Goal: Task Accomplishment & Management: Use online tool/utility

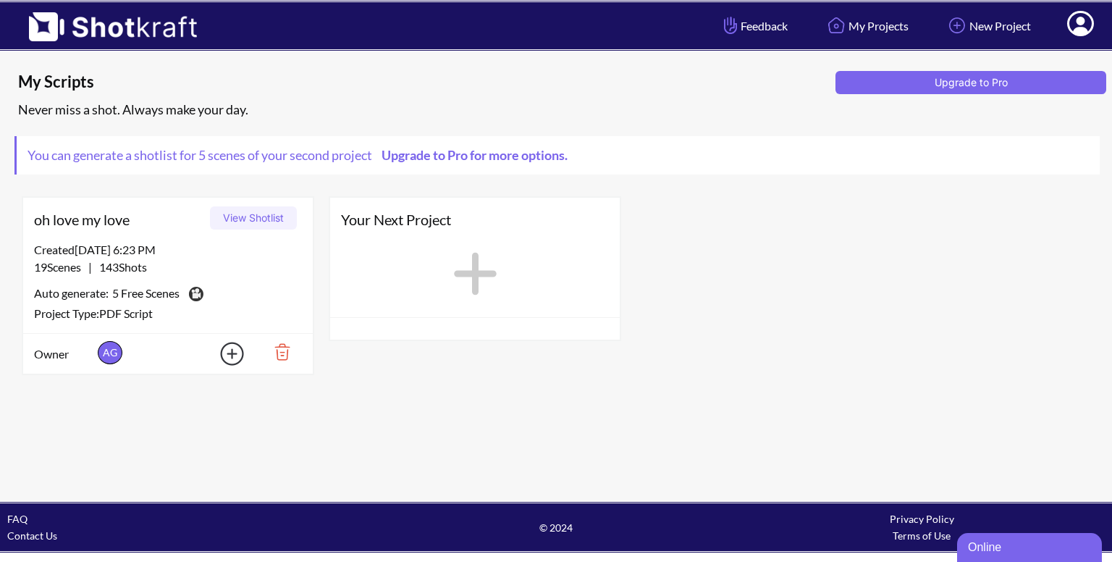
click at [265, 217] on button "View Shotlist" at bounding box center [253, 217] width 87 height 23
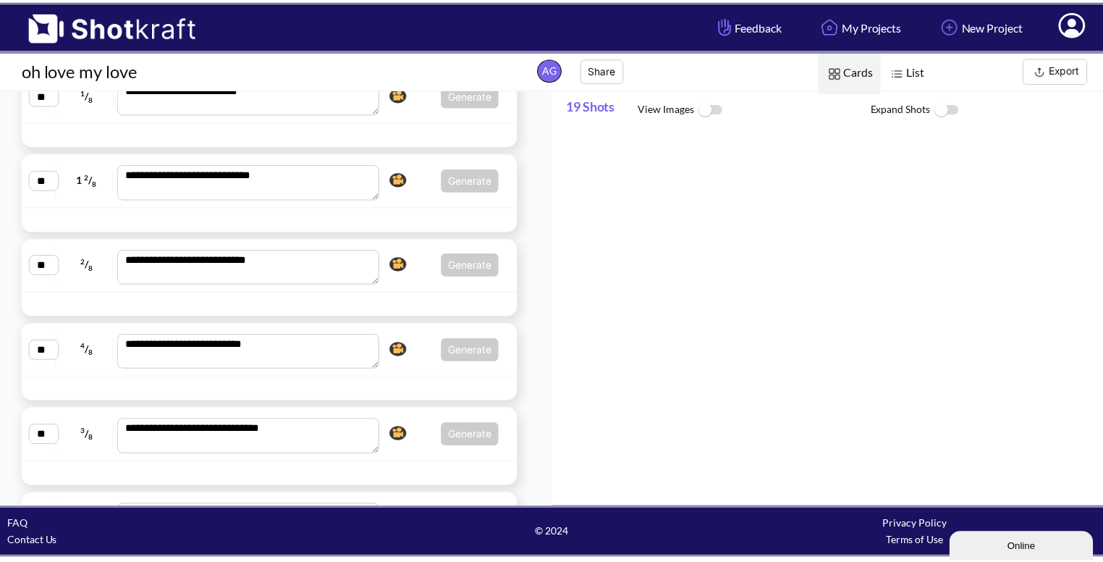
scroll to position [1482, 0]
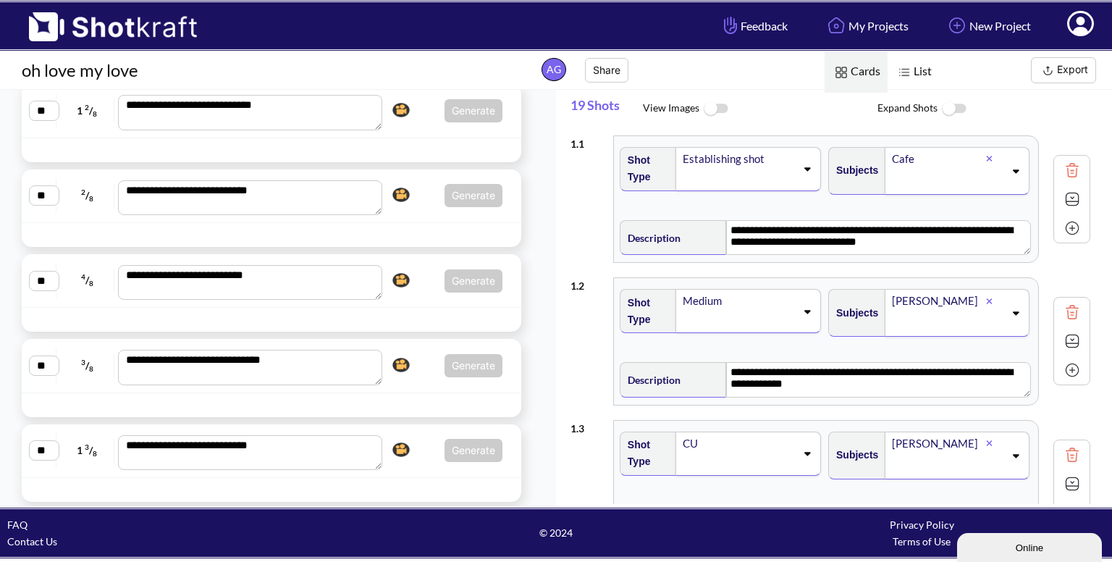
click at [415, 270] on span "Generate Click here to upgrade, or continue to shotlist manually." at bounding box center [445, 280] width 116 height 23
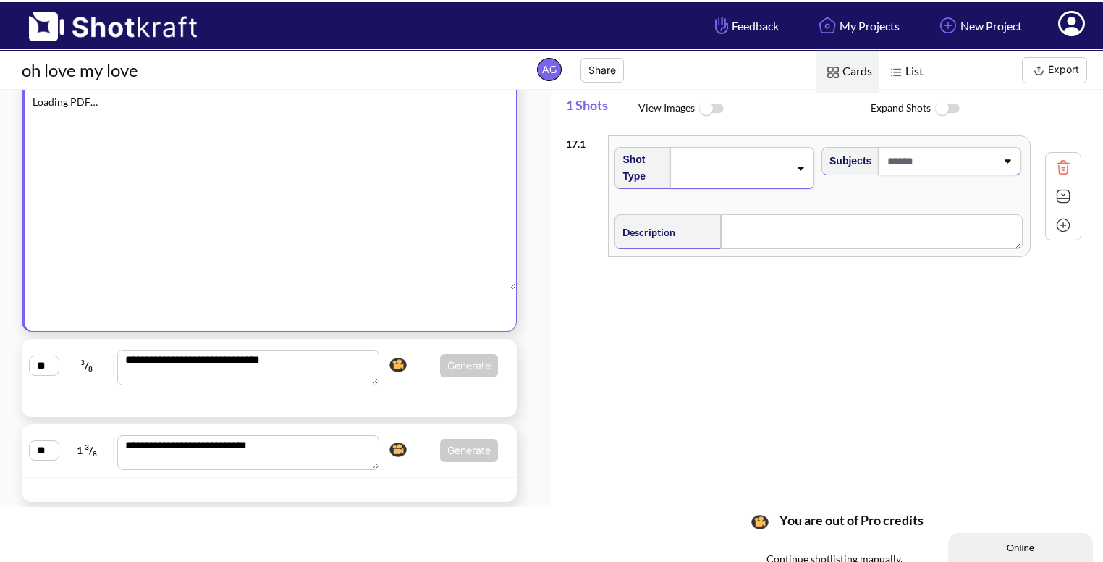
scroll to position [1242, 0]
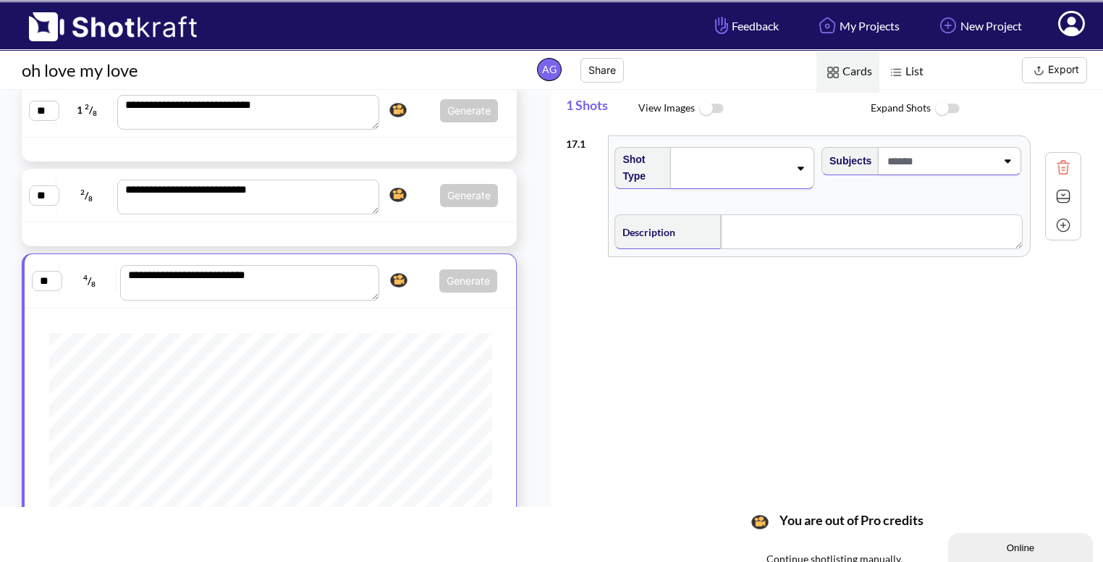
click at [418, 193] on span "Generate Click here to upgrade, or continue to shotlist manually." at bounding box center [441, 195] width 114 height 23
type textarea "**********"
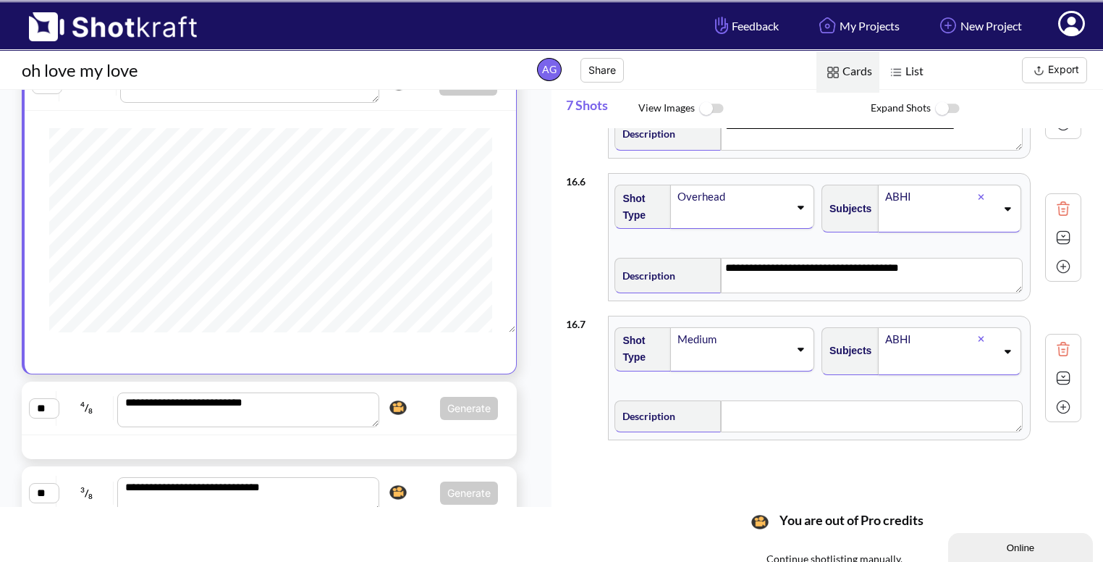
scroll to position [369, 0]
click at [412, 400] on span "Generate Click here to upgrade, or continue to shotlist manually." at bounding box center [441, 408] width 114 height 23
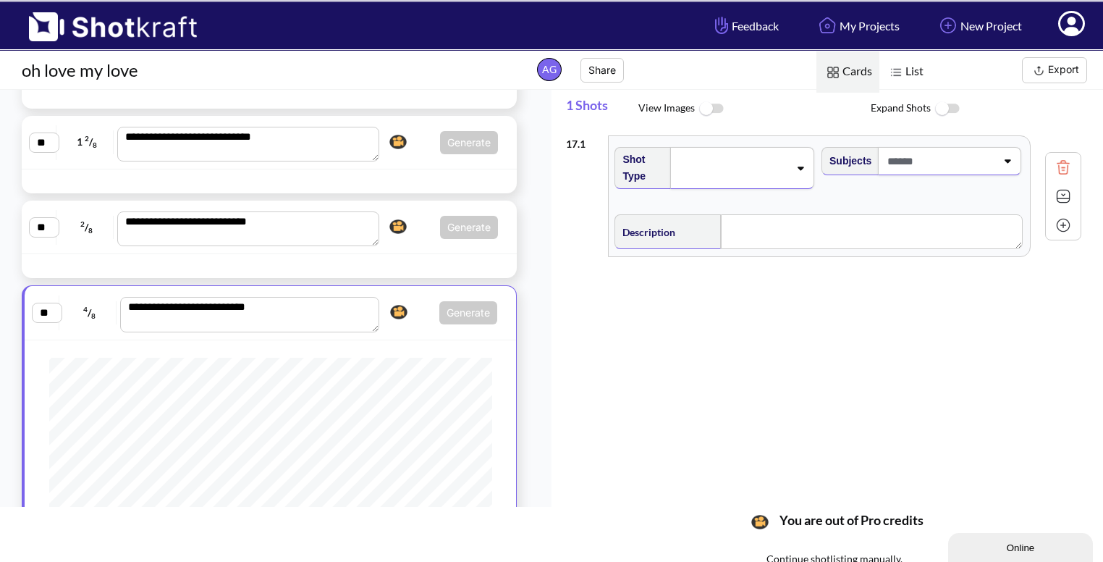
scroll to position [1181, 0]
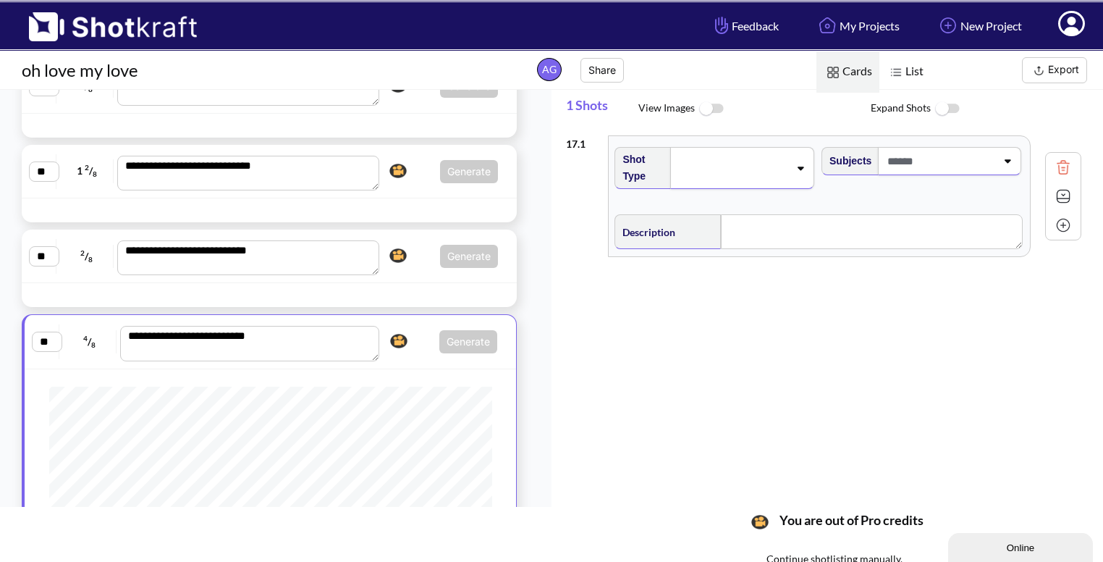
click at [425, 271] on div "**********" at bounding box center [269, 256] width 481 height 38
type textarea "**********"
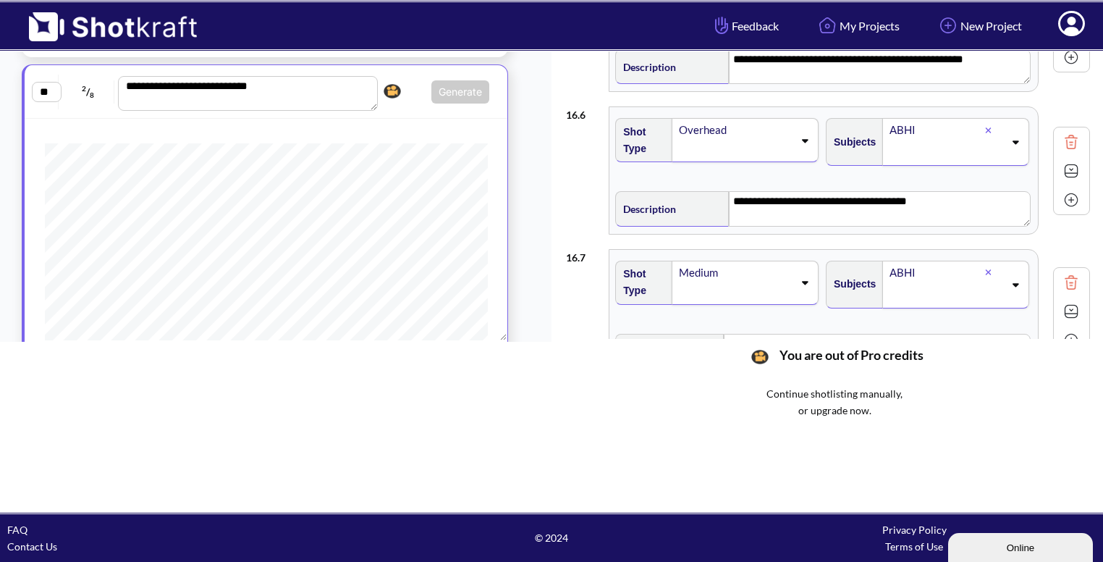
scroll to position [669, 0]
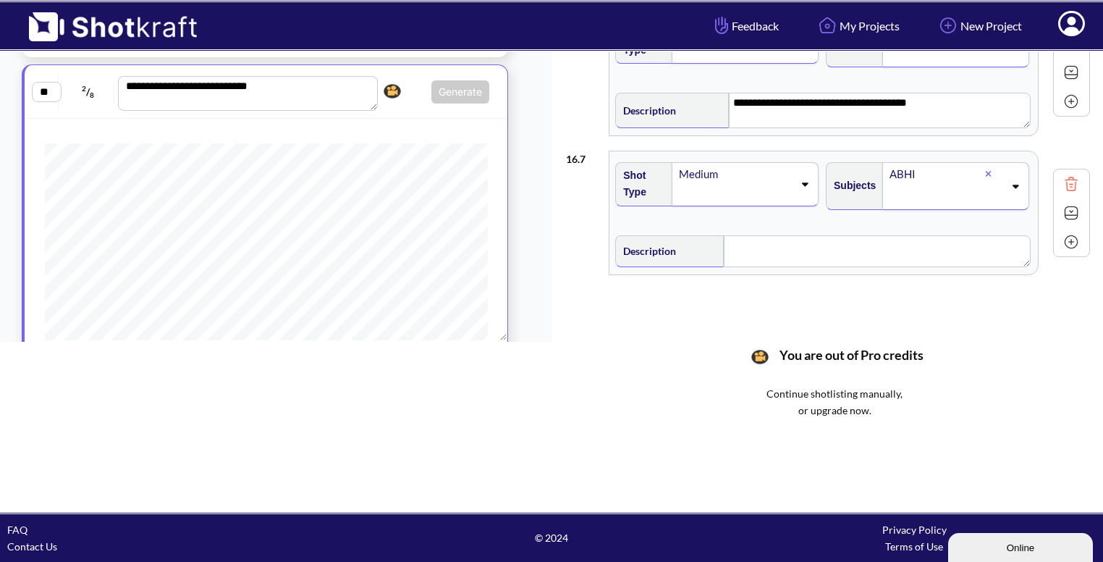
click at [1068, 177] on img at bounding box center [1072, 184] width 22 height 22
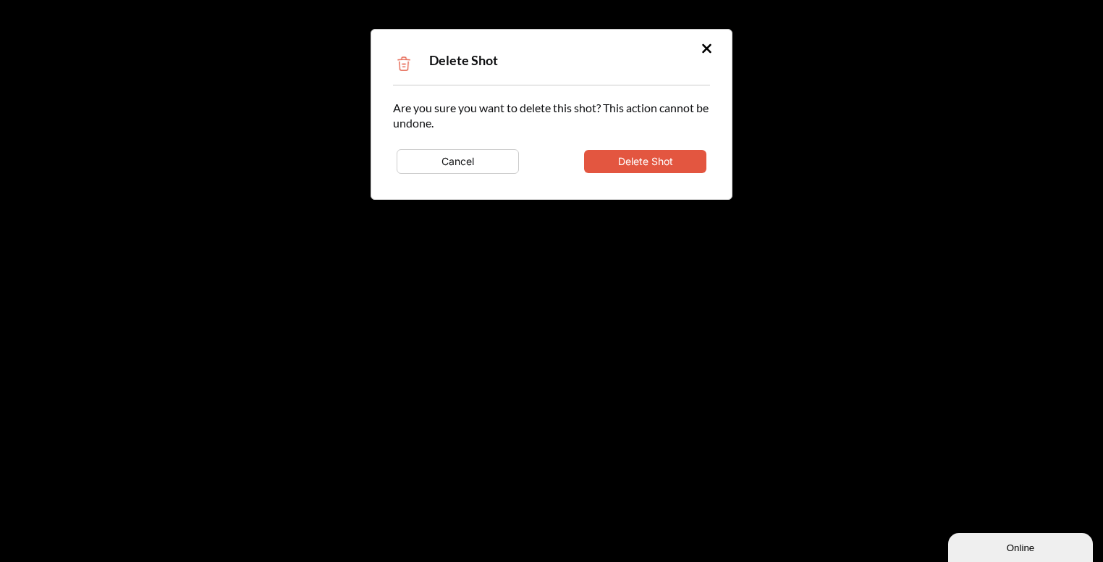
click at [695, 160] on button "Delete Shot" at bounding box center [645, 161] width 122 height 23
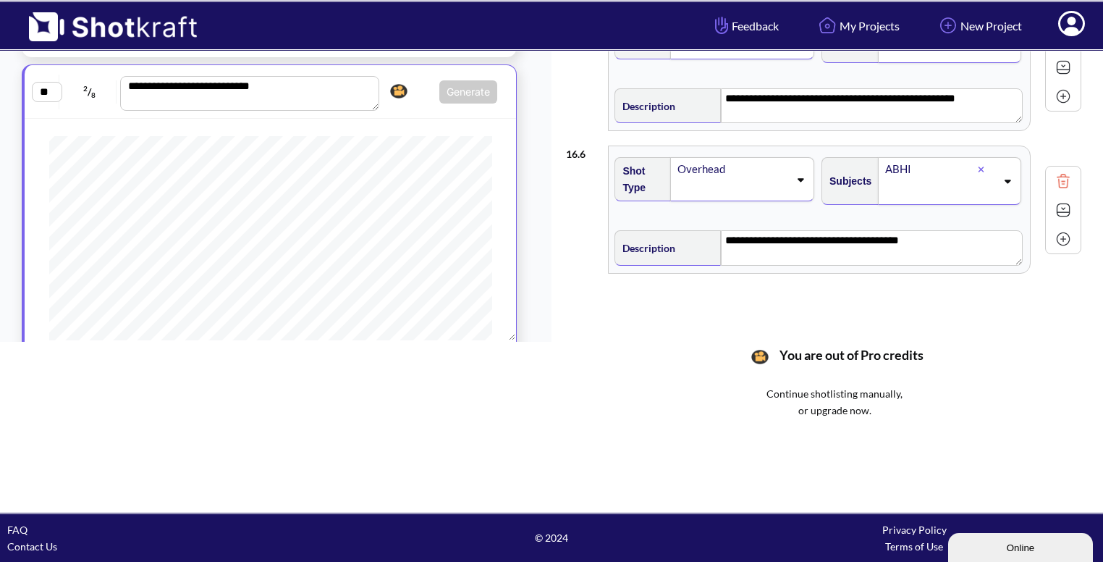
scroll to position [528, 0]
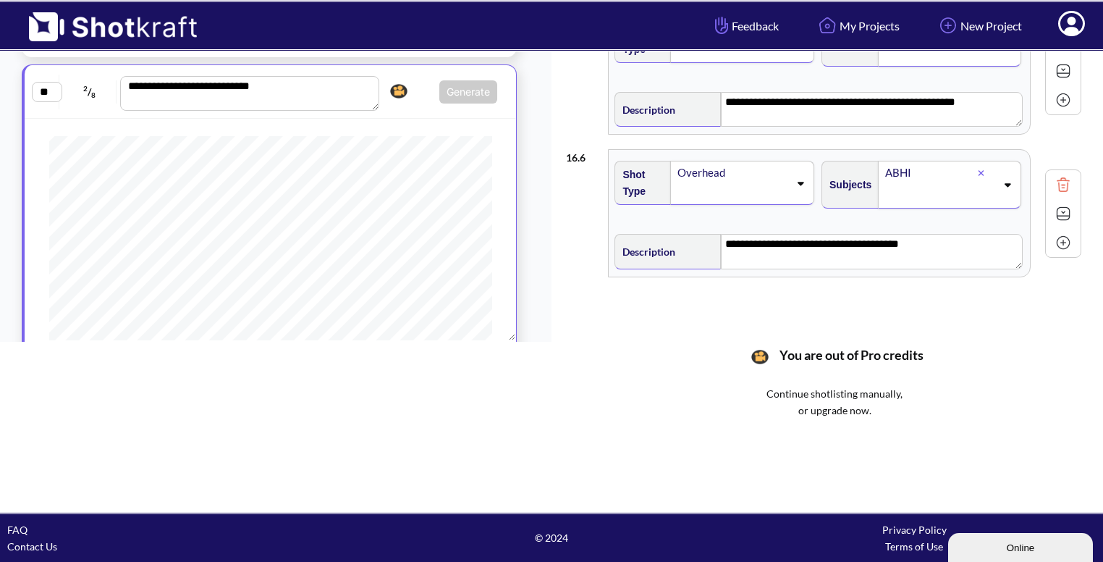
click at [418, 90] on span "Generate Click here to upgrade, or continue to shotlist manually." at bounding box center [441, 91] width 114 height 23
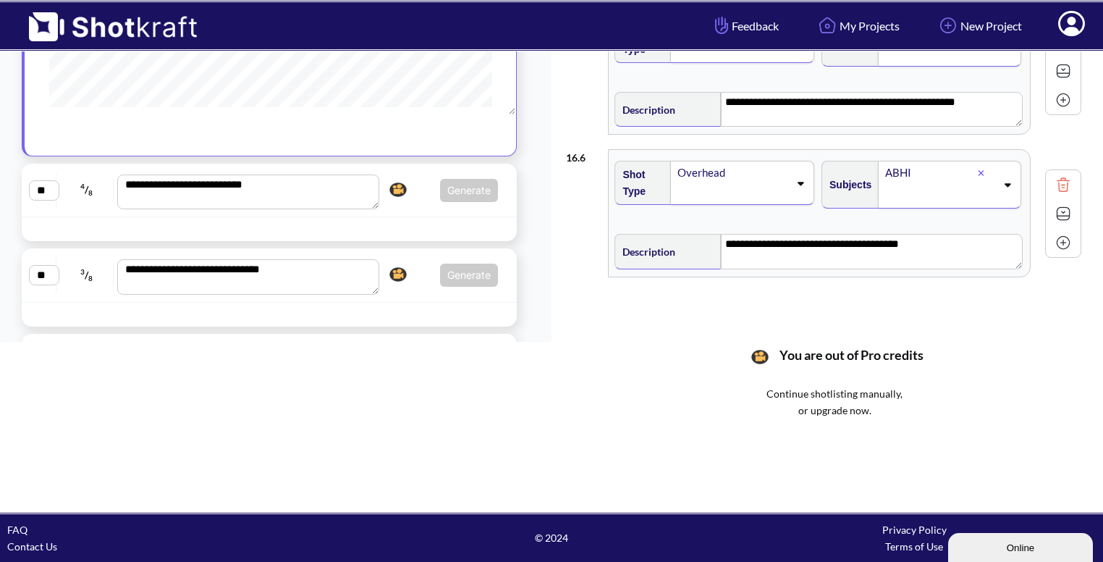
scroll to position [1447, 0]
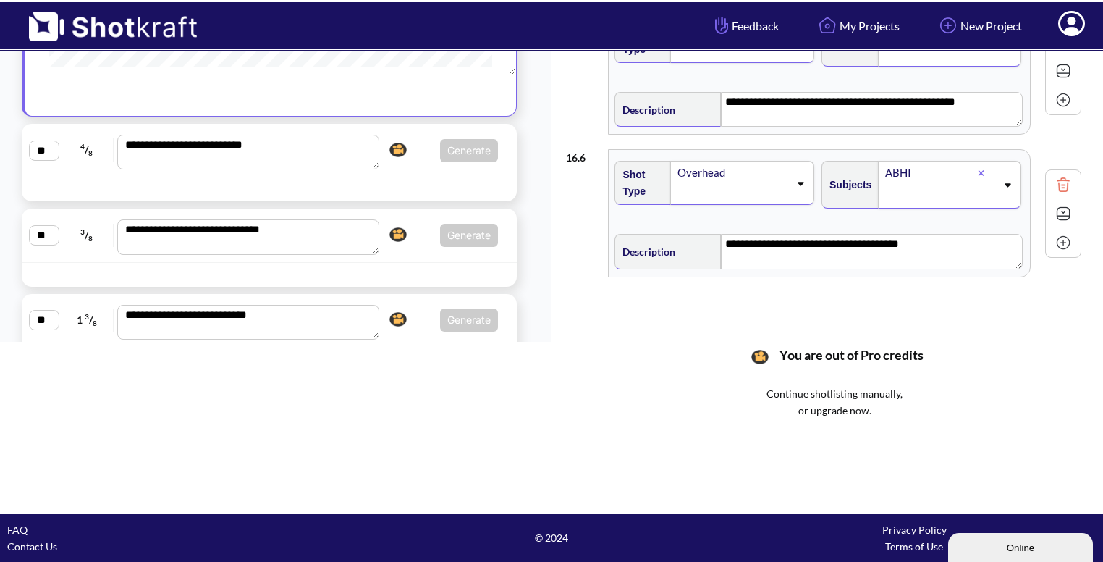
click at [412, 172] on div "**********" at bounding box center [269, 151] width 495 height 54
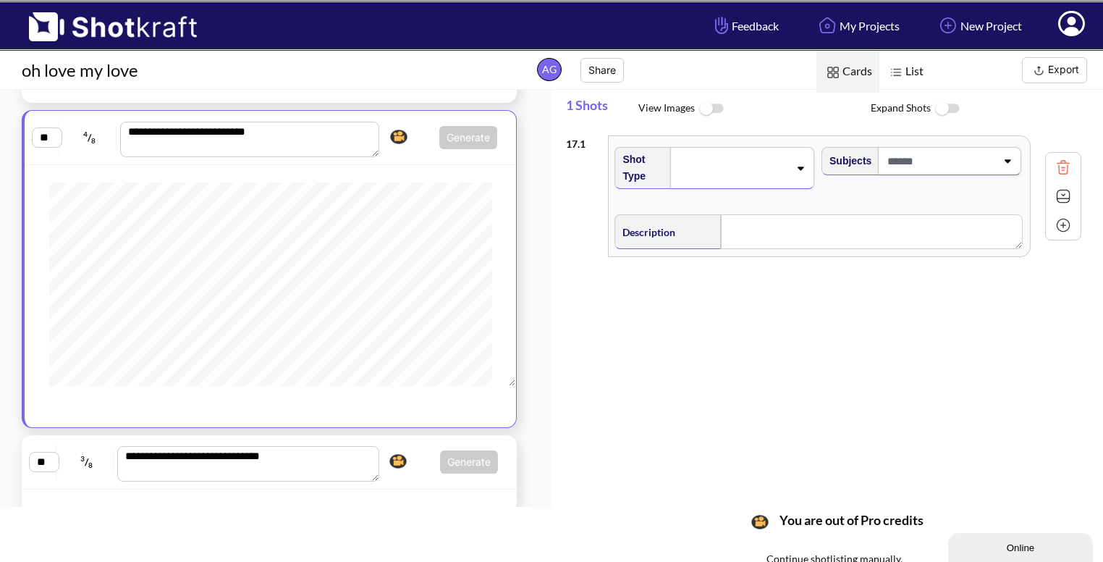
scroll to position [194, 0]
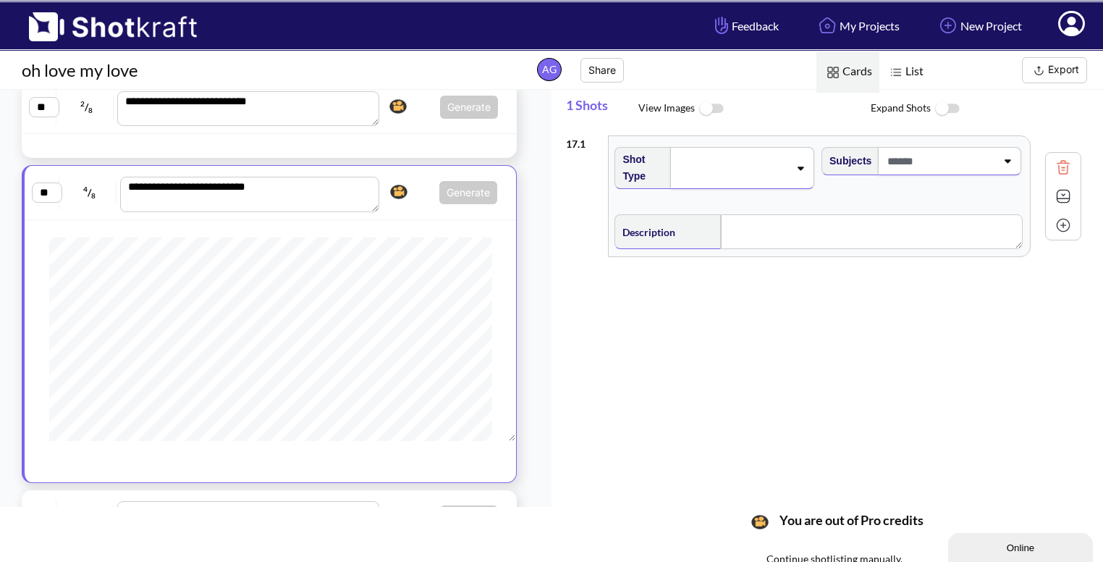
click at [406, 138] on div at bounding box center [220, 146] width 390 height 17
type textarea "**********"
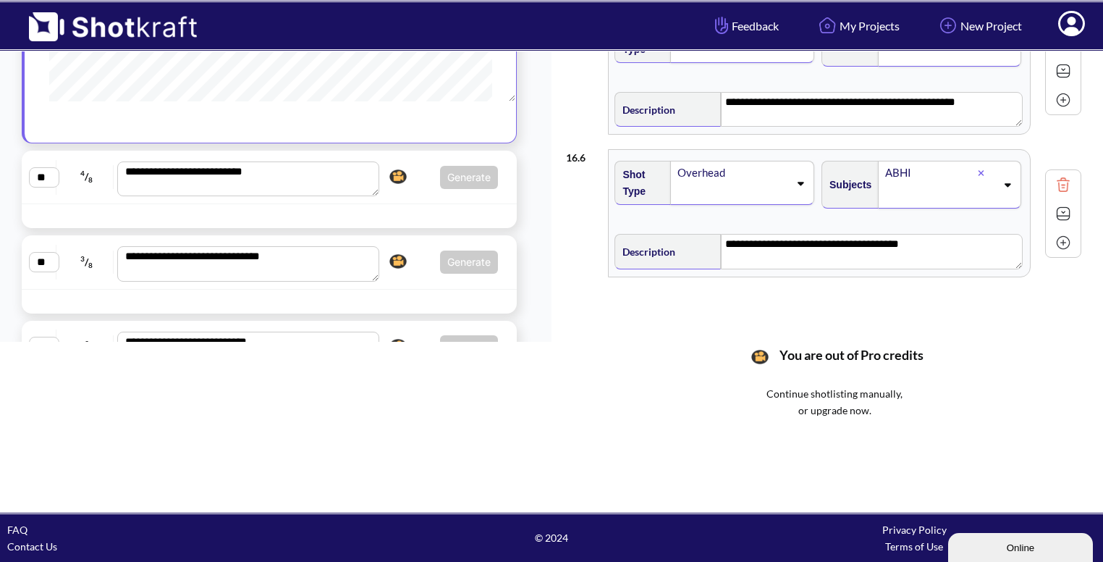
scroll to position [1428, 0]
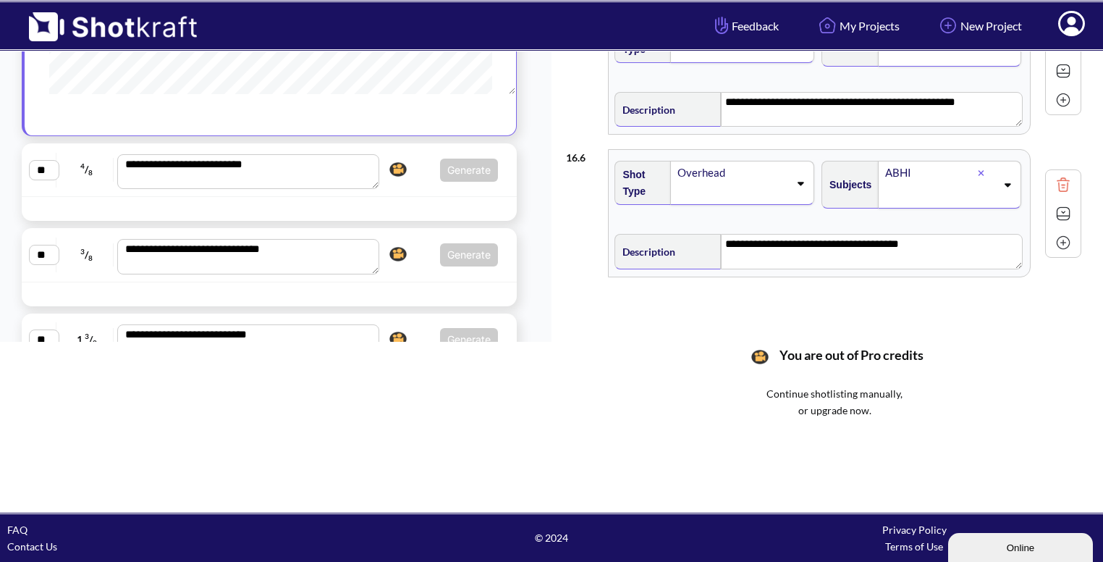
click at [421, 169] on span "Generate Click here to upgrade, or continue to shotlist manually." at bounding box center [441, 170] width 114 height 23
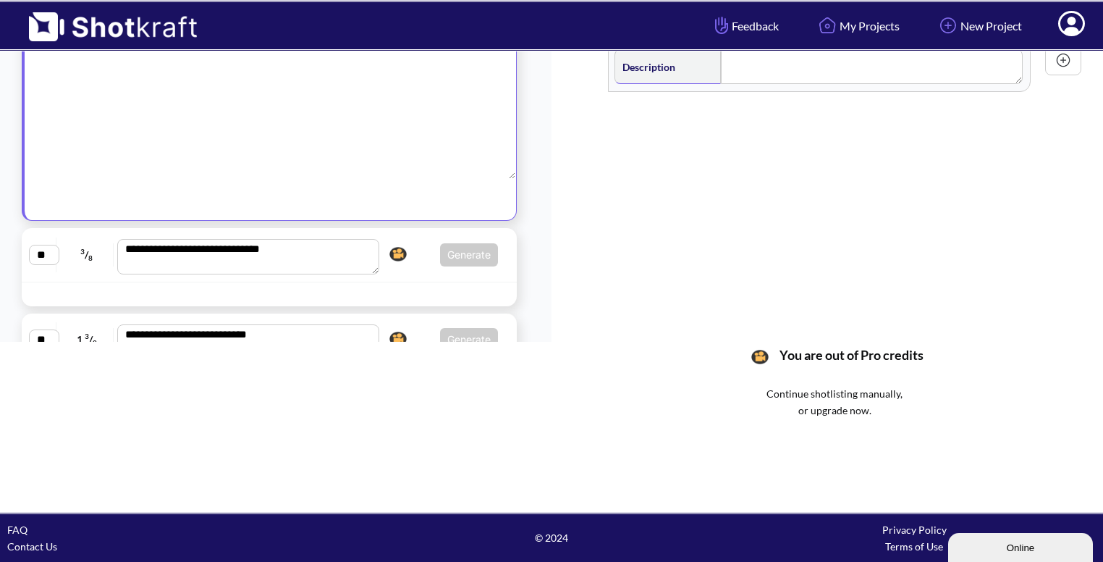
scroll to position [1189, 0]
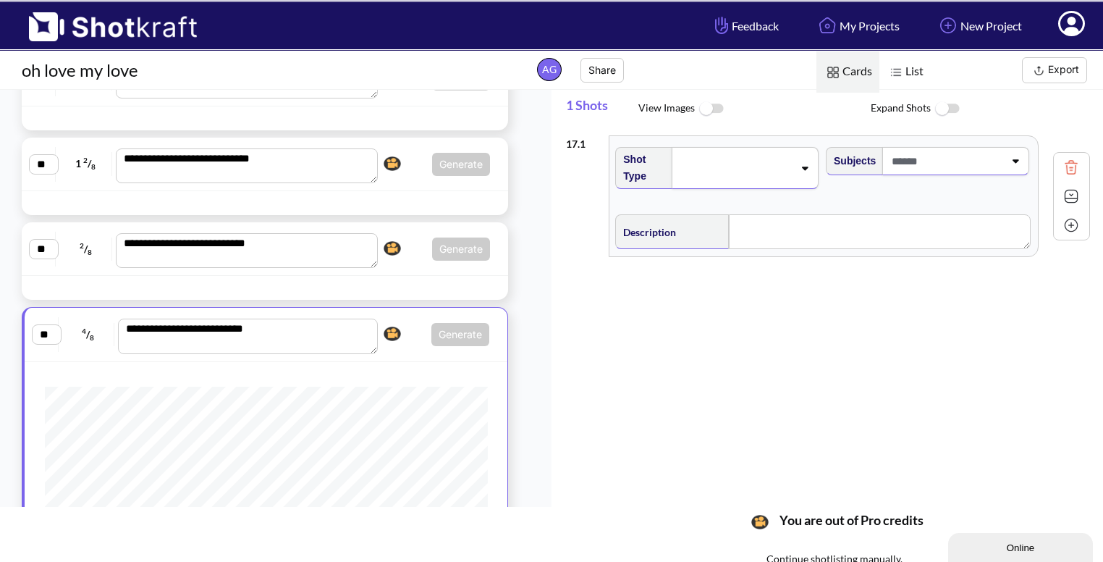
click at [781, 158] on span at bounding box center [736, 168] width 116 height 20
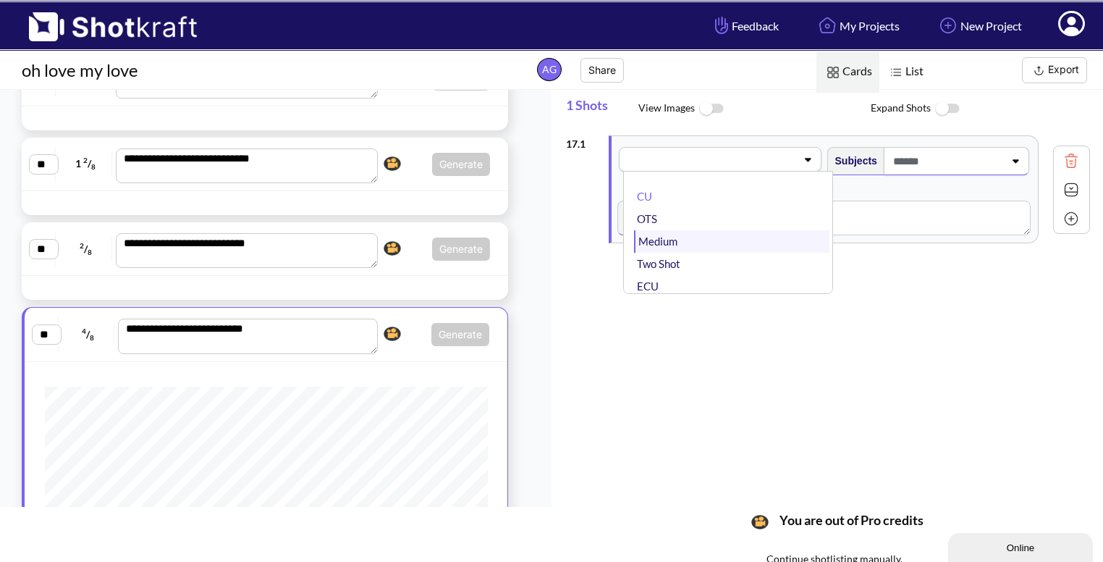
click at [703, 249] on li "Medium" at bounding box center [731, 241] width 195 height 22
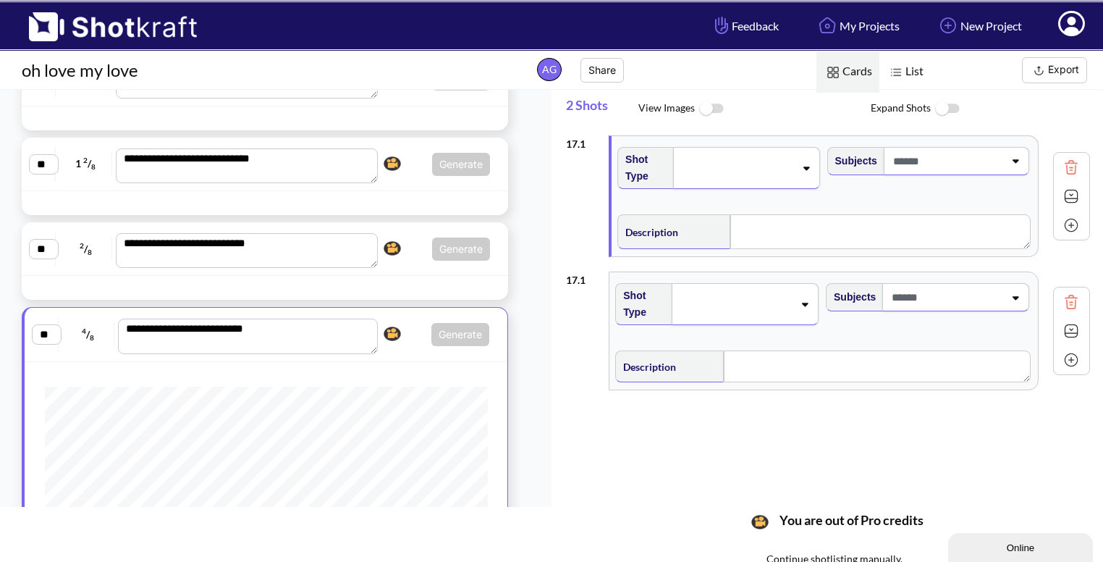
click at [992, 157] on span at bounding box center [947, 161] width 114 height 24
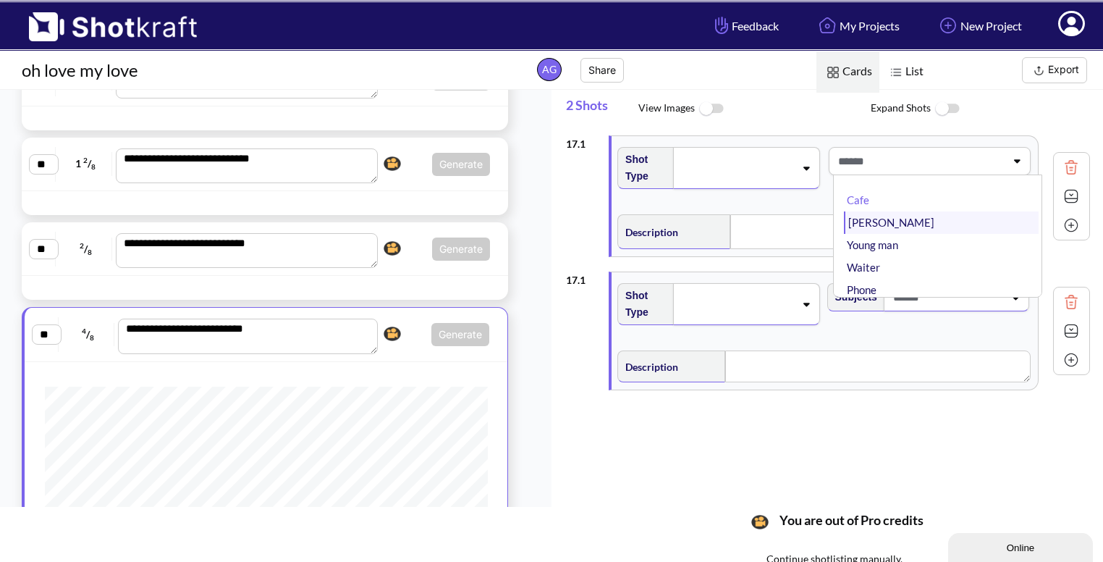
click at [895, 215] on li "[PERSON_NAME]" at bounding box center [941, 222] width 195 height 22
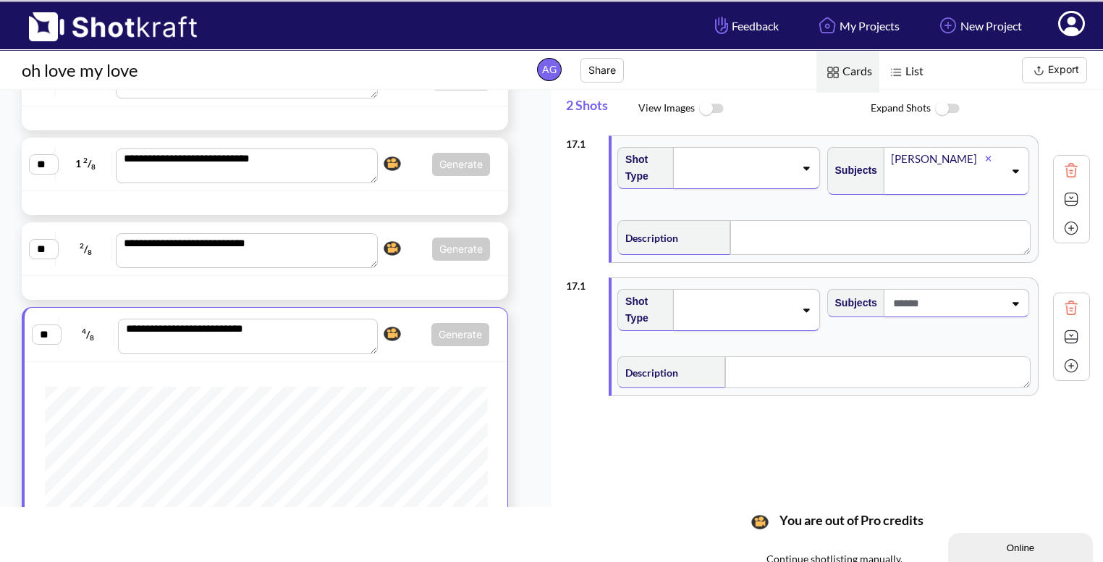
click at [1066, 305] on img at bounding box center [1072, 308] width 22 height 22
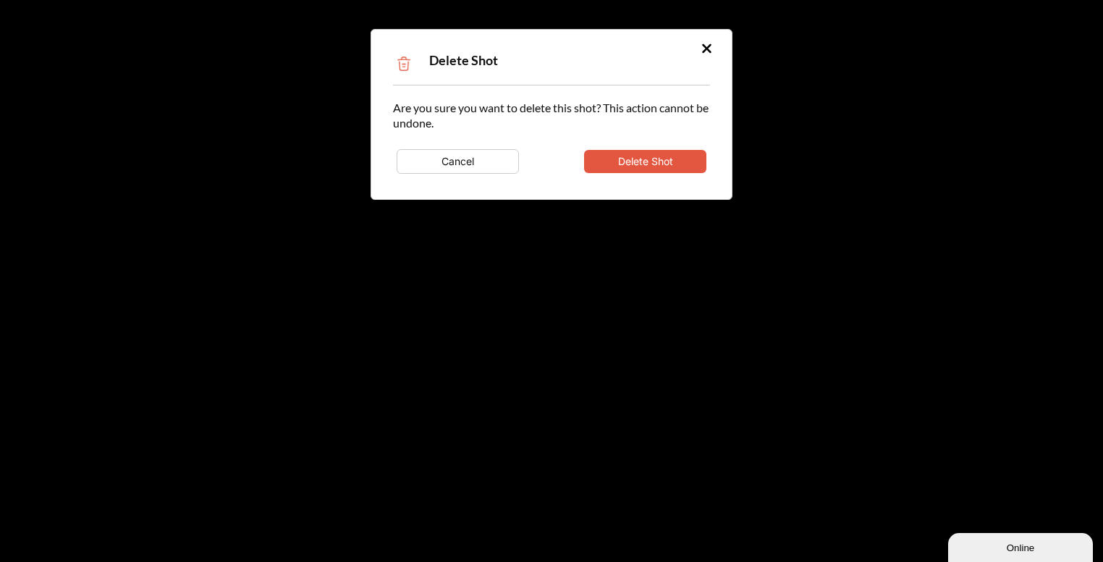
click at [675, 157] on button "Delete Shot" at bounding box center [645, 161] width 122 height 23
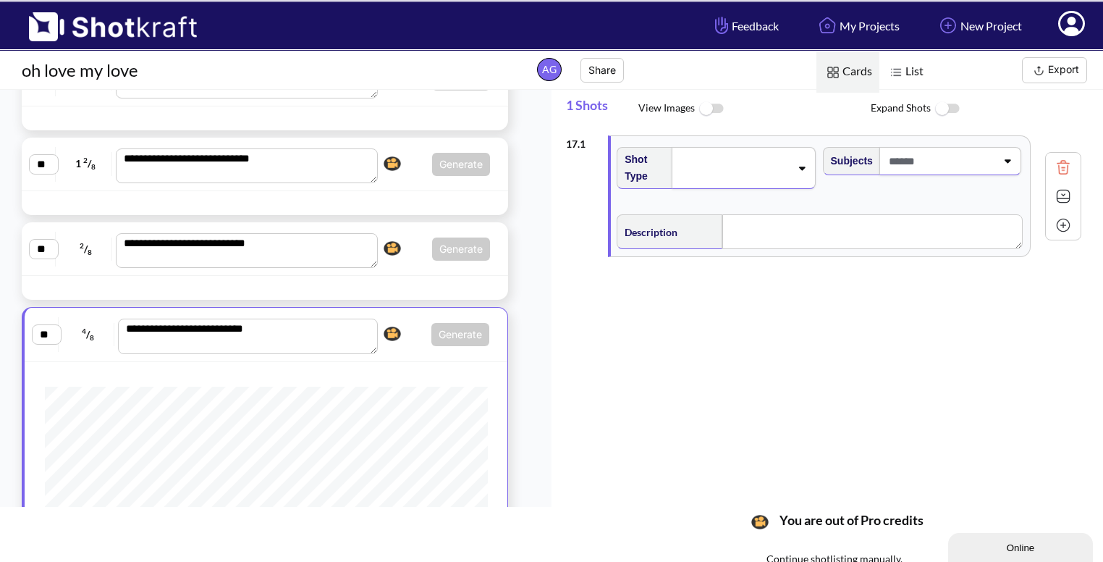
click at [788, 167] on span at bounding box center [734, 168] width 112 height 20
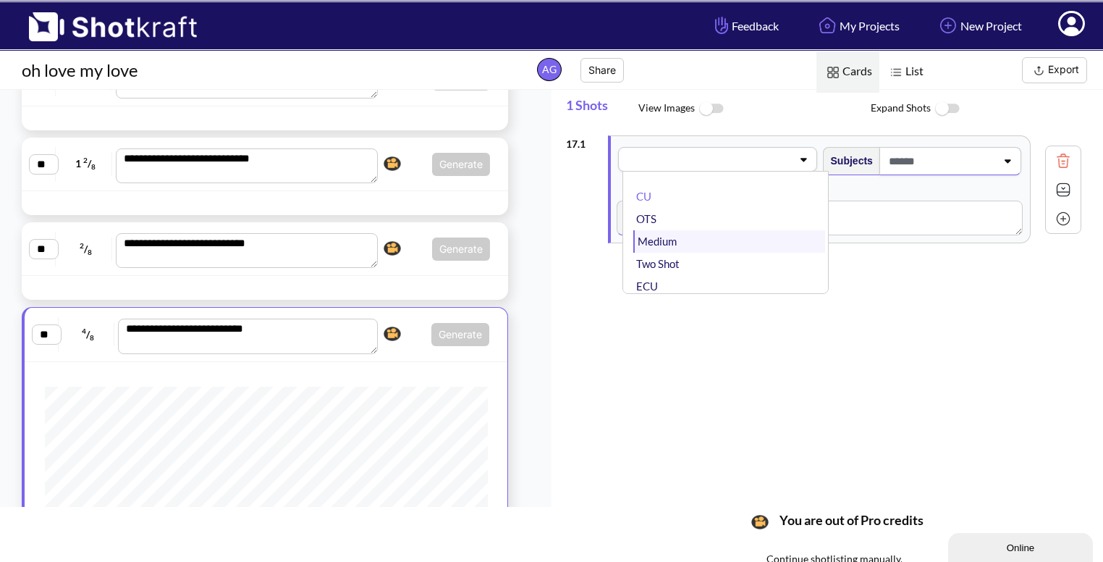
click at [707, 237] on li "Medium" at bounding box center [728, 241] width 191 height 22
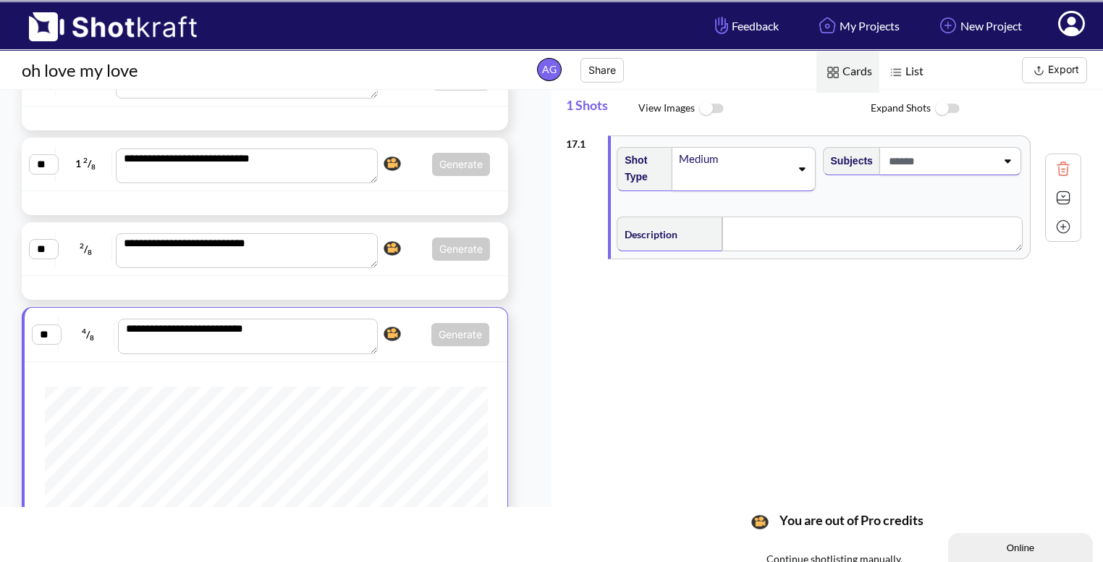
click at [1013, 157] on icon at bounding box center [1008, 161] width 20 height 10
click at [889, 246] on li "ABHI" at bounding box center [935, 246] width 191 height 22
click at [795, 243] on textarea at bounding box center [872, 233] width 300 height 35
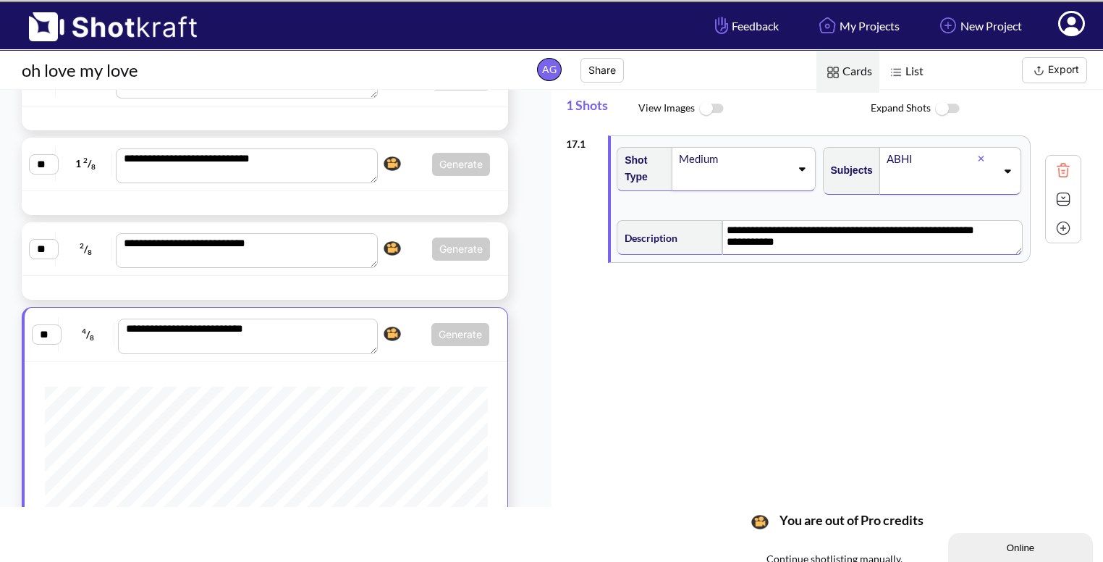
click at [1063, 203] on img at bounding box center [1064, 199] width 22 height 22
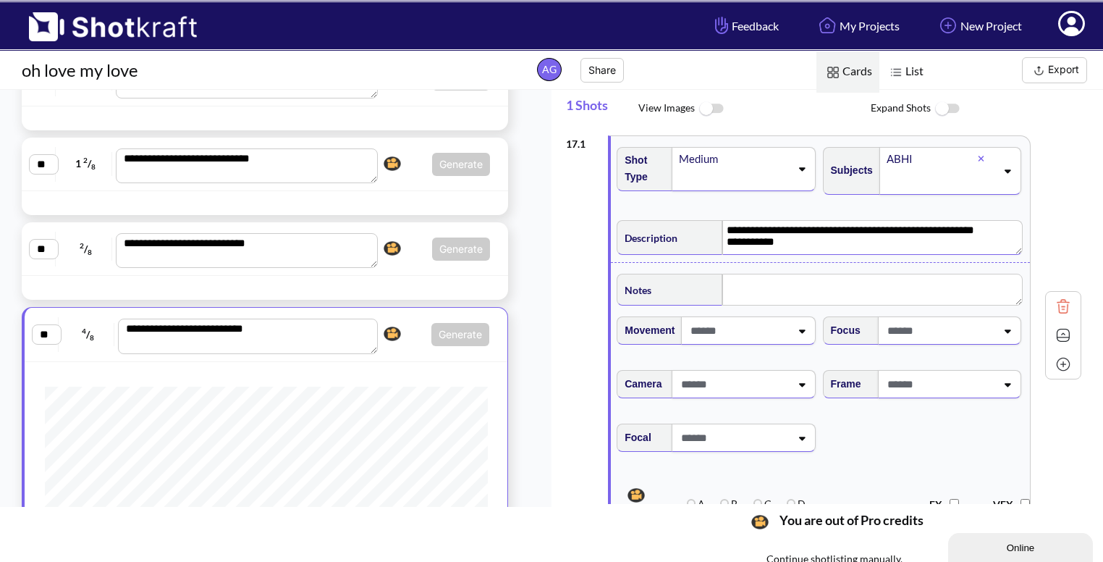
type textarea "**********"
click at [803, 292] on textarea at bounding box center [872, 290] width 300 height 32
type textarea "**********"
click at [1007, 389] on icon at bounding box center [1008, 387] width 20 height 10
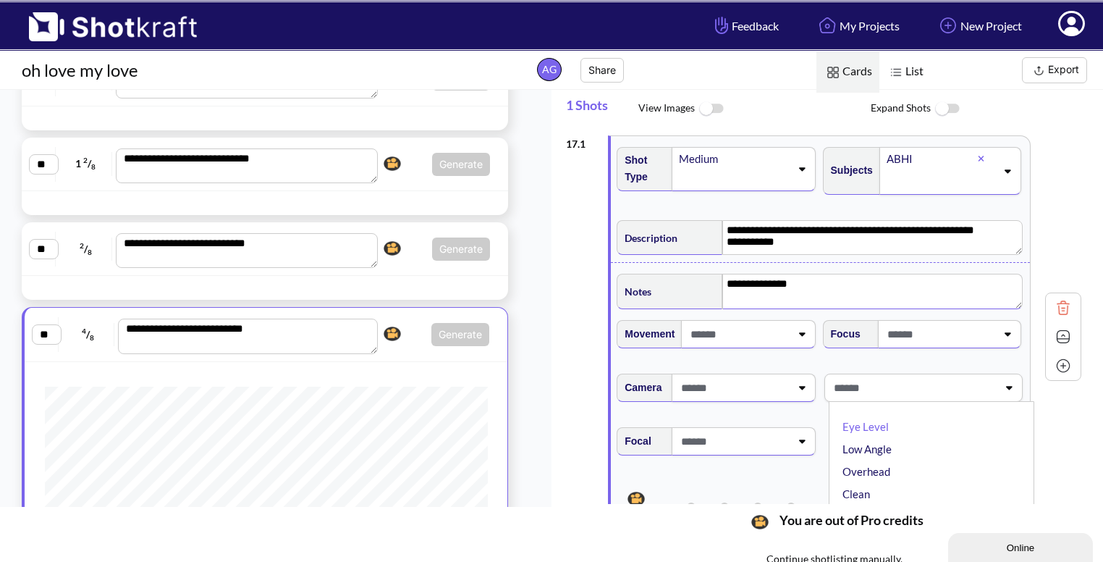
scroll to position [61, 0]
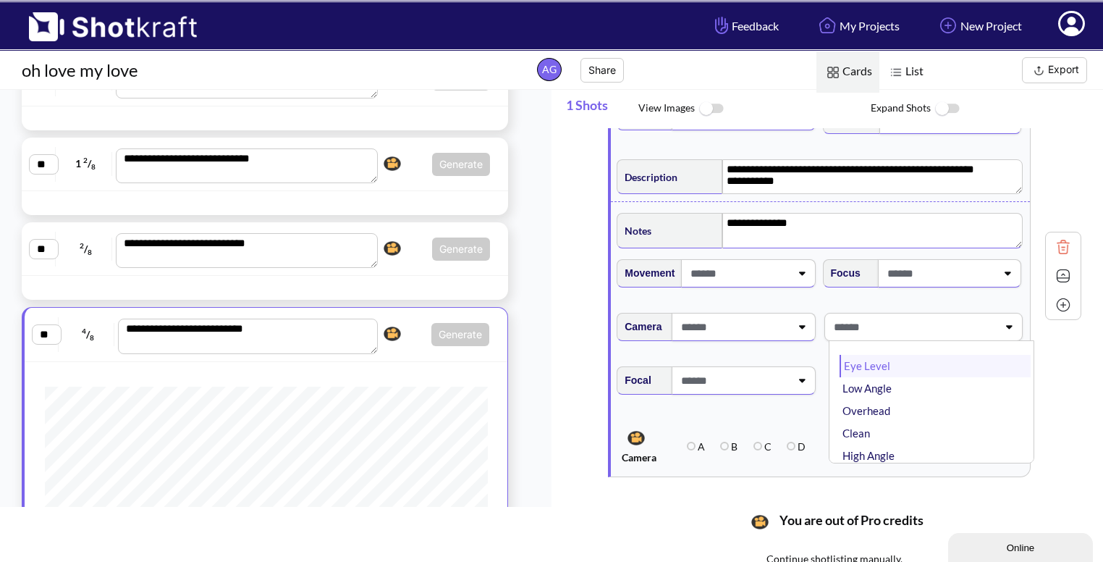
click at [895, 363] on li "Eye Level" at bounding box center [935, 366] width 191 height 22
type textarea "**********"
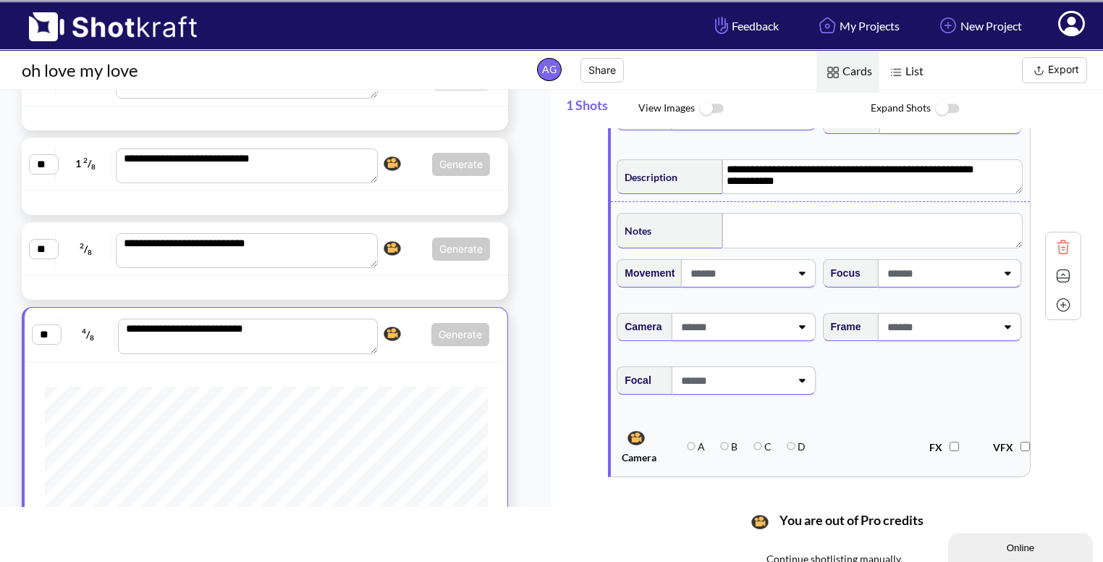
type textarea "**********"
click at [1066, 274] on img at bounding box center [1064, 276] width 22 height 22
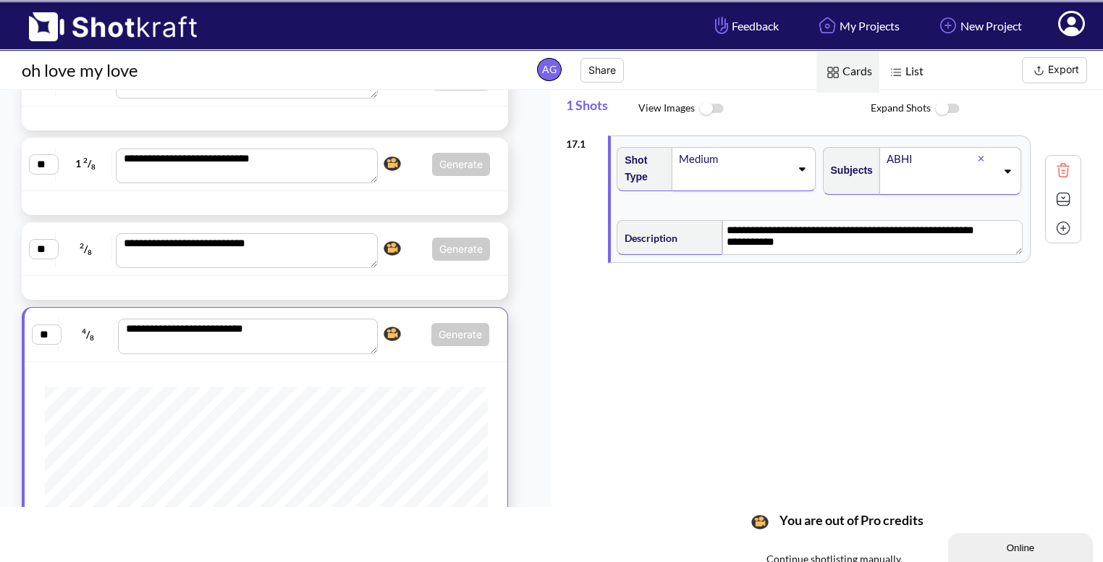
scroll to position [0, 0]
click at [1063, 226] on img at bounding box center [1064, 228] width 22 height 22
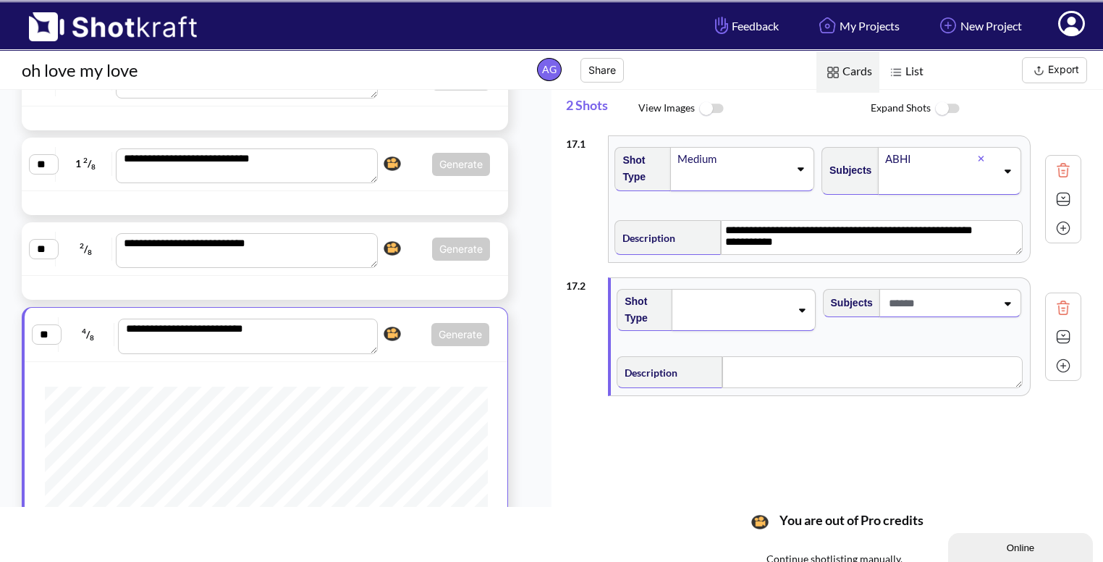
click at [781, 308] on span at bounding box center [734, 310] width 112 height 20
click at [726, 345] on li "CU" at bounding box center [728, 338] width 191 height 22
click at [969, 304] on span at bounding box center [940, 303] width 111 height 24
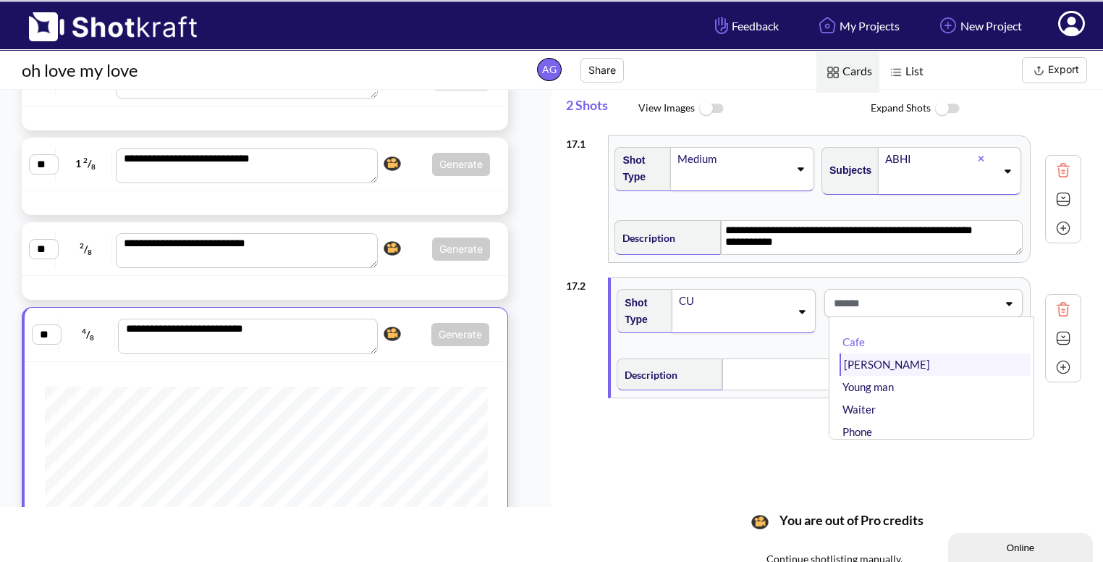
scroll to position [95, 0]
click at [892, 371] on li "ABHI" at bounding box center [935, 382] width 191 height 22
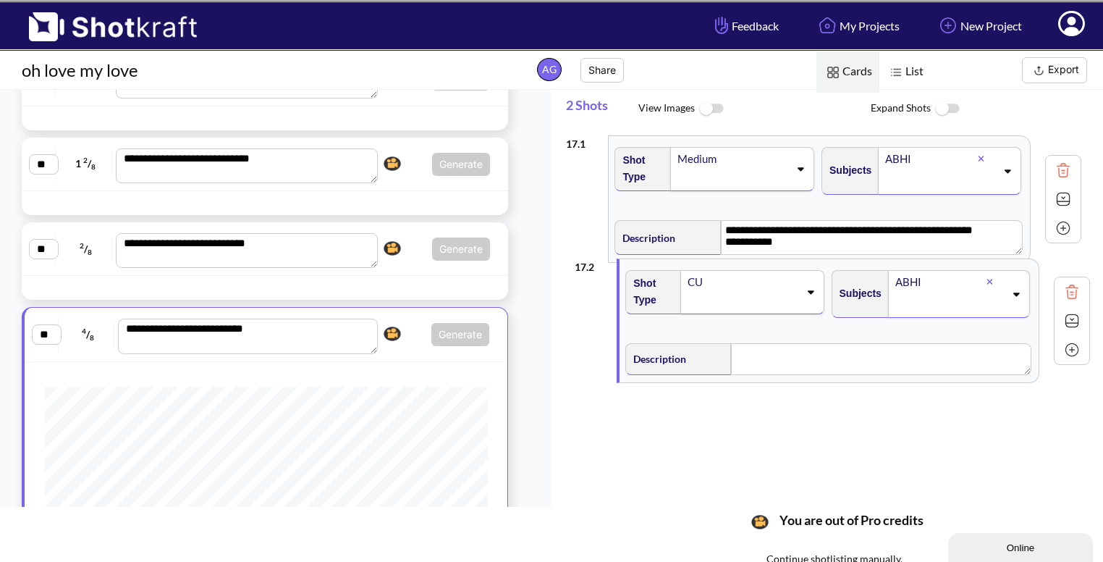
drag, startPoint x: 1063, startPoint y: 333, endPoint x: 1068, endPoint y: 321, distance: 12.4
click at [1068, 321] on div "**********" at bounding box center [834, 316] width 537 height 376
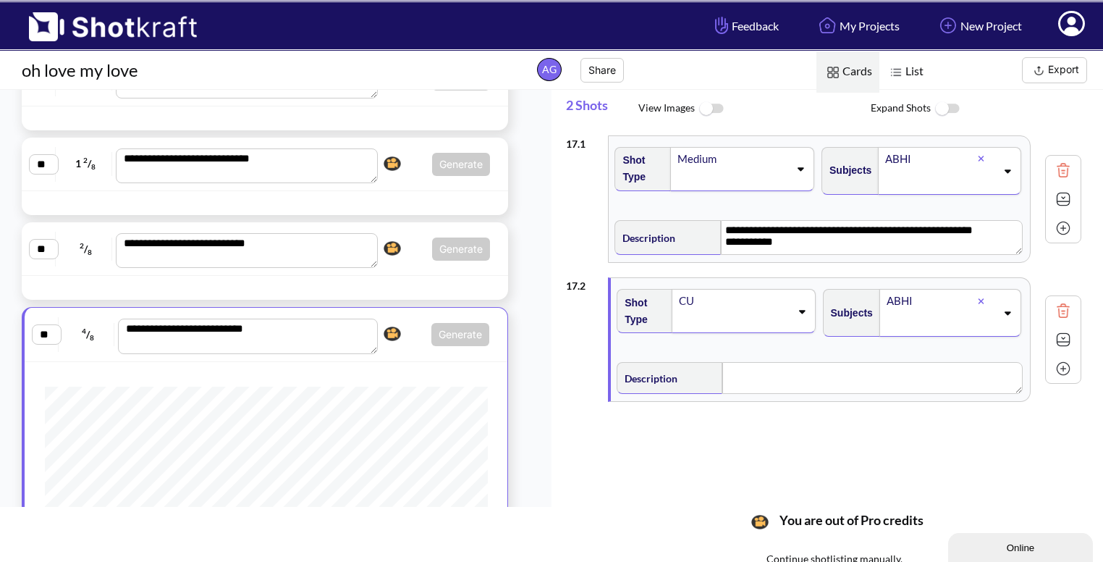
click at [1058, 342] on img at bounding box center [1064, 340] width 22 height 22
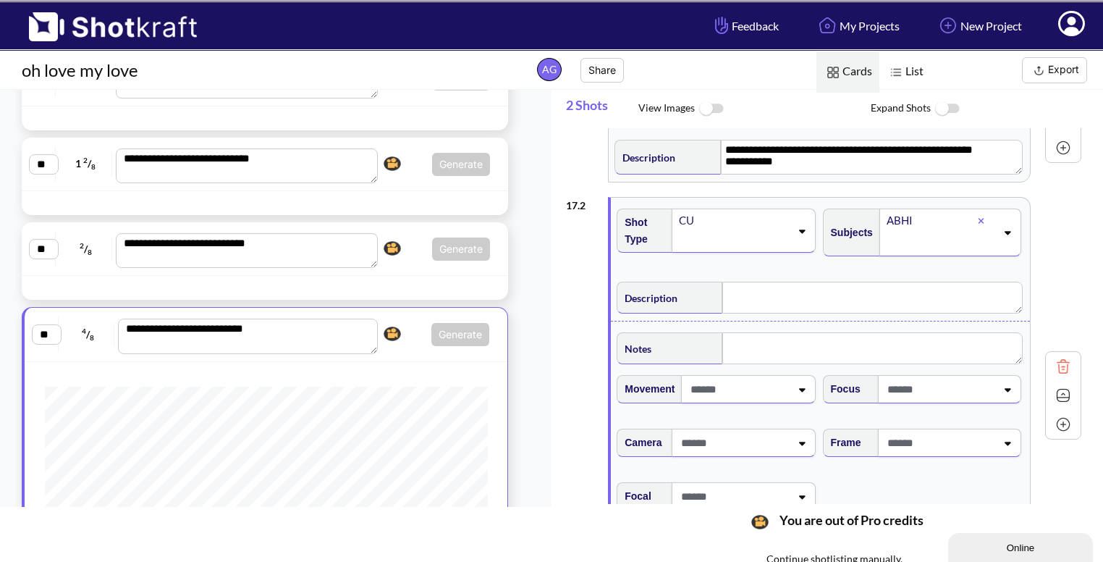
scroll to position [81, 0]
click at [754, 304] on textarea at bounding box center [872, 297] width 300 height 32
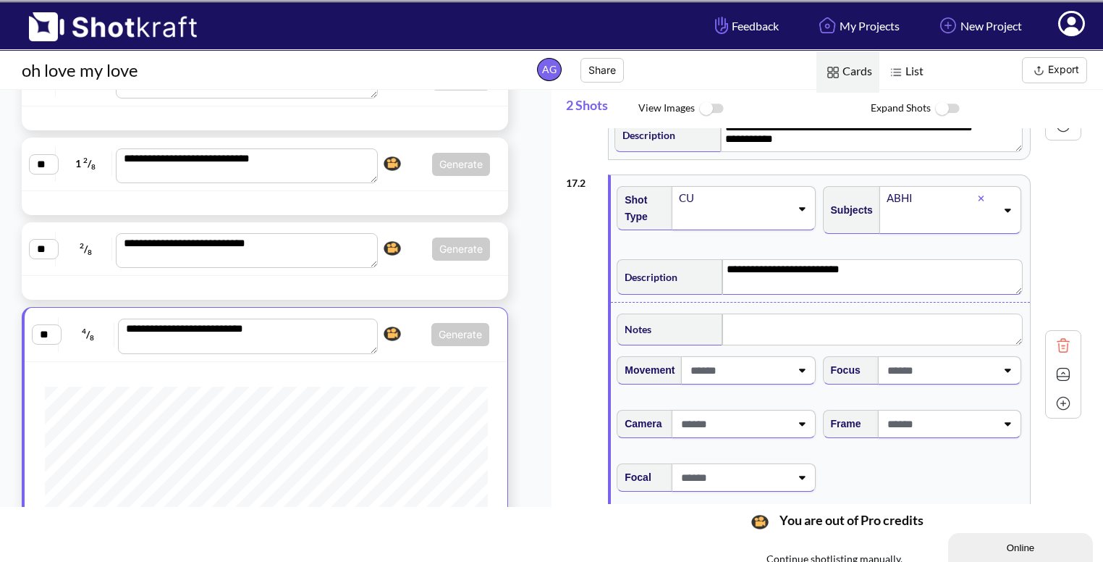
scroll to position [104, 0]
click at [961, 418] on span at bounding box center [940, 423] width 112 height 24
type textarea "**********"
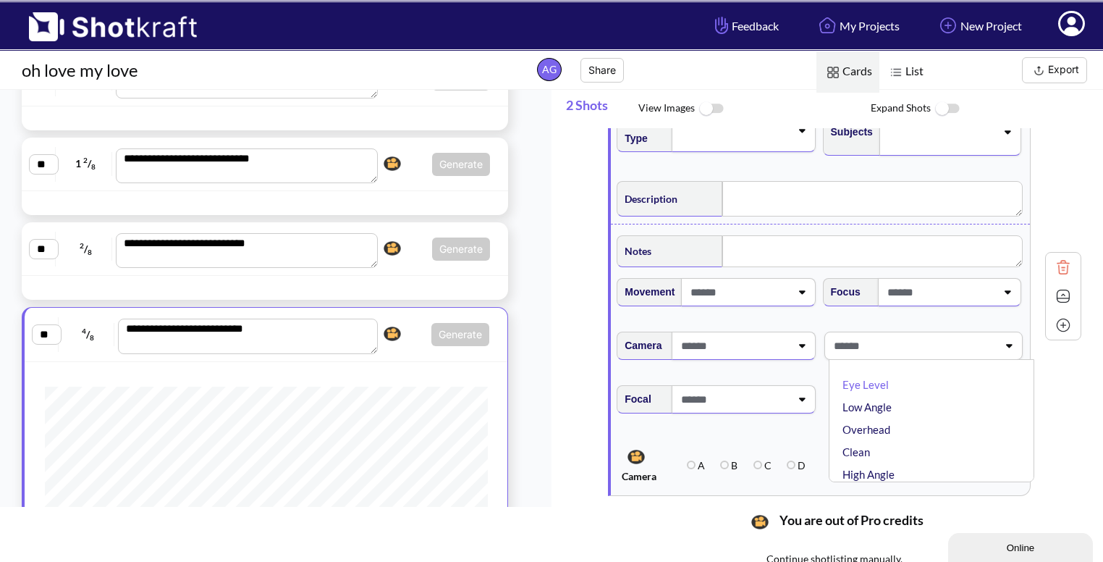
scroll to position [182, 0]
type textarea "**********"
click at [914, 390] on li "Eye Level" at bounding box center [935, 383] width 191 height 22
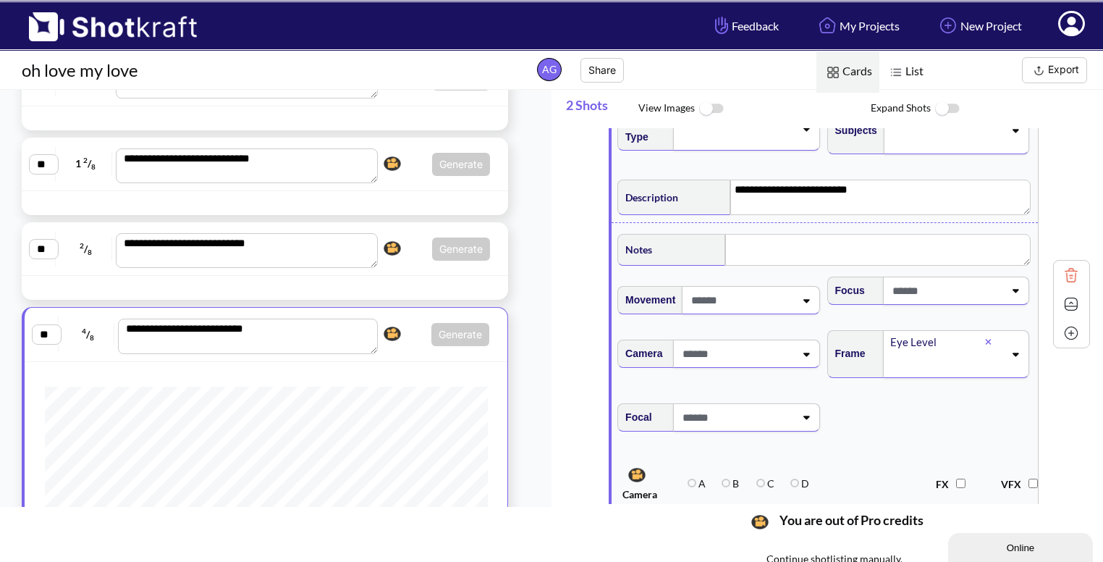
click at [1061, 300] on img at bounding box center [1072, 304] width 22 height 22
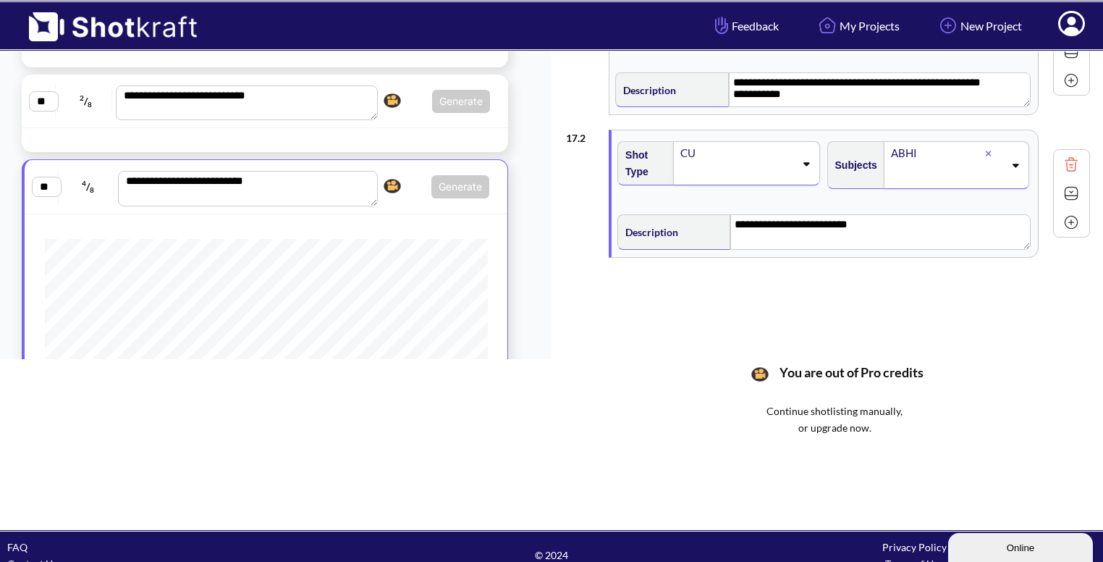
scroll to position [152, 0]
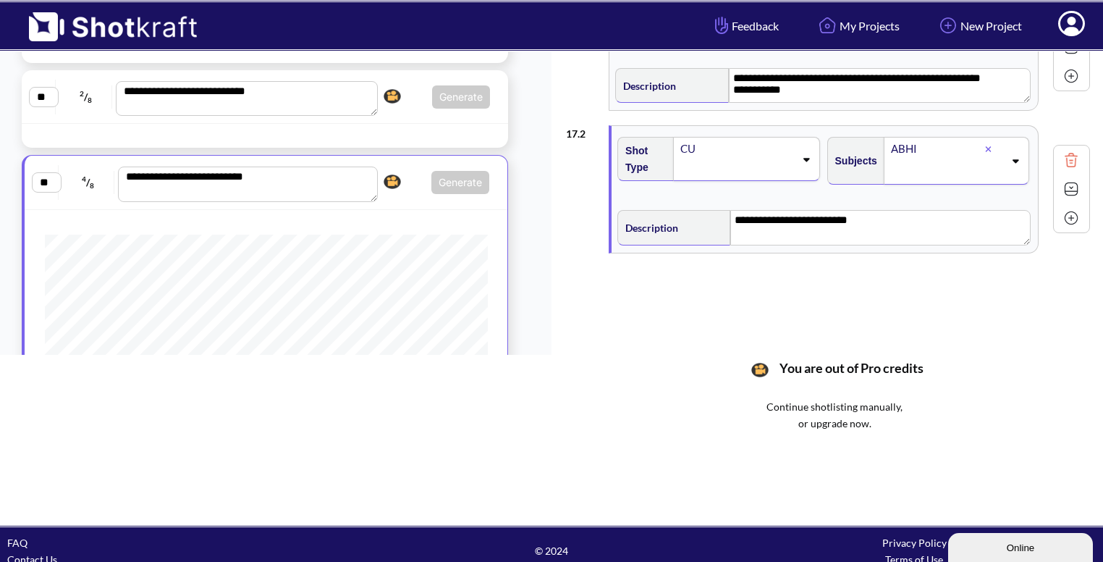
click at [1061, 215] on img at bounding box center [1072, 218] width 22 height 22
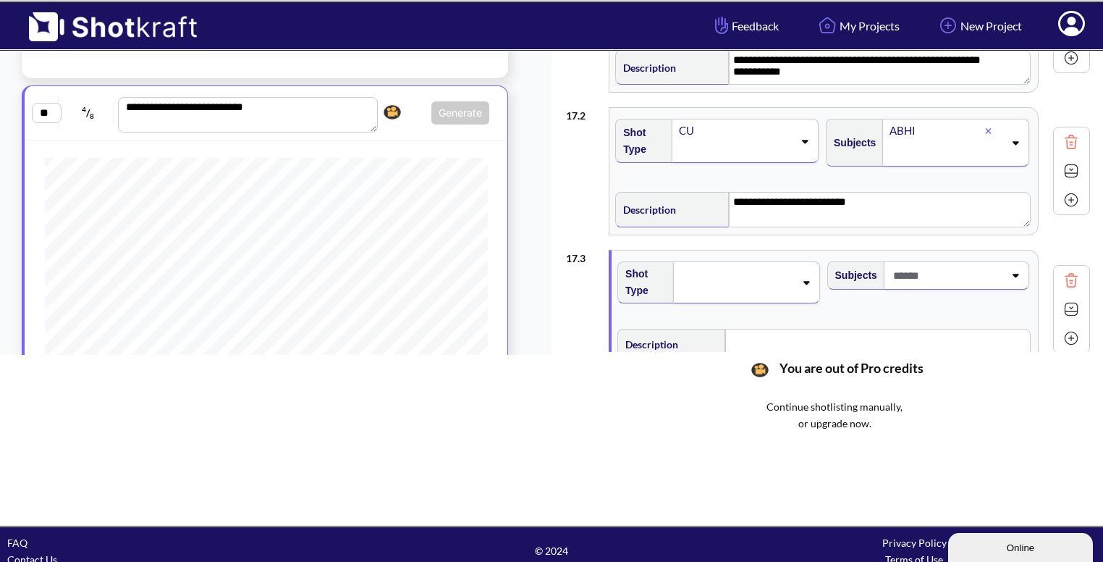
scroll to position [17, 0]
click at [801, 285] on div at bounding box center [746, 283] width 146 height 42
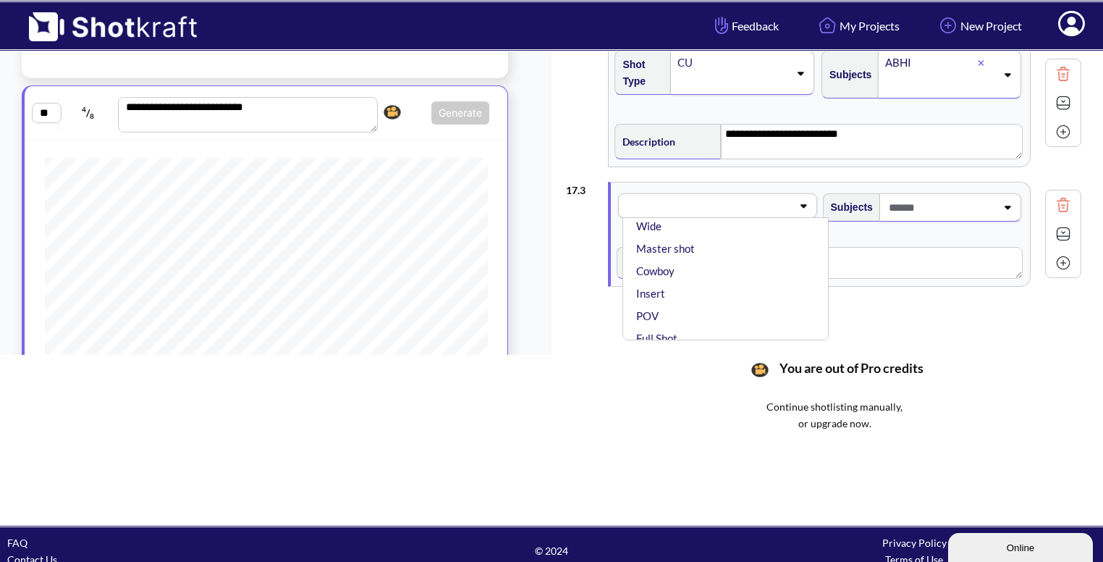
scroll to position [83, 0]
click at [759, 266] on li "Wide" at bounding box center [728, 272] width 191 height 22
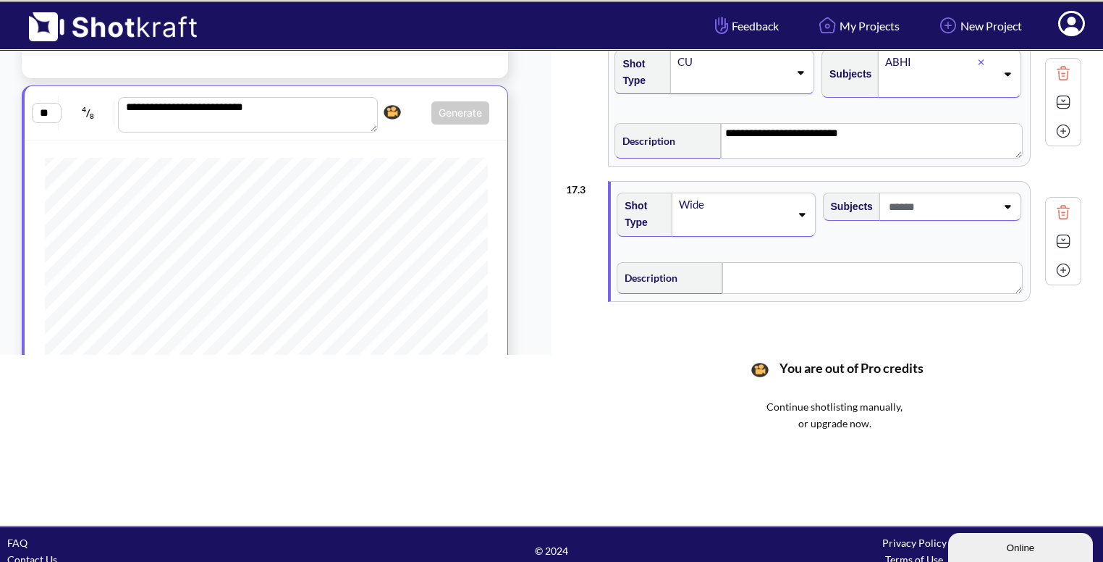
click at [960, 195] on span at bounding box center [940, 207] width 111 height 24
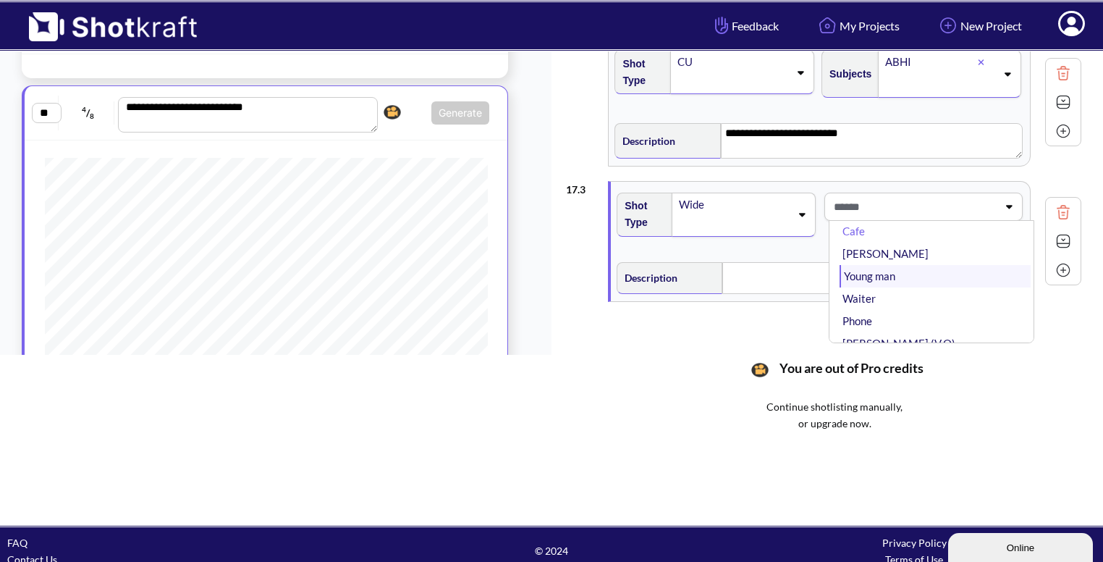
scroll to position [75, 0]
click at [877, 296] on li "ABHI" at bounding box center [935, 305] width 191 height 22
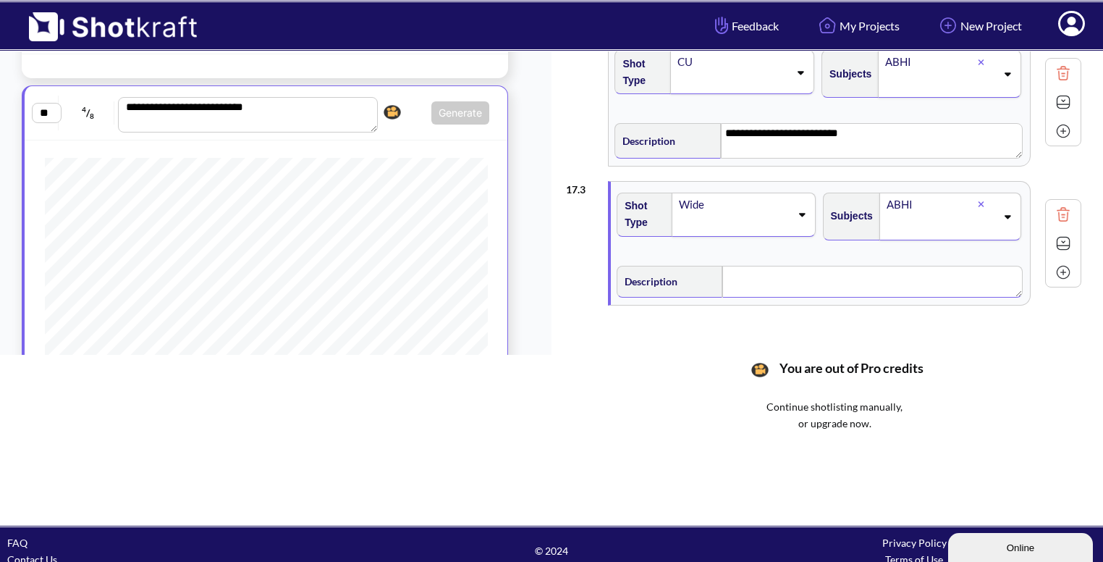
click at [785, 288] on textarea at bounding box center [872, 282] width 300 height 32
click at [785, 216] on span at bounding box center [734, 224] width 112 height 20
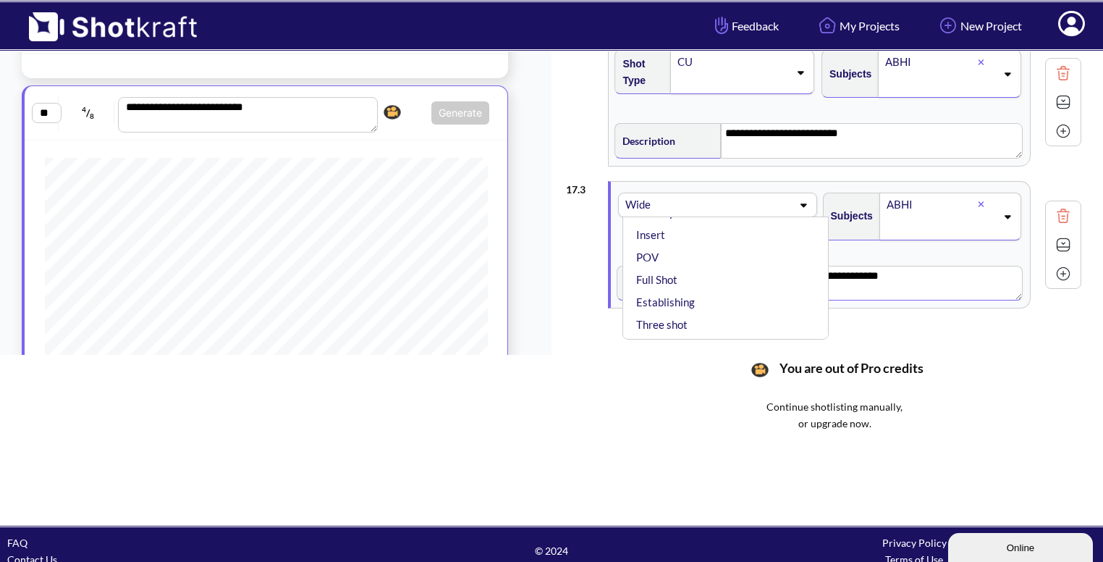
scroll to position [165, 0]
click at [714, 268] on li "Full Shot" at bounding box center [728, 279] width 191 height 22
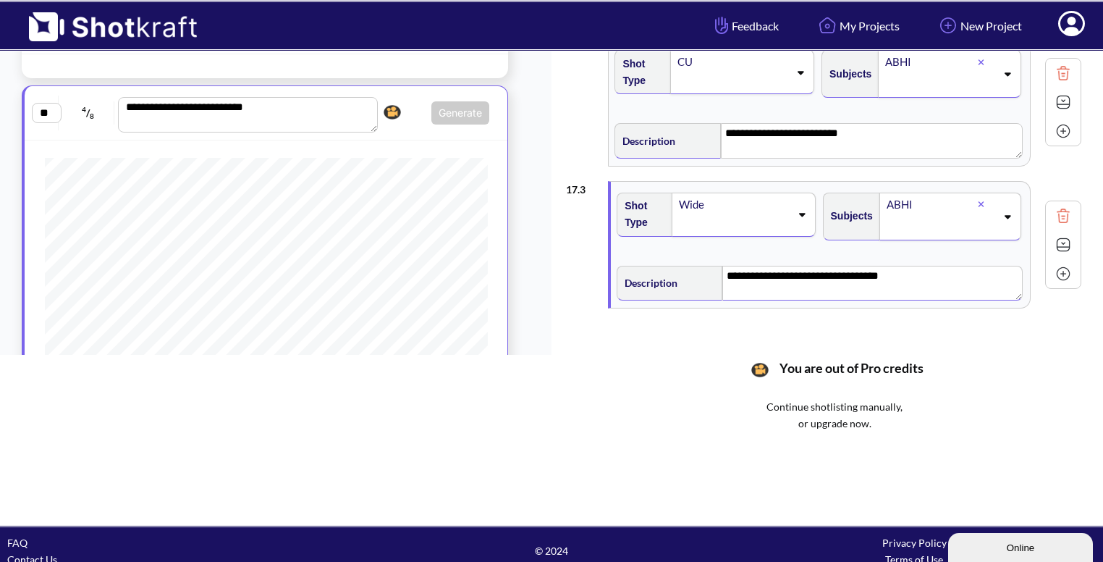
scroll to position [106, 0]
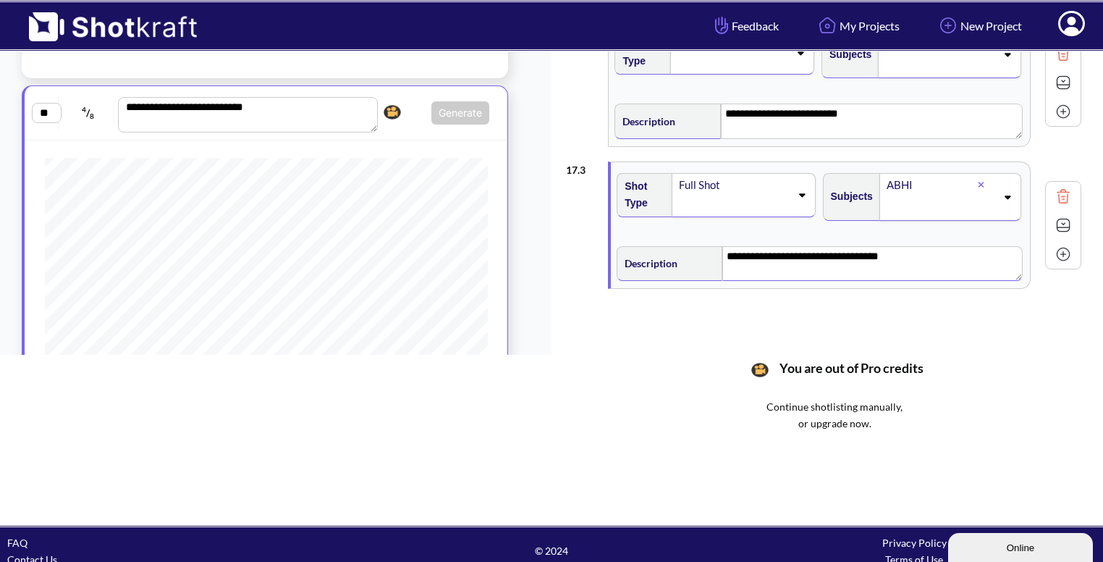
click at [1058, 224] on img at bounding box center [1064, 225] width 22 height 22
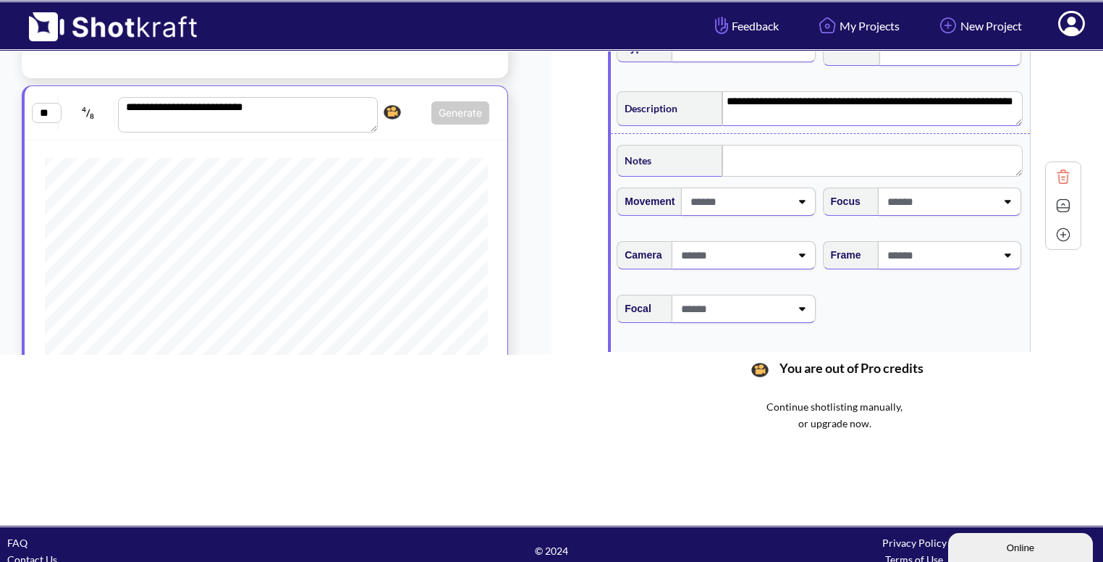
scroll to position [262, 0]
click at [987, 258] on span at bounding box center [940, 255] width 112 height 24
type textarea "**********"
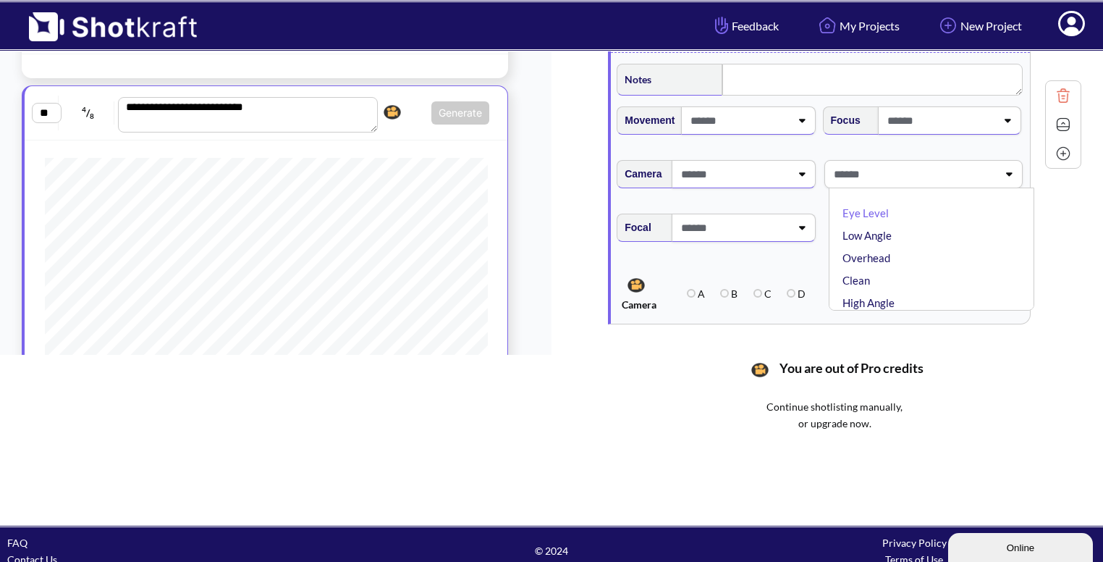
type textarea "**********"
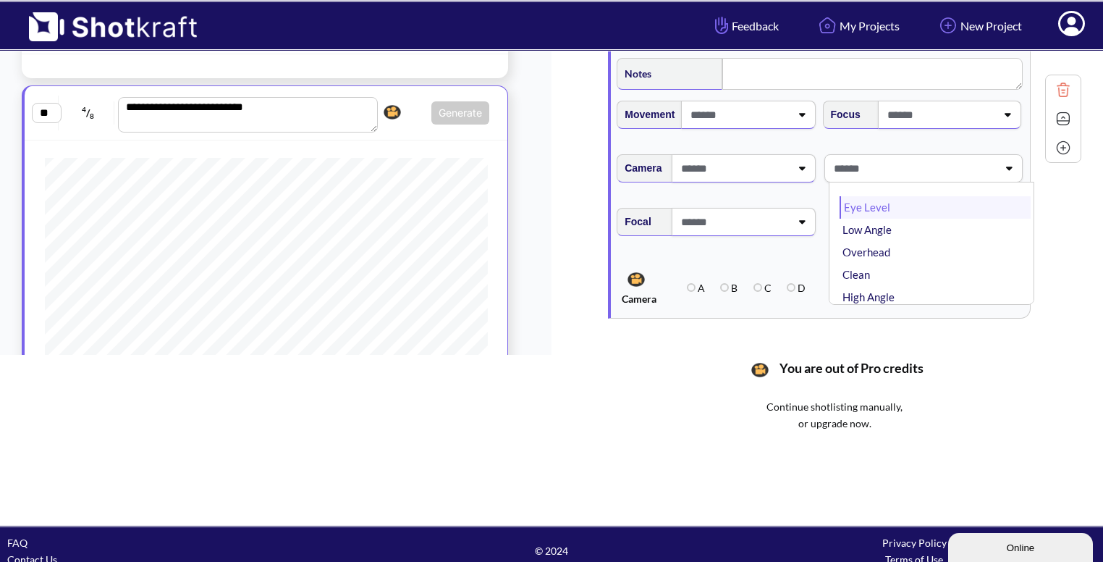
click at [945, 209] on li "Eye Level" at bounding box center [935, 207] width 191 height 22
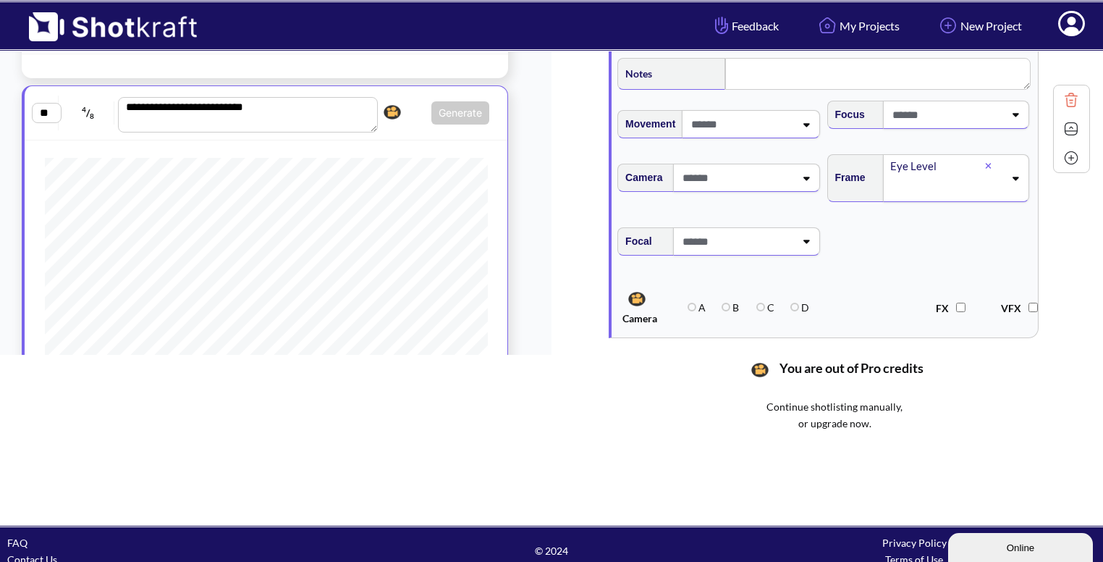
click at [1061, 122] on img at bounding box center [1072, 129] width 22 height 22
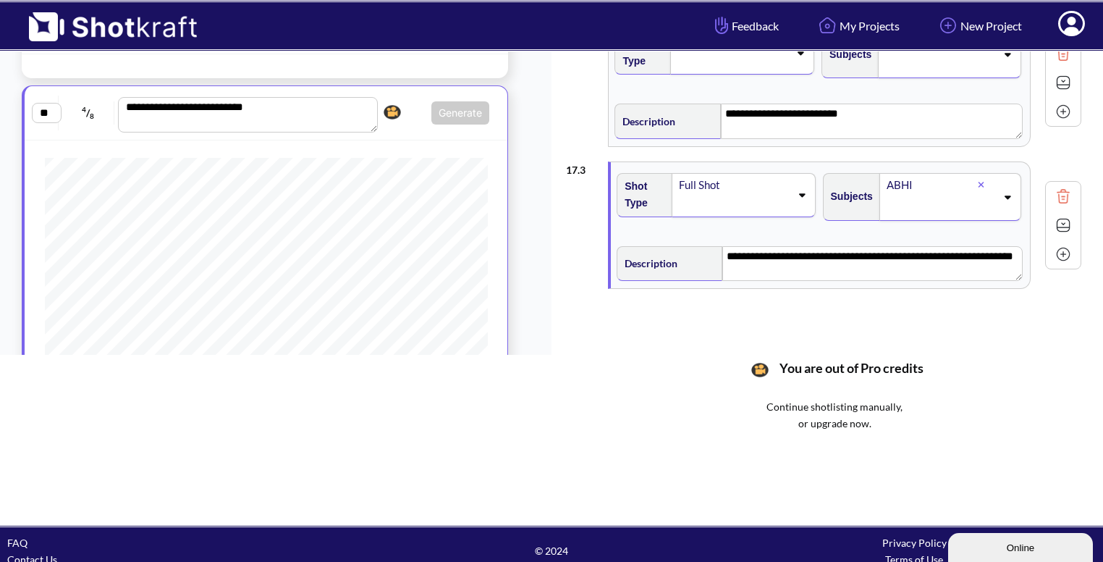
scroll to position [165, 0]
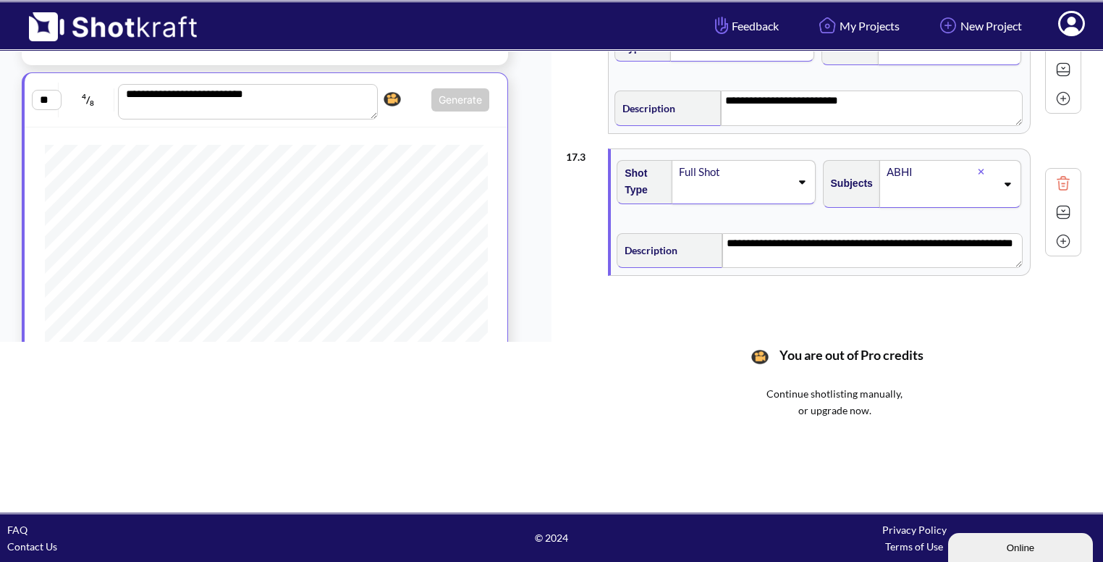
click at [1063, 239] on img at bounding box center [1064, 241] width 22 height 22
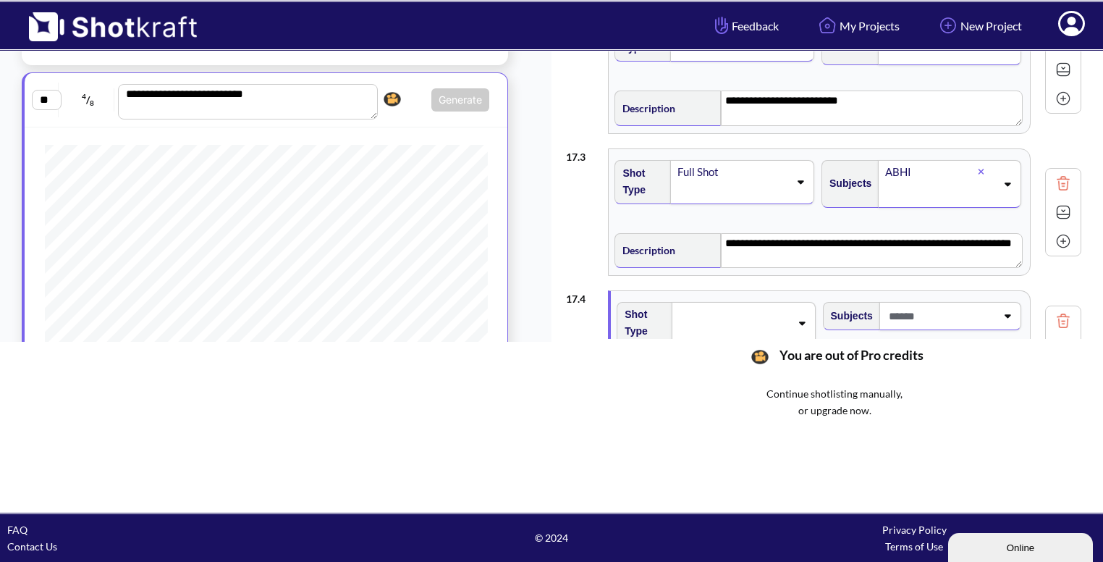
click at [1063, 205] on img at bounding box center [1064, 212] width 22 height 22
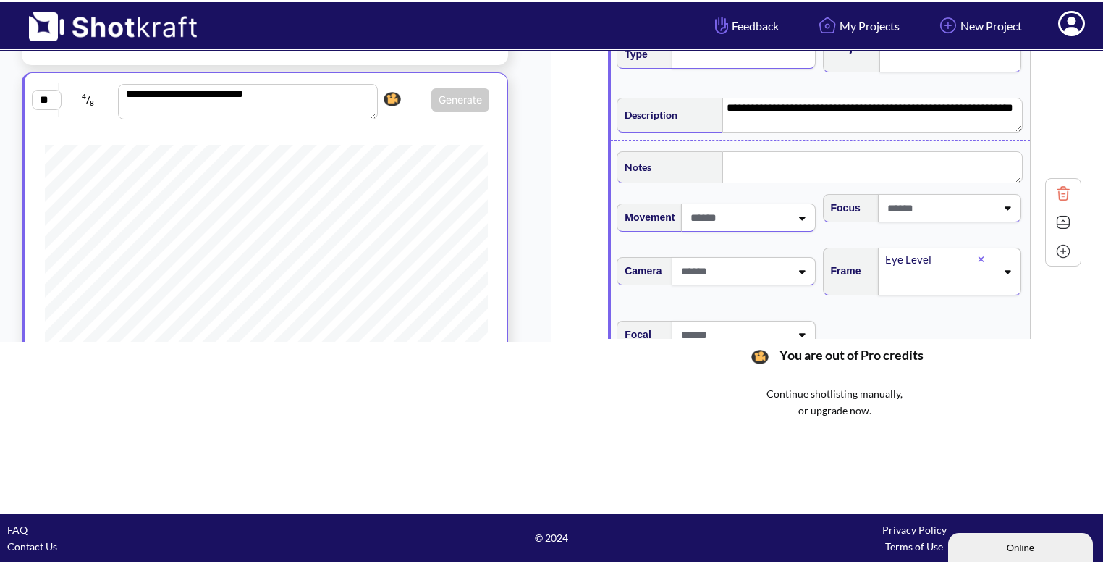
scroll to position [243, 0]
click at [1008, 269] on icon at bounding box center [1008, 271] width 7 height 4
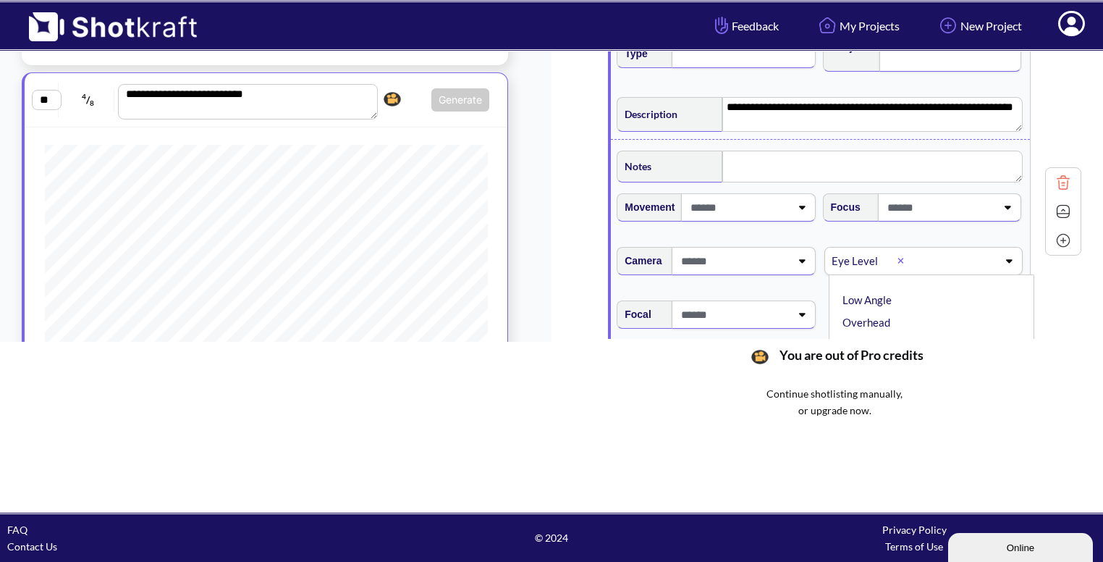
scroll to position [9, 0]
click at [890, 288] on li "Low Angle" at bounding box center [935, 291] width 191 height 22
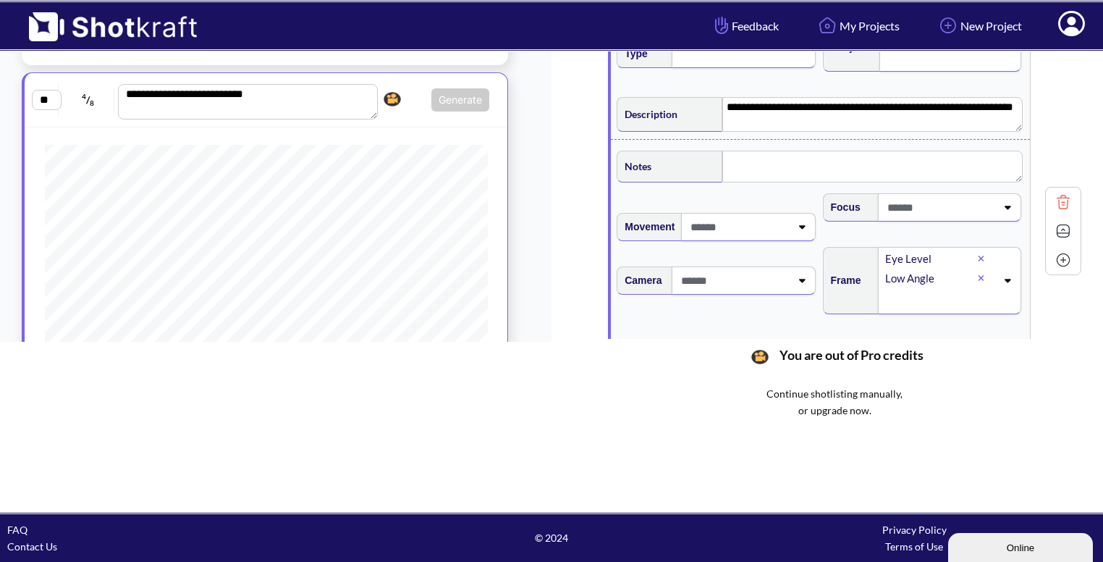
click at [979, 254] on icon at bounding box center [981, 258] width 7 height 9
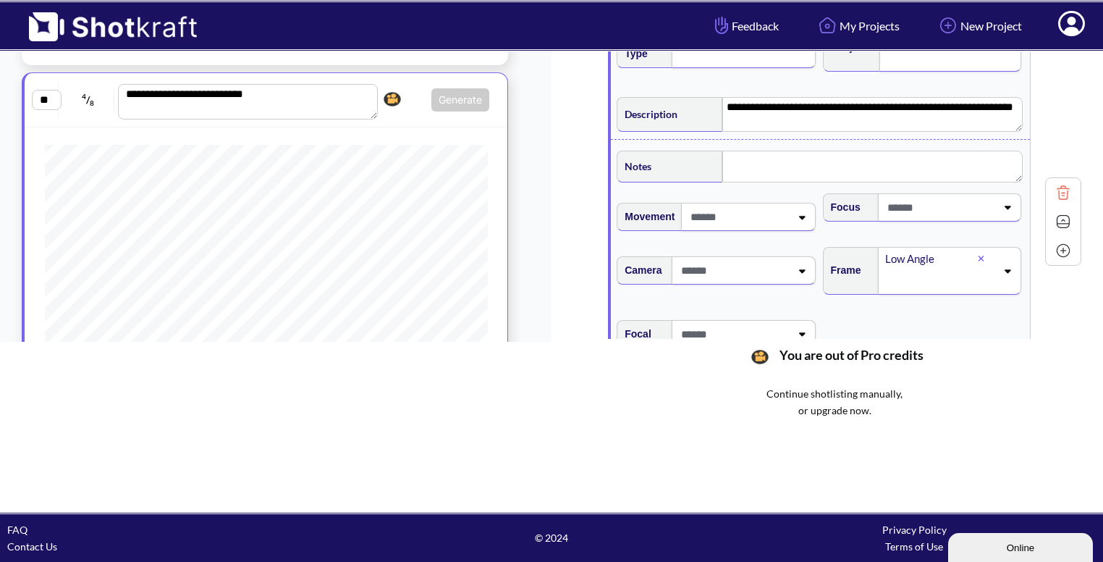
click at [1062, 225] on img at bounding box center [1064, 222] width 22 height 22
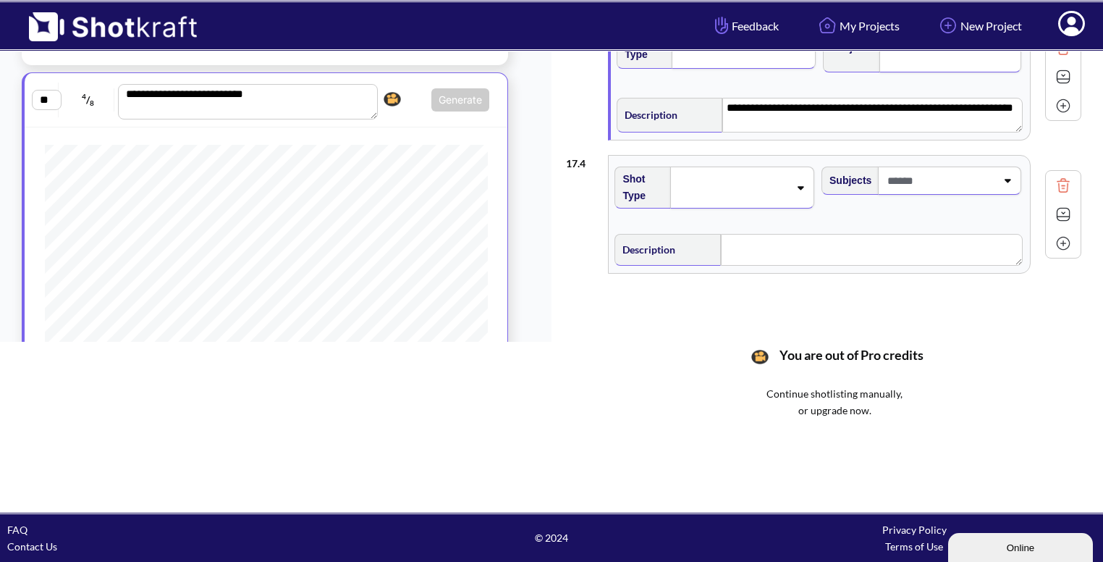
click at [773, 169] on div at bounding box center [742, 187] width 144 height 42
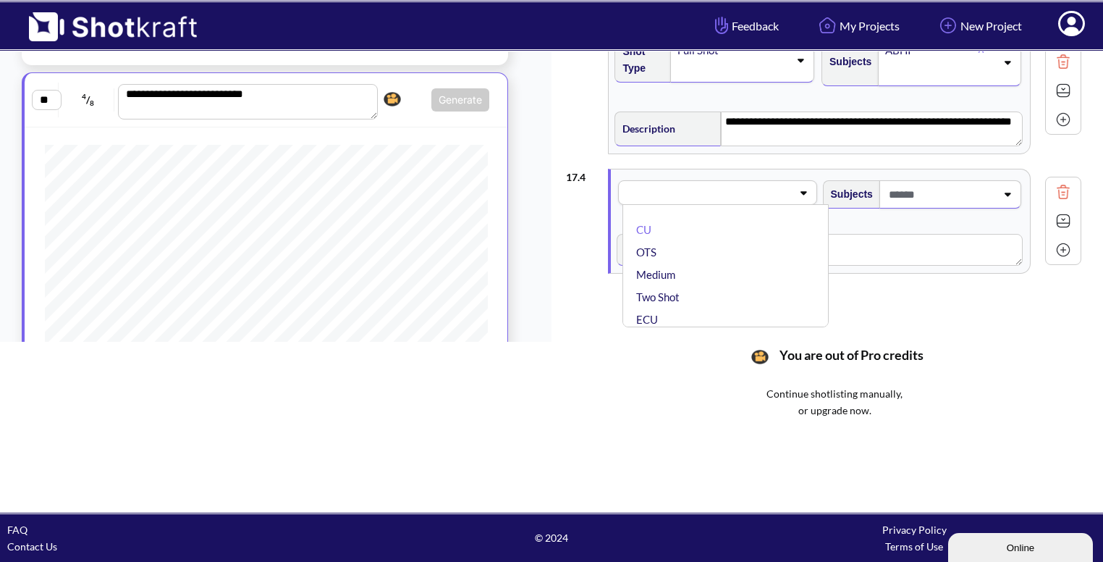
scroll to position [229, 0]
click at [730, 277] on li "Medium" at bounding box center [728, 274] width 191 height 22
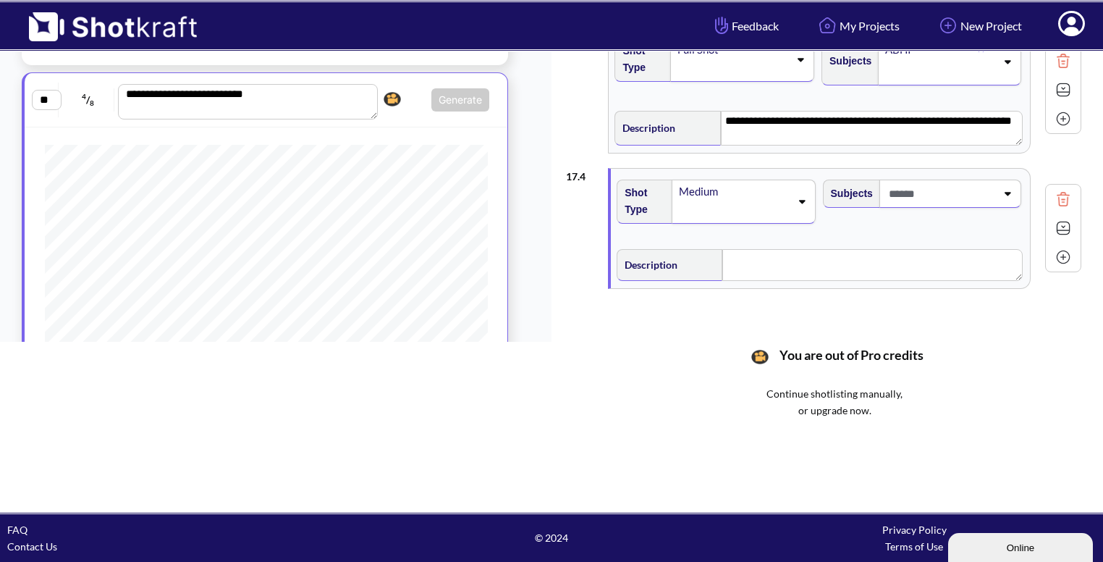
click at [984, 195] on span at bounding box center [940, 194] width 111 height 24
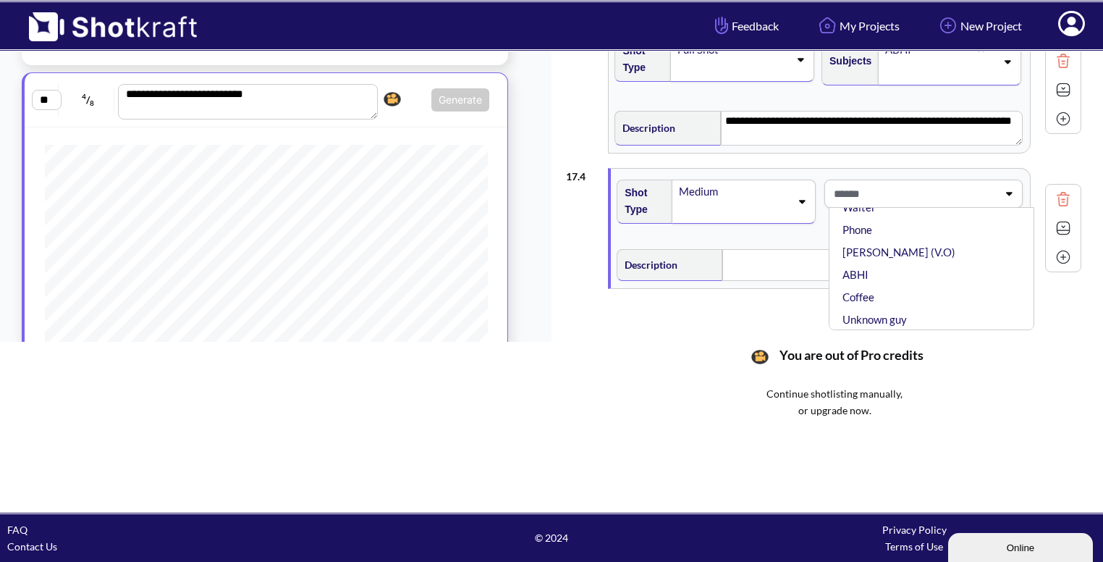
scroll to position [98, 0]
click at [877, 271] on li "ABHI" at bounding box center [935, 269] width 191 height 22
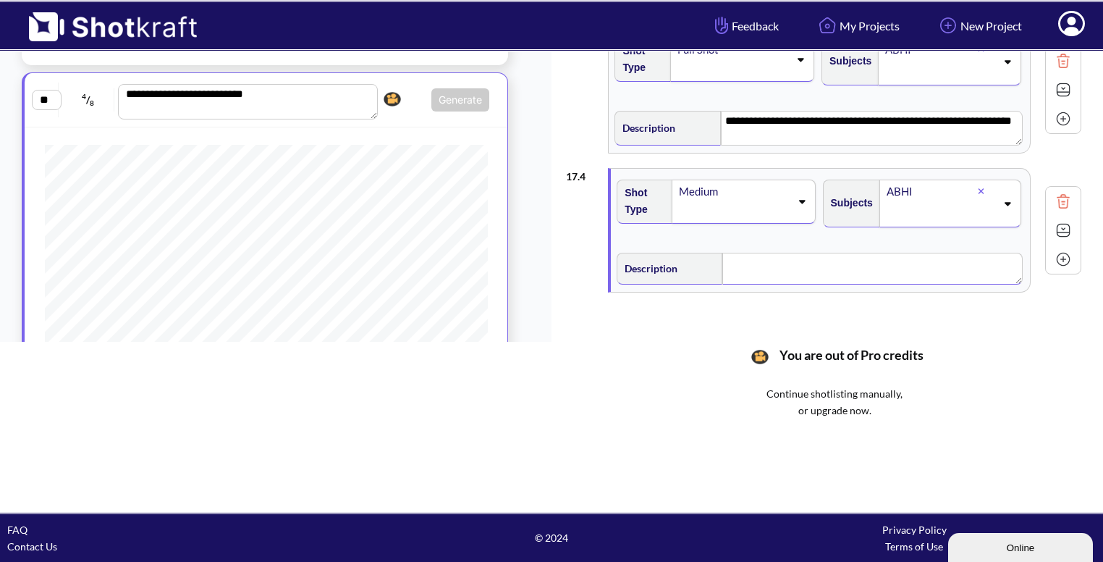
click at [809, 267] on textarea at bounding box center [872, 269] width 300 height 32
click at [1066, 228] on img at bounding box center [1064, 232] width 22 height 22
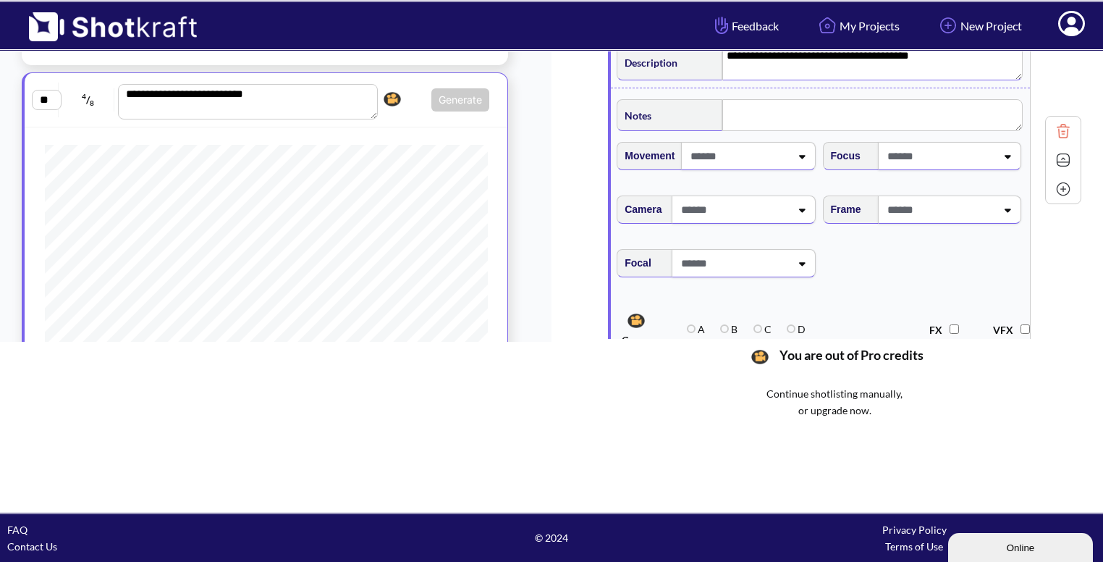
scroll to position [440, 0]
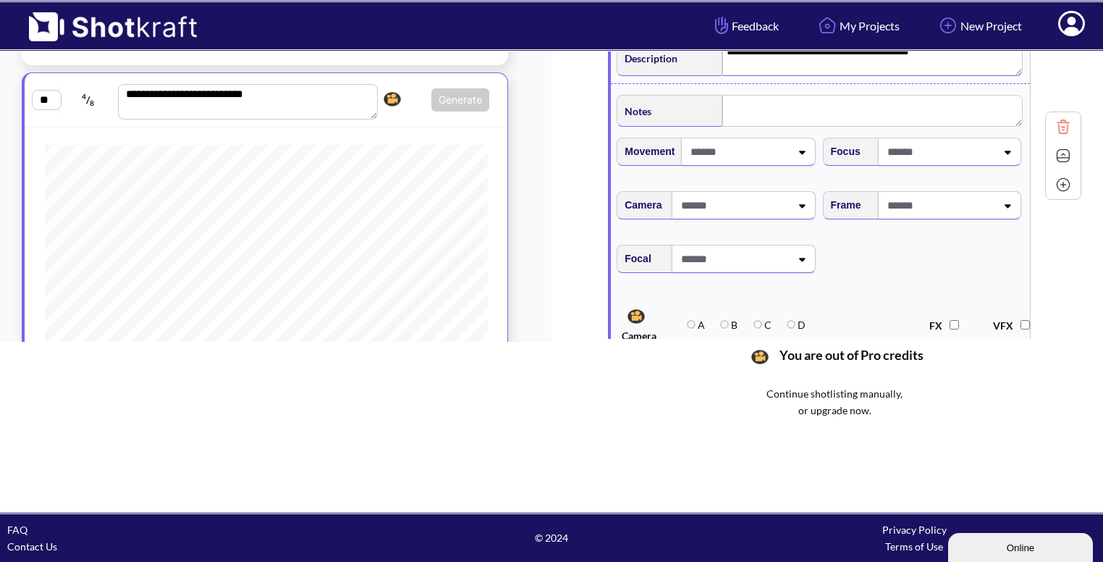
click at [975, 204] on span at bounding box center [940, 205] width 112 height 24
type textarea "**********"
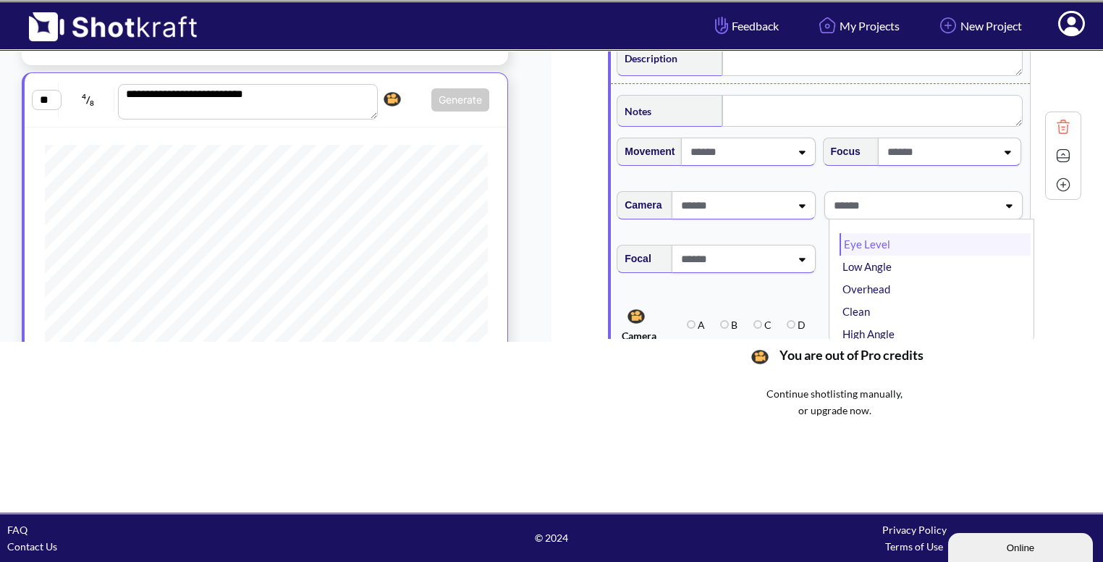
type textarea "**********"
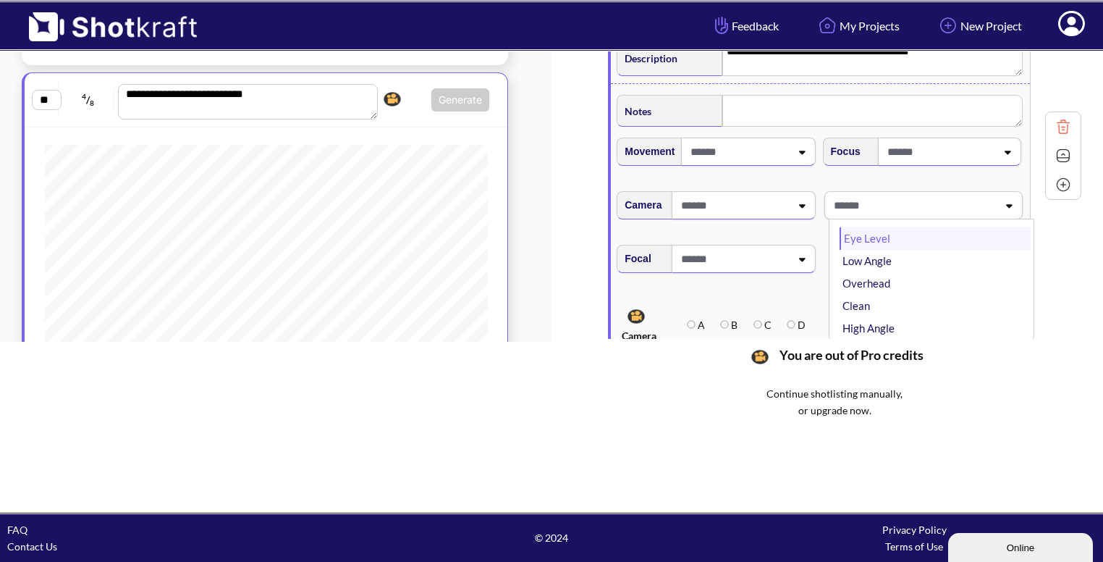
scroll to position [5, 0]
click at [918, 236] on li "Eye Level" at bounding box center [935, 239] width 191 height 22
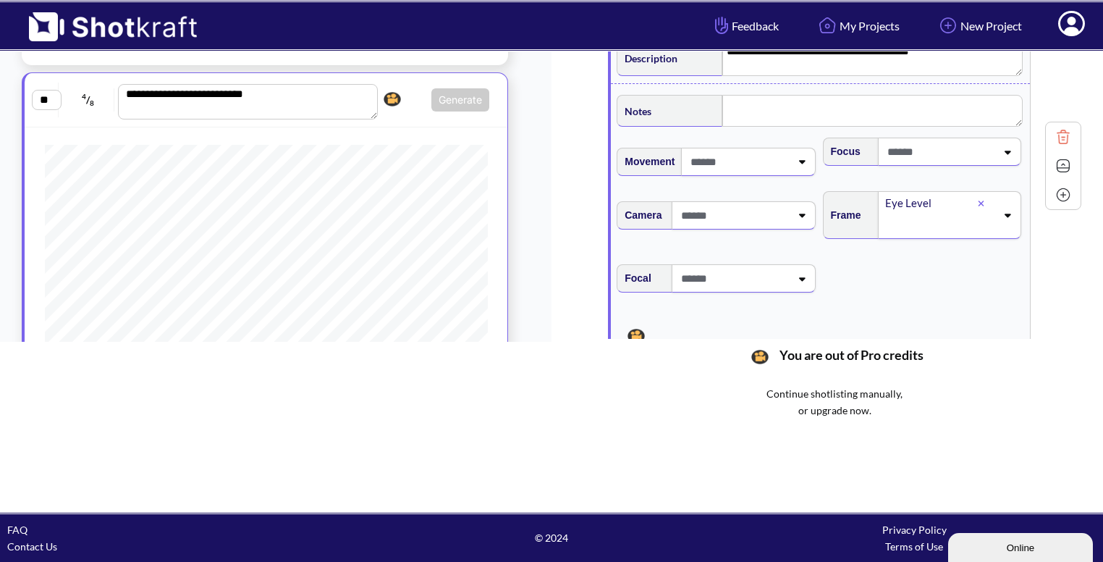
click at [757, 163] on span at bounding box center [738, 162] width 103 height 24
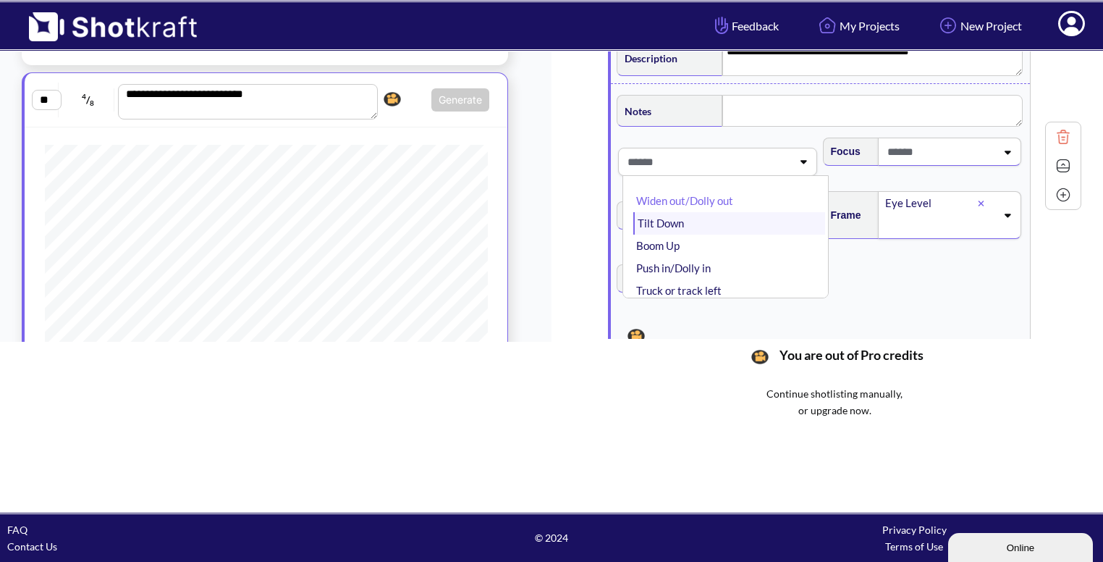
scroll to position [41, 0]
click at [729, 226] on li "Push in/Dolly in" at bounding box center [728, 227] width 191 height 22
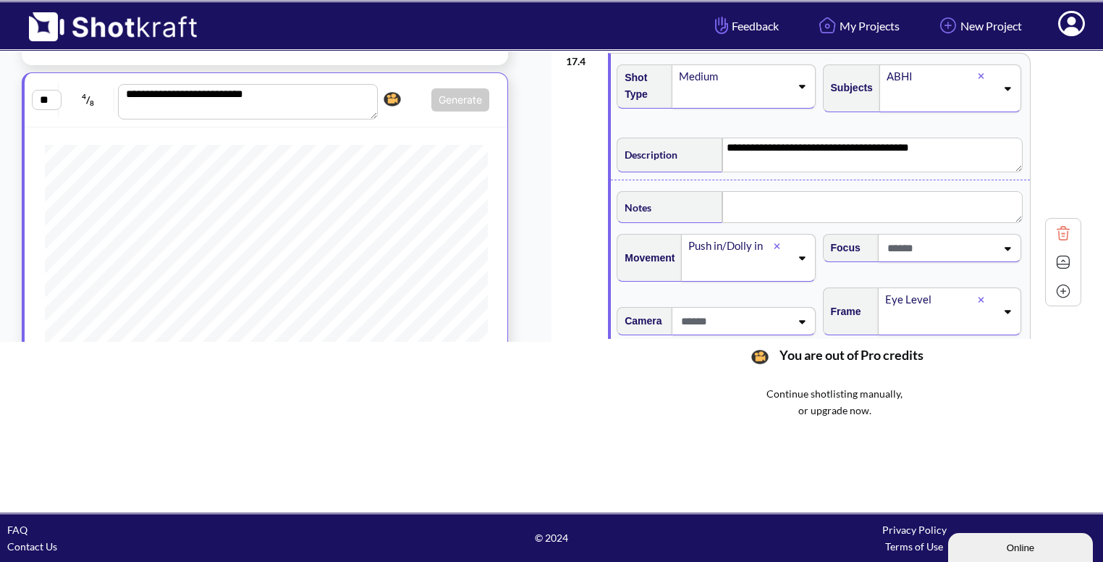
scroll to position [345, 0]
click at [781, 192] on textarea at bounding box center [872, 206] width 300 height 32
type textarea "**********"
click at [1064, 265] on img at bounding box center [1064, 263] width 22 height 22
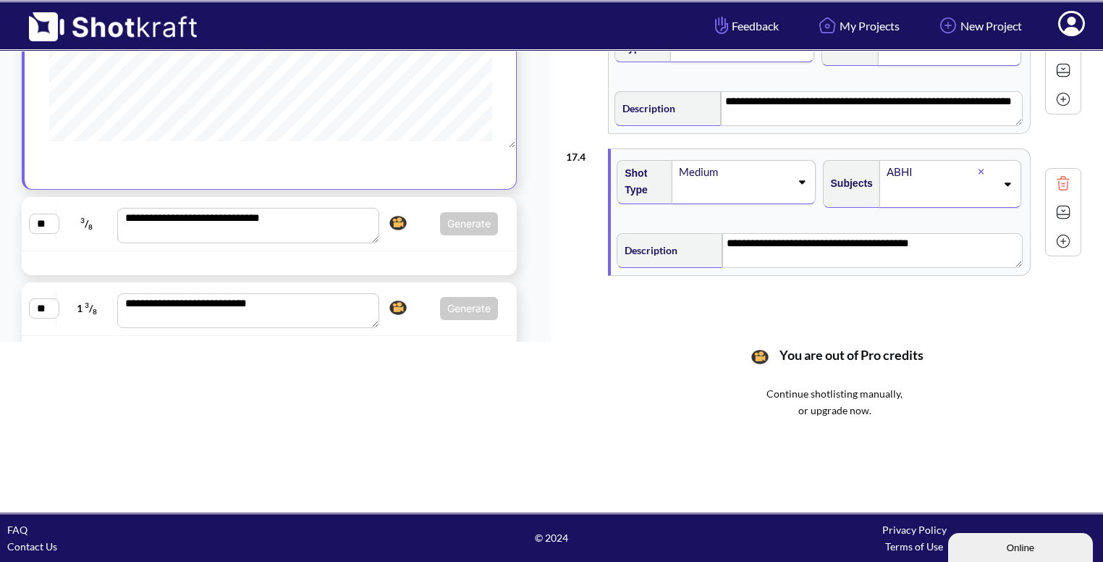
scroll to position [1482, 0]
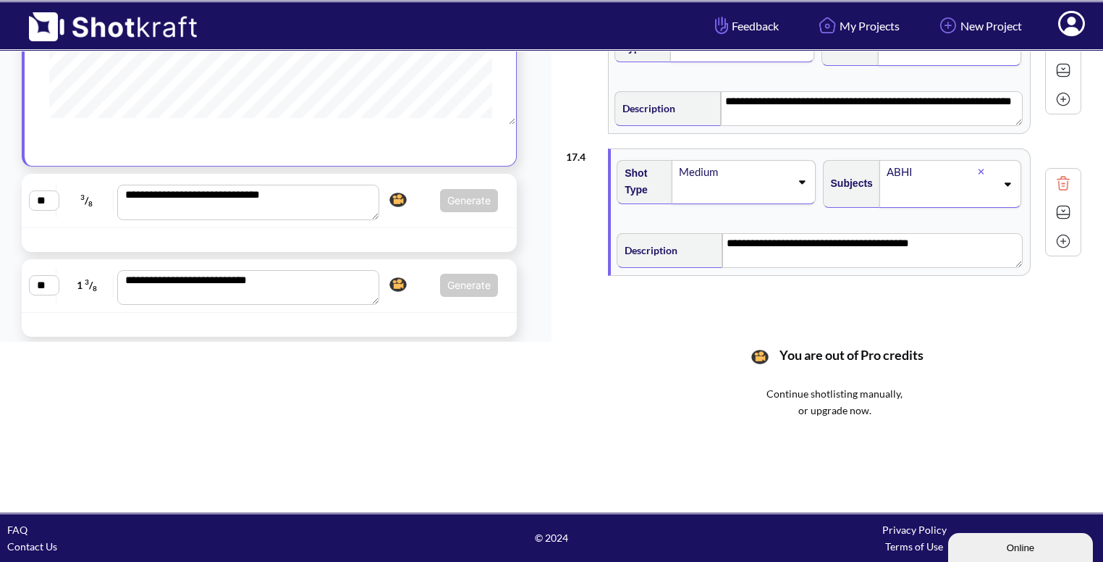
click at [412, 222] on div "**********" at bounding box center [269, 201] width 495 height 54
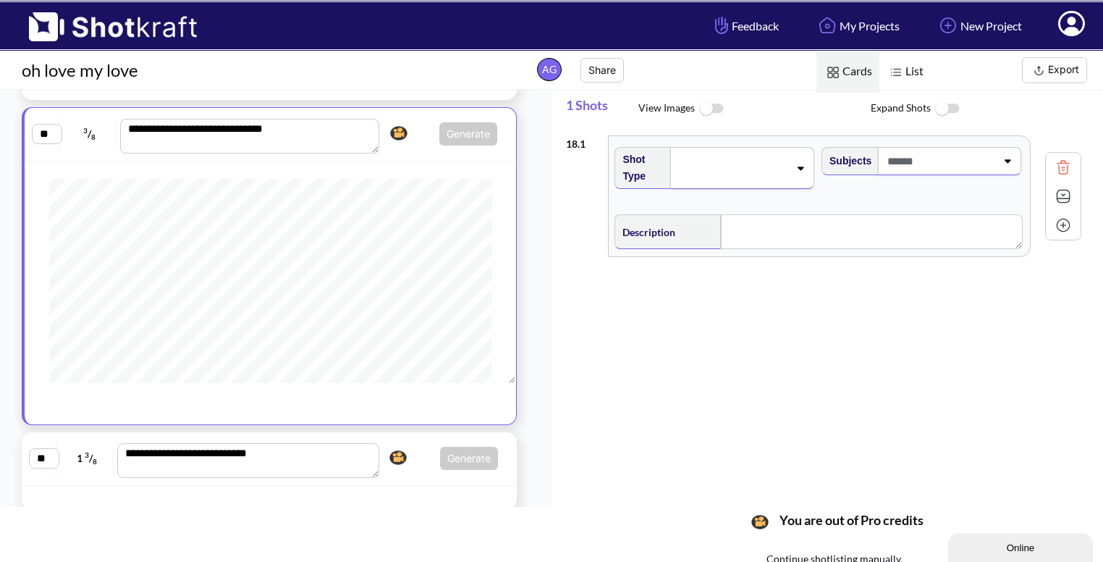
scroll to position [362, 0]
click at [765, 166] on span at bounding box center [732, 168] width 113 height 20
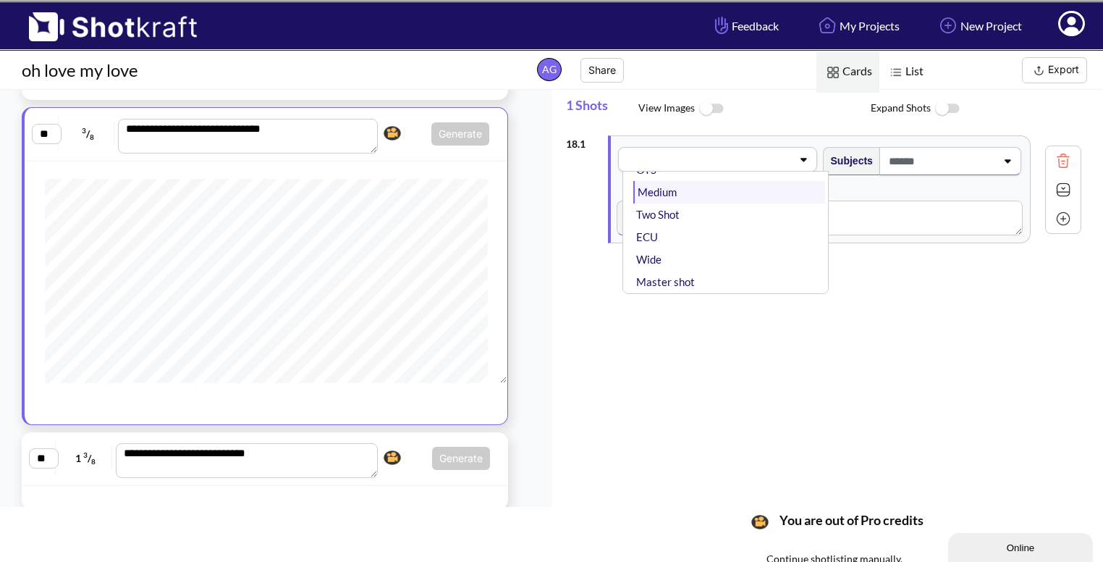
scroll to position [49, 0]
click at [725, 248] on li "Wide" at bounding box center [728, 259] width 191 height 22
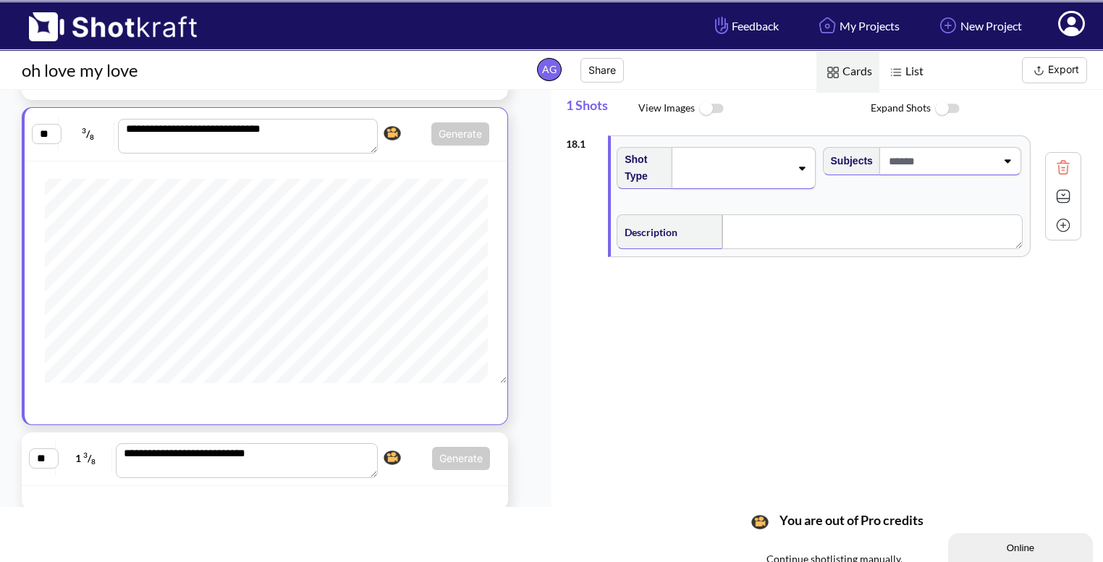
click at [993, 151] on span at bounding box center [940, 161] width 111 height 24
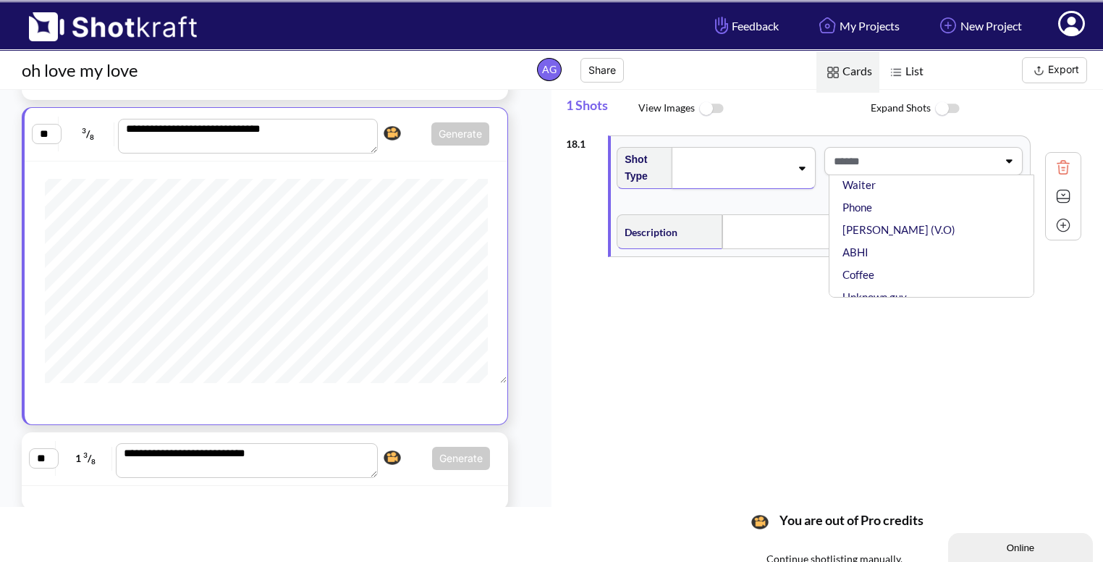
scroll to position [93, 0]
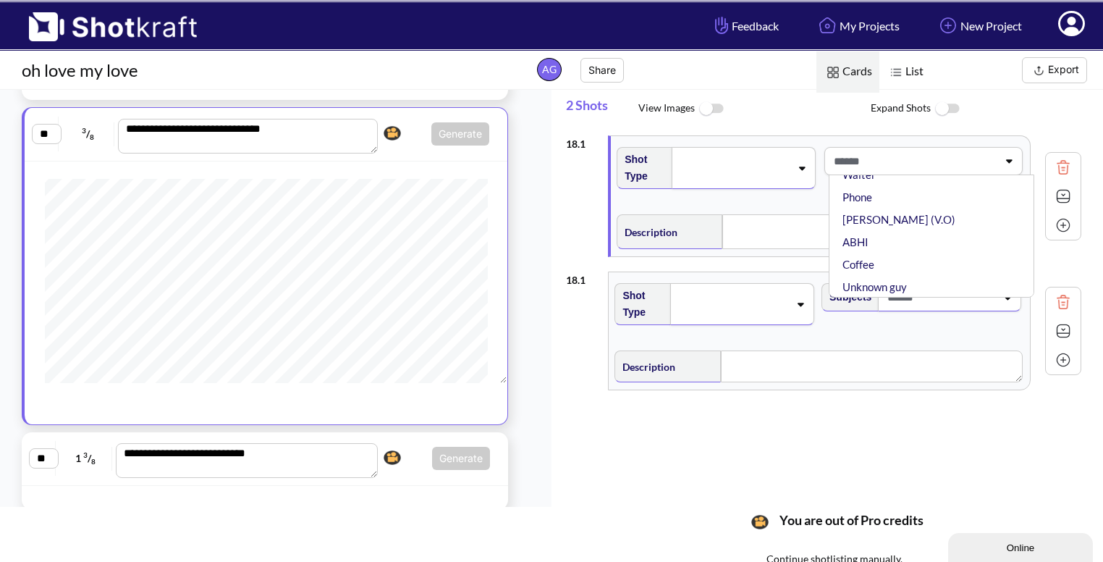
click at [922, 249] on li "ABHI" at bounding box center [935, 242] width 191 height 22
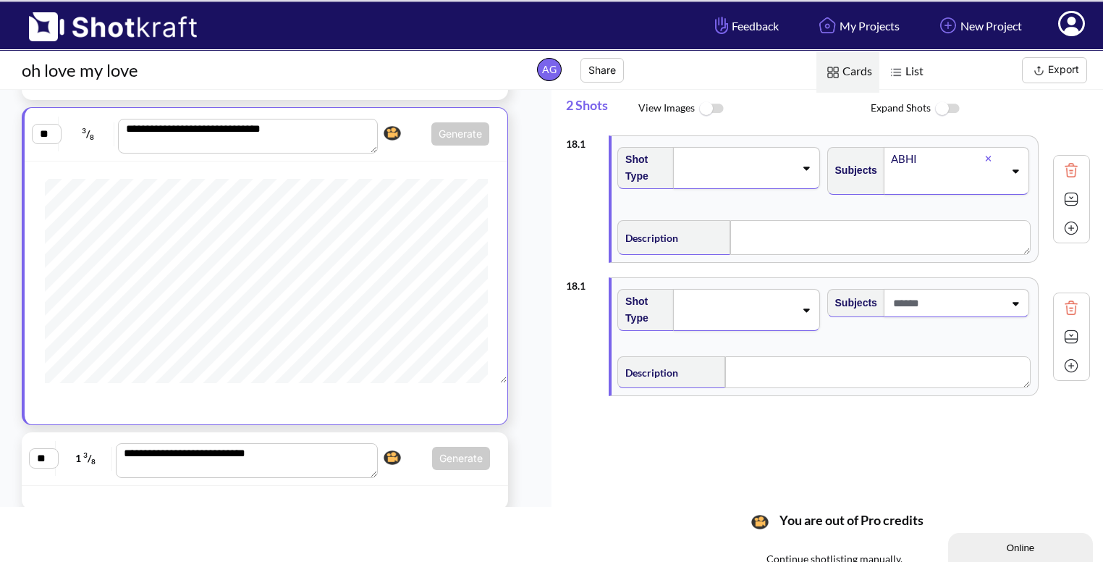
click at [1061, 312] on img at bounding box center [1072, 308] width 22 height 22
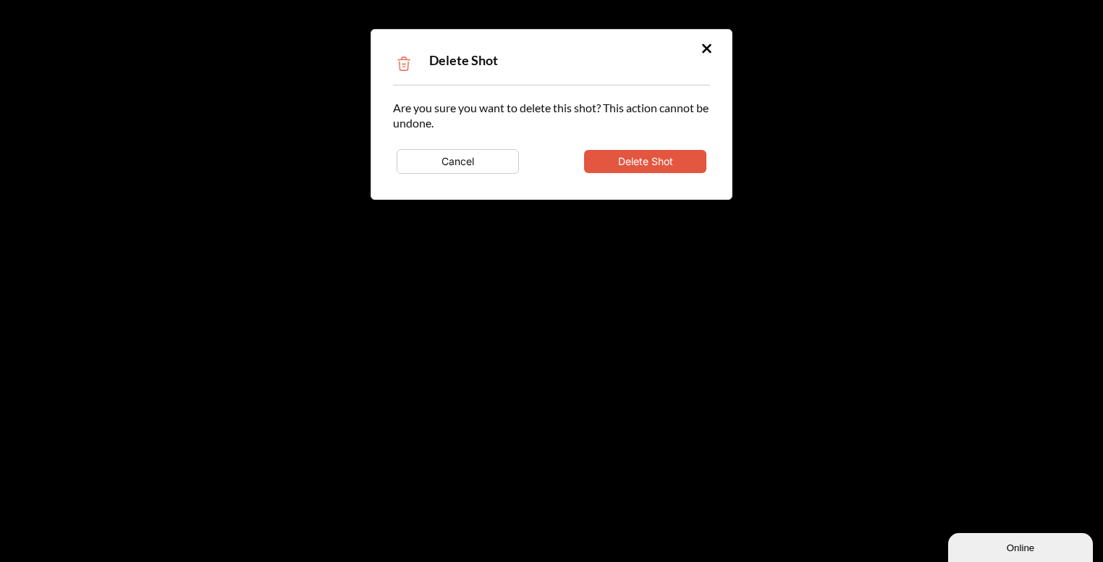
click at [658, 166] on button "Delete Shot" at bounding box center [645, 161] width 122 height 23
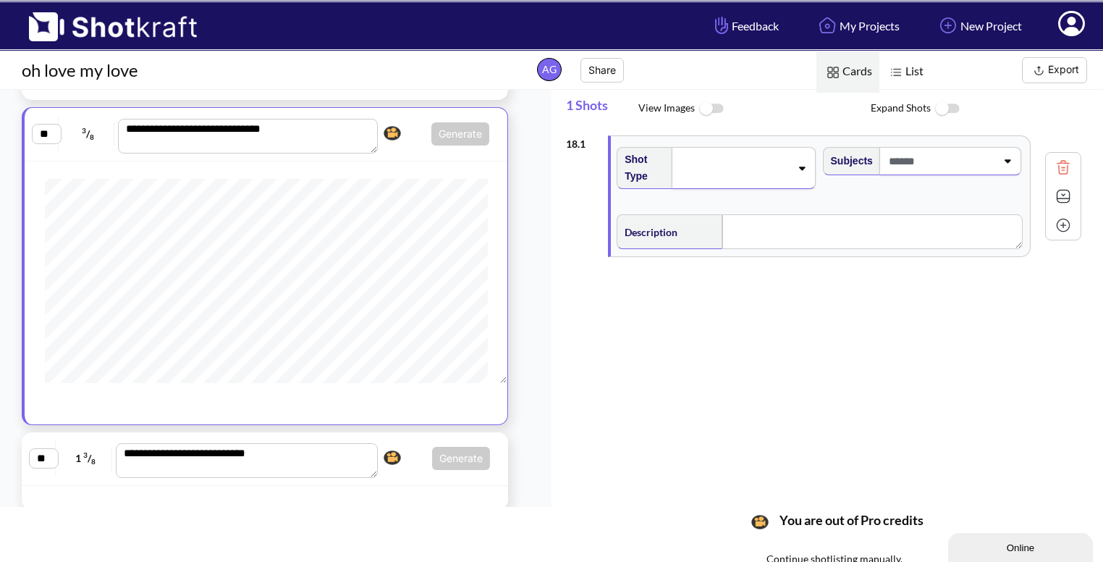
click at [956, 163] on span at bounding box center [940, 161] width 111 height 24
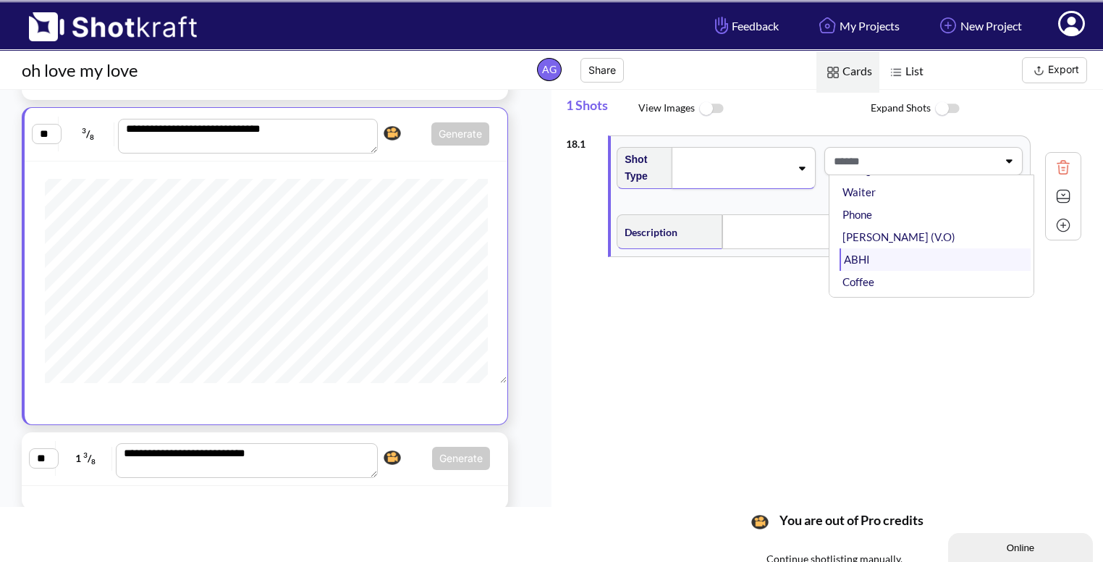
click at [869, 257] on li "ABHI" at bounding box center [935, 259] width 191 height 22
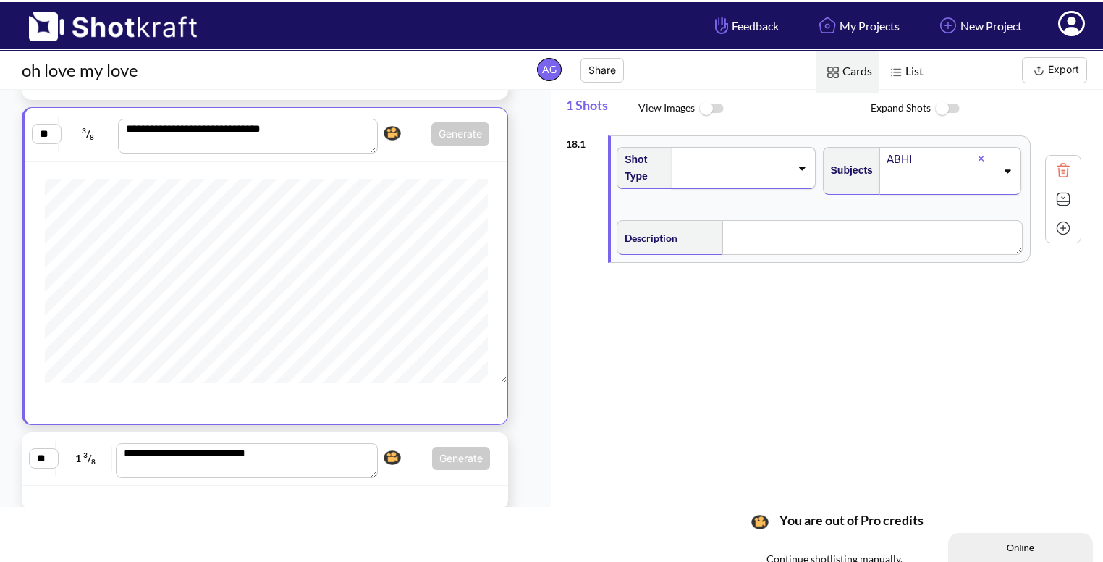
click at [724, 160] on span at bounding box center [734, 168] width 112 height 20
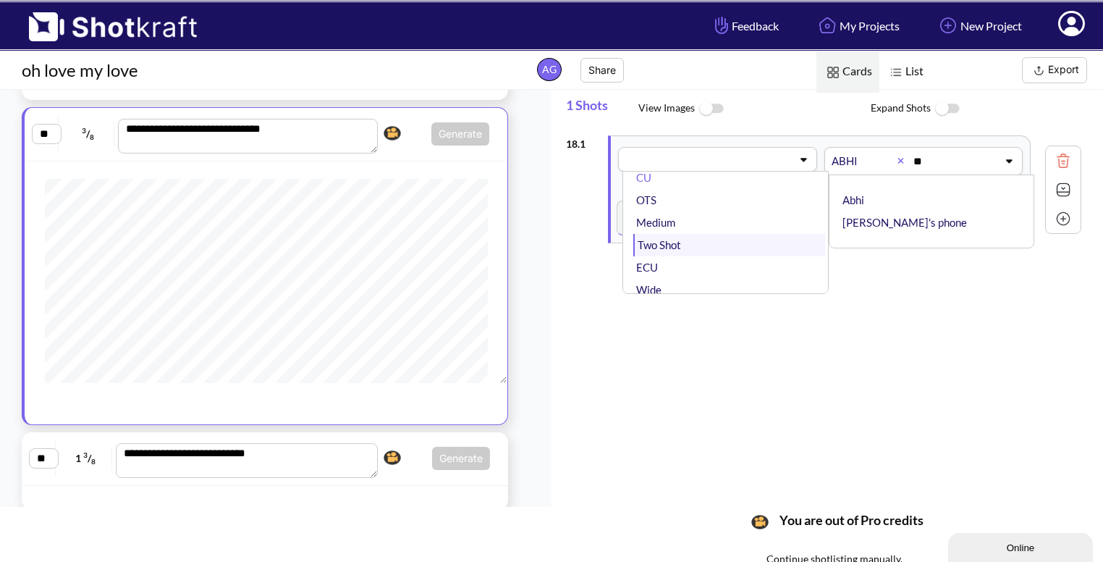
scroll to position [20, 0]
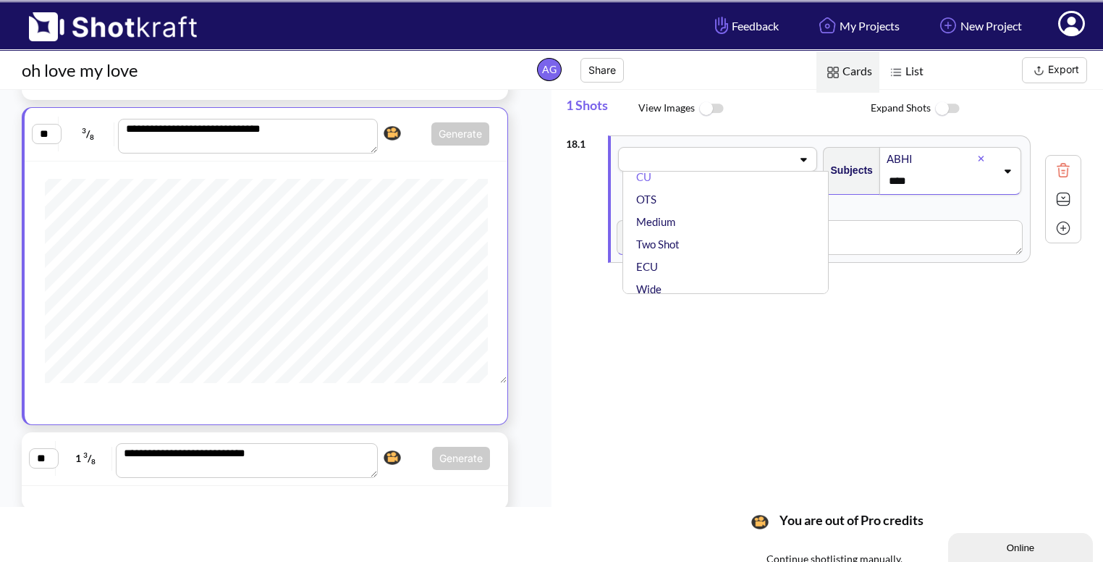
click at [680, 155] on span at bounding box center [708, 159] width 168 height 20
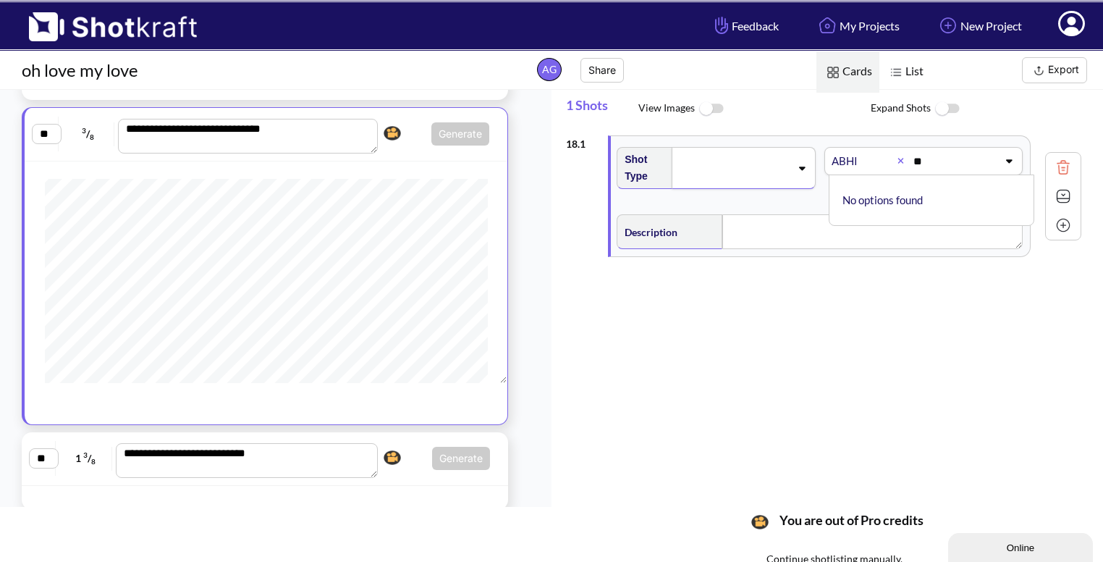
type input "*"
click at [730, 164] on span at bounding box center [734, 168] width 112 height 20
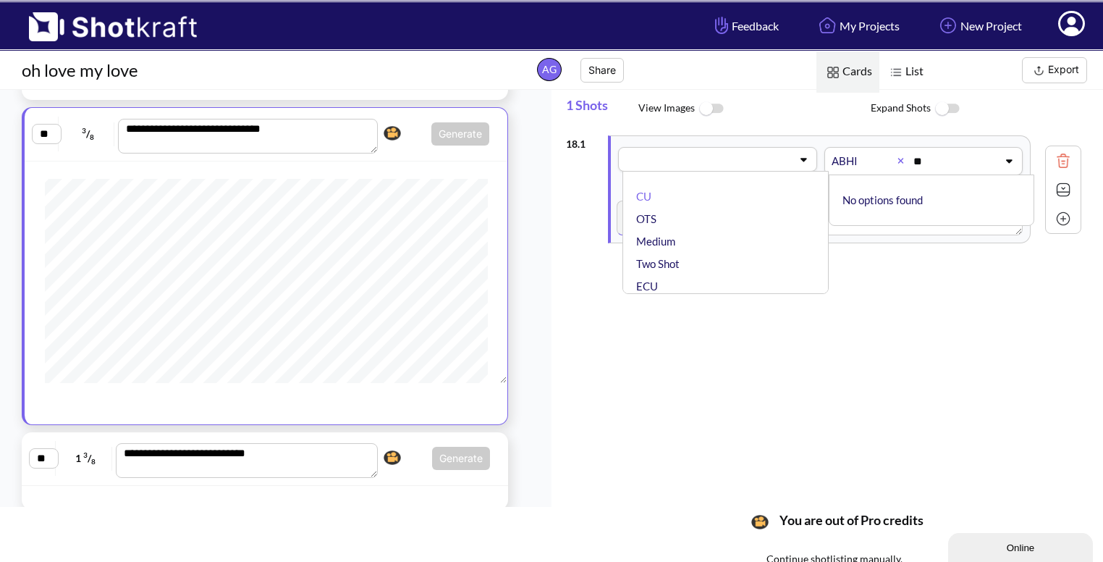
type input "*"
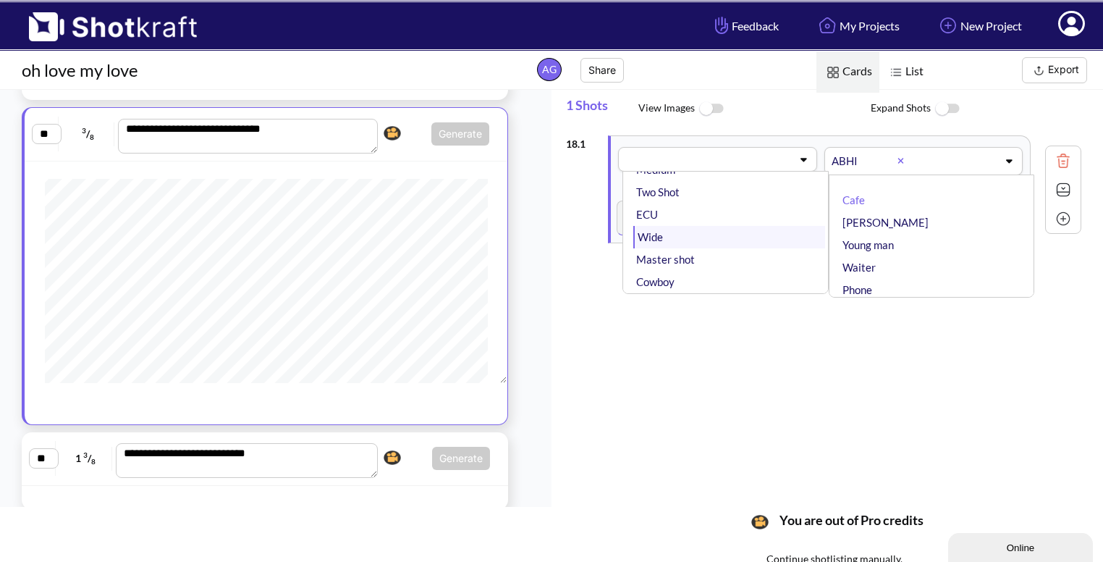
click at [698, 232] on li "Wide" at bounding box center [728, 237] width 191 height 22
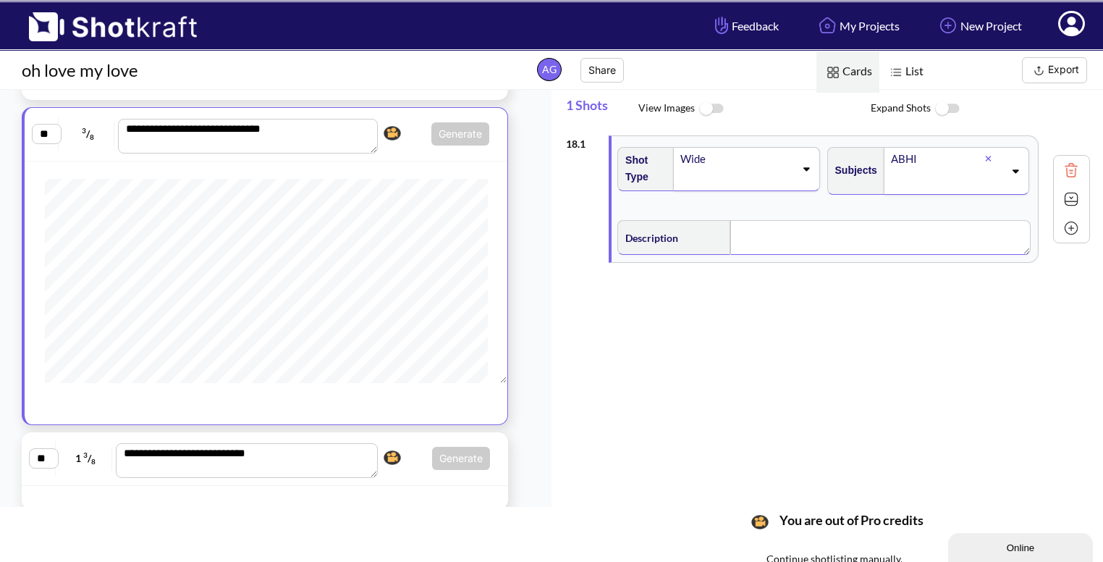
click at [868, 234] on textarea at bounding box center [880, 237] width 300 height 35
click at [1063, 198] on img at bounding box center [1072, 199] width 22 height 22
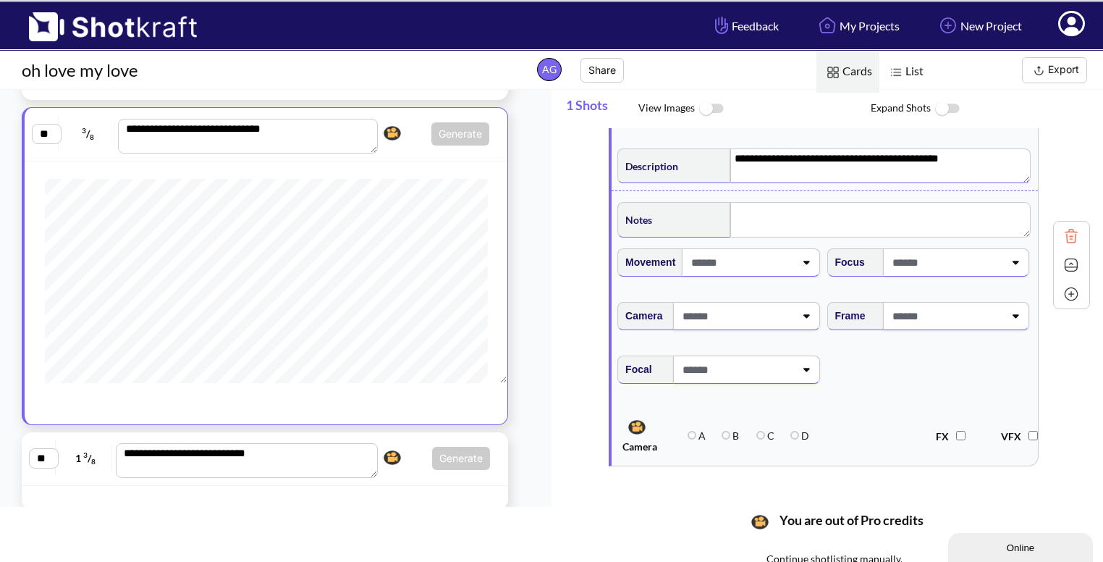
scroll to position [72, 0]
click at [985, 310] on span at bounding box center [940, 315] width 112 height 24
type textarea "**********"
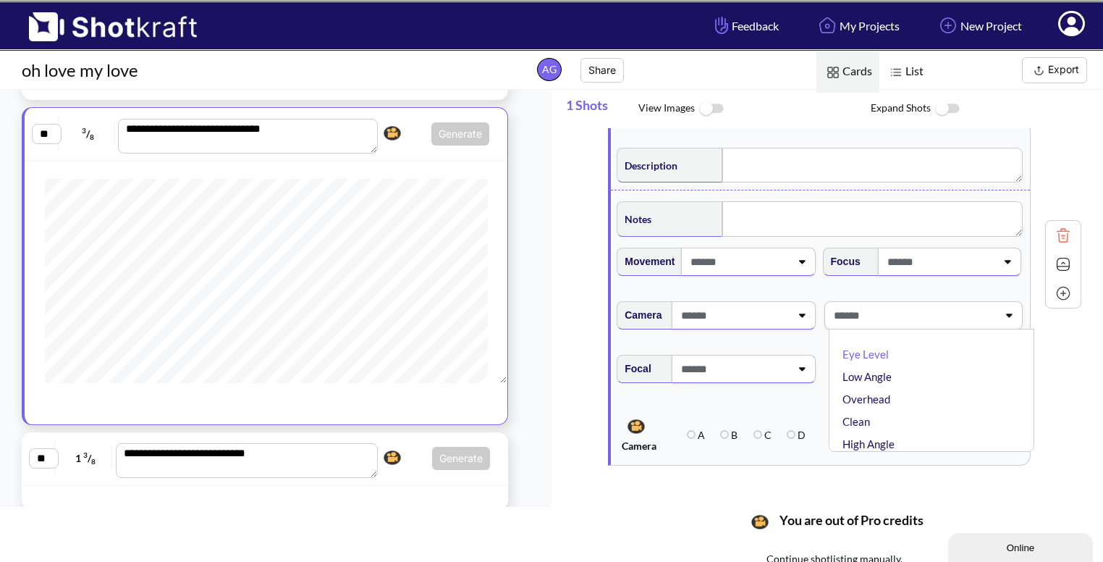
type textarea "**********"
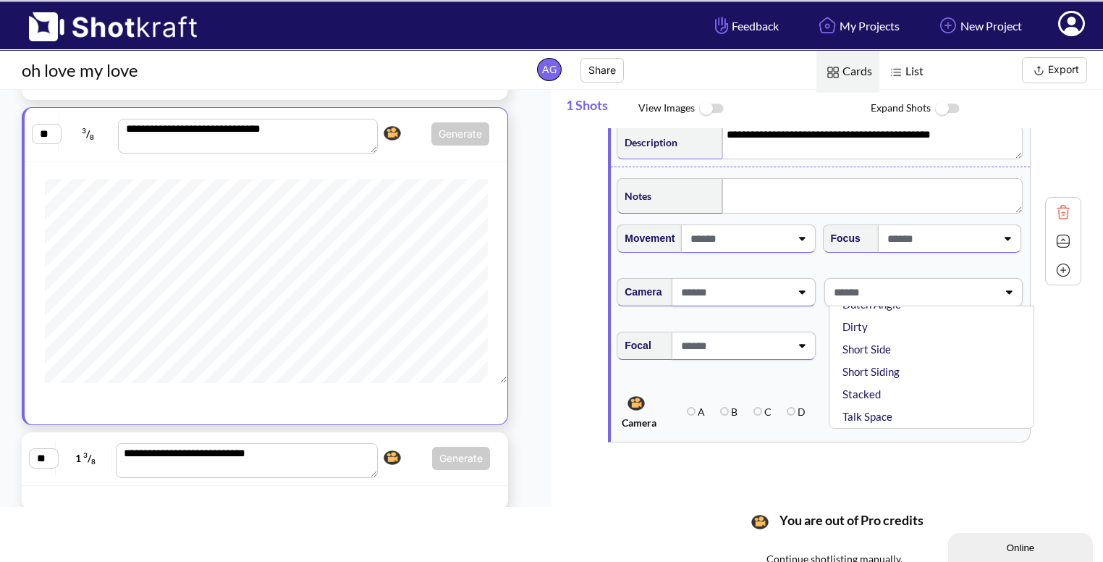
scroll to position [0, 0]
click at [918, 359] on li "Low Angle" at bounding box center [935, 353] width 191 height 22
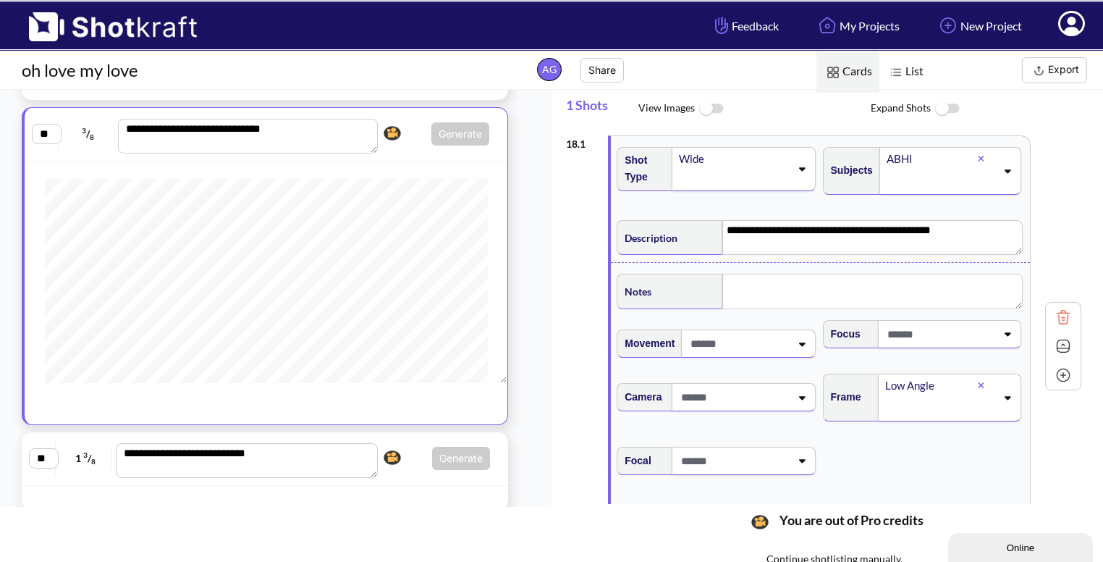
click at [1058, 347] on img at bounding box center [1064, 346] width 22 height 22
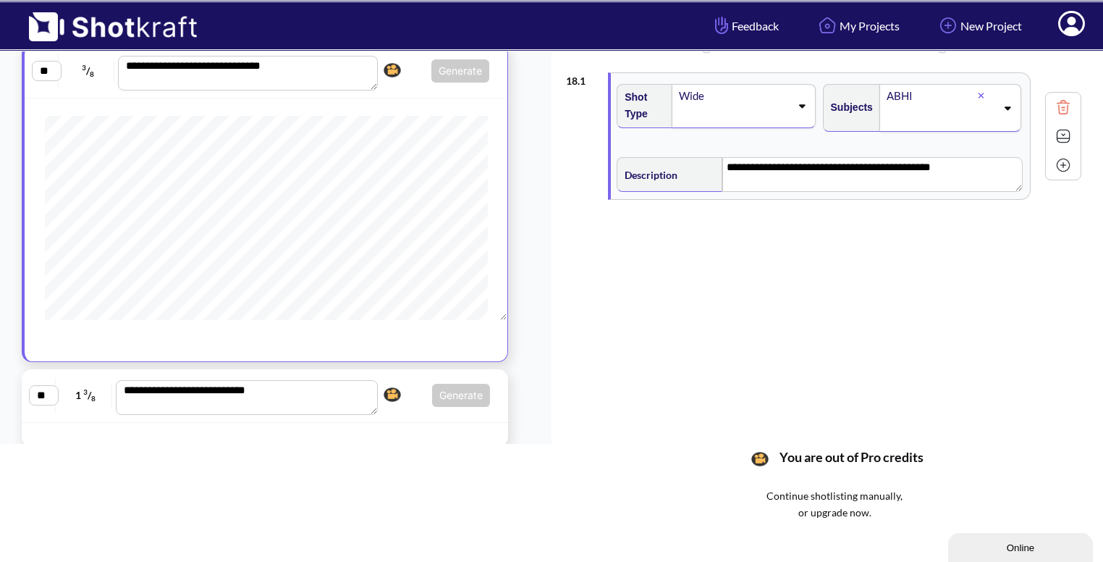
scroll to position [64, 0]
click at [1065, 156] on img at bounding box center [1064, 164] width 22 height 22
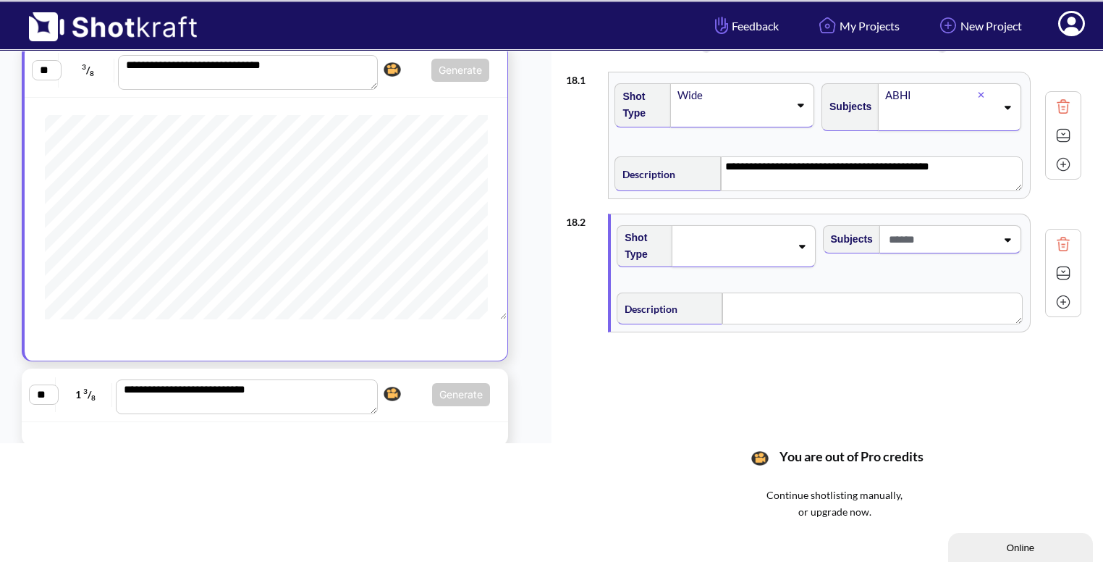
scroll to position [80, 0]
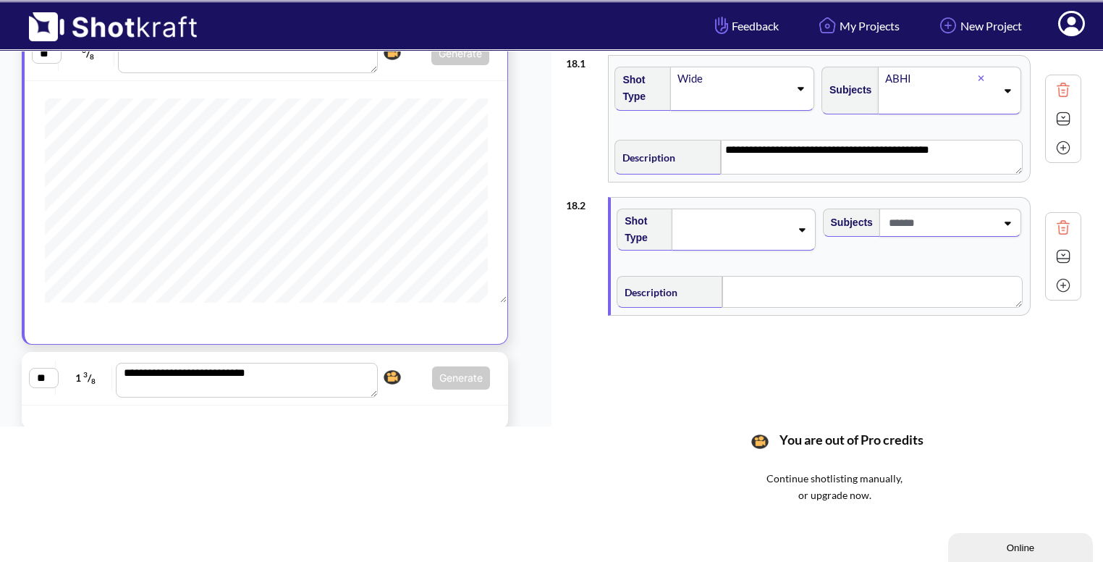
click at [993, 222] on span at bounding box center [940, 223] width 111 height 24
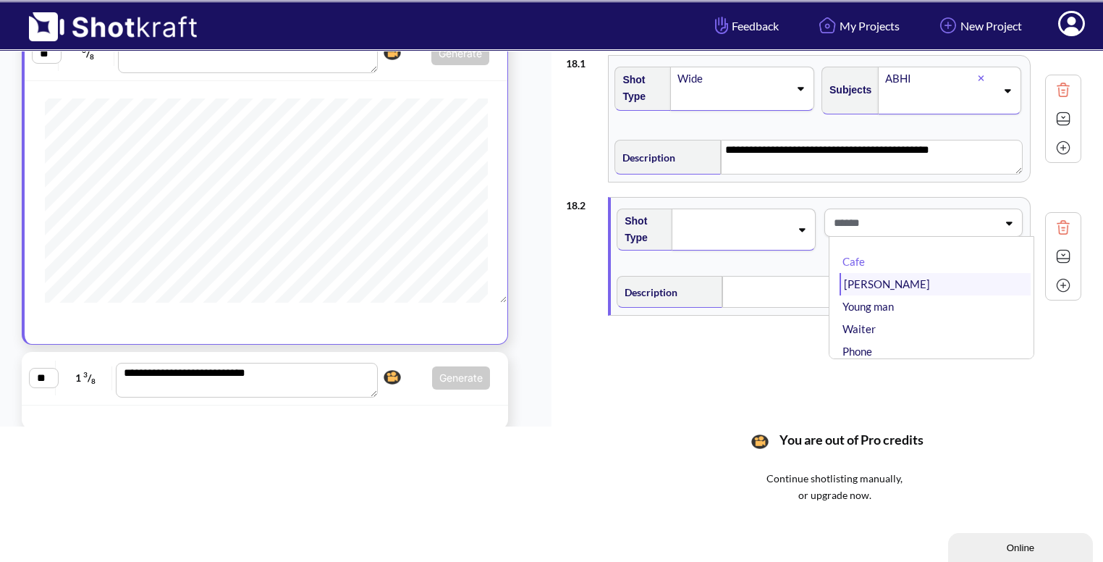
click at [924, 291] on li "[PERSON_NAME]" at bounding box center [935, 284] width 191 height 22
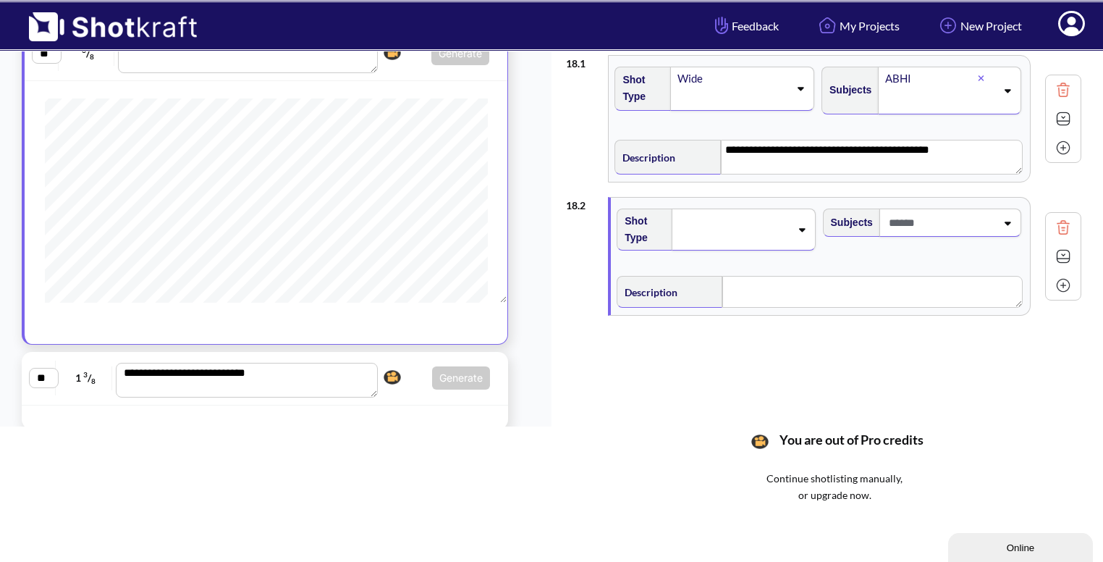
click at [786, 243] on div at bounding box center [743, 229] width 143 height 42
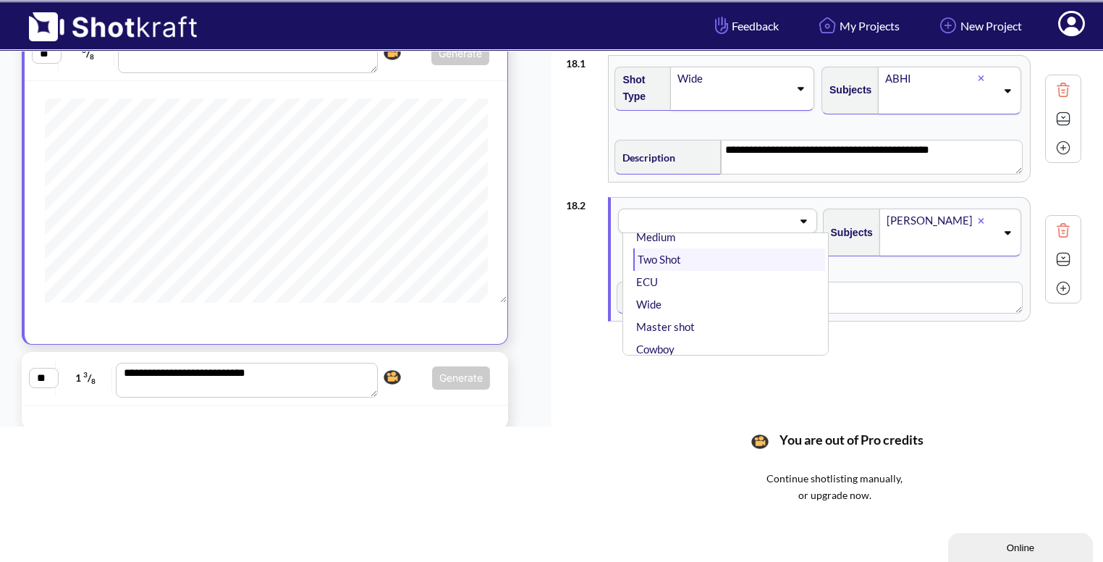
scroll to position [0, 0]
click at [704, 302] on li "Medium" at bounding box center [728, 303] width 191 height 22
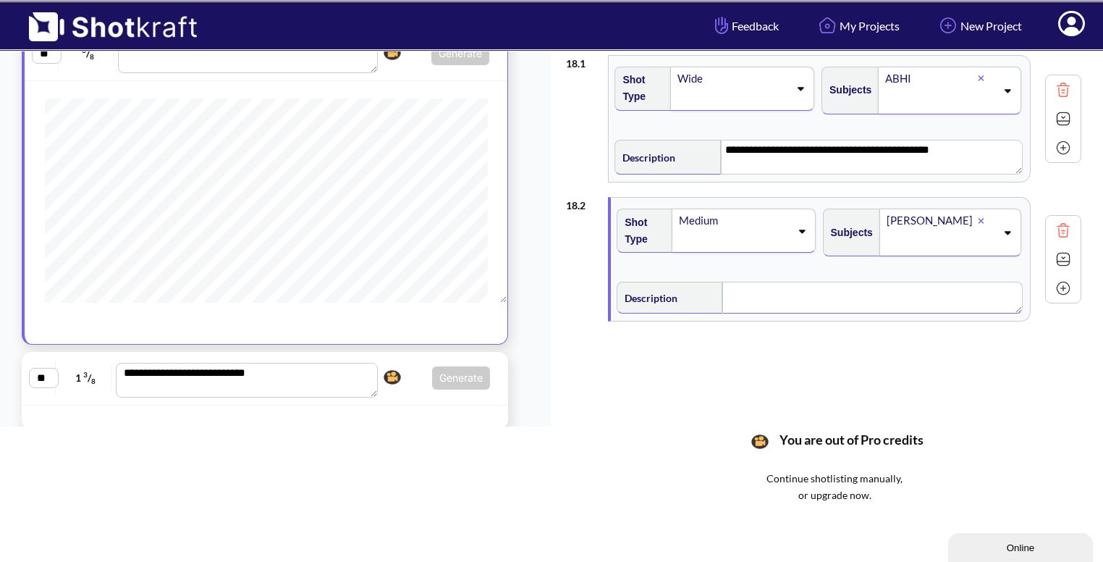
click at [780, 290] on textarea at bounding box center [872, 298] width 300 height 32
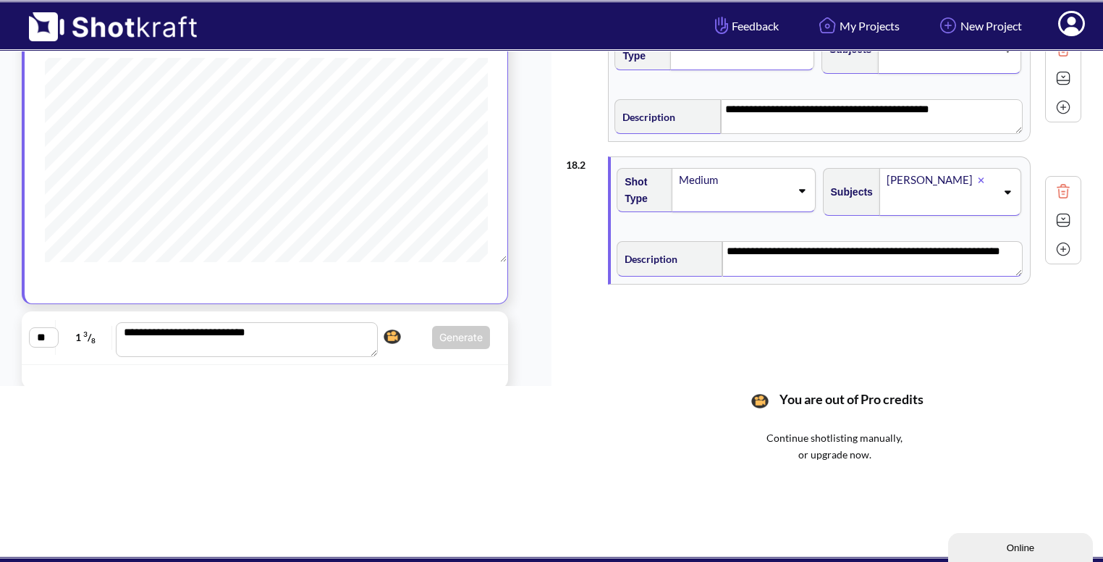
scroll to position [123, 0]
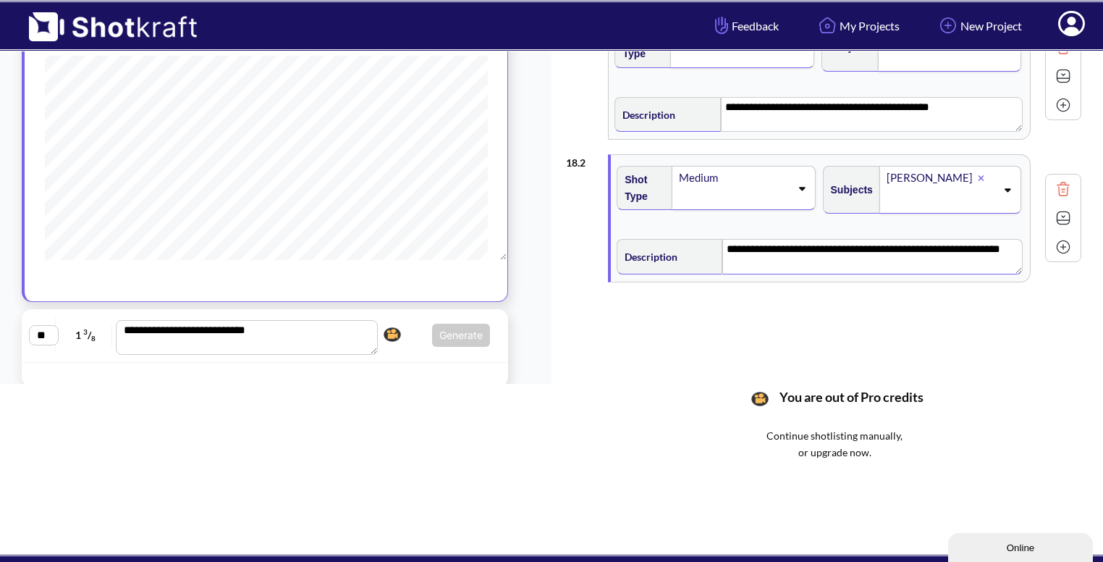
click at [1066, 242] on img at bounding box center [1064, 247] width 22 height 22
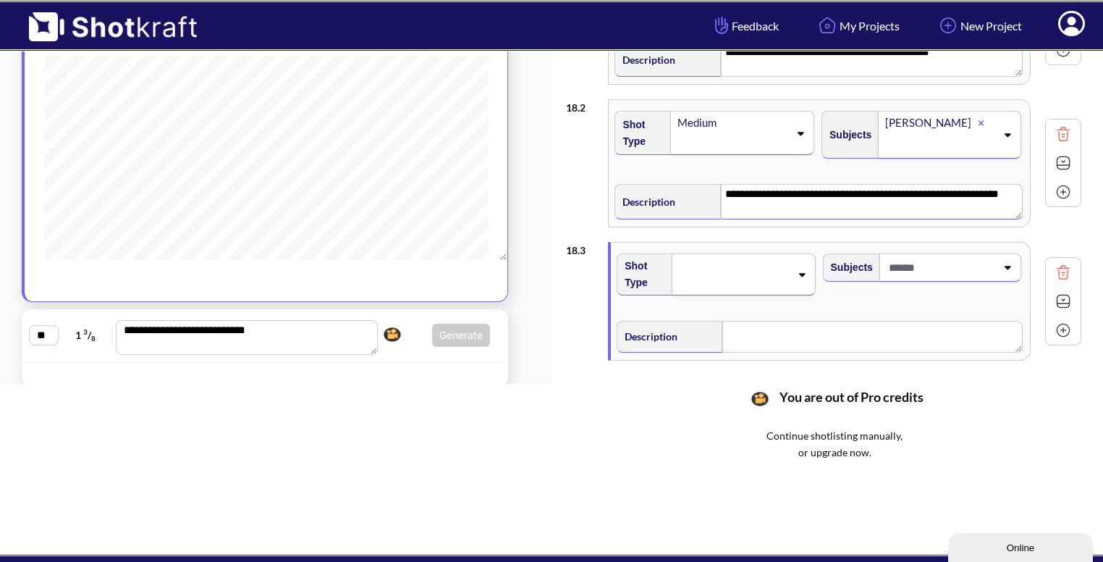
scroll to position [101, 0]
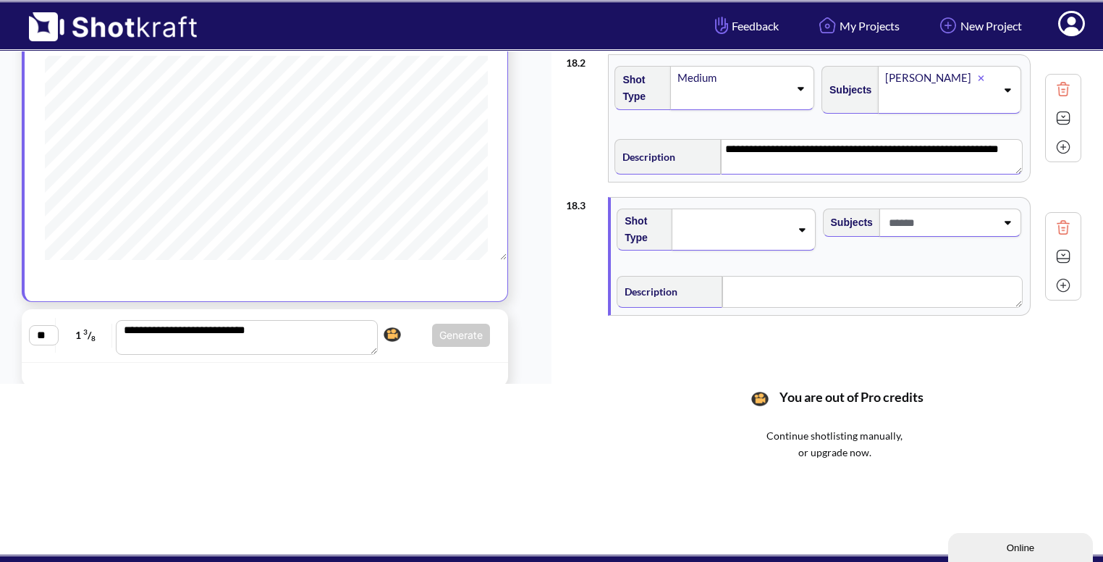
click at [798, 232] on div at bounding box center [743, 229] width 143 height 42
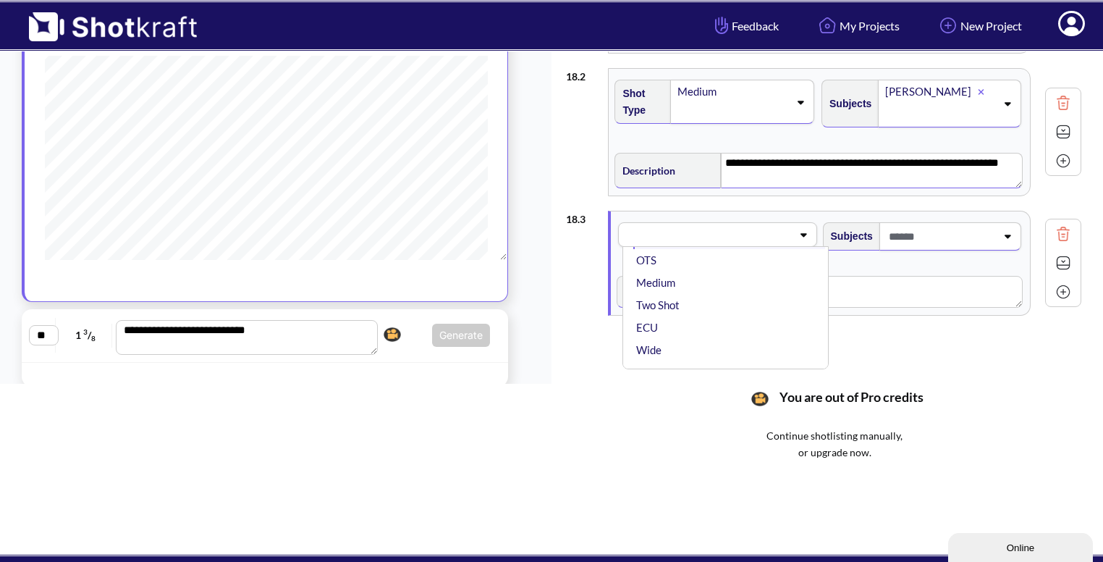
scroll to position [0, 0]
click at [721, 274] on li "CU" at bounding box center [728, 272] width 191 height 22
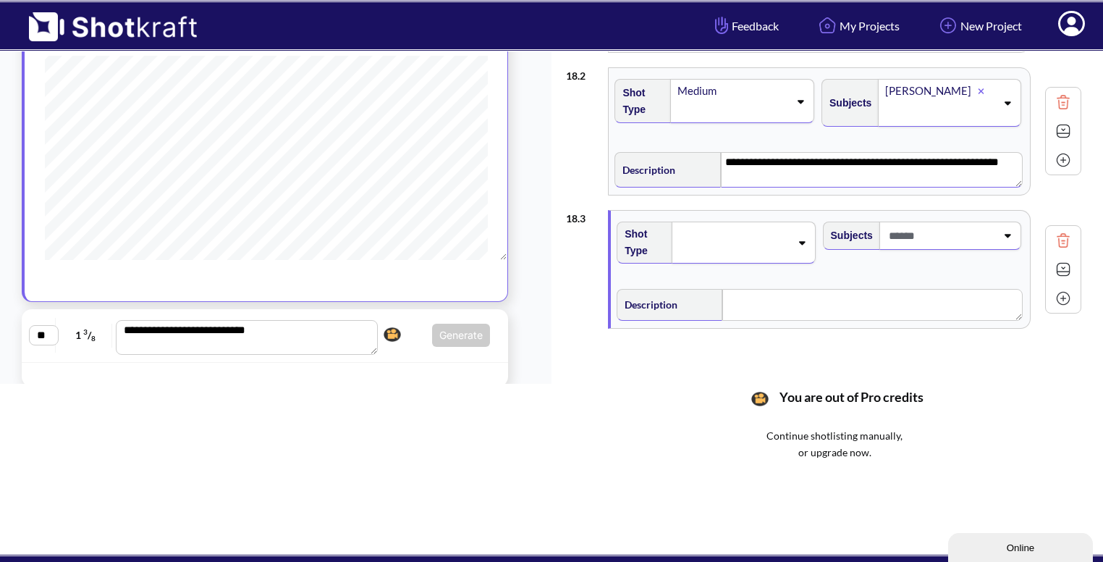
click at [937, 240] on span at bounding box center [940, 236] width 111 height 24
type textarea "**********"
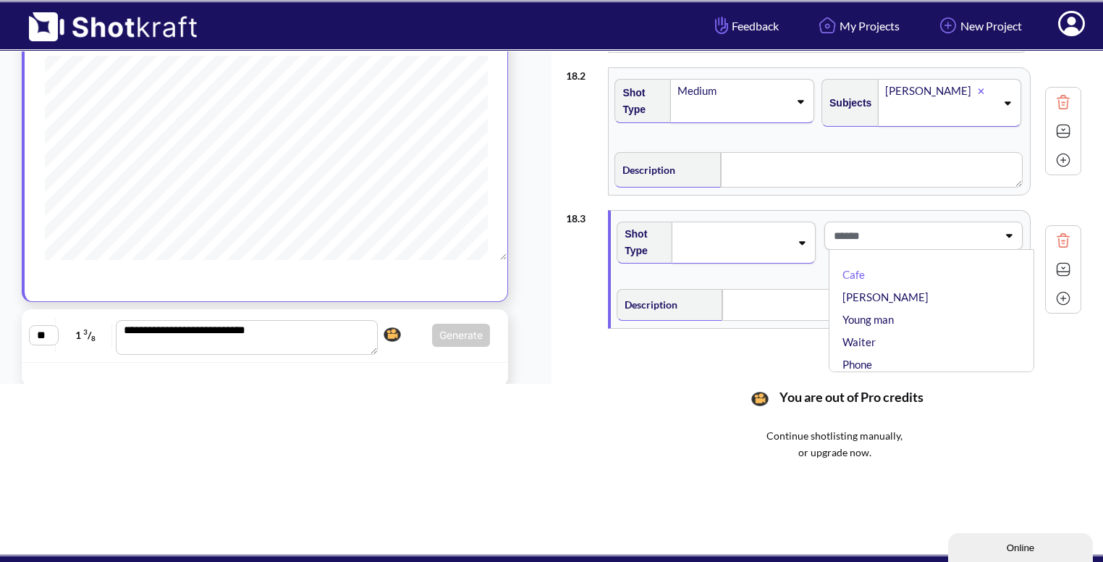
type textarea "**********"
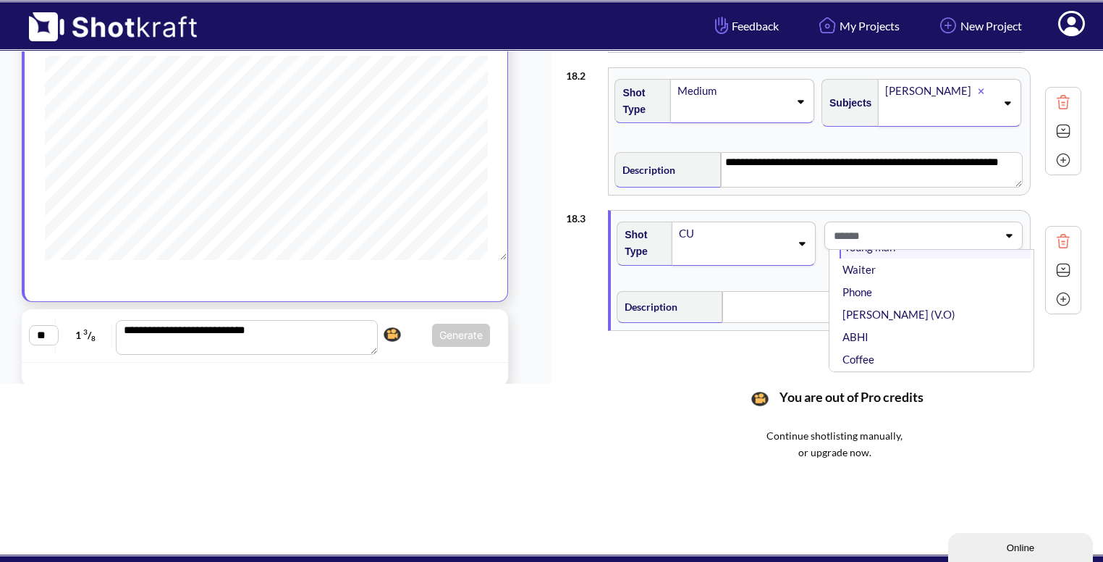
scroll to position [84, 0]
click at [888, 316] on li "ABHI" at bounding box center [935, 325] width 191 height 22
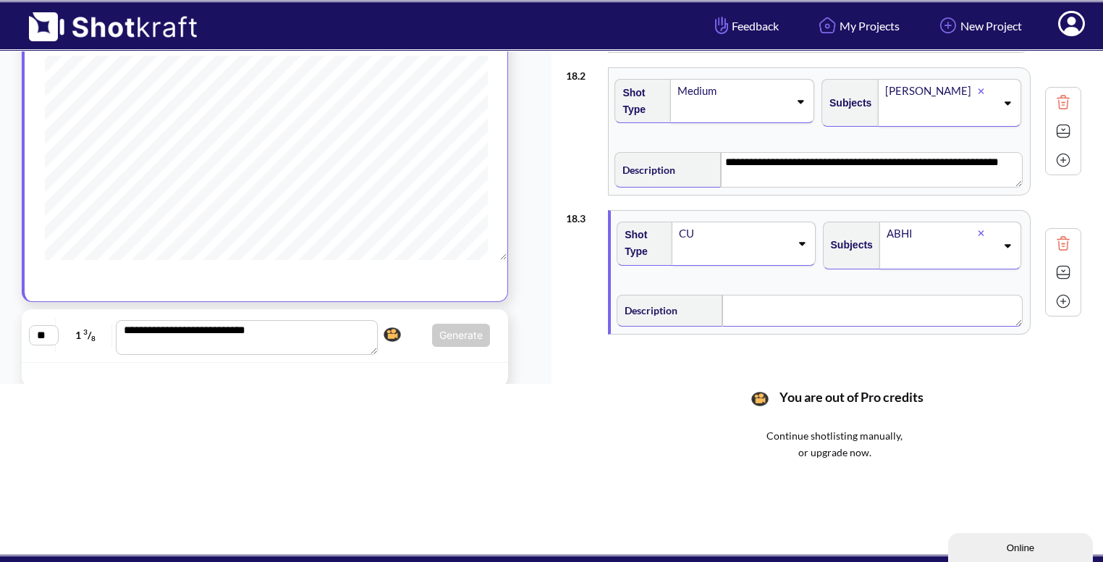
click at [814, 307] on textarea at bounding box center [872, 311] width 300 height 32
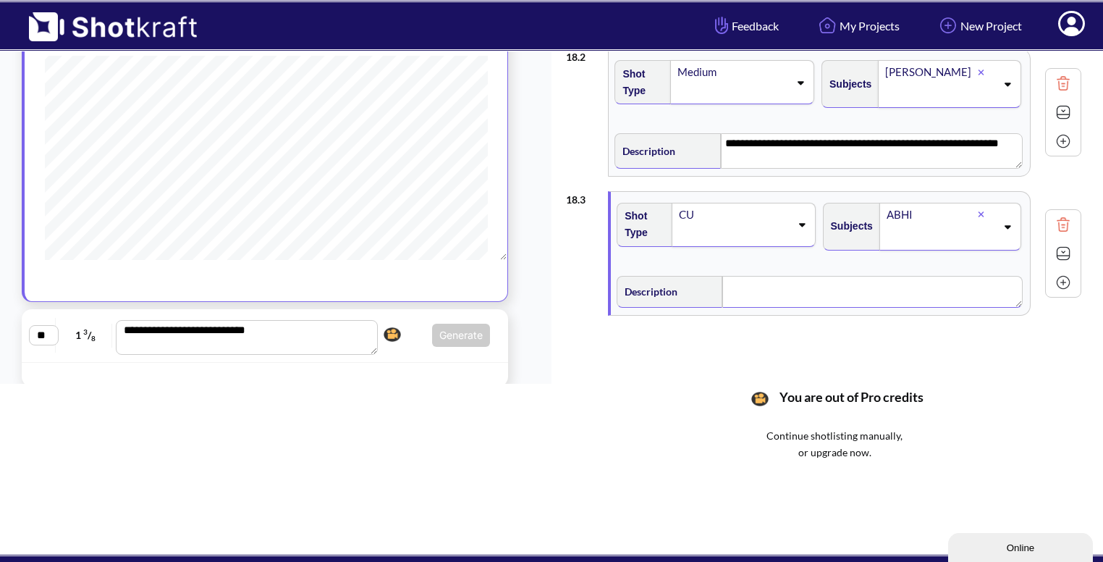
click at [1072, 253] on img at bounding box center [1064, 254] width 22 height 22
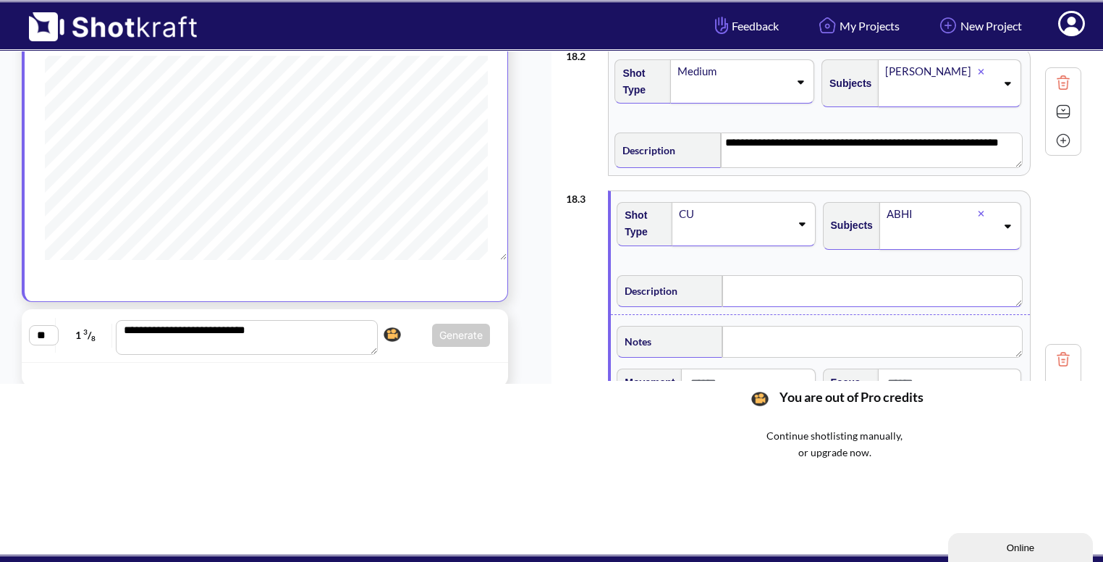
scroll to position [151, 0]
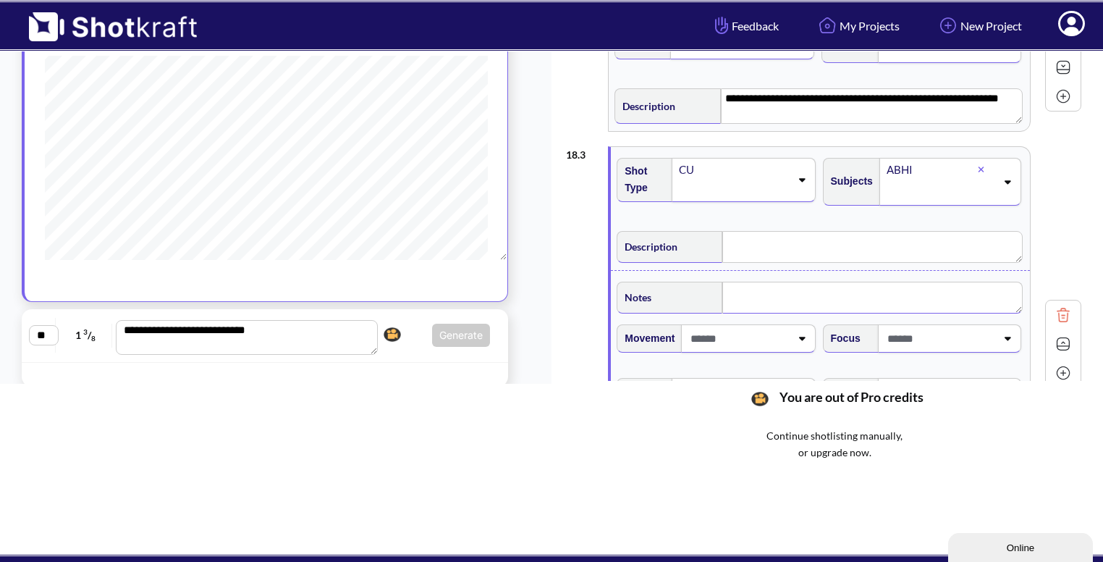
click at [788, 305] on textarea at bounding box center [872, 298] width 300 height 32
type textarea "**********"
click at [769, 231] on textarea at bounding box center [872, 247] width 300 height 32
type textarea "**********"
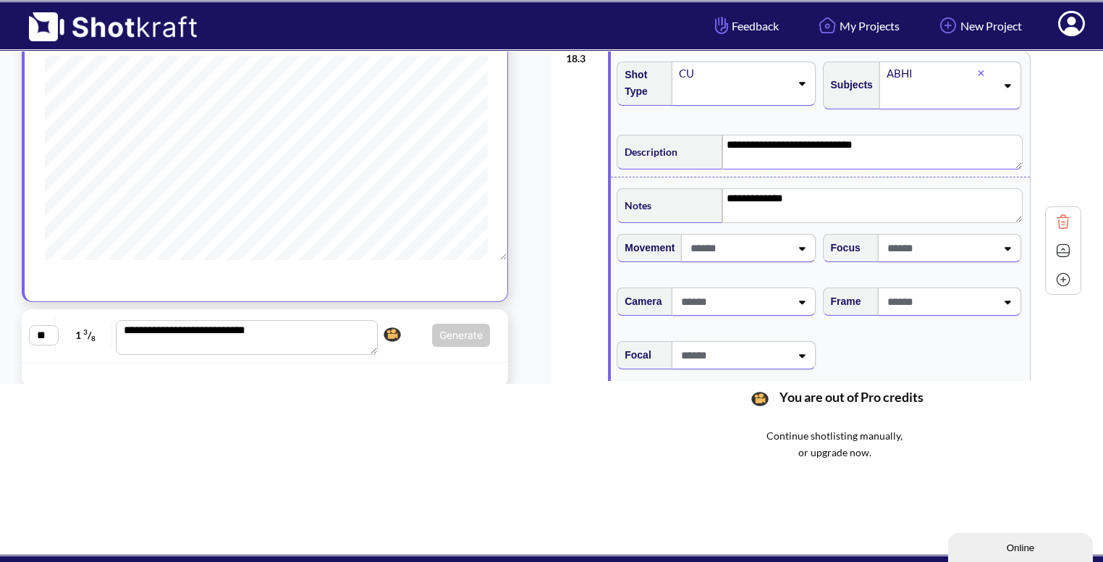
scroll to position [250, 0]
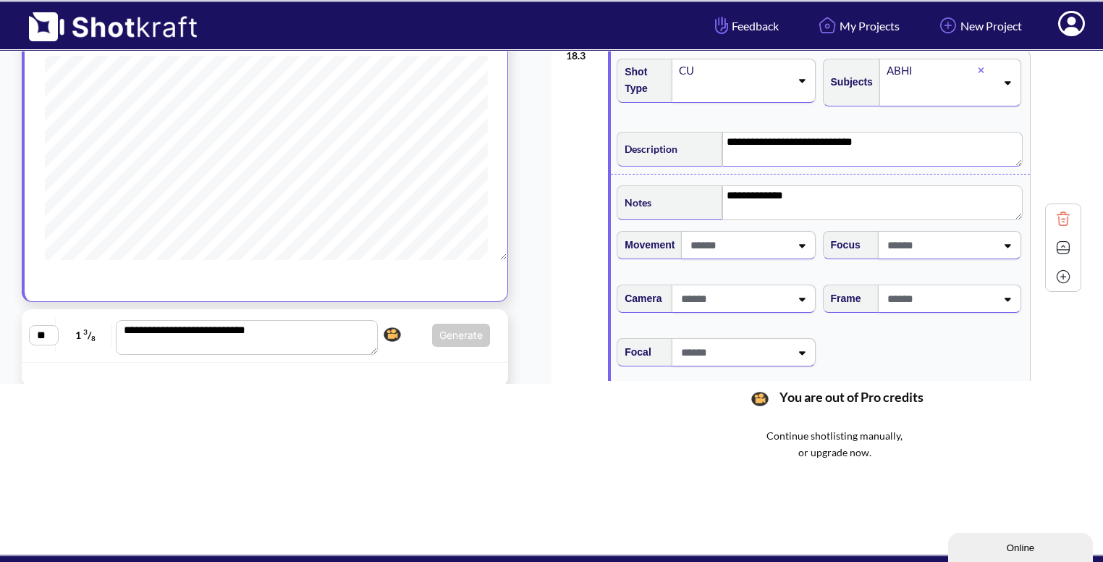
click at [799, 250] on div at bounding box center [748, 245] width 134 height 28
type textarea "**********"
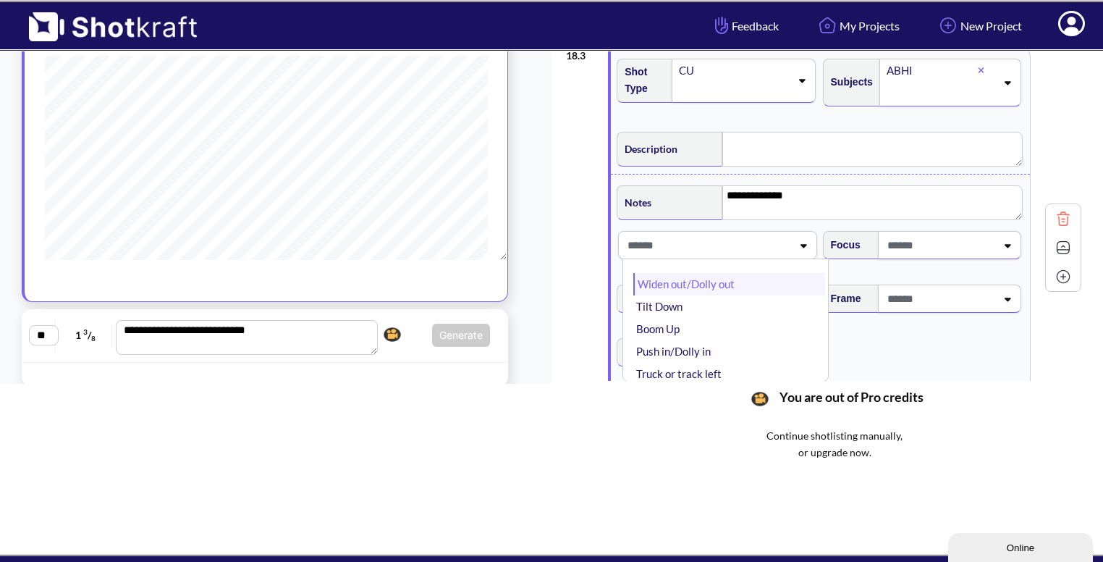
type textarea "**********"
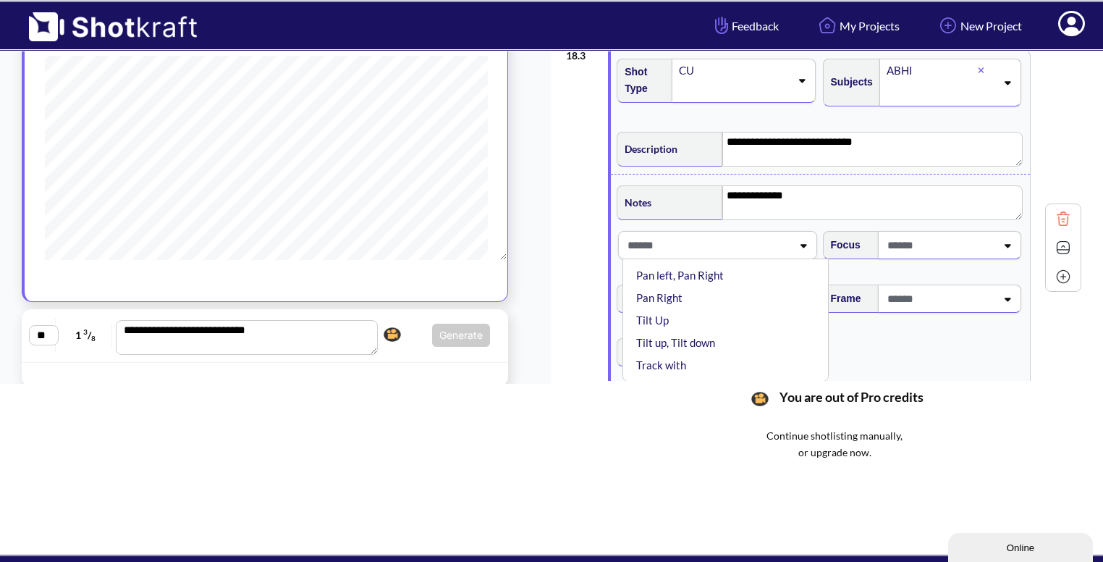
scroll to position [251, 0]
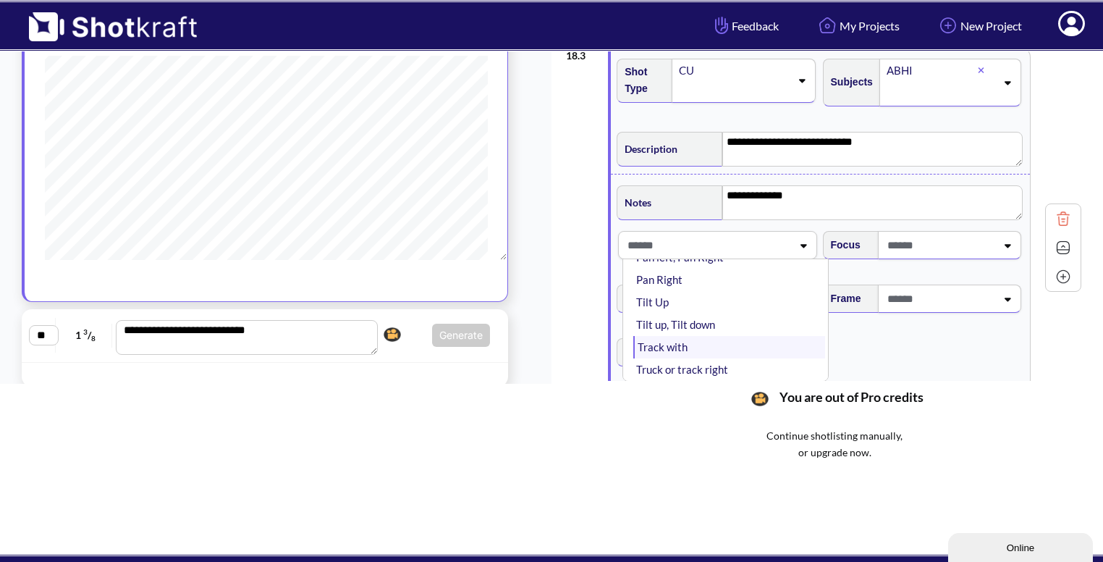
click at [722, 336] on li "Track with" at bounding box center [728, 347] width 191 height 22
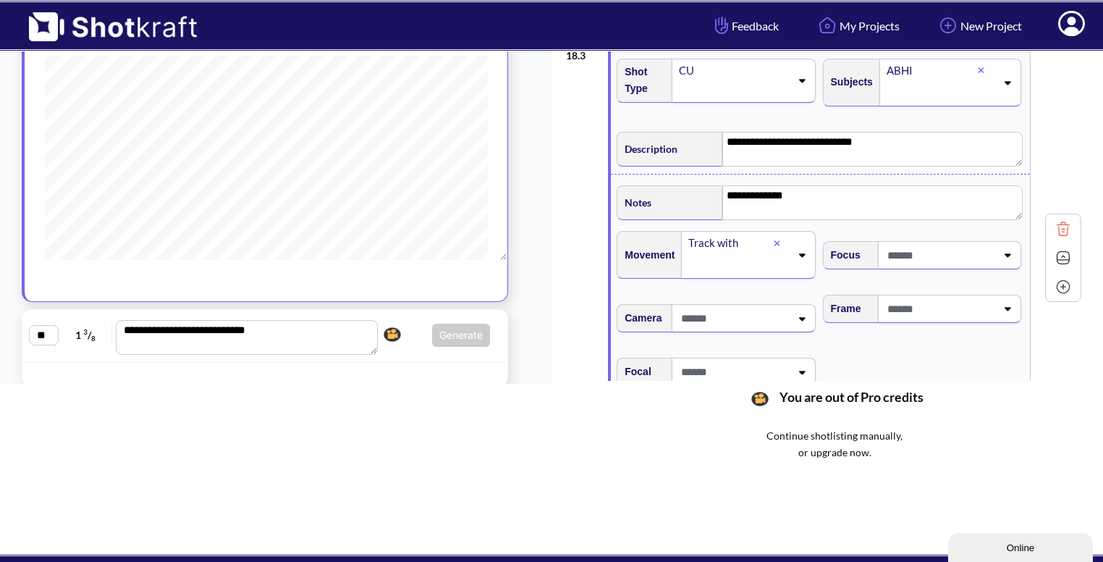
type input "*"
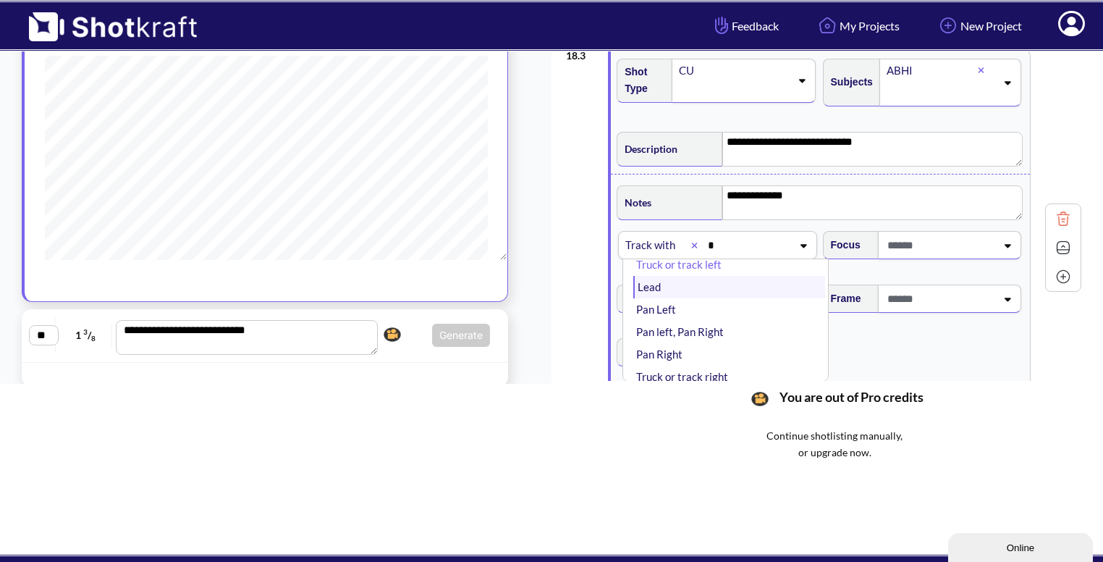
scroll to position [0, 0]
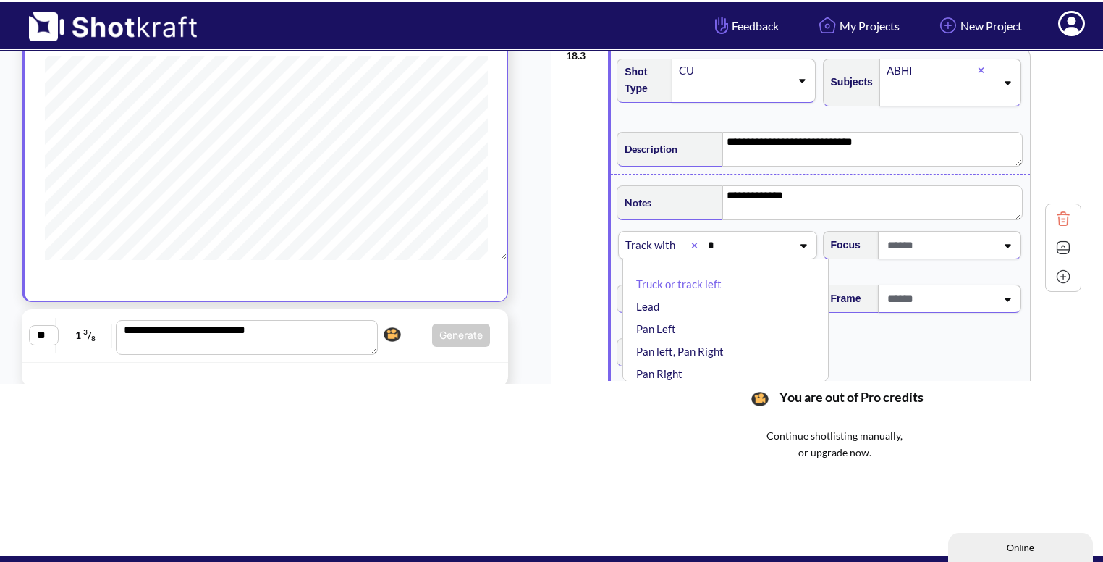
click at [743, 237] on span "*" at bounding box center [748, 245] width 88 height 24
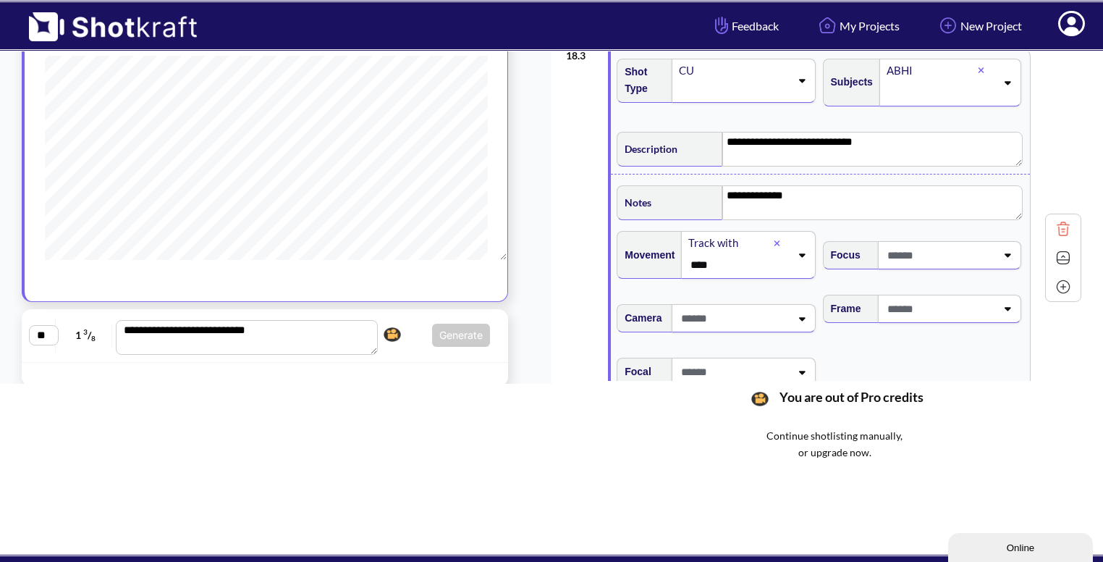
click at [912, 359] on span "Focal" at bounding box center [821, 380] width 412 height 61
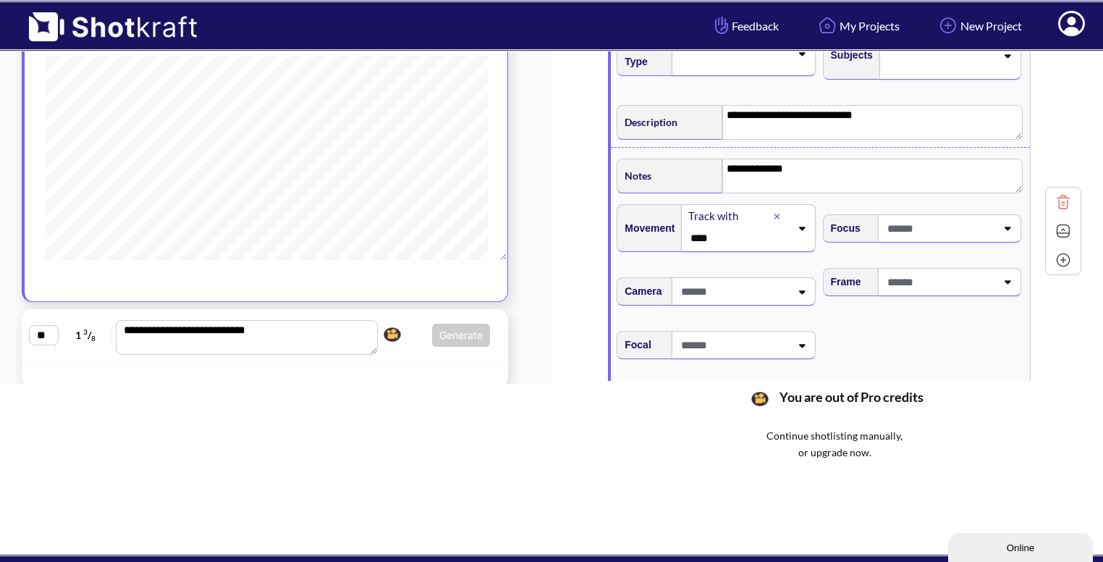
scroll to position [308, 0]
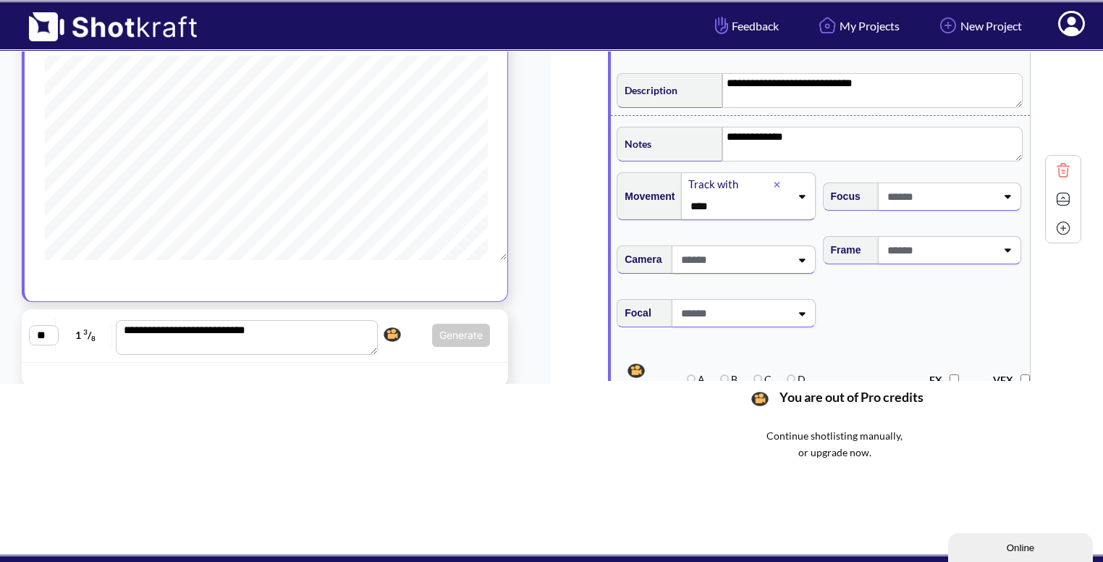
click at [977, 243] on span at bounding box center [940, 250] width 112 height 24
type input "****"
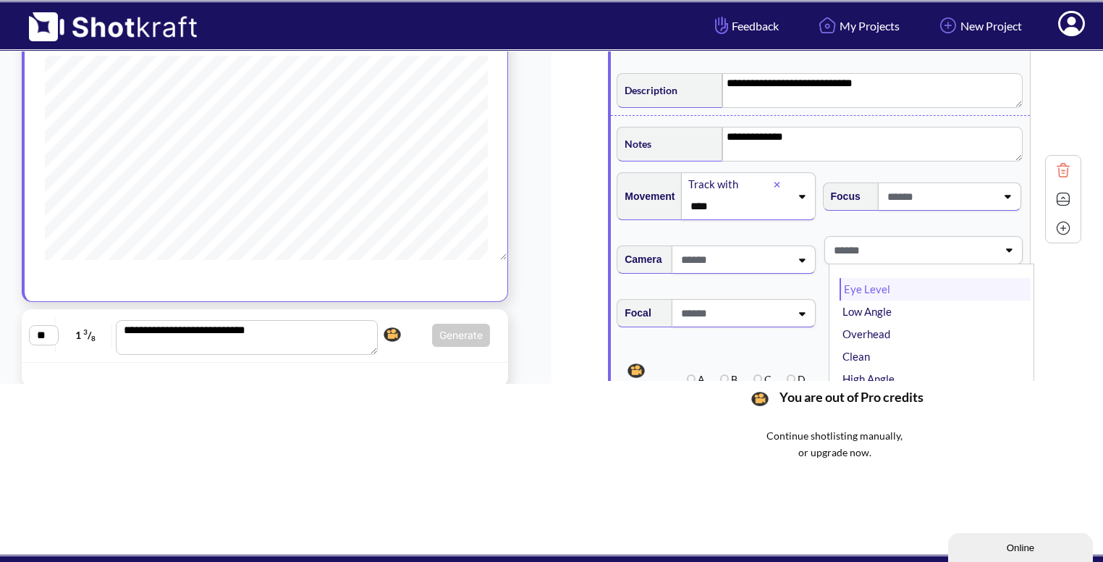
click at [876, 284] on li "Eye Level" at bounding box center [935, 289] width 191 height 22
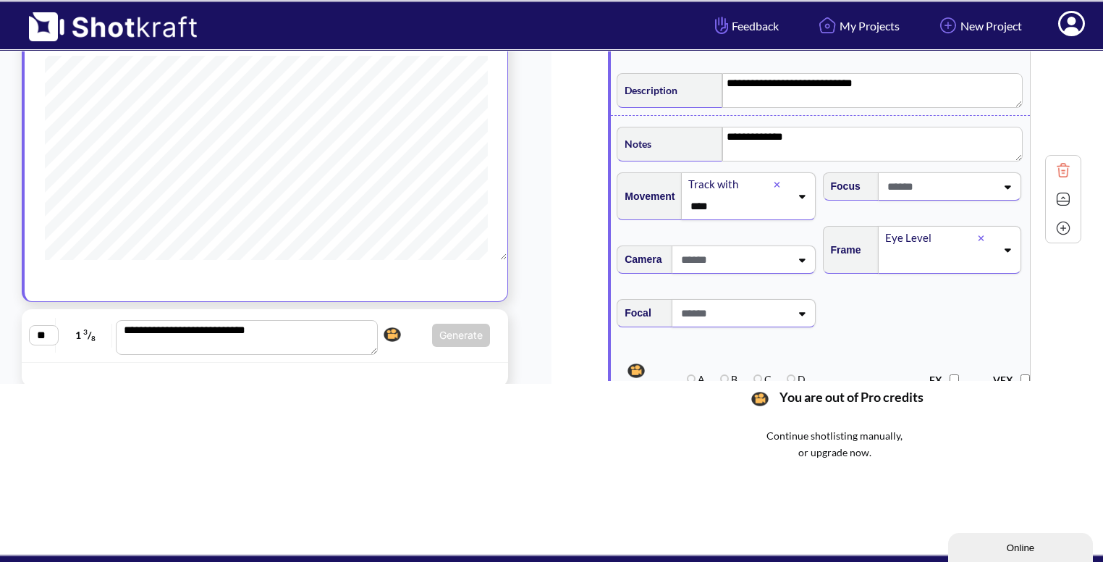
scroll to position [371, 0]
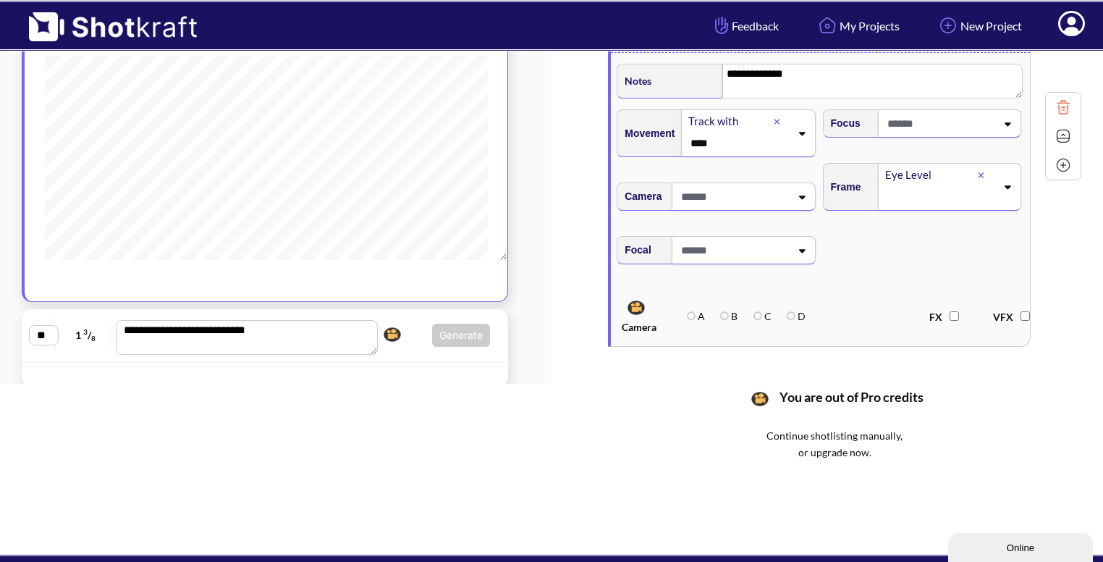
click at [1066, 134] on img at bounding box center [1064, 136] width 22 height 22
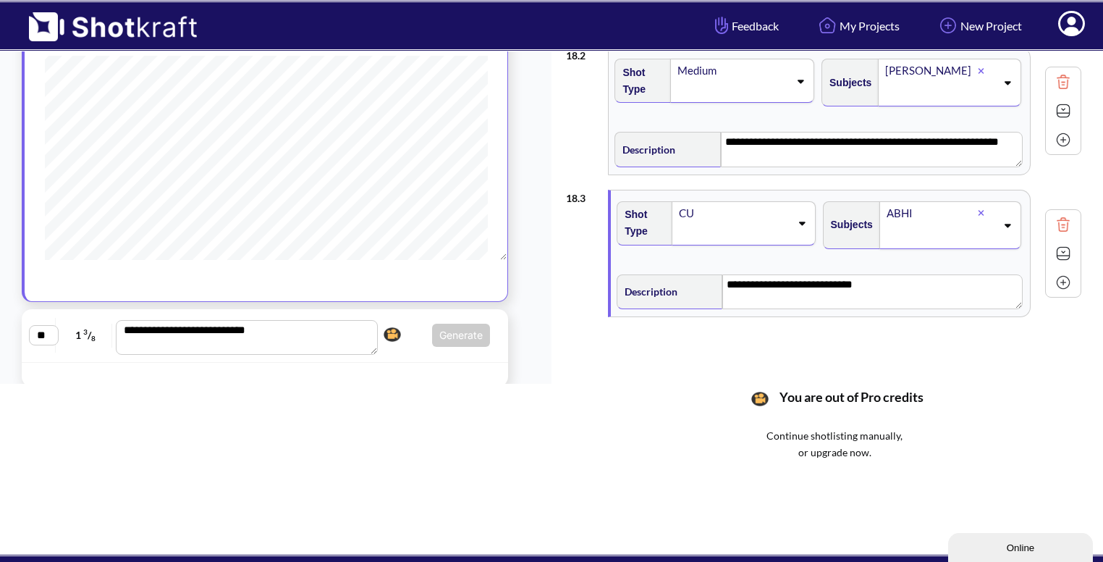
scroll to position [106, 0]
click at [1063, 286] on img at bounding box center [1064, 283] width 22 height 22
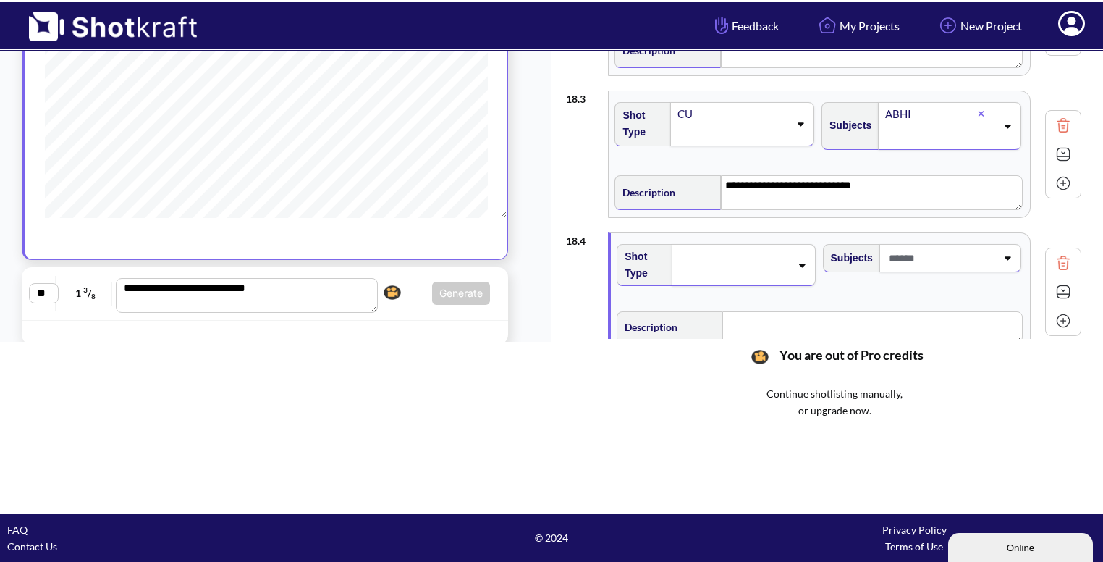
scroll to position [243, 0]
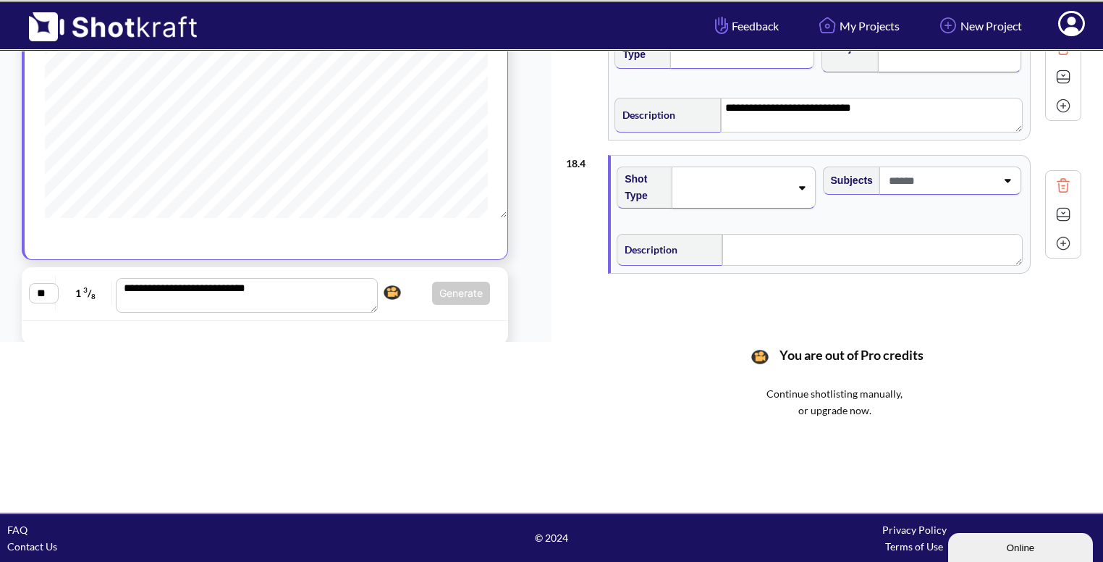
click at [790, 180] on span at bounding box center [734, 187] width 112 height 20
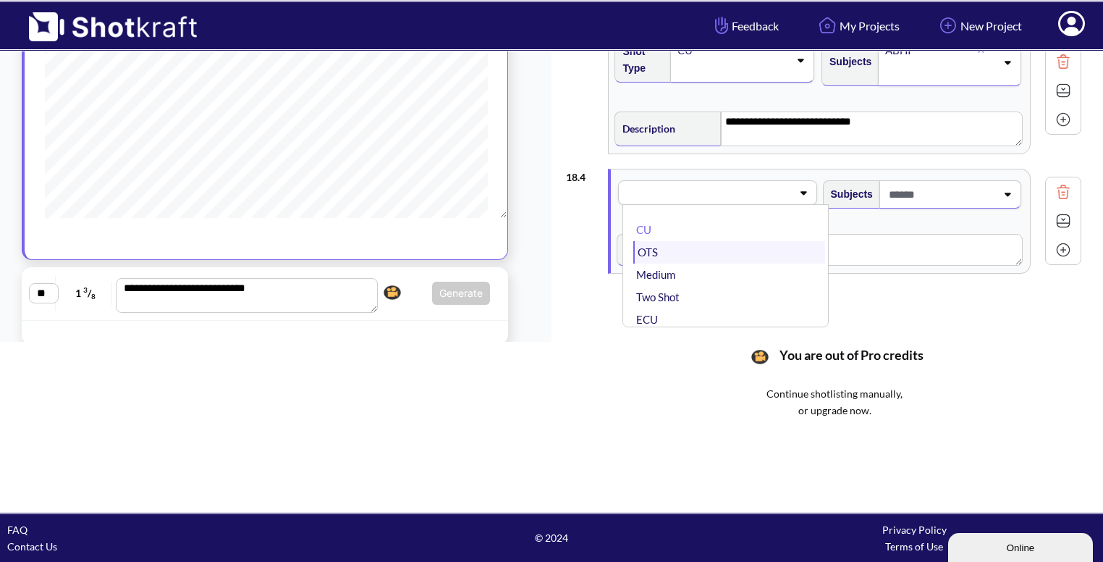
scroll to position [32, 0]
click at [733, 241] on li "Medium" at bounding box center [728, 243] width 191 height 22
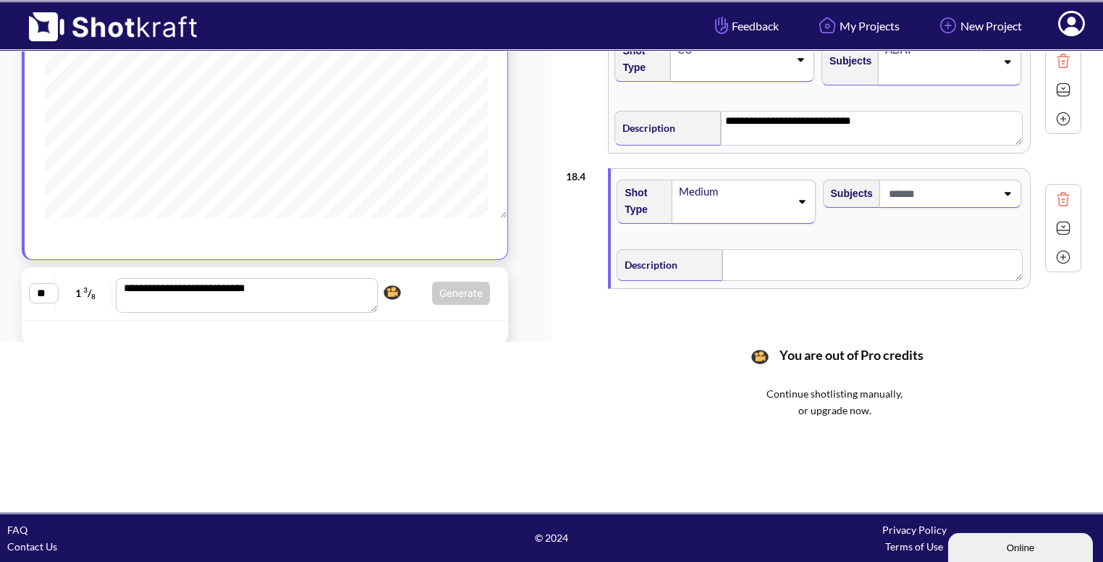
click at [981, 196] on span at bounding box center [940, 194] width 111 height 24
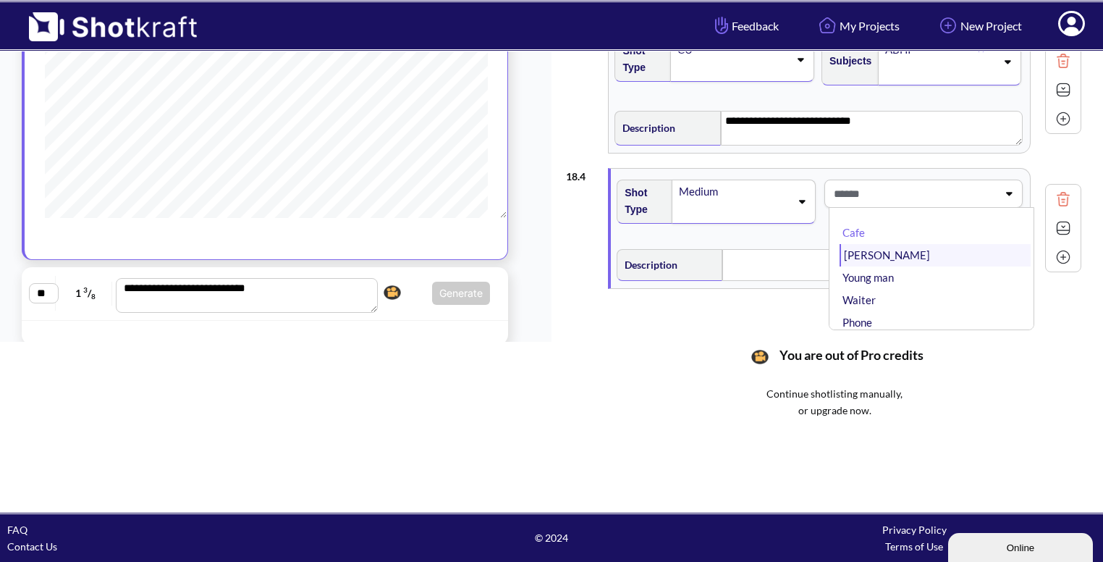
click at [910, 256] on li "[PERSON_NAME]" at bounding box center [935, 255] width 191 height 22
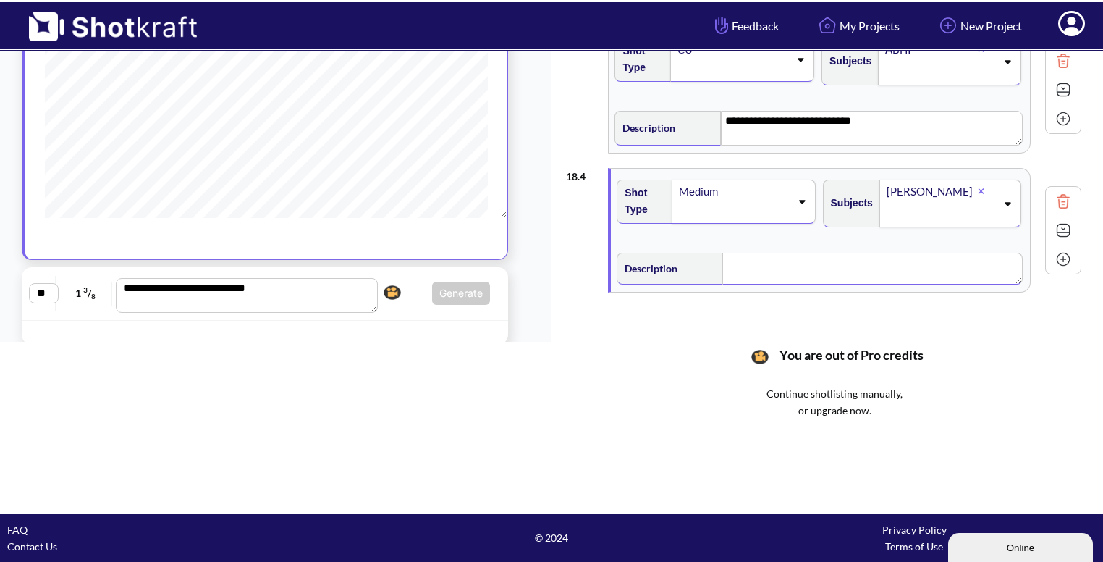
click at [810, 263] on textarea at bounding box center [872, 269] width 300 height 32
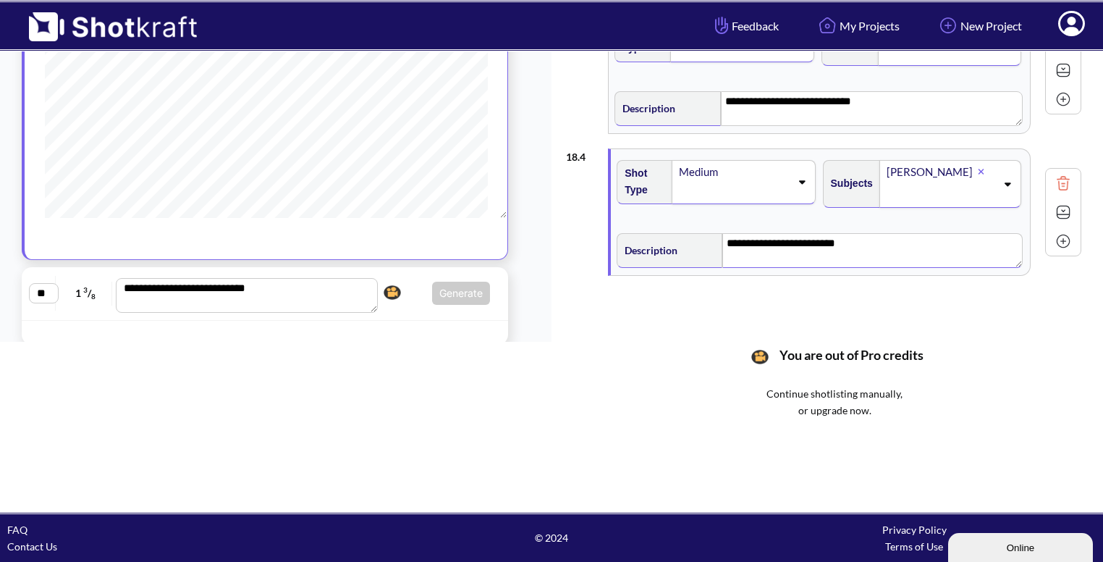
click at [1060, 203] on img at bounding box center [1064, 212] width 22 height 22
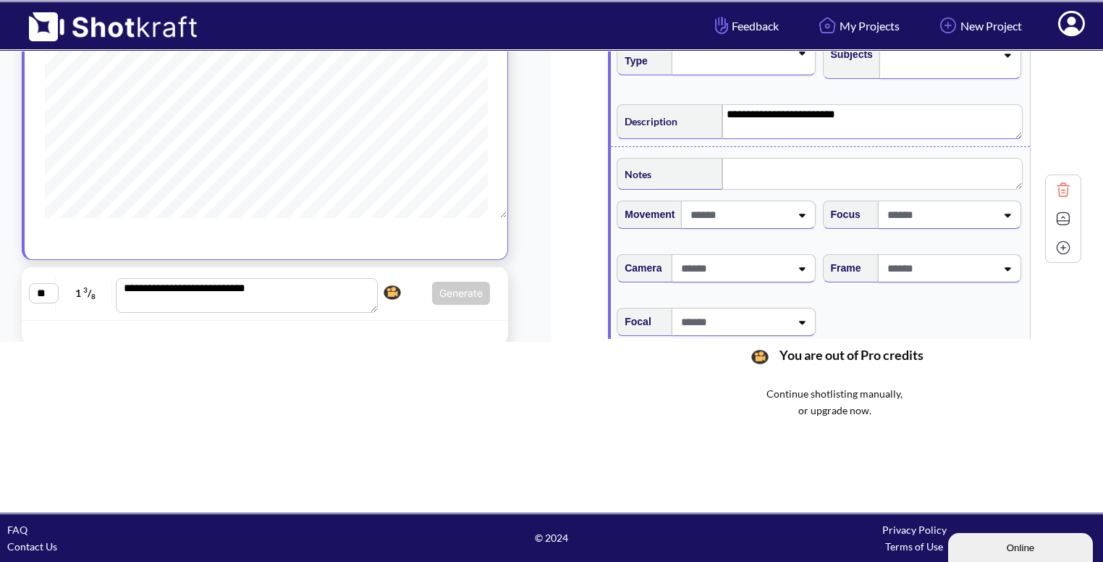
scroll to position [376, 0]
click at [935, 267] on span at bounding box center [940, 269] width 112 height 24
type textarea "**********"
click at [911, 303] on li "Eye Level" at bounding box center [935, 308] width 191 height 22
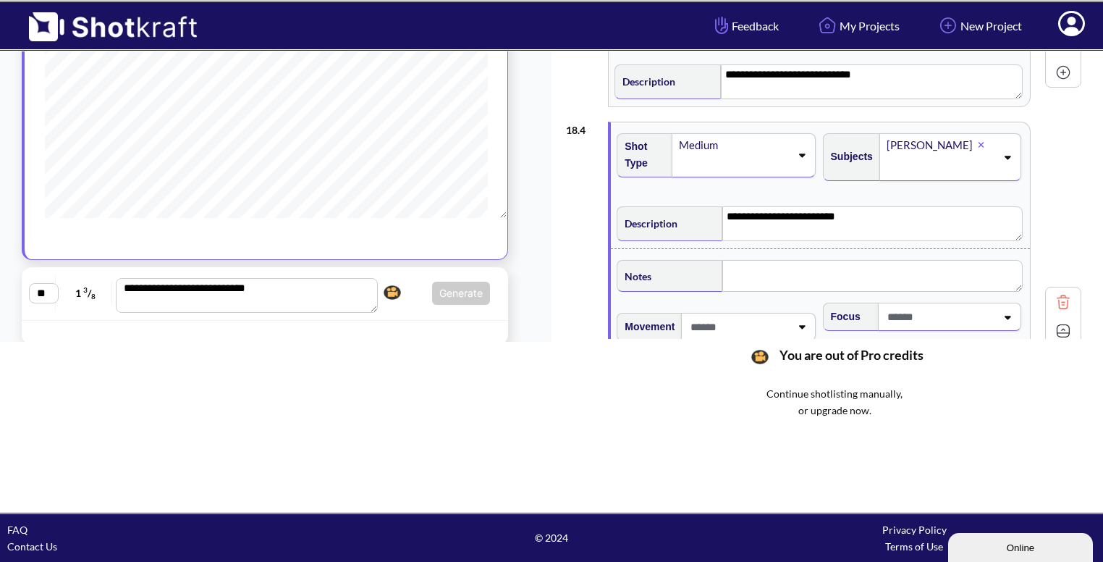
scroll to position [334, 0]
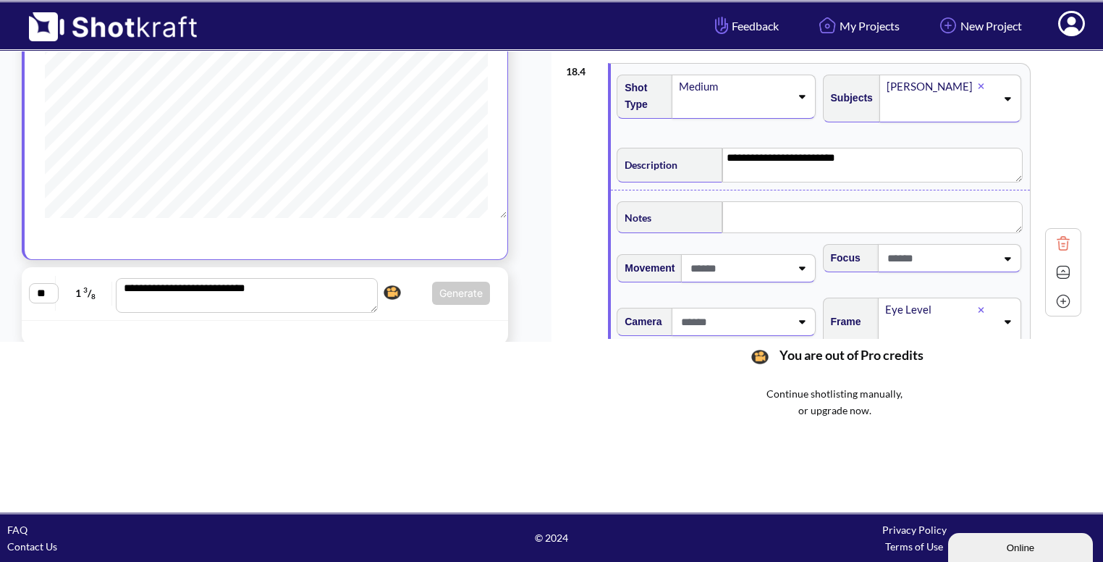
click at [767, 278] on span at bounding box center [738, 268] width 103 height 24
type input "**********"
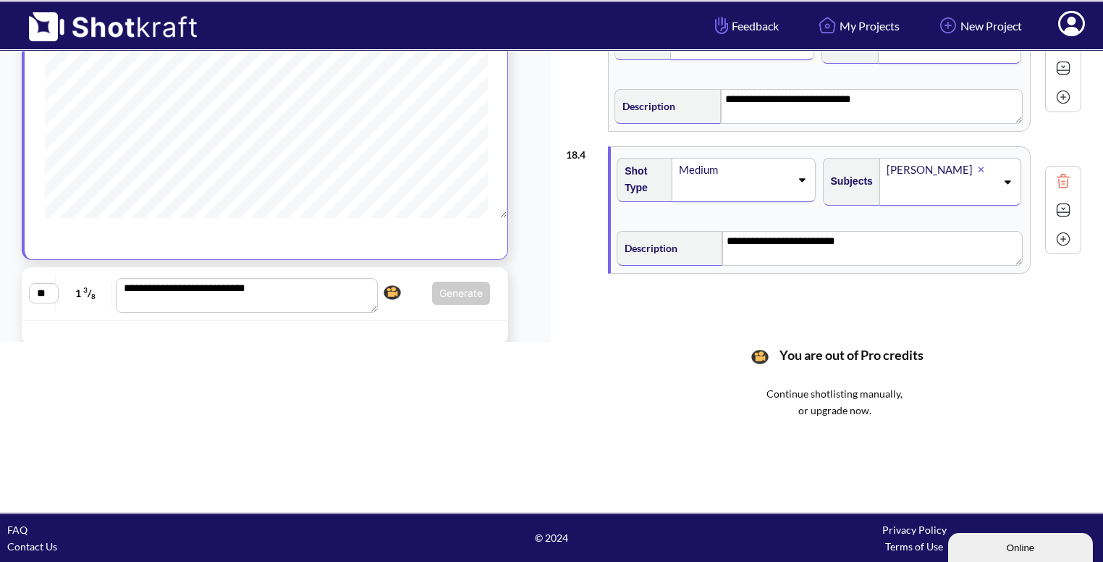
scroll to position [248, 0]
click at [1060, 204] on img at bounding box center [1064, 212] width 22 height 22
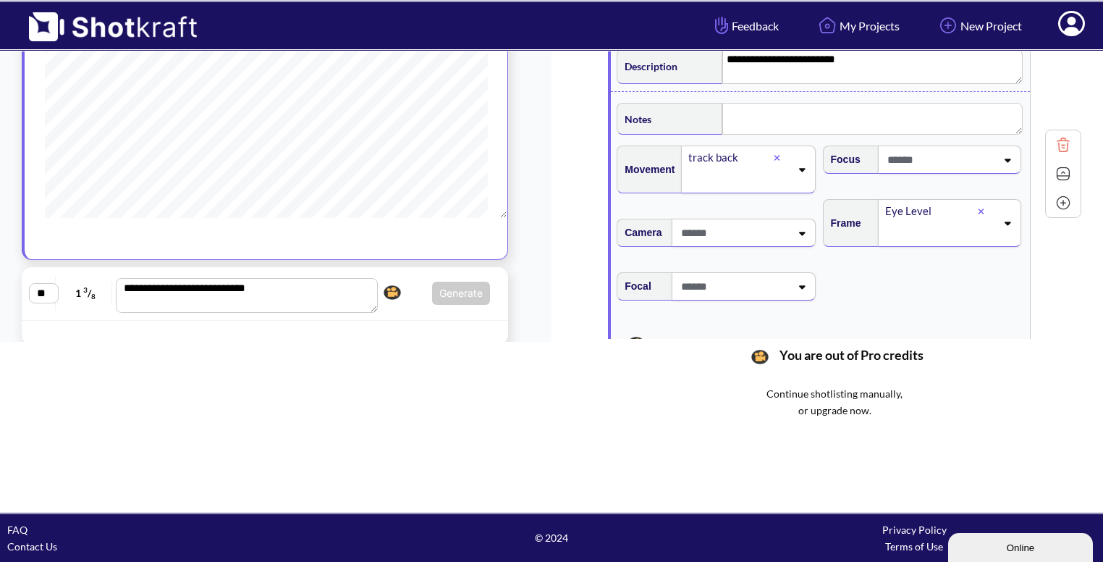
scroll to position [450, 0]
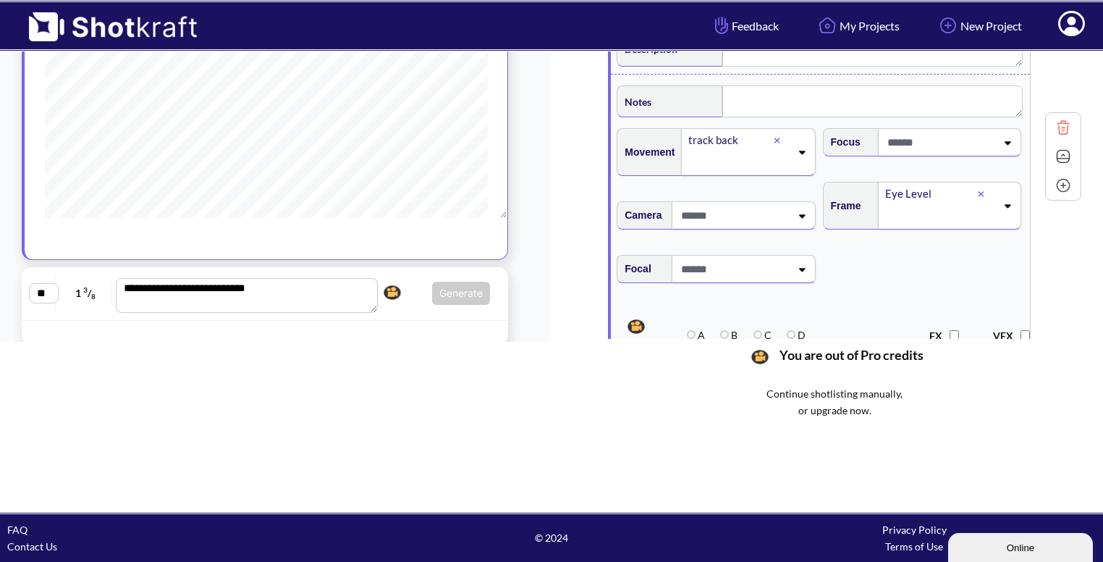
click at [1063, 157] on img at bounding box center [1064, 157] width 22 height 22
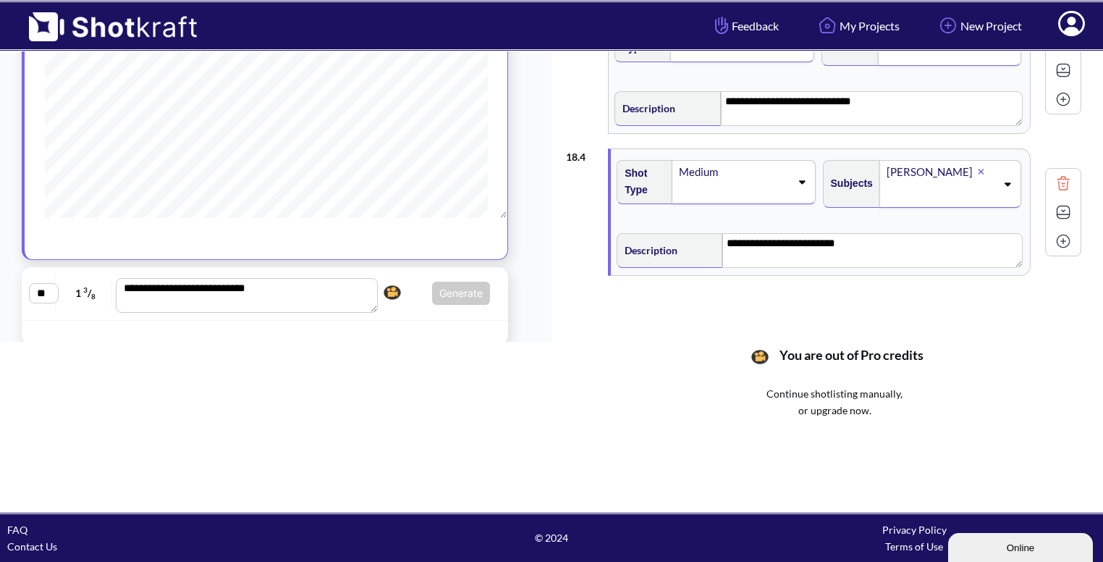
click at [1066, 234] on img at bounding box center [1064, 241] width 22 height 22
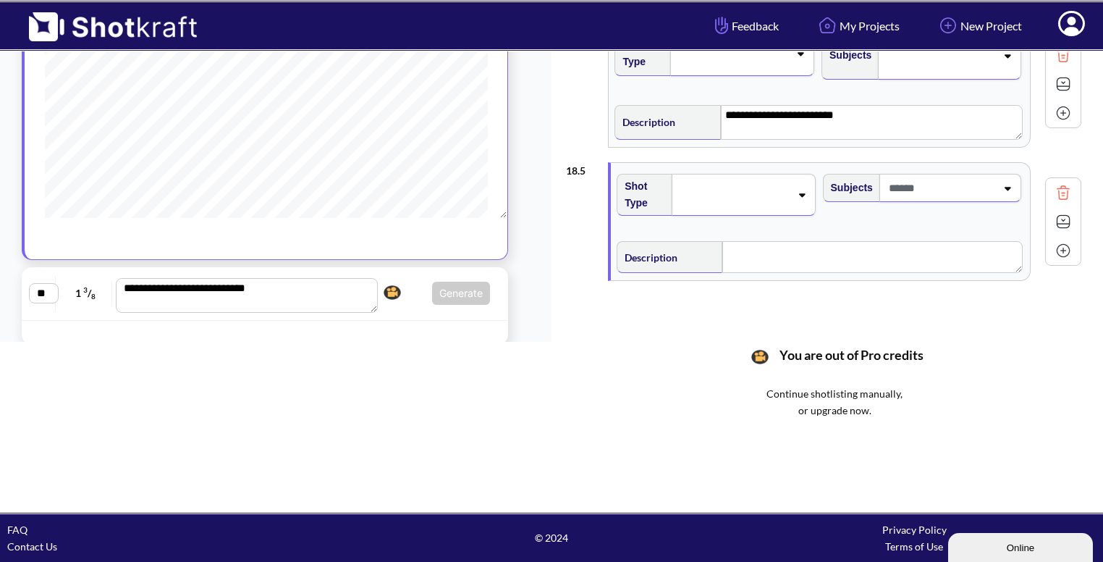
scroll to position [384, 0]
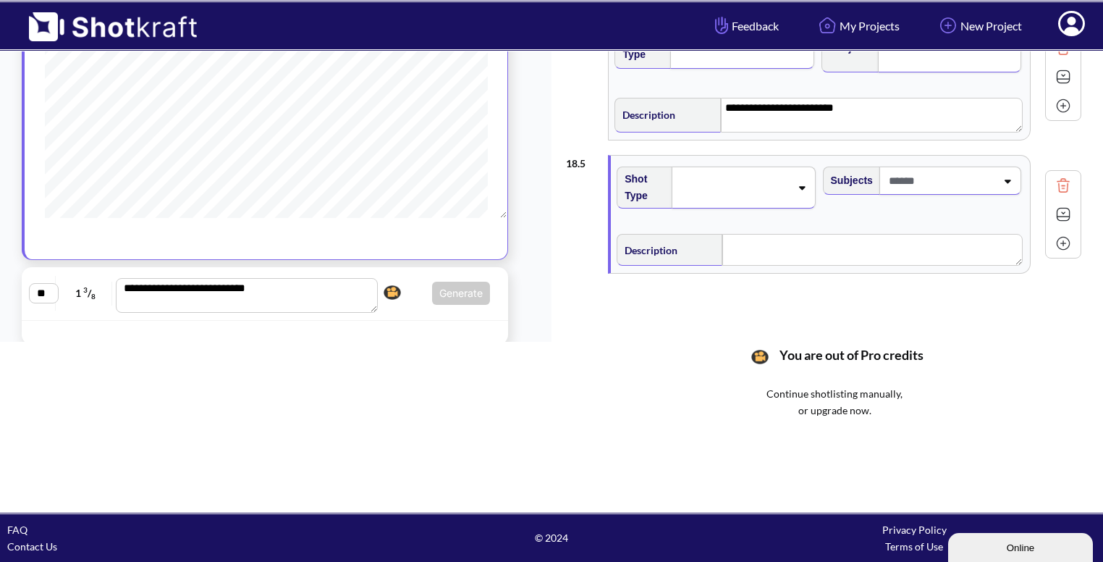
click at [799, 184] on icon at bounding box center [802, 187] width 20 height 10
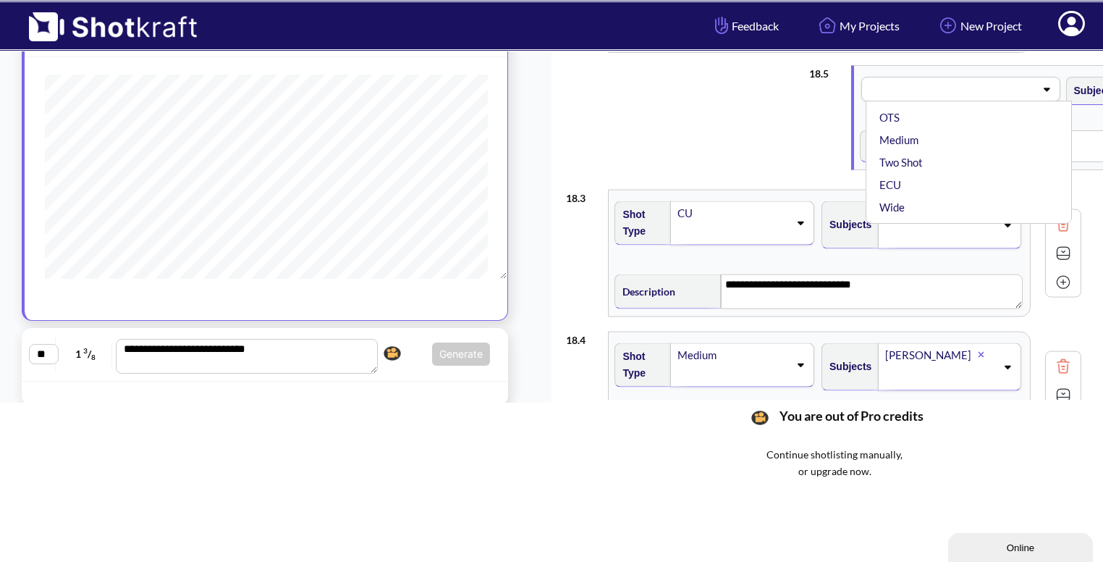
scroll to position [102, 0]
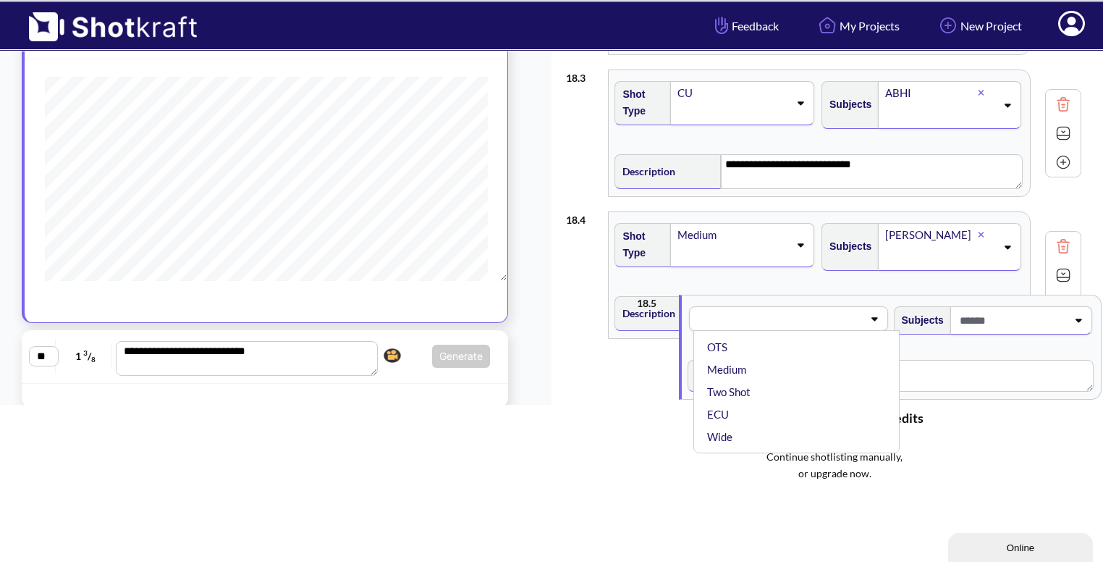
drag, startPoint x: 697, startPoint y: 295, endPoint x: 774, endPoint y: 442, distance: 165.1
click at [774, 442] on div "**********" at bounding box center [834, 260] width 537 height 544
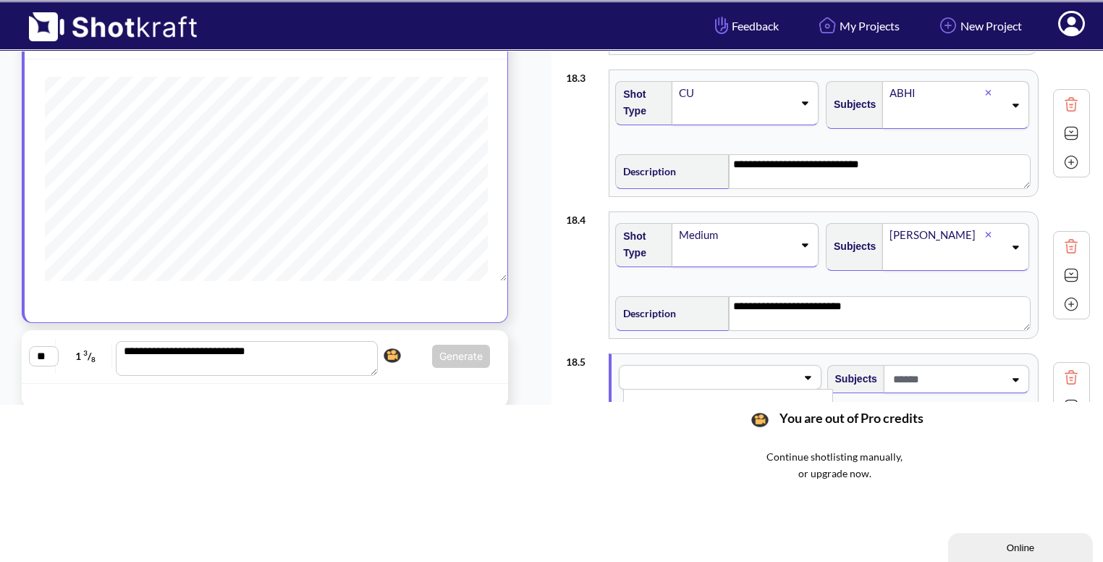
scroll to position [371, 0]
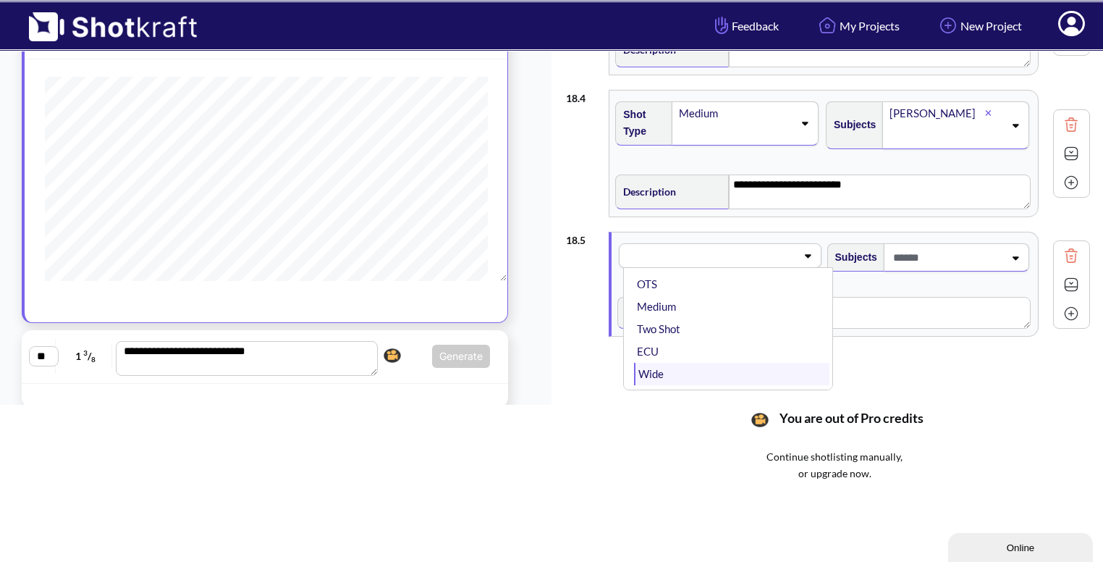
click at [671, 364] on li "Wide" at bounding box center [731, 374] width 195 height 22
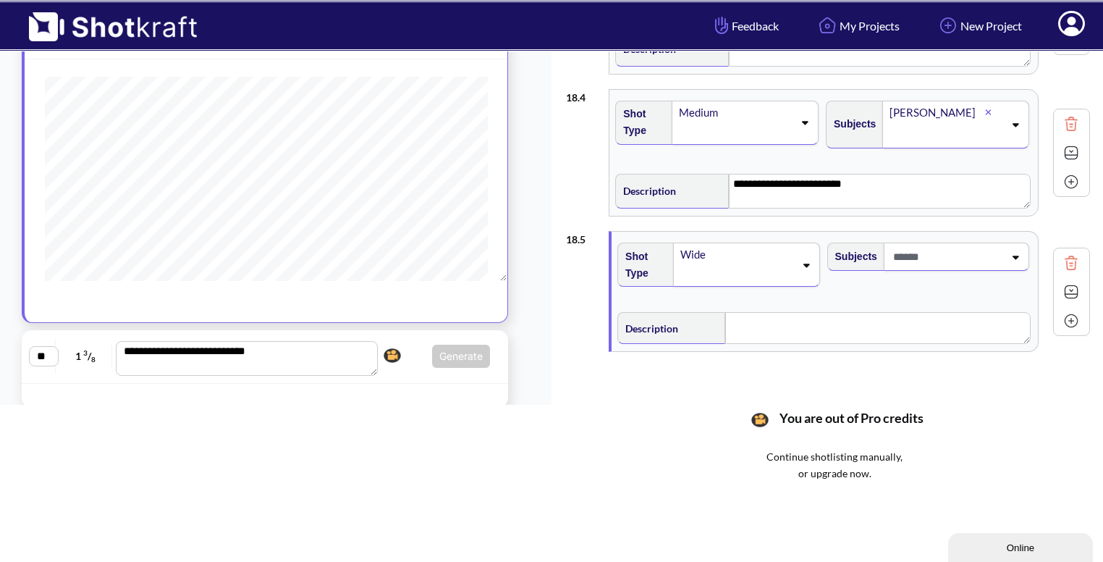
click at [964, 247] on span at bounding box center [947, 257] width 114 height 24
click at [865, 309] on li "[PERSON_NAME]" at bounding box center [941, 318] width 195 height 22
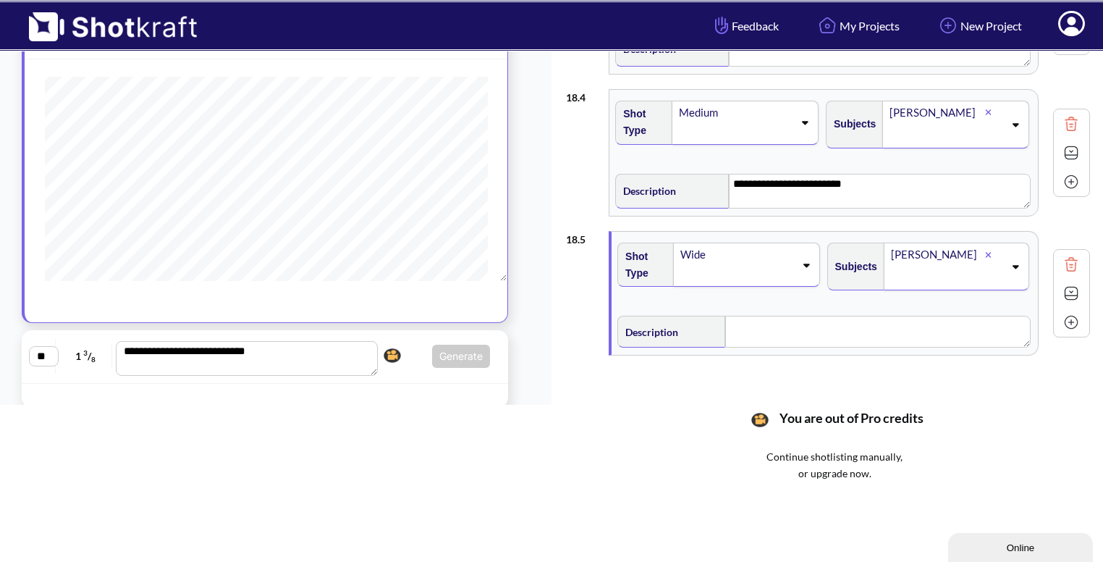
click at [1003, 256] on div "[PERSON_NAME]" at bounding box center [957, 267] width 146 height 48
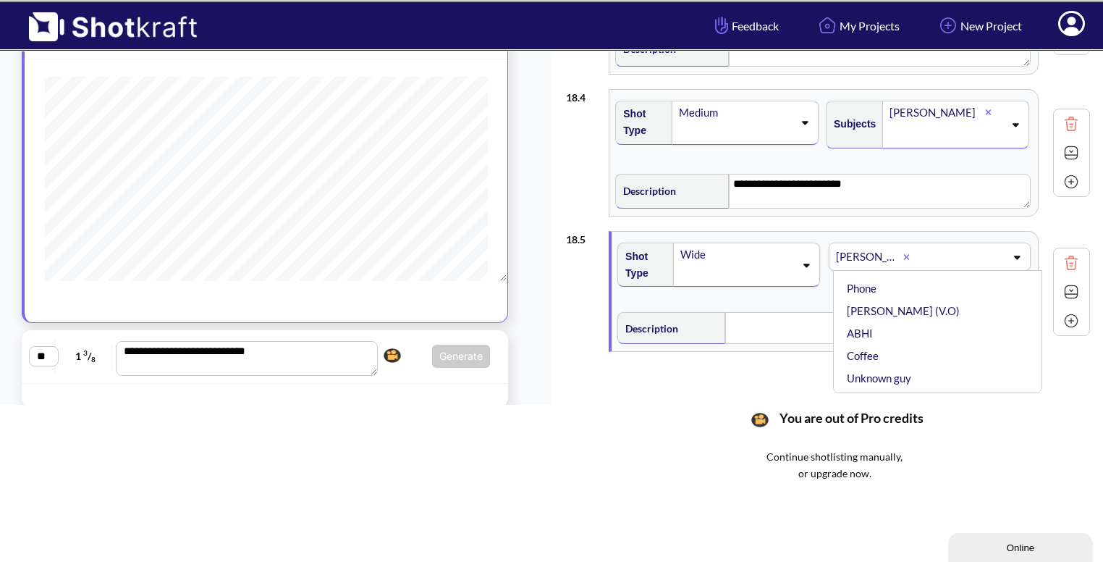
scroll to position [78, 0]
click at [898, 321] on li "ABHI" at bounding box center [941, 330] width 195 height 22
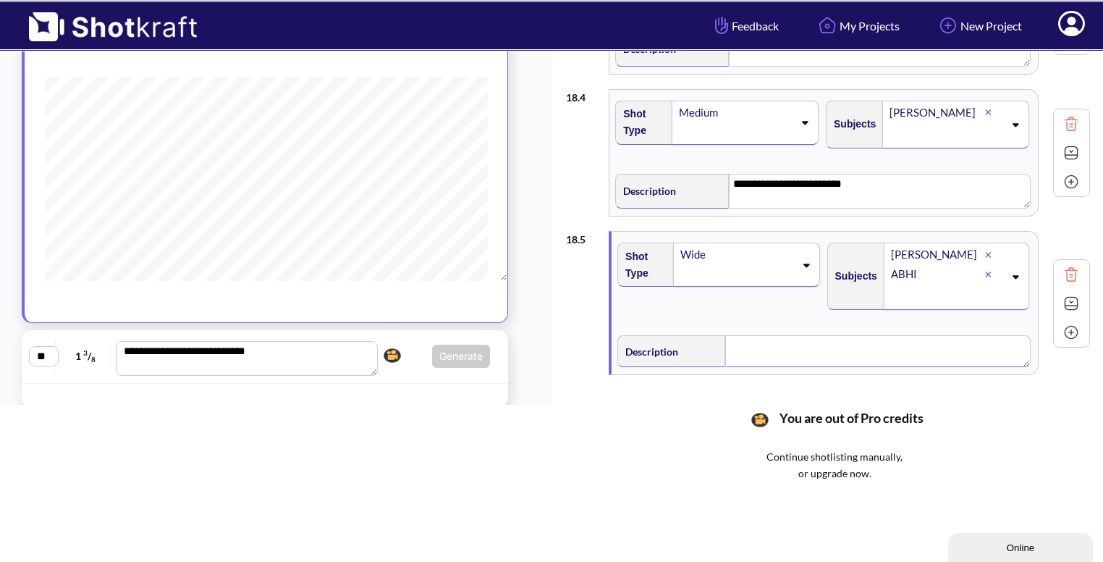
click at [770, 342] on textarea at bounding box center [877, 351] width 305 height 32
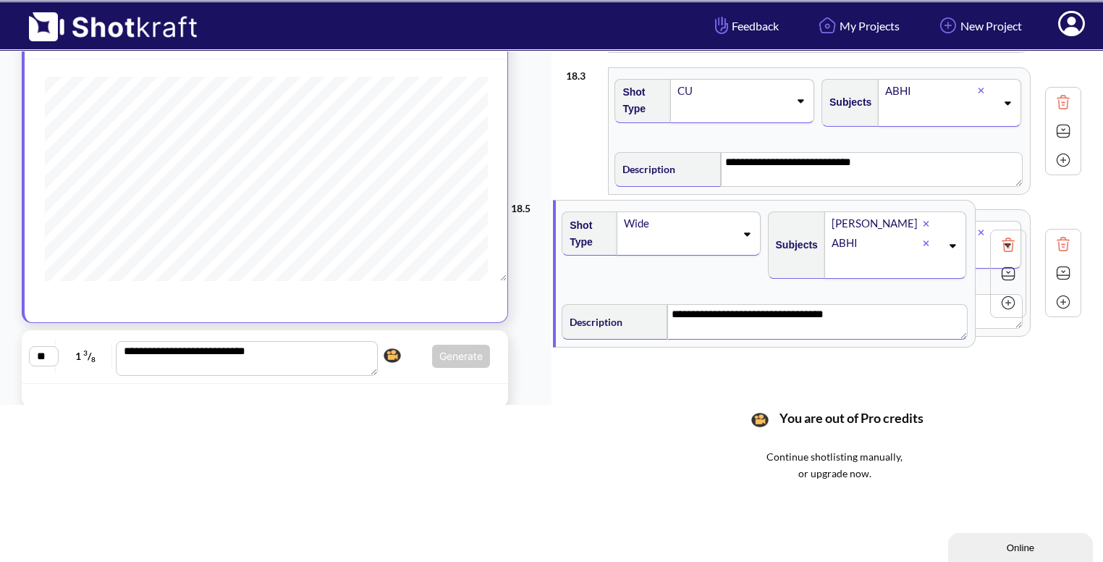
scroll to position [248, 0]
drag, startPoint x: 1058, startPoint y: 263, endPoint x: 801, endPoint y: 292, distance: 258.7
click at [801, 292] on div "**********" at bounding box center [823, 62] width 515 height 568
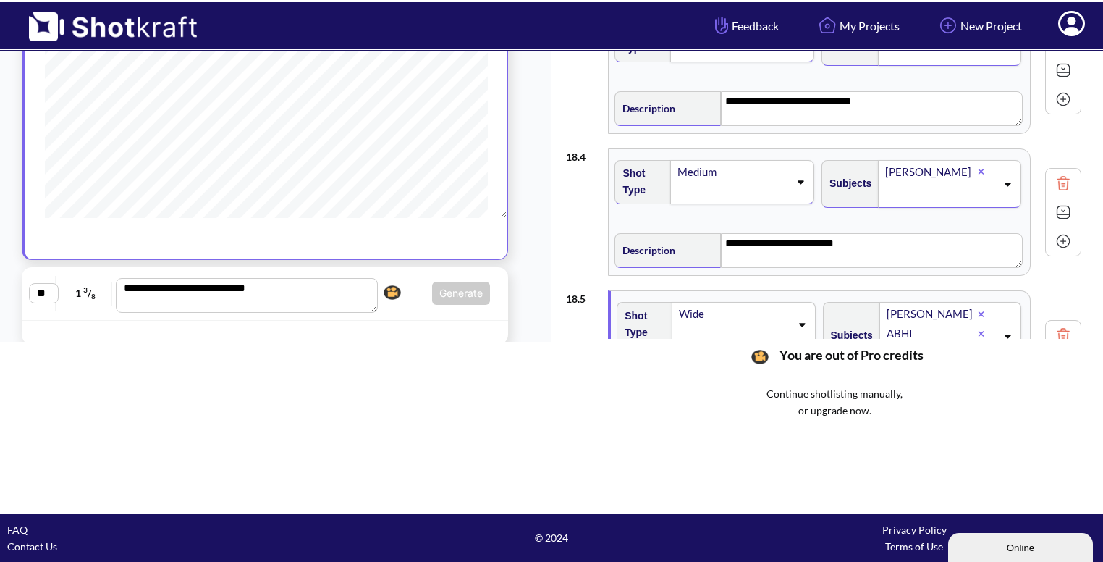
scroll to position [409, 0]
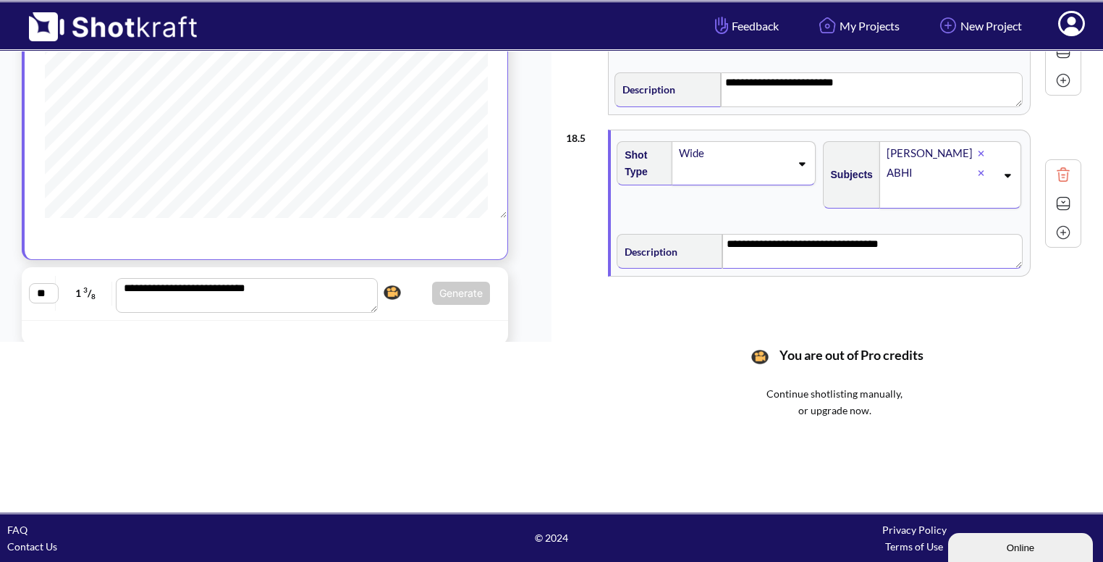
click at [1060, 201] on img at bounding box center [1064, 204] width 22 height 22
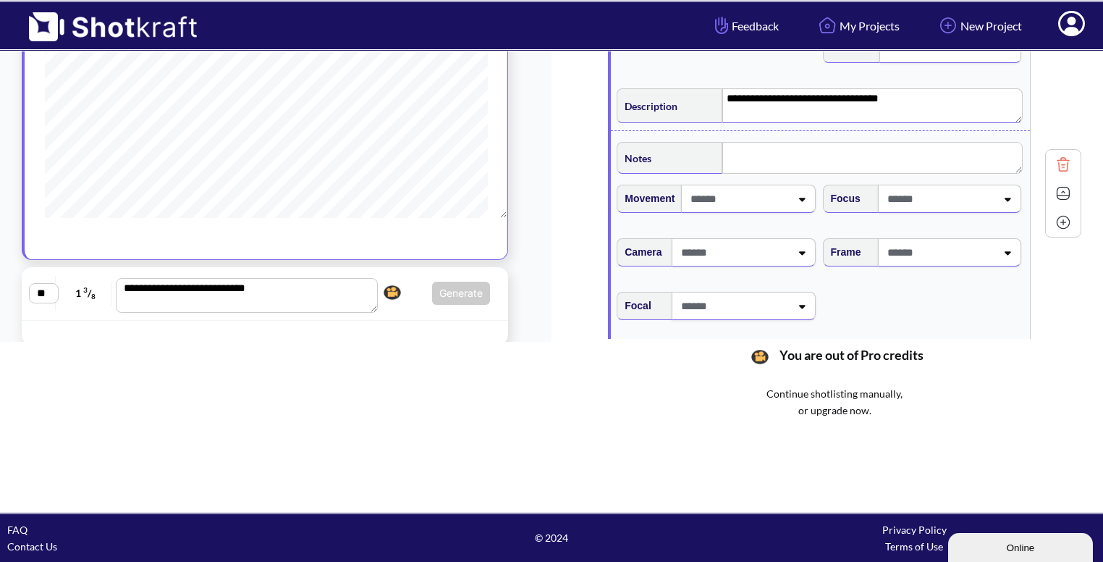
scroll to position [556, 0]
click at [945, 244] on span at bounding box center [940, 251] width 112 height 24
type textarea "**********"
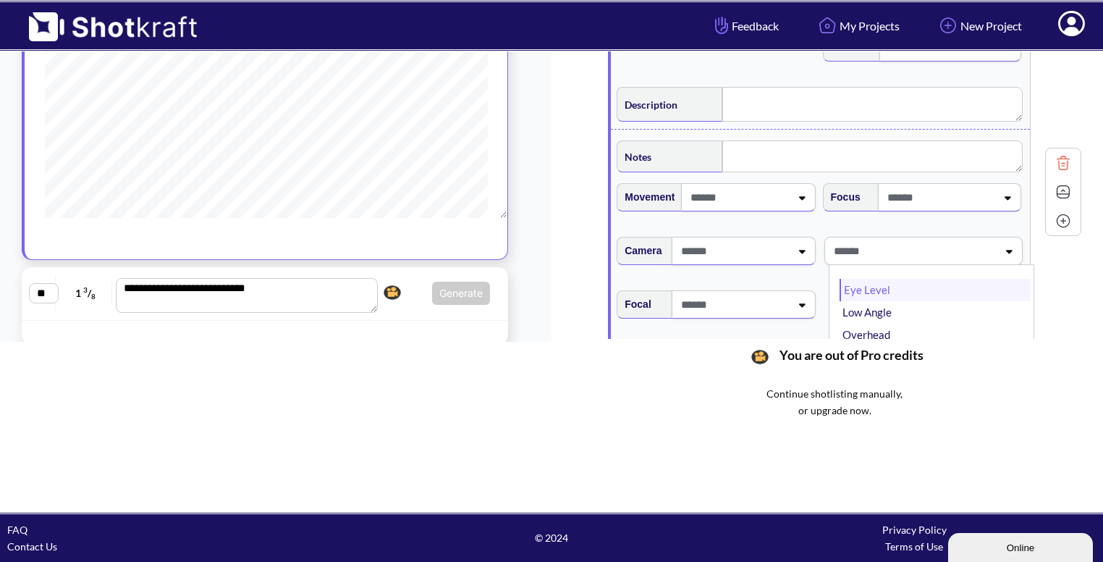
type textarea "**********"
click at [892, 303] on li "Low Angle" at bounding box center [935, 312] width 191 height 22
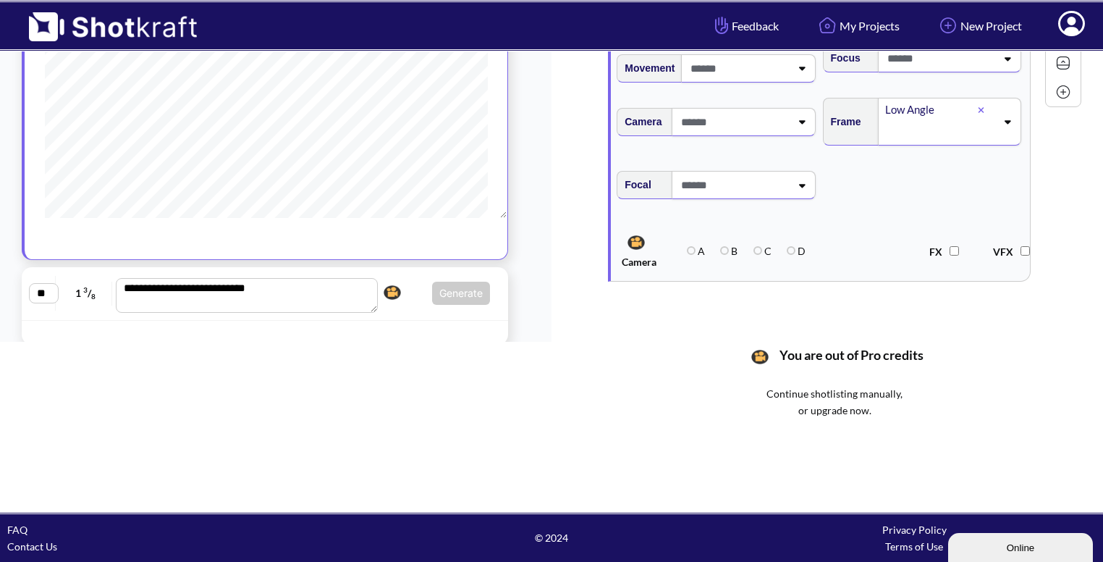
scroll to position [695, 0]
click at [1063, 56] on img at bounding box center [1064, 63] width 22 height 22
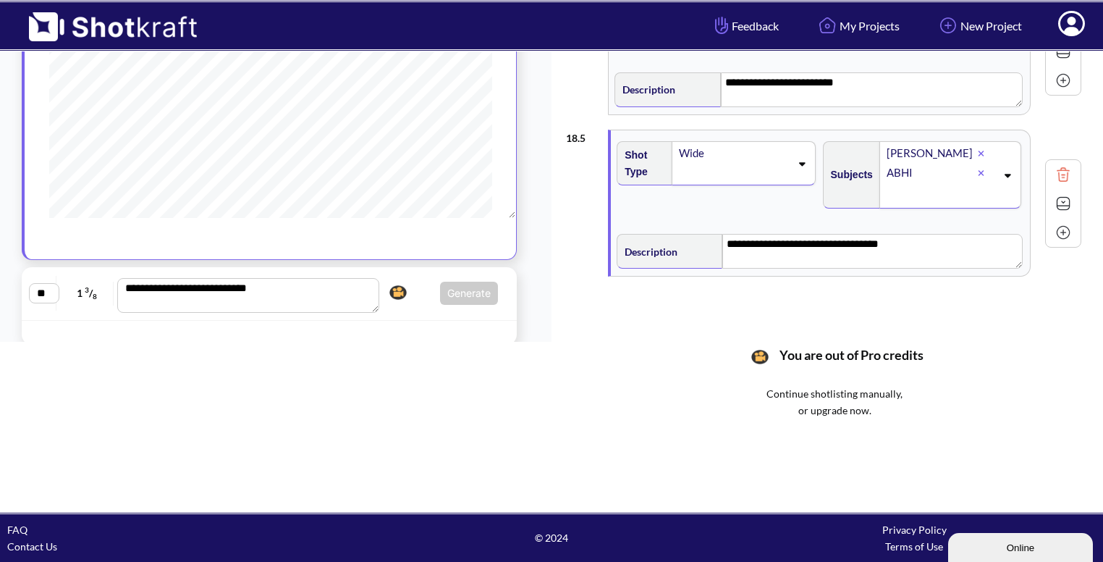
click at [405, 274] on div "**********" at bounding box center [269, 293] width 481 height 38
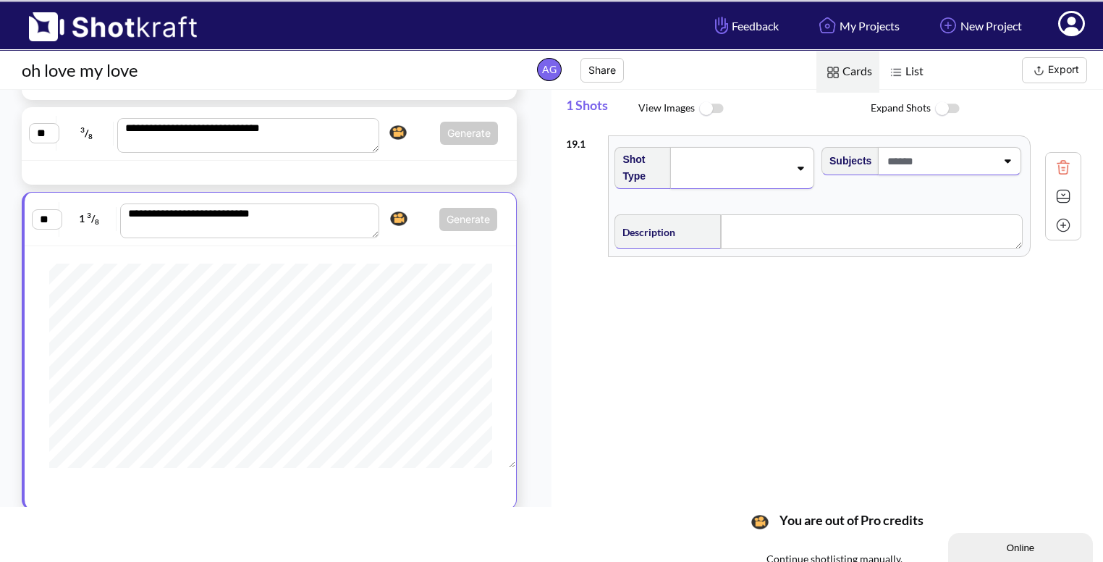
scroll to position [0, 0]
click at [799, 173] on div at bounding box center [742, 168] width 144 height 42
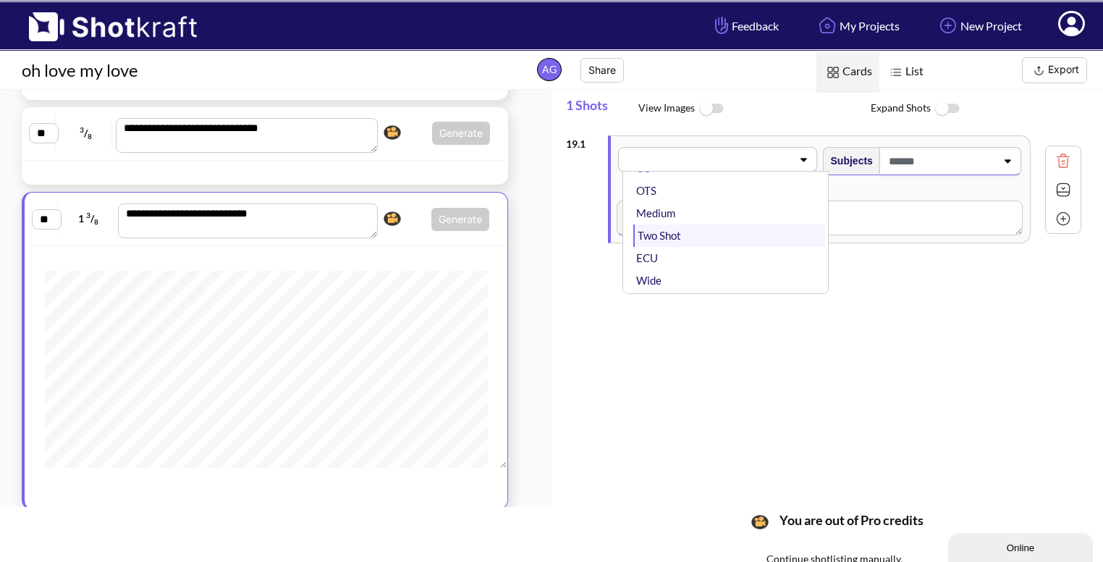
scroll to position [29, 0]
click at [738, 270] on li "Wide" at bounding box center [728, 280] width 191 height 22
click at [738, 270] on div "19 . 1 Shot Type CU OTS Medium Two Shot ECU Wide Master shot Cowboy Insert POV …" at bounding box center [834, 316] width 537 height 376
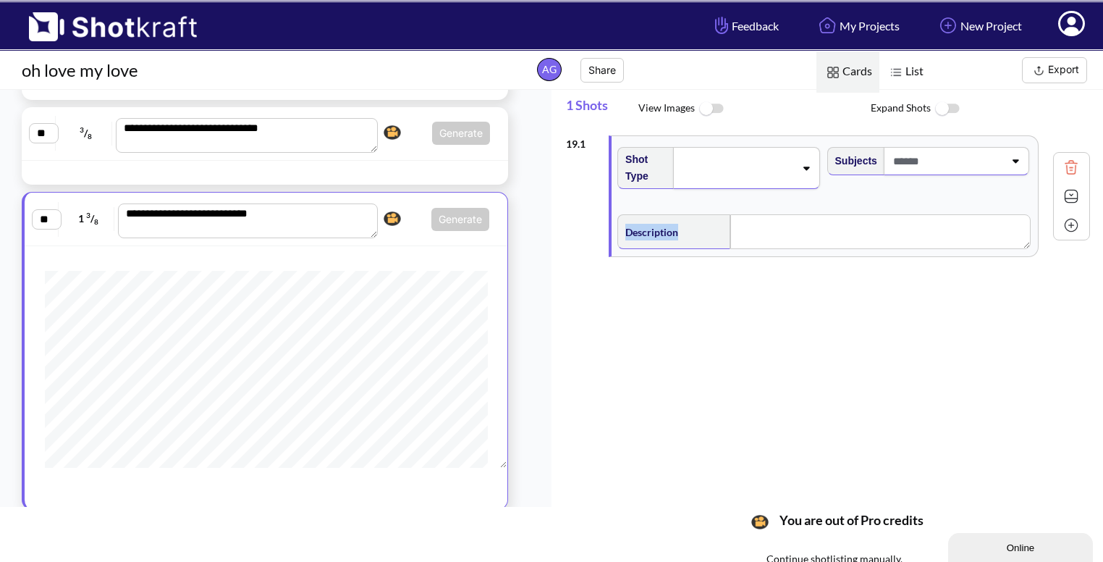
click at [1004, 153] on div at bounding box center [957, 161] width 146 height 28
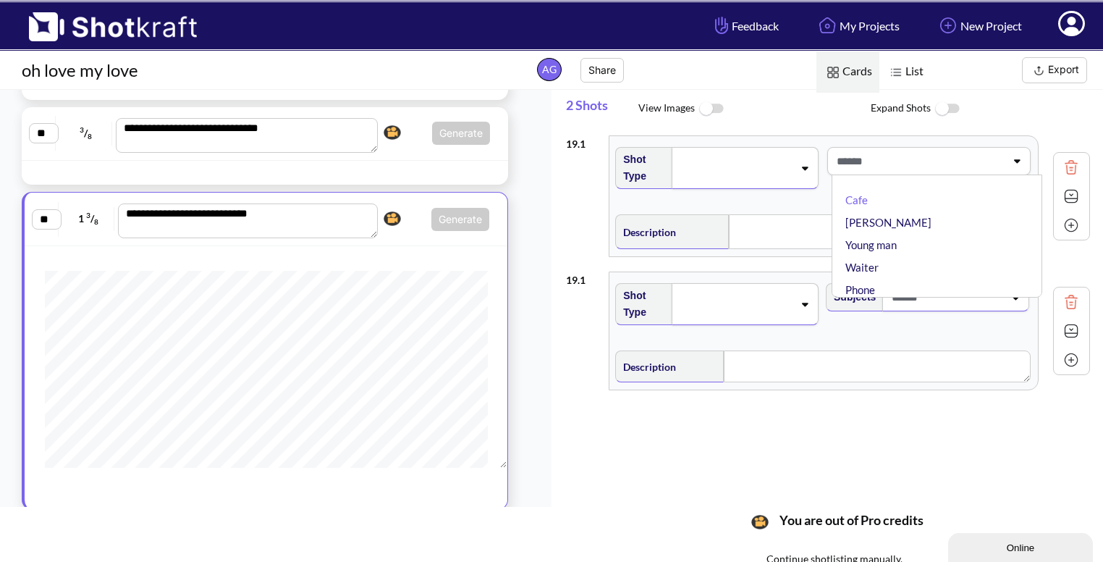
click at [1061, 303] on img at bounding box center [1072, 302] width 22 height 22
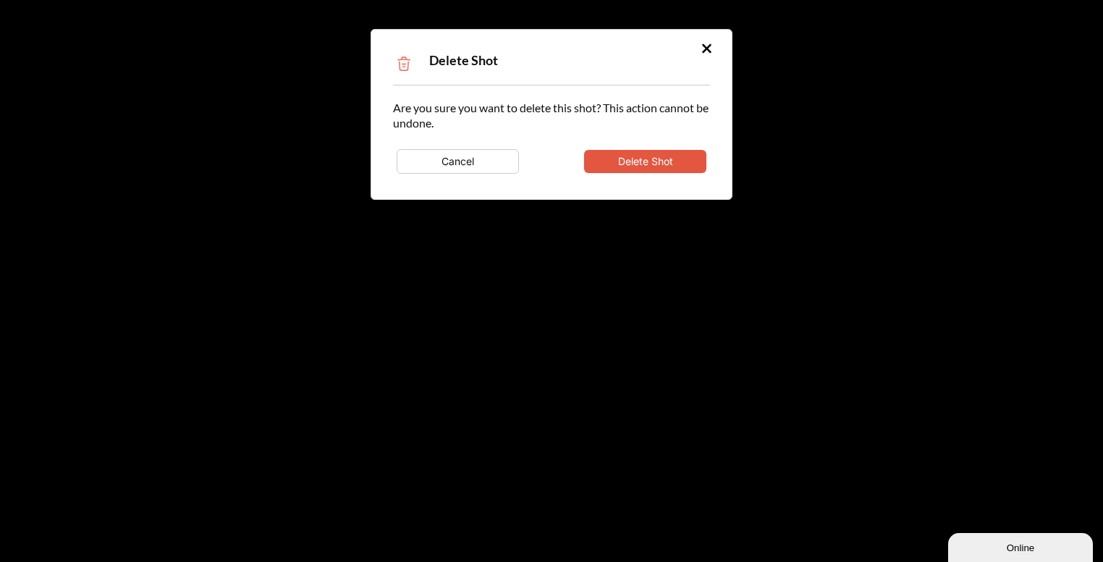
click at [645, 163] on button "Delete Shot" at bounding box center [645, 161] width 122 height 23
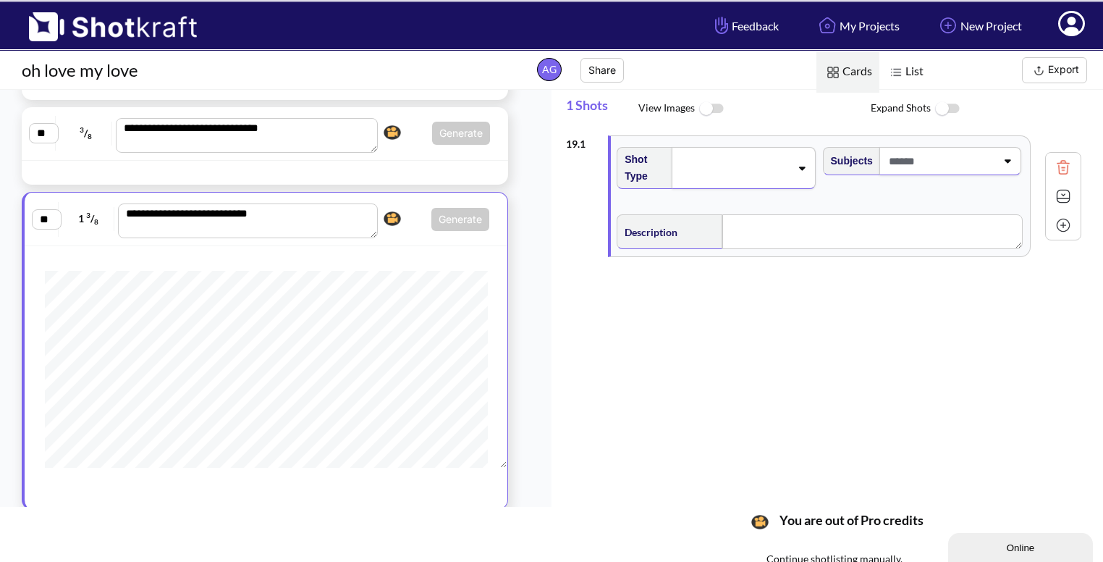
click at [790, 163] on span at bounding box center [734, 168] width 112 height 20
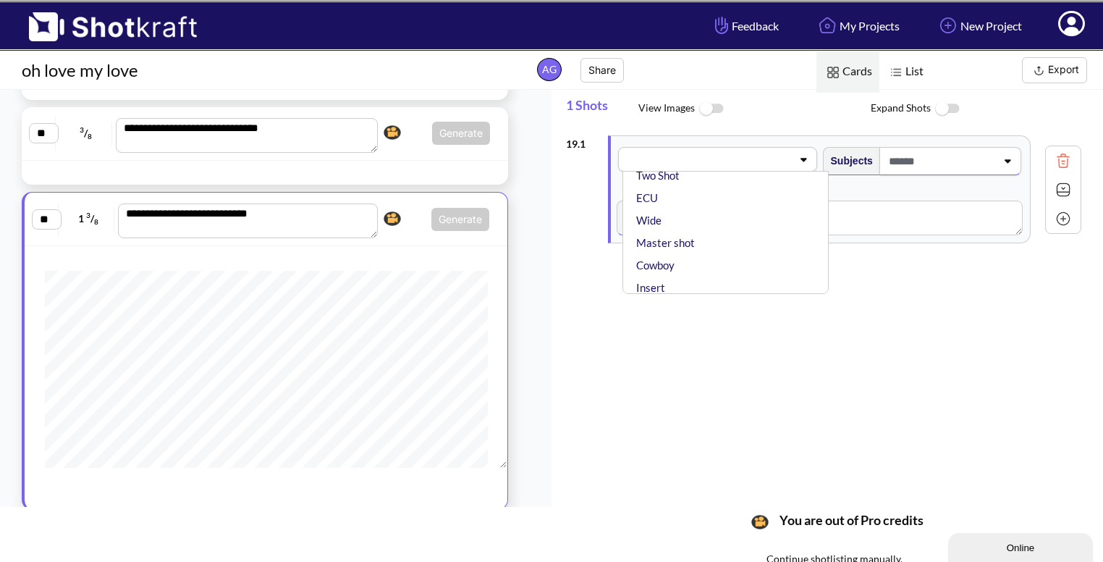
scroll to position [87, 0]
click at [692, 233] on li "Master shot" at bounding box center [728, 244] width 191 height 22
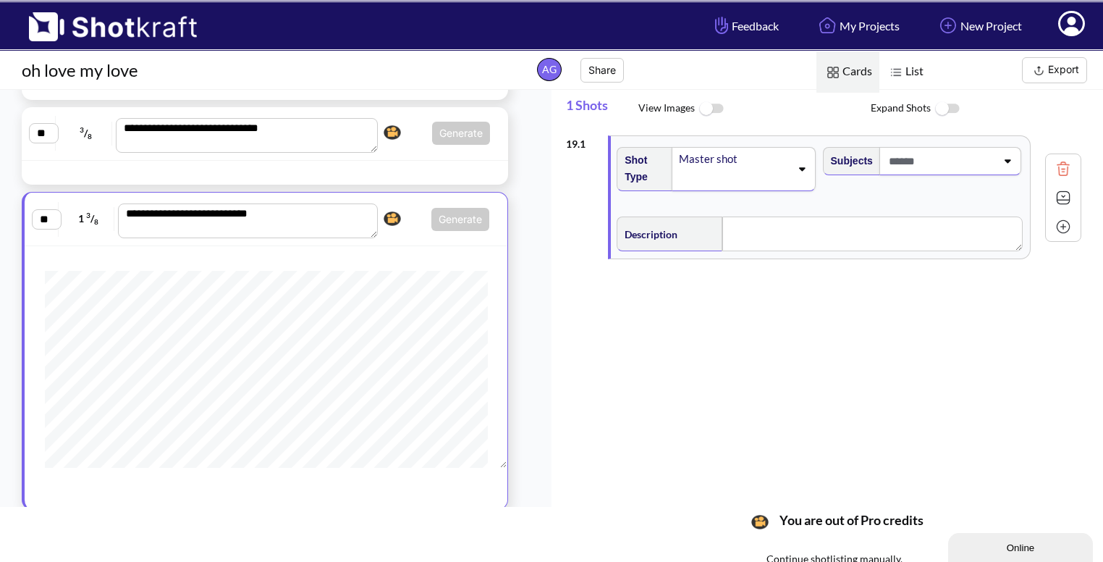
click at [763, 156] on div "Master shot" at bounding box center [734, 159] width 112 height 20
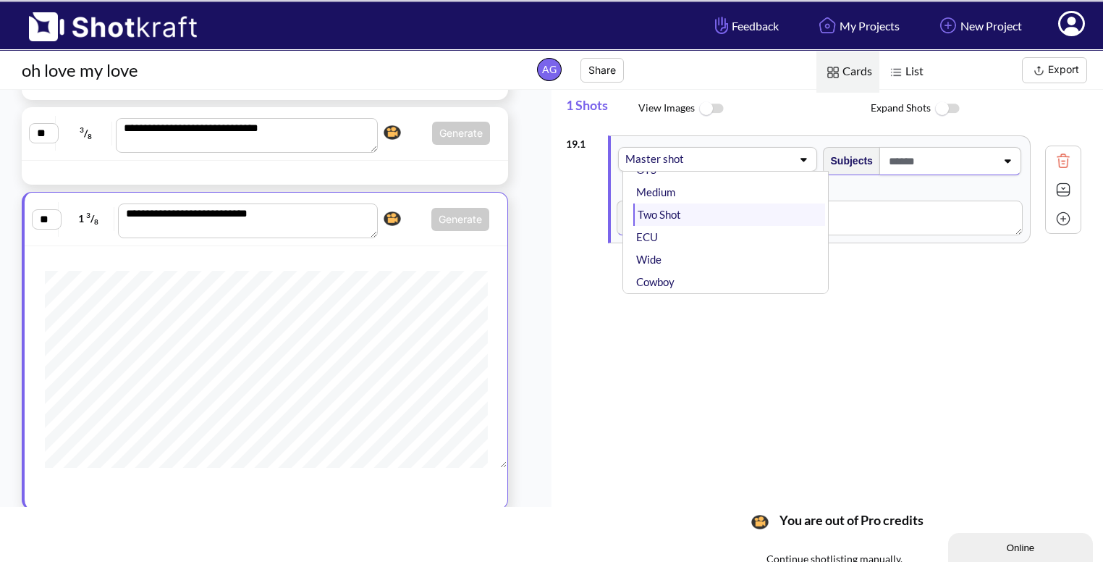
scroll to position [51, 0]
click at [685, 266] on li "Wide" at bounding box center [728, 258] width 191 height 22
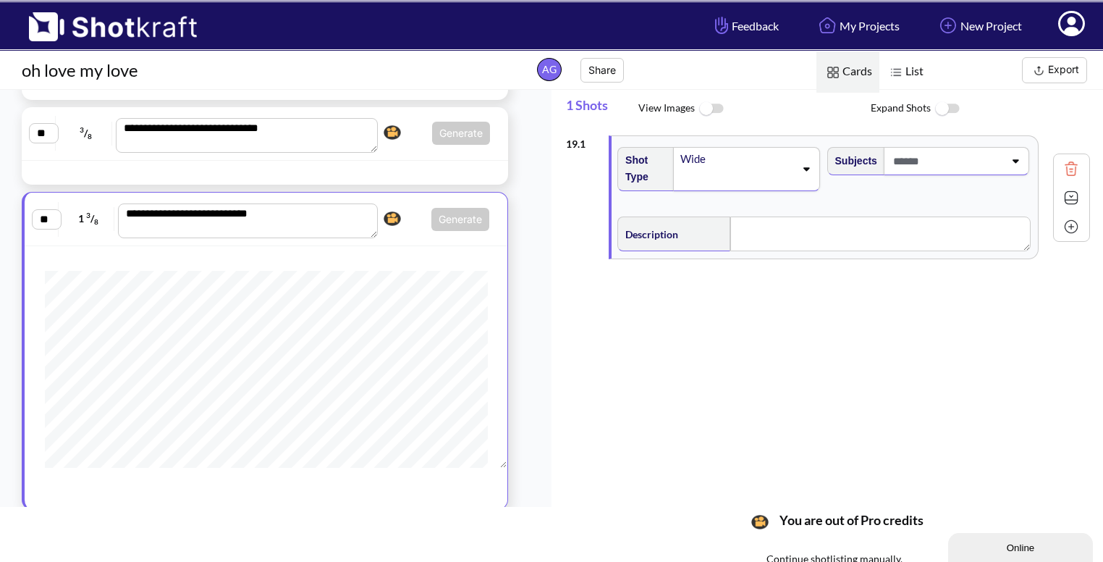
click at [989, 157] on span at bounding box center [947, 161] width 114 height 24
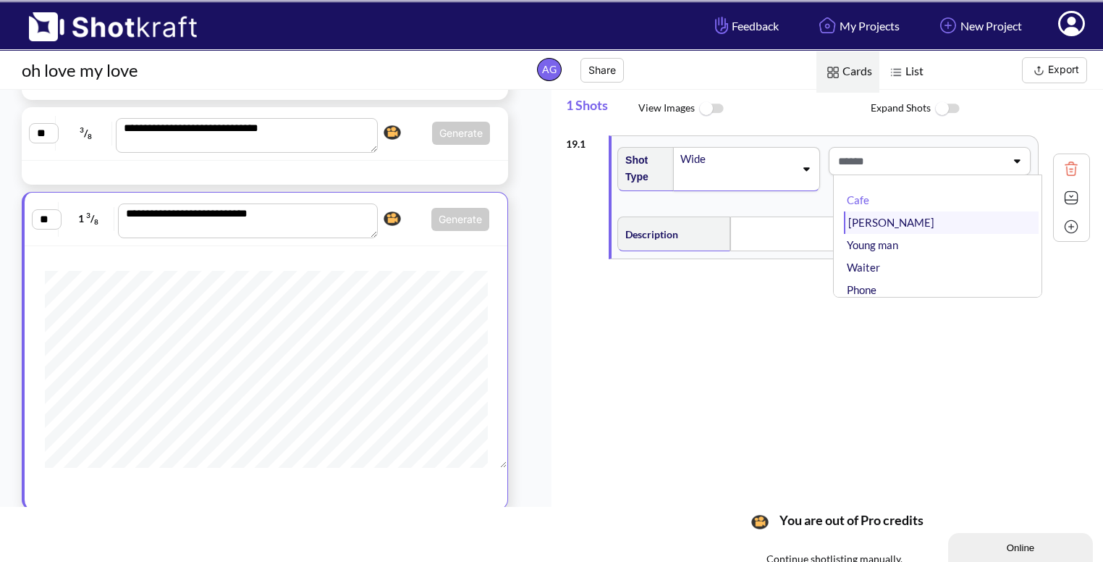
click at [929, 220] on li "[PERSON_NAME]" at bounding box center [941, 222] width 195 height 22
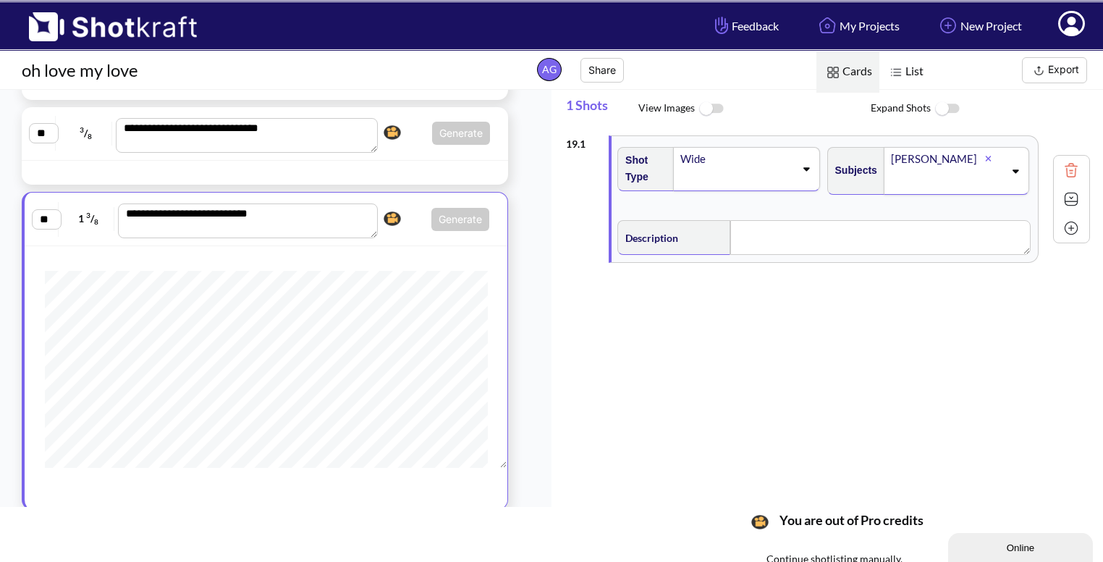
click at [1006, 161] on div "[PERSON_NAME]" at bounding box center [957, 171] width 146 height 48
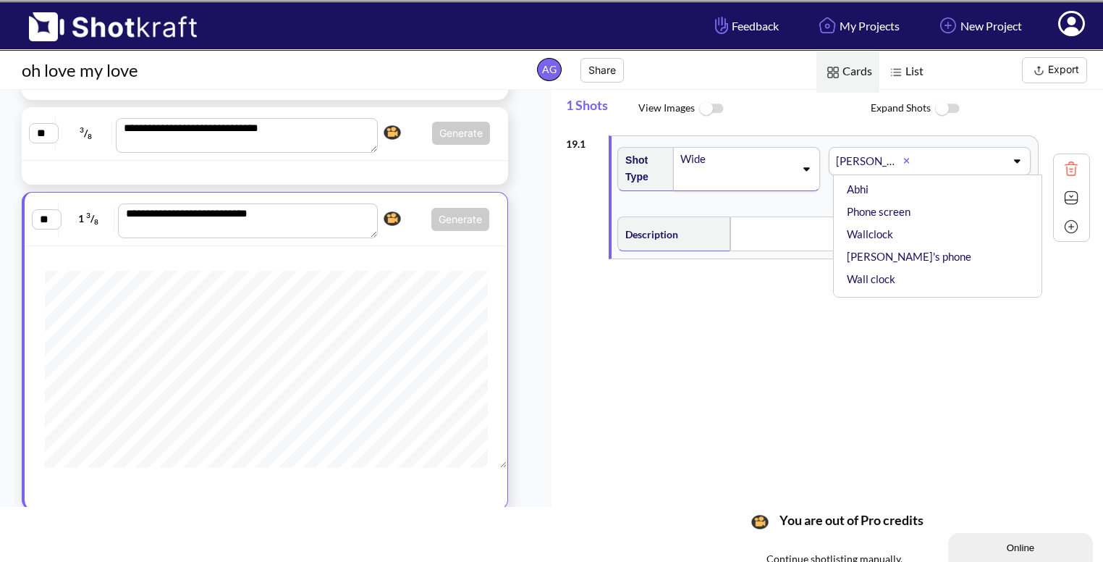
scroll to position [193, 0]
type input "*"
click at [881, 189] on li "Abhi" at bounding box center [941, 186] width 195 height 22
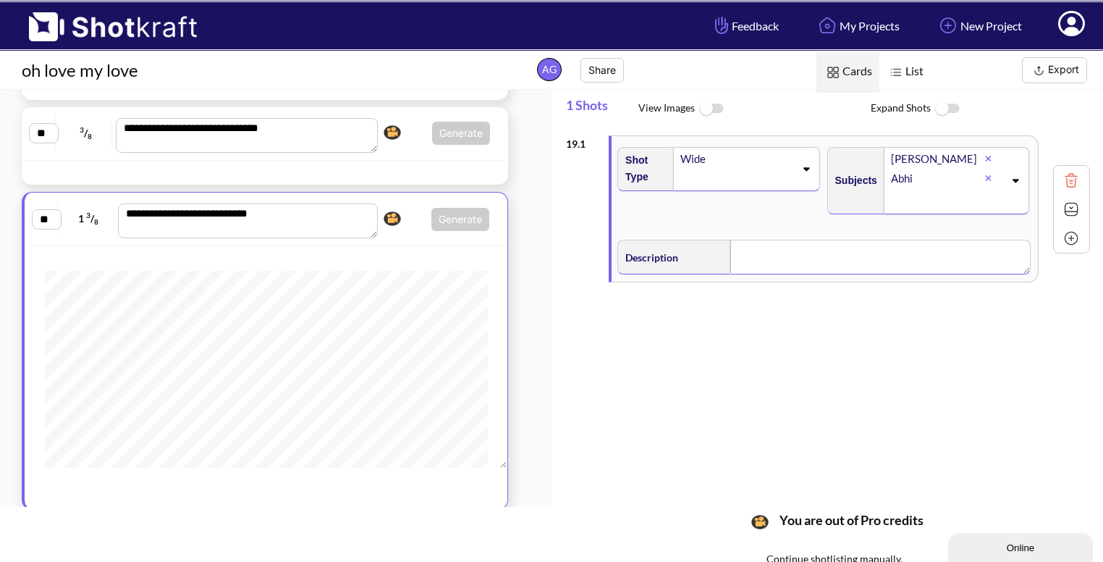
click at [762, 236] on div "Description" at bounding box center [823, 255] width 413 height 38
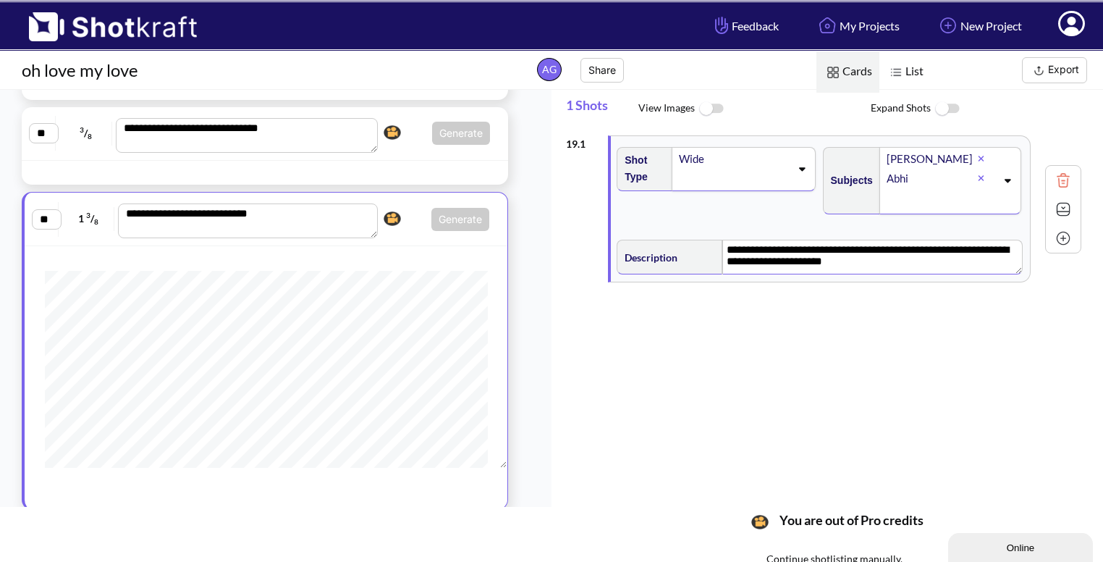
type textarea "**********"
click at [1065, 207] on img at bounding box center [1072, 209] width 22 height 22
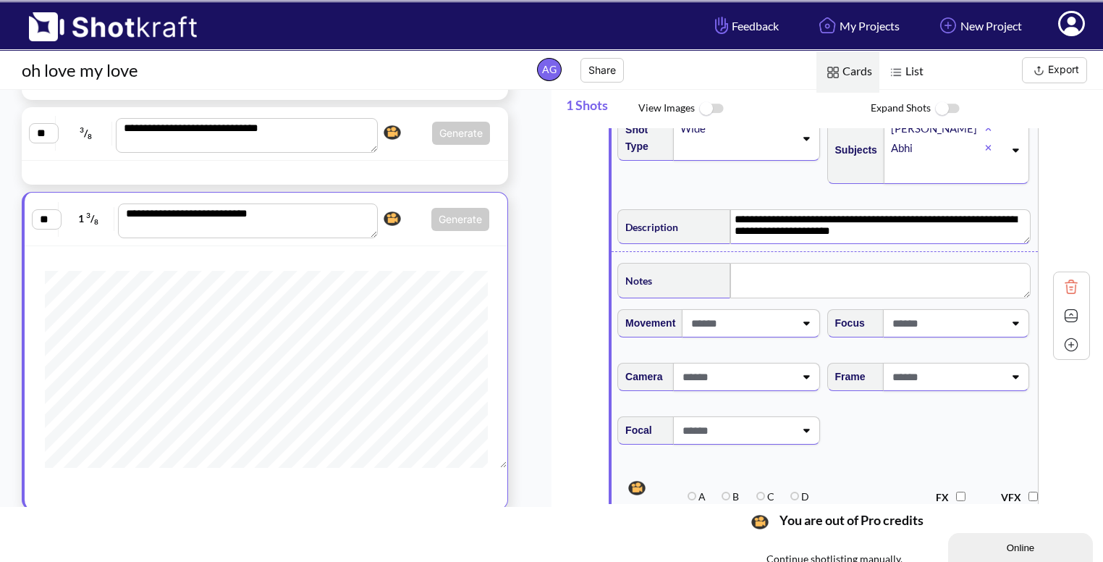
scroll to position [0, 0]
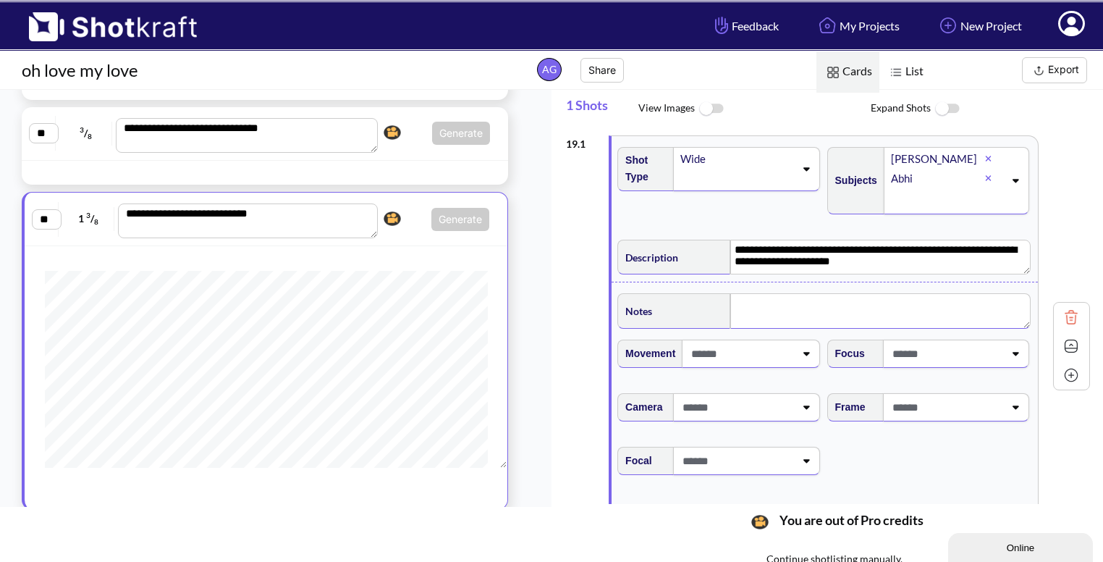
click at [793, 324] on textarea at bounding box center [880, 310] width 300 height 35
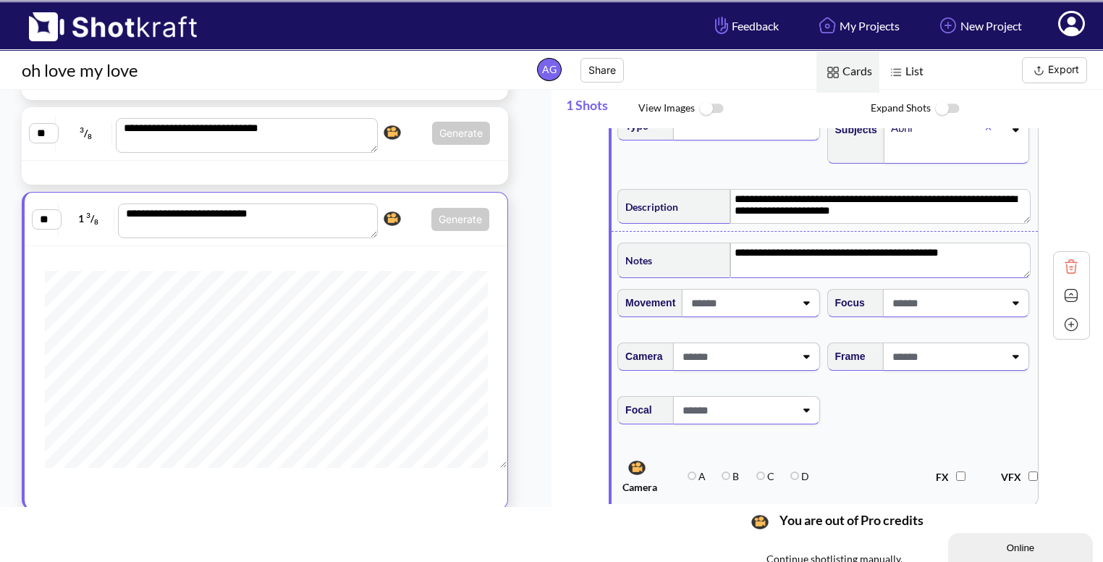
scroll to position [54, 0]
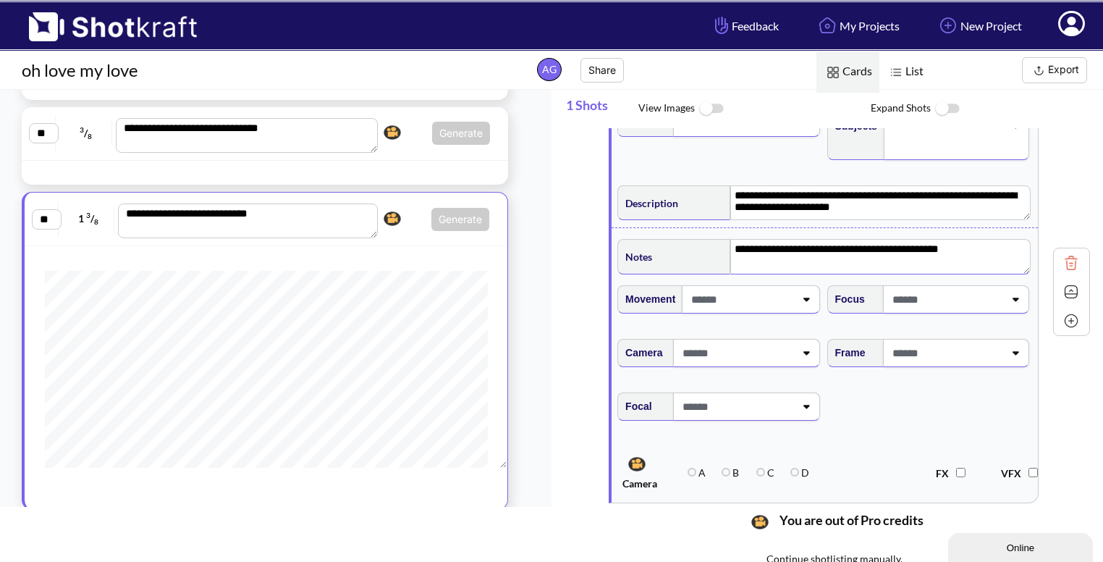
click at [998, 366] on div "Frame" at bounding box center [929, 359] width 209 height 54
click at [970, 353] on span at bounding box center [940, 353] width 112 height 24
type textarea "**********"
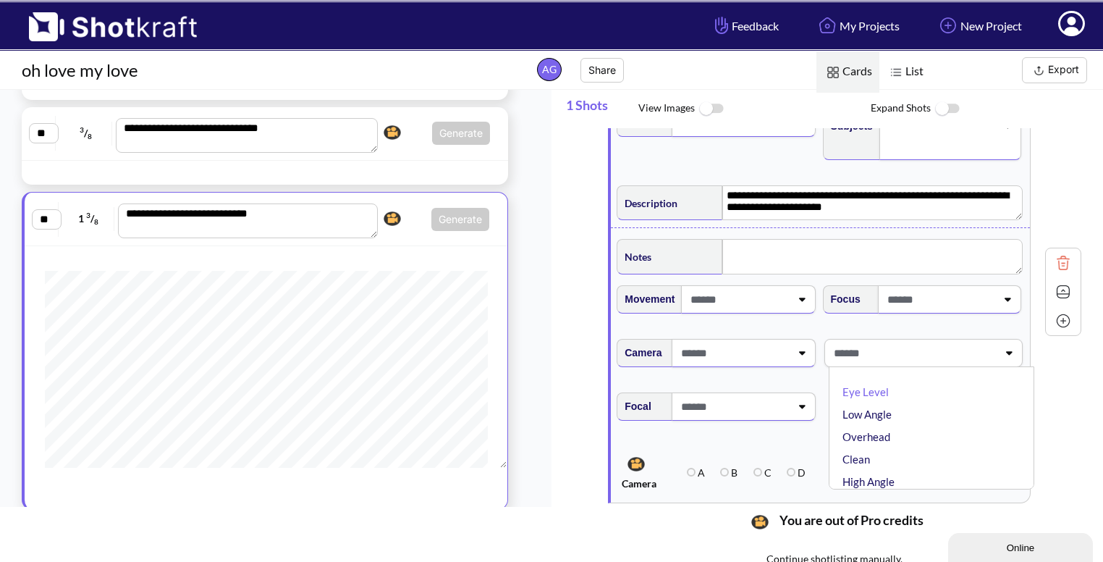
type textarea "**********"
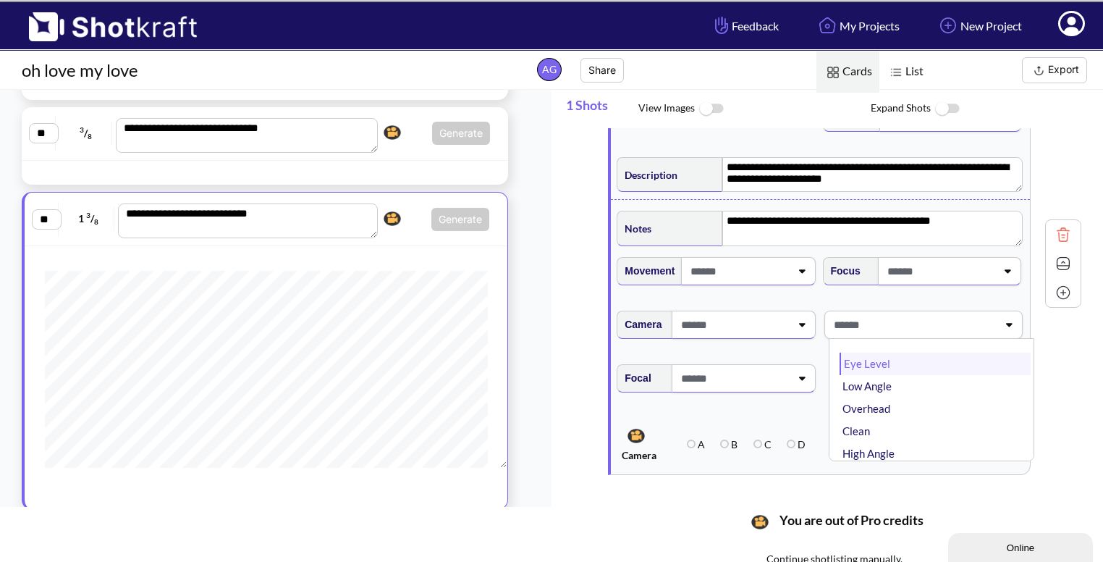
click at [890, 369] on li "Eye Level" at bounding box center [935, 364] width 191 height 22
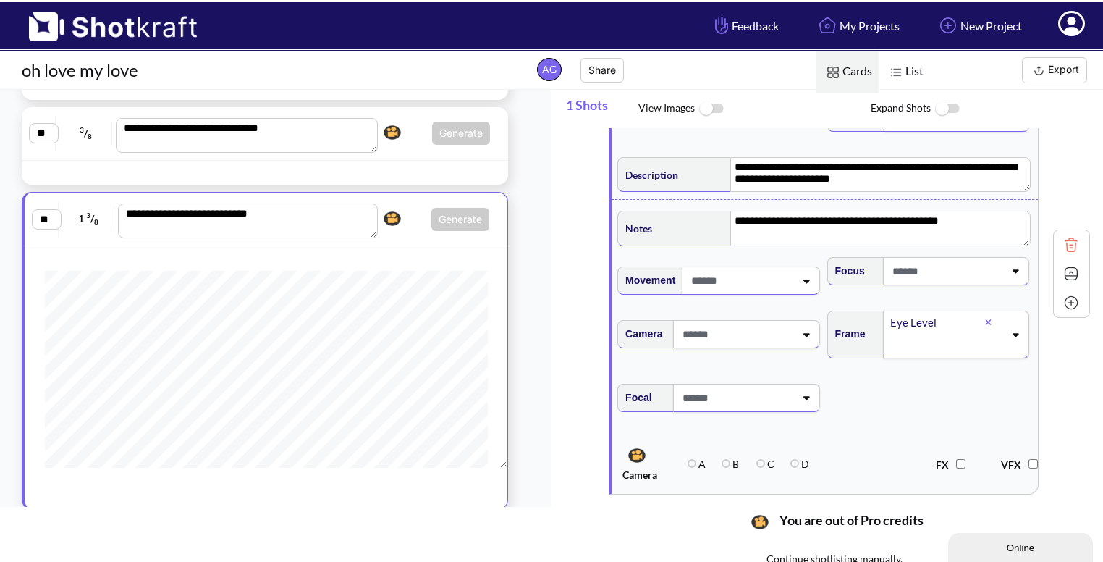
click at [1066, 269] on img at bounding box center [1072, 274] width 22 height 22
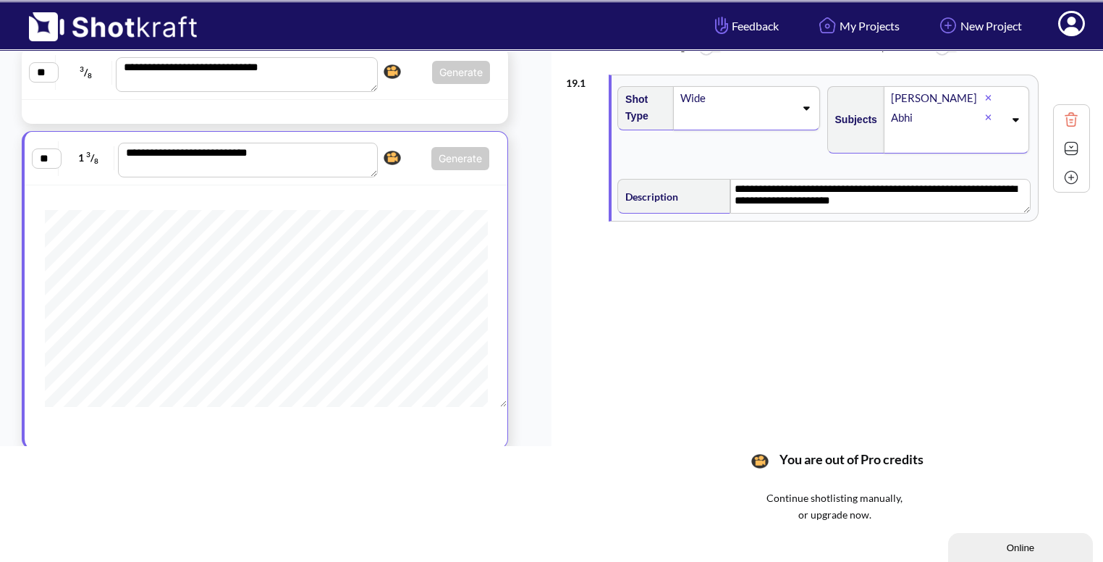
scroll to position [94, 0]
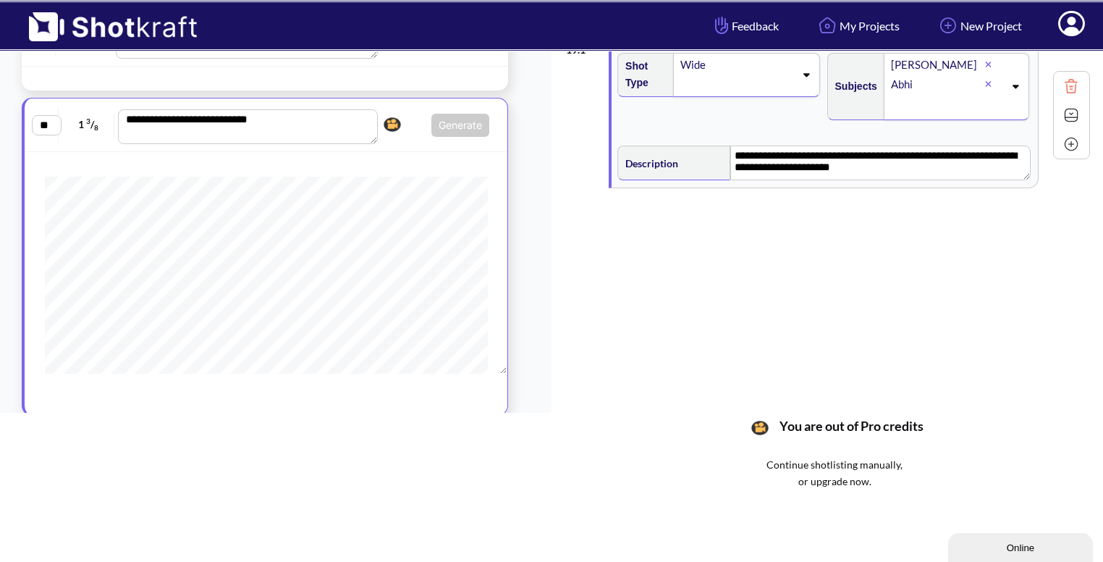
click at [1061, 143] on img at bounding box center [1072, 144] width 22 height 22
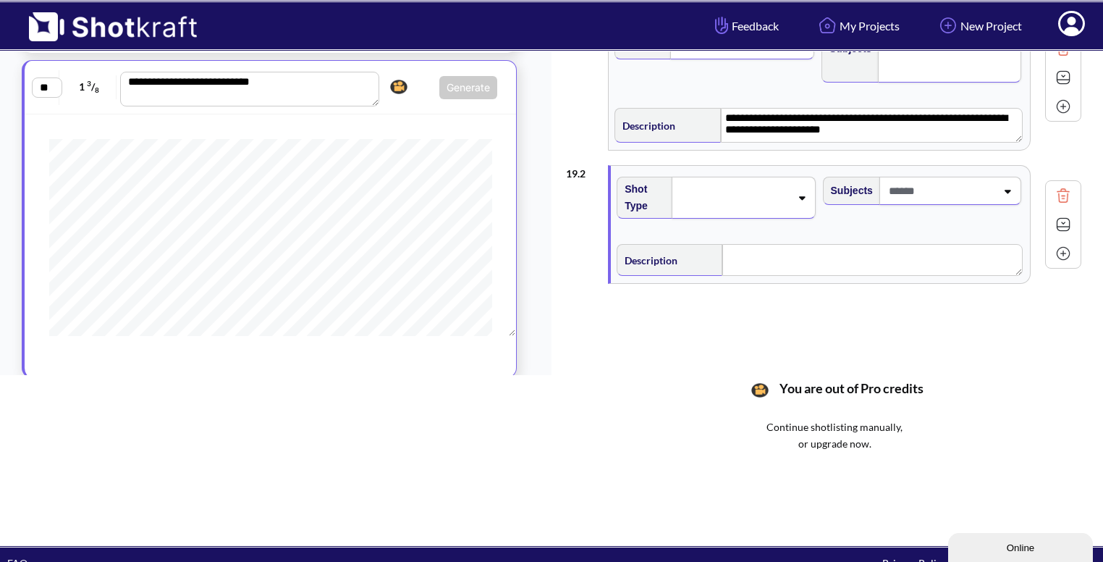
scroll to position [9, 0]
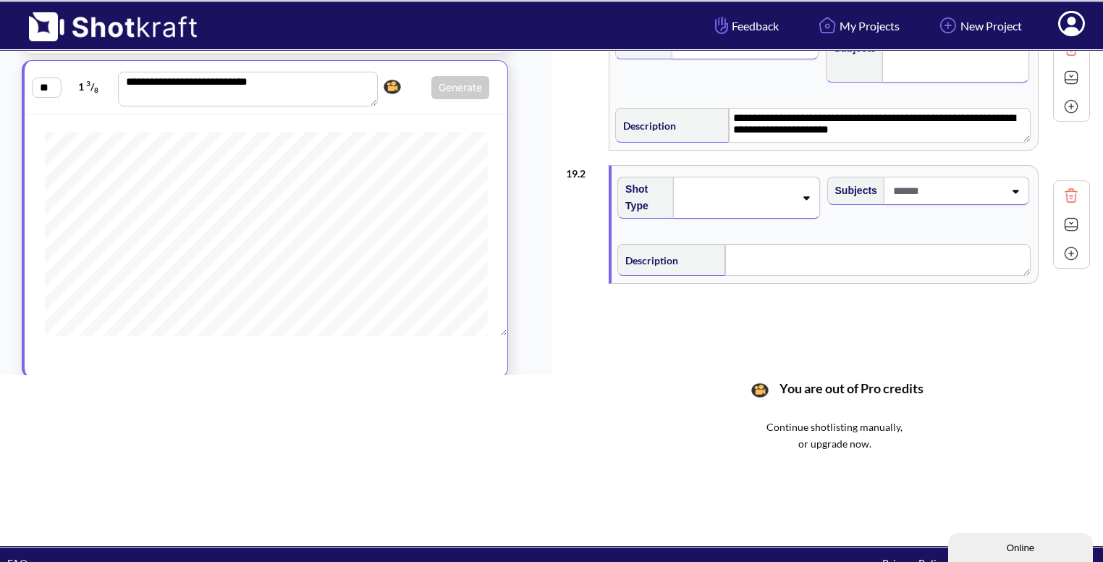
click at [772, 198] on span at bounding box center [736, 197] width 115 height 20
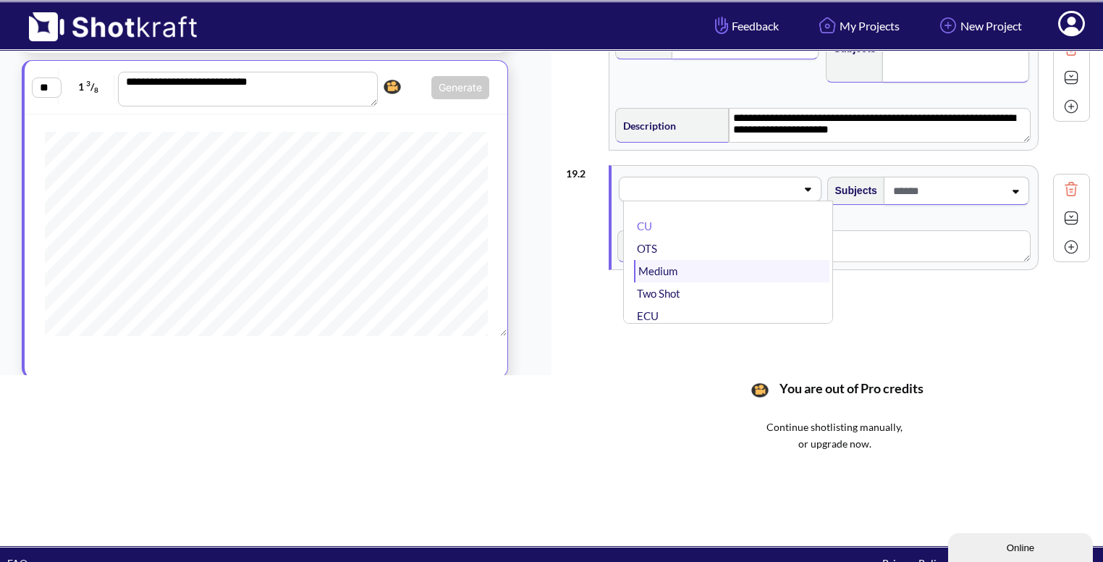
click at [704, 274] on li "Medium" at bounding box center [731, 271] width 195 height 22
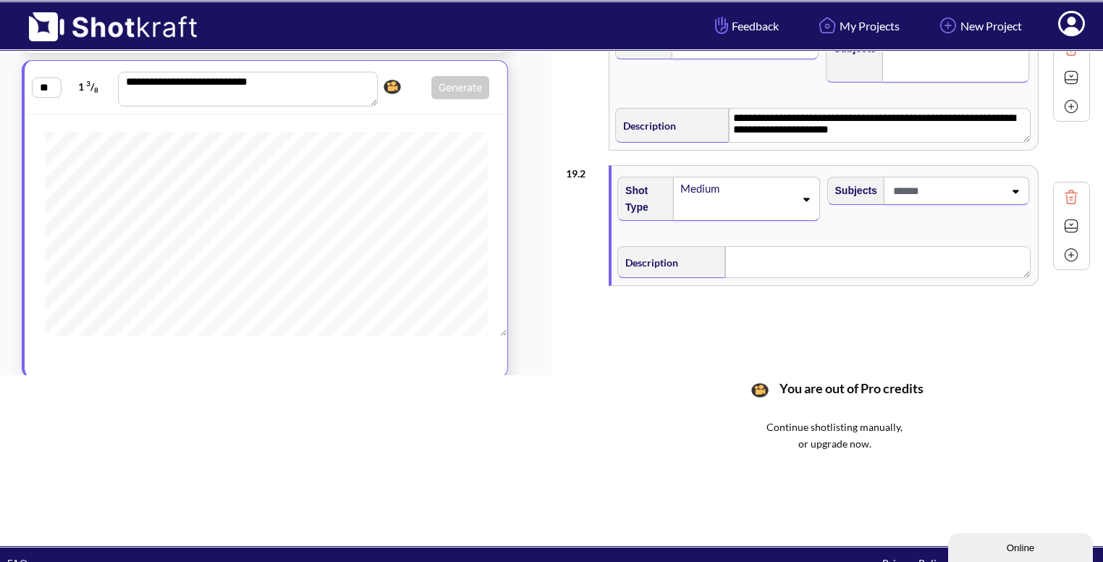
click at [797, 198] on icon at bounding box center [806, 199] width 20 height 10
click at [947, 202] on div at bounding box center [957, 191] width 146 height 28
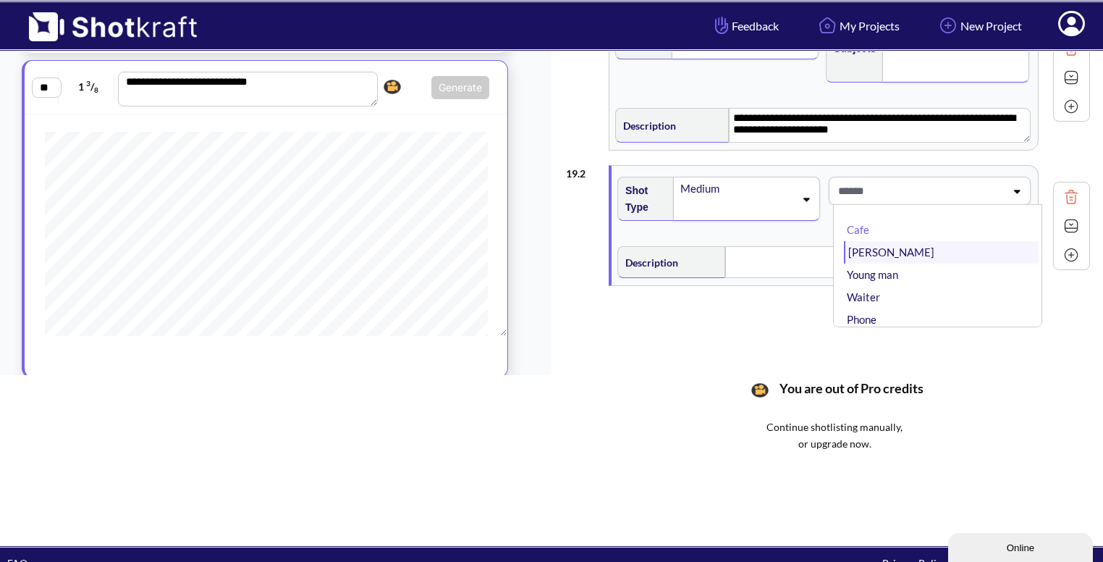
click at [906, 253] on li "[PERSON_NAME]" at bounding box center [941, 252] width 195 height 22
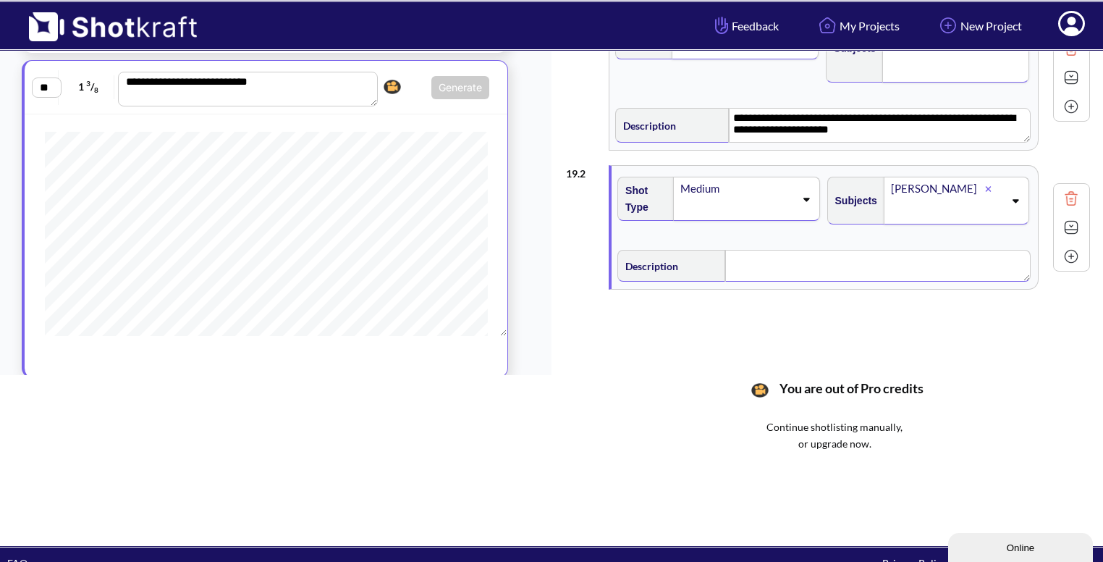
click at [824, 257] on textarea at bounding box center [877, 266] width 305 height 32
click at [1061, 232] on img at bounding box center [1072, 229] width 22 height 22
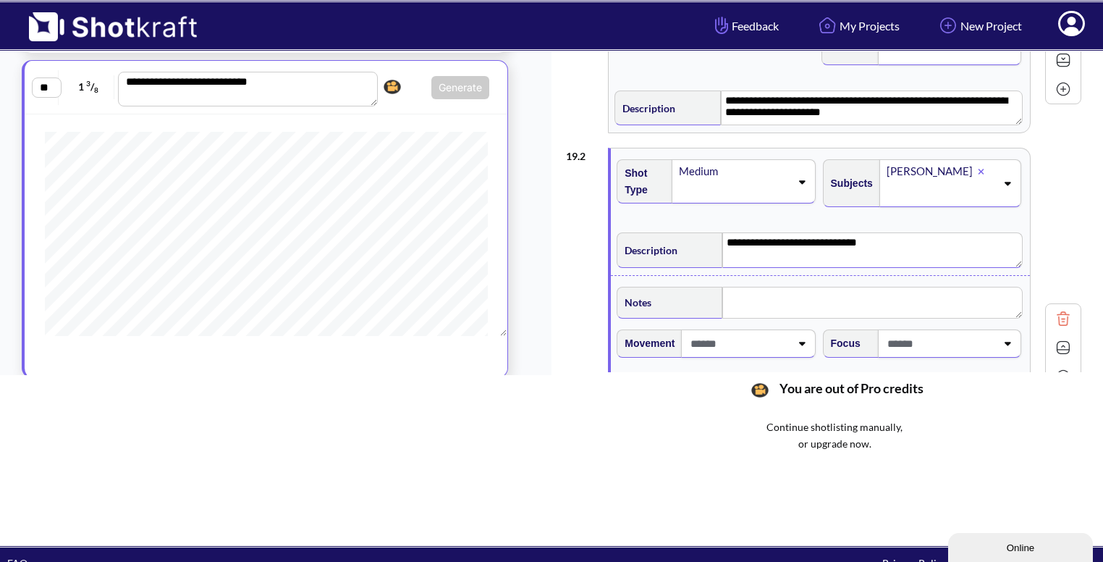
scroll to position [67, 0]
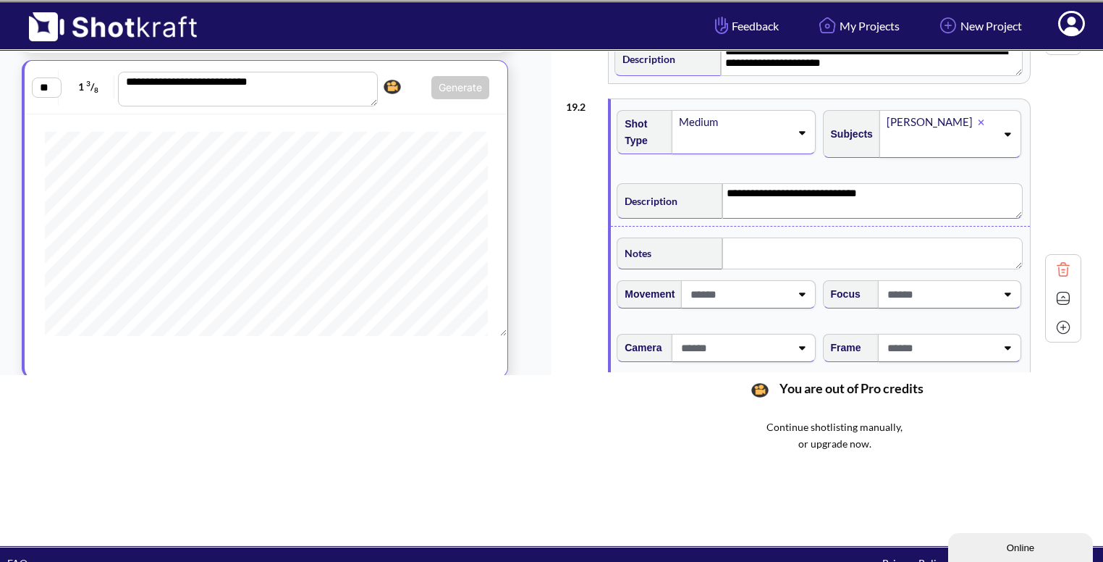
click at [979, 296] on span at bounding box center [940, 294] width 112 height 24
type textarea "**********"
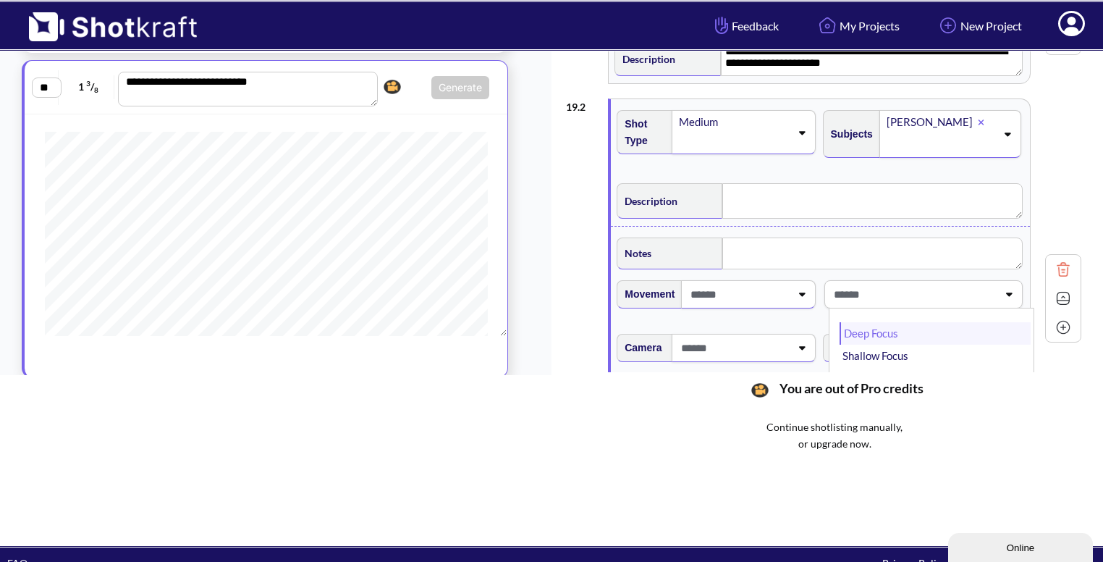
type textarea "**********"
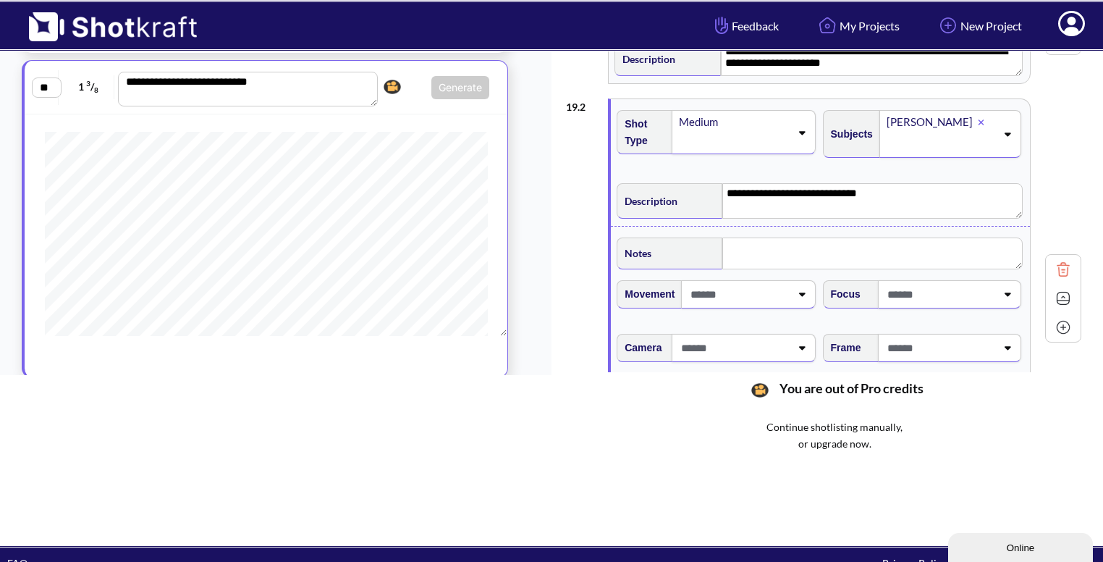
click at [1081, 227] on div "**********" at bounding box center [834, 184] width 537 height 376
click at [938, 345] on span at bounding box center [940, 348] width 112 height 24
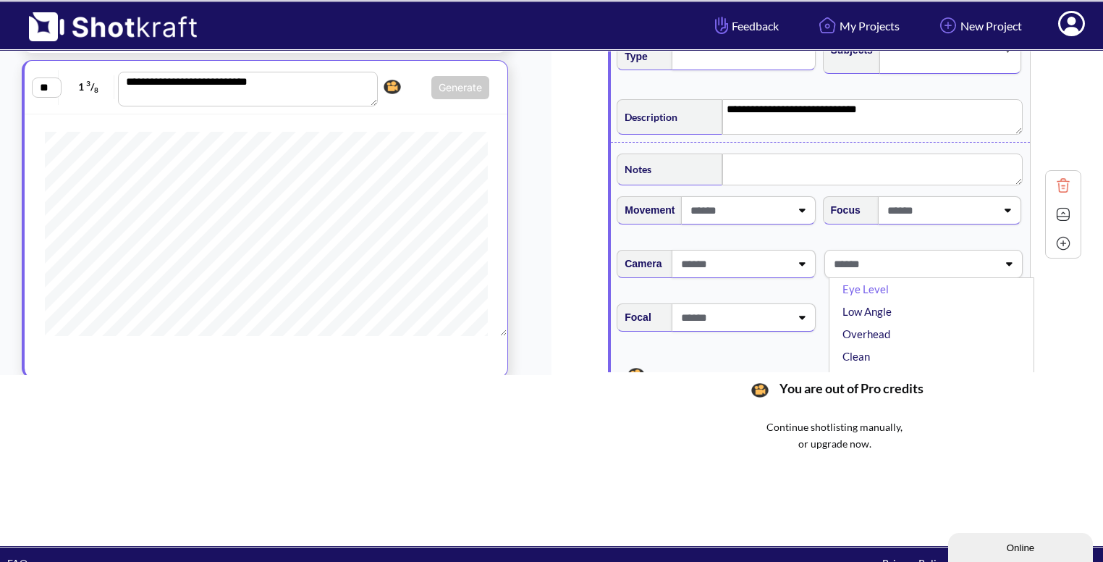
scroll to position [14, 0]
click at [872, 291] on li "Eye Level" at bounding box center [935, 288] width 191 height 22
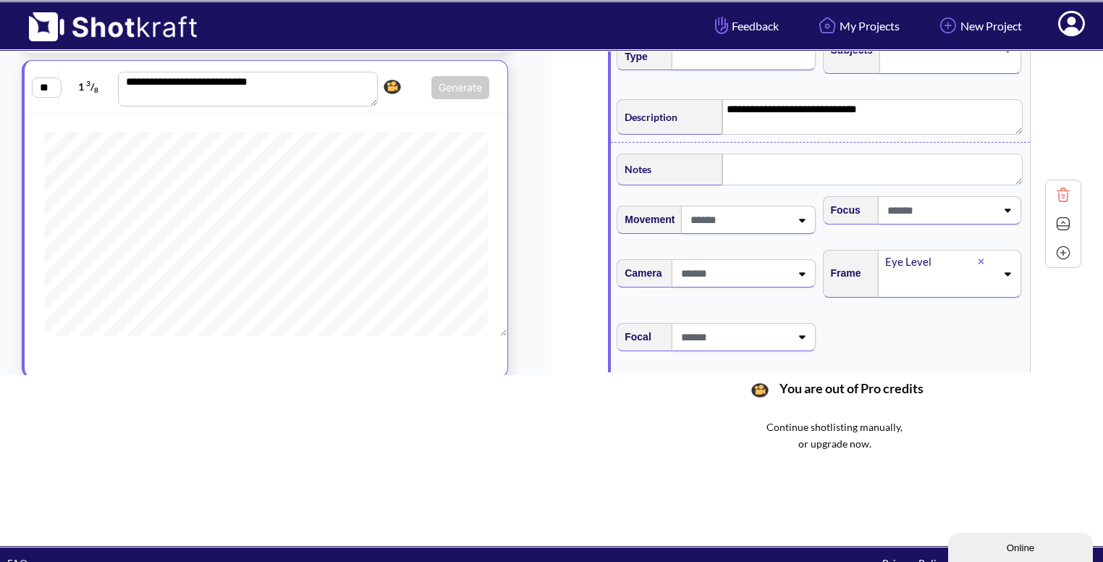
click at [737, 271] on span at bounding box center [734, 273] width 112 height 24
click at [730, 250] on div "Movement" at bounding box center [718, 225] width 206 height 54
click at [788, 217] on span at bounding box center [738, 220] width 103 height 24
click at [744, 195] on span "Movement Camera Focus Frame Eye Level" at bounding box center [821, 252] width 412 height 127
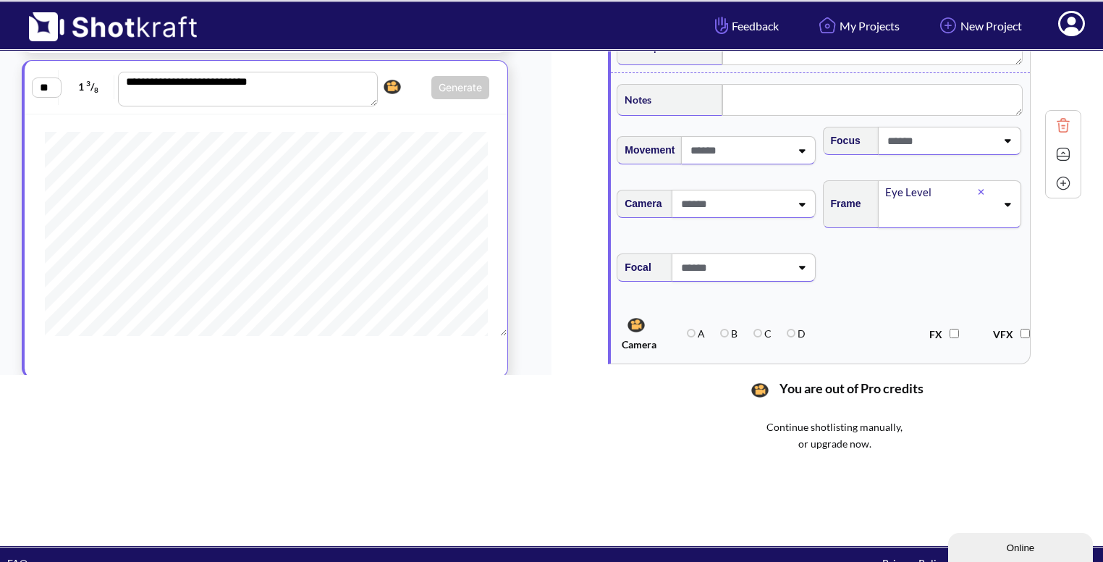
scroll to position [222, 0]
click at [1062, 154] on img at bounding box center [1064, 153] width 22 height 22
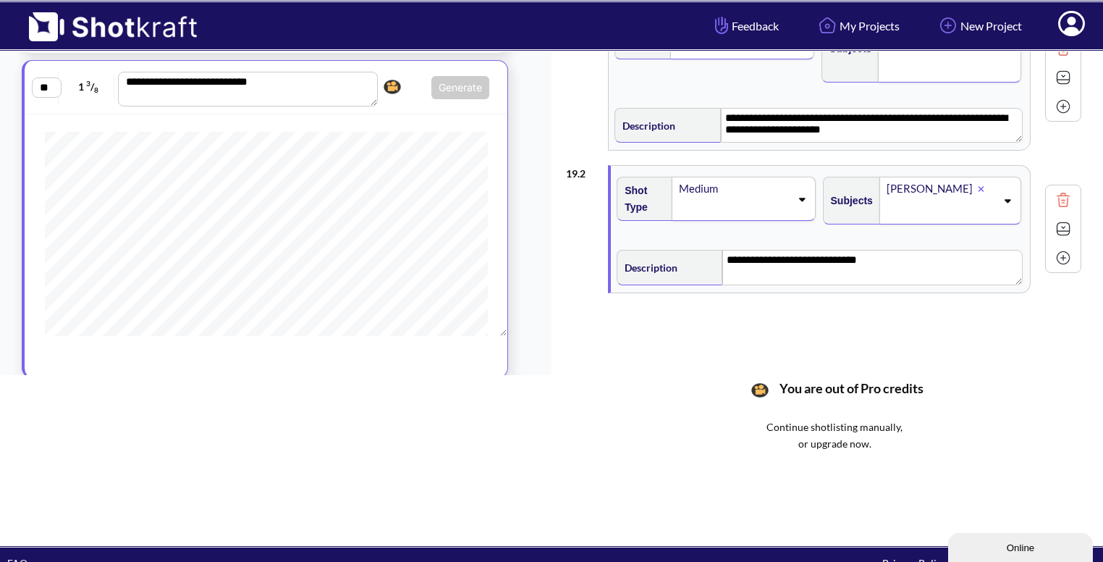
click at [1061, 250] on img at bounding box center [1064, 258] width 22 height 22
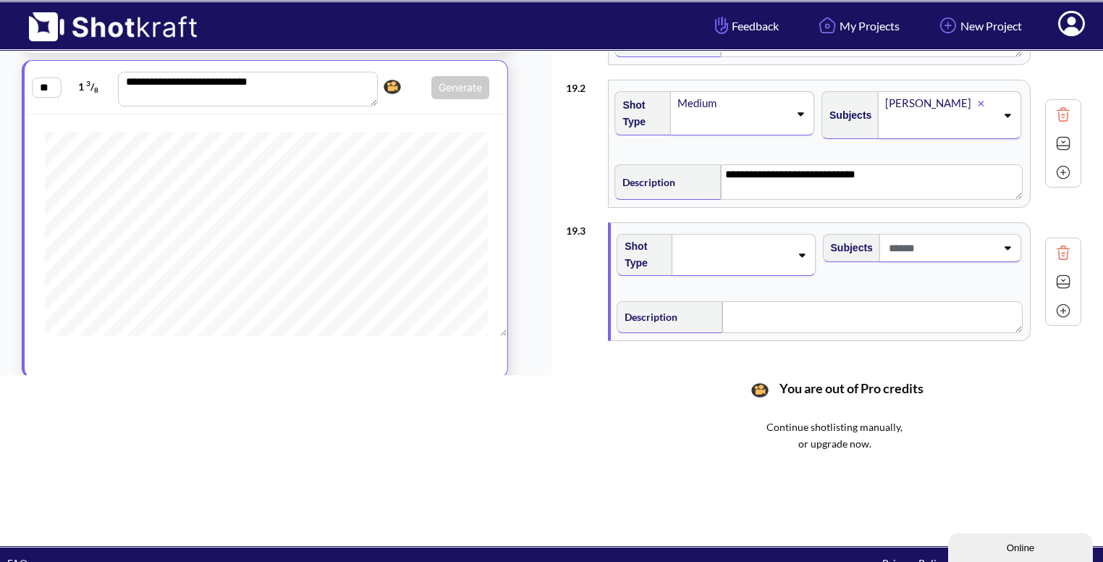
scroll to position [92, 0]
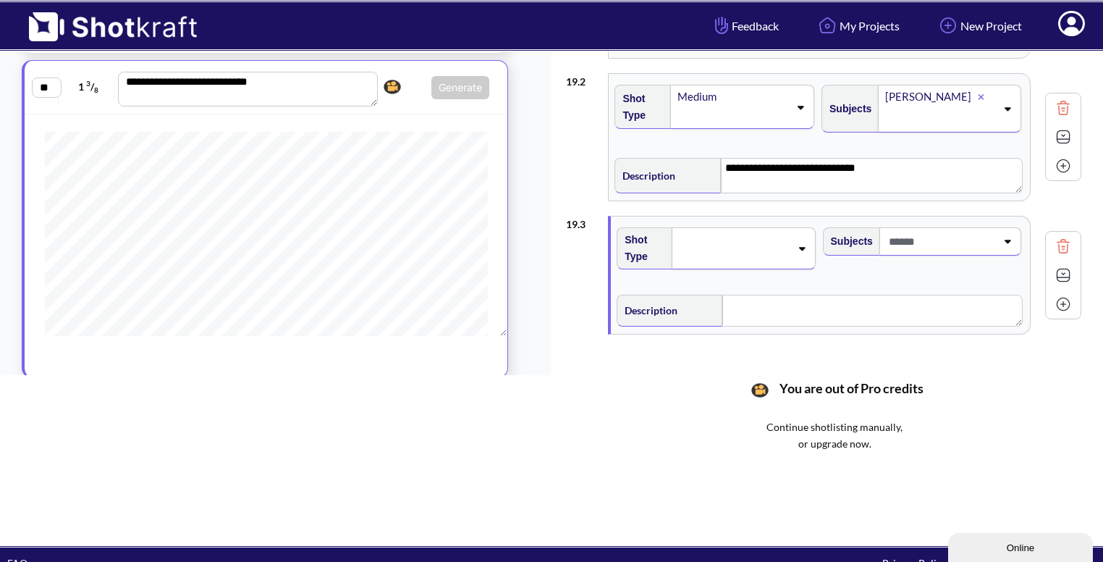
click at [764, 248] on span at bounding box center [734, 248] width 112 height 20
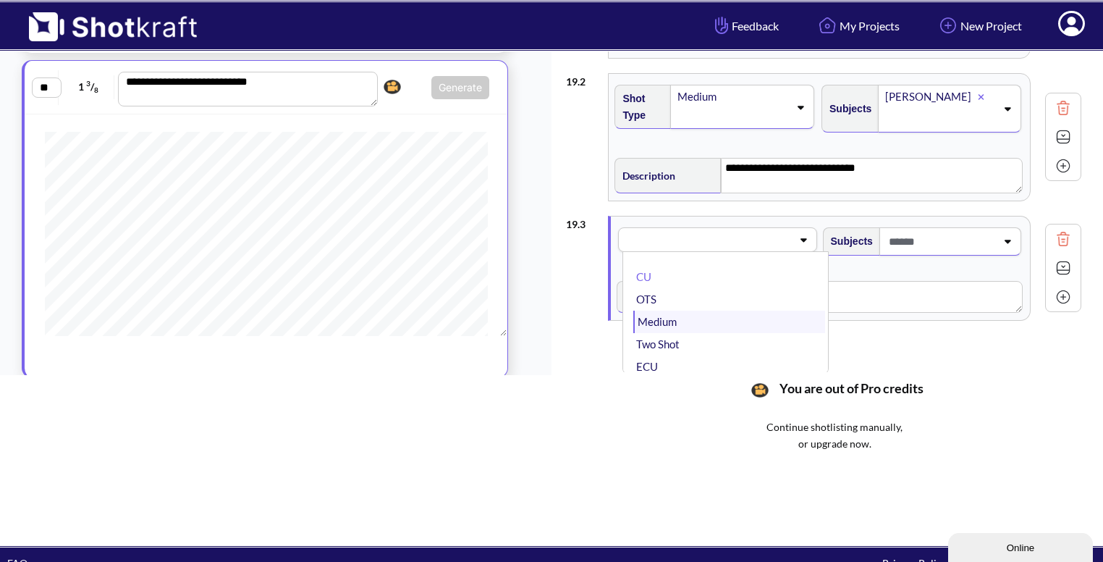
scroll to position [30, 0]
click at [677, 353] on li "Wide" at bounding box center [728, 358] width 191 height 22
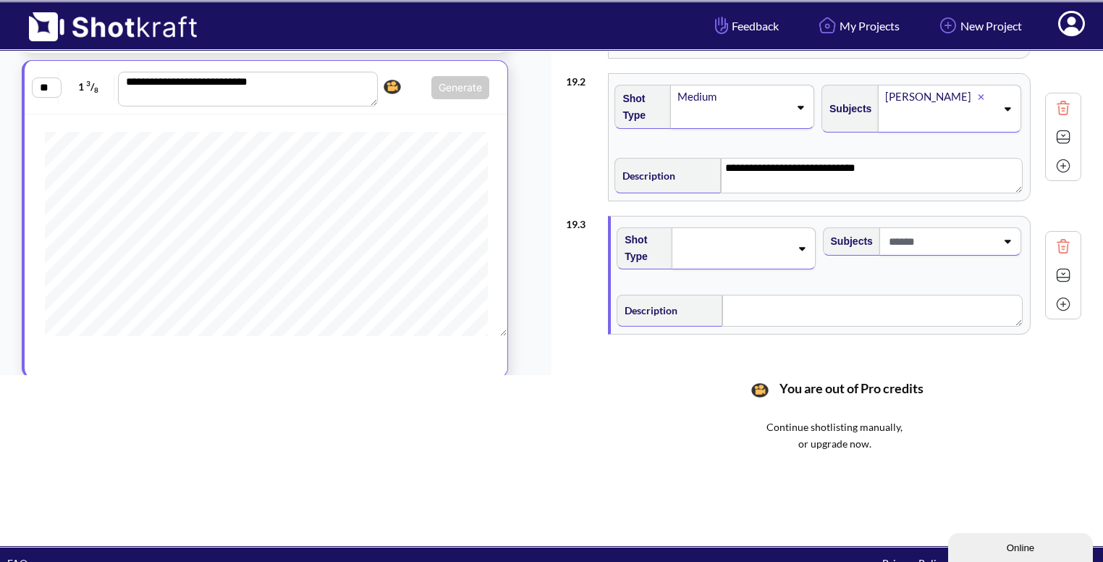
click at [991, 232] on span at bounding box center [940, 241] width 111 height 24
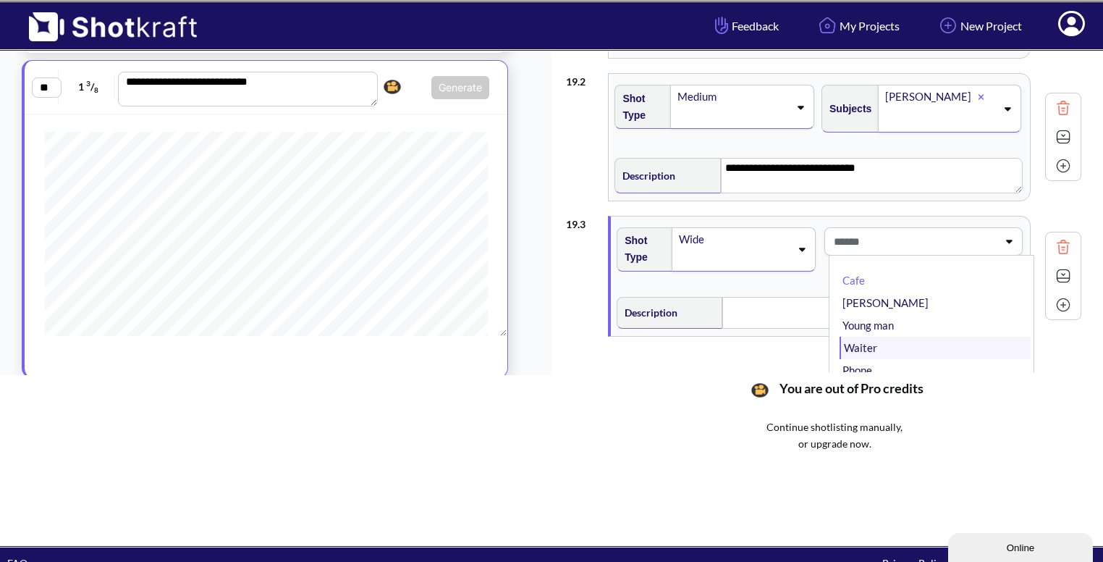
scroll to position [9, 0]
click at [886, 290] on li "[PERSON_NAME]" at bounding box center [935, 294] width 191 height 22
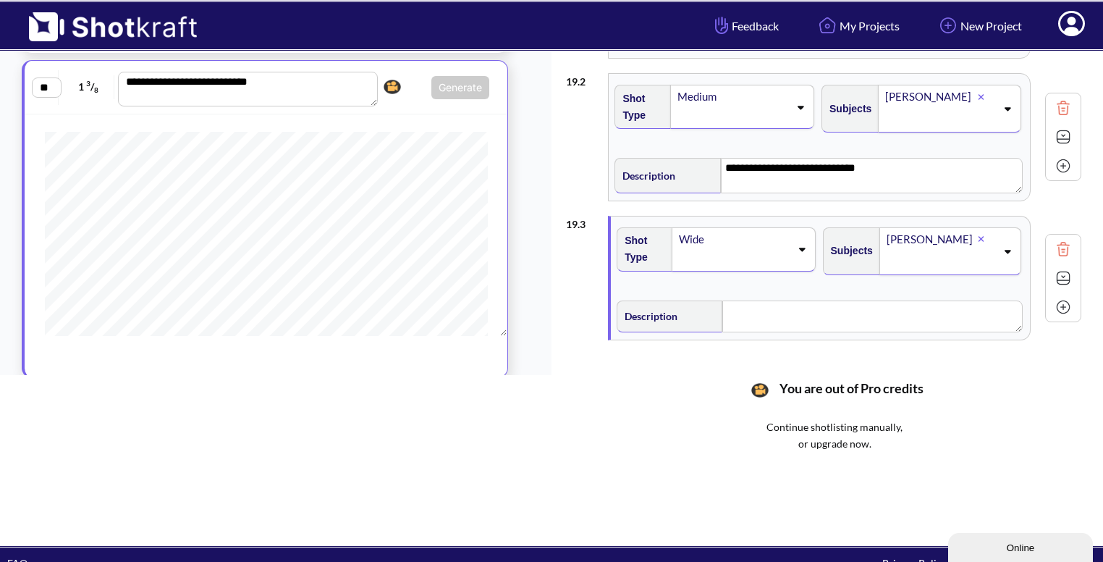
click at [1005, 254] on div "[PERSON_NAME]" at bounding box center [951, 251] width 142 height 48
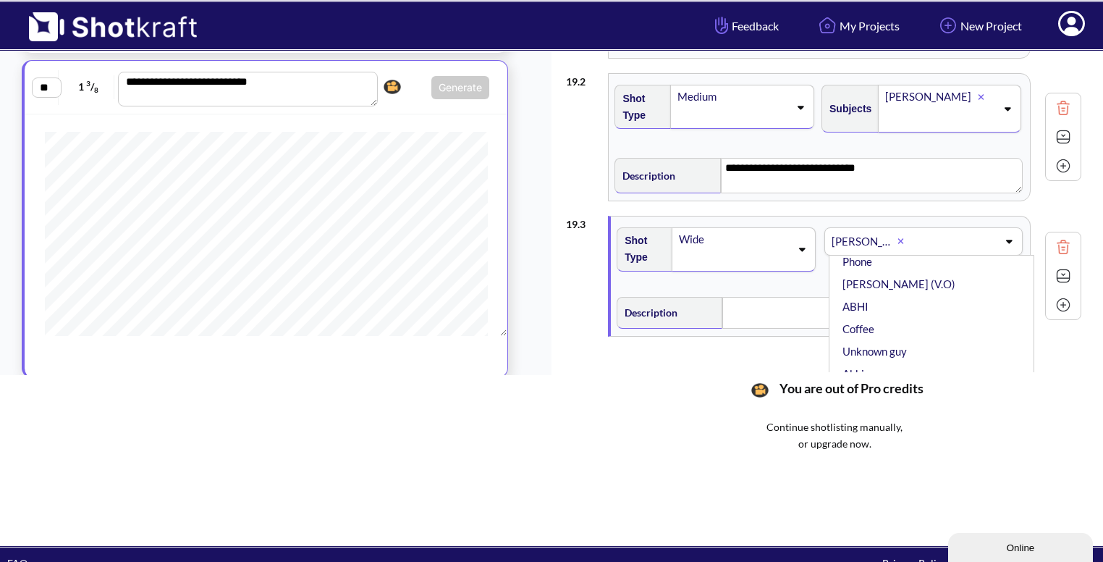
scroll to position [87, 0]
click at [906, 299] on li "ABHI" at bounding box center [935, 306] width 191 height 22
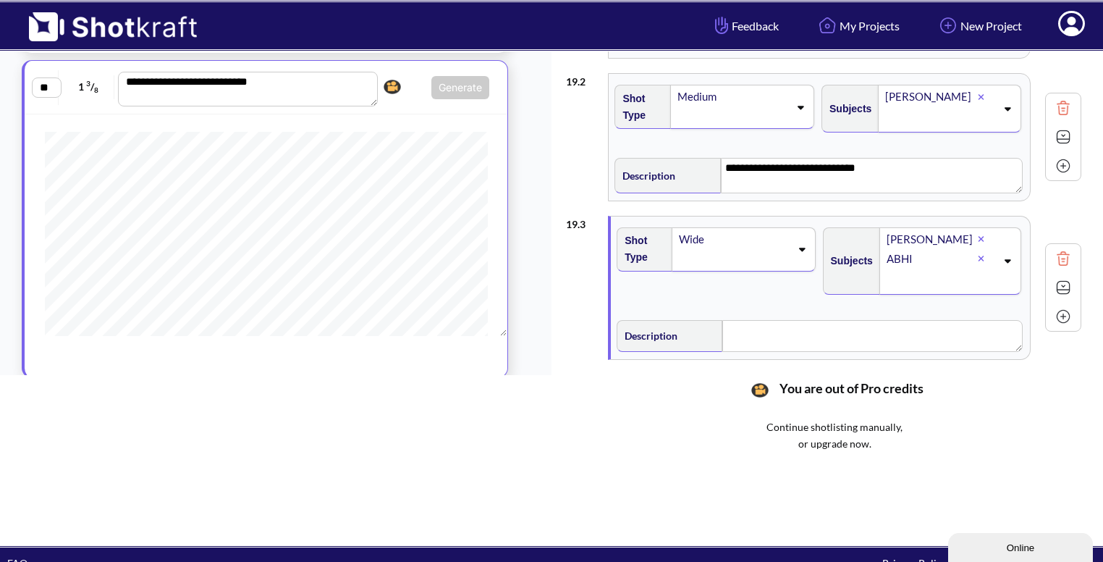
click at [789, 316] on div "Description" at bounding box center [820, 333] width 406 height 35
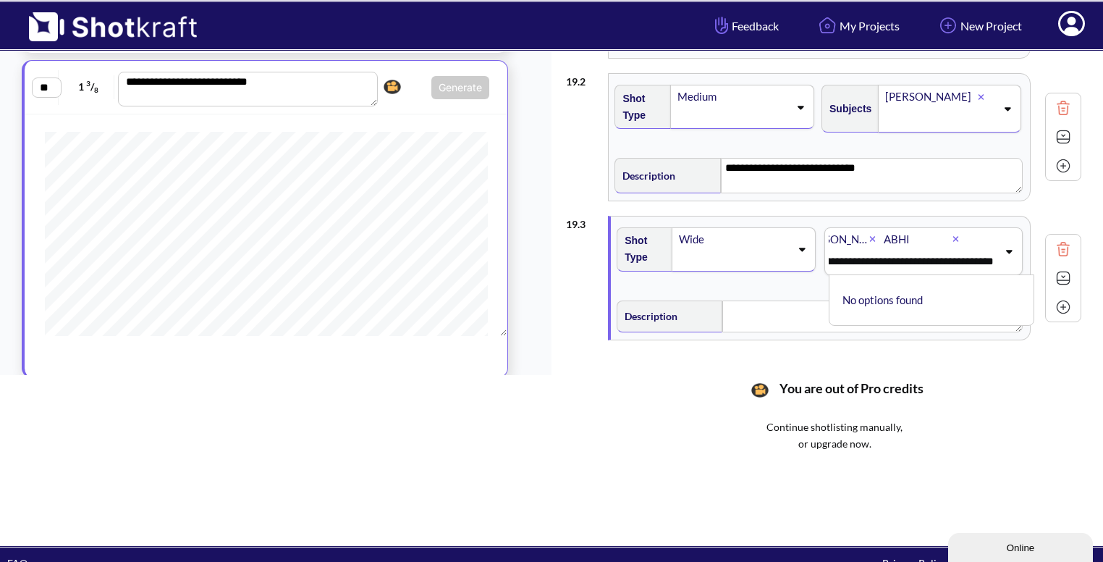
scroll to position [0, 39]
type input "**********"
click at [760, 319] on textarea at bounding box center [872, 316] width 300 height 32
paste textarea "**********"
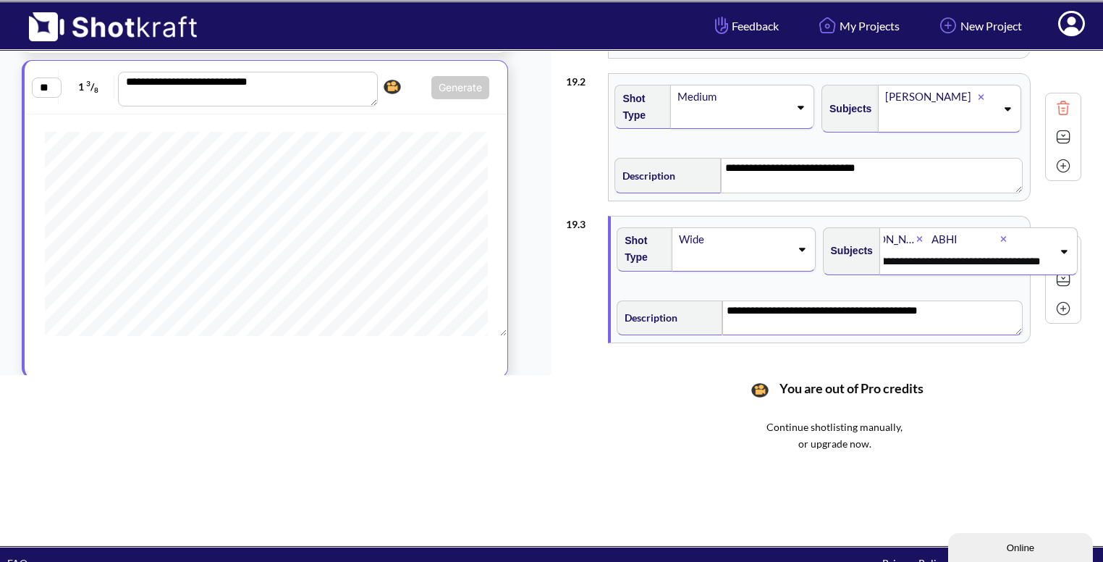
type textarea "**********"
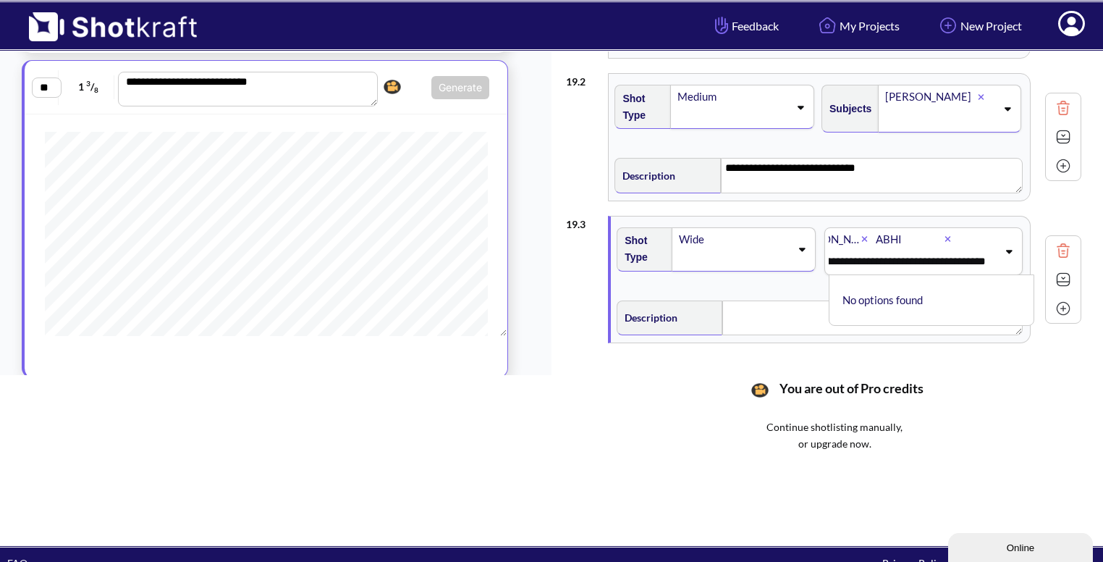
click at [1024, 262] on div "**********" at bounding box center [924, 256] width 206 height 73
type textarea "**********"
click at [989, 262] on input "**********" at bounding box center [914, 261] width 239 height 17
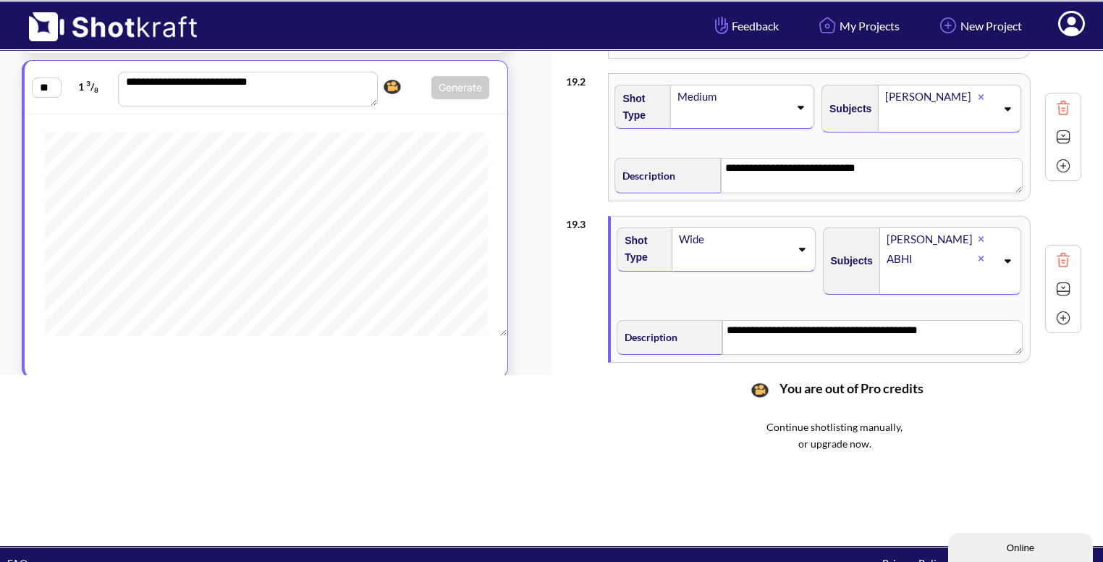
click at [717, 295] on div "**********" at bounding box center [820, 289] width 419 height 146
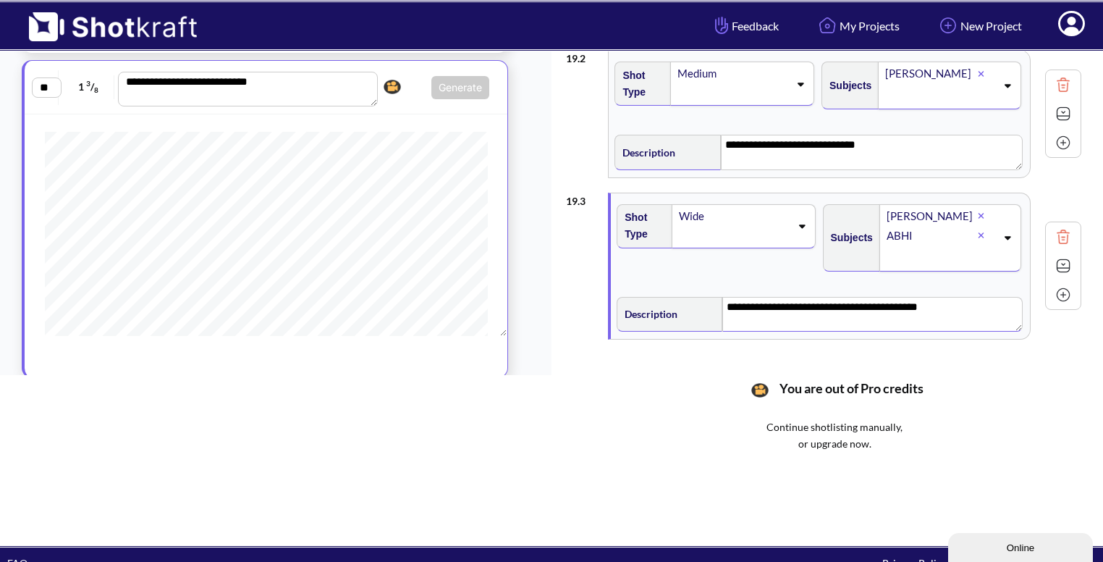
click at [788, 305] on textarea "**********" at bounding box center [872, 314] width 300 height 35
click at [935, 302] on textarea "**********" at bounding box center [872, 314] width 300 height 35
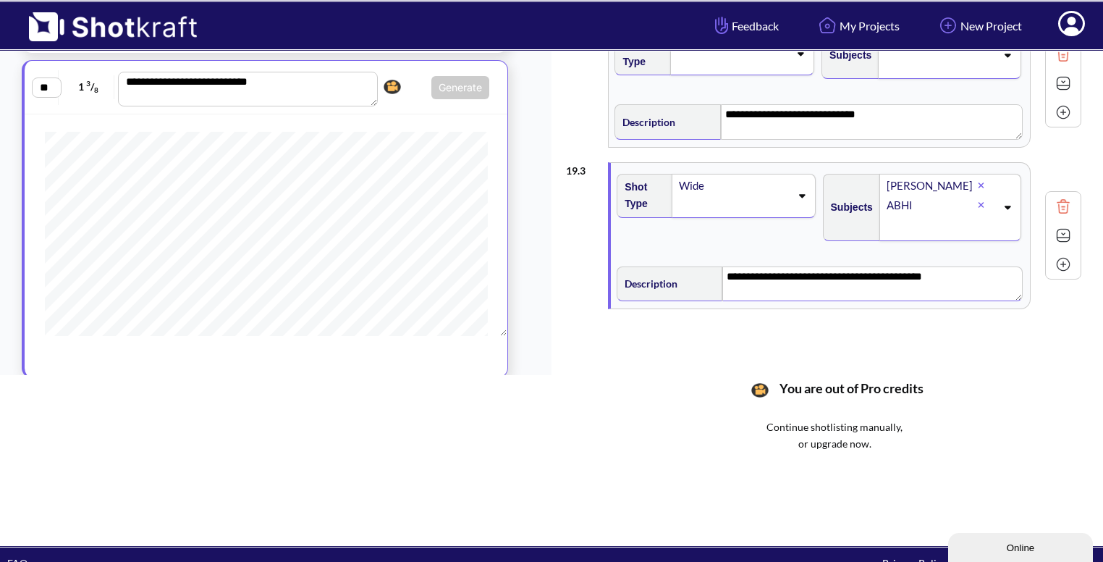
click at [1068, 229] on img at bounding box center [1064, 235] width 22 height 22
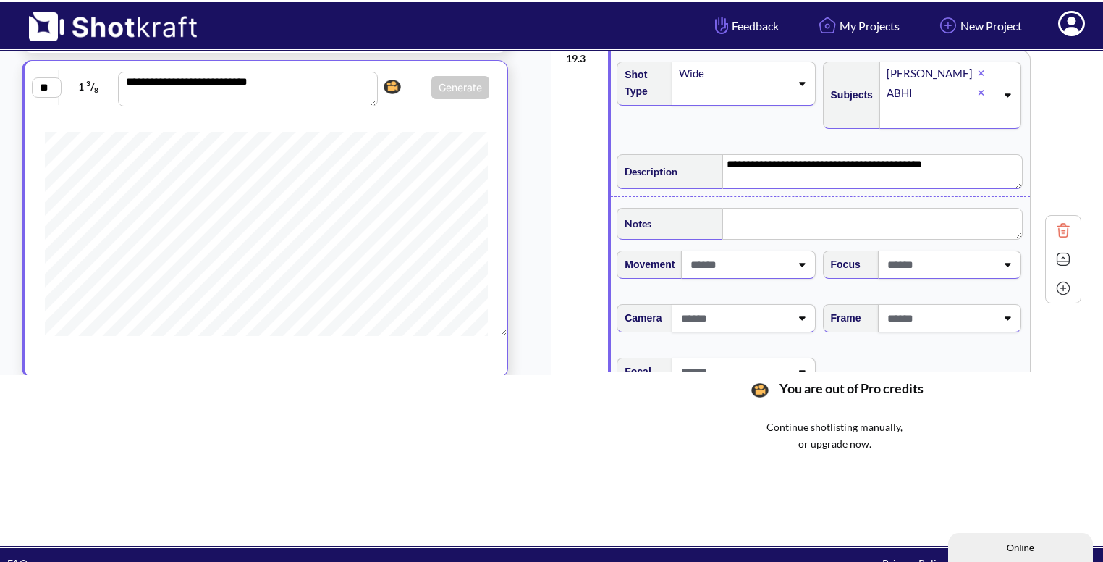
scroll to position [267, 0]
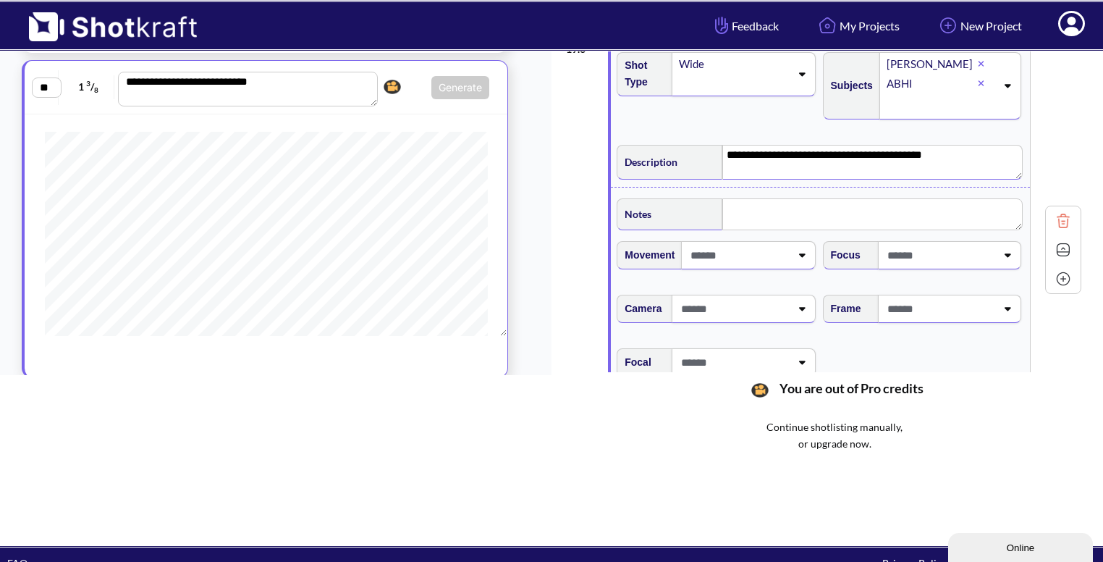
click at [929, 307] on span at bounding box center [940, 309] width 112 height 24
type textarea "**********"
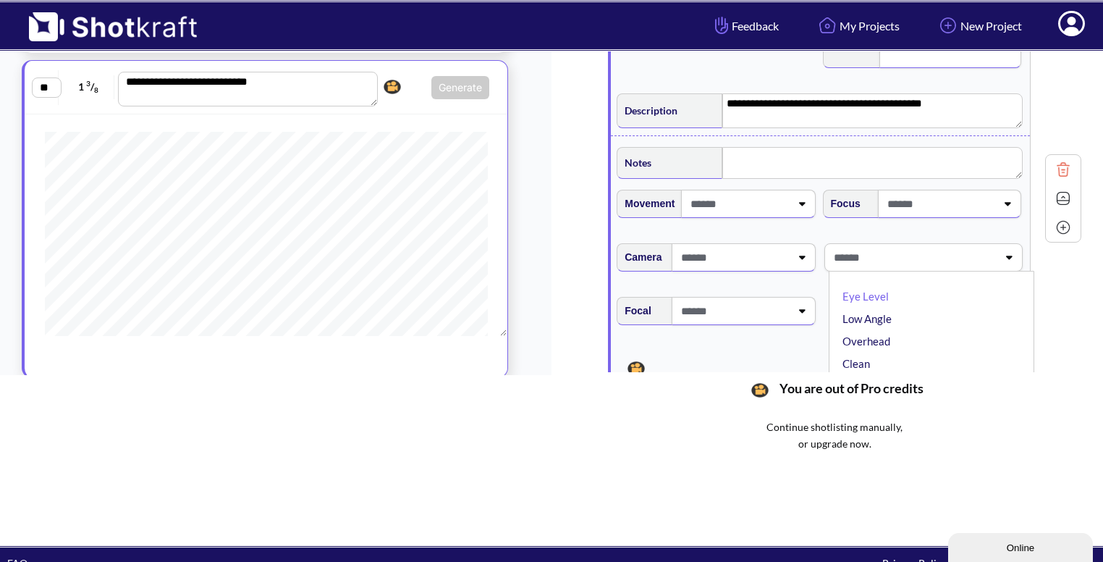
scroll to position [319, 0]
click at [906, 292] on li "Eye Level" at bounding box center [935, 296] width 191 height 22
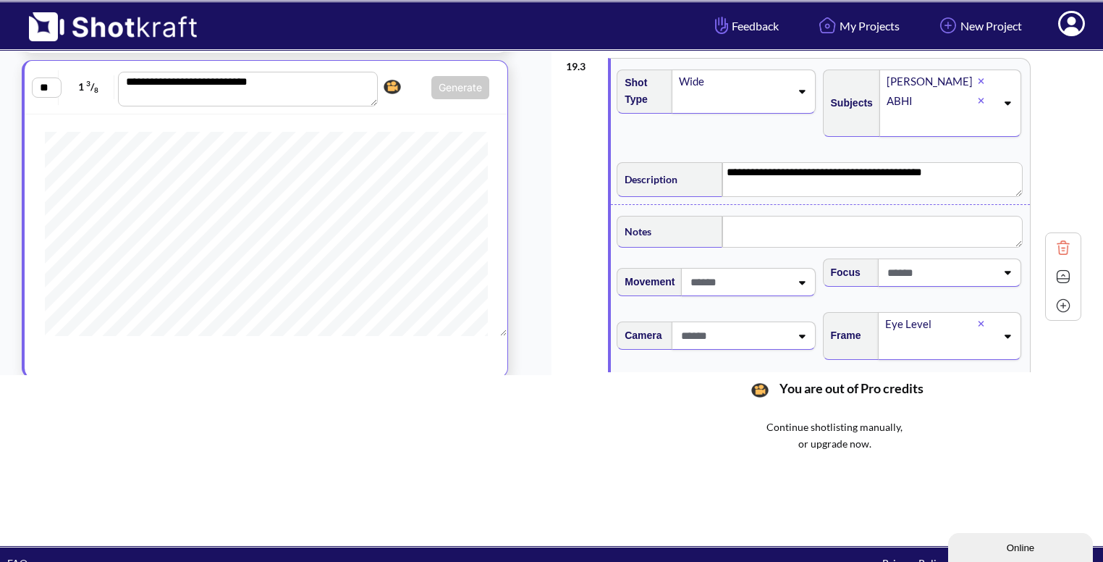
scroll to position [243, 0]
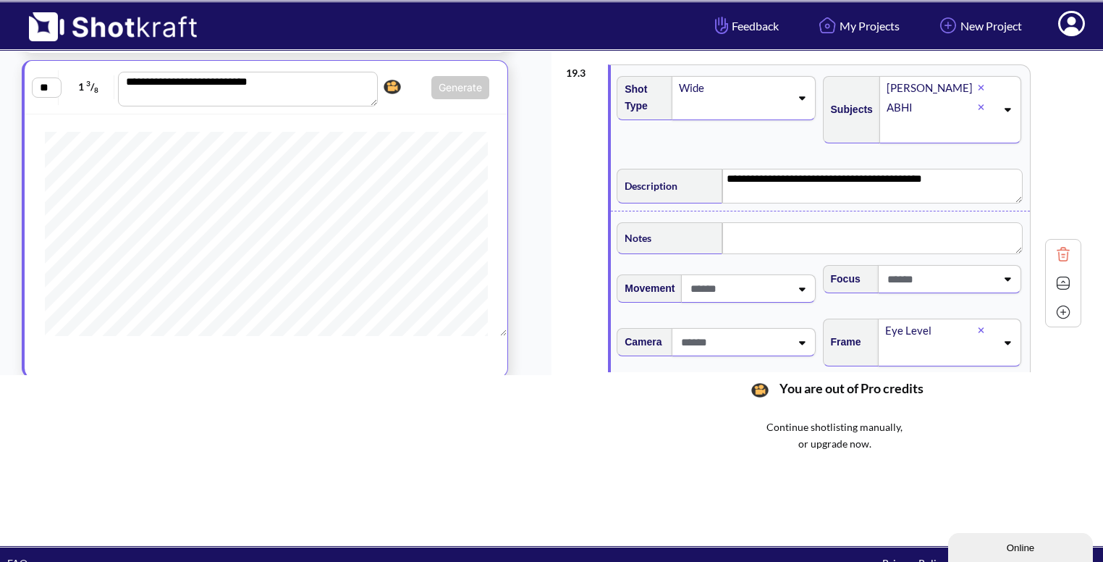
click at [1057, 278] on img at bounding box center [1064, 283] width 22 height 22
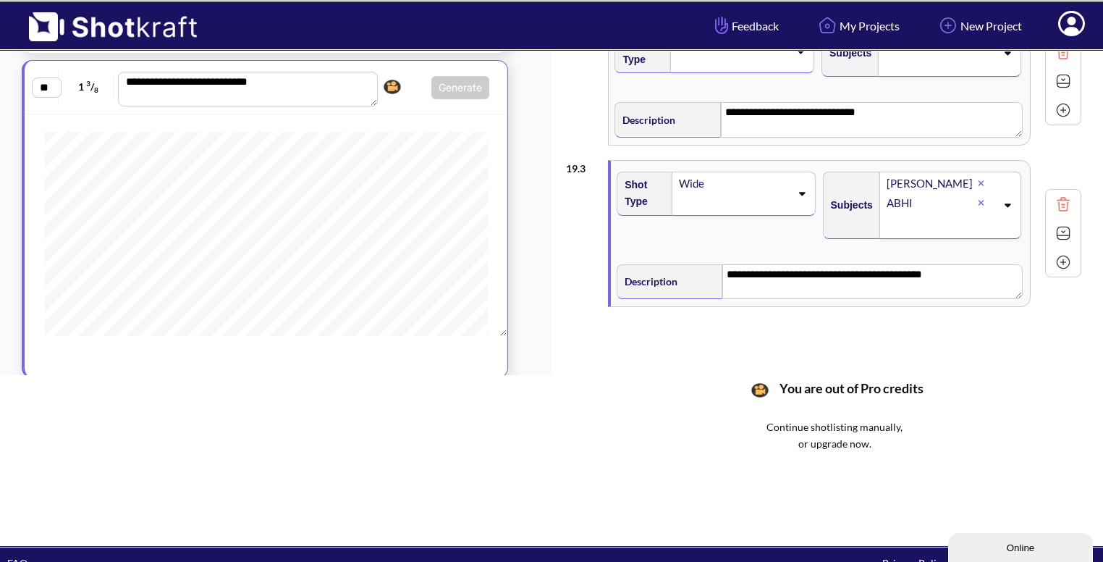
scroll to position [146, 0]
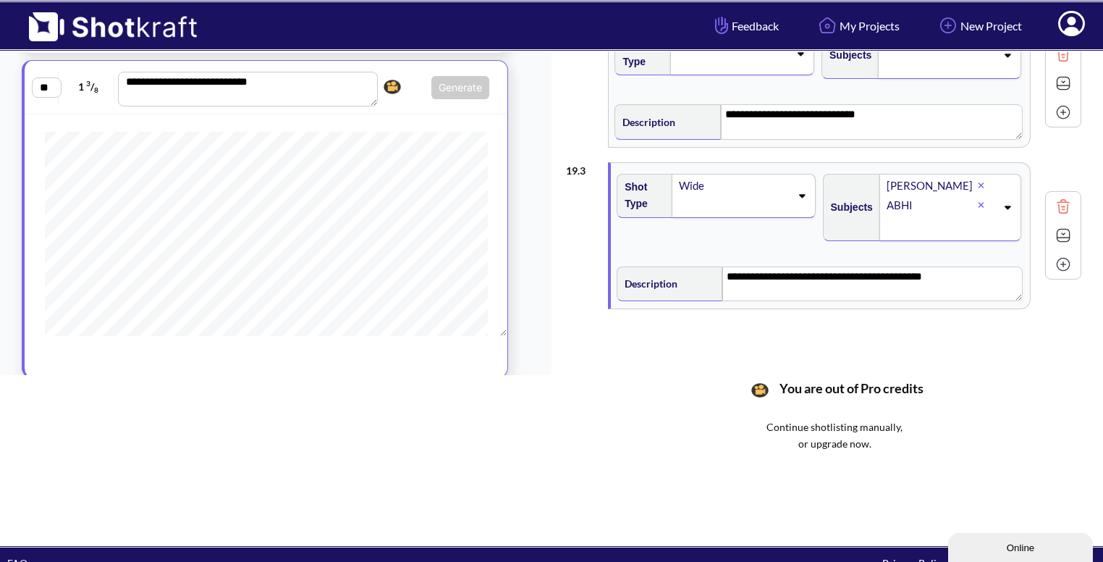
click at [1067, 269] on img at bounding box center [1064, 264] width 22 height 22
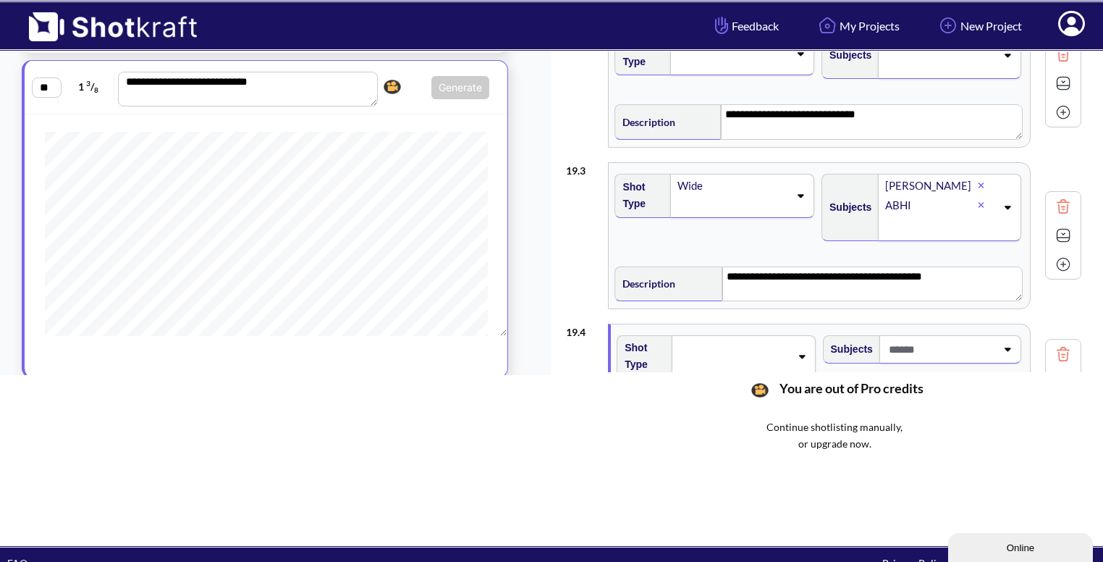
scroll to position [281, 0]
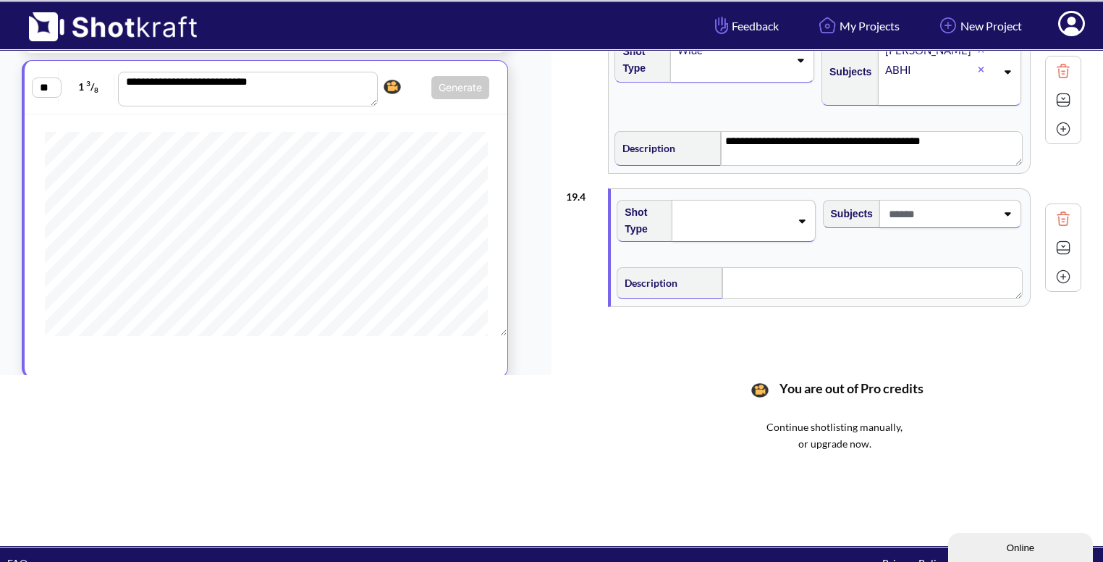
click at [786, 209] on div at bounding box center [733, 220] width 115 height 23
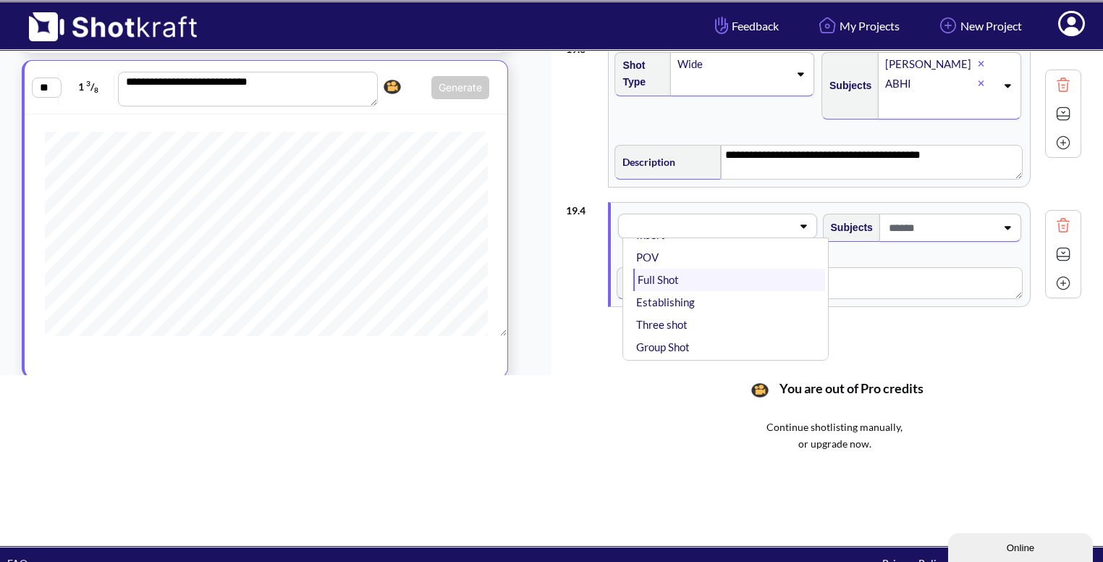
scroll to position [208, 0]
click at [731, 279] on li "Full Shot" at bounding box center [728, 279] width 191 height 22
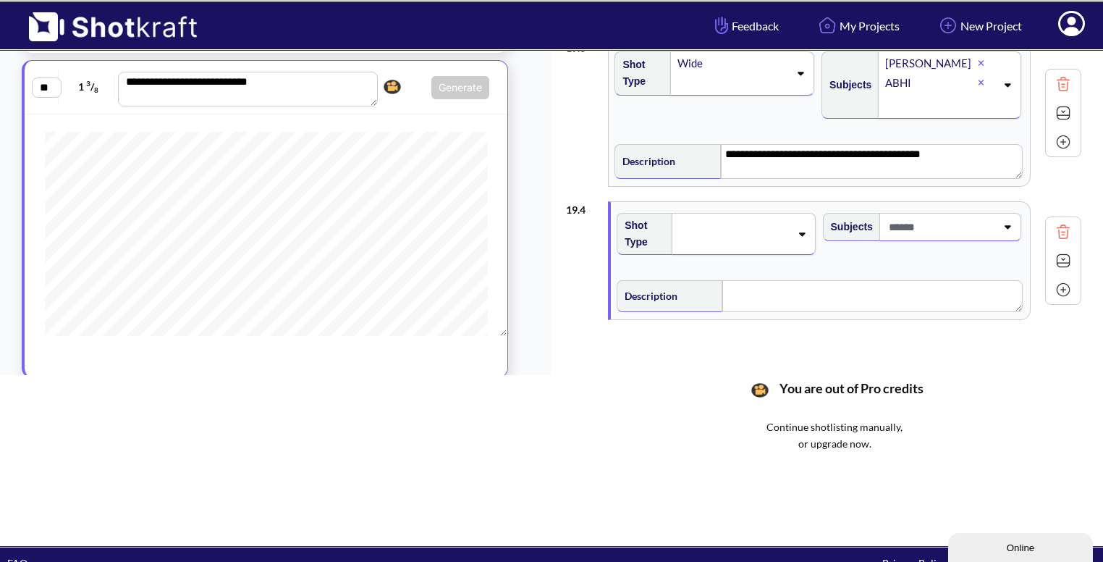
click at [979, 231] on span at bounding box center [940, 227] width 111 height 24
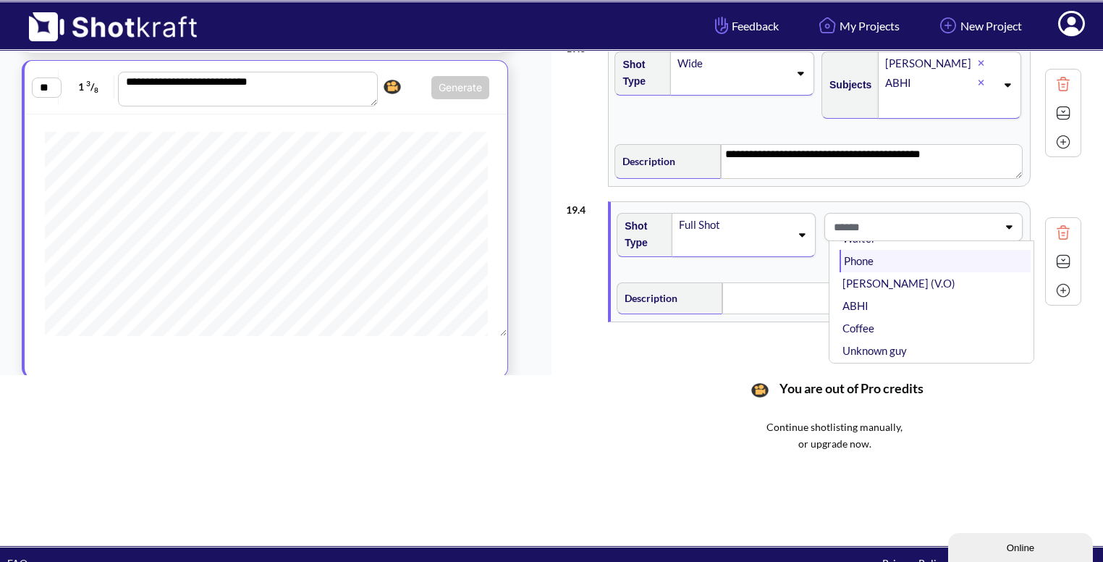
scroll to position [101, 0]
click at [878, 290] on li "ABHI" at bounding box center [935, 299] width 191 height 22
click at [1004, 232] on icon at bounding box center [1008, 237] width 20 height 10
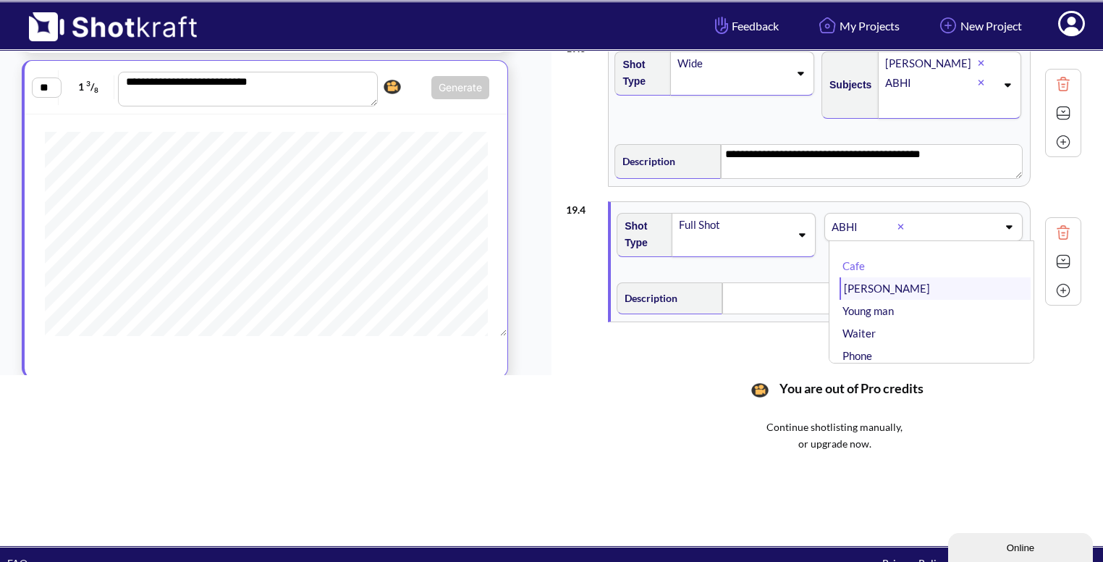
click at [925, 277] on li "[PERSON_NAME]" at bounding box center [935, 288] width 191 height 22
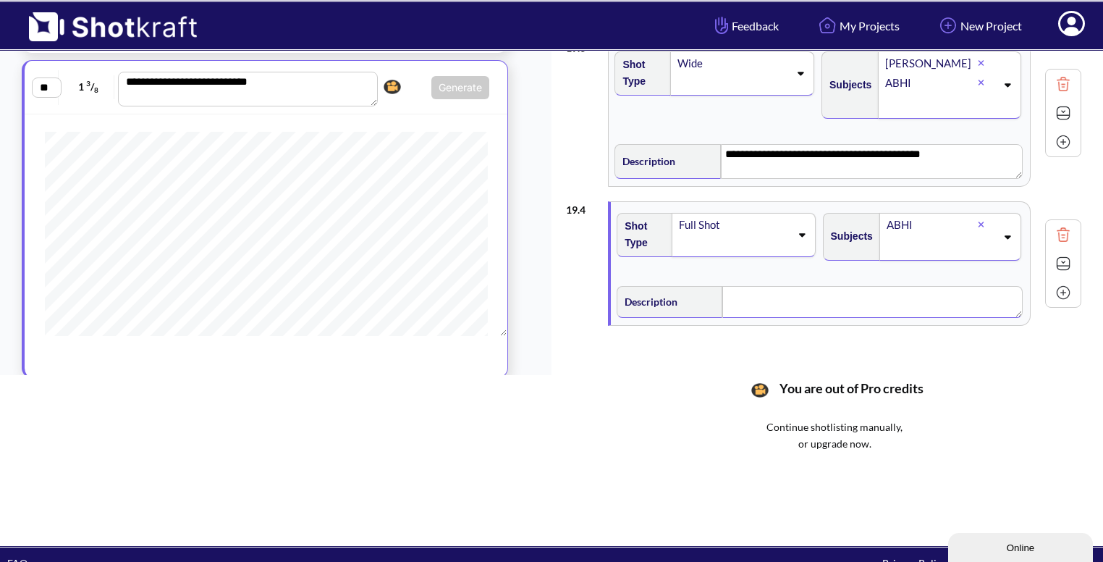
click at [849, 296] on div "Description" at bounding box center [821, 300] width 412 height 43
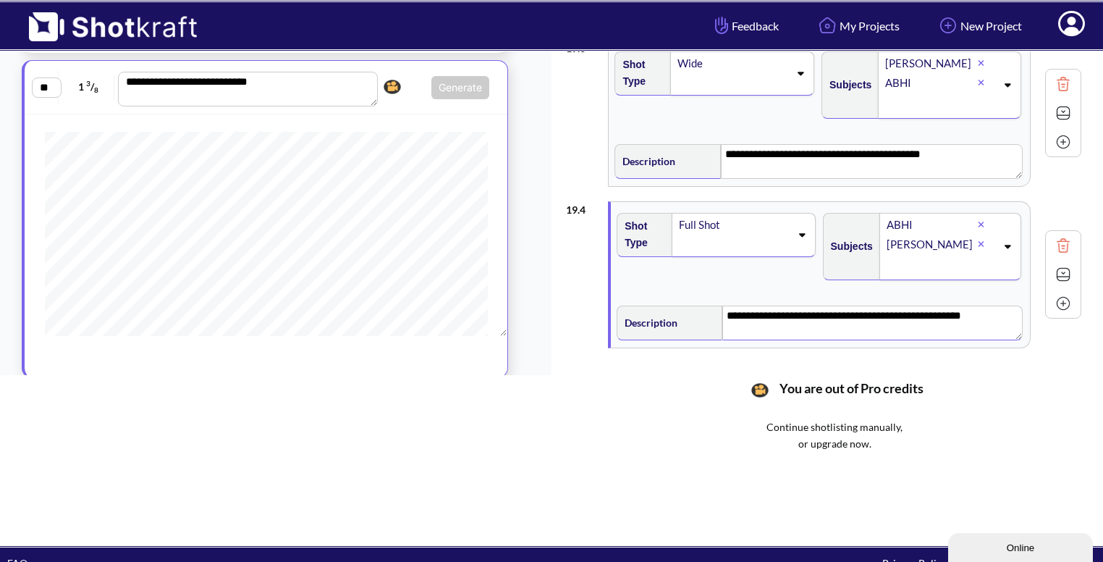
click at [1068, 273] on img at bounding box center [1064, 274] width 22 height 22
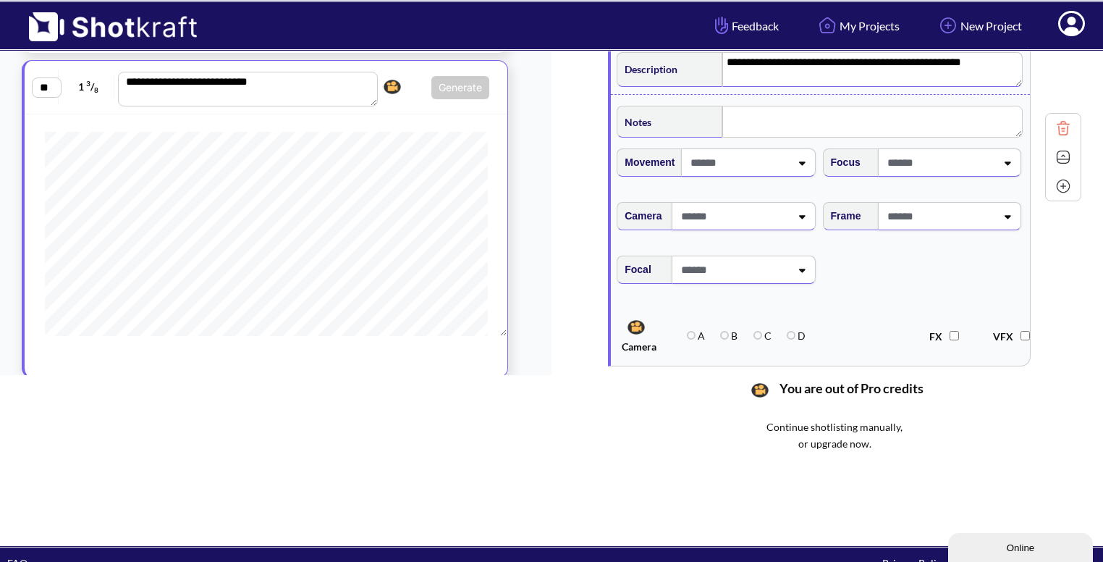
scroll to position [522, 0]
click at [1002, 227] on div at bounding box center [949, 215] width 143 height 28
type textarea "**********"
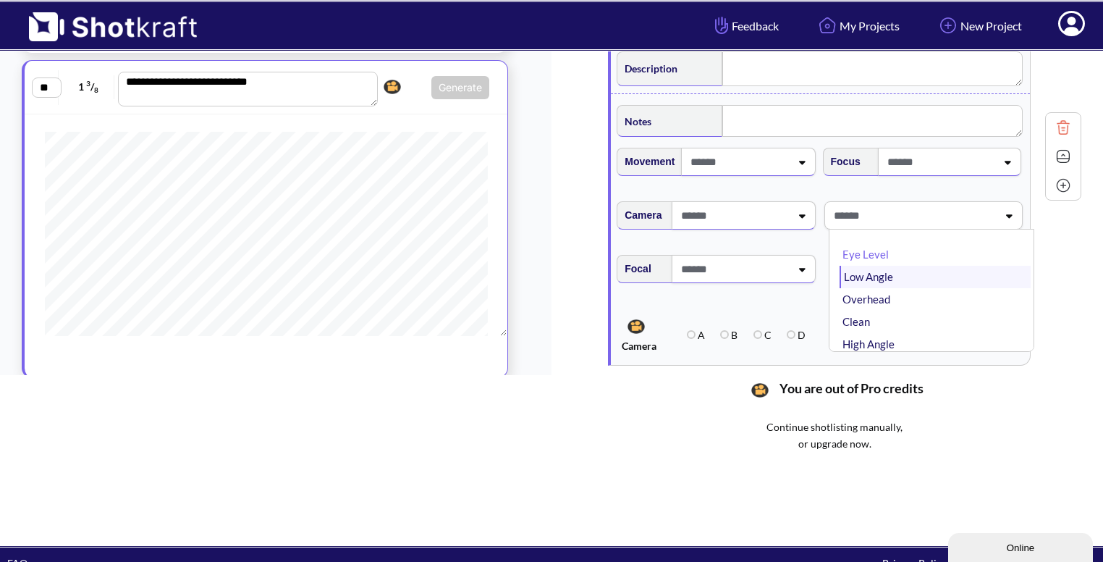
type textarea "**********"
click at [903, 279] on li "Low Angle" at bounding box center [935, 277] width 191 height 22
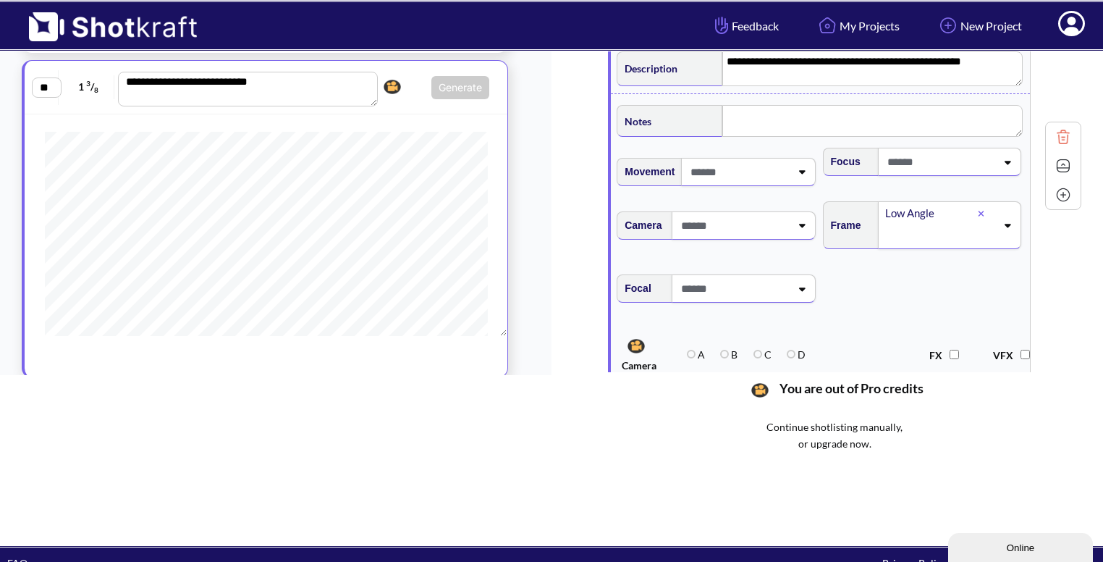
click at [1061, 165] on img at bounding box center [1064, 166] width 22 height 22
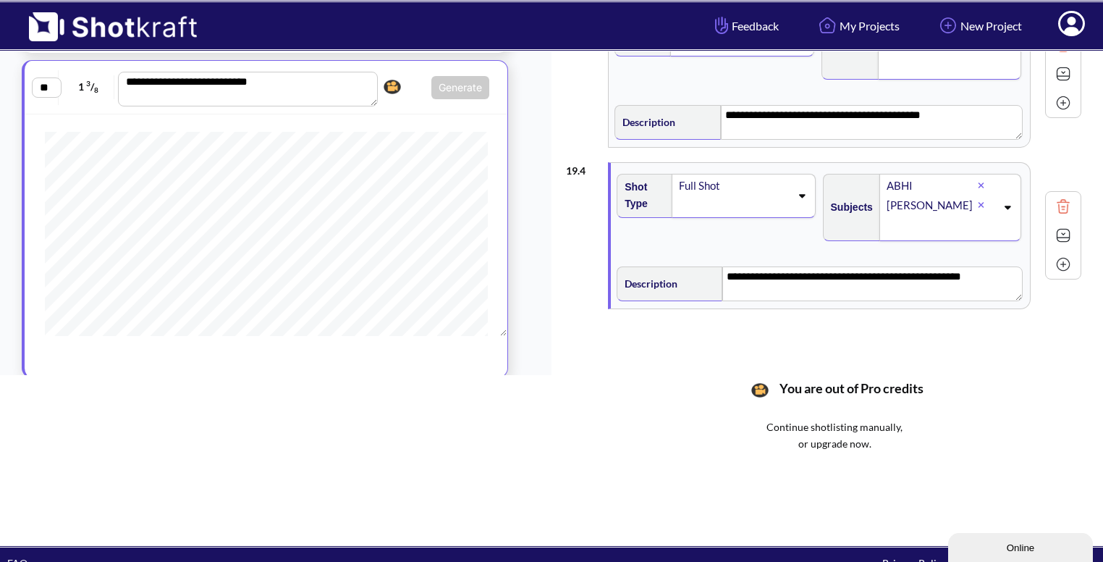
click at [1063, 257] on img at bounding box center [1064, 264] width 22 height 22
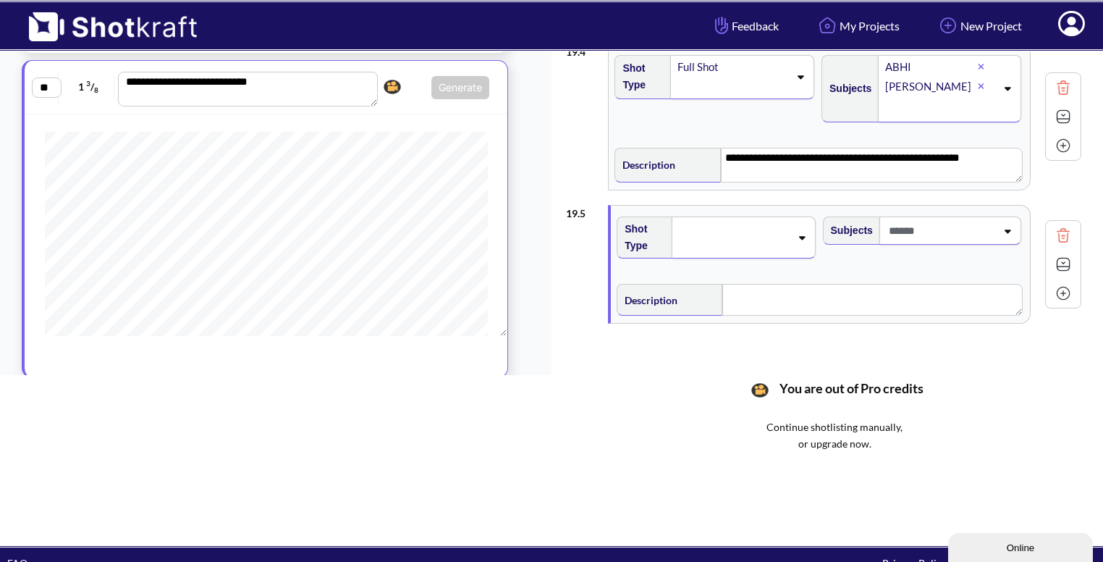
scroll to position [443, 0]
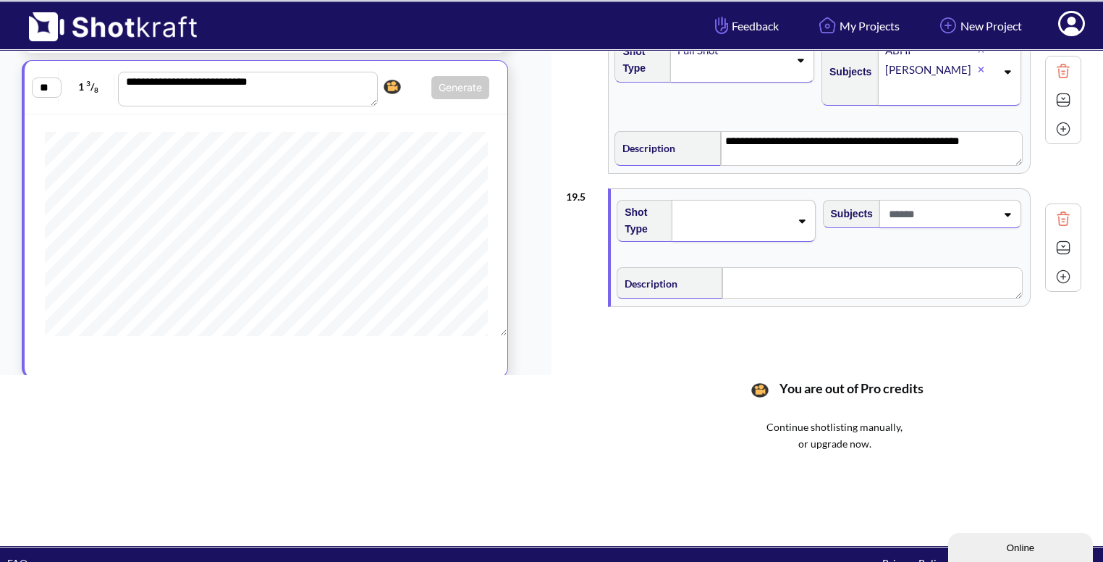
click at [1060, 94] on img at bounding box center [1064, 100] width 22 height 22
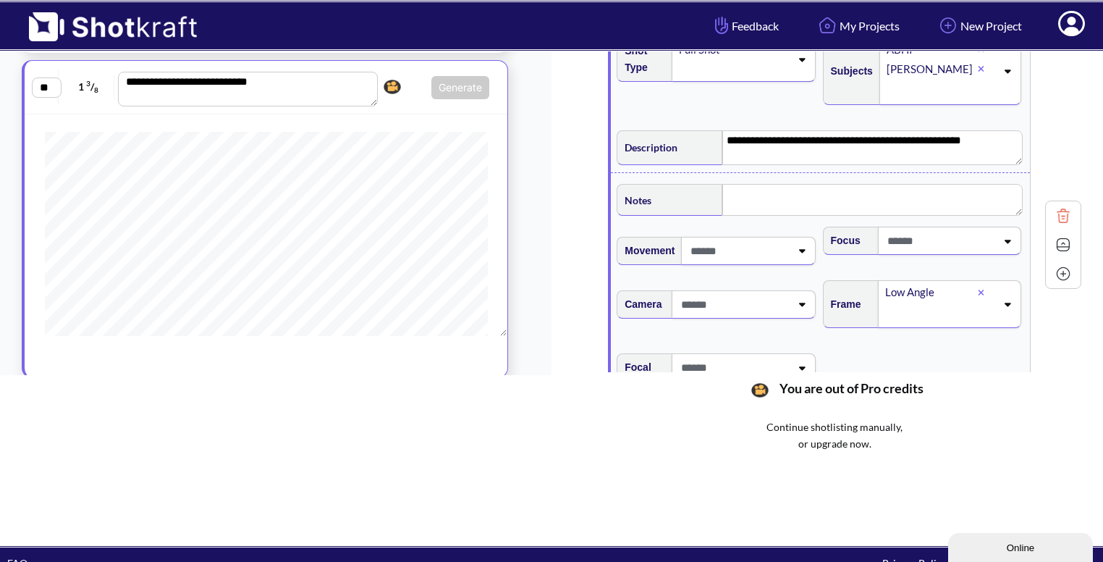
click at [1063, 247] on img at bounding box center [1064, 245] width 22 height 22
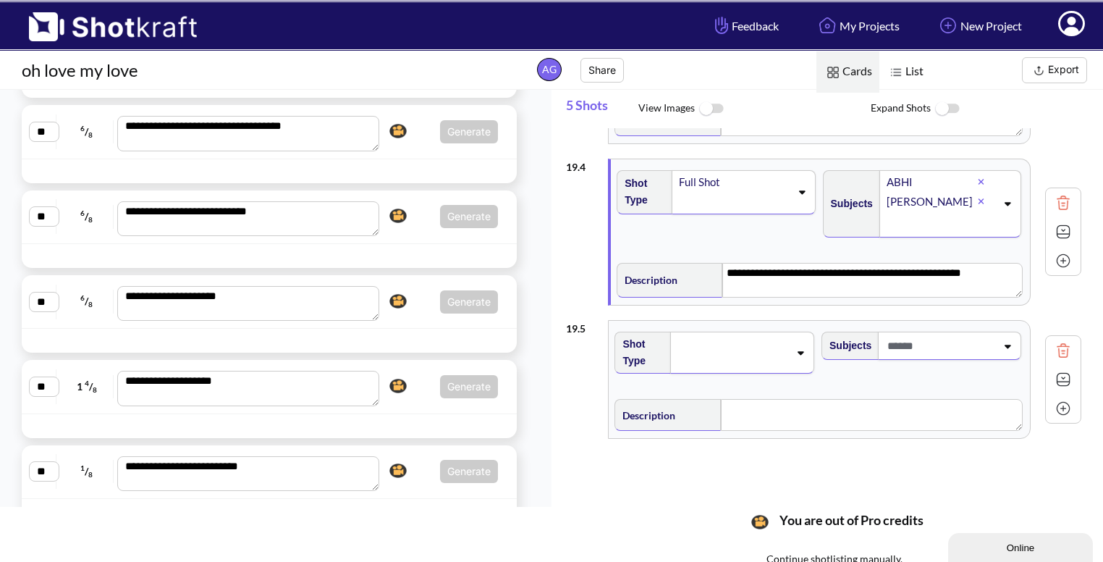
scroll to position [806, 0]
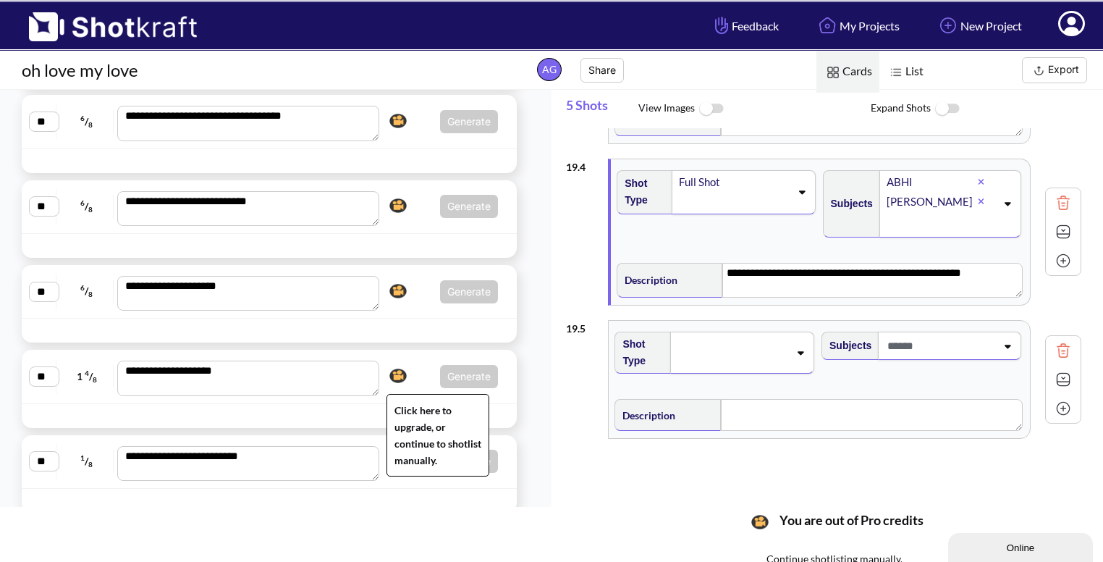
click at [402, 368] on img at bounding box center [398, 376] width 25 height 22
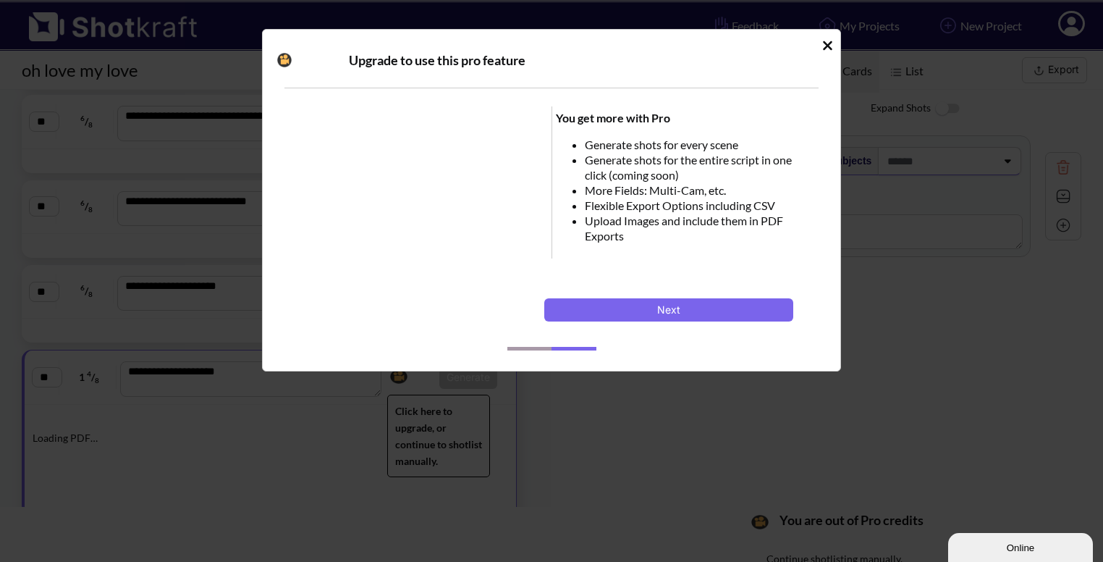
scroll to position [0, 0]
click at [835, 43] on div "Upgrade to use this pro feature You get more with Pro Generate shots for every …" at bounding box center [551, 200] width 579 height 342
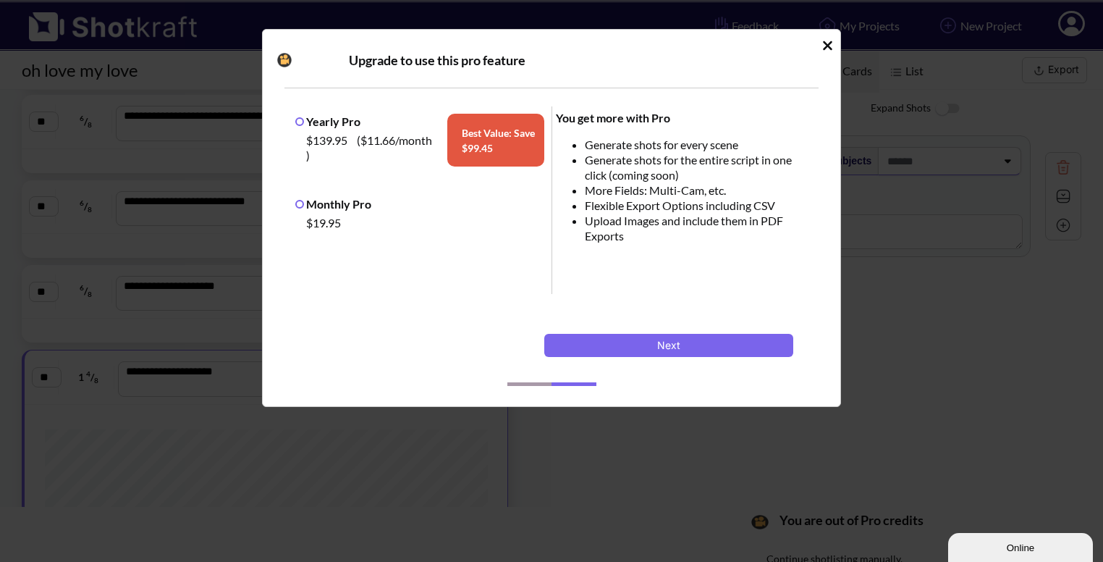
click at [829, 44] on icon "Idle Modal" at bounding box center [827, 45] width 9 height 9
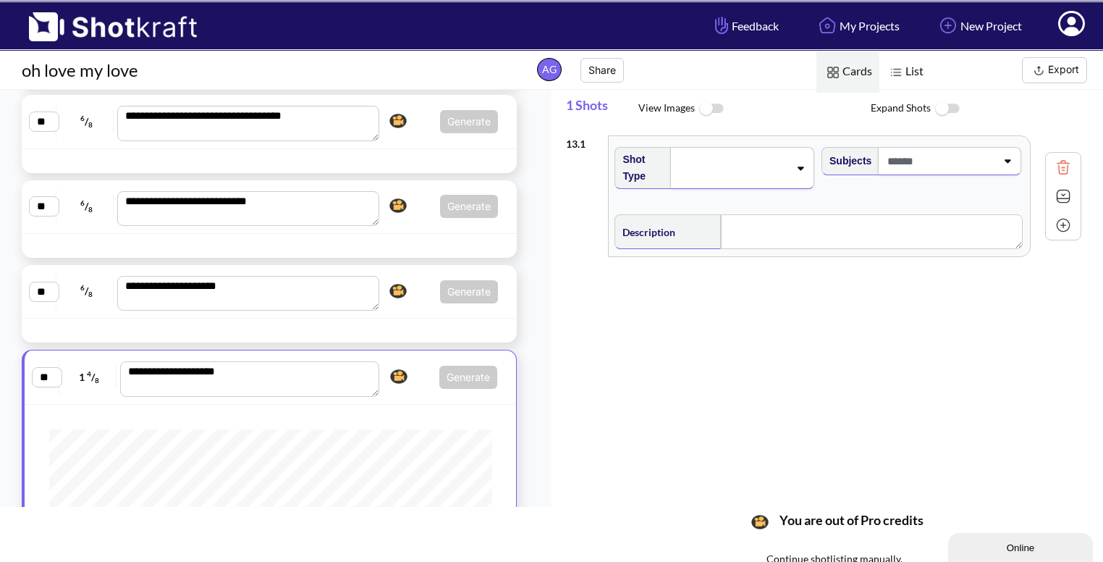
click at [434, 392] on div "**********" at bounding box center [270, 377] width 477 height 38
click at [416, 332] on div at bounding box center [465, 330] width 98 height 17
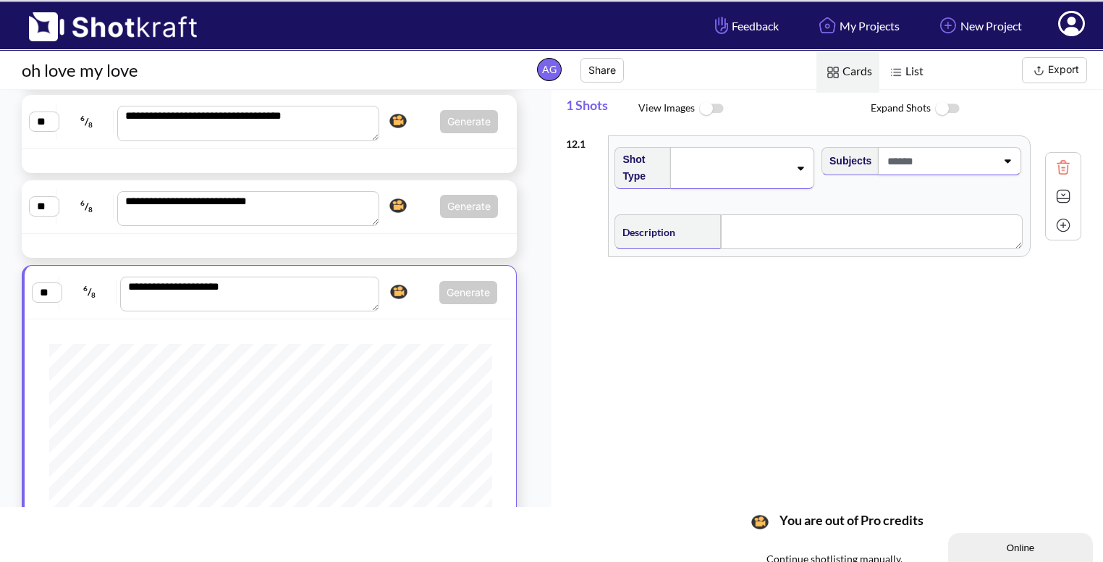
click at [411, 252] on div at bounding box center [269, 246] width 495 height 24
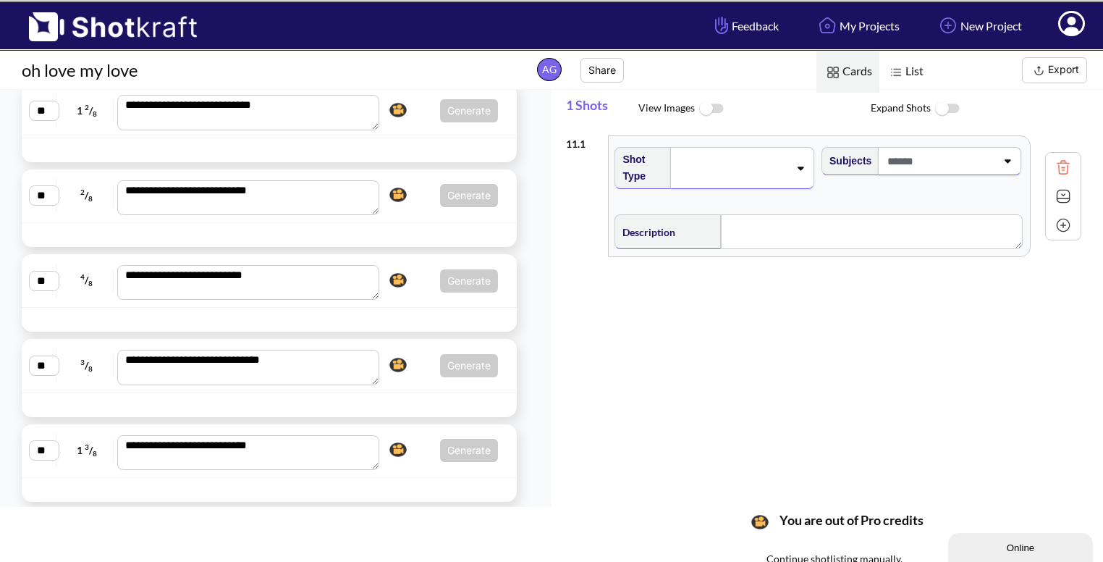
scroll to position [165, 0]
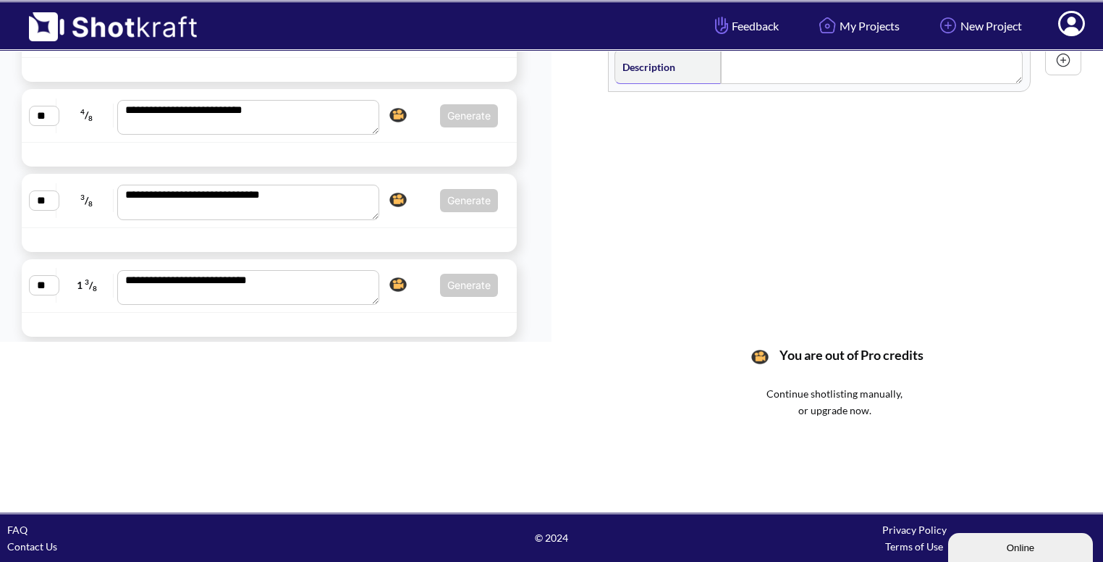
click at [413, 302] on div "**********" at bounding box center [269, 286] width 495 height 54
type textarea "**********"
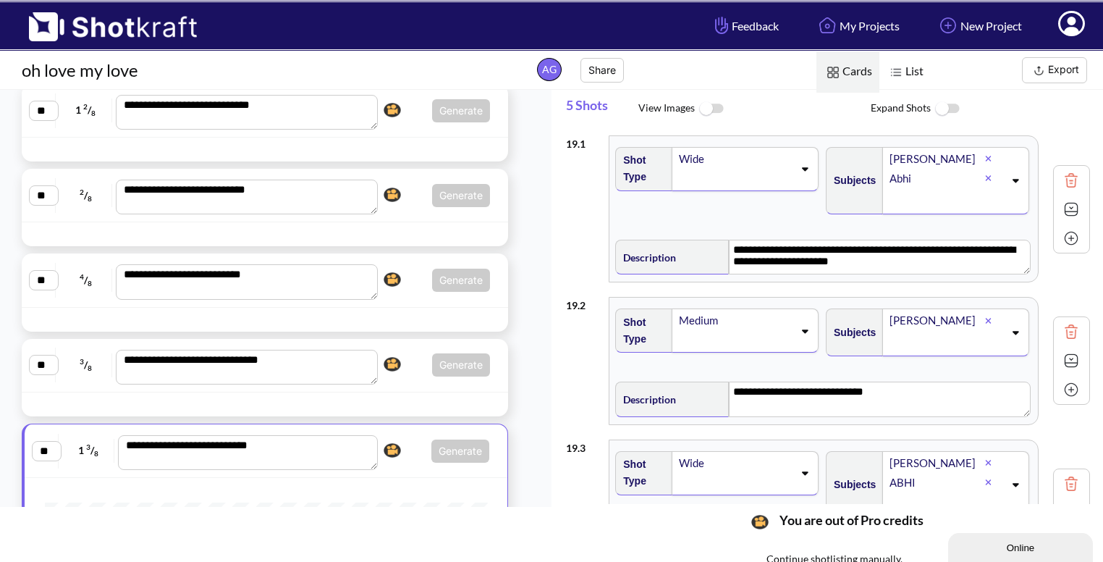
scroll to position [443, 0]
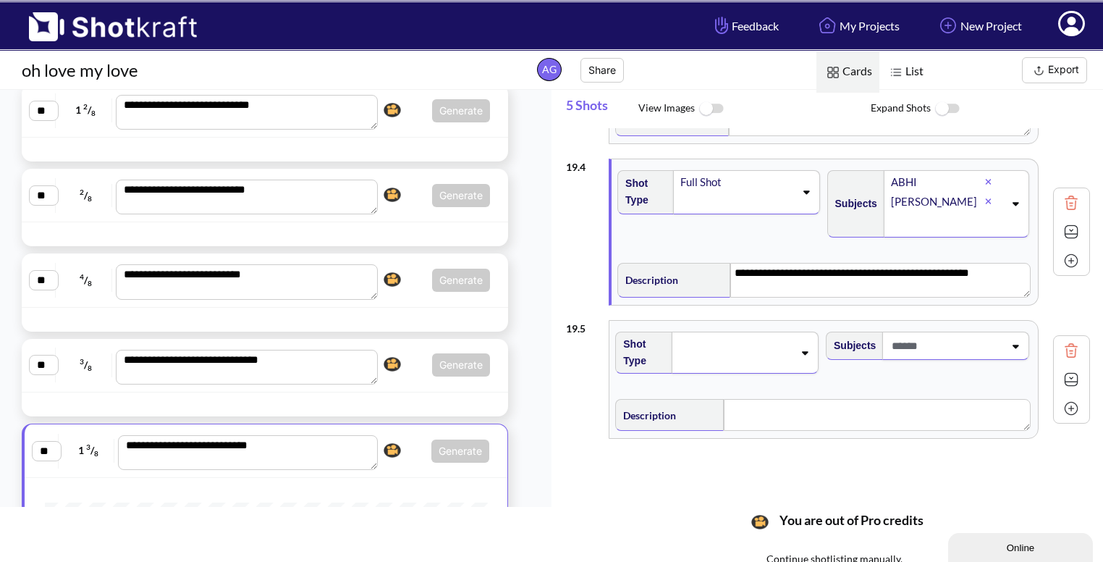
click at [756, 354] on span at bounding box center [736, 352] width 116 height 20
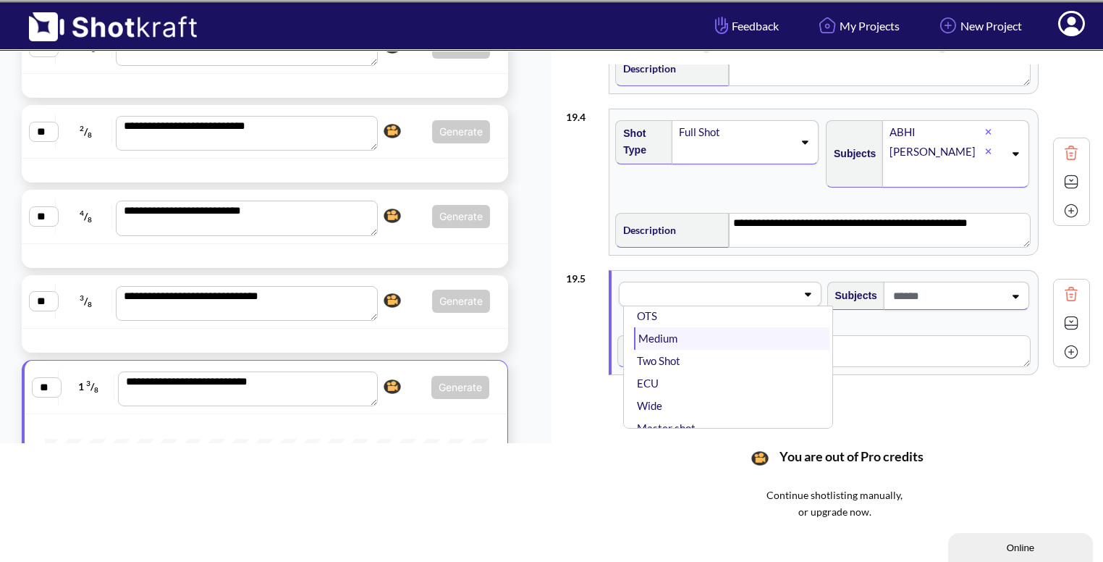
scroll to position [0, 0]
click at [711, 331] on li "CU" at bounding box center [731, 331] width 195 height 22
click at [982, 288] on span at bounding box center [947, 296] width 114 height 24
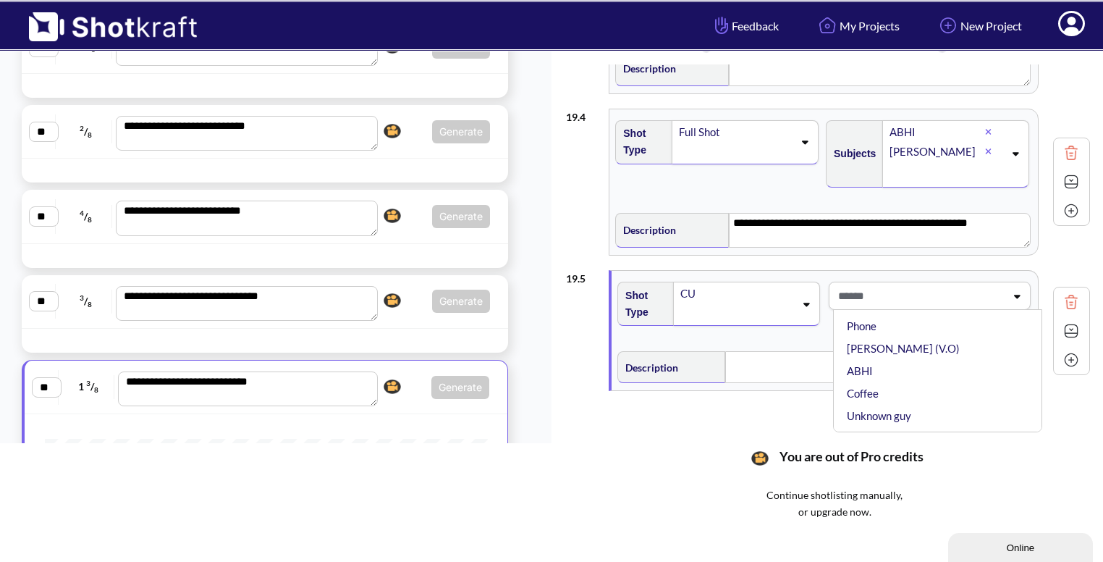
scroll to position [101, 0]
click at [856, 371] on li "ABHI" at bounding box center [941, 369] width 195 height 22
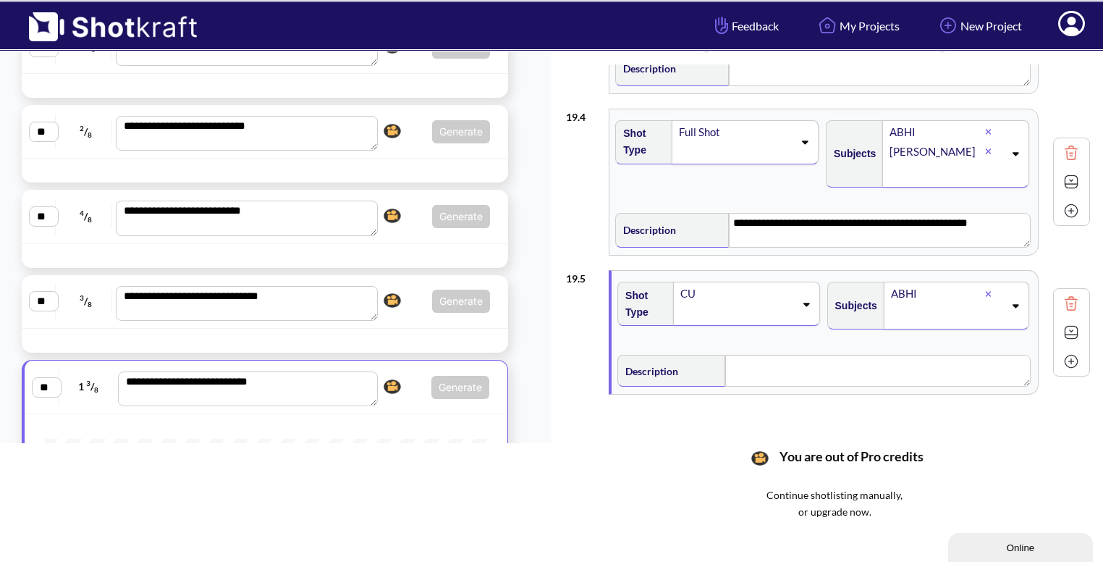
scroll to position [449, 0]
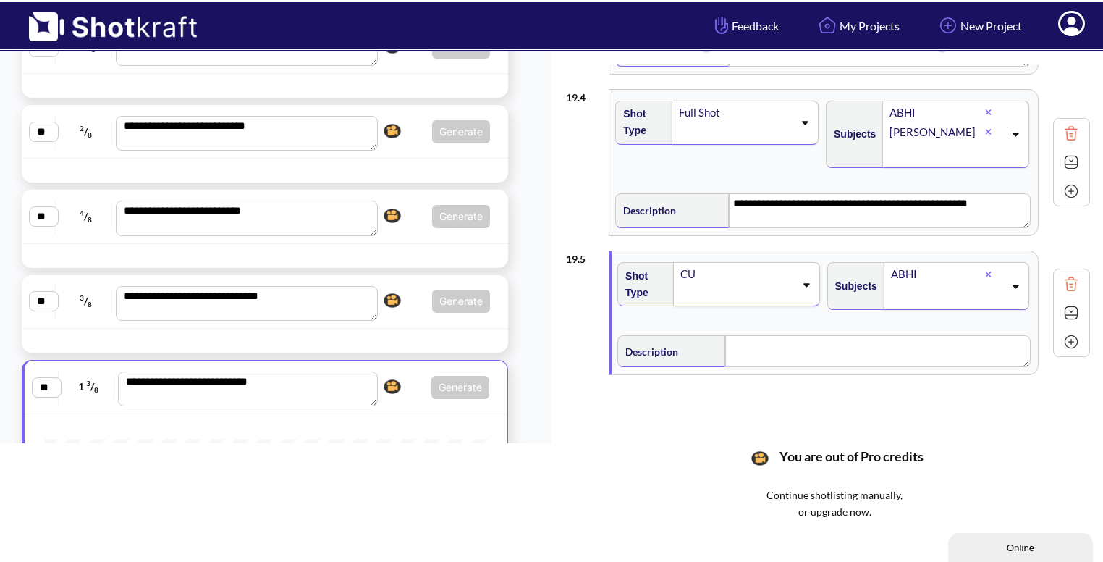
click at [1064, 311] on img at bounding box center [1072, 313] width 22 height 22
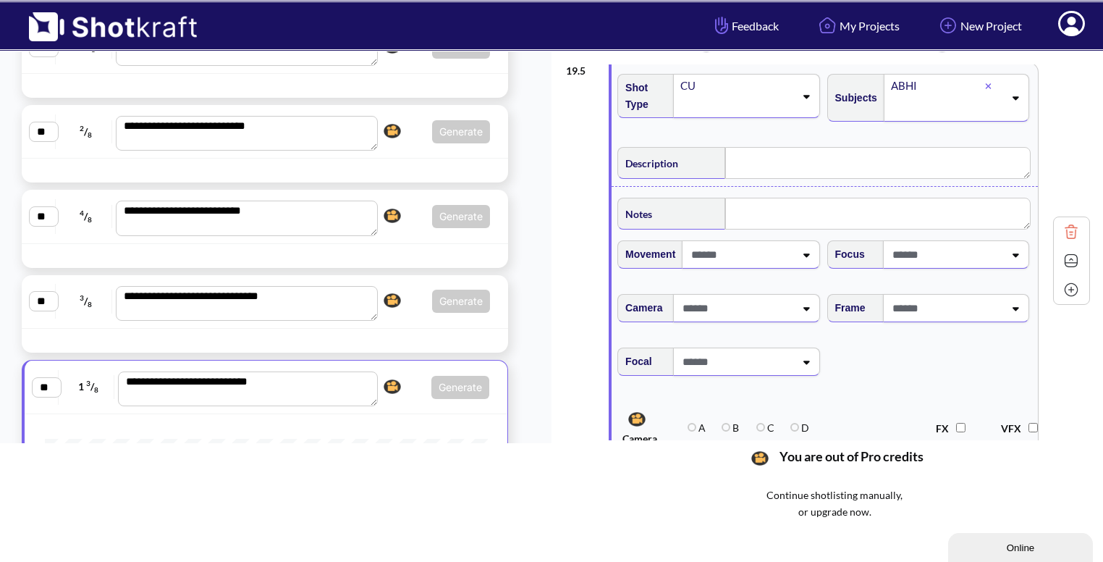
scroll to position [637, 0]
click at [985, 309] on span at bounding box center [946, 307] width 115 height 24
click at [912, 360] on li "High Angle" at bounding box center [941, 370] width 195 height 22
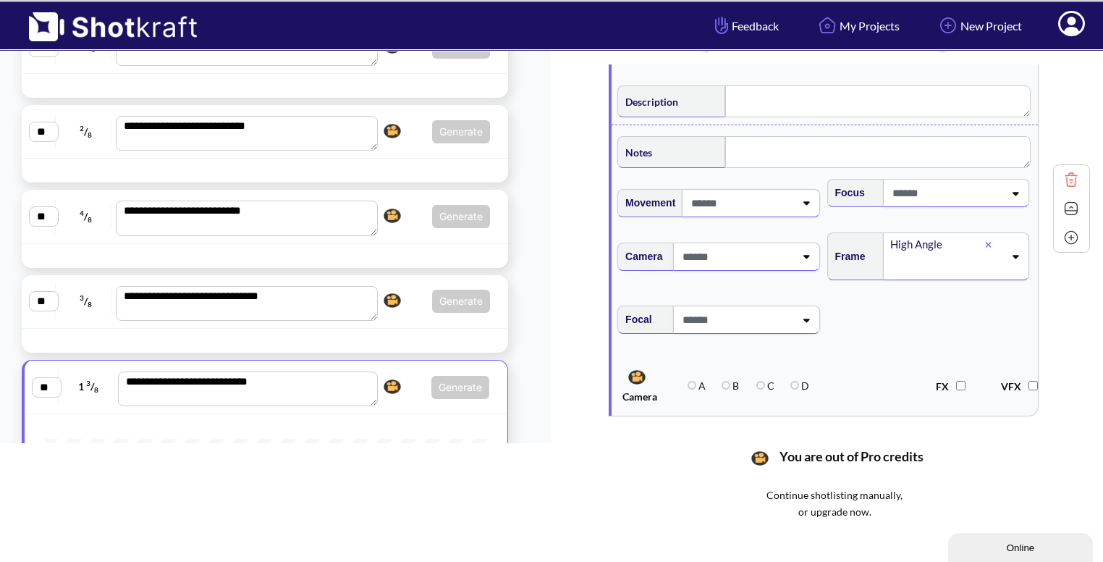
scroll to position [707, 0]
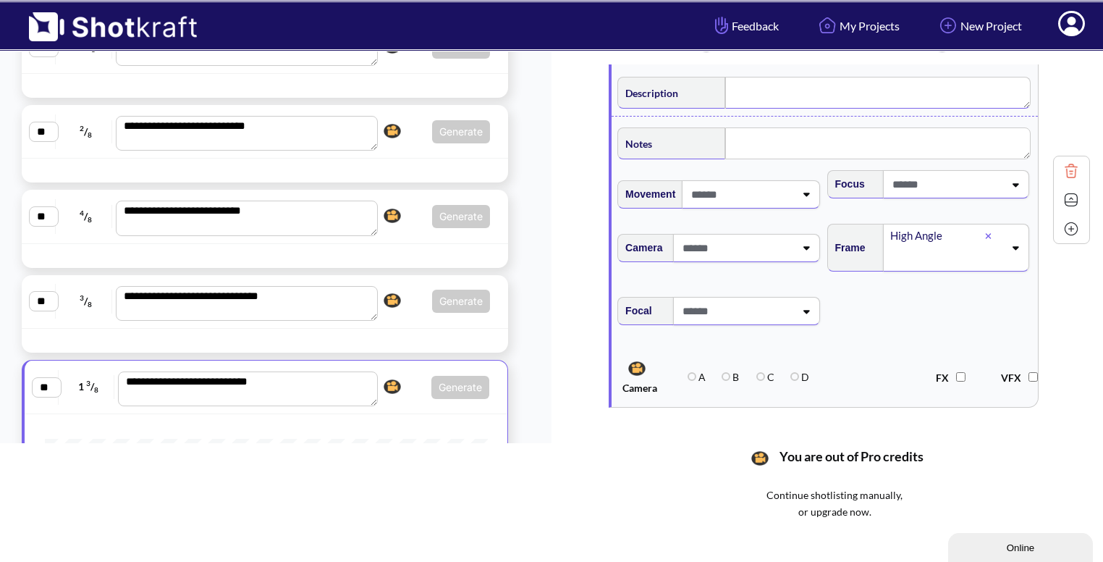
click at [779, 99] on textarea at bounding box center [877, 93] width 305 height 32
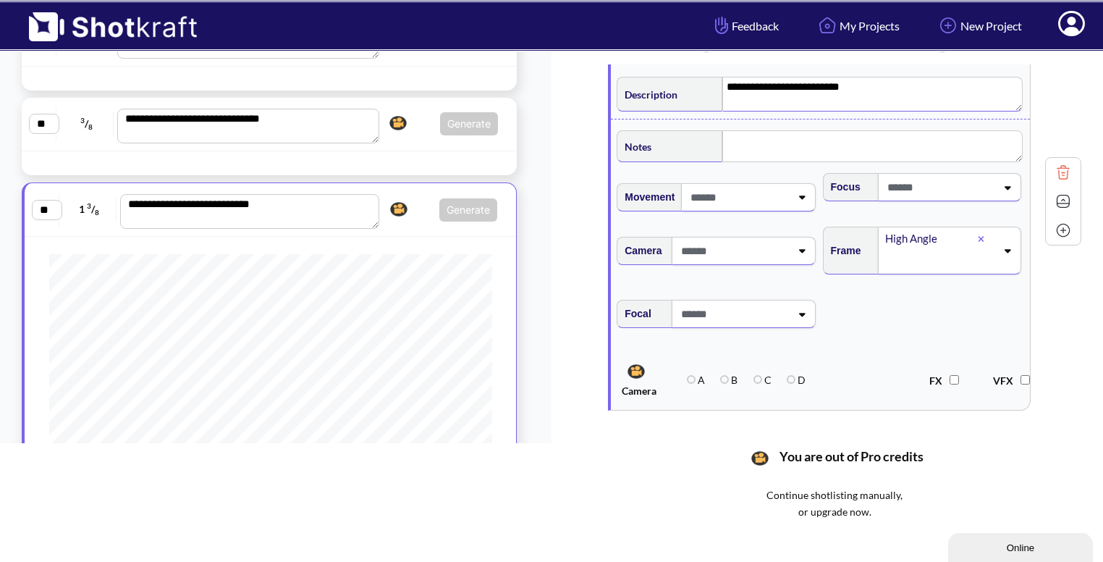
scroll to position [153, 0]
type textarea "**********"
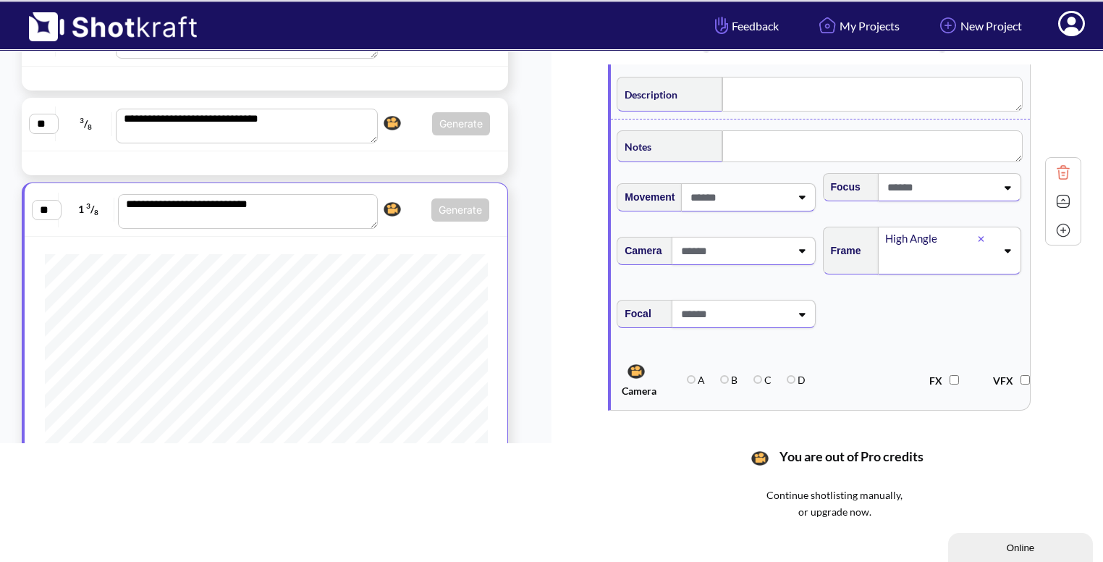
type textarea "**********"
click at [1065, 206] on img at bounding box center [1072, 201] width 22 height 22
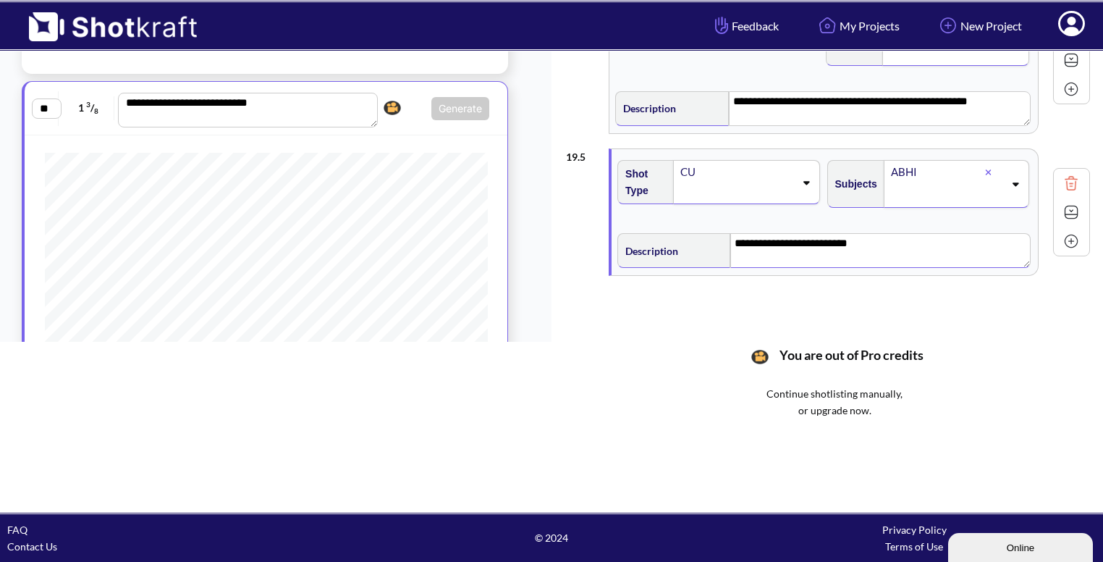
scroll to position [165, 0]
click at [1066, 202] on img at bounding box center [1072, 212] width 22 height 22
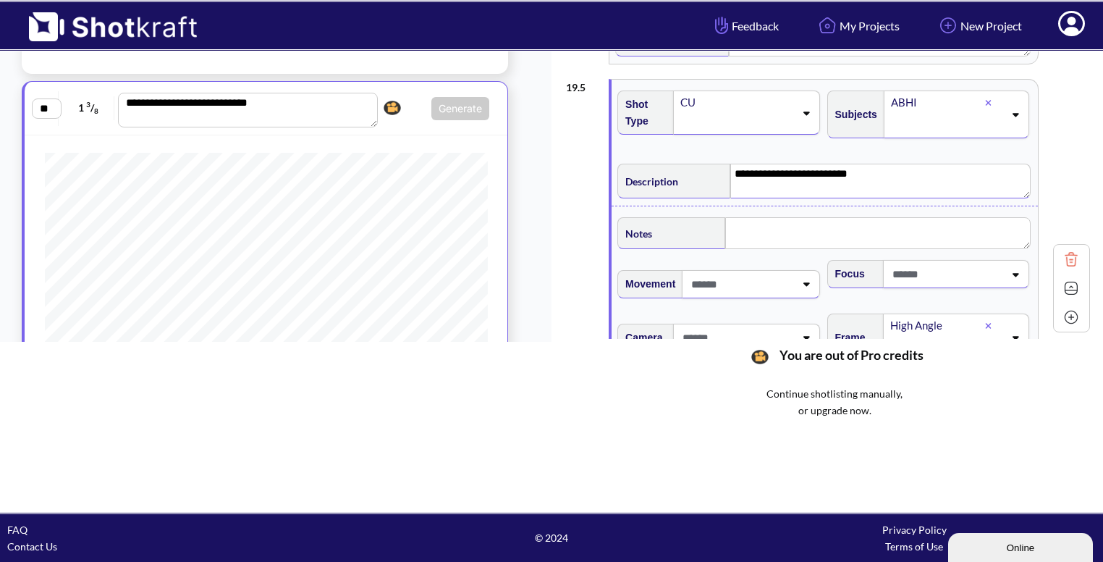
scroll to position [518, 0]
click at [903, 232] on textarea at bounding box center [877, 233] width 305 height 32
type textarea "*"
click at [1066, 290] on img at bounding box center [1072, 290] width 22 height 22
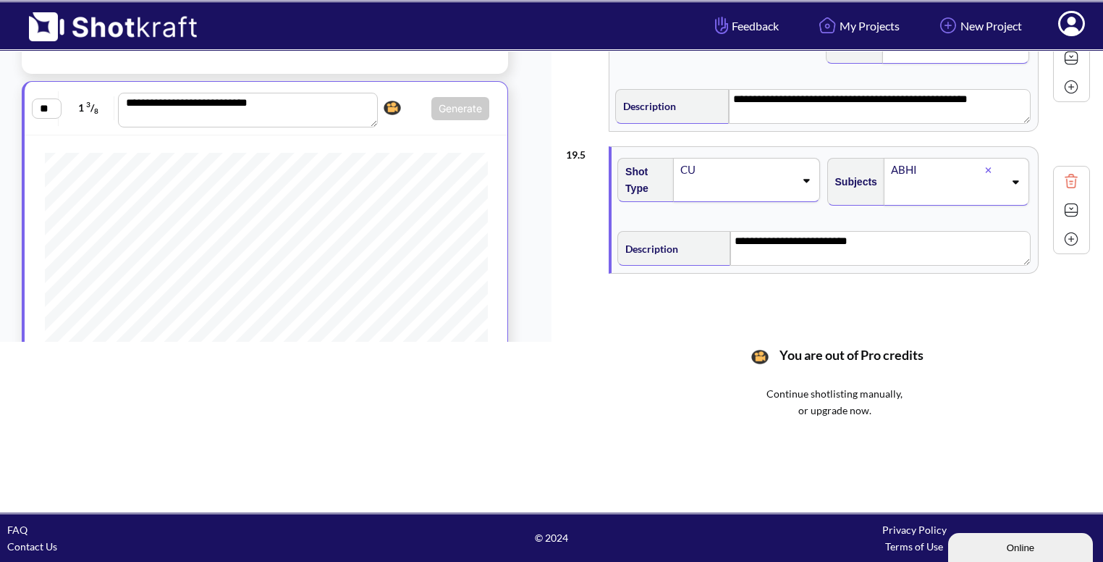
scroll to position [449, 0]
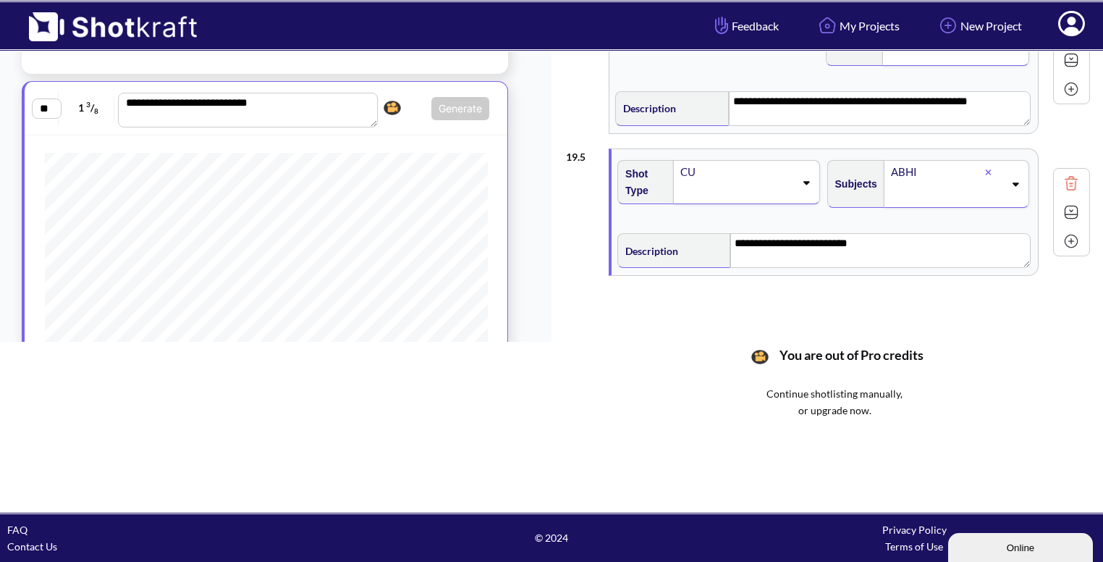
click at [1068, 247] on img at bounding box center [1072, 241] width 22 height 22
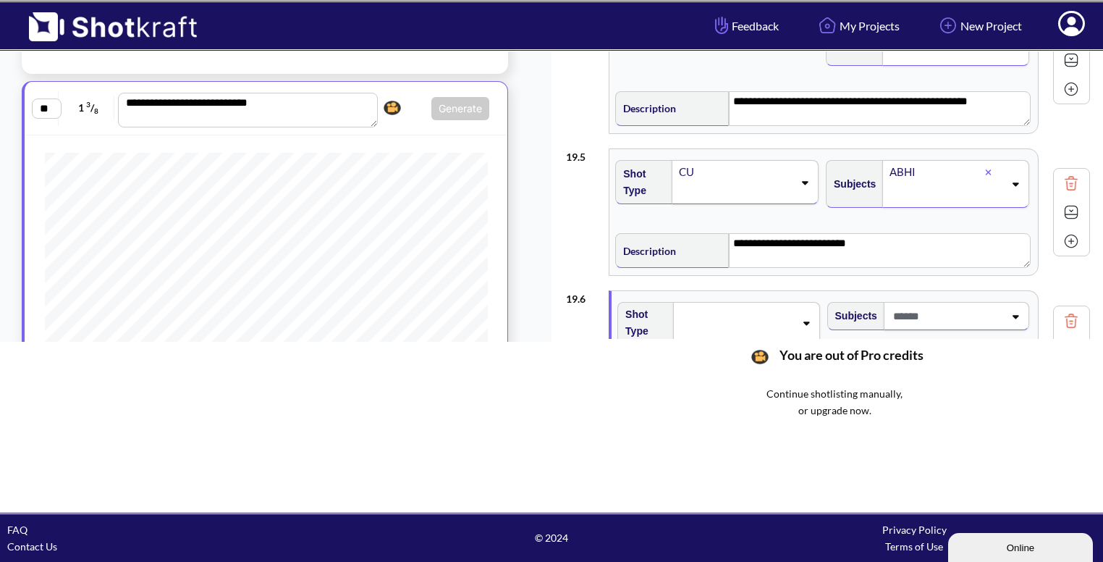
click at [1066, 240] on img at bounding box center [1072, 241] width 22 height 22
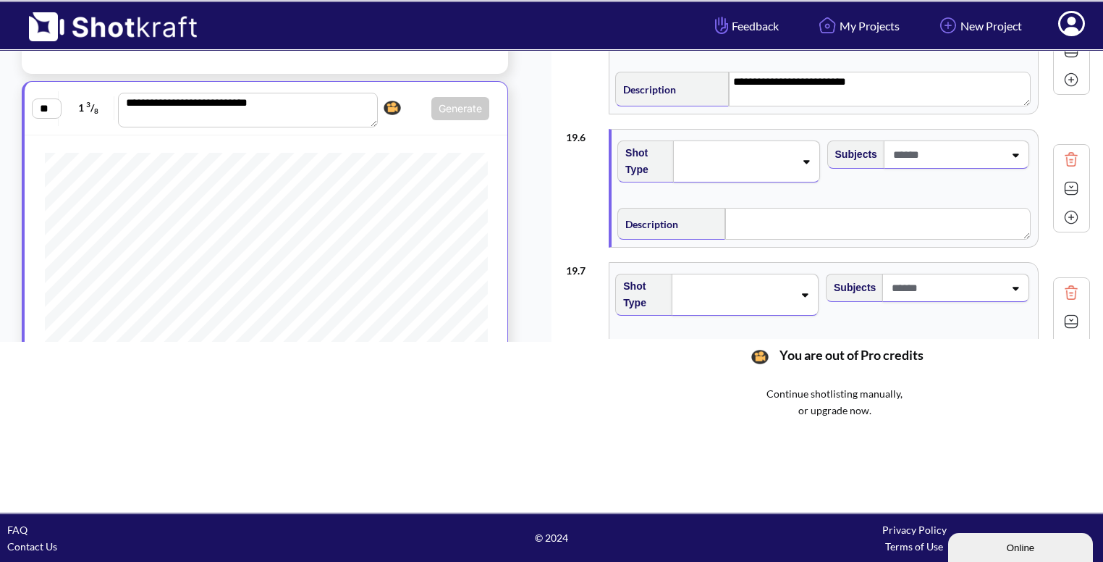
scroll to position [610, 0]
click at [808, 169] on div at bounding box center [746, 162] width 146 height 42
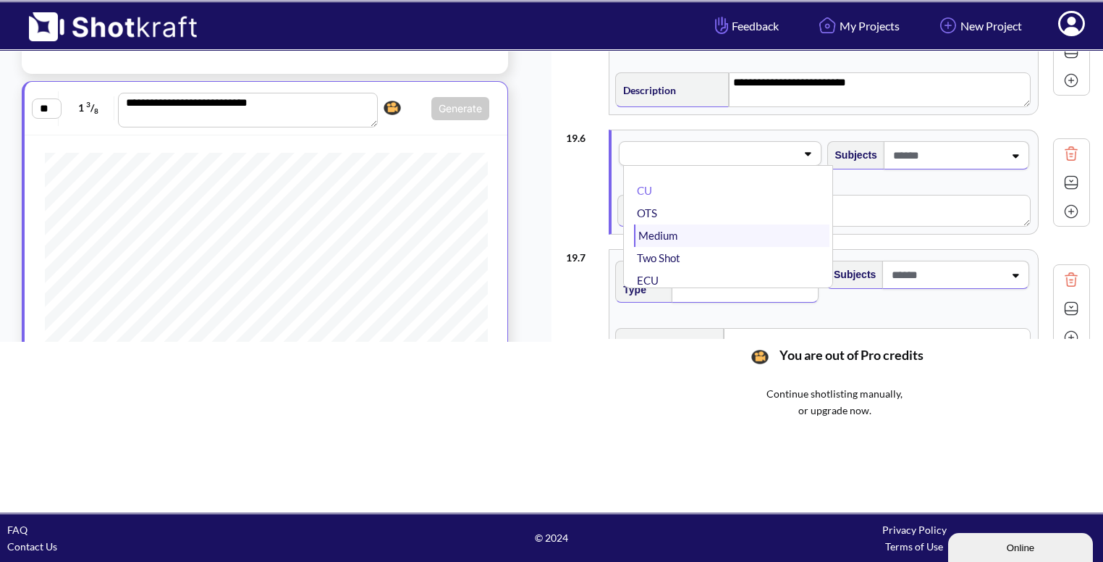
click at [714, 232] on li "Medium" at bounding box center [731, 235] width 195 height 22
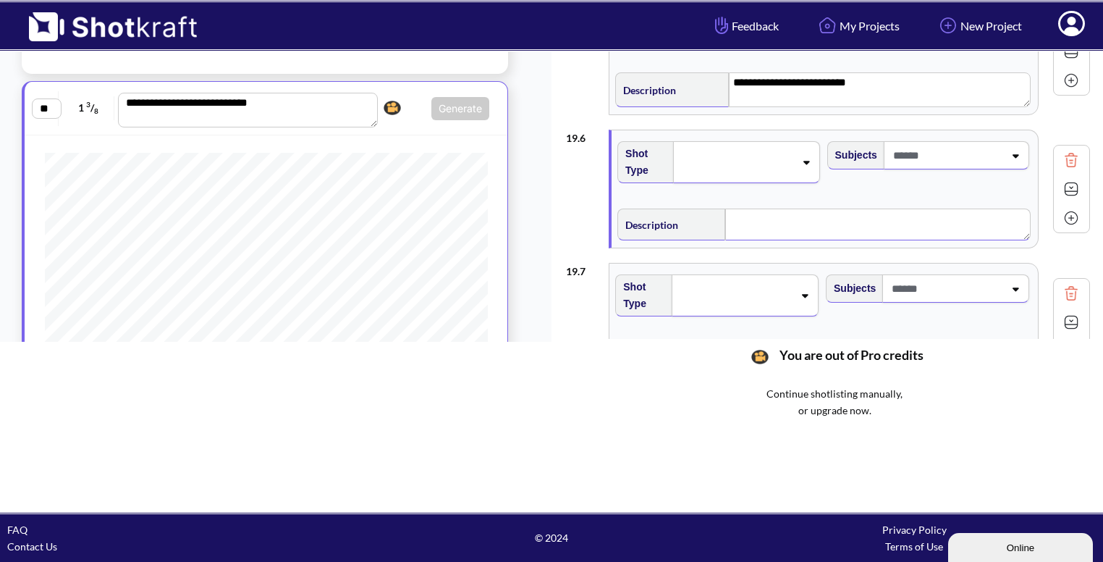
click at [792, 218] on textarea at bounding box center [877, 224] width 305 height 32
type textarea "*"
click at [944, 158] on span at bounding box center [947, 155] width 114 height 24
type textarea "**********"
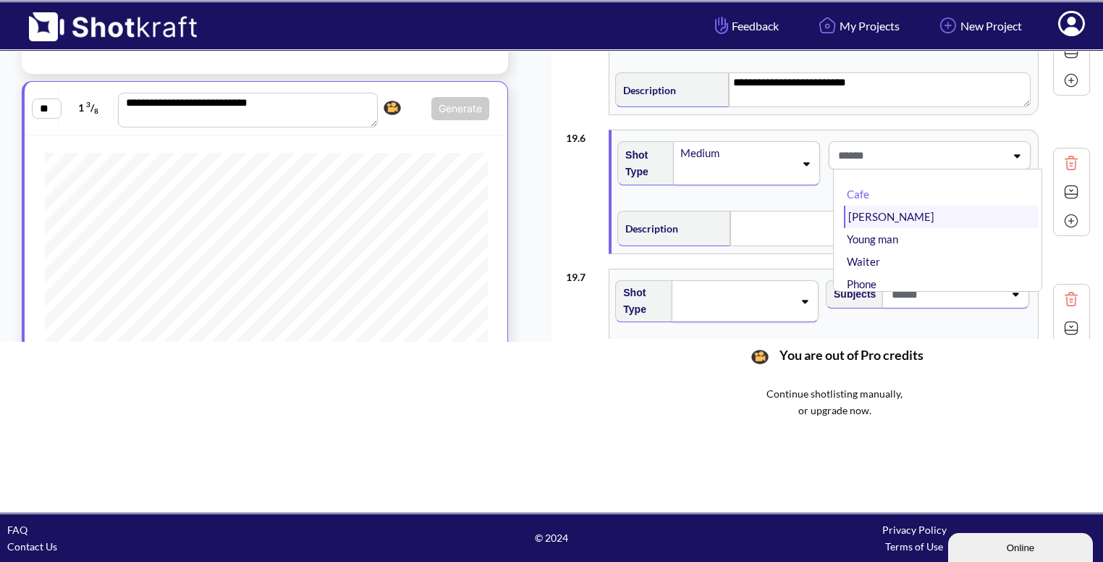
click at [881, 209] on li "[PERSON_NAME]" at bounding box center [941, 217] width 195 height 22
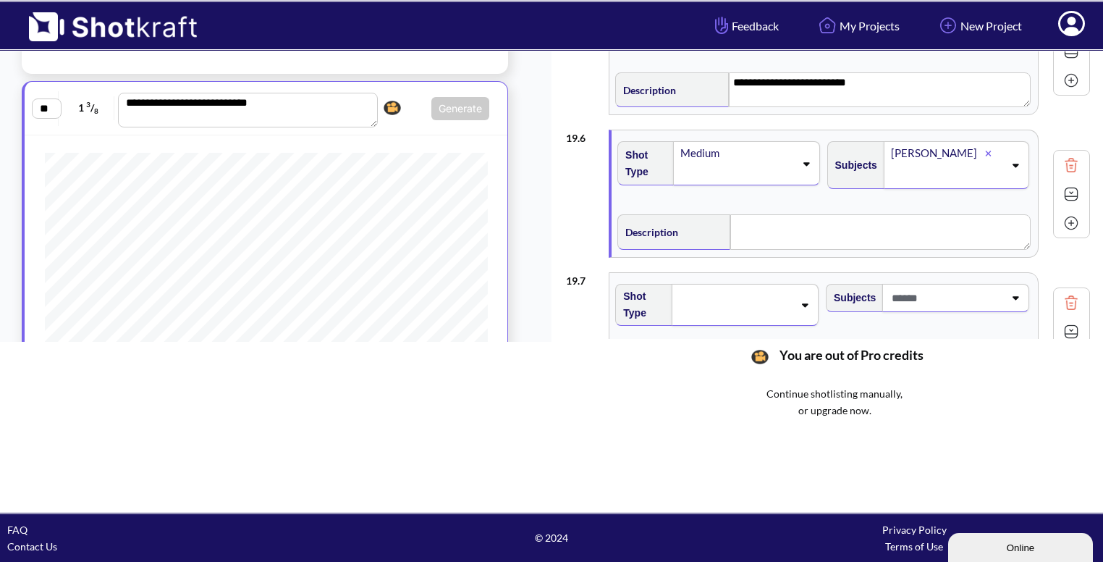
type textarea "**********"
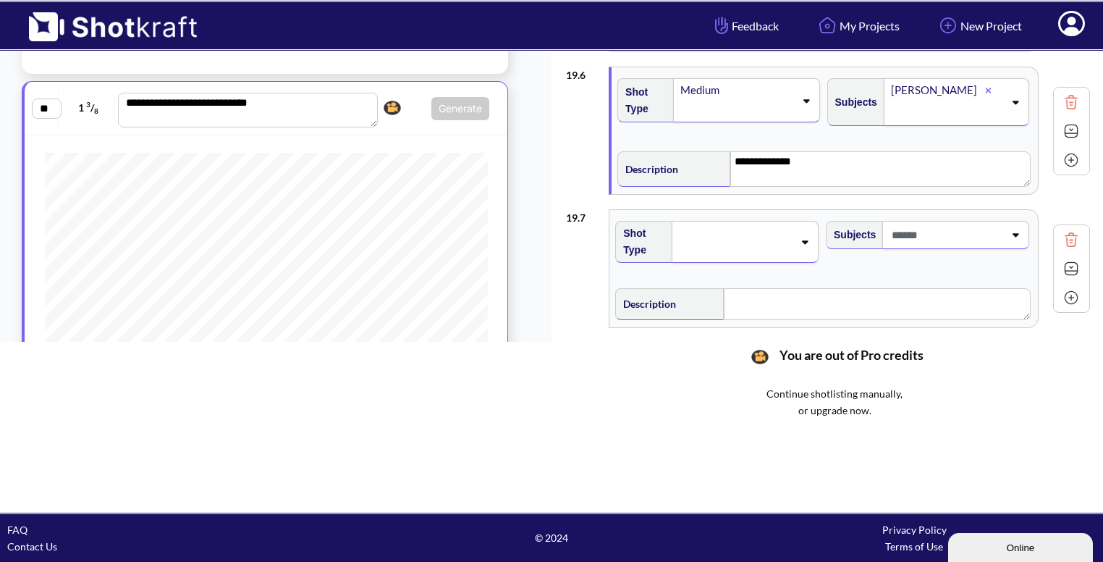
scroll to position [673, 0]
click at [801, 241] on div at bounding box center [745, 241] width 147 height 42
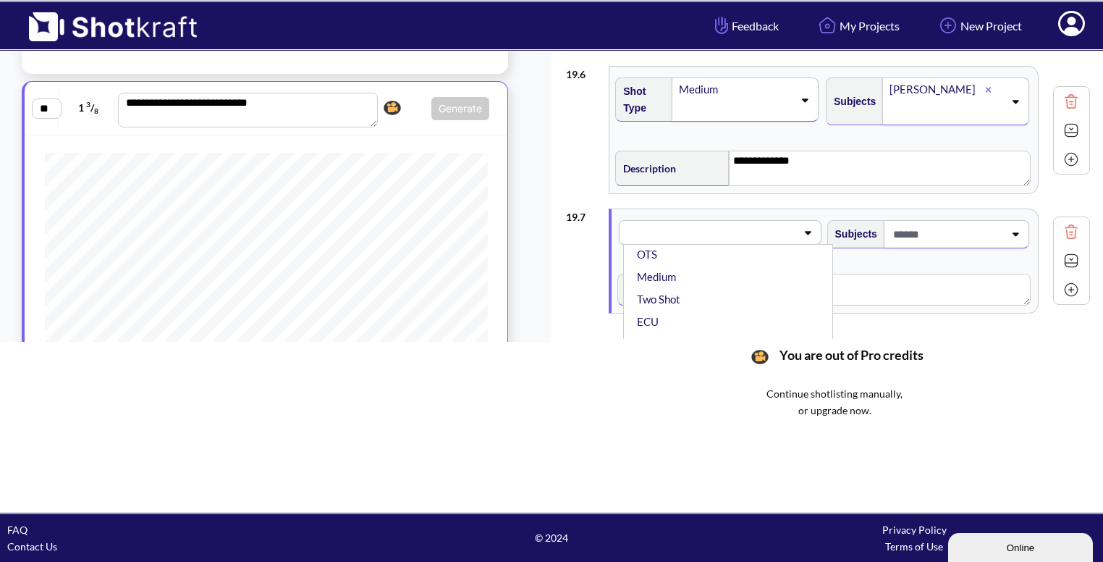
scroll to position [41, 0]
click at [752, 273] on li "Medium" at bounding box center [731, 274] width 195 height 22
click at [947, 222] on span at bounding box center [947, 234] width 114 height 24
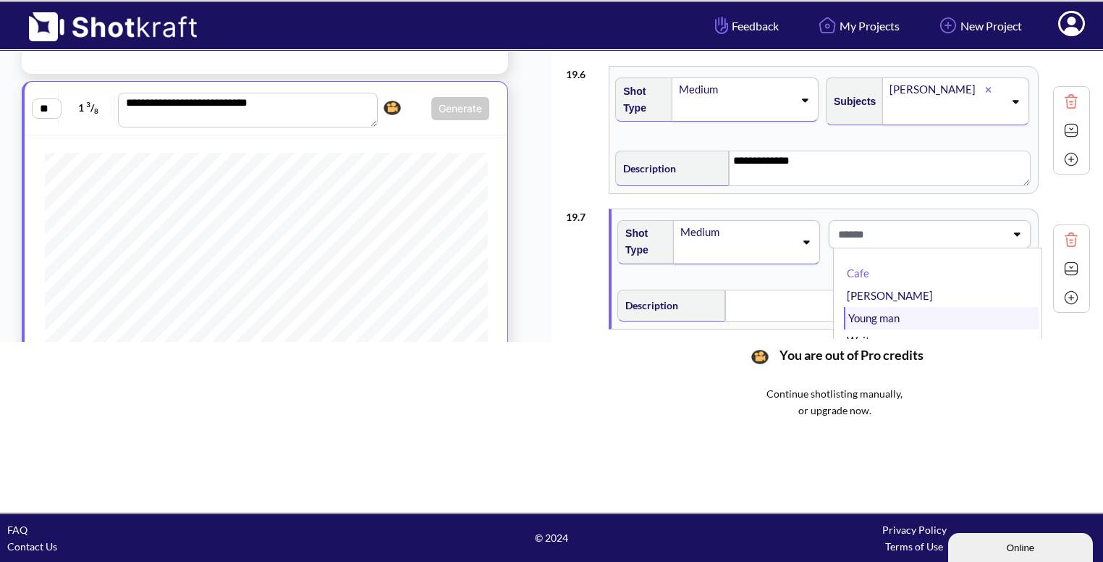
click at [889, 307] on li "Young man" at bounding box center [941, 318] width 195 height 22
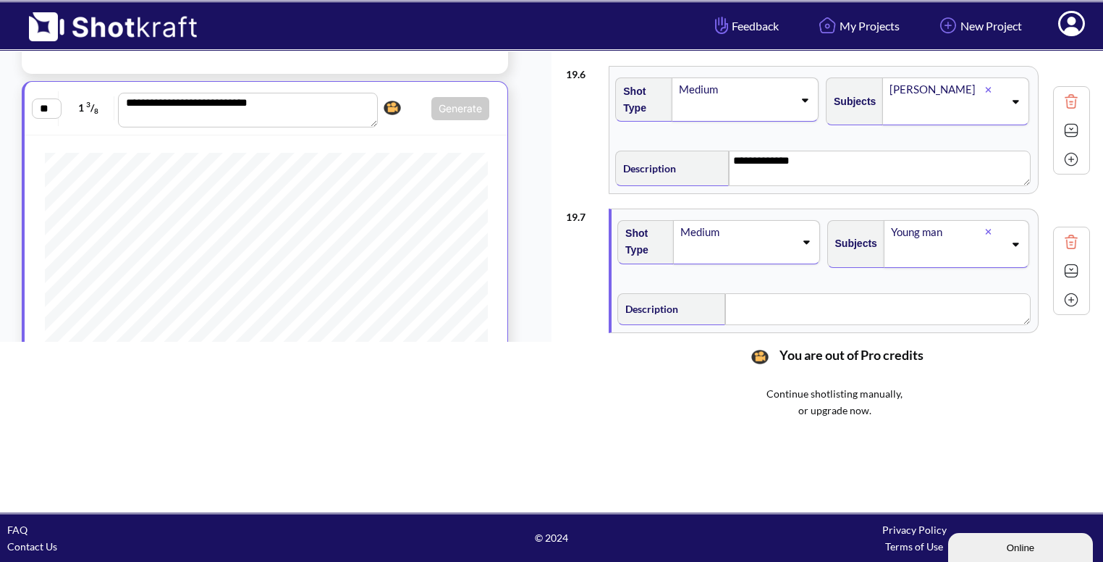
click at [985, 224] on div at bounding box center [994, 232] width 19 height 17
click at [1005, 230] on icon at bounding box center [1015, 234] width 20 height 10
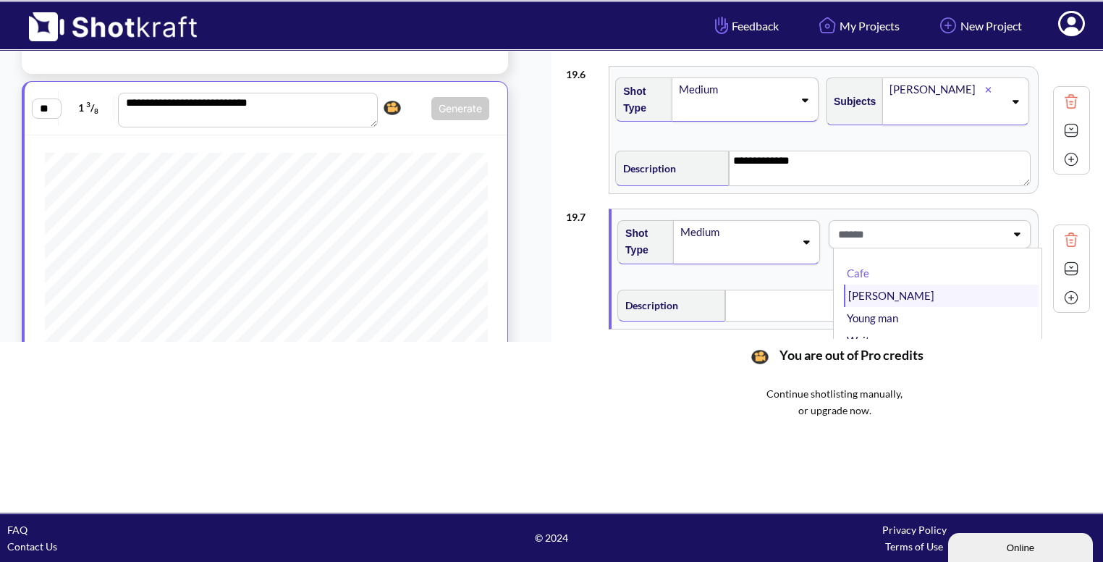
click at [906, 284] on li "[PERSON_NAME]" at bounding box center [941, 295] width 195 height 22
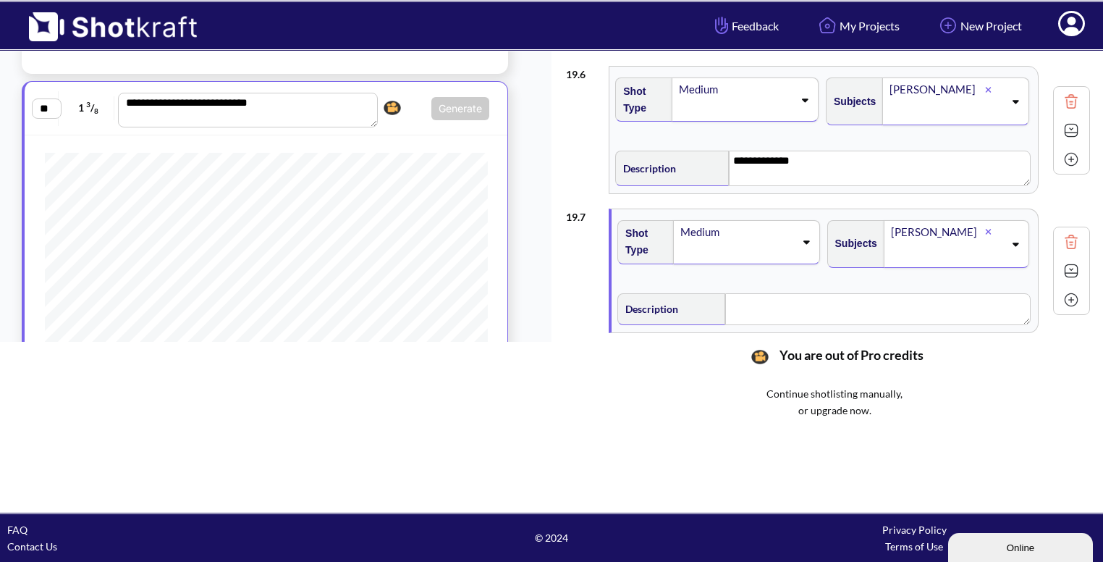
click at [1008, 239] on icon at bounding box center [1015, 244] width 20 height 10
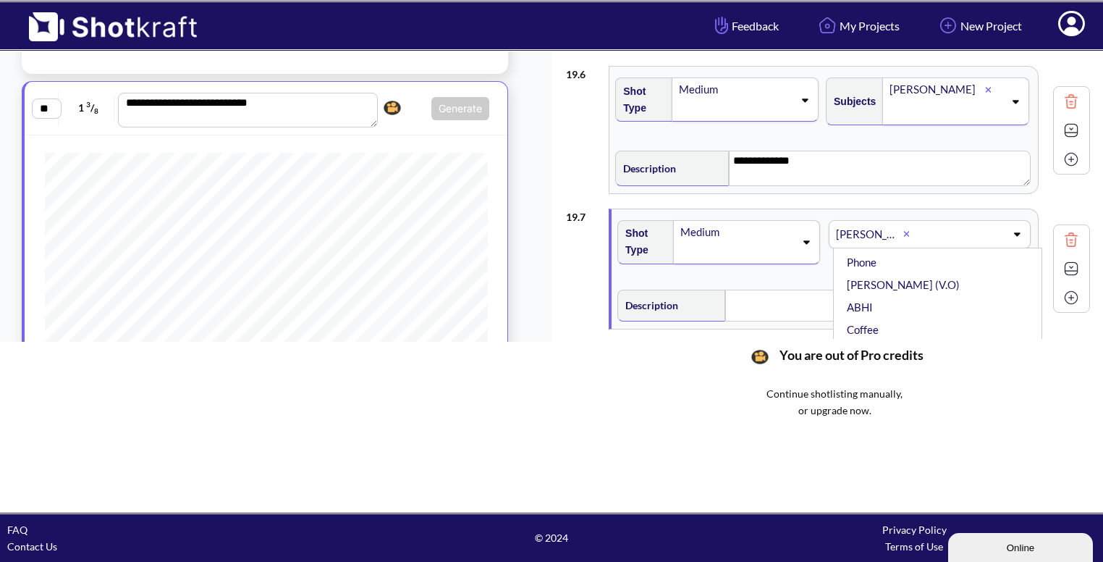
scroll to position [118, 0]
click at [924, 266] on li "ABHI" at bounding box center [941, 267] width 195 height 22
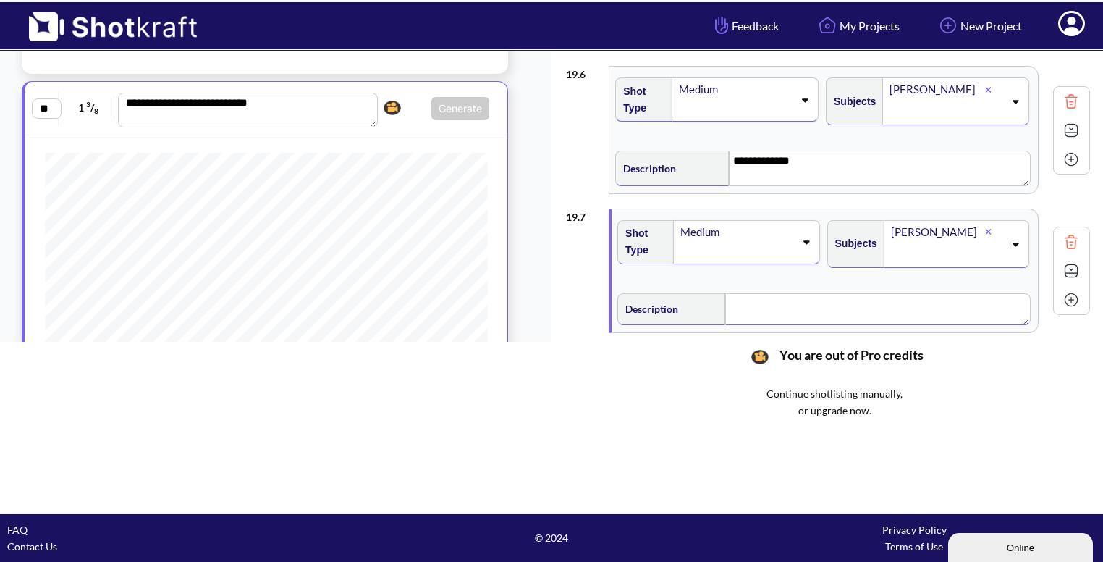
click at [790, 300] on textarea at bounding box center [877, 309] width 305 height 32
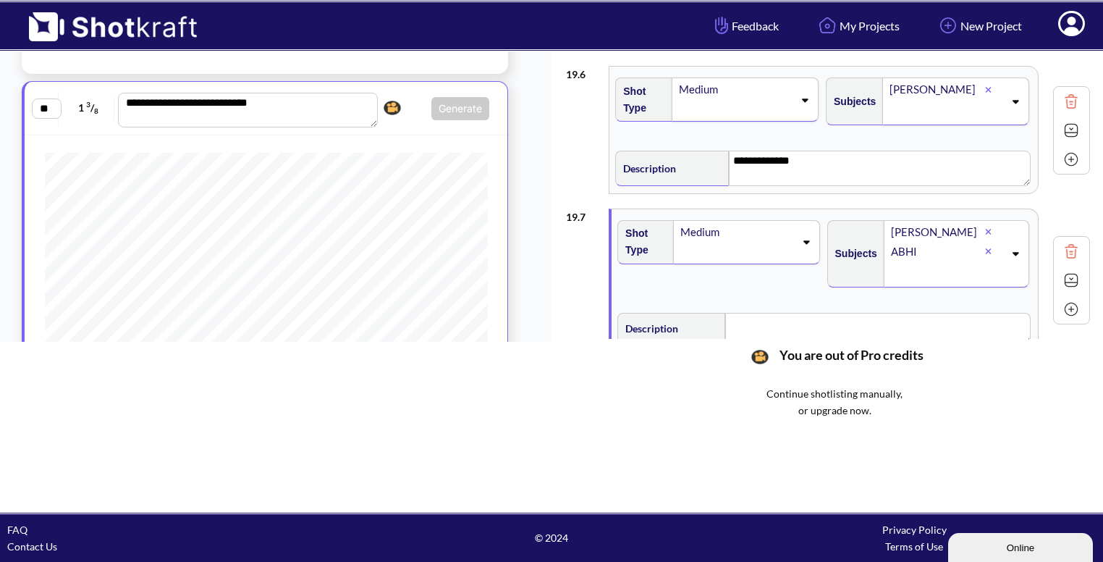
scroll to position [738, 0]
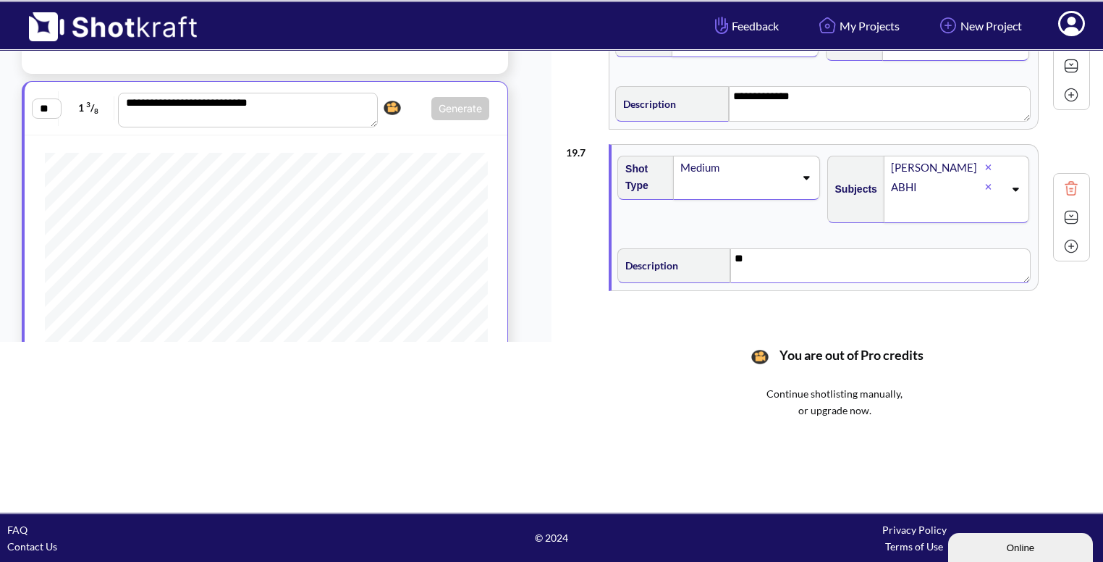
type textarea "*"
click at [1061, 216] on img at bounding box center [1072, 217] width 22 height 22
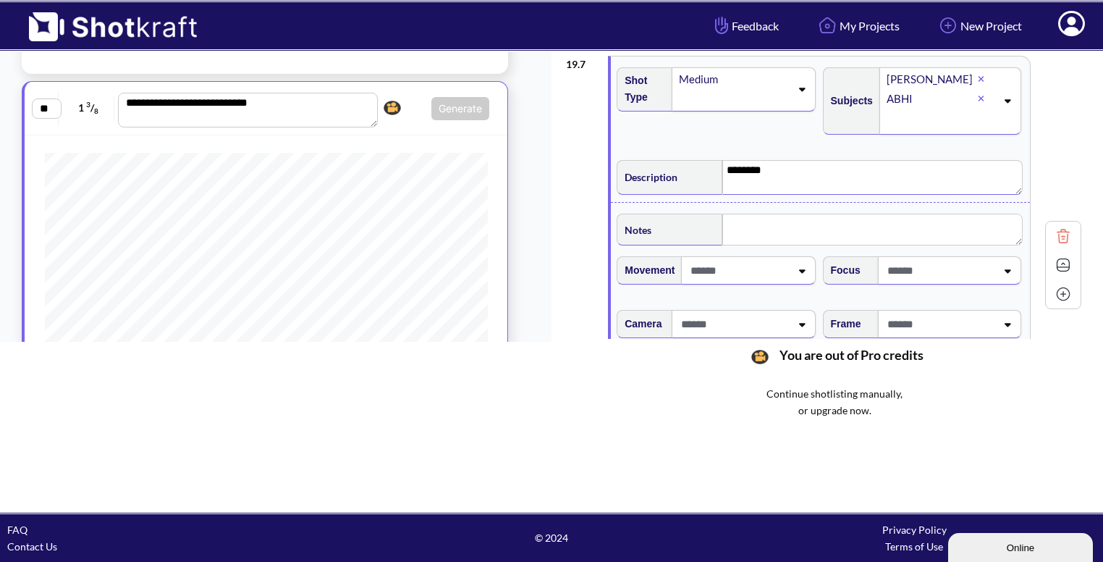
scroll to position [865, 0]
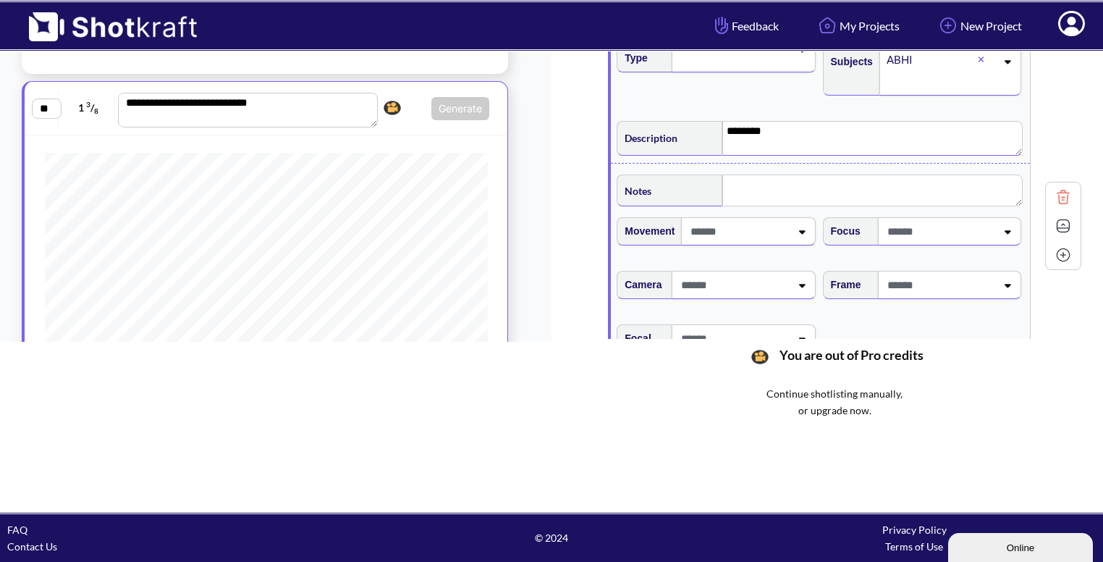
click at [1005, 280] on icon at bounding box center [1008, 285] width 20 height 10
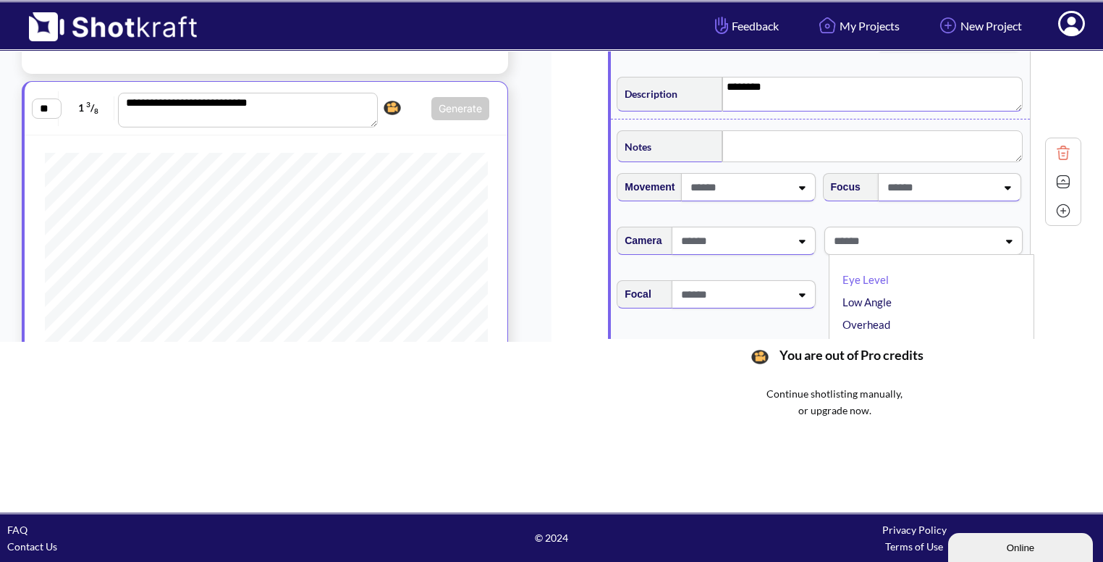
scroll to position [911, 0]
click at [937, 298] on li "Low Angle" at bounding box center [935, 301] width 191 height 22
type textarea "*******"
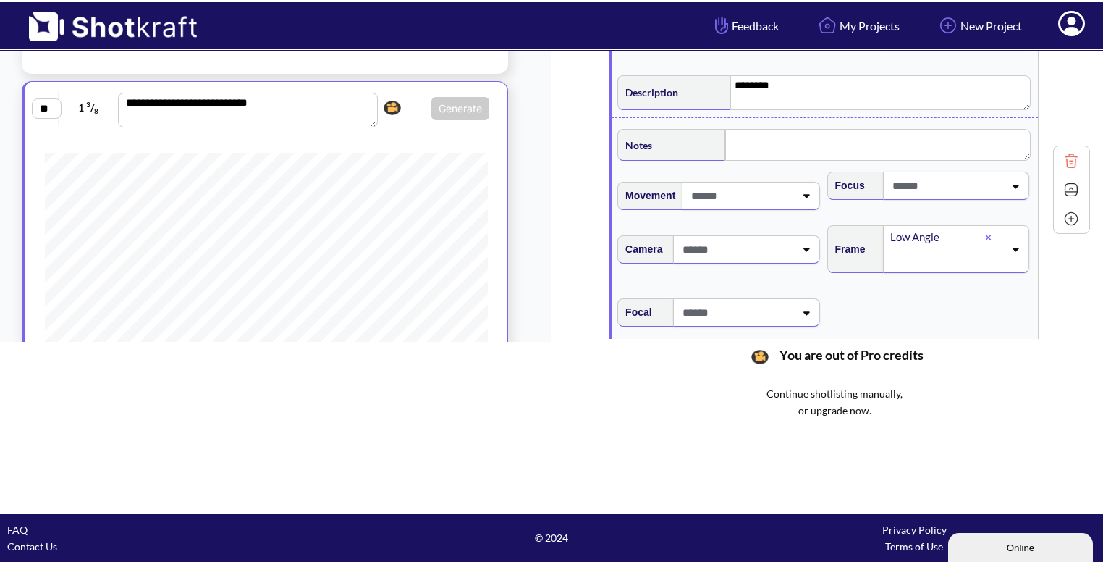
click at [1061, 180] on img at bounding box center [1072, 190] width 22 height 22
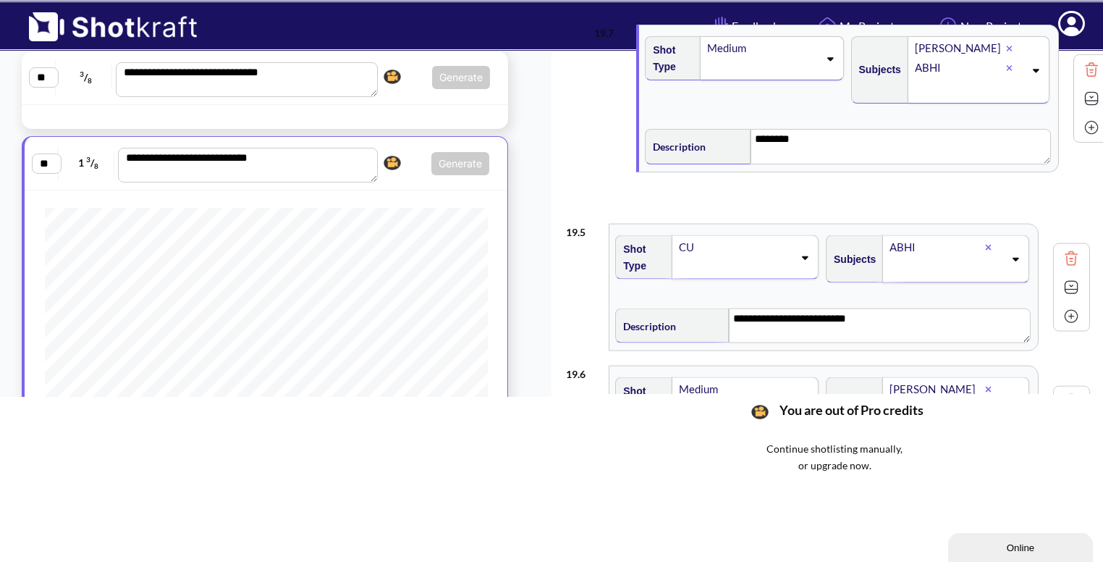
scroll to position [104, 0]
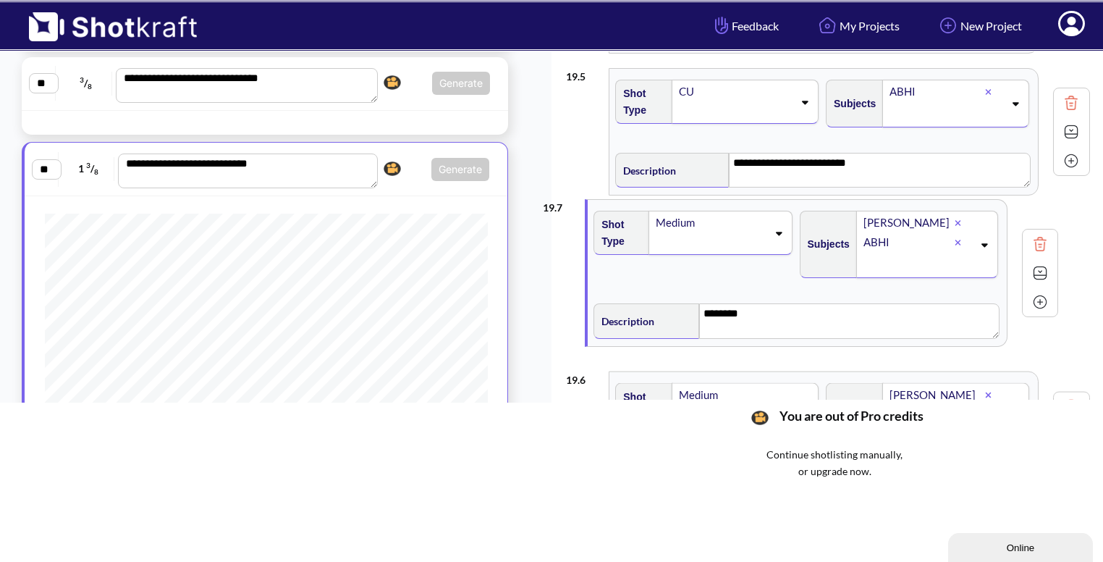
drag, startPoint x: 728, startPoint y: 247, endPoint x: 707, endPoint y: 252, distance: 21.6
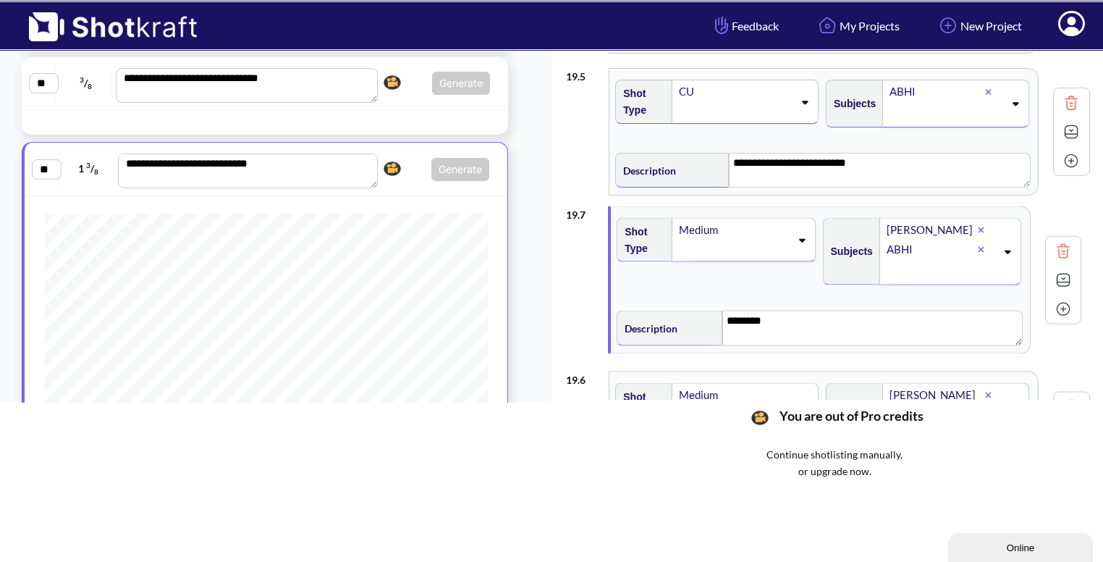
type textarea "*******"
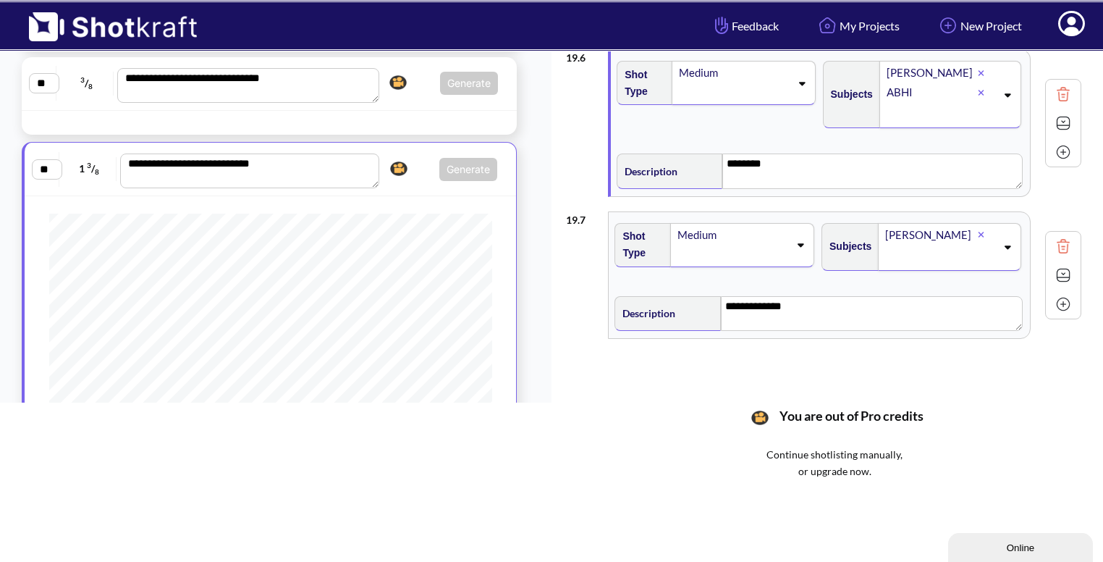
scroll to position [153, 0]
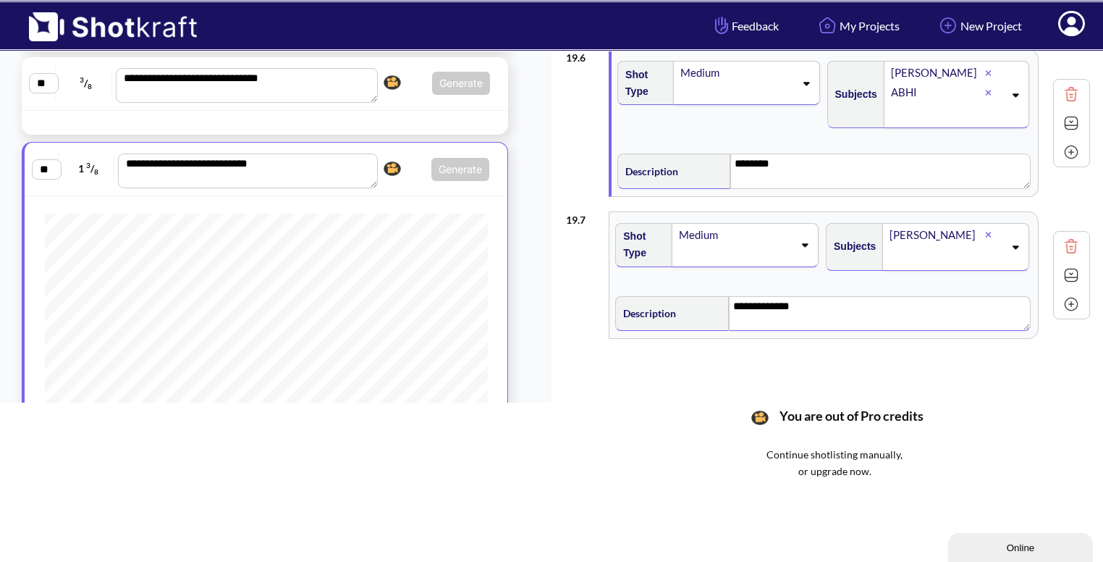
click at [851, 305] on textarea "**********" at bounding box center [880, 313] width 302 height 35
type textarea "*"
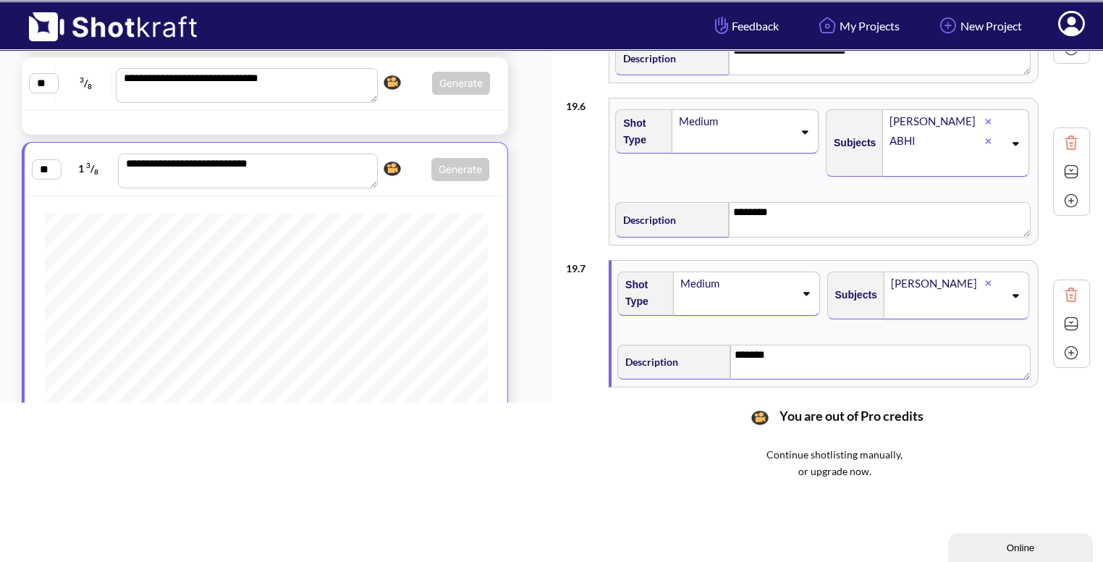
scroll to position [704, 0]
click at [1061, 313] on img at bounding box center [1072, 322] width 22 height 22
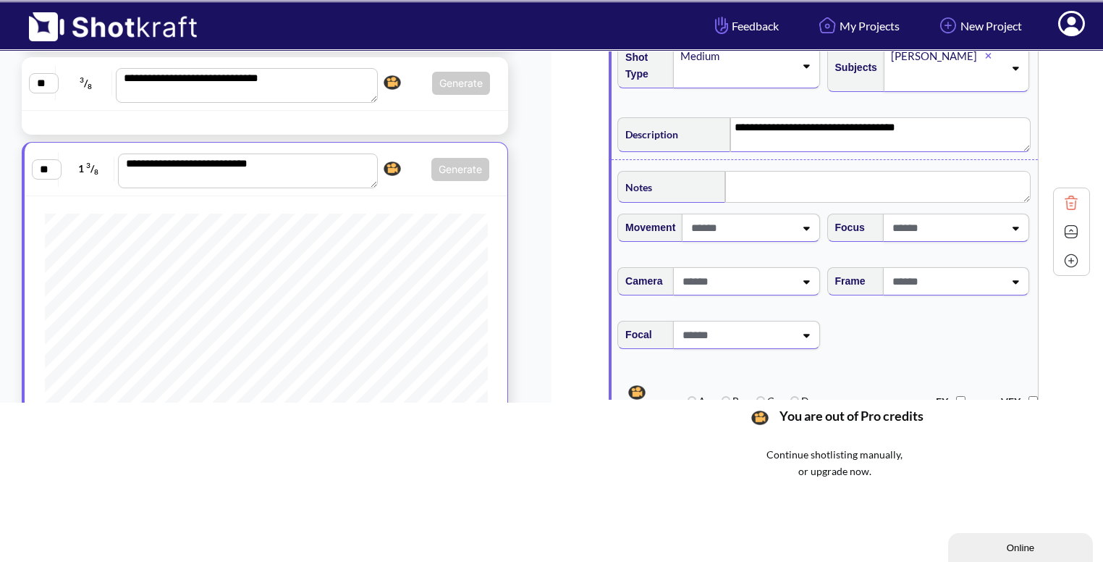
scroll to position [931, 0]
click at [987, 274] on span at bounding box center [940, 280] width 112 height 24
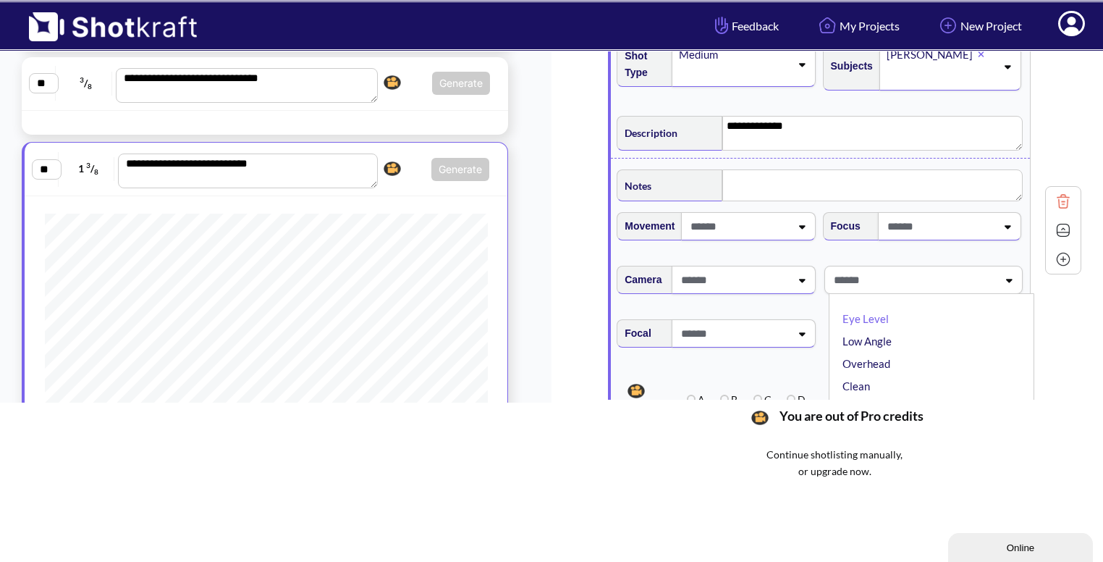
type textarea "**********"
click at [913, 330] on li "Low Angle" at bounding box center [935, 341] width 191 height 22
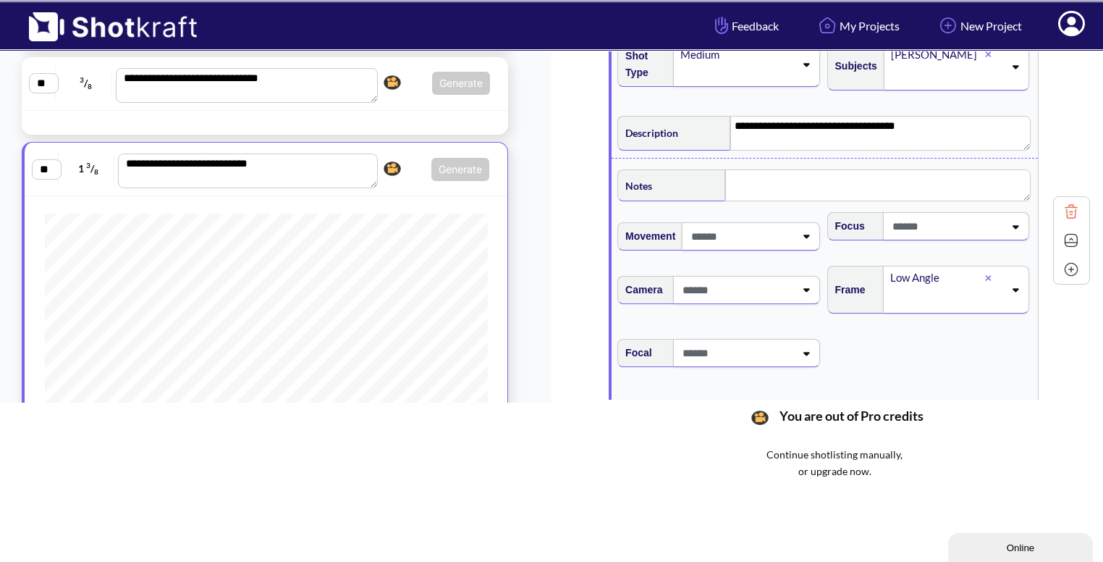
click at [1066, 229] on img at bounding box center [1072, 240] width 22 height 22
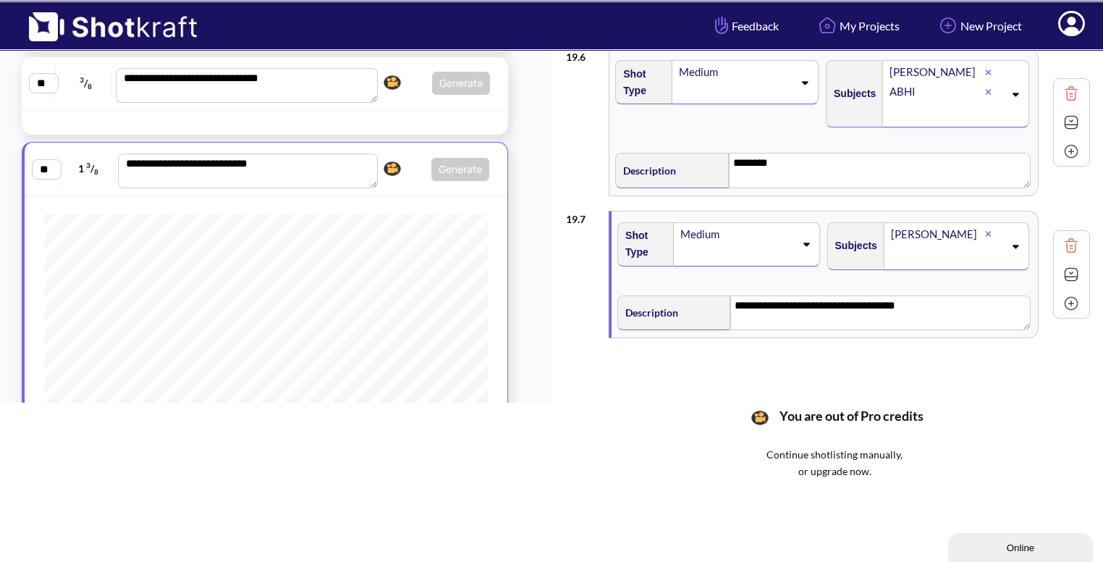
click at [1063, 303] on img at bounding box center [1072, 303] width 22 height 22
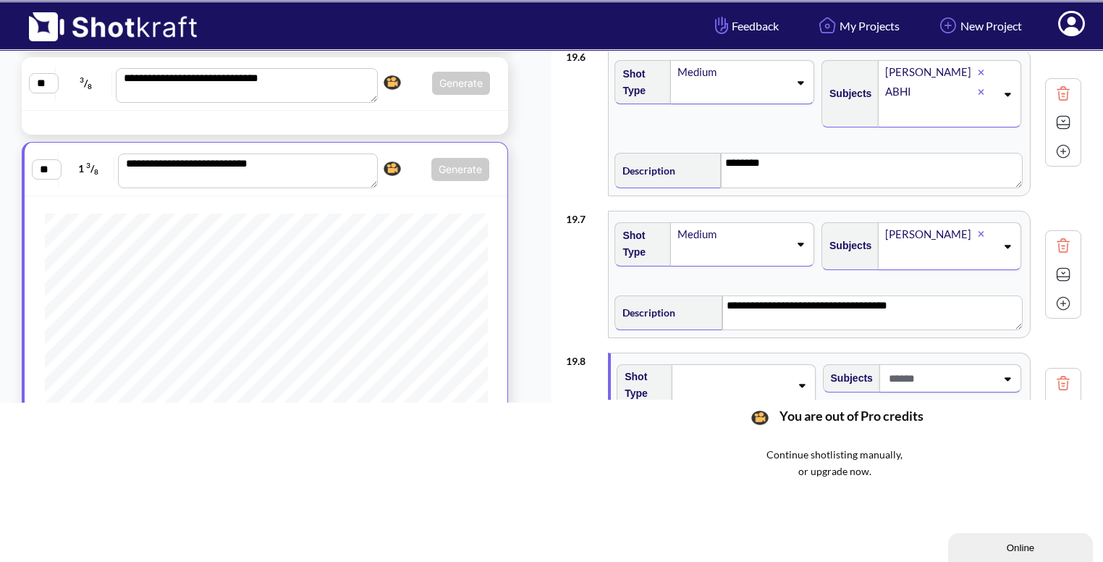
scroll to position [887, 0]
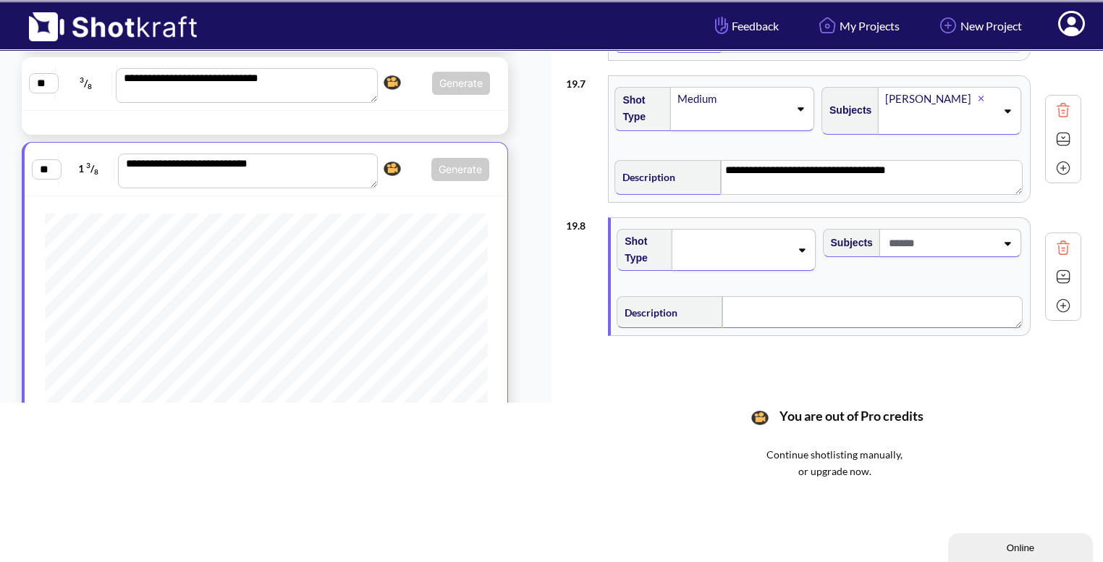
click at [836, 308] on textarea at bounding box center [872, 312] width 300 height 32
click at [961, 240] on span at bounding box center [940, 243] width 111 height 24
type textarea "**********"
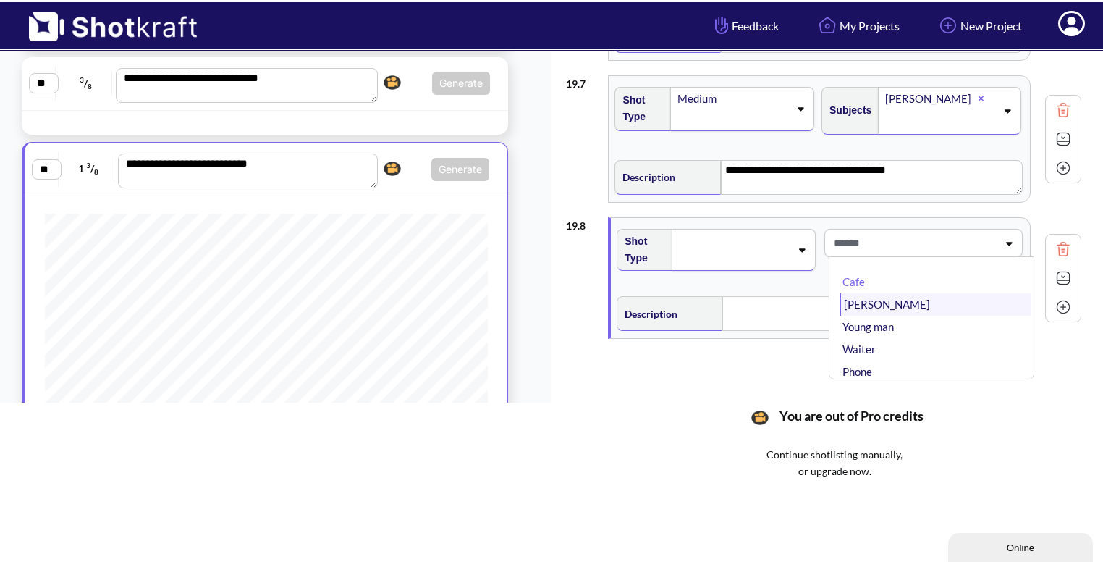
type textarea "**********"
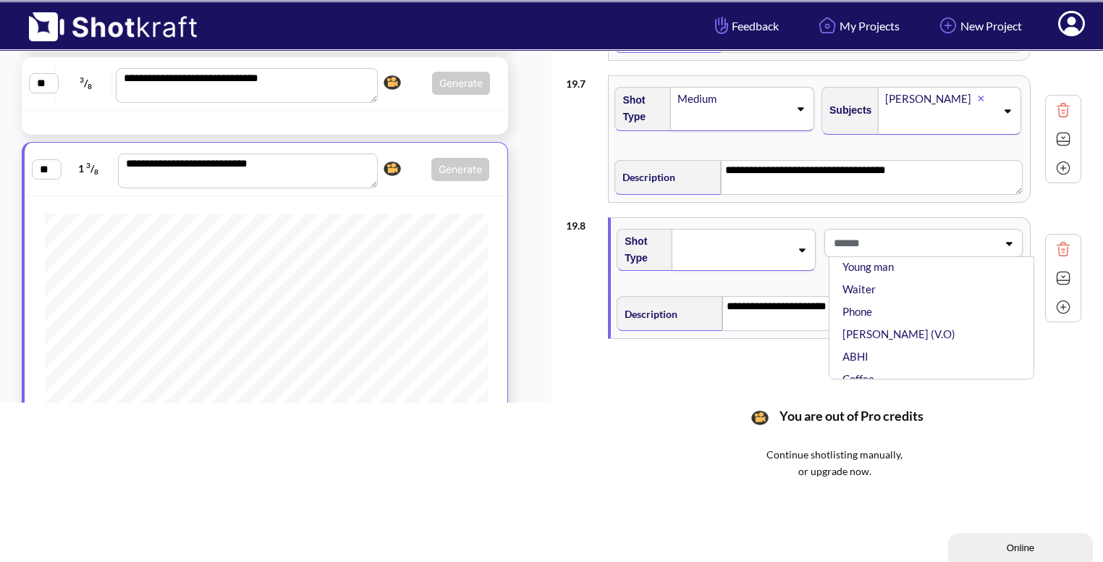
scroll to position [61, 0]
click at [880, 353] on li "ABHI" at bounding box center [935, 356] width 191 height 22
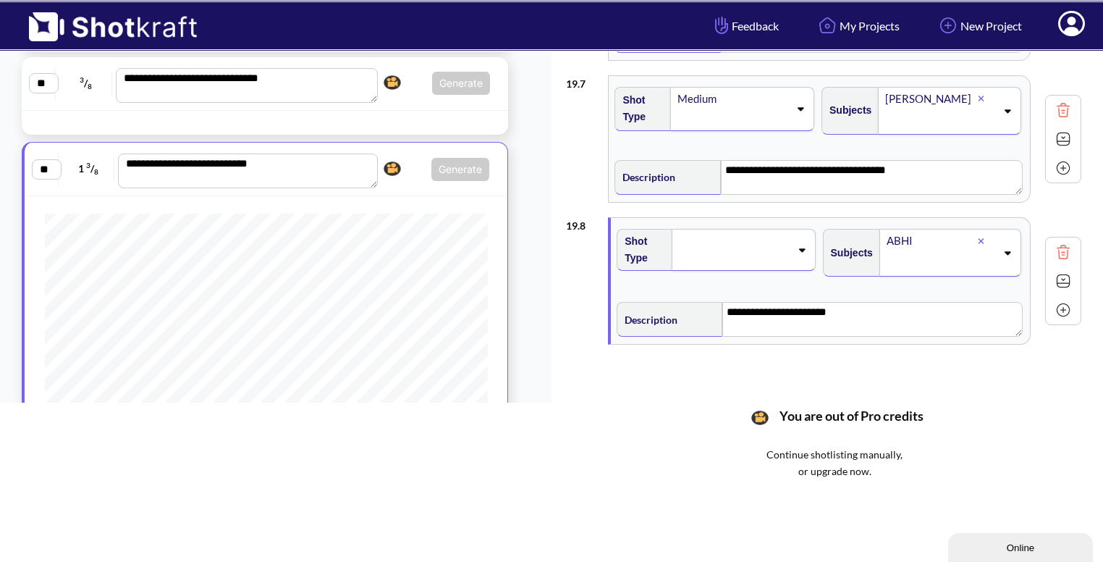
click at [780, 243] on span at bounding box center [734, 250] width 112 height 20
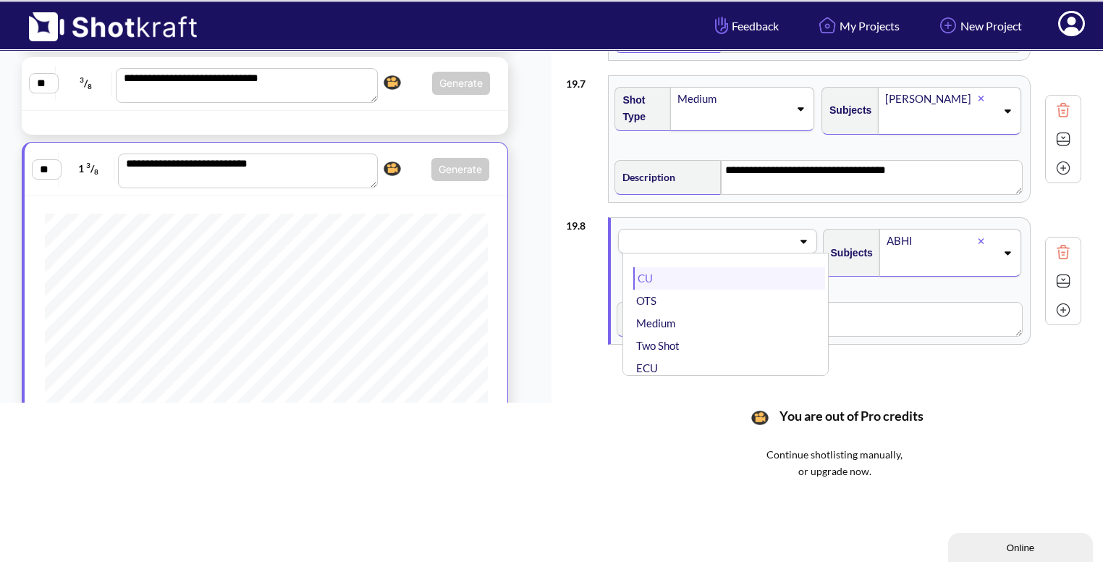
click at [743, 269] on li "CU" at bounding box center [728, 278] width 191 height 22
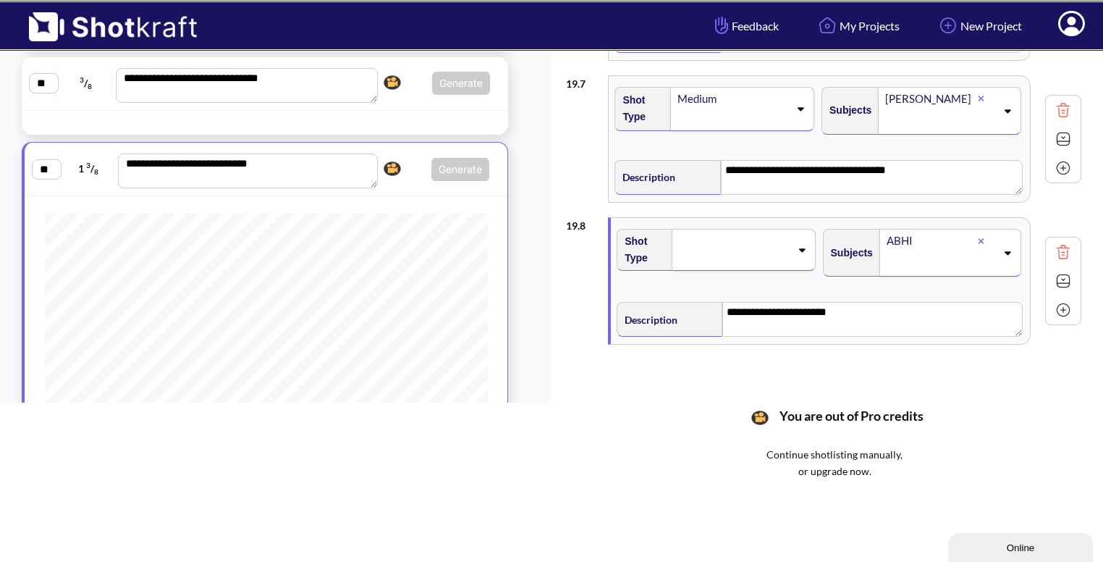
scroll to position [893, 0]
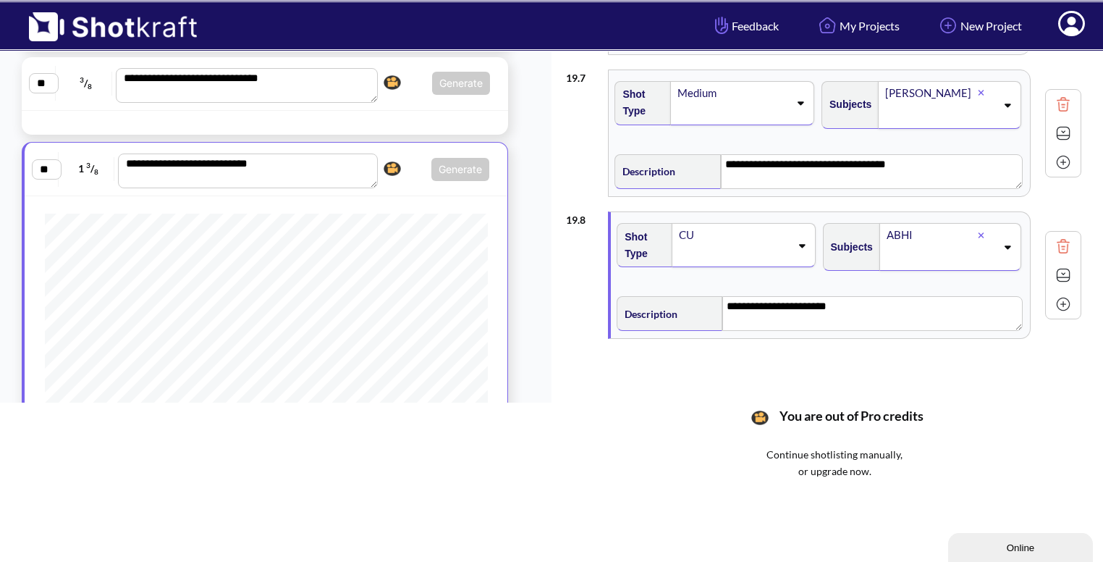
click at [1064, 264] on img at bounding box center [1064, 275] width 22 height 22
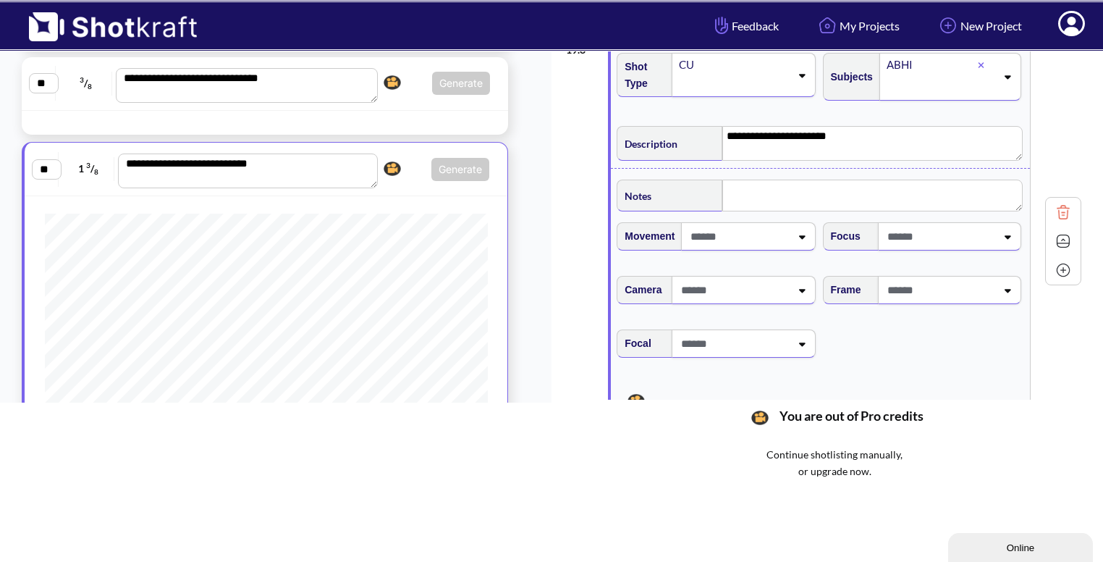
scroll to position [1063, 0]
click at [958, 301] on div "Frame" at bounding box center [924, 295] width 206 height 54
click at [970, 291] on span at bounding box center [940, 289] width 112 height 24
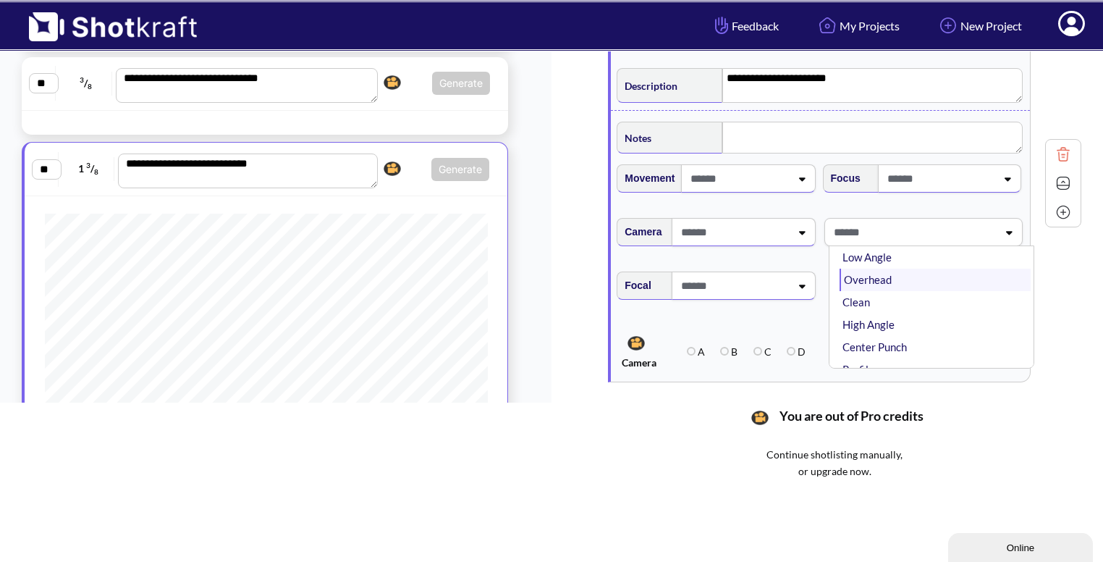
scroll to position [37, 0]
click at [927, 316] on li "High Angle" at bounding box center [935, 324] width 191 height 22
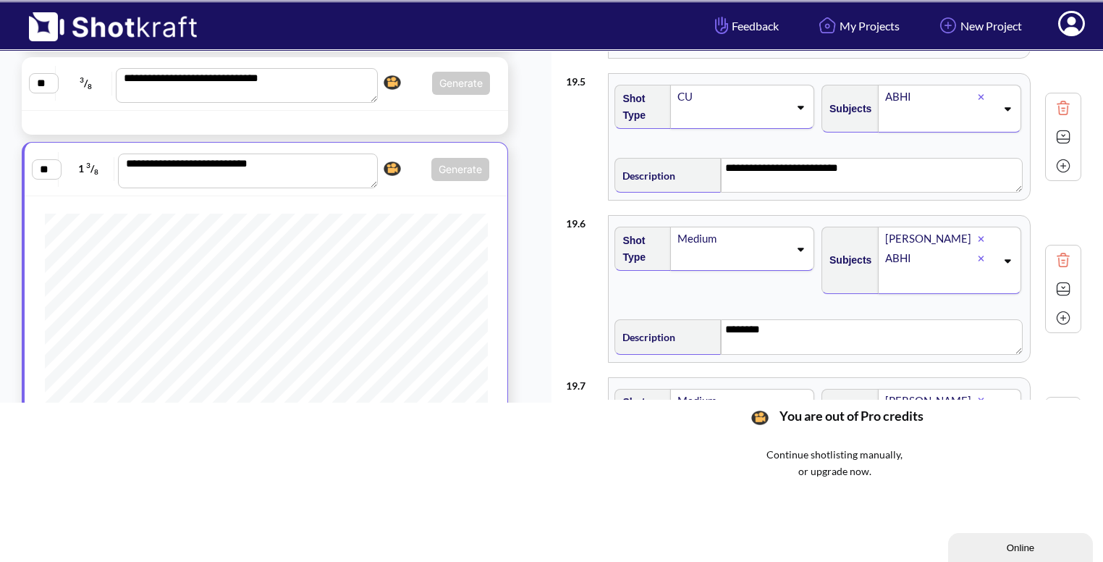
scroll to position [524, 0]
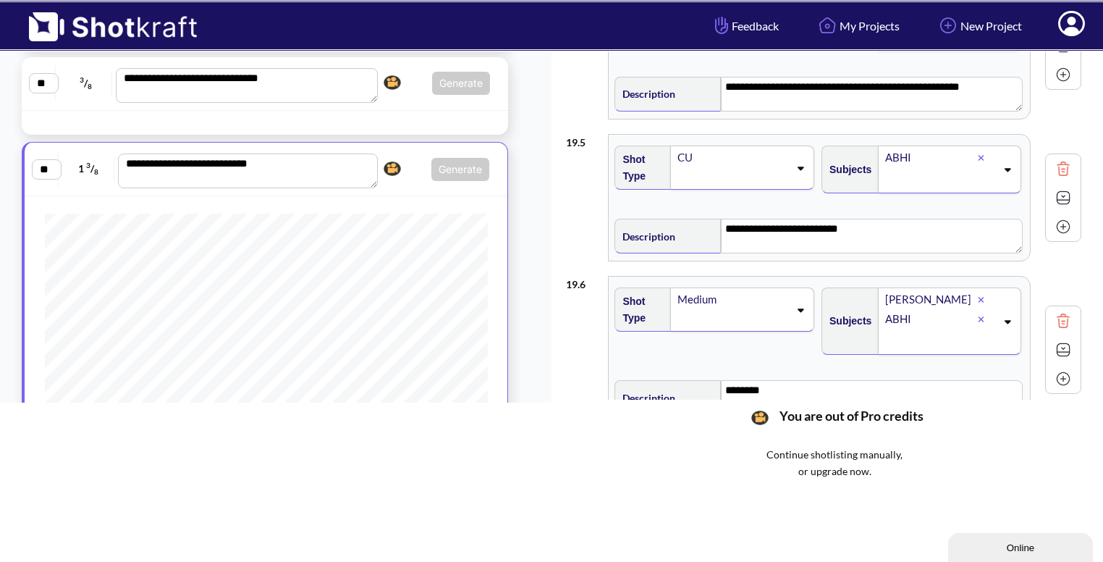
click at [1058, 187] on img at bounding box center [1064, 198] width 22 height 22
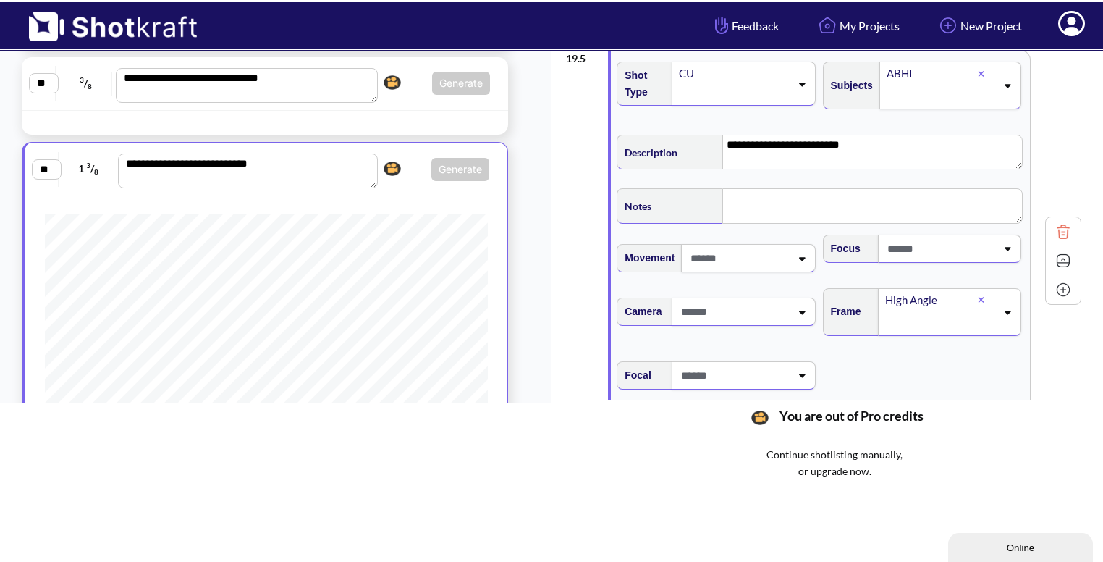
scroll to position [608, 0]
click at [772, 208] on textarea at bounding box center [872, 205] width 300 height 35
type textarea "**********"
click at [1061, 261] on img at bounding box center [1064, 261] width 22 height 22
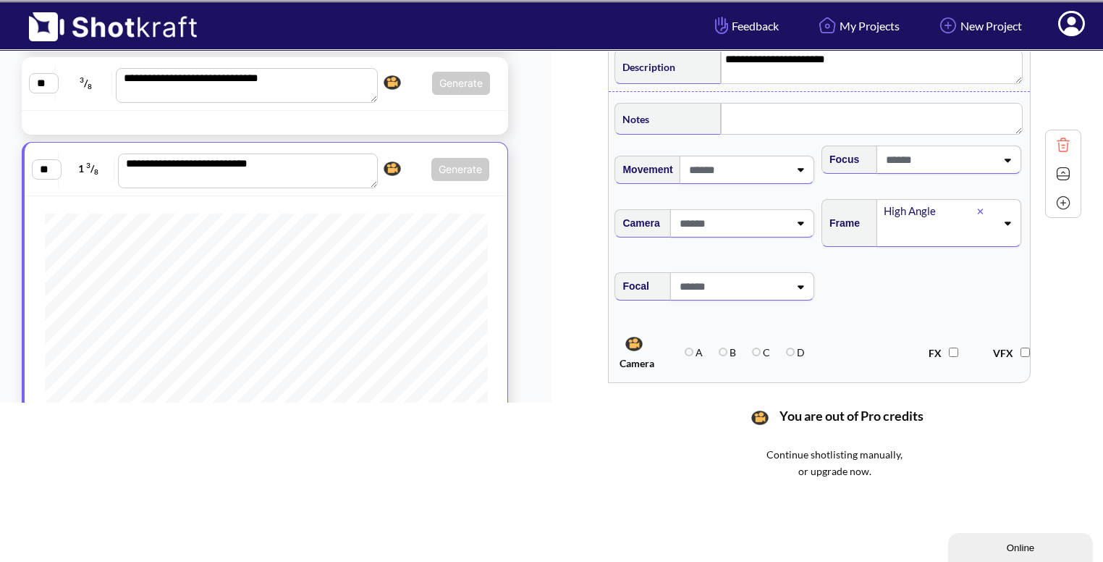
scroll to position [1145, 0]
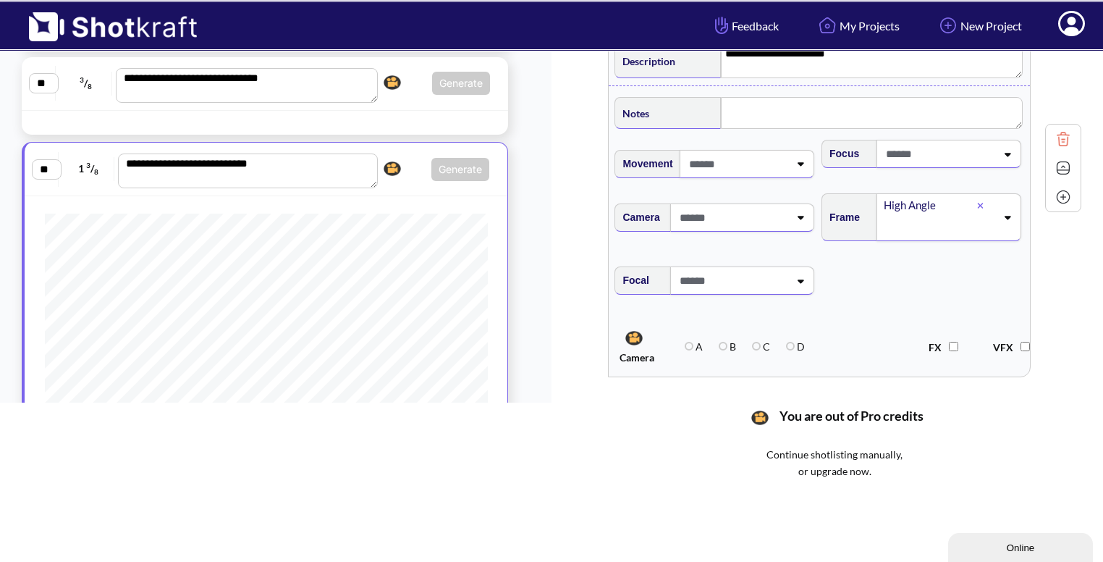
click at [1061, 163] on img at bounding box center [1064, 168] width 22 height 22
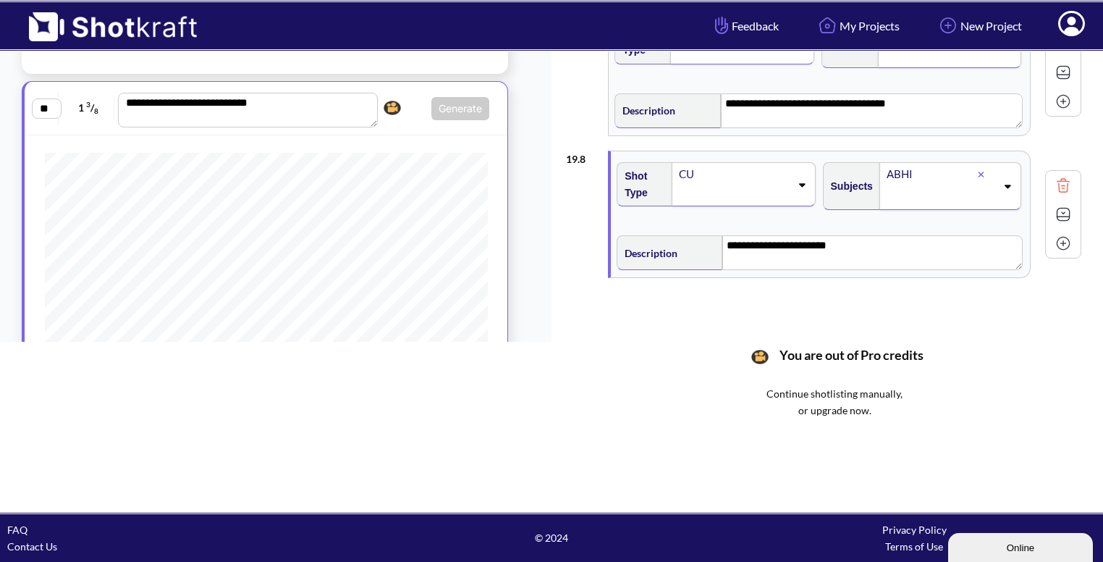
scroll to position [165, 0]
click at [1060, 240] on img at bounding box center [1064, 243] width 22 height 22
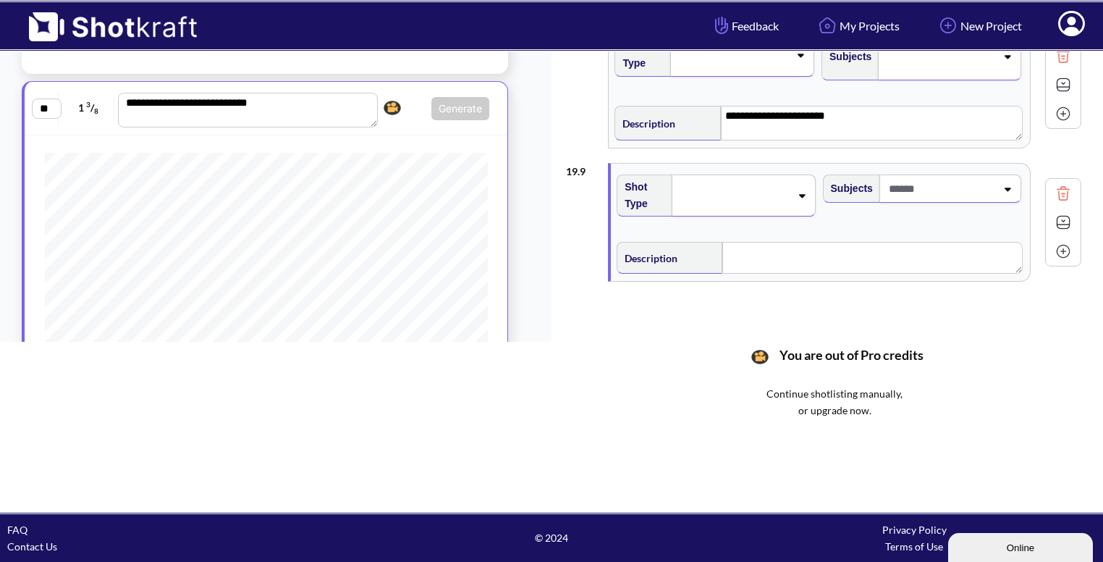
scroll to position [1023, 0]
click at [801, 192] on icon at bounding box center [802, 195] width 20 height 10
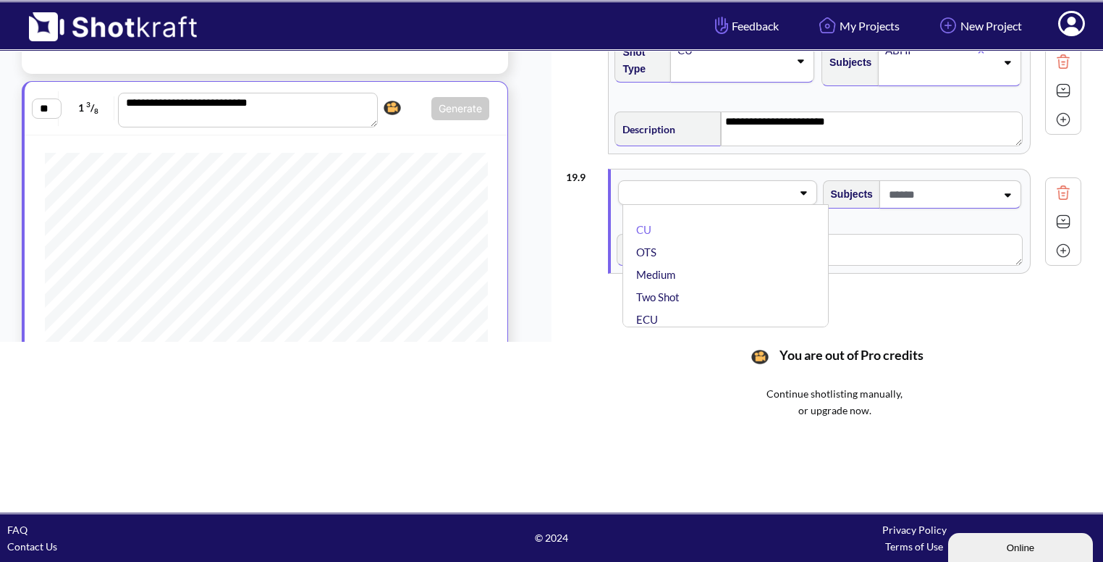
scroll to position [1015, 0]
click at [735, 265] on li "Medium" at bounding box center [728, 276] width 191 height 22
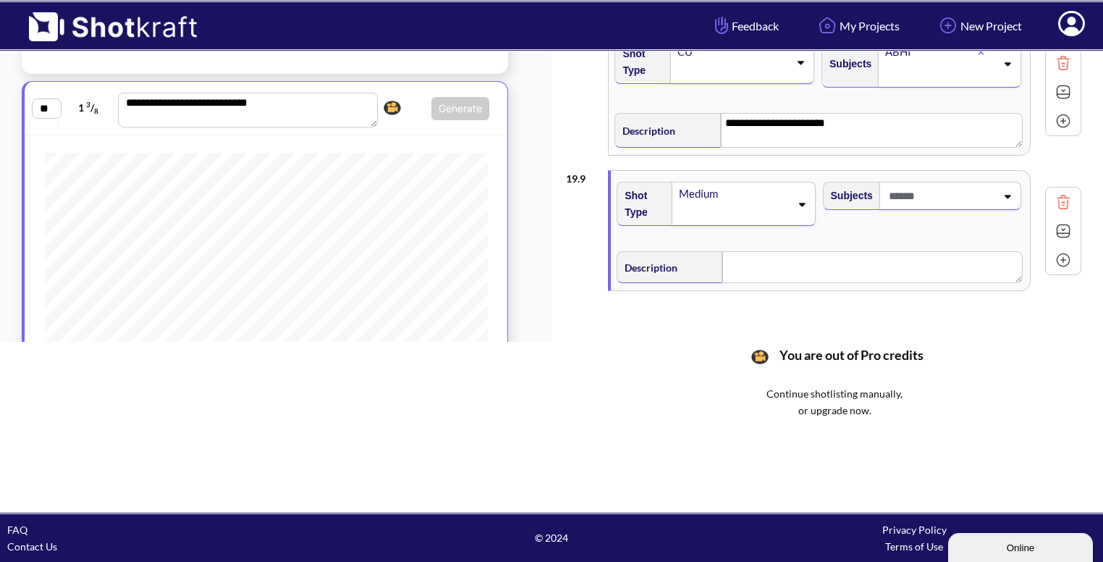
click at [945, 194] on span at bounding box center [940, 196] width 111 height 24
click at [891, 248] on li "[PERSON_NAME]" at bounding box center [935, 257] width 191 height 22
click at [1013, 206] on div "[PERSON_NAME]" at bounding box center [951, 206] width 142 height 48
click at [890, 284] on li "ABHI" at bounding box center [935, 292] width 191 height 22
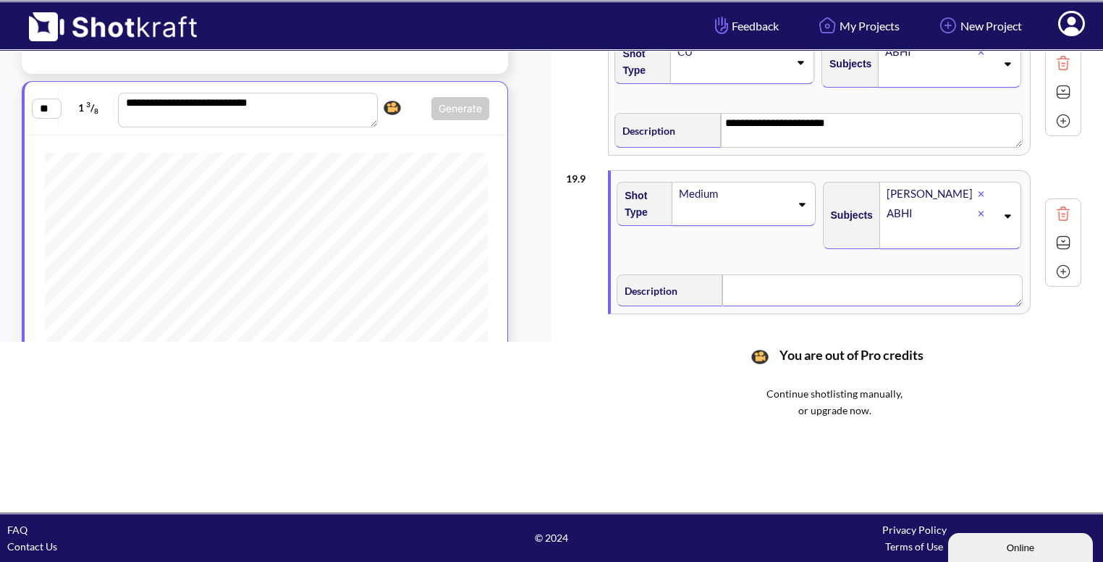
click at [785, 274] on textarea at bounding box center [872, 290] width 300 height 32
click at [1062, 241] on img at bounding box center [1064, 244] width 22 height 22
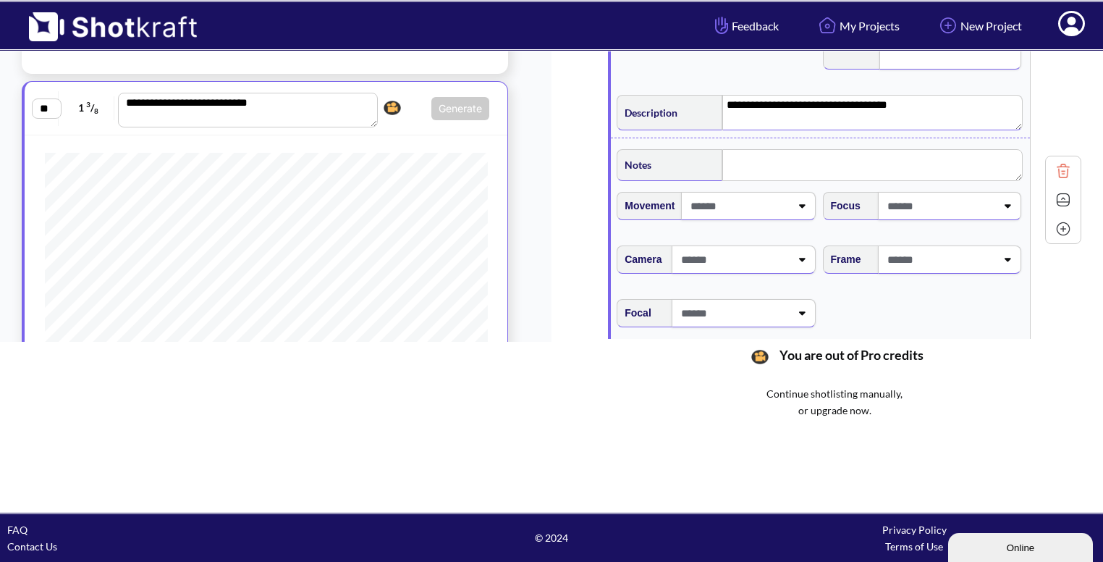
scroll to position [1193, 0]
click at [1005, 248] on div at bounding box center [949, 261] width 143 height 28
type textarea "**********"
click at [933, 274] on li "Low Angle" at bounding box center [935, 279] width 191 height 22
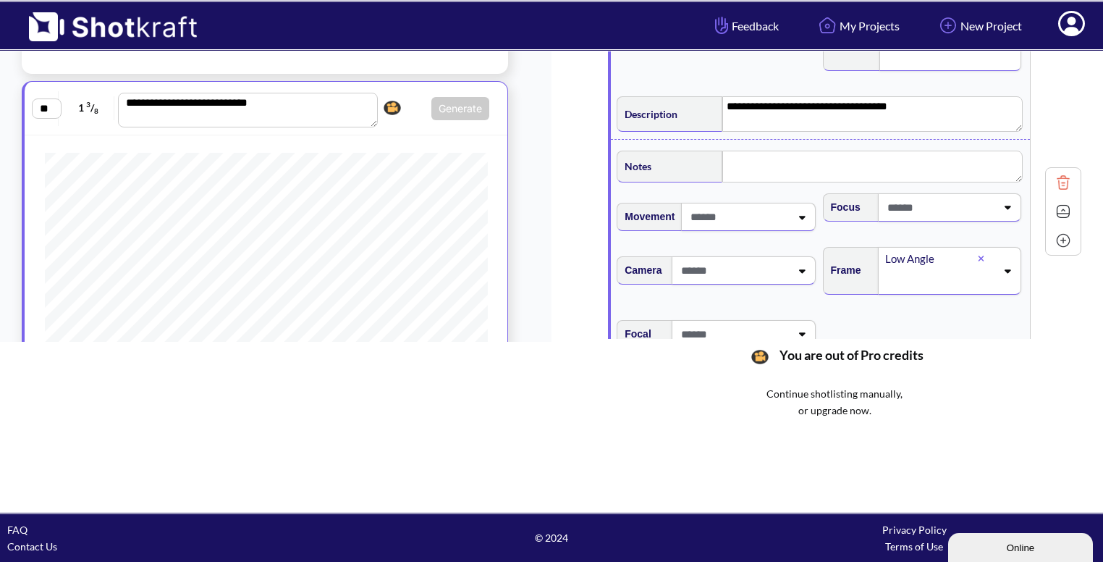
click at [812, 180] on div "Notes" at bounding box center [821, 164] width 412 height 43
click at [915, 116] on textarea "**********" at bounding box center [872, 113] width 300 height 35
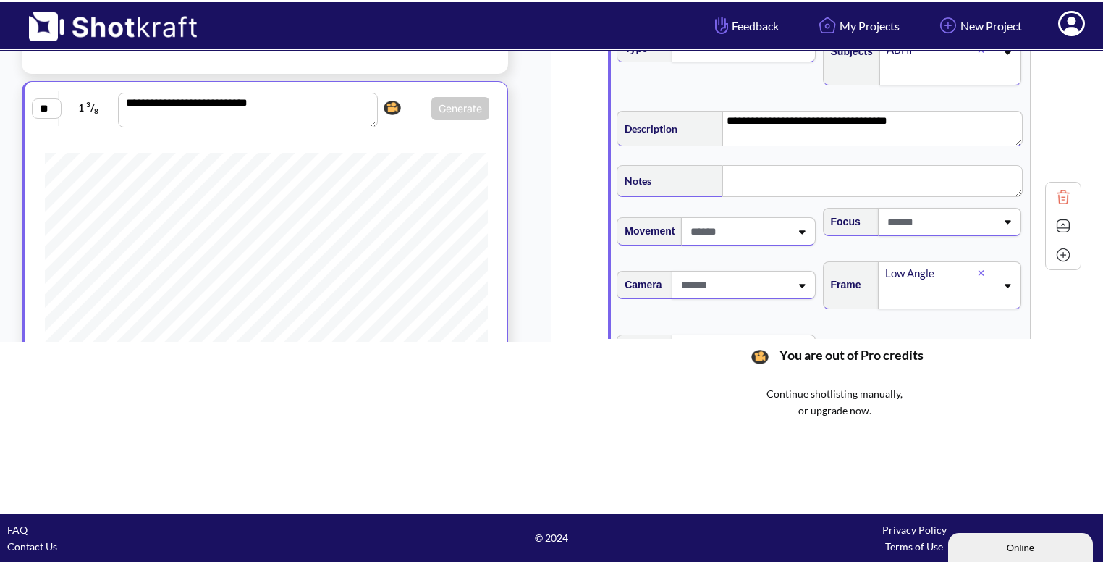
scroll to position [1170, 0]
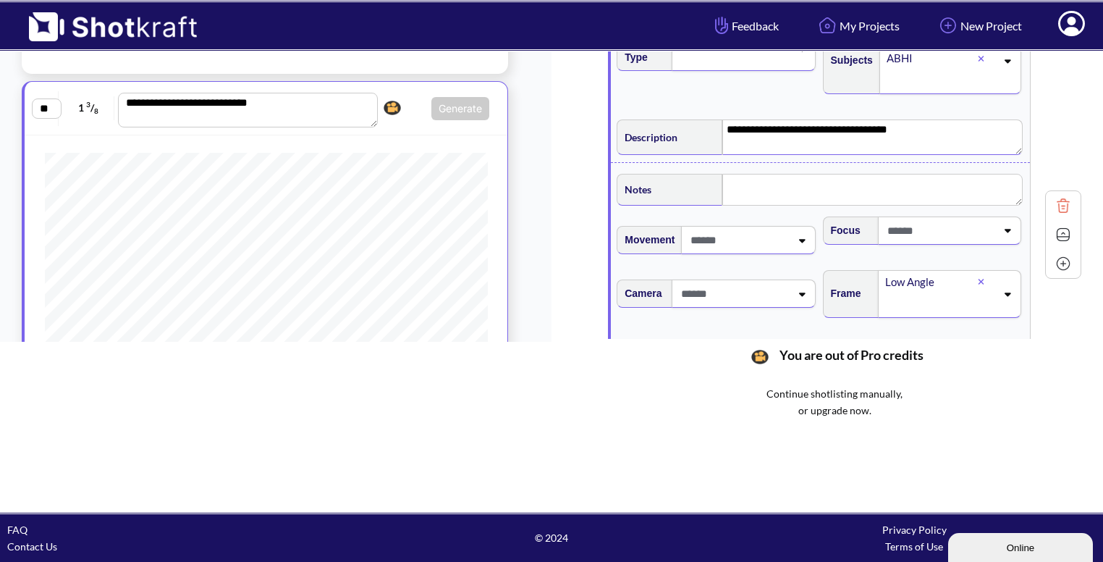
click at [895, 121] on textarea "**********" at bounding box center [872, 136] width 300 height 35
click at [1060, 232] on img at bounding box center [1064, 235] width 22 height 22
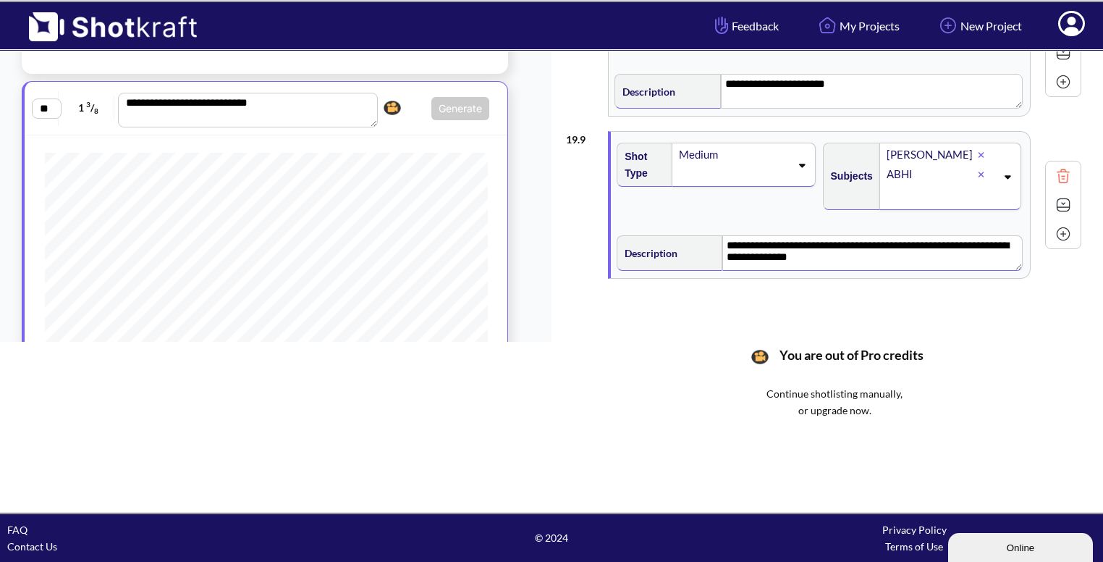
click at [1059, 229] on img at bounding box center [1064, 234] width 22 height 22
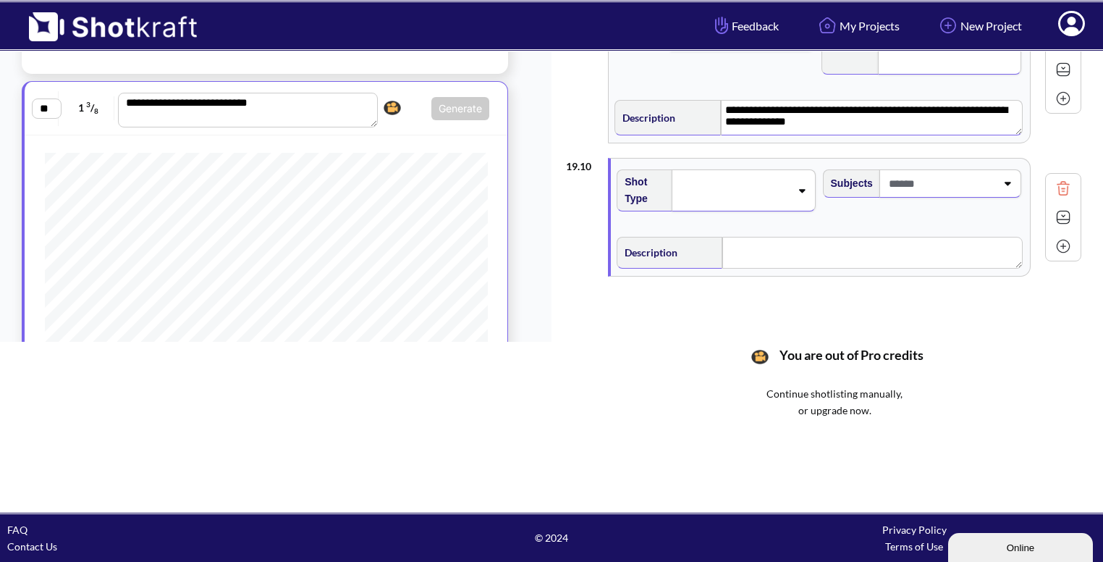
click at [804, 185] on icon at bounding box center [802, 190] width 20 height 10
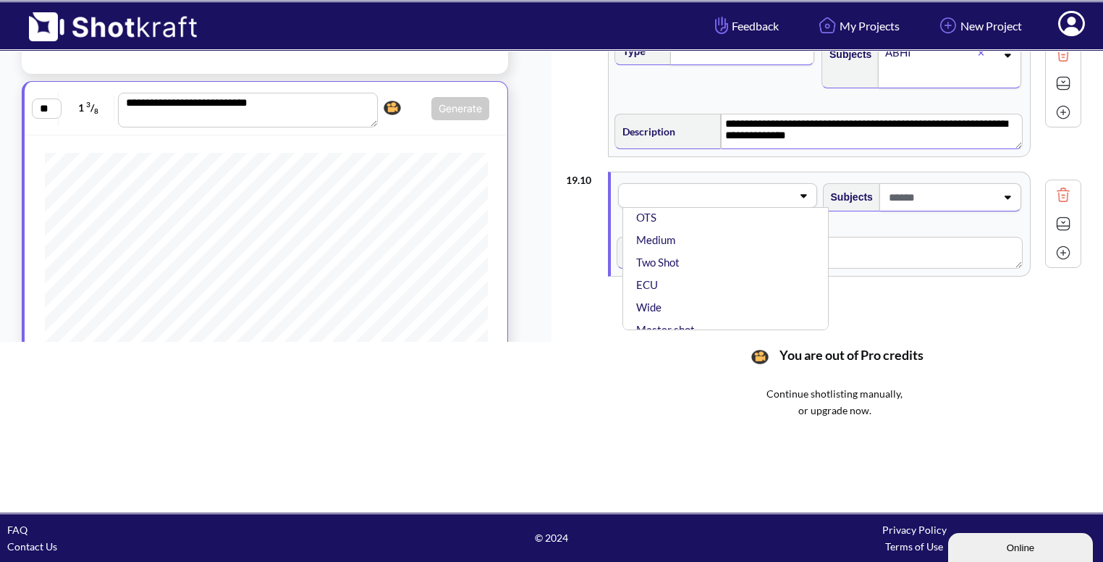
scroll to position [37, 0]
click at [712, 276] on li "ECU" at bounding box center [728, 285] width 191 height 22
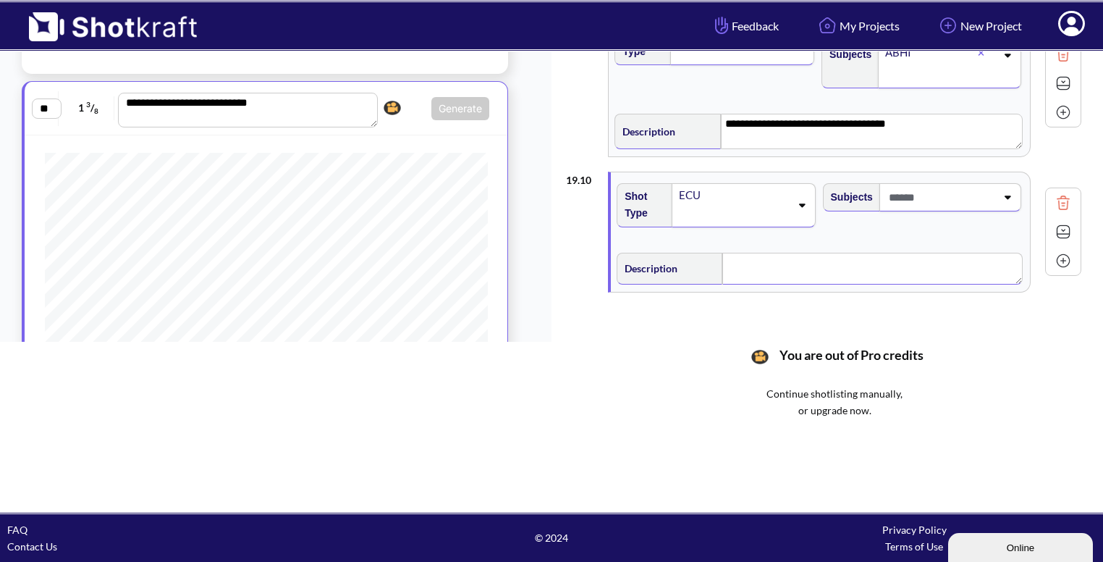
click at [853, 279] on textarea at bounding box center [872, 269] width 300 height 32
type textarea "**********"
click at [782, 258] on textarea "**********" at bounding box center [872, 270] width 300 height 35
click at [935, 194] on span at bounding box center [940, 197] width 111 height 24
type textarea "**********"
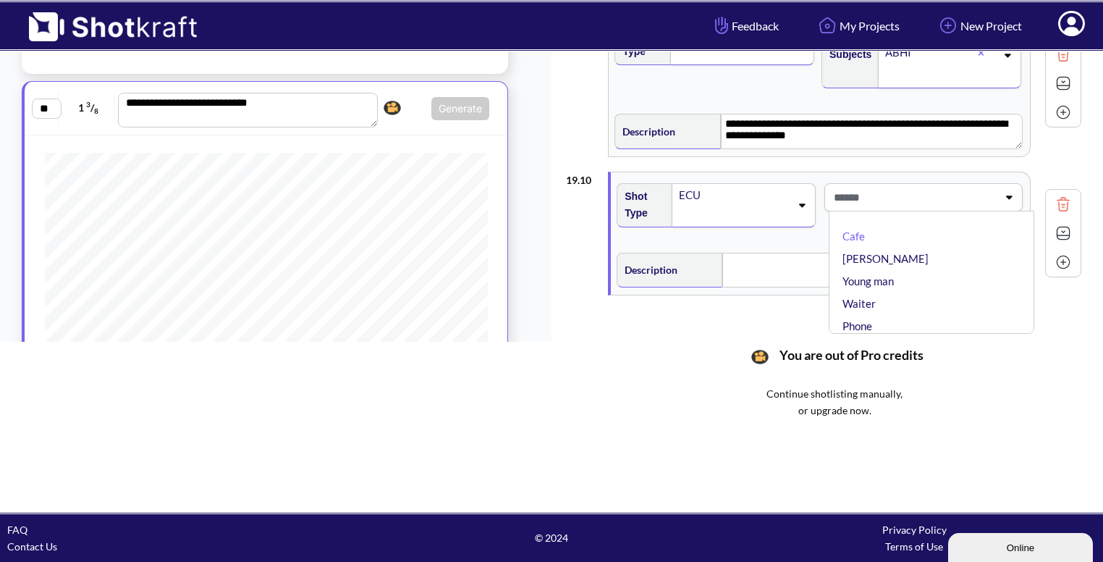
type textarea "**********"
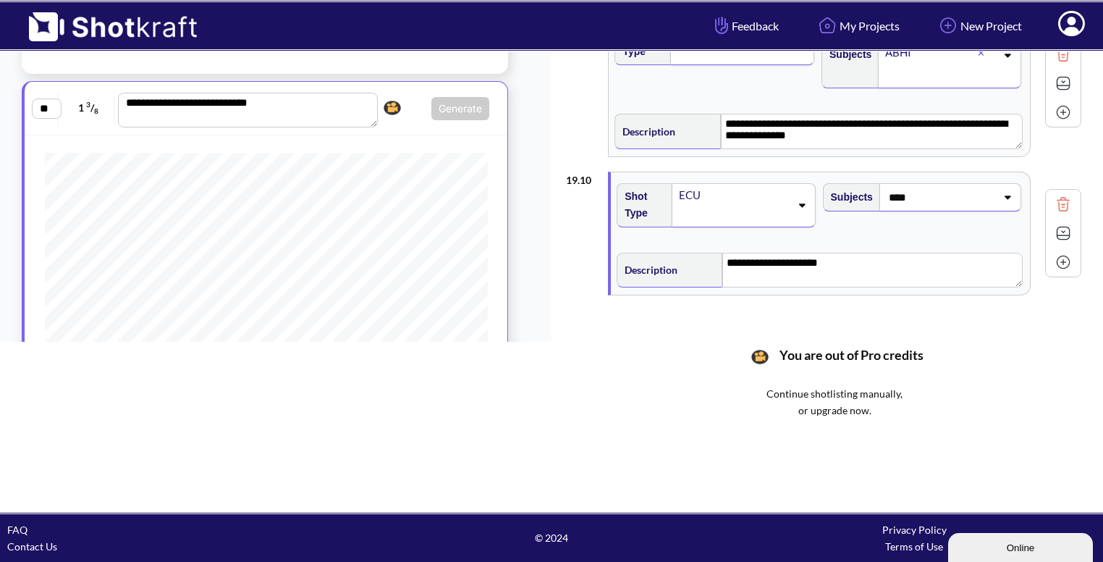
click at [1061, 164] on div "**********" at bounding box center [823, 233] width 515 height 138
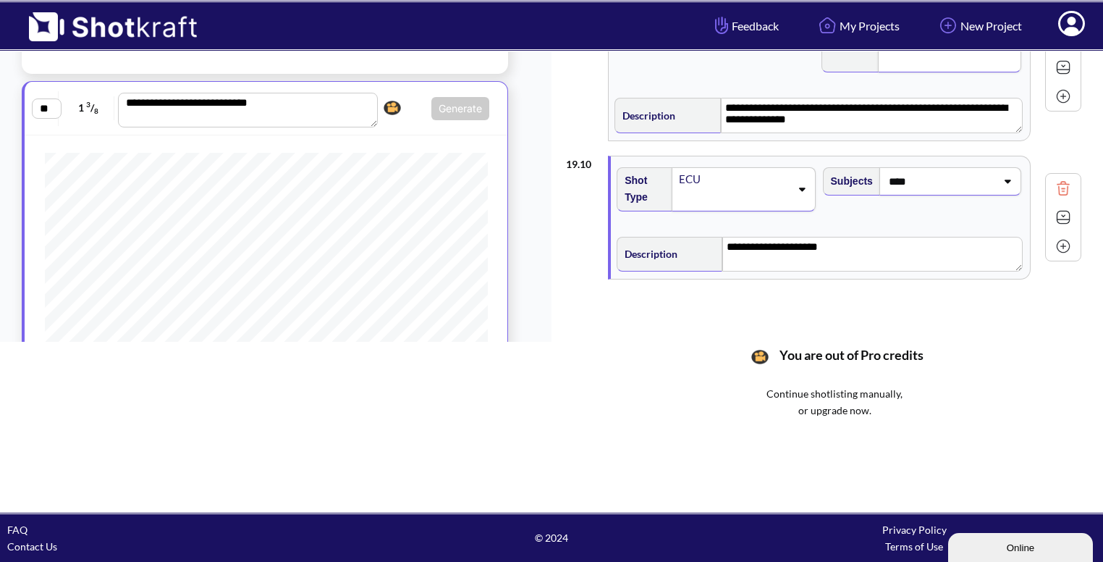
click at [1071, 218] on img at bounding box center [1064, 217] width 22 height 22
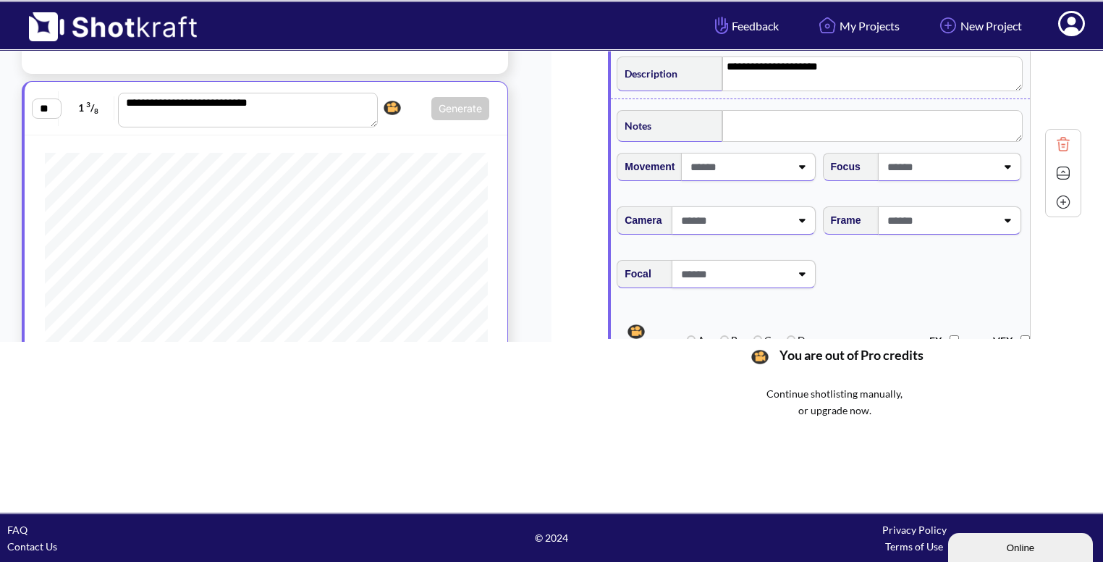
scroll to position [1391, 0]
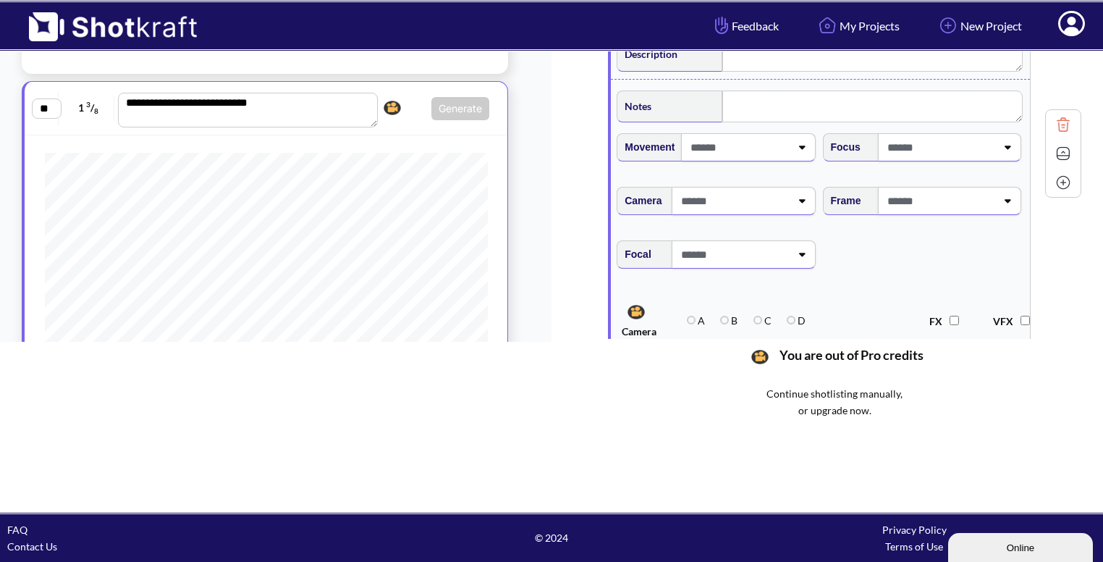
click at [998, 203] on div at bounding box center [949, 201] width 143 height 28
type input "****"
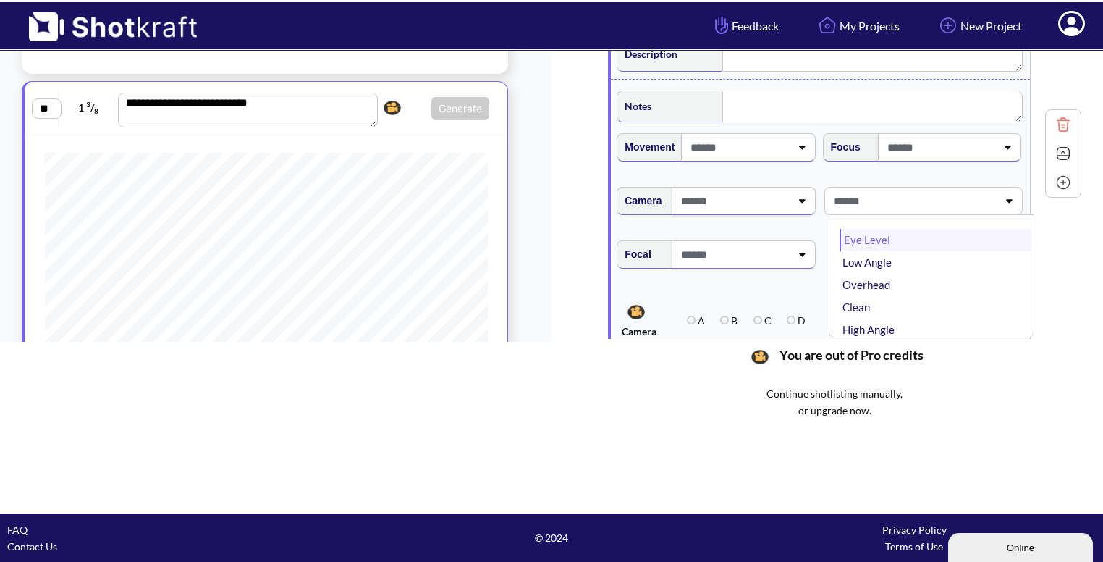
click at [885, 229] on li "Eye Level" at bounding box center [935, 240] width 191 height 22
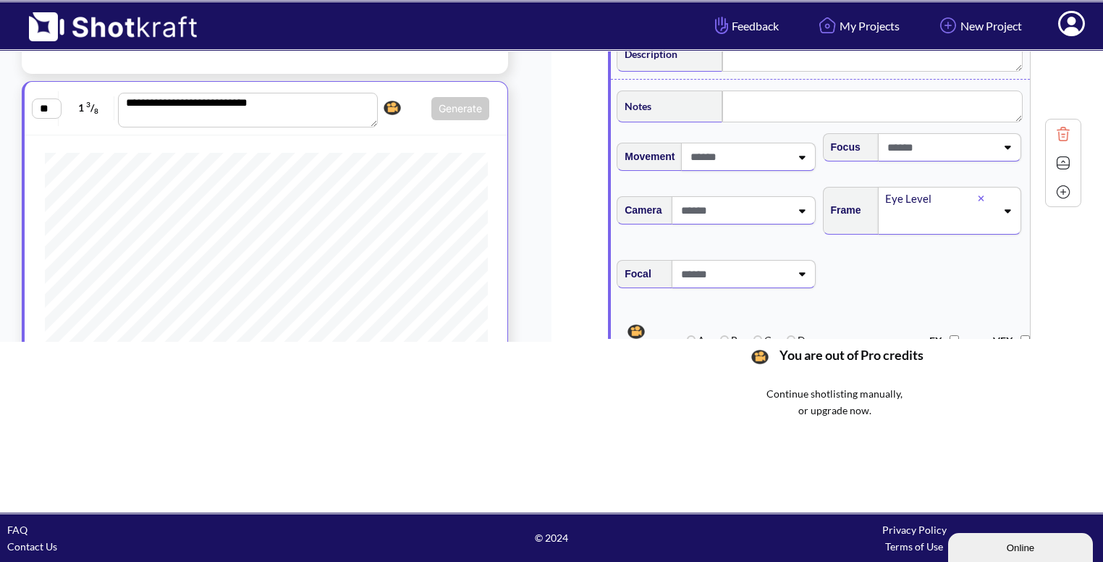
click at [982, 197] on icon at bounding box center [981, 198] width 7 height 9
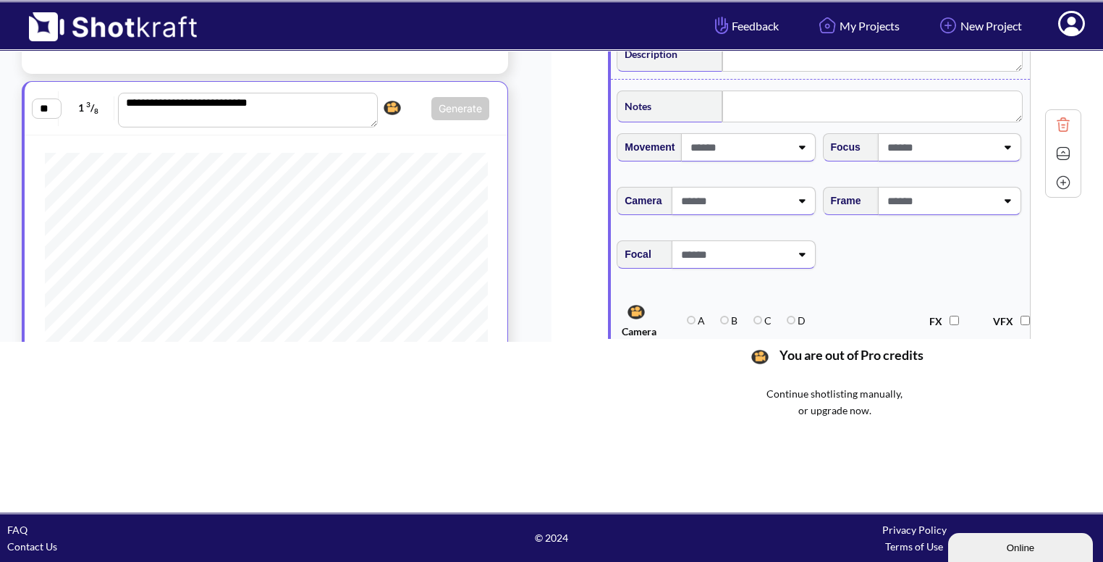
click at [999, 190] on div at bounding box center [949, 201] width 143 height 28
click at [892, 288] on li "High Angle" at bounding box center [935, 289] width 191 height 22
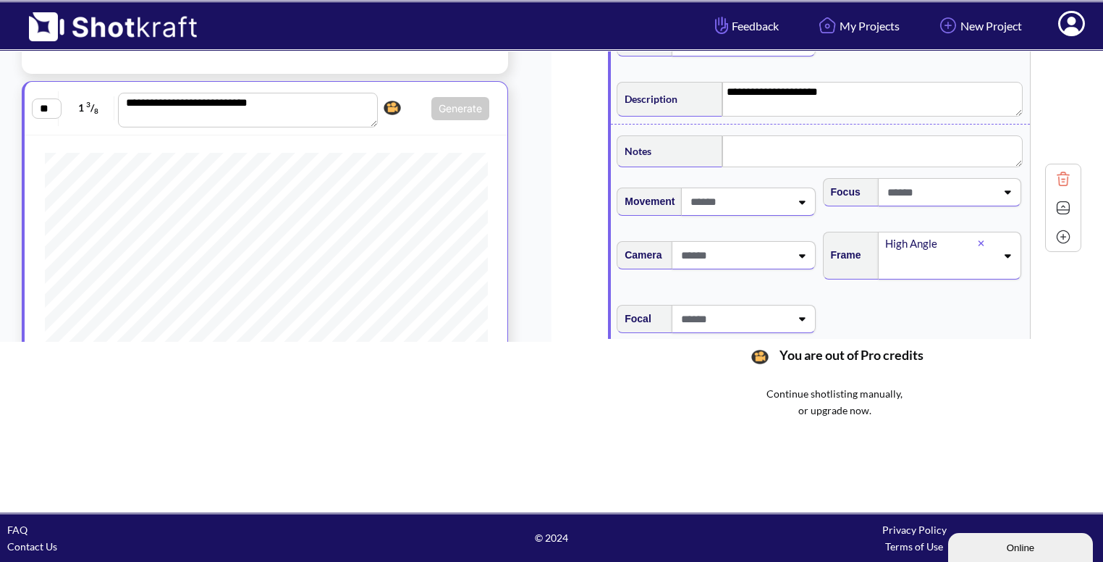
scroll to position [1350, 0]
click at [1068, 201] on img at bounding box center [1064, 204] width 22 height 22
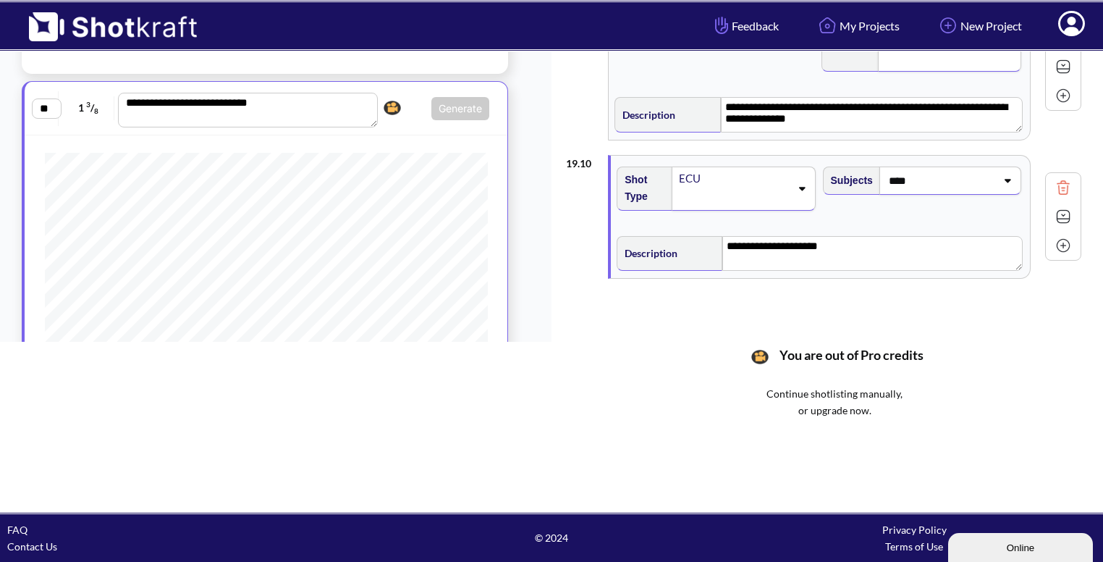
scroll to position [1192, 0]
click at [1064, 241] on img at bounding box center [1064, 246] width 22 height 22
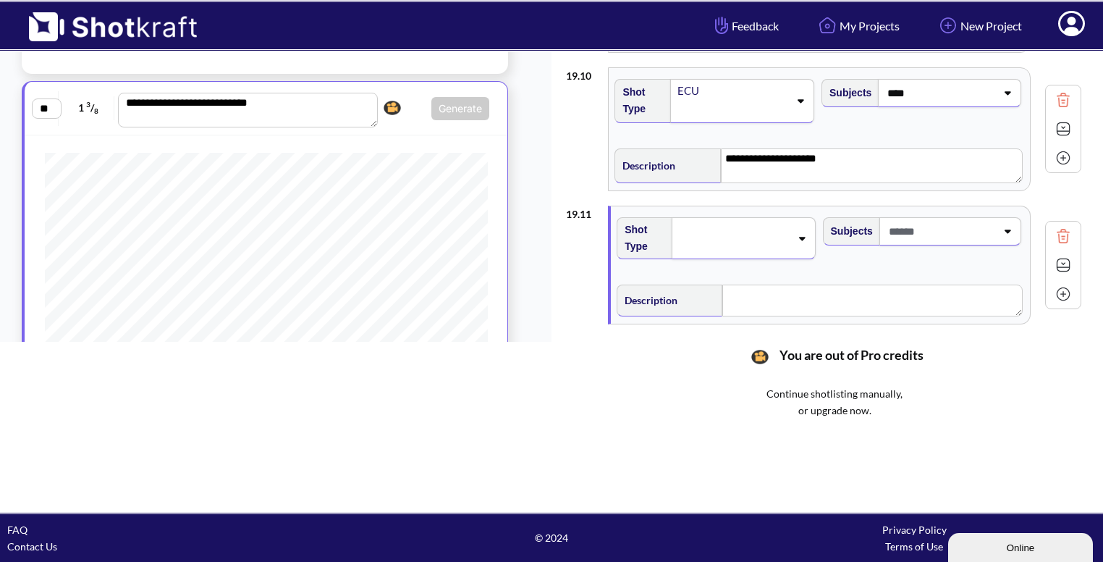
scroll to position [1281, 0]
click at [798, 222] on div at bounding box center [743, 237] width 143 height 42
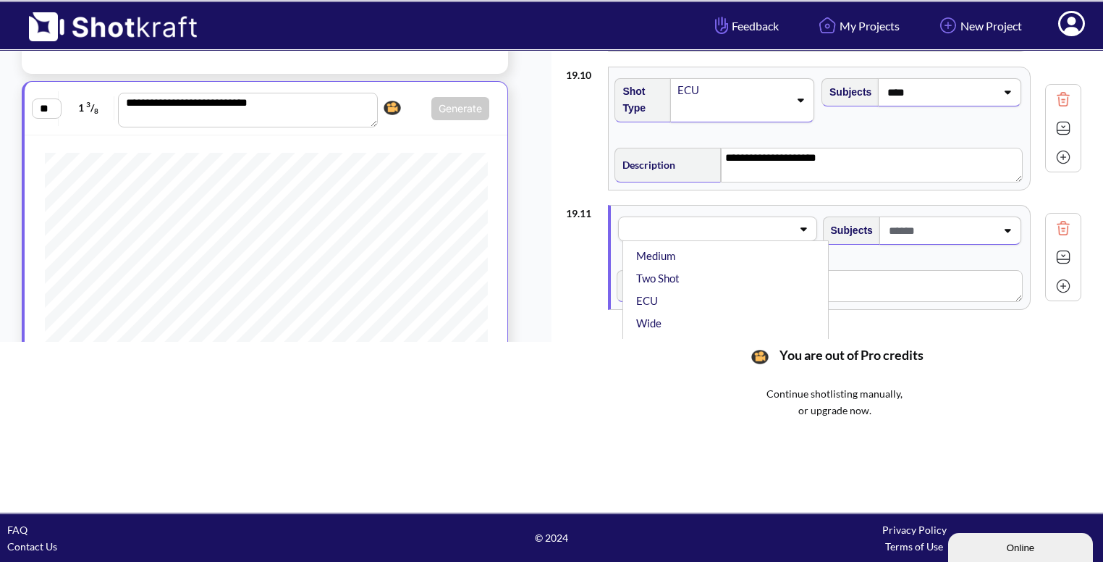
scroll to position [0, 0]
click at [744, 300] on li "Medium" at bounding box center [728, 311] width 191 height 22
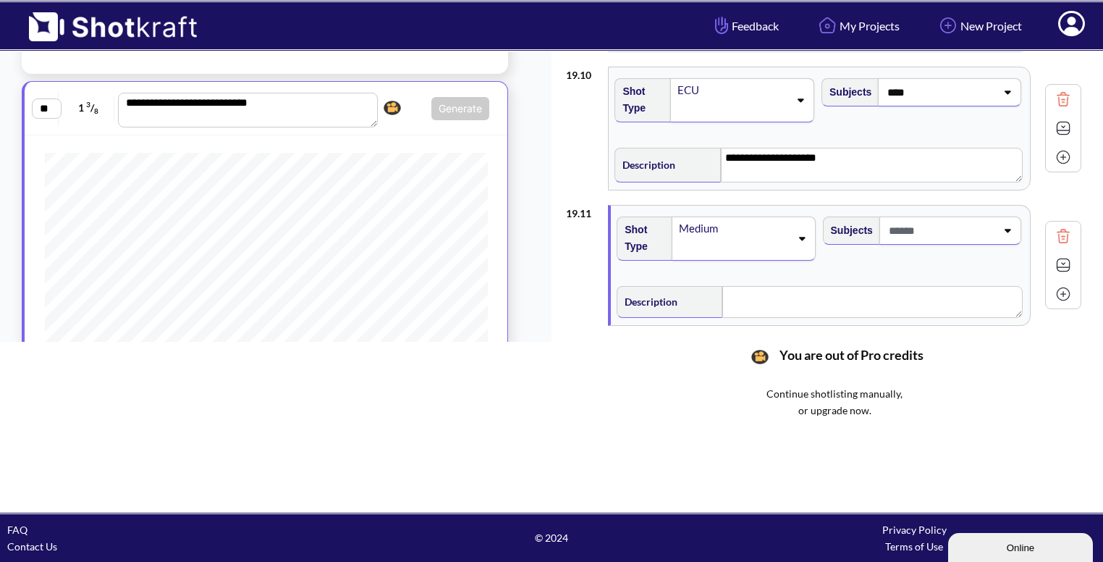
click at [984, 223] on span at bounding box center [940, 231] width 111 height 24
type input "***"
click at [866, 258] on li "ABHI" at bounding box center [935, 269] width 191 height 22
click at [773, 292] on textarea at bounding box center [872, 302] width 300 height 32
type textarea "*"
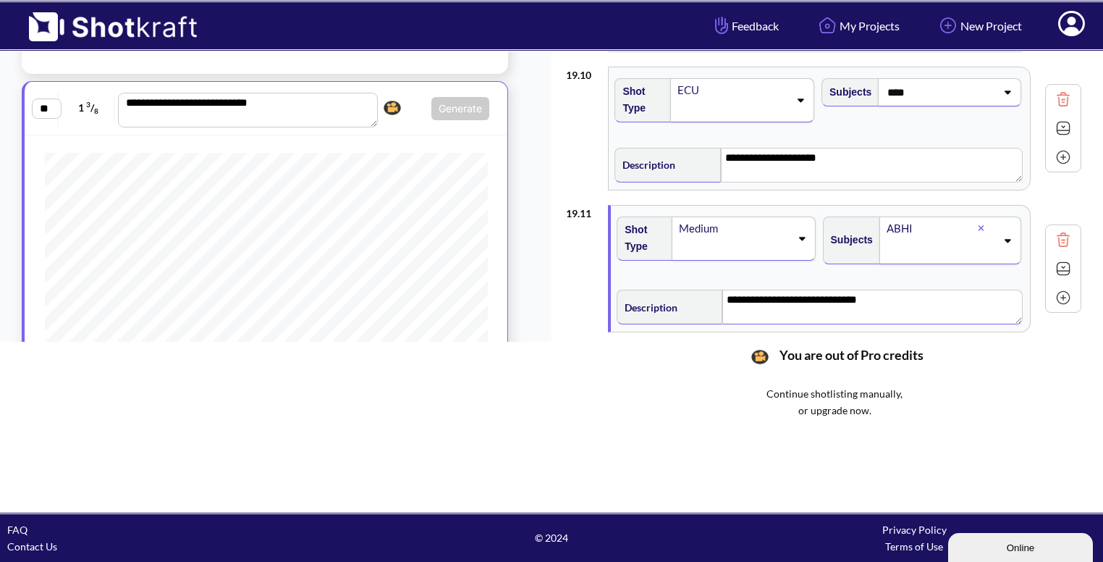
click at [1060, 262] on img at bounding box center [1064, 269] width 22 height 22
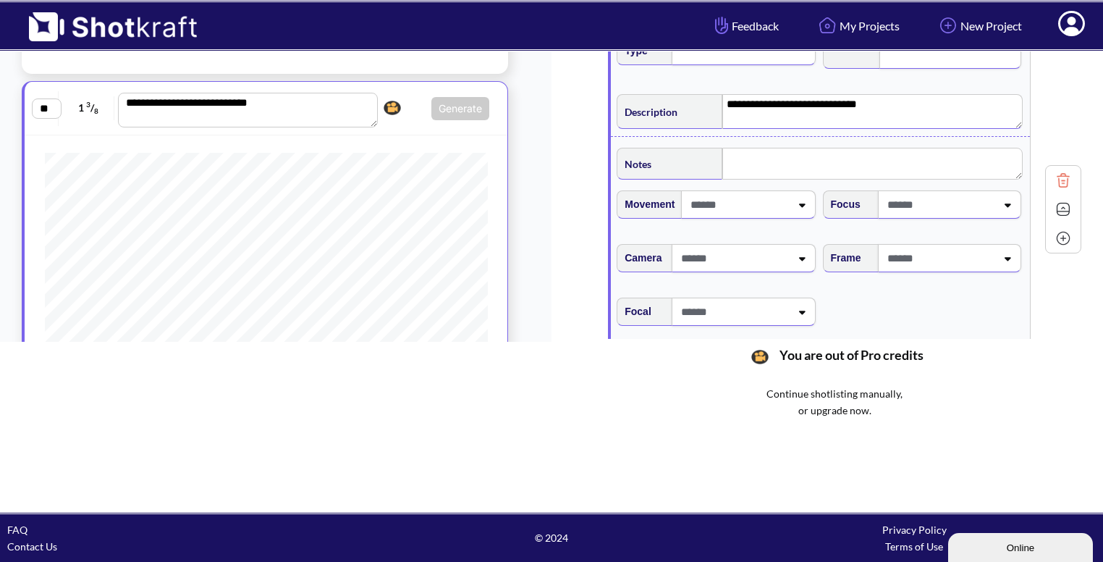
scroll to position [1477, 0]
click at [966, 259] on span at bounding box center [940, 257] width 112 height 24
type textarea "**********"
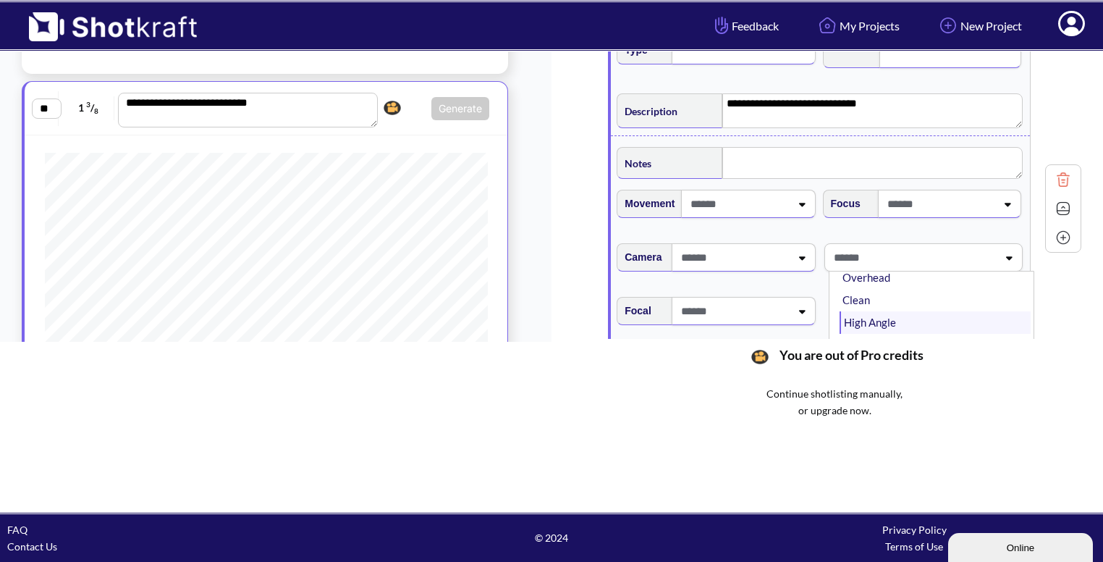
click at [919, 311] on li "High Angle" at bounding box center [935, 322] width 191 height 22
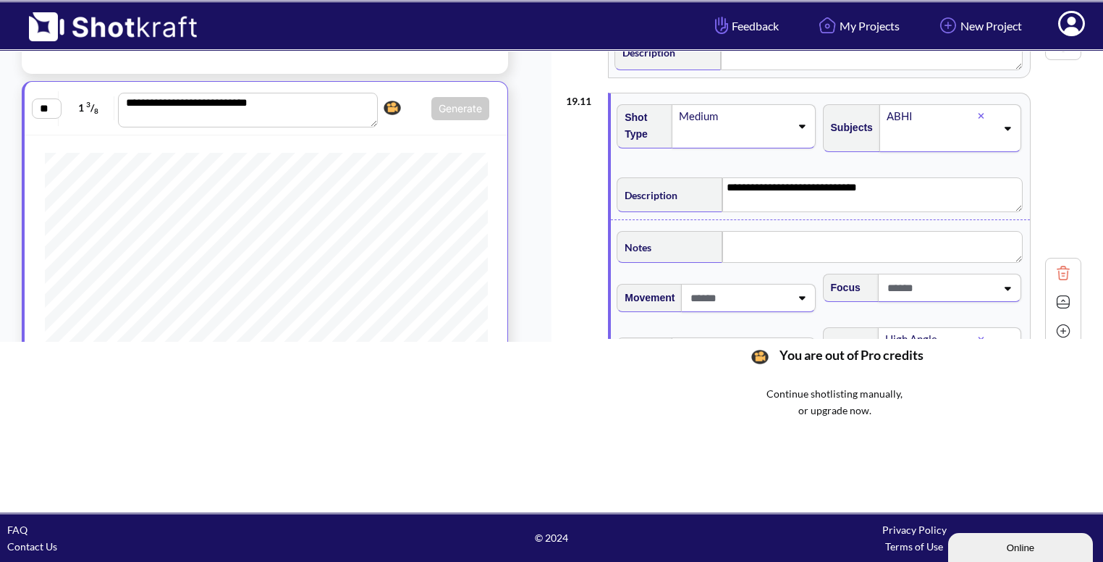
scroll to position [1392, 0]
click at [753, 243] on textarea at bounding box center [872, 248] width 300 height 32
type textarea "**********"
click at [1067, 298] on img at bounding box center [1064, 304] width 22 height 22
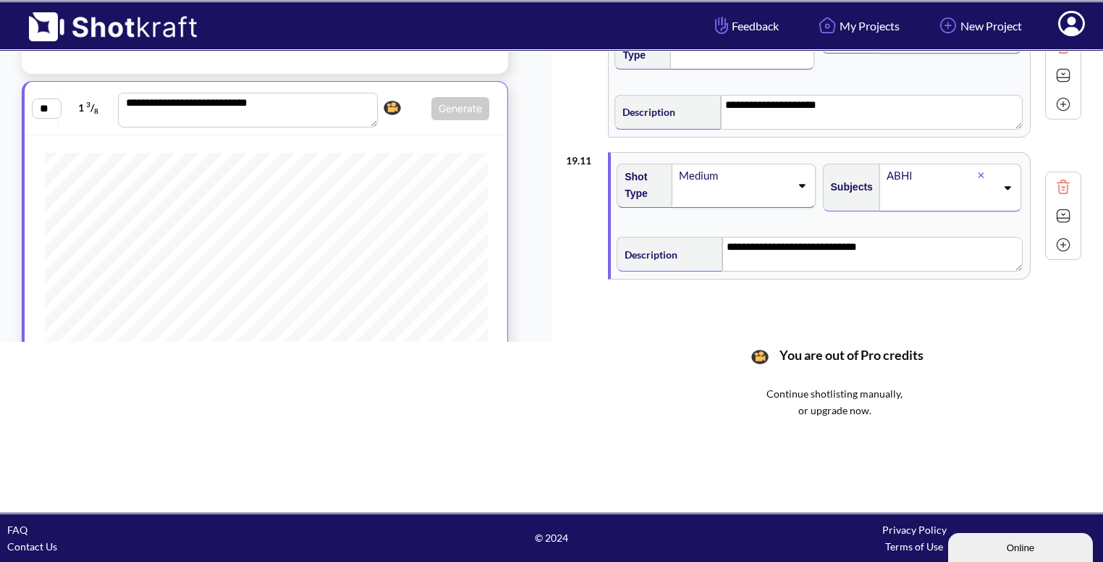
click at [1066, 234] on img at bounding box center [1064, 245] width 22 height 22
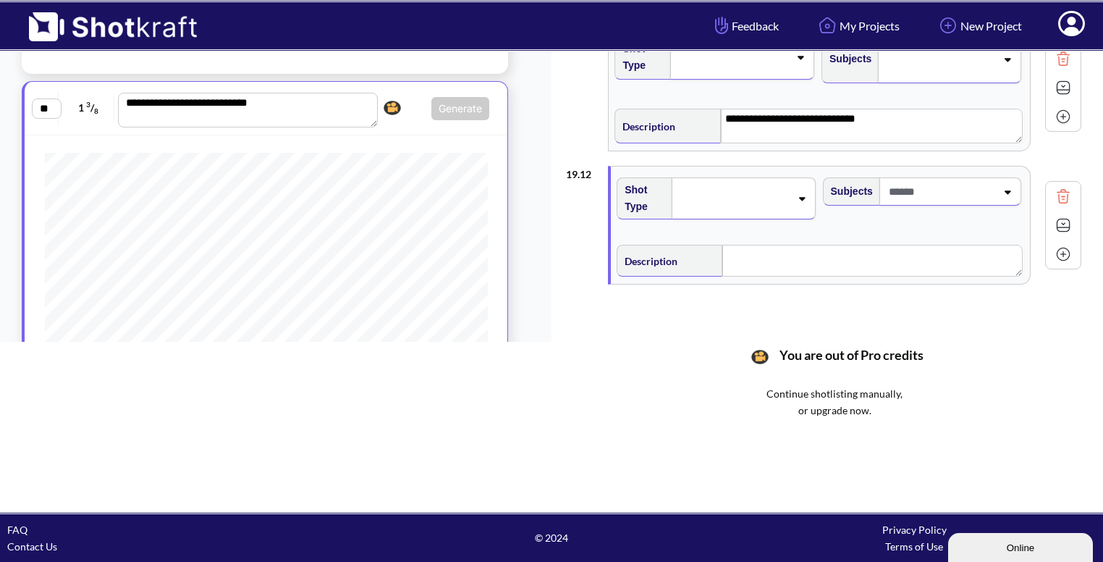
scroll to position [1462, 0]
click at [1059, 218] on img at bounding box center [1064, 225] width 22 height 22
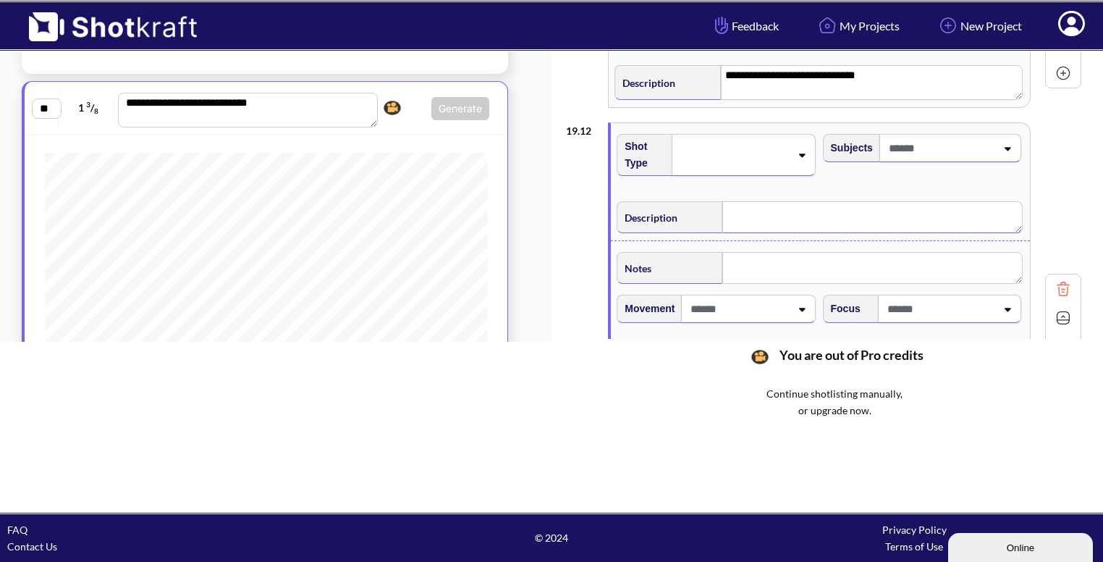
click at [809, 214] on textarea at bounding box center [872, 217] width 300 height 32
click at [782, 159] on div at bounding box center [743, 155] width 143 height 42
click at [979, 143] on span at bounding box center [940, 148] width 111 height 24
type textarea "**********"
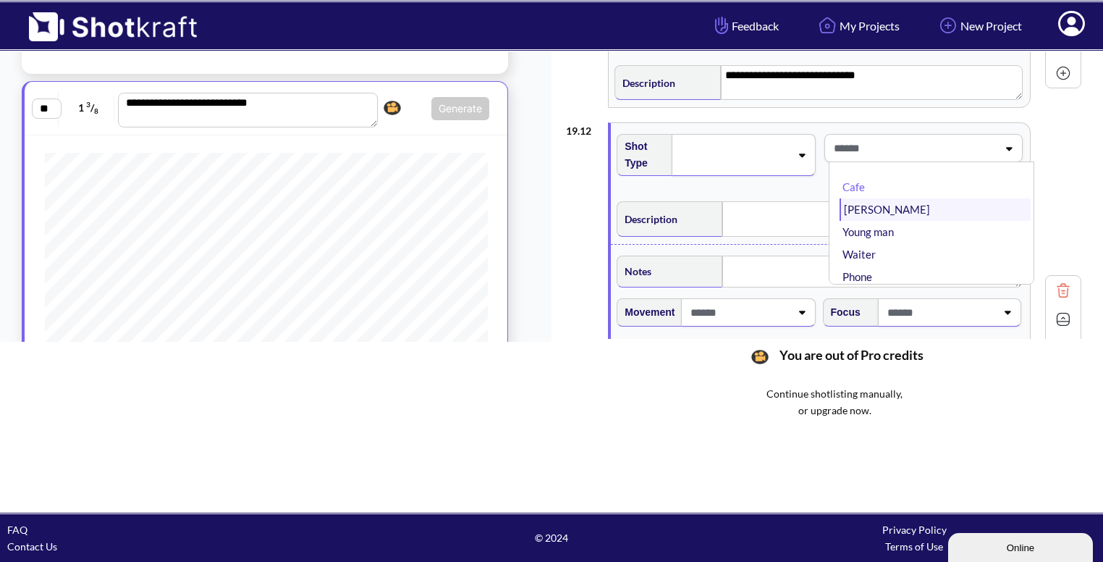
type textarea "**********"
click at [904, 203] on li "[PERSON_NAME]" at bounding box center [935, 209] width 191 height 22
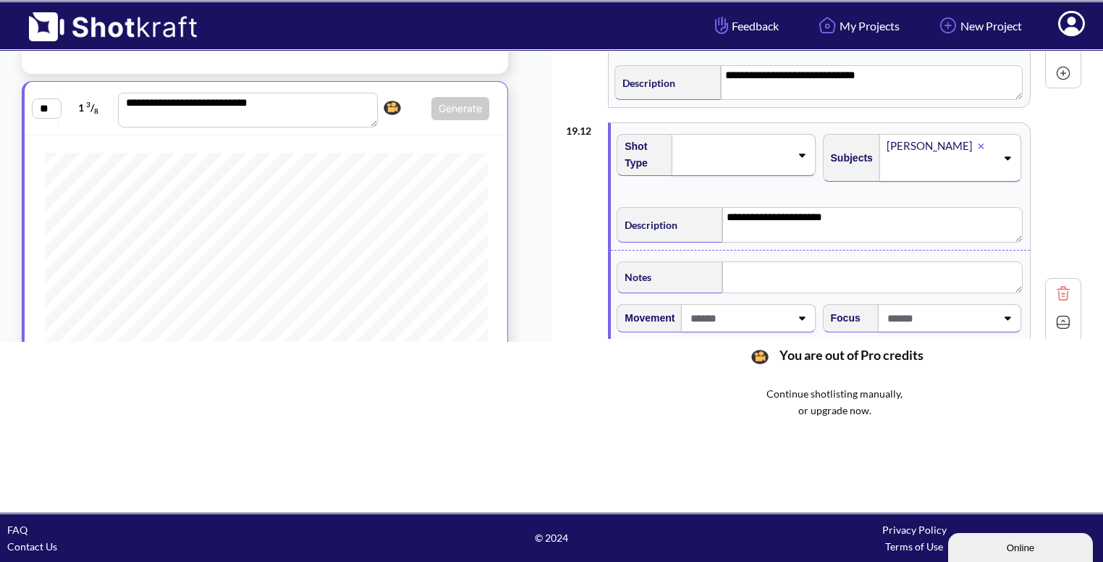
click at [759, 148] on span at bounding box center [734, 155] width 112 height 20
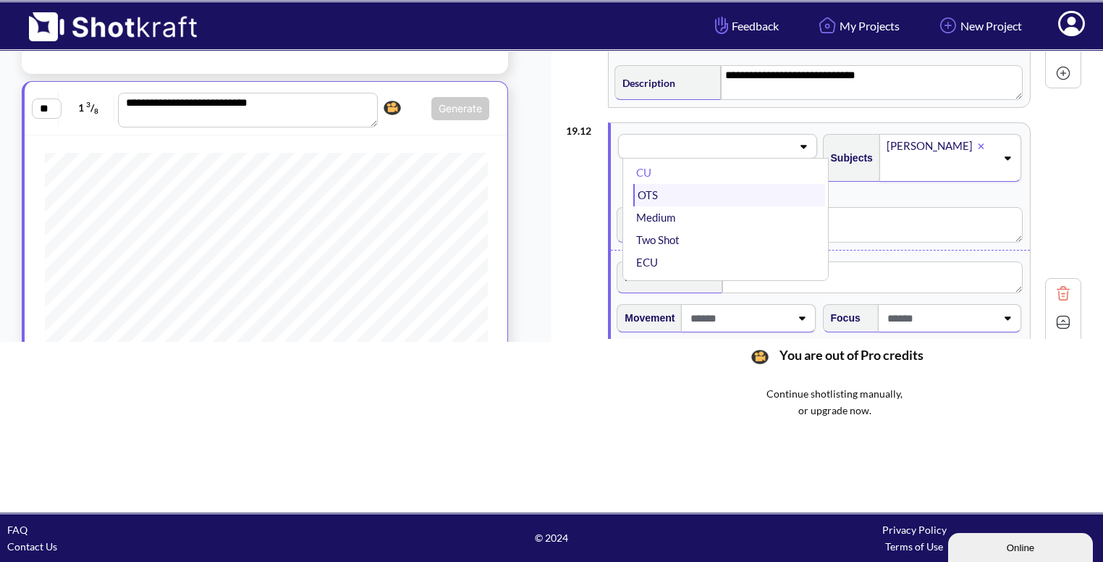
scroll to position [9, 0]
click at [730, 208] on li "Medium" at bounding box center [728, 219] width 191 height 22
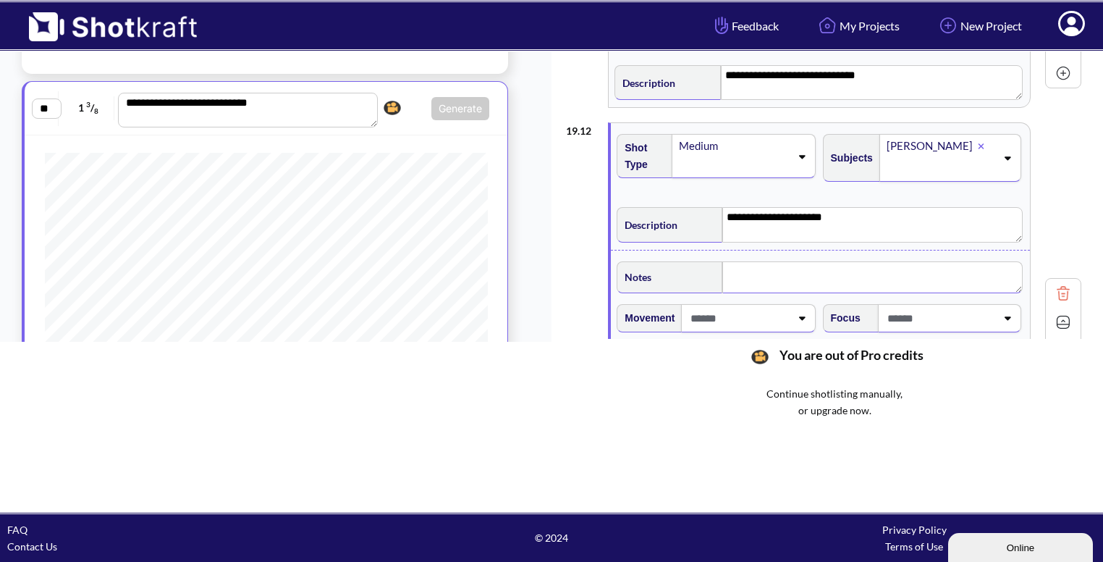
click at [742, 268] on textarea at bounding box center [872, 277] width 300 height 32
type textarea "**********"
click at [857, 215] on textarea "**********" at bounding box center [872, 224] width 300 height 35
type textarea "**********"
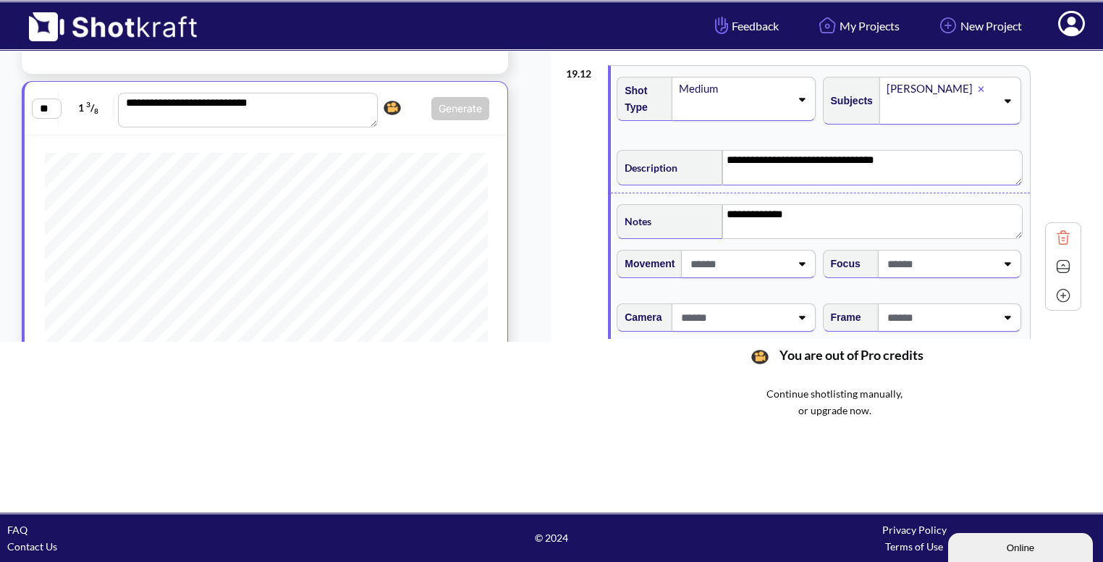
scroll to position [1605, 0]
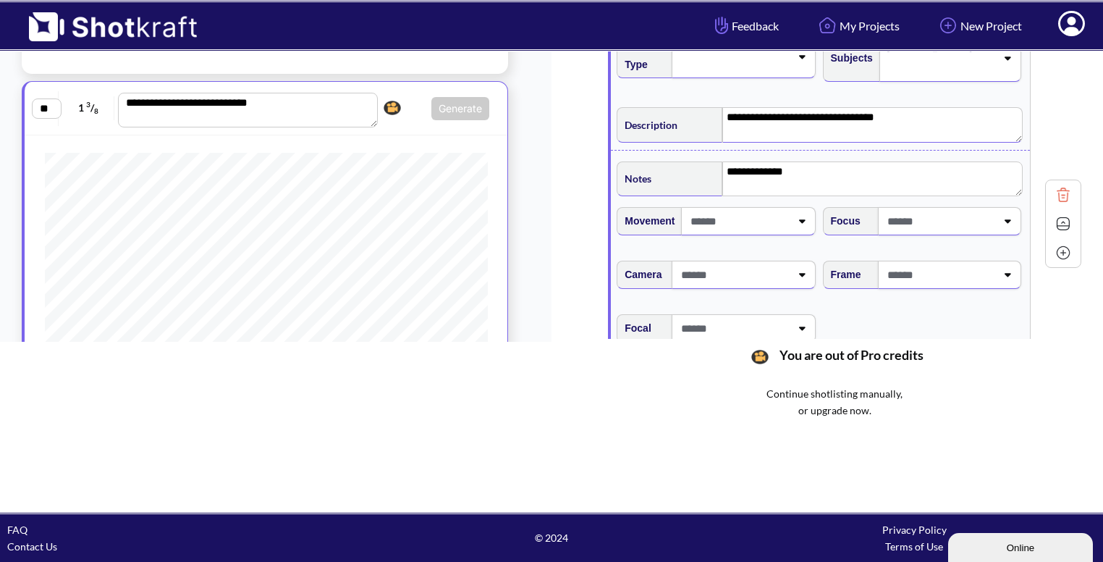
click at [933, 271] on span at bounding box center [940, 275] width 112 height 24
type textarea "**********"
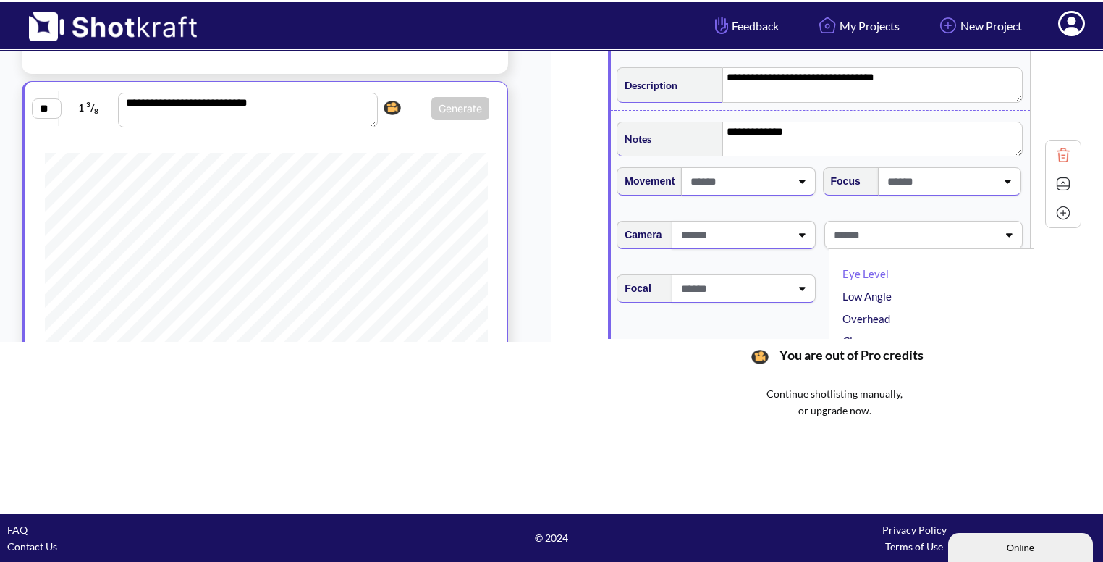
scroll to position [1645, 0]
click at [903, 284] on li "Low Angle" at bounding box center [935, 295] width 191 height 22
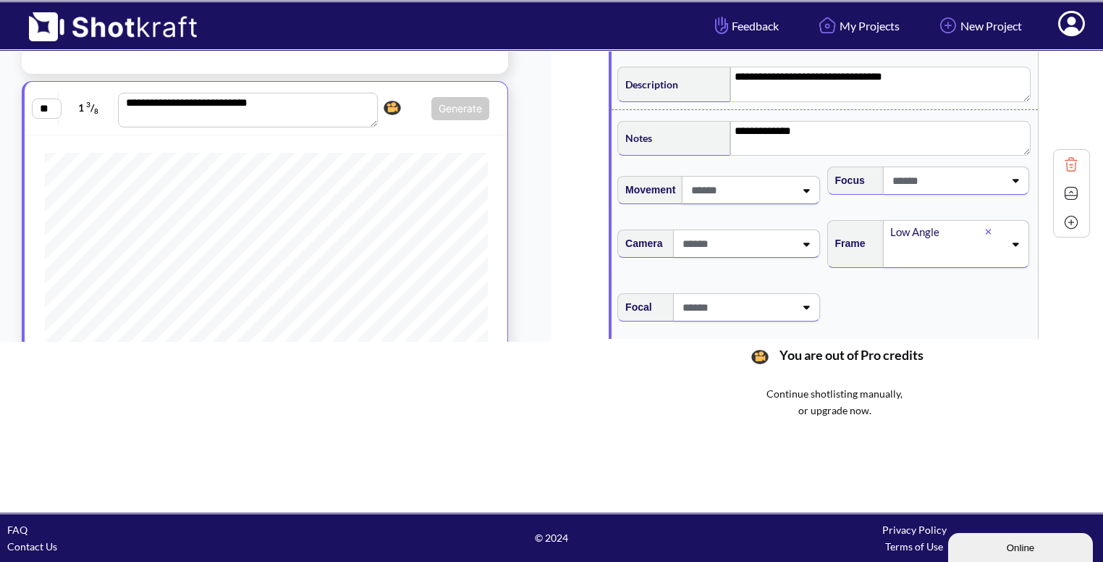
click at [1066, 190] on img at bounding box center [1072, 193] width 22 height 22
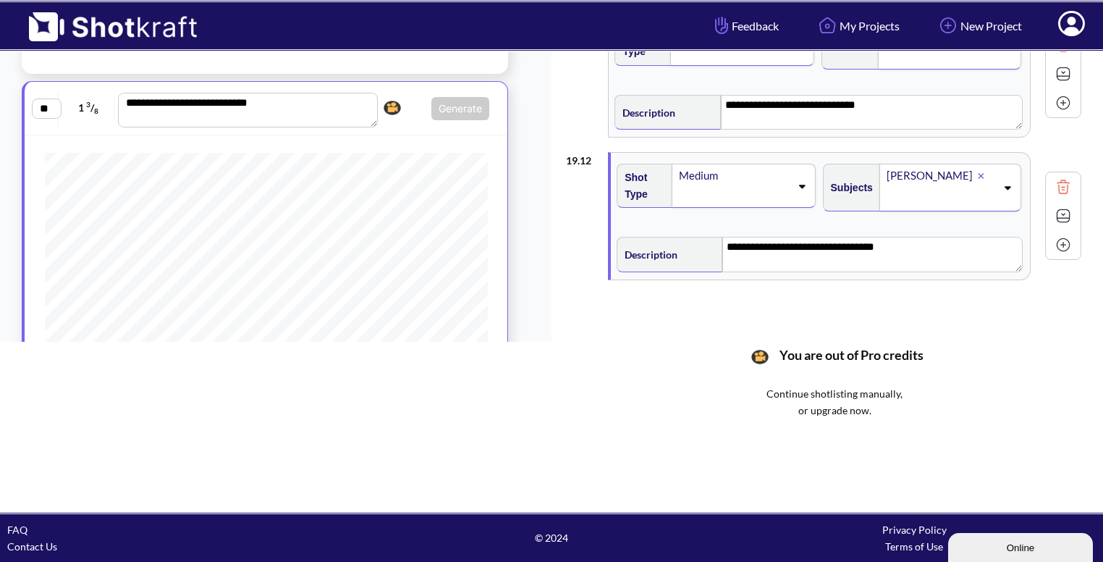
scroll to position [1475, 0]
click at [1057, 235] on img at bounding box center [1064, 246] width 22 height 22
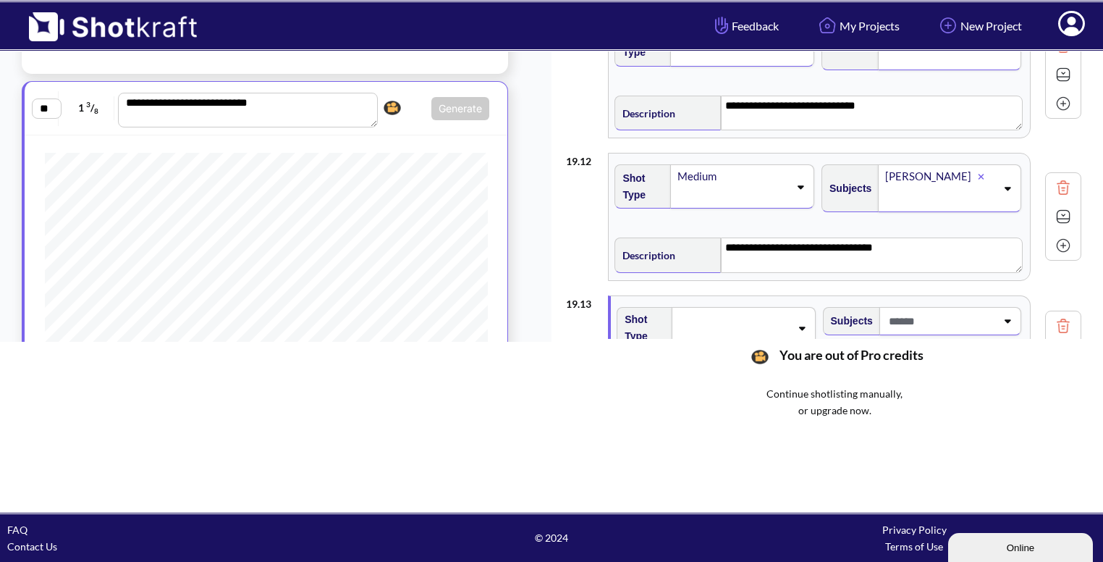
scroll to position [1611, 0]
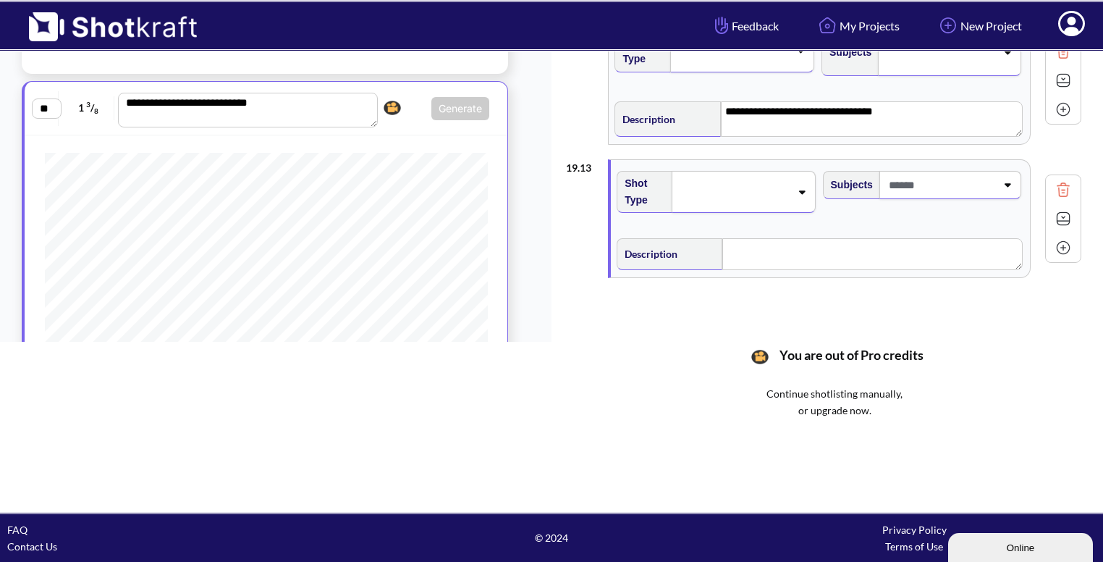
click at [780, 195] on div at bounding box center [743, 192] width 143 height 42
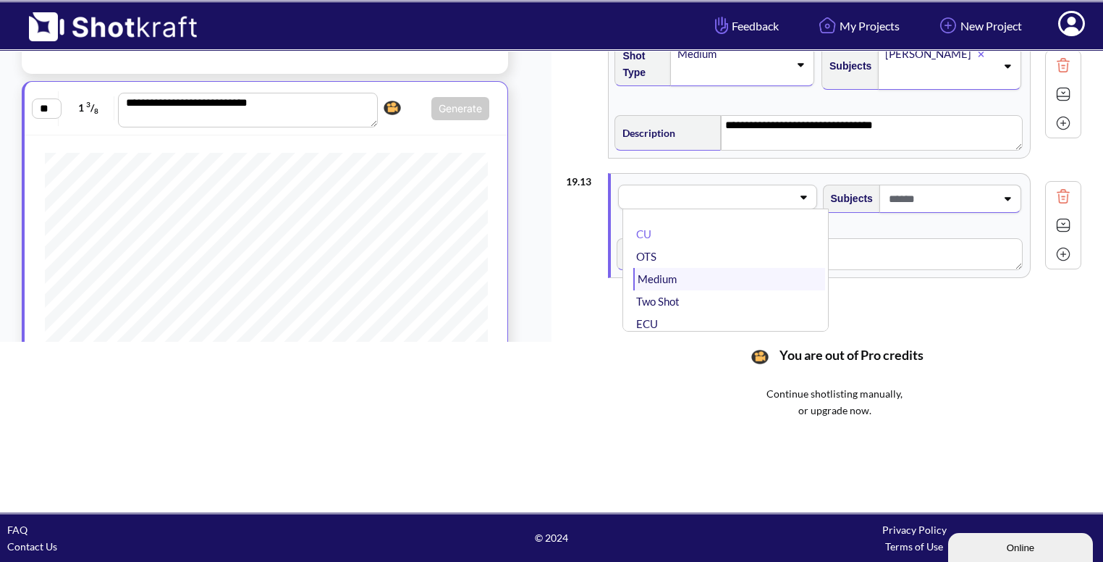
click at [742, 272] on li "Medium" at bounding box center [728, 279] width 191 height 22
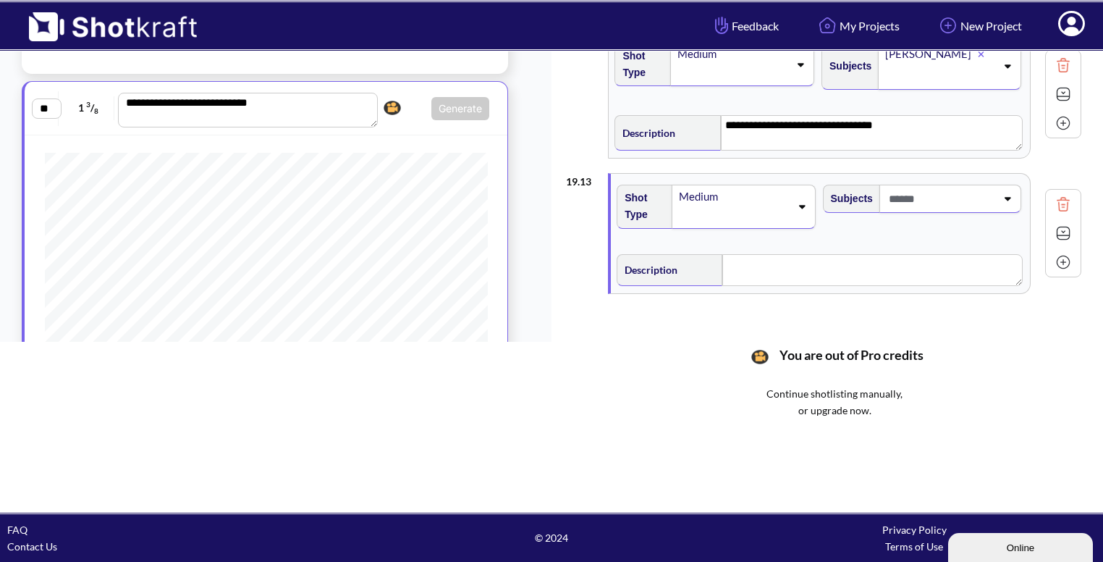
click at [934, 188] on span at bounding box center [940, 199] width 111 height 24
click at [897, 249] on li "[PERSON_NAME]" at bounding box center [935, 260] width 191 height 22
click at [1005, 203] on icon at bounding box center [1008, 208] width 20 height 10
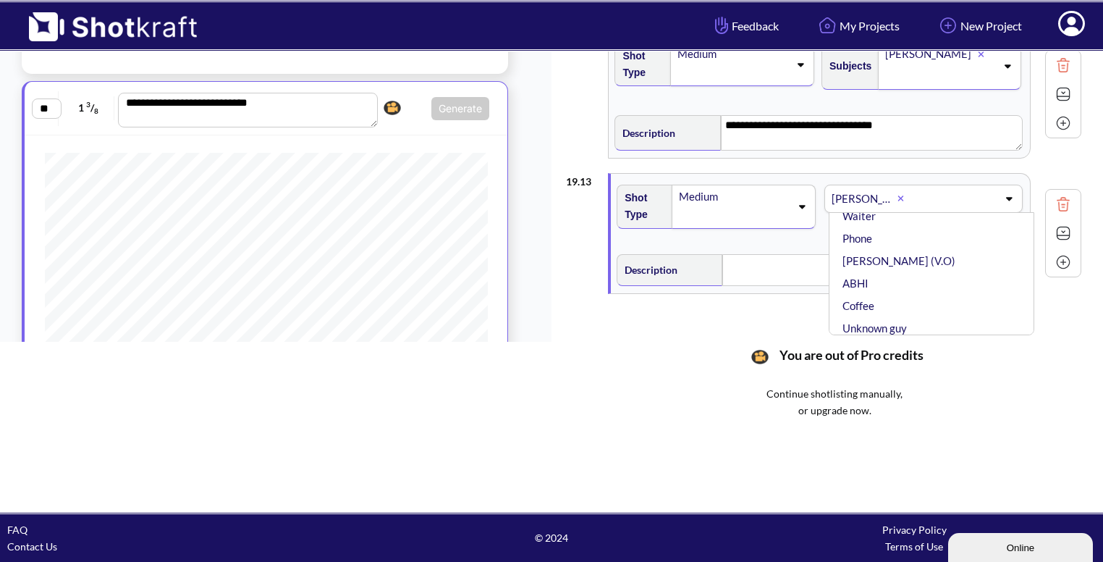
scroll to position [74, 0]
click at [906, 266] on li "ABHI" at bounding box center [935, 276] width 191 height 22
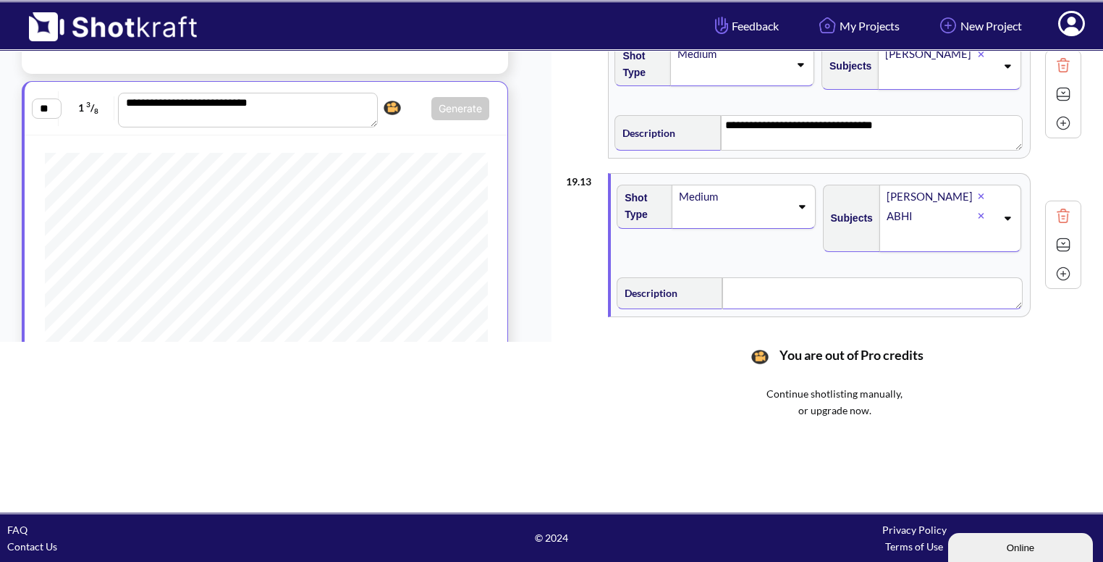
click at [790, 277] on textarea at bounding box center [872, 293] width 300 height 32
type textarea "**********"
drag, startPoint x: 1058, startPoint y: 235, endPoint x: 882, endPoint y: 253, distance: 176.8
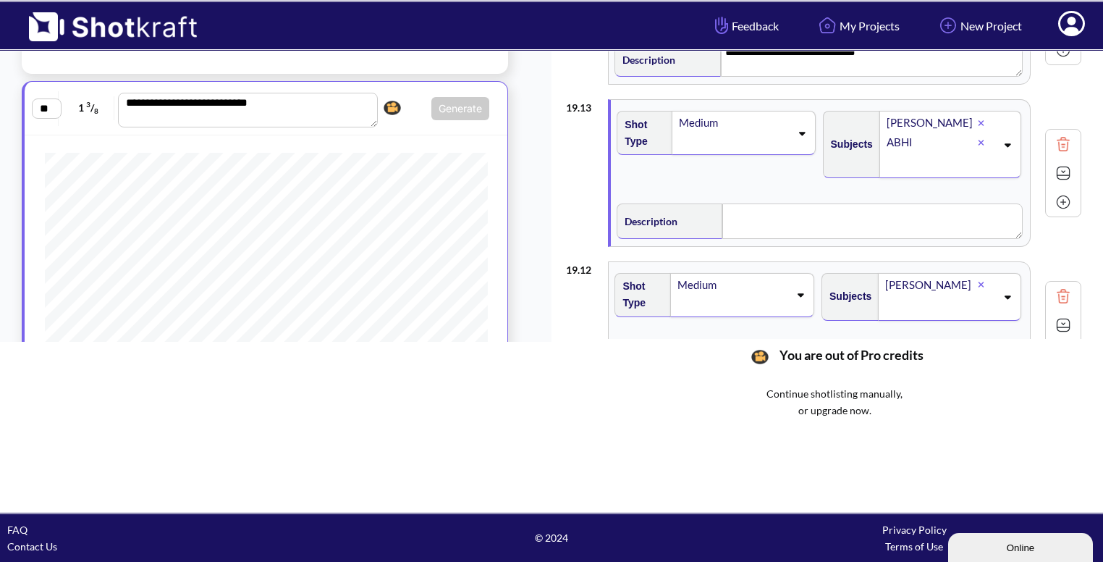
scroll to position [1533, 0]
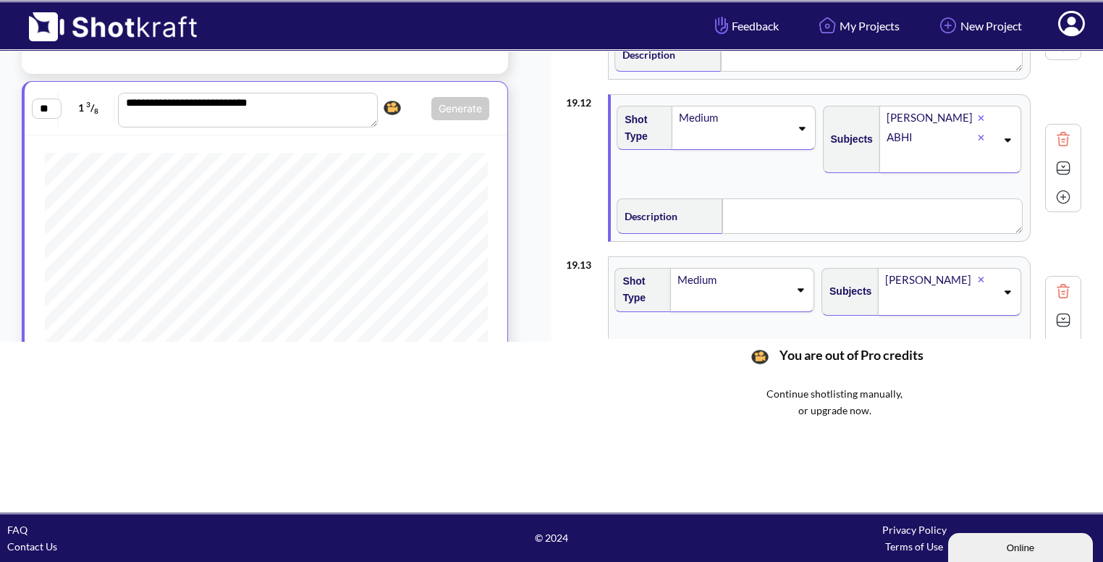
type textarea "**********"
drag, startPoint x: 903, startPoint y: 209, endPoint x: 796, endPoint y: 163, distance: 116.7
click at [796, 163] on div "Shot Type Medium Subjects [PERSON_NAME] ABHI Description" at bounding box center [820, 168] width 419 height 146
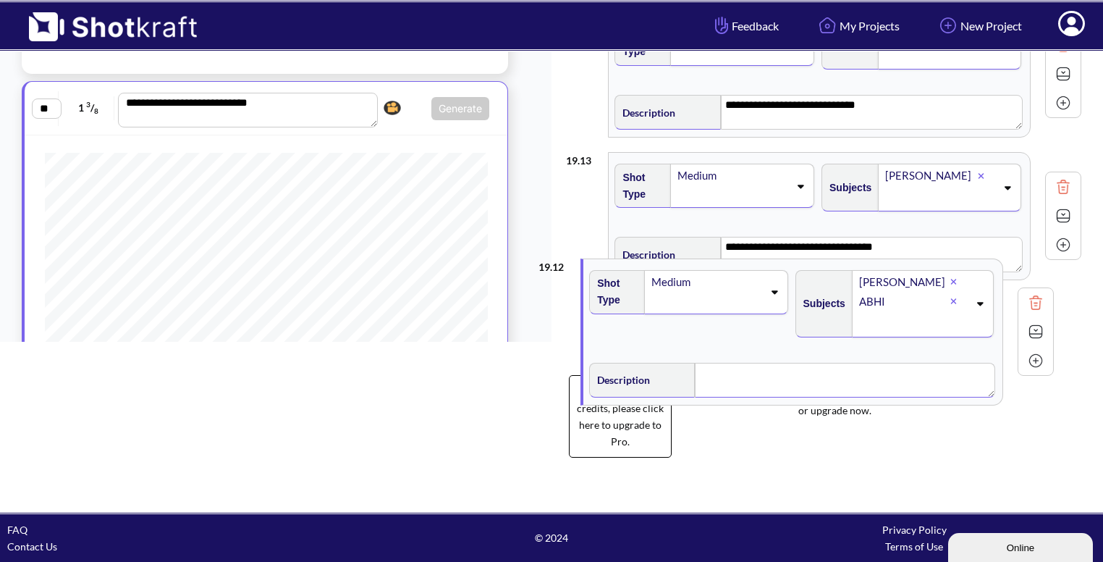
drag, startPoint x: 796, startPoint y: 163, endPoint x: 768, endPoint y: 344, distance: 183.2
click at [768, 344] on div "**********" at bounding box center [834, 197] width 537 height 544
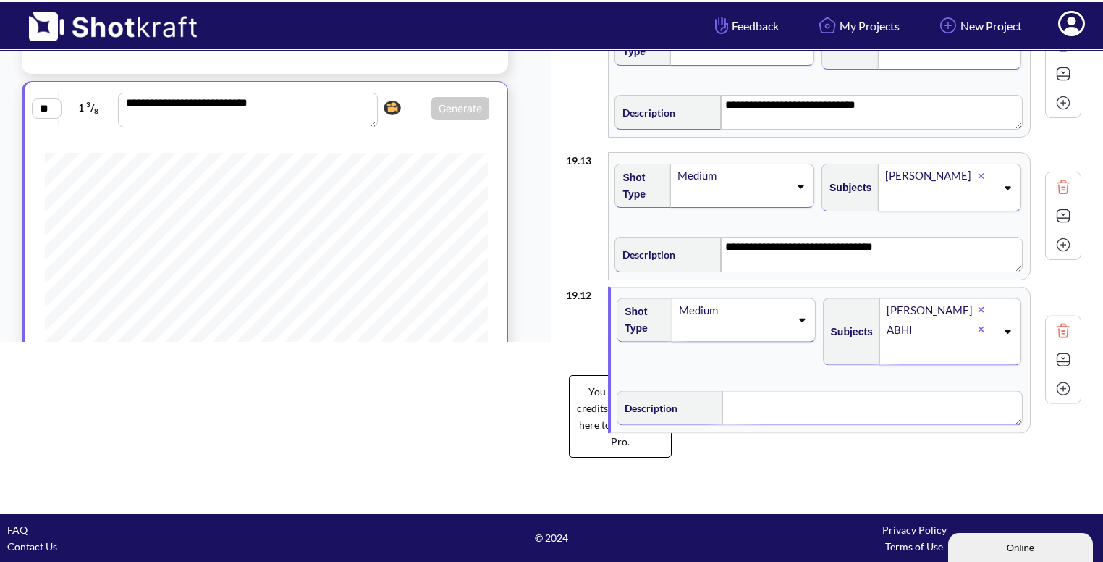
type textarea "**********"
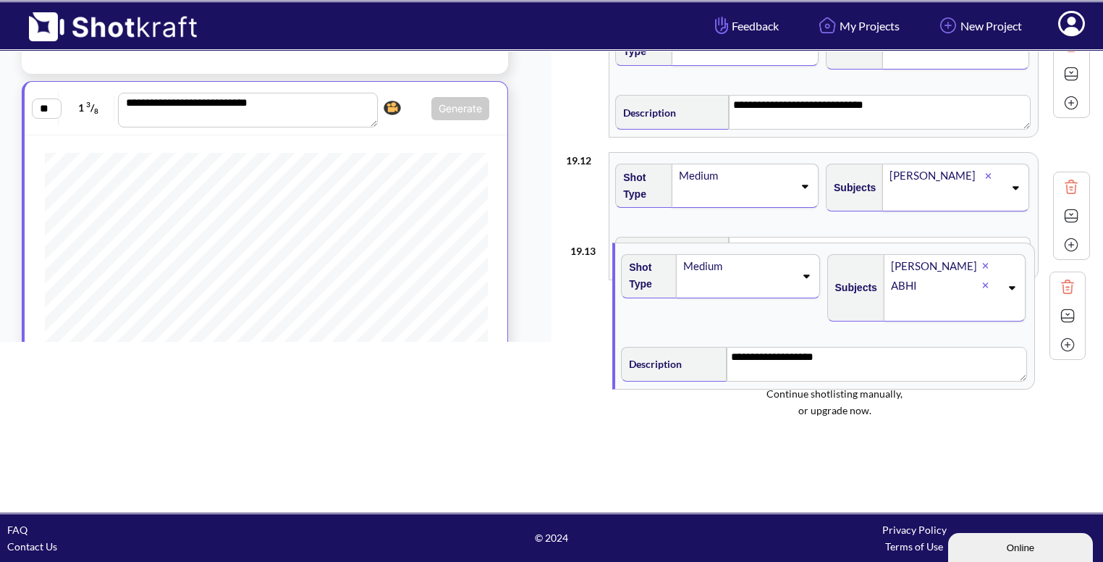
drag, startPoint x: 767, startPoint y: 196, endPoint x: 771, endPoint y: 318, distance: 121.7
click at [771, 318] on div "**********" at bounding box center [834, 151] width 537 height 376
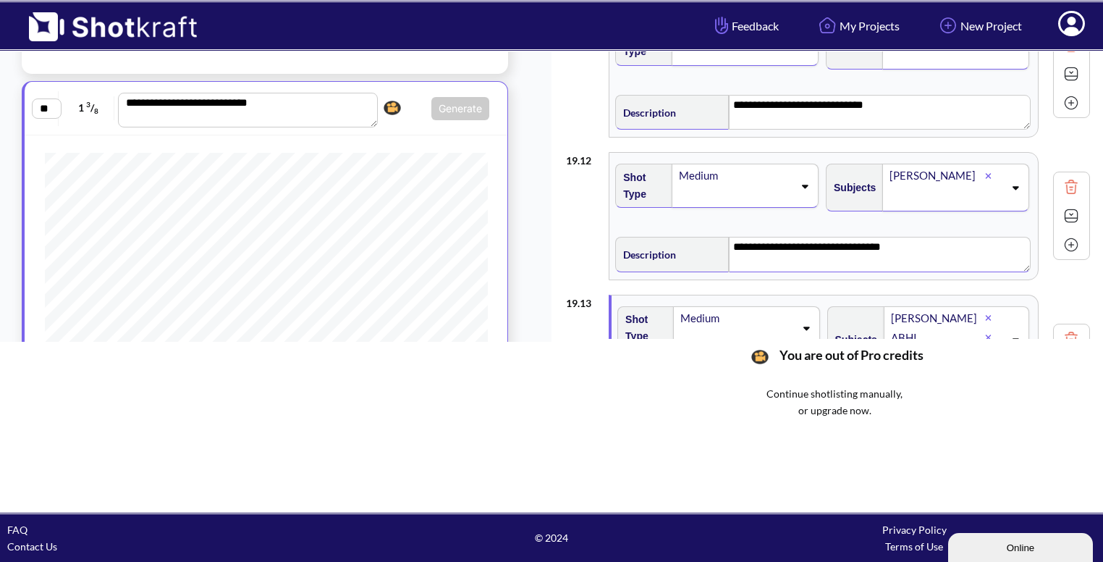
scroll to position [1636, 0]
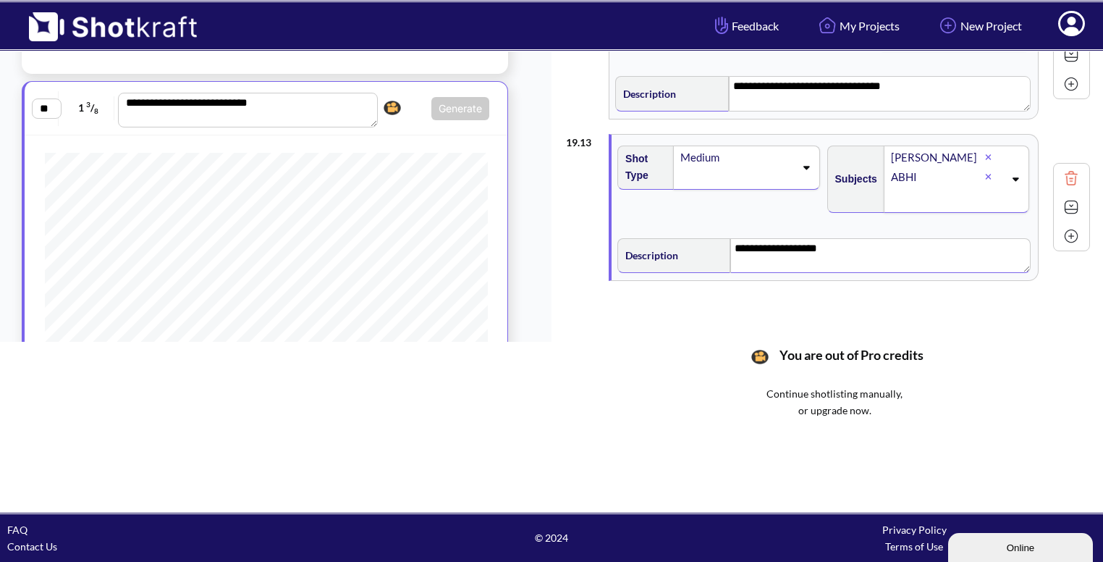
click at [862, 238] on textarea "**********" at bounding box center [880, 255] width 300 height 35
click at [1066, 196] on img at bounding box center [1072, 207] width 22 height 22
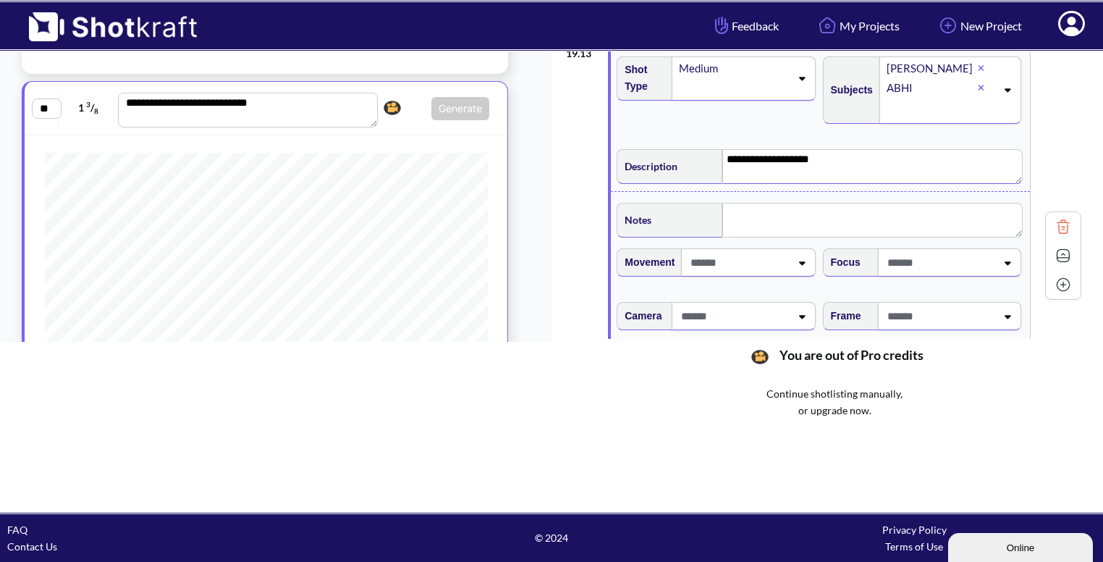
scroll to position [1750, 0]
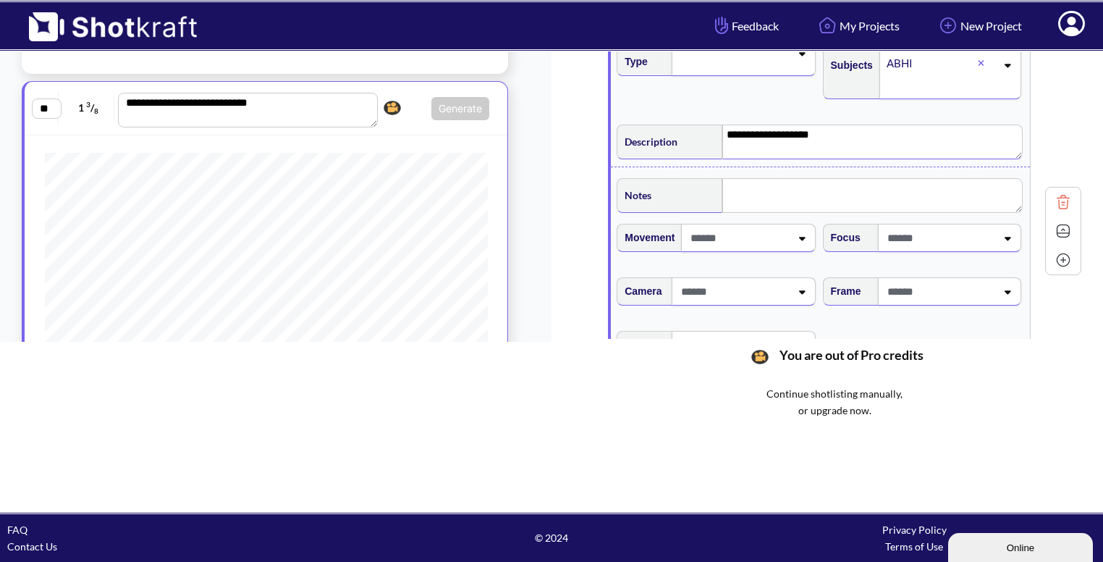
click at [945, 279] on span at bounding box center [940, 291] width 112 height 24
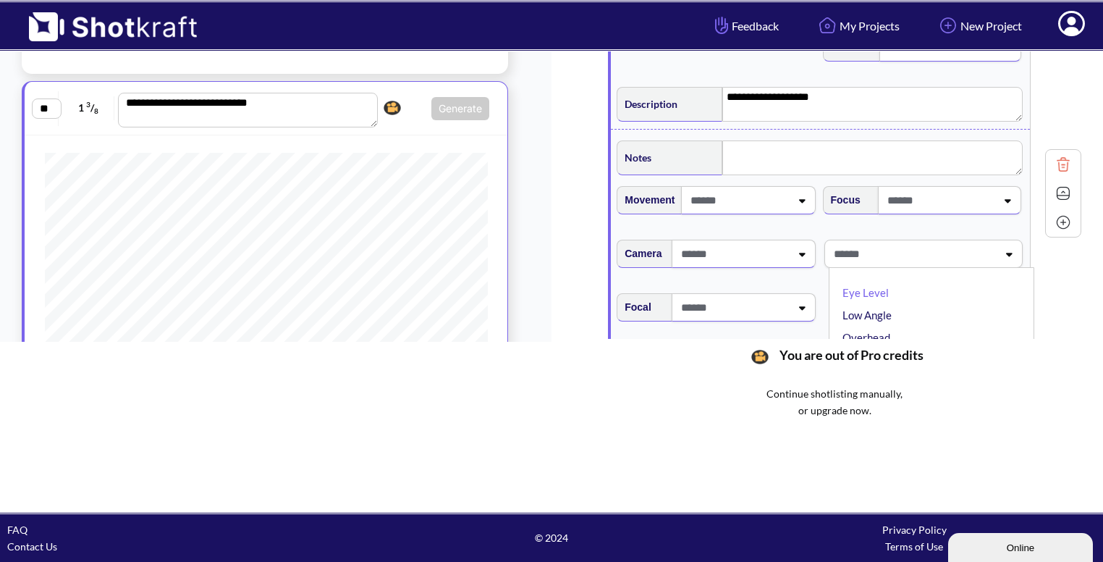
scroll to position [1789, 0]
click at [929, 280] on li "Eye Level" at bounding box center [935, 291] width 191 height 22
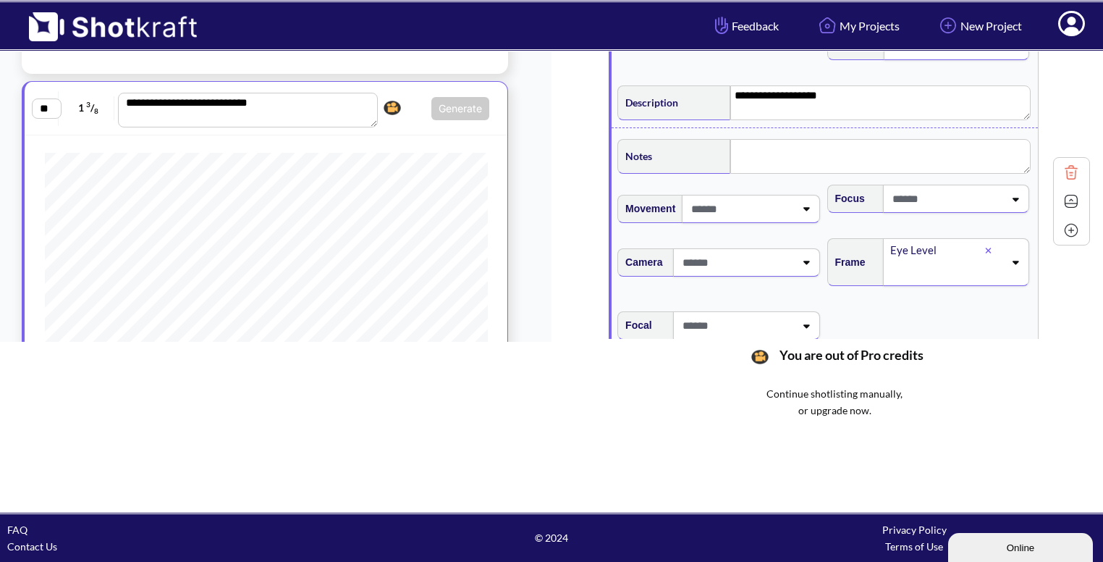
click at [1061, 195] on img at bounding box center [1072, 201] width 22 height 22
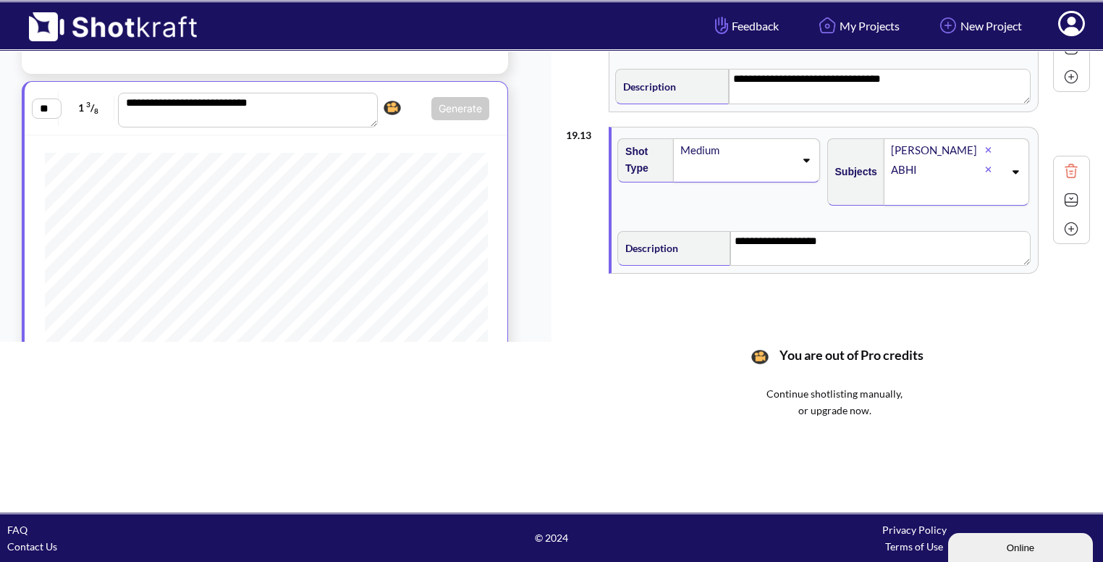
scroll to position [1636, 0]
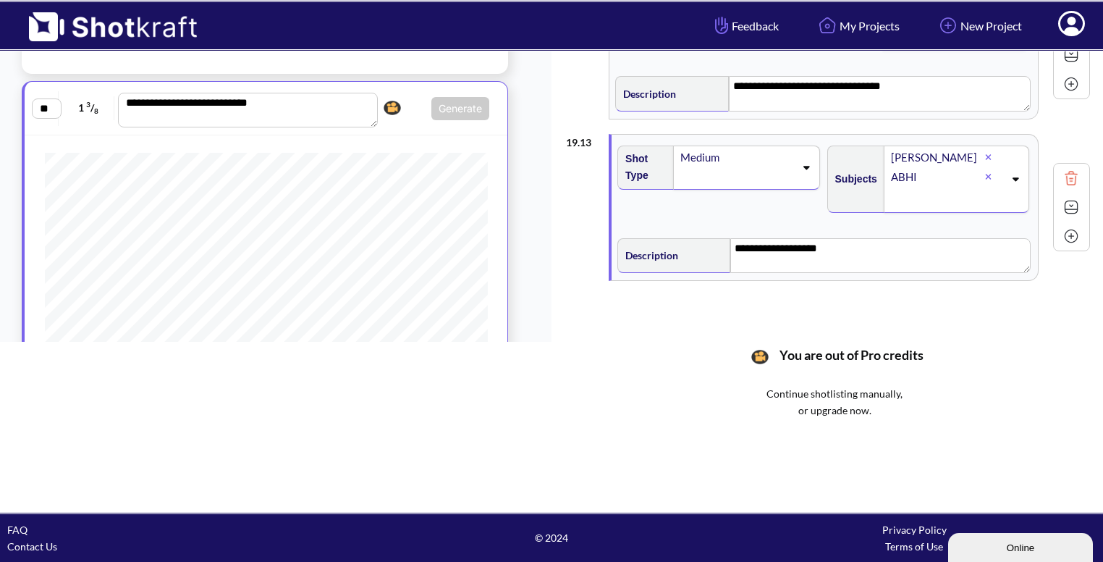
click at [1061, 226] on img at bounding box center [1072, 236] width 22 height 22
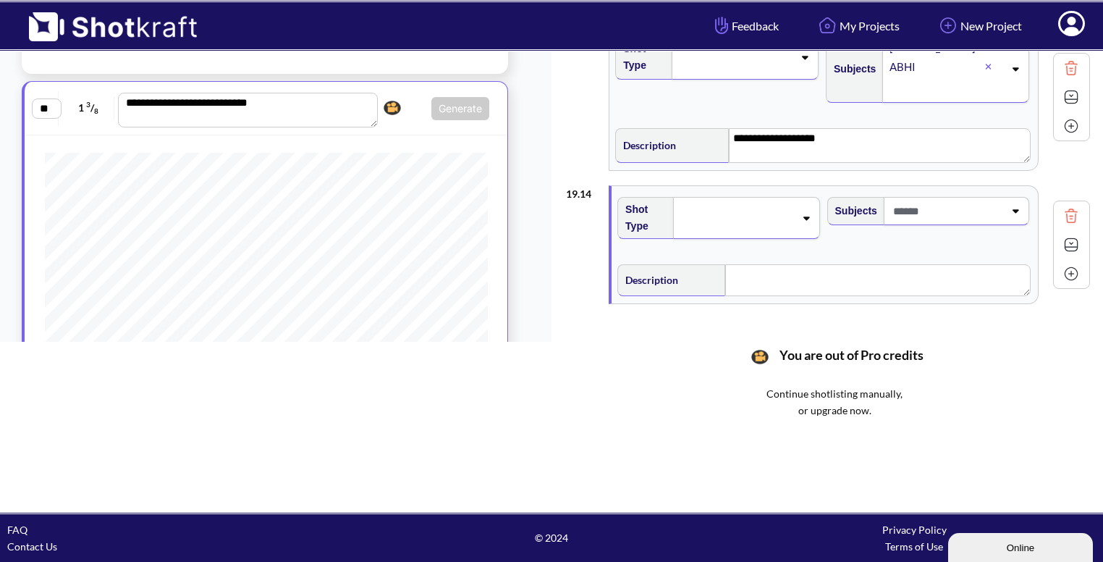
scroll to position [1747, 0]
click at [798, 211] on icon at bounding box center [806, 216] width 20 height 10
click at [846, 153] on div "**********" at bounding box center [823, 142] width 421 height 46
click at [847, 149] on textarea "**********" at bounding box center [880, 144] width 300 height 35
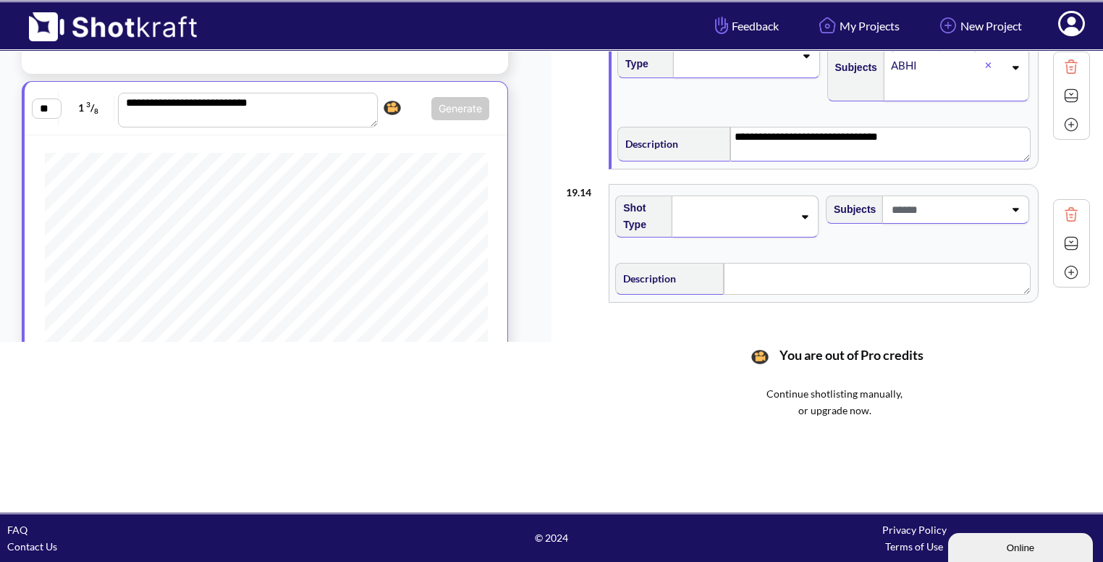
click at [798, 198] on div at bounding box center [745, 216] width 147 height 42
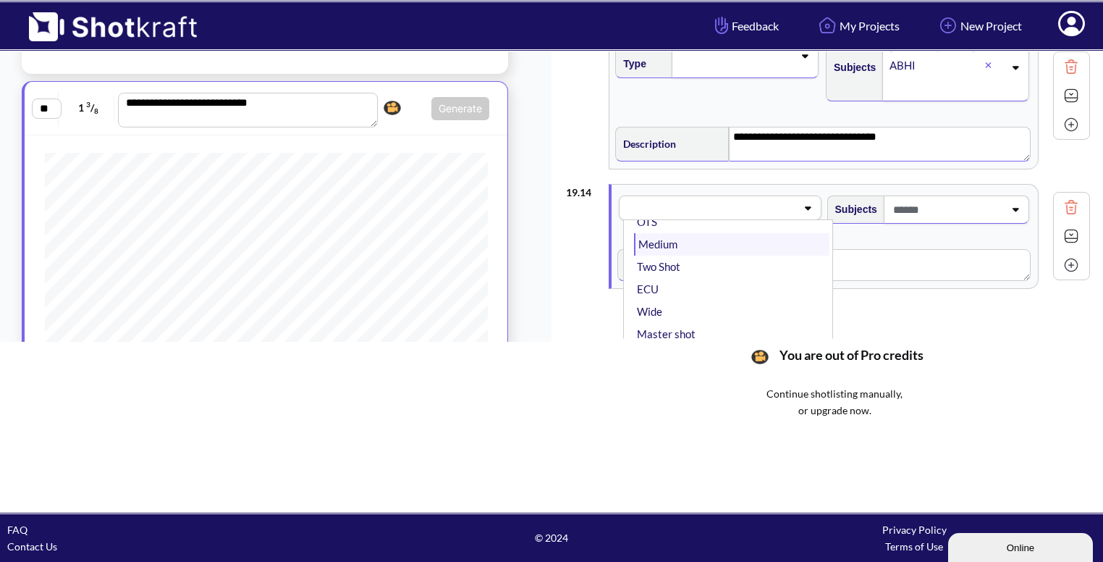
scroll to position [46, 0]
click at [733, 300] on li "Wide" at bounding box center [731, 311] width 195 height 22
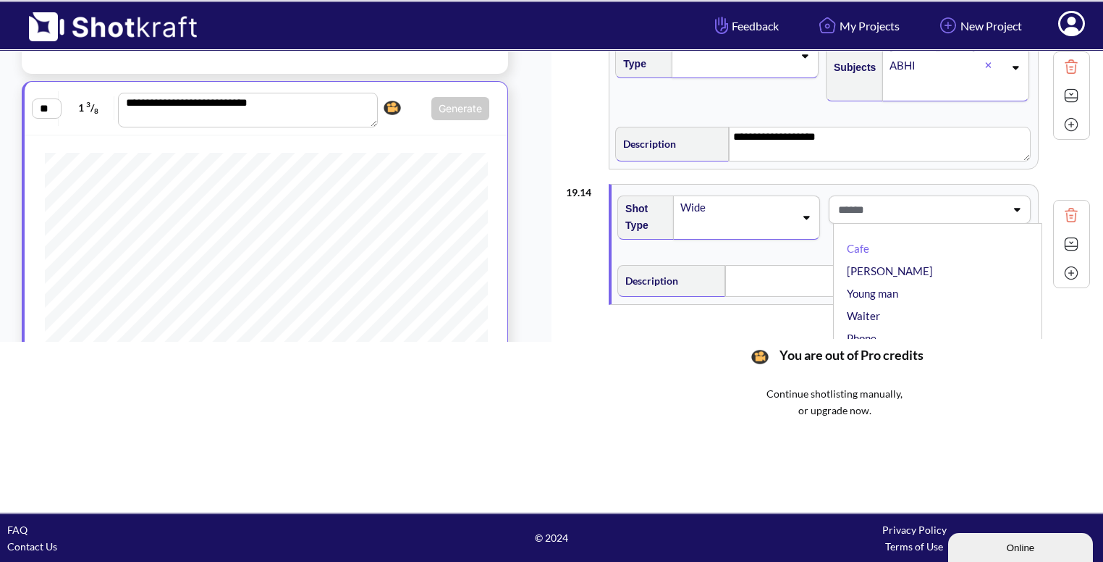
click at [922, 204] on span at bounding box center [921, 210] width 172 height 24
type textarea "**********"
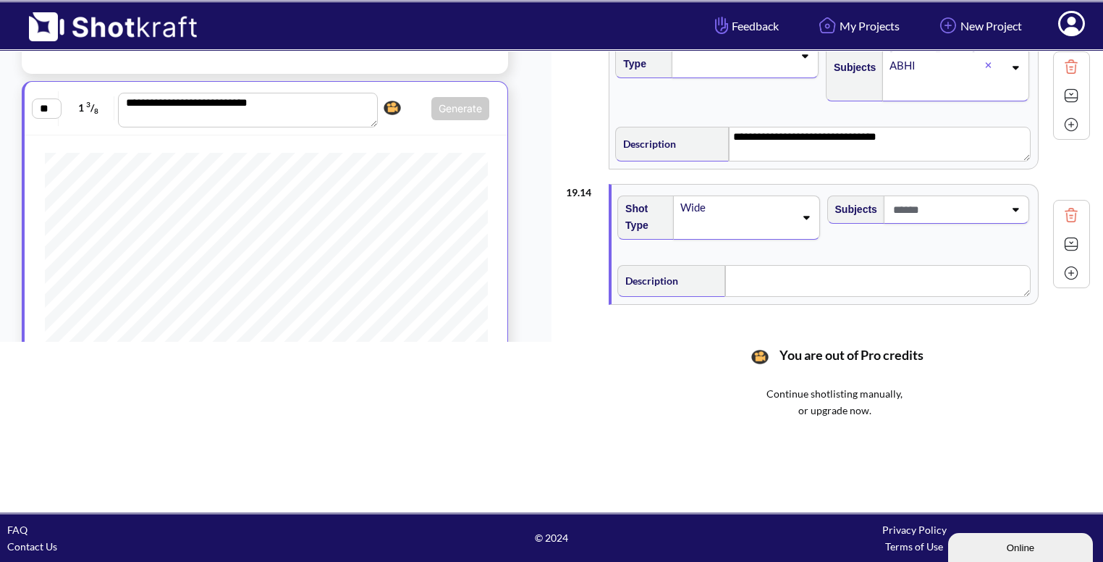
click at [936, 198] on span at bounding box center [947, 210] width 114 height 24
click at [901, 260] on li "[PERSON_NAME]" at bounding box center [941, 271] width 195 height 22
click at [1013, 214] on icon at bounding box center [1015, 219] width 20 height 10
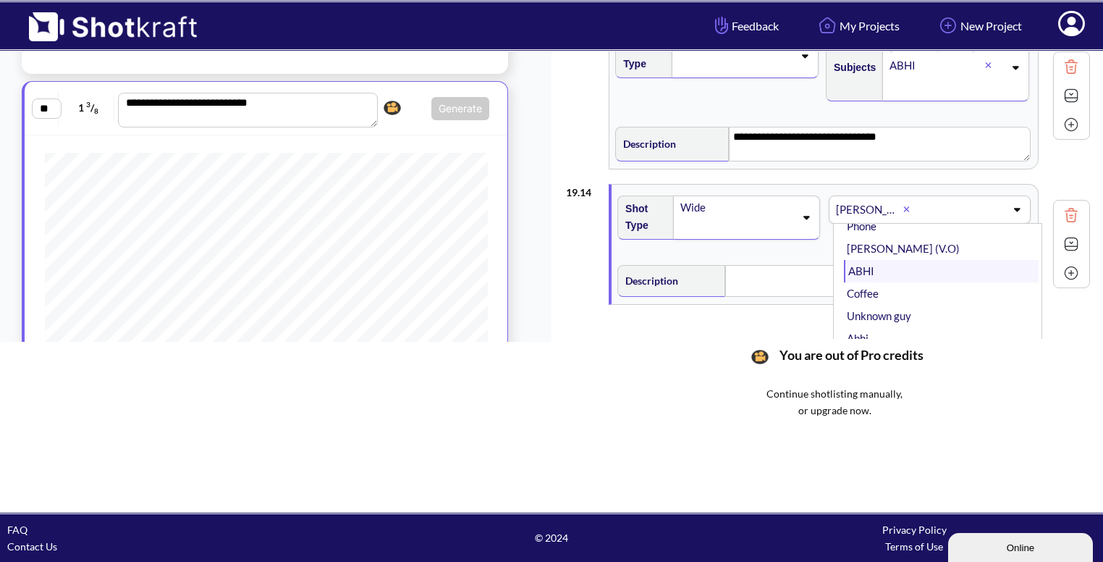
click at [926, 260] on li "ABHI" at bounding box center [941, 271] width 195 height 22
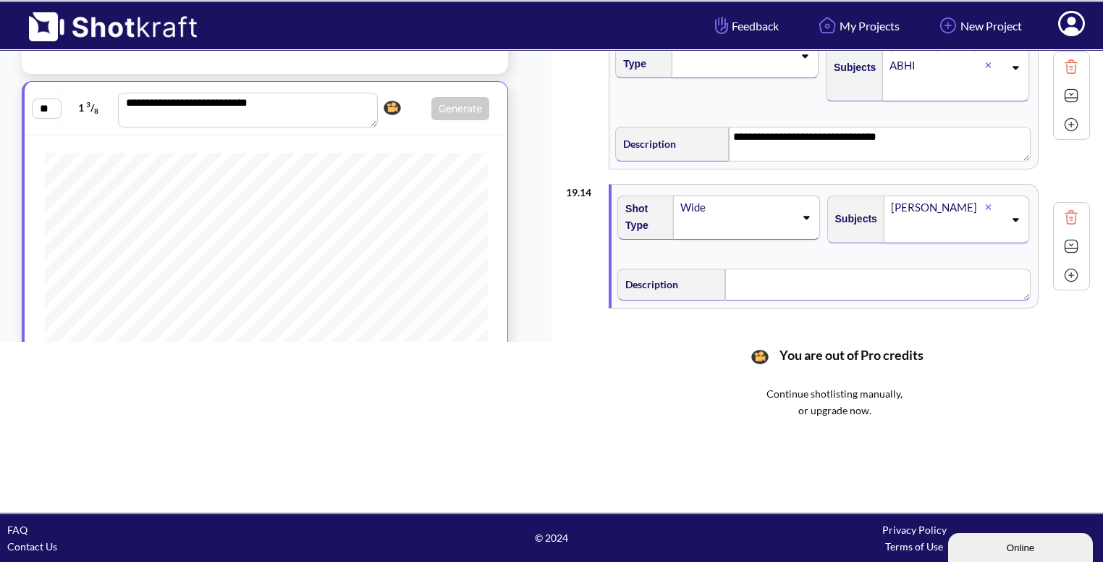
click at [788, 273] on div "Description" at bounding box center [824, 282] width 419 height 43
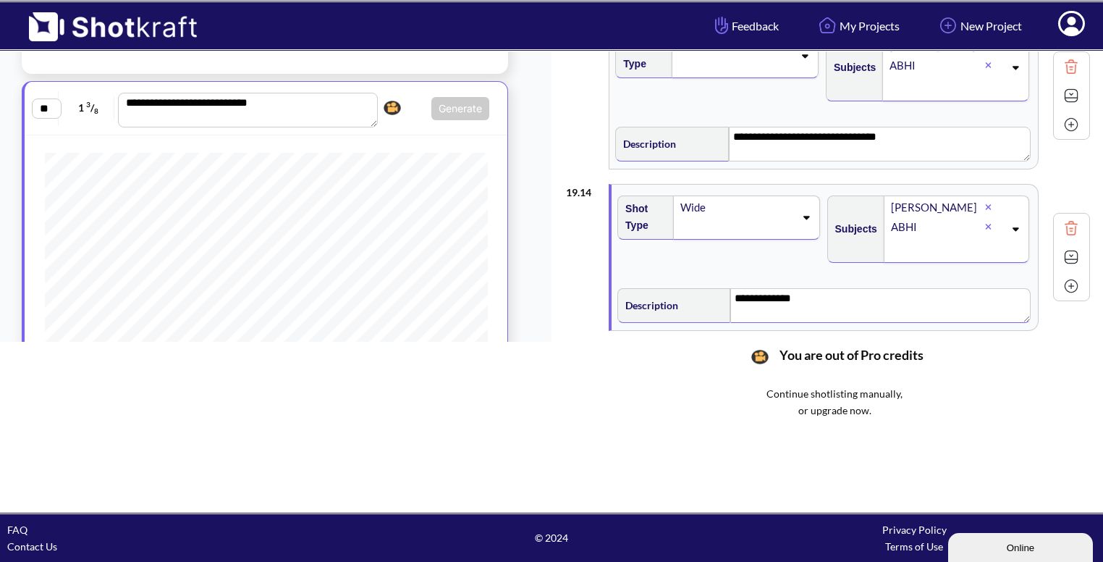
scroll to position [1797, 0]
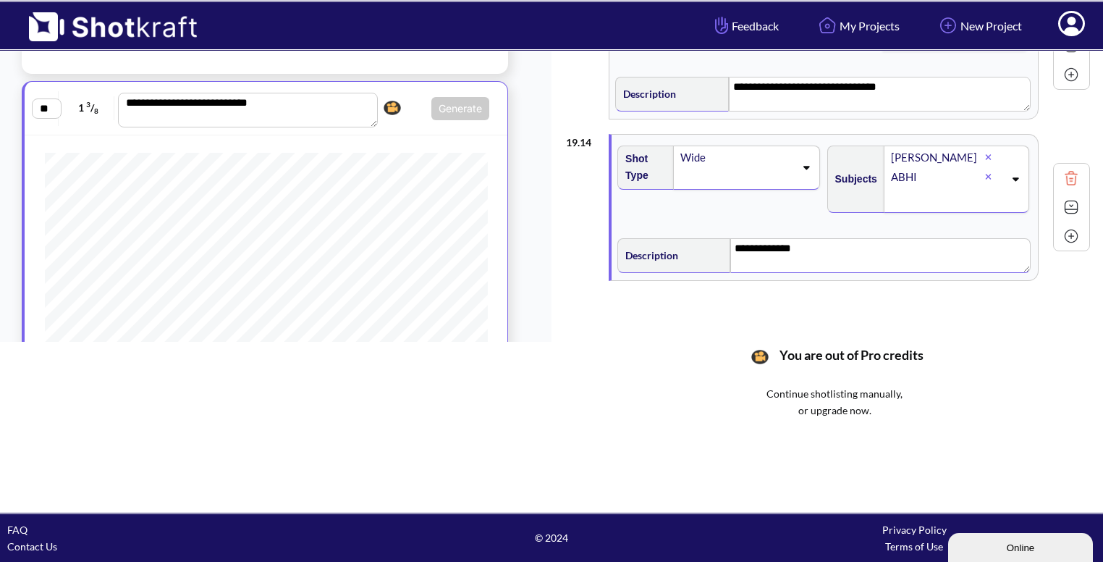
click at [1069, 203] on img at bounding box center [1072, 207] width 22 height 22
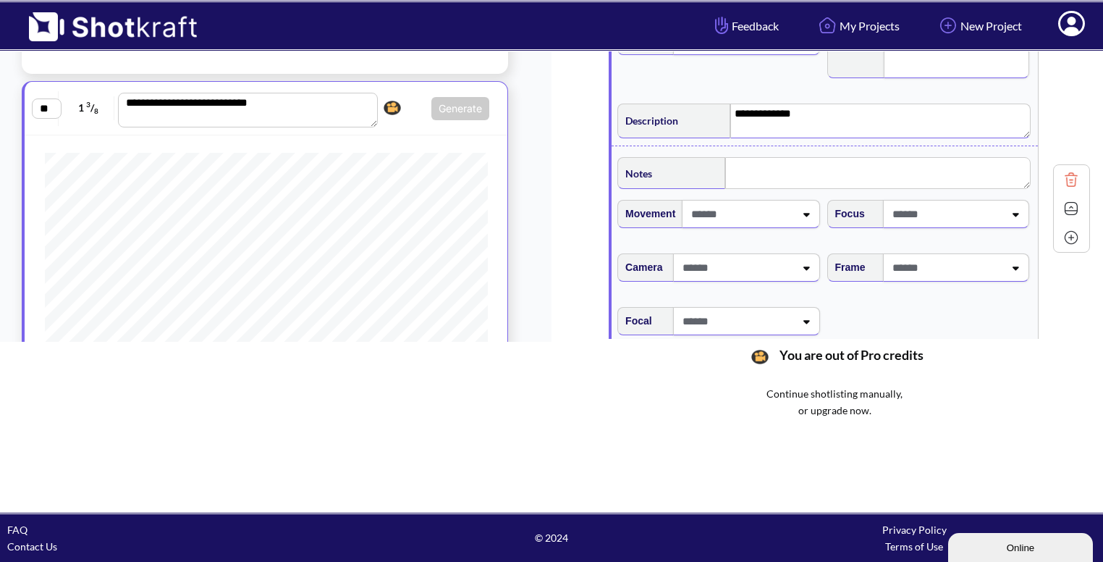
scroll to position [1934, 0]
click at [938, 254] on span at bounding box center [946, 266] width 115 height 24
type textarea "**********"
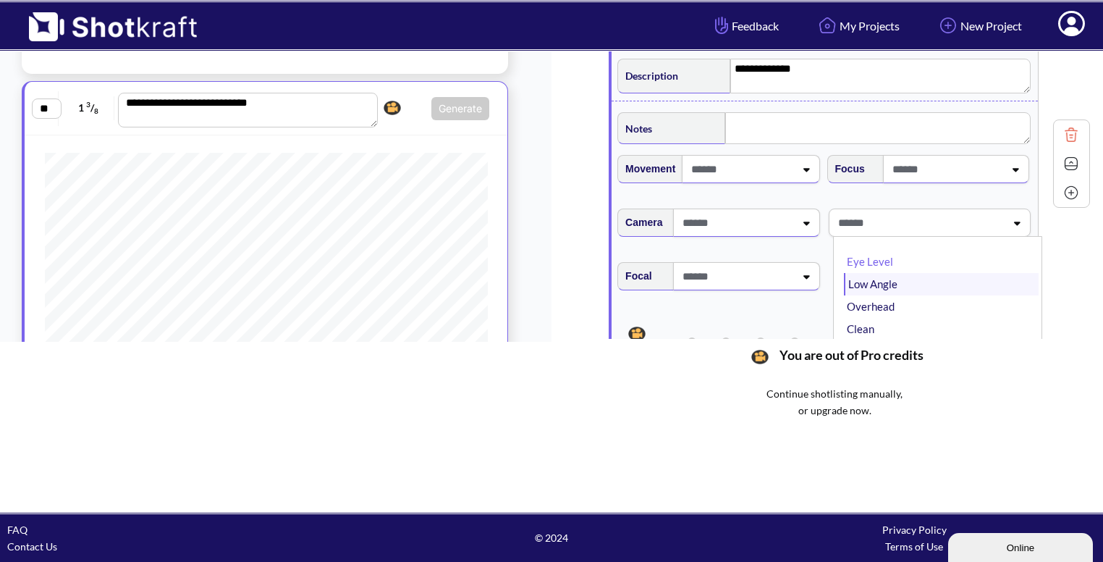
scroll to position [14, 0]
click at [933, 236] on li "Eye Level" at bounding box center [941, 247] width 195 height 22
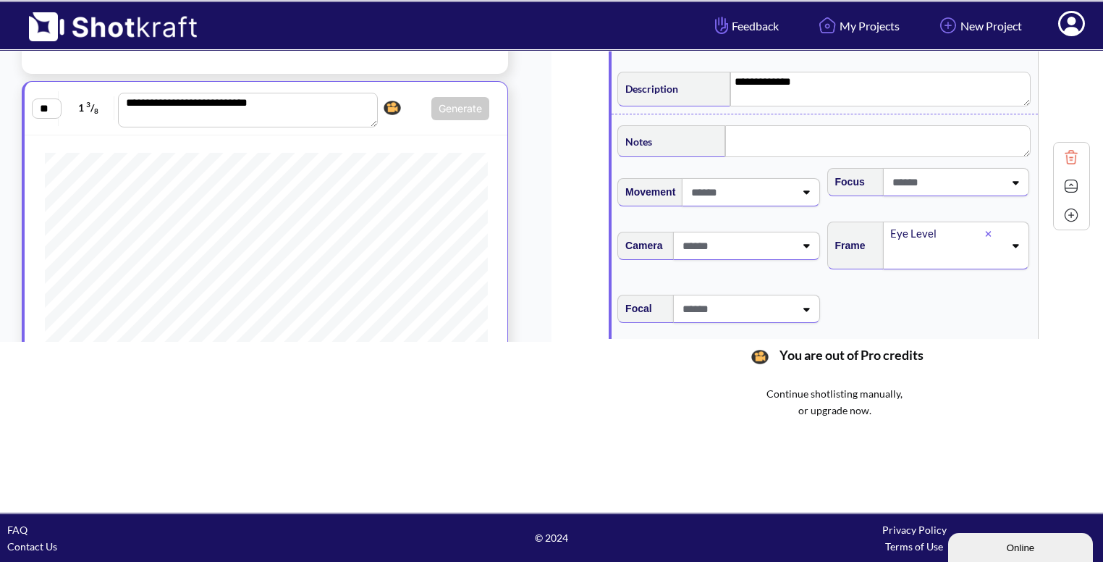
scroll to position [1965, 0]
click at [1066, 174] on img at bounding box center [1072, 185] width 22 height 22
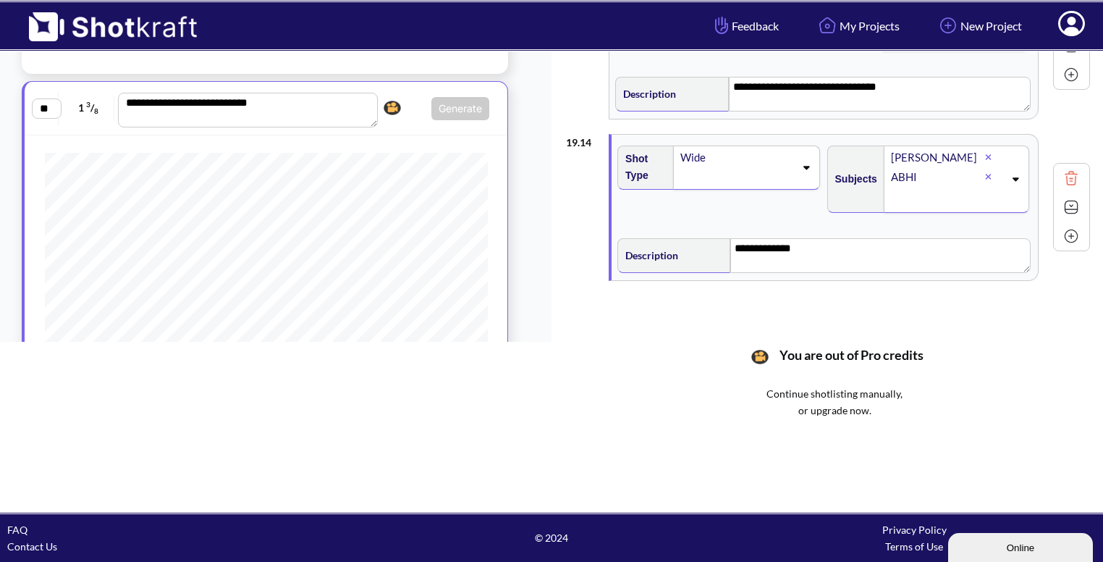
click at [1069, 225] on img at bounding box center [1072, 236] width 22 height 22
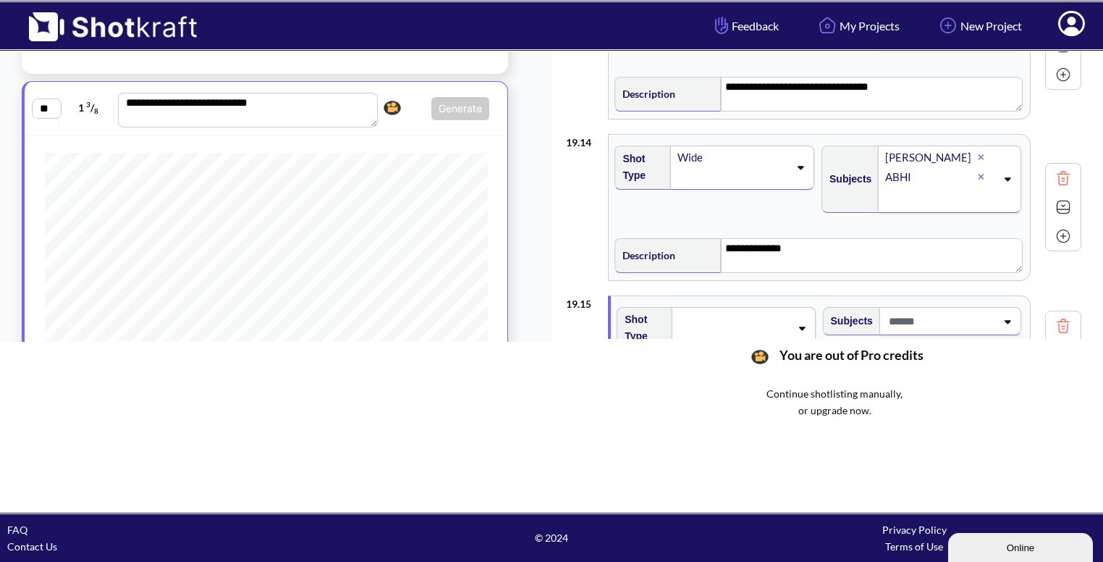
scroll to position [1933, 0]
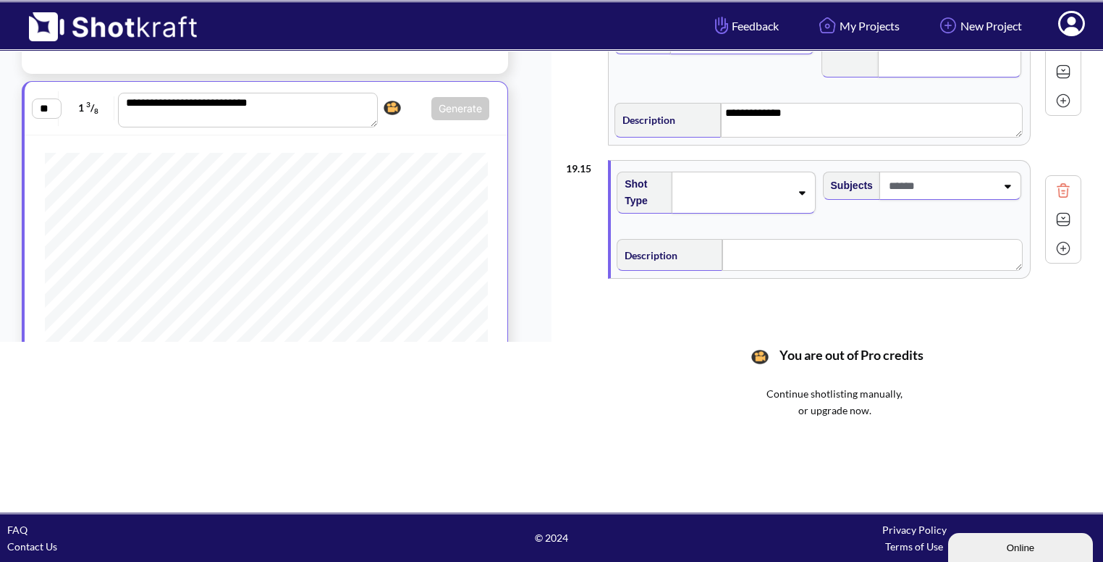
click at [945, 174] on span at bounding box center [940, 186] width 111 height 24
click at [717, 172] on div at bounding box center [743, 193] width 143 height 42
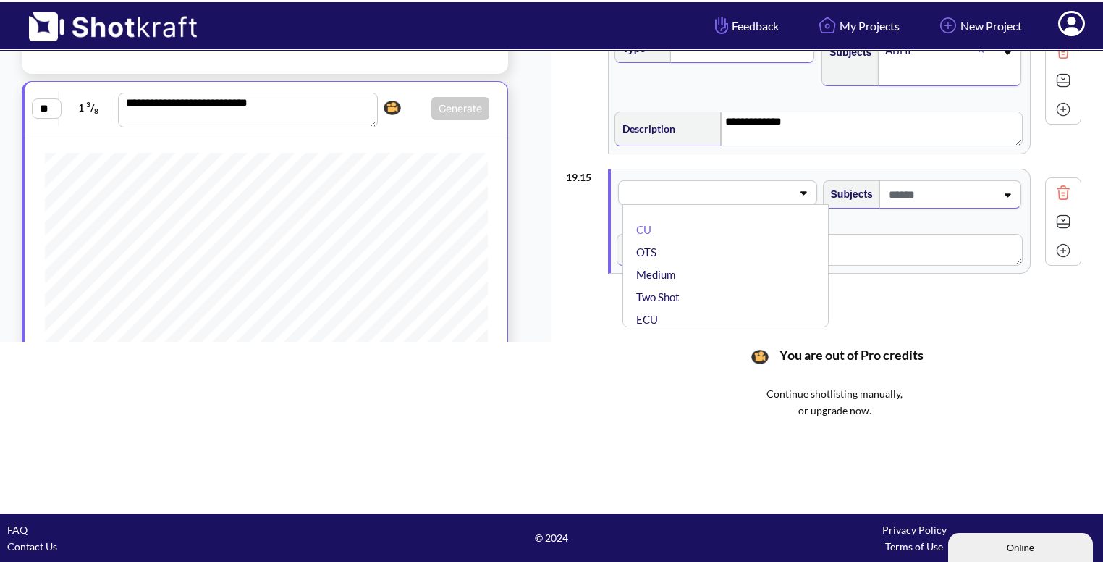
scroll to position [1920, 0]
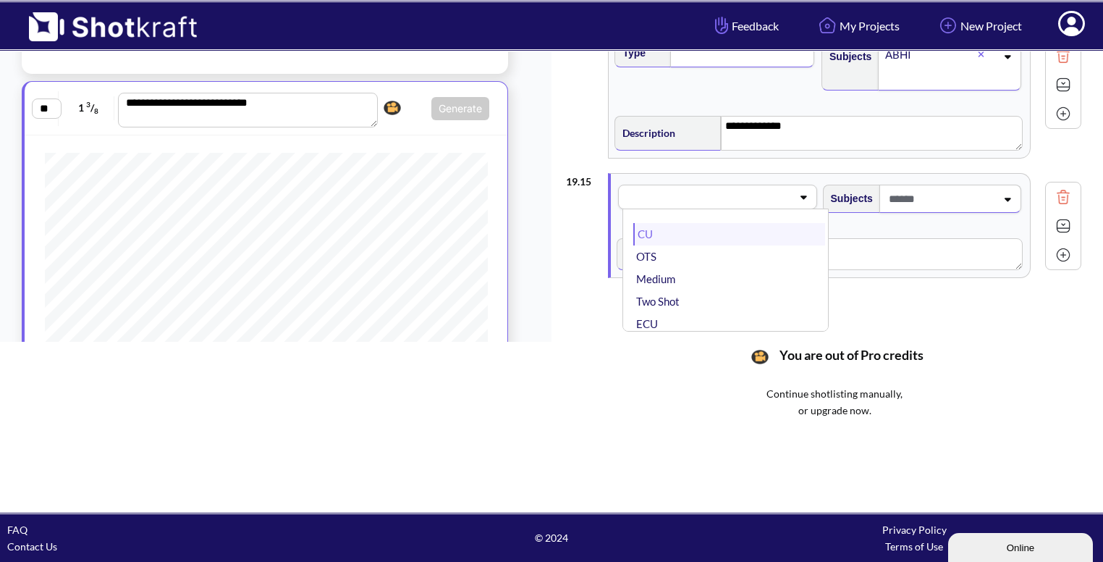
click at [721, 233] on li "CU" at bounding box center [728, 234] width 191 height 22
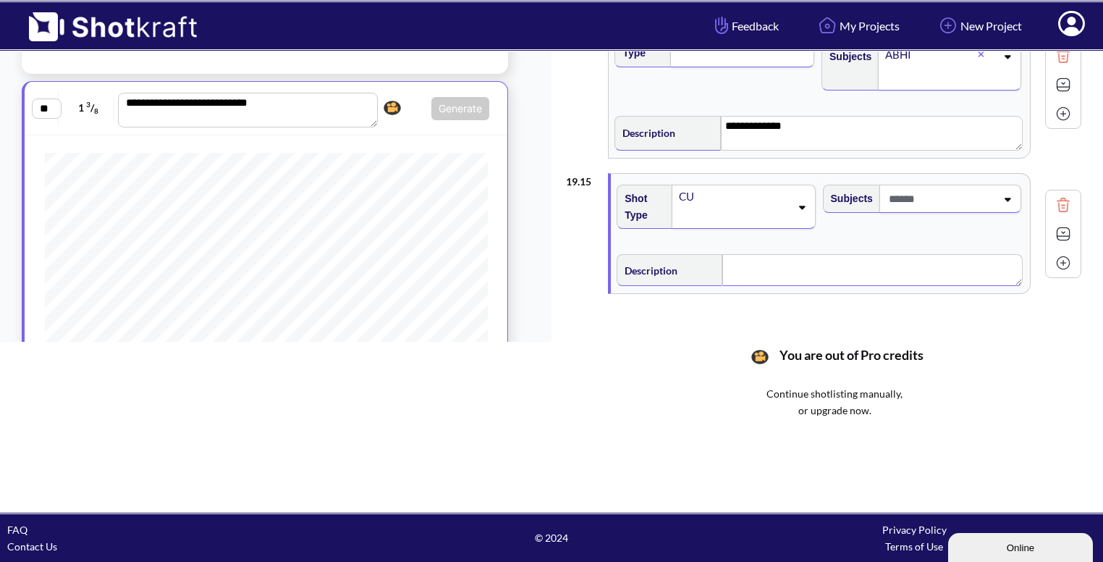
click at [754, 261] on textarea at bounding box center [872, 270] width 300 height 32
click at [964, 200] on span at bounding box center [940, 199] width 111 height 24
type textarea "**********"
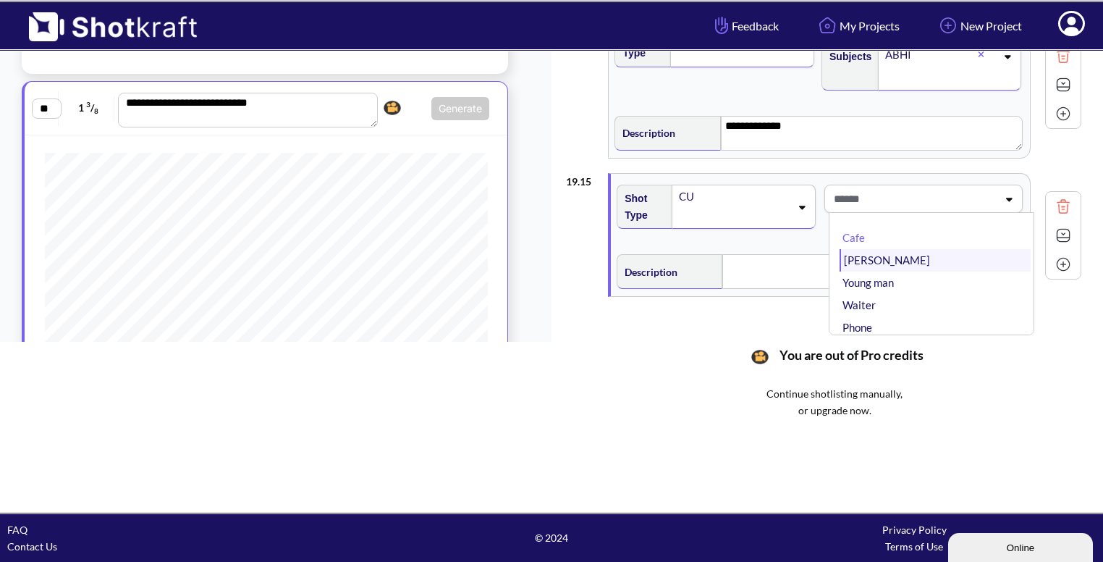
type textarea "**********"
click at [918, 249] on li "[PERSON_NAME]" at bounding box center [935, 260] width 191 height 22
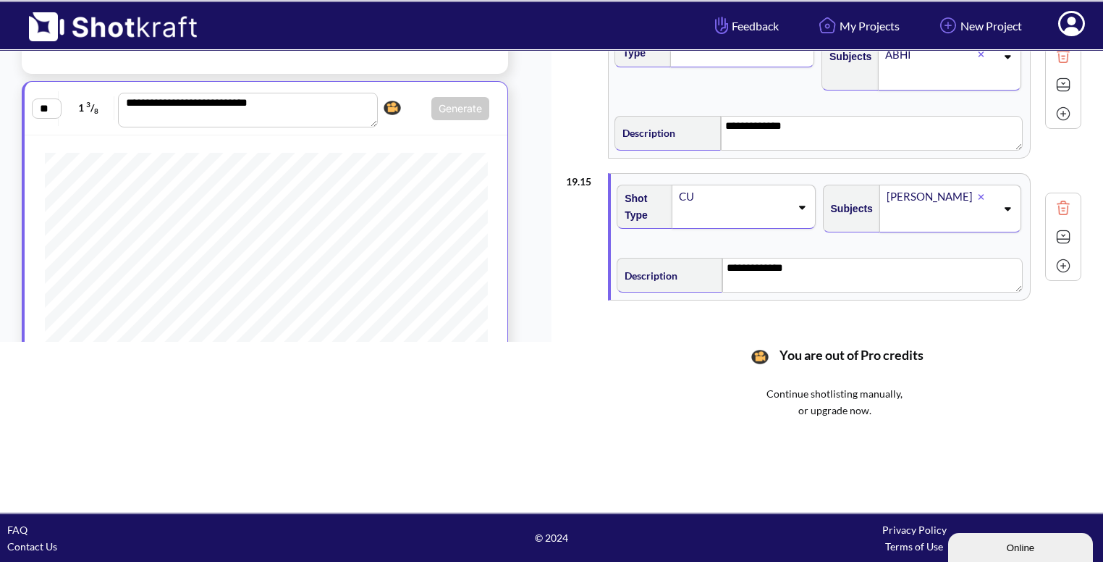
click at [1008, 203] on icon at bounding box center [1008, 208] width 20 height 10
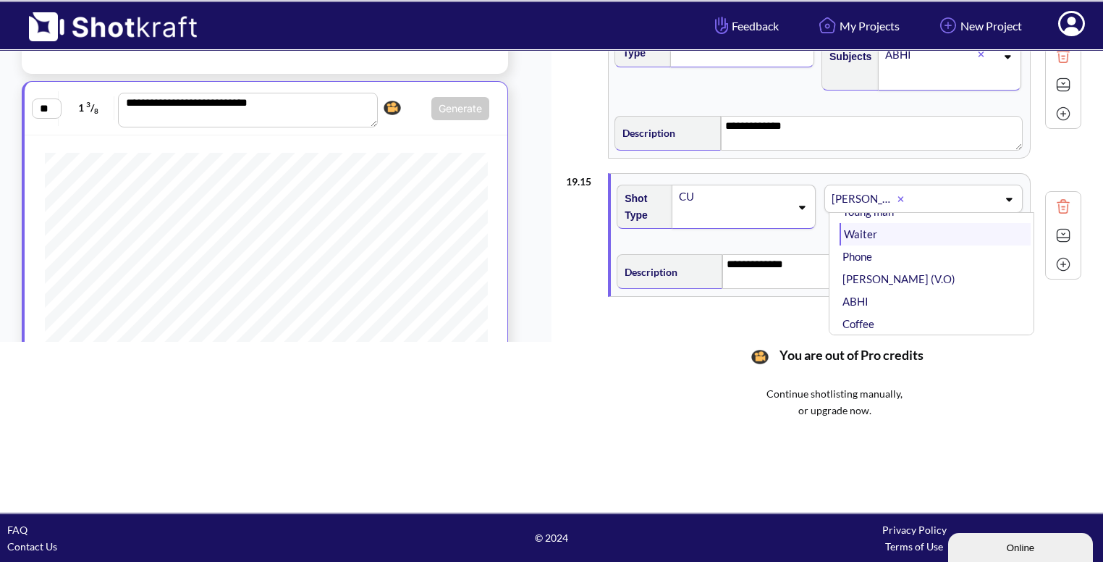
scroll to position [49, 0]
click at [919, 294] on li "ABHI" at bounding box center [935, 301] width 191 height 22
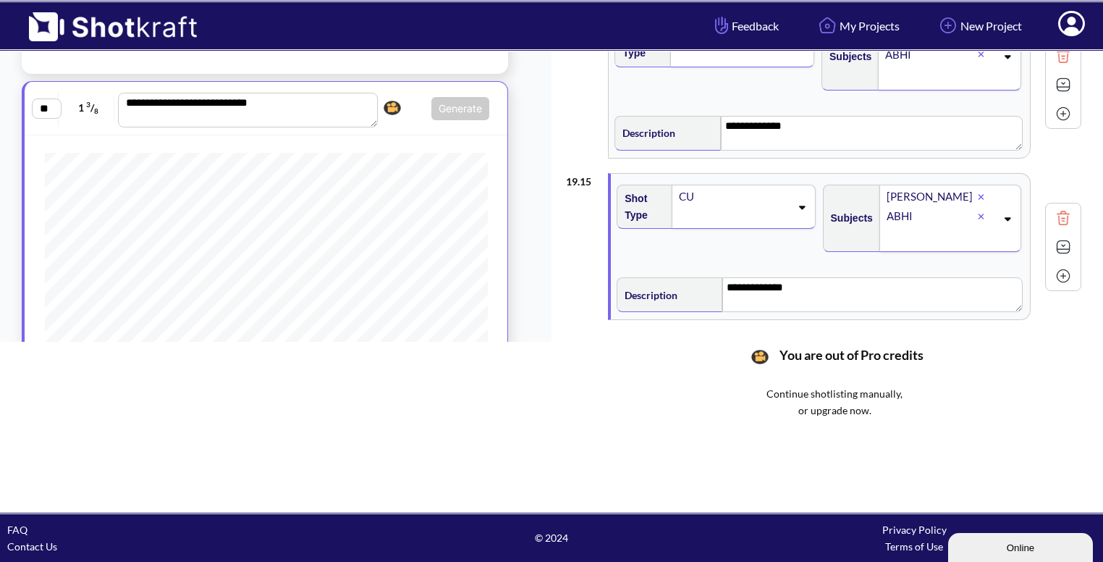
scroll to position [1958, 0]
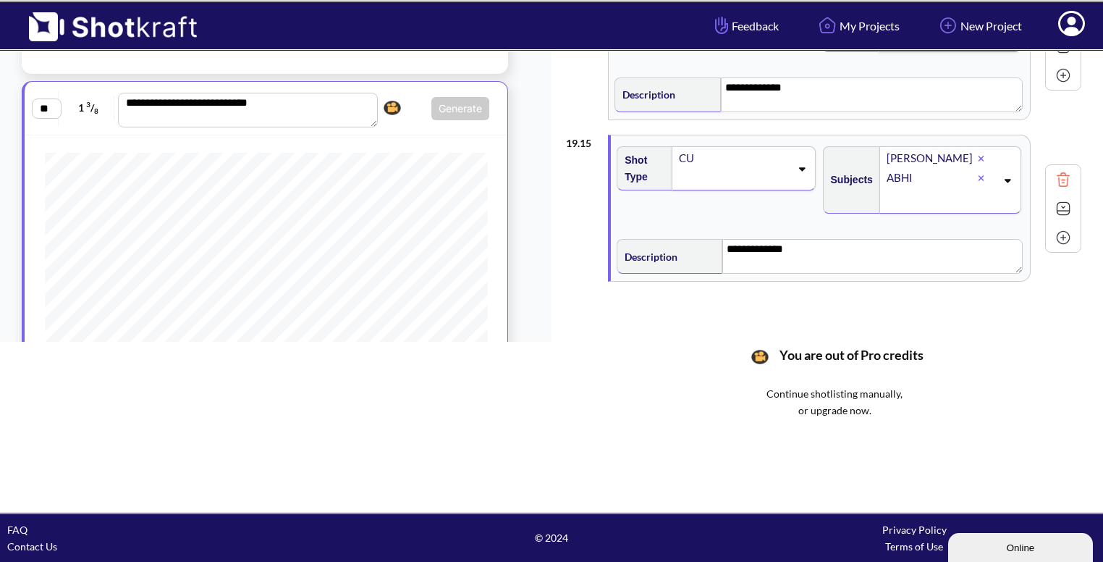
click at [1058, 201] on img at bounding box center [1064, 209] width 22 height 22
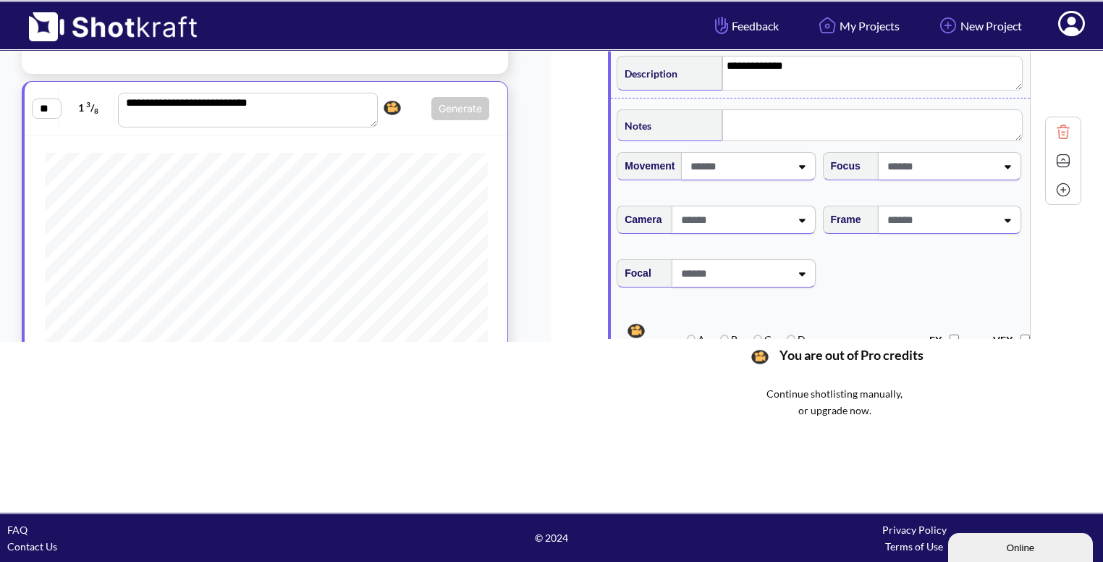
scroll to position [2144, 0]
click at [746, 106] on textarea at bounding box center [872, 122] width 300 height 32
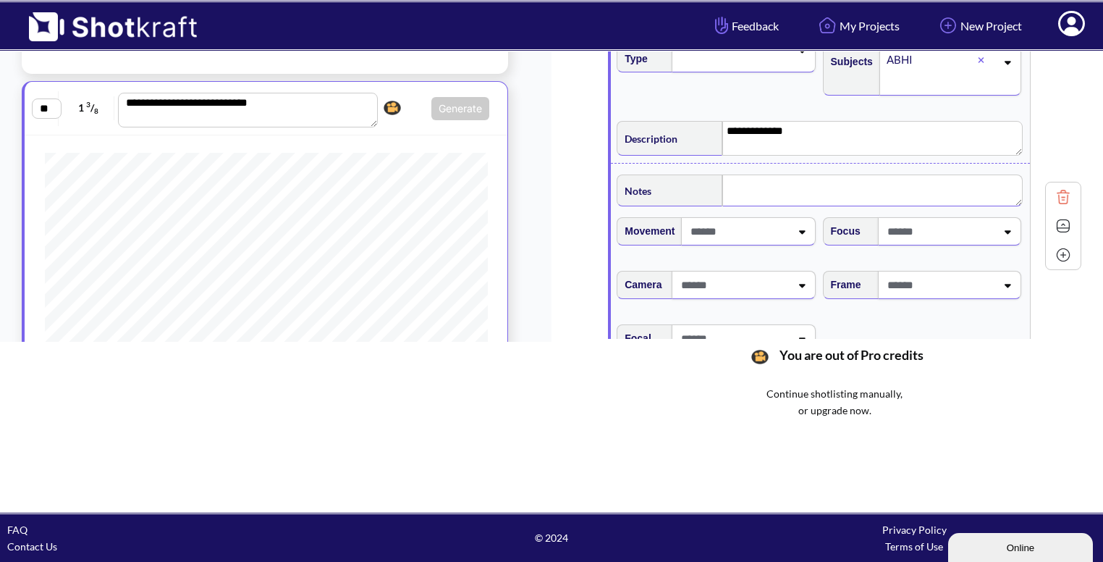
scroll to position [2069, 0]
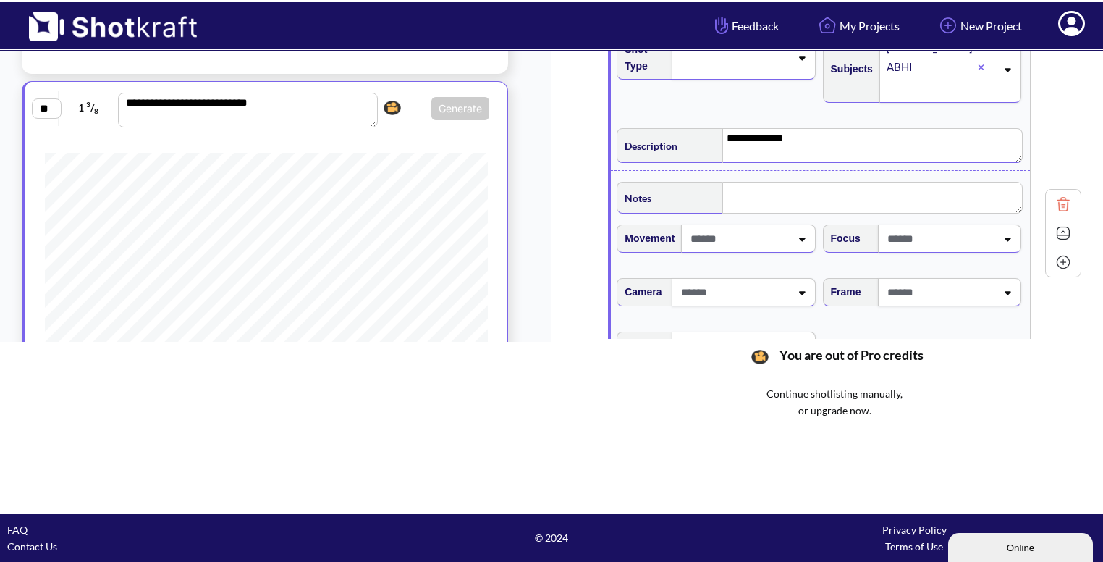
drag, startPoint x: 799, startPoint y: 128, endPoint x: 726, endPoint y: 134, distance: 73.3
click at [726, 134] on textarea "**********" at bounding box center [872, 145] width 300 height 35
click at [746, 201] on textarea at bounding box center [872, 198] width 300 height 32
paste textarea "**********"
type textarea "**********"
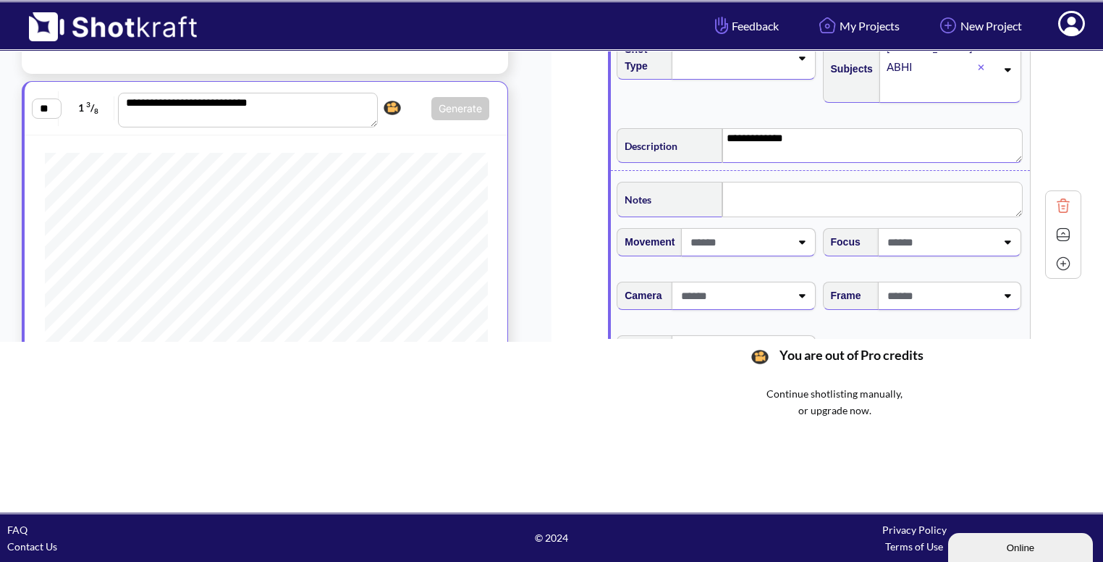
drag, startPoint x: 831, startPoint y: 133, endPoint x: 720, endPoint y: 137, distance: 110.8
click at [720, 137] on div "**********" at bounding box center [820, 144] width 406 height 38
type textarea "**********"
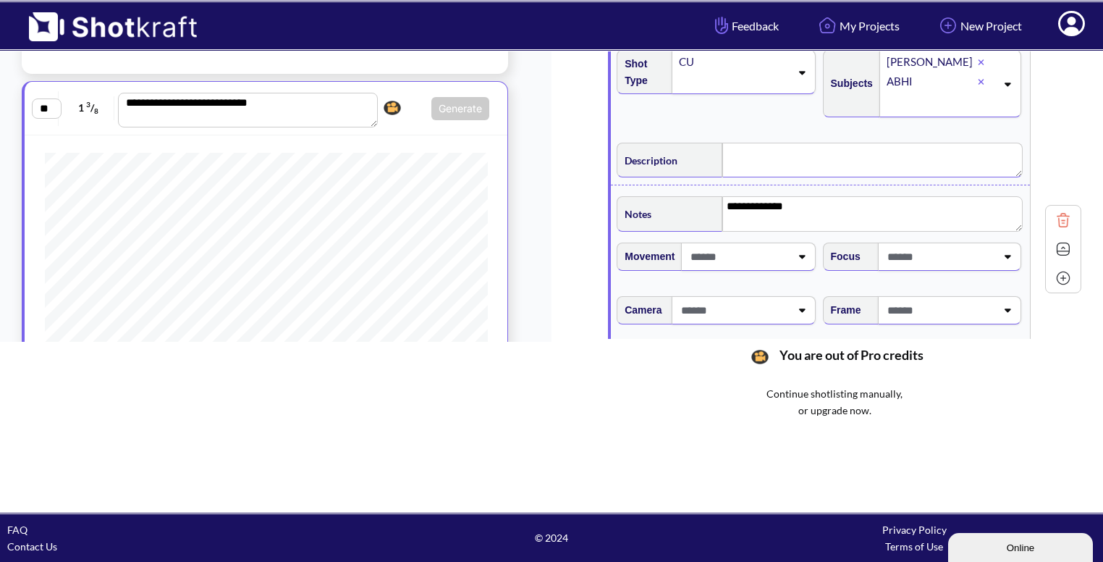
scroll to position [2049, 0]
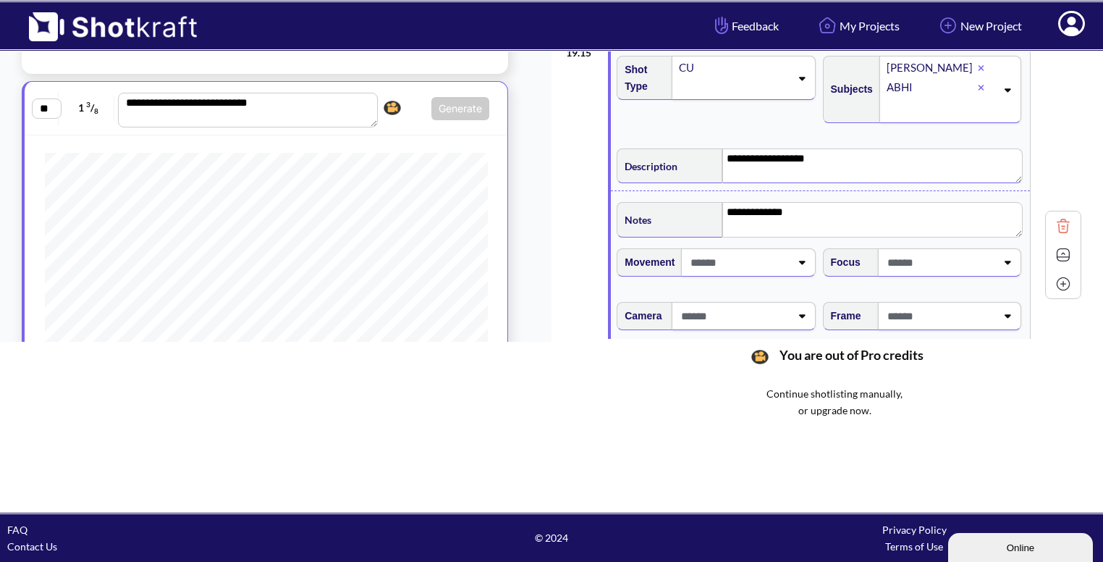
click at [1068, 248] on img at bounding box center [1064, 255] width 22 height 22
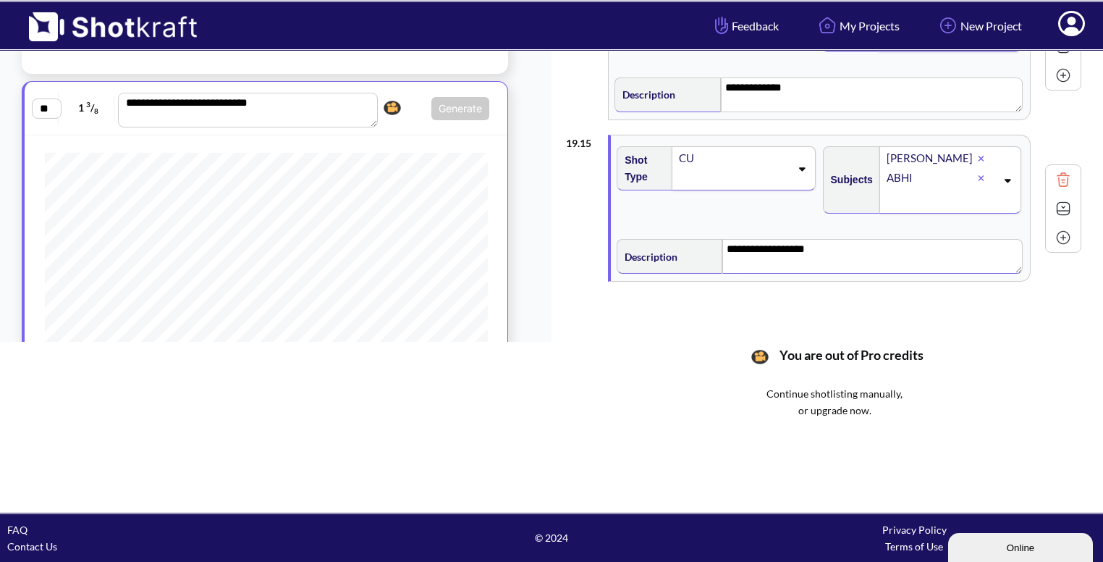
click at [1066, 227] on img at bounding box center [1064, 238] width 22 height 22
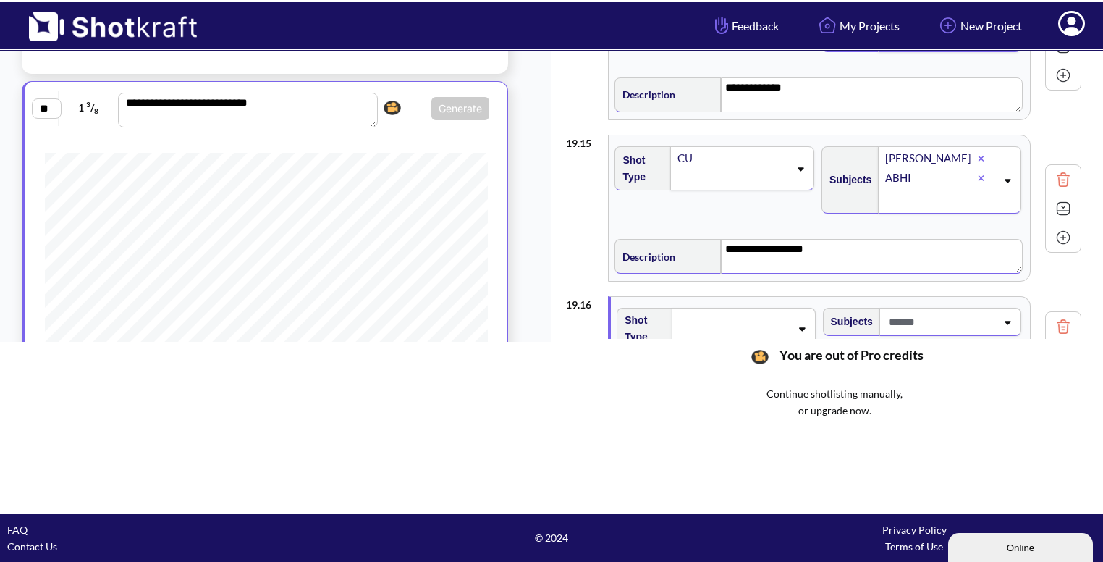
scroll to position [2094, 0]
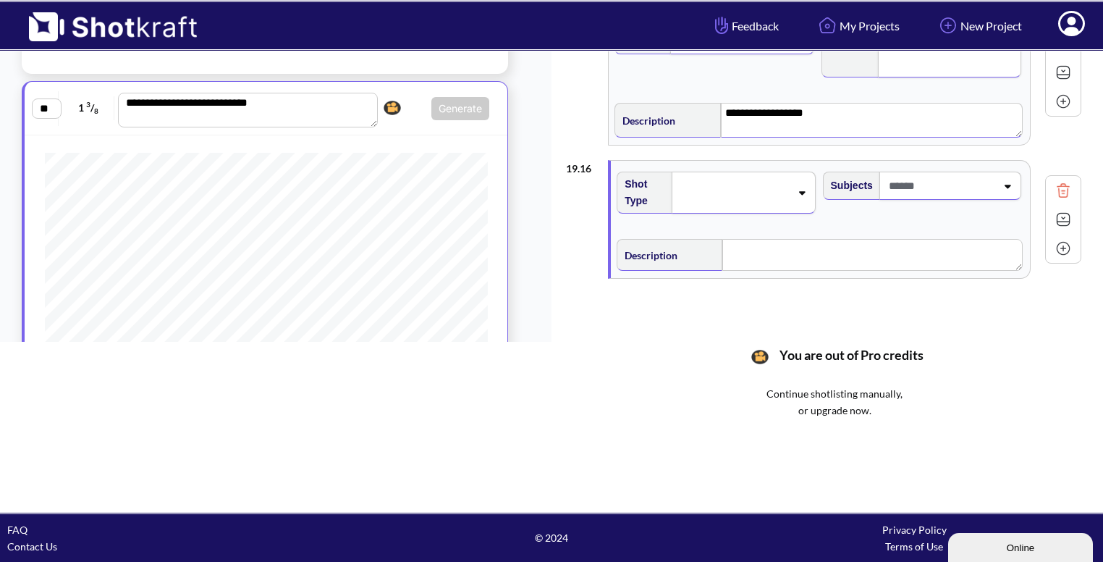
click at [802, 193] on div at bounding box center [743, 193] width 143 height 42
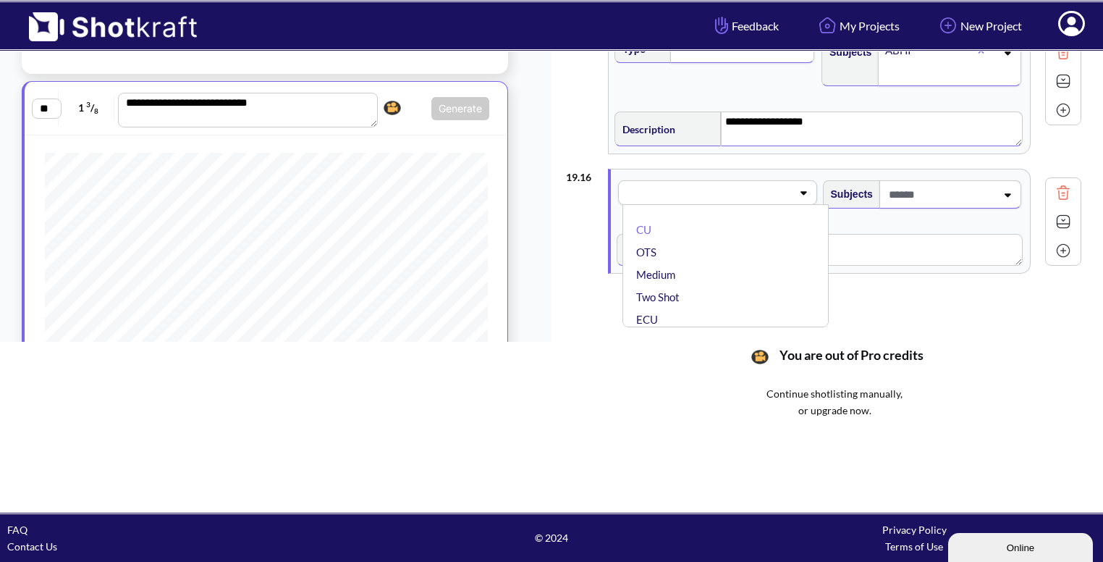
scroll to position [2080, 0]
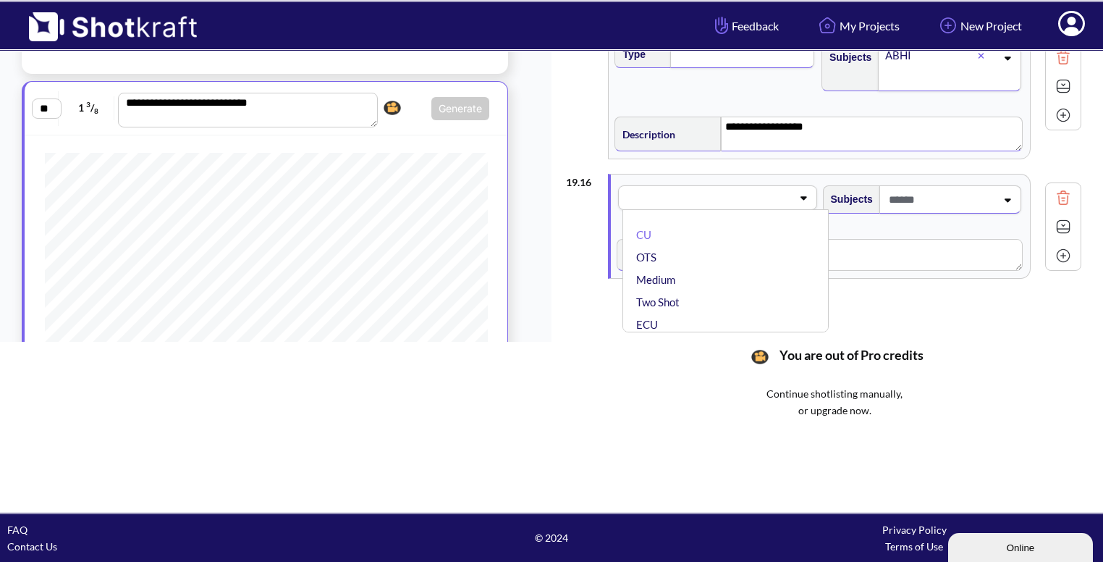
click at [766, 209] on div "CU OTS Medium Two Shot ECU Wide Master shot Cowboy Insert POV Full Shot Establi…" at bounding box center [726, 270] width 206 height 123
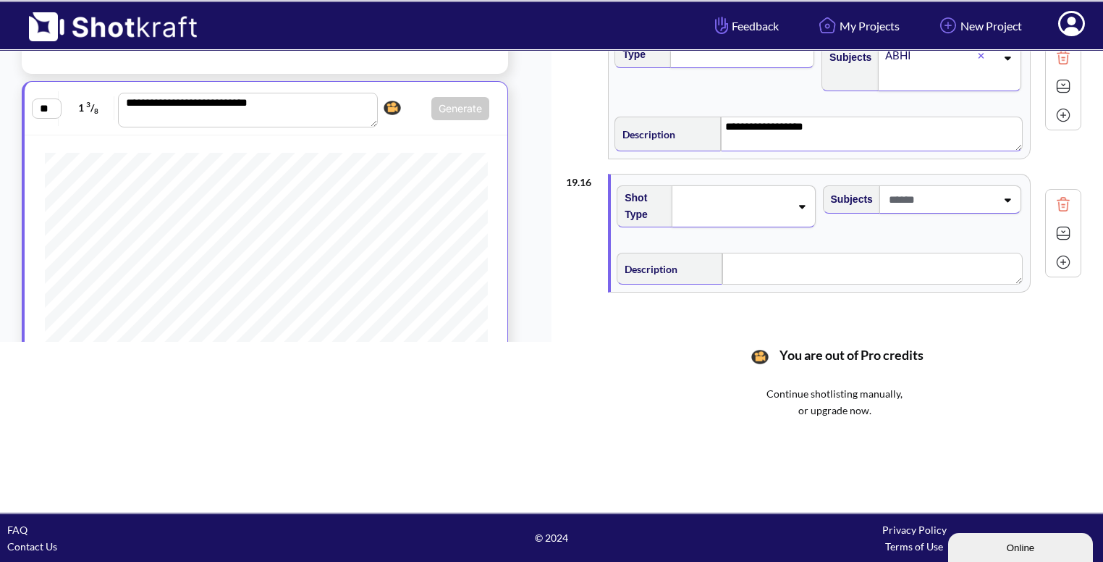
click at [788, 199] on span at bounding box center [734, 206] width 112 height 20
click at [741, 234] on li "CU" at bounding box center [728, 235] width 191 height 22
click at [950, 194] on span at bounding box center [940, 199] width 111 height 24
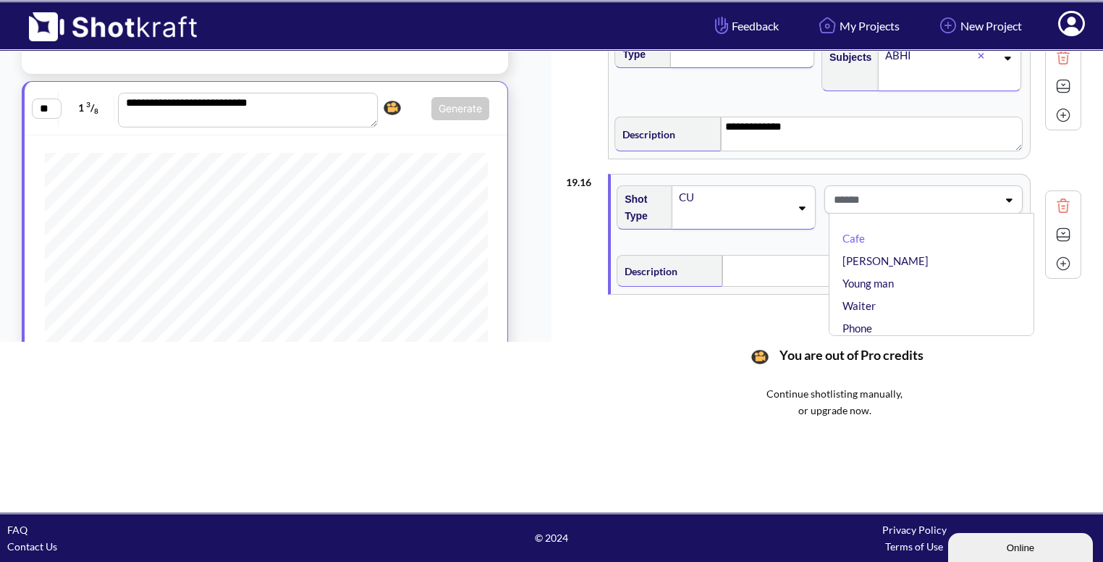
type textarea "**********"
click at [905, 250] on li "[PERSON_NAME]" at bounding box center [935, 261] width 191 height 22
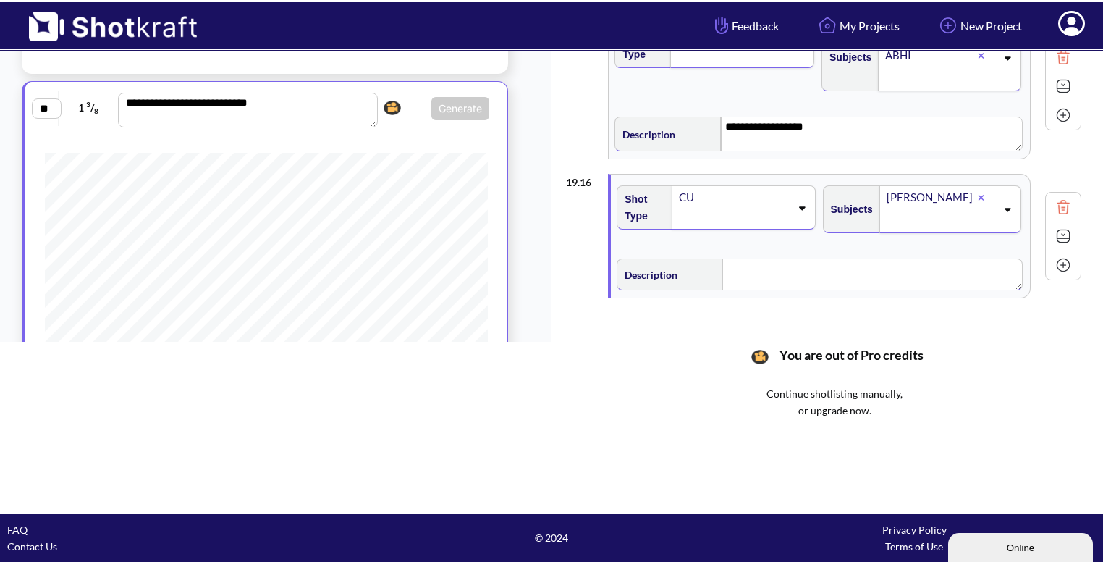
click at [832, 261] on textarea at bounding box center [872, 274] width 300 height 32
click at [1068, 227] on img at bounding box center [1064, 238] width 22 height 22
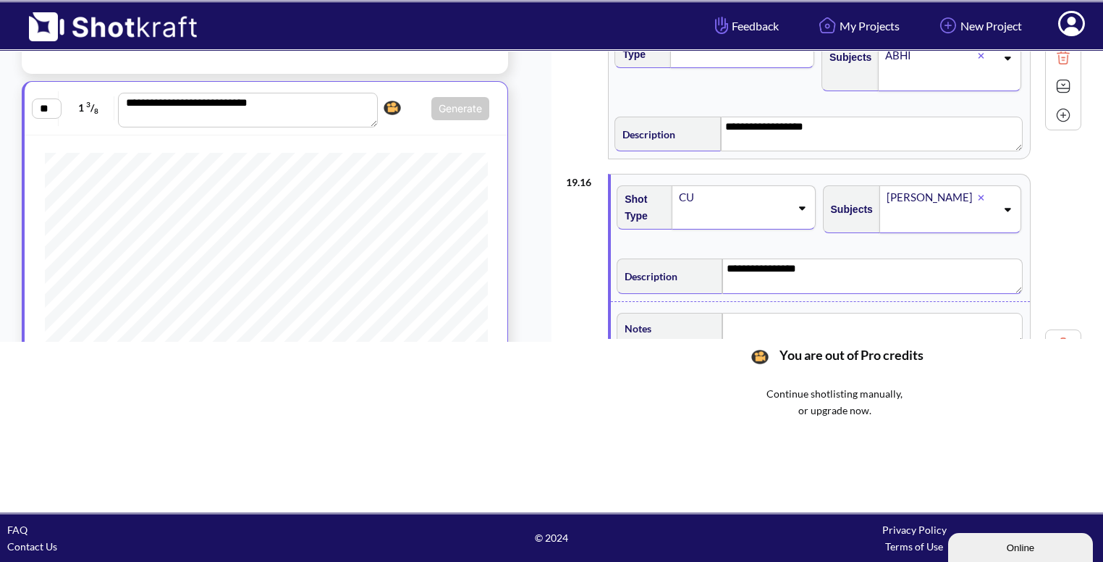
scroll to position [2185, 0]
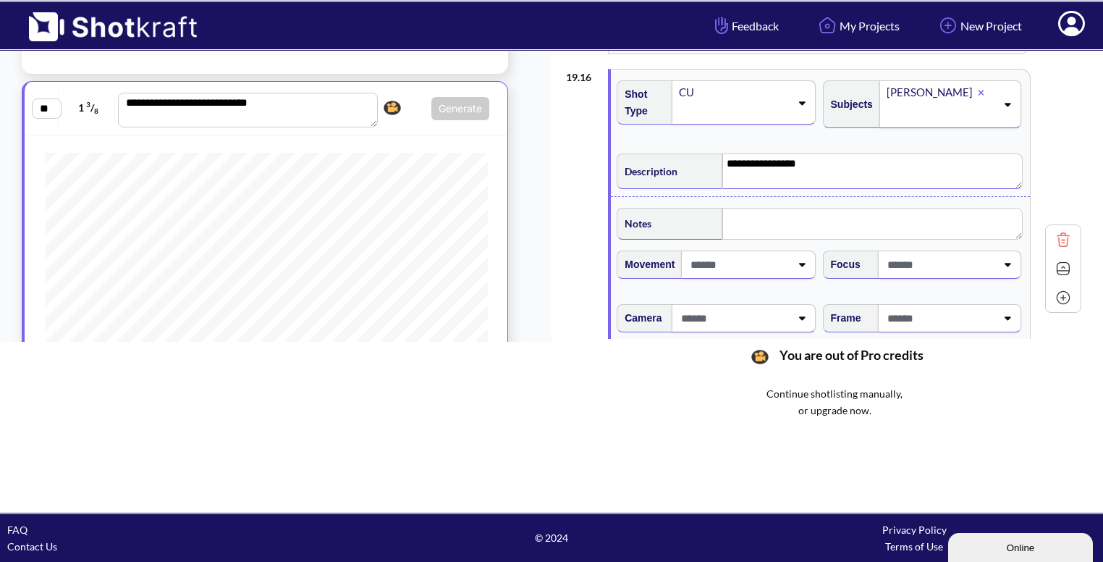
type textarea "**********"
click at [905, 311] on span at bounding box center [914, 318] width 168 height 24
type textarea "**********"
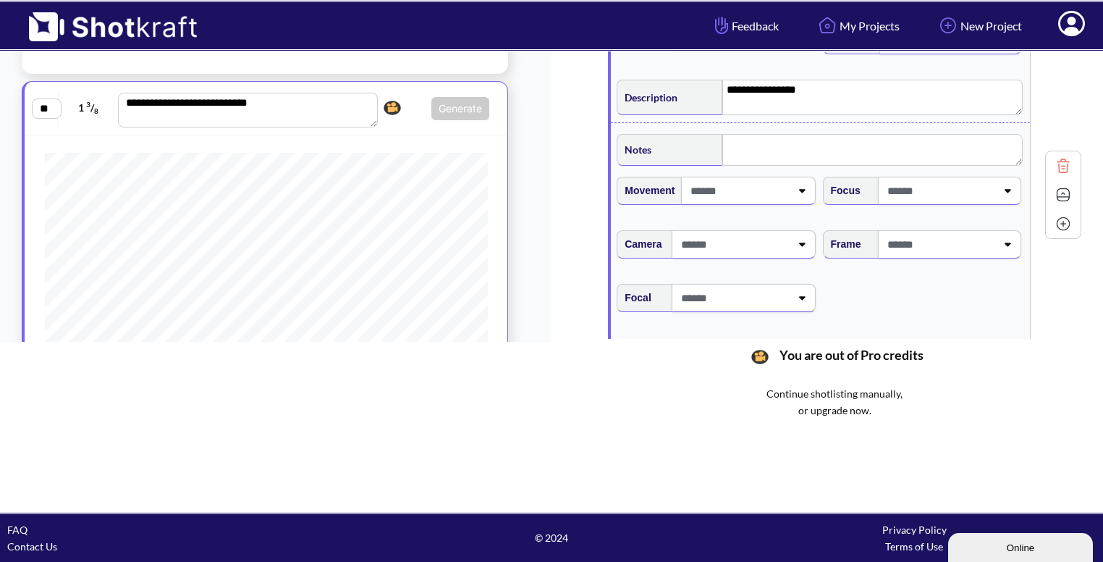
scroll to position [2264, 0]
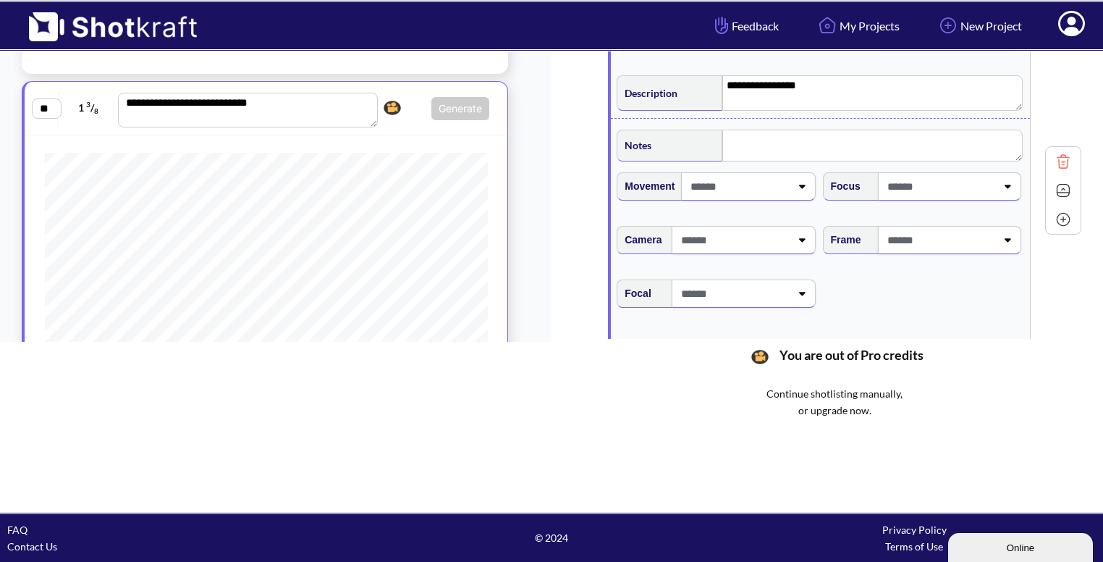
click at [969, 228] on span at bounding box center [940, 240] width 112 height 24
click at [908, 276] on li "Eye Level" at bounding box center [935, 279] width 191 height 22
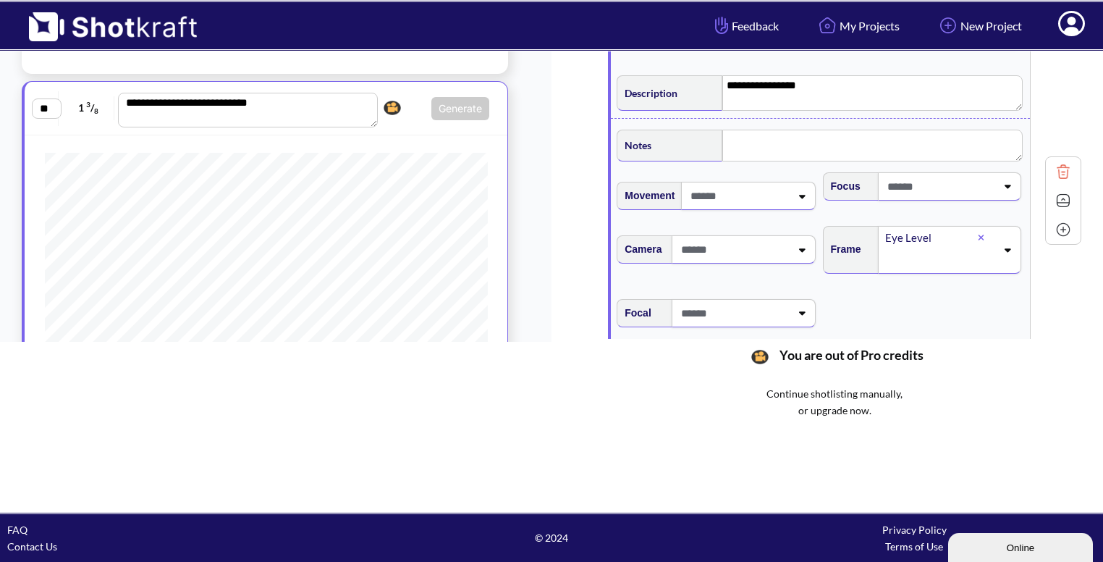
click at [1063, 190] on img at bounding box center [1064, 201] width 22 height 22
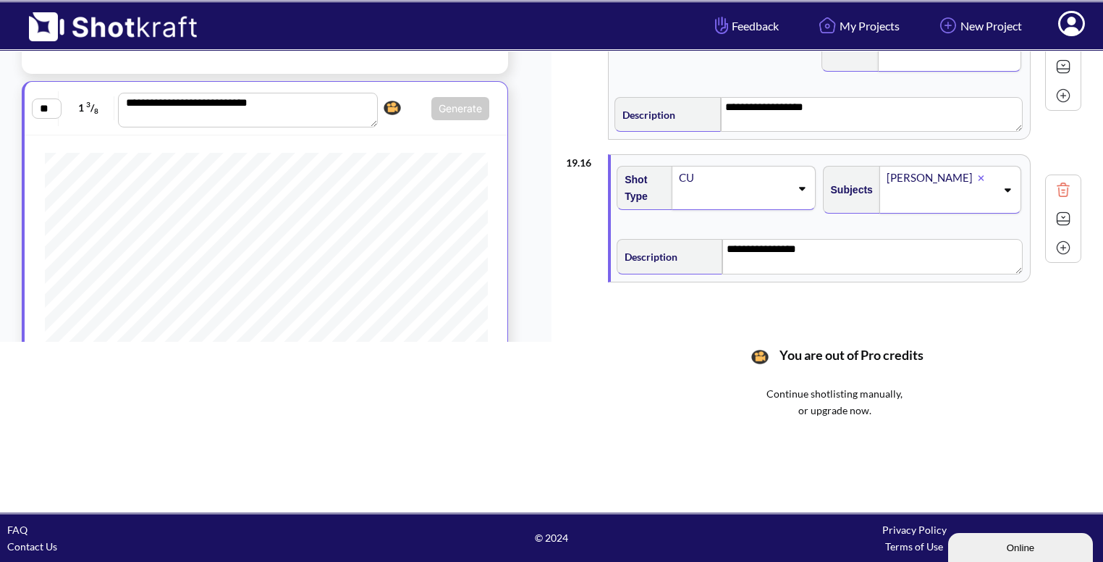
scroll to position [2099, 0]
click at [1066, 239] on img at bounding box center [1064, 248] width 22 height 22
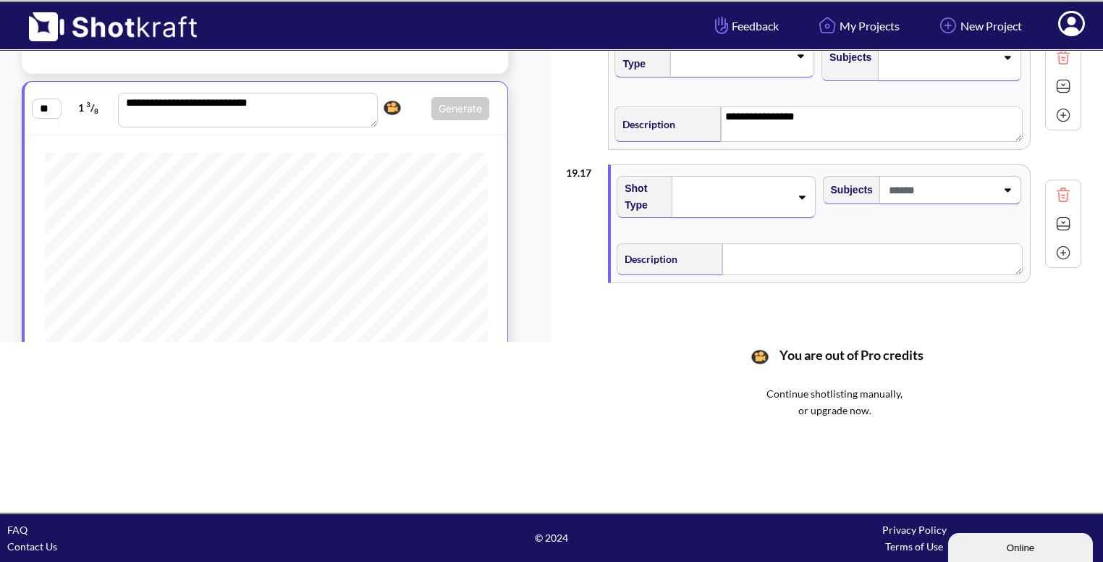
scroll to position [2235, 0]
click at [793, 189] on icon at bounding box center [802, 194] width 20 height 10
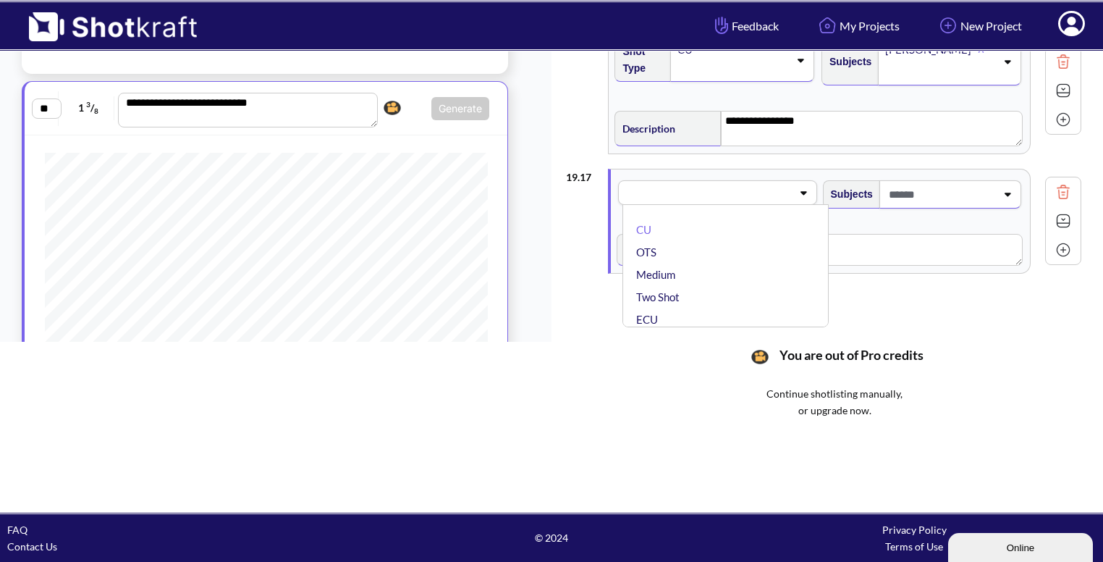
scroll to position [2222, 0]
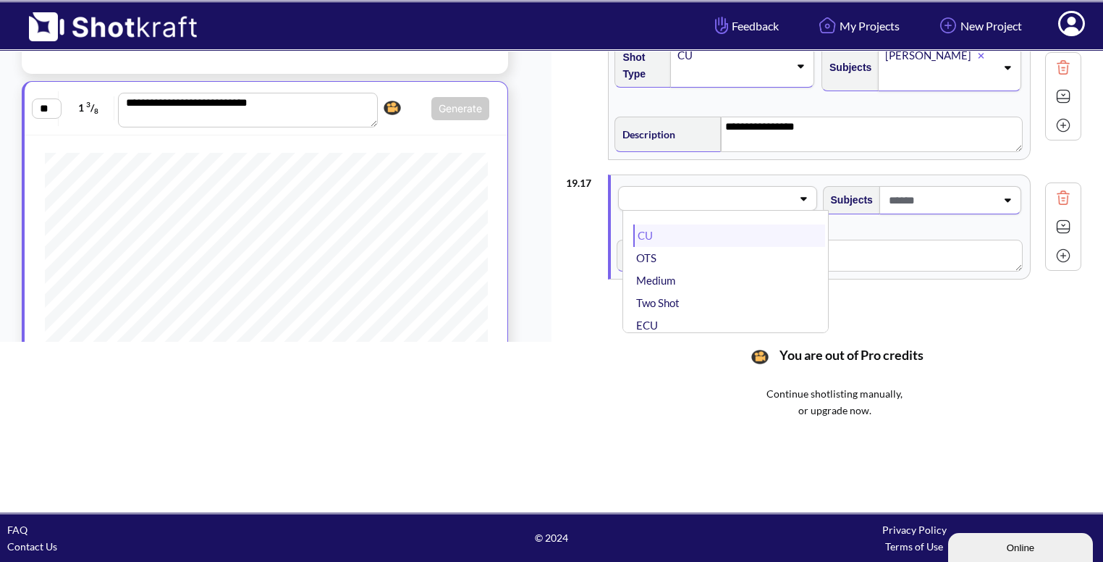
click at [759, 224] on li "CU" at bounding box center [728, 235] width 191 height 22
click at [918, 188] on span at bounding box center [940, 200] width 111 height 24
click at [932, 195] on span at bounding box center [940, 200] width 111 height 24
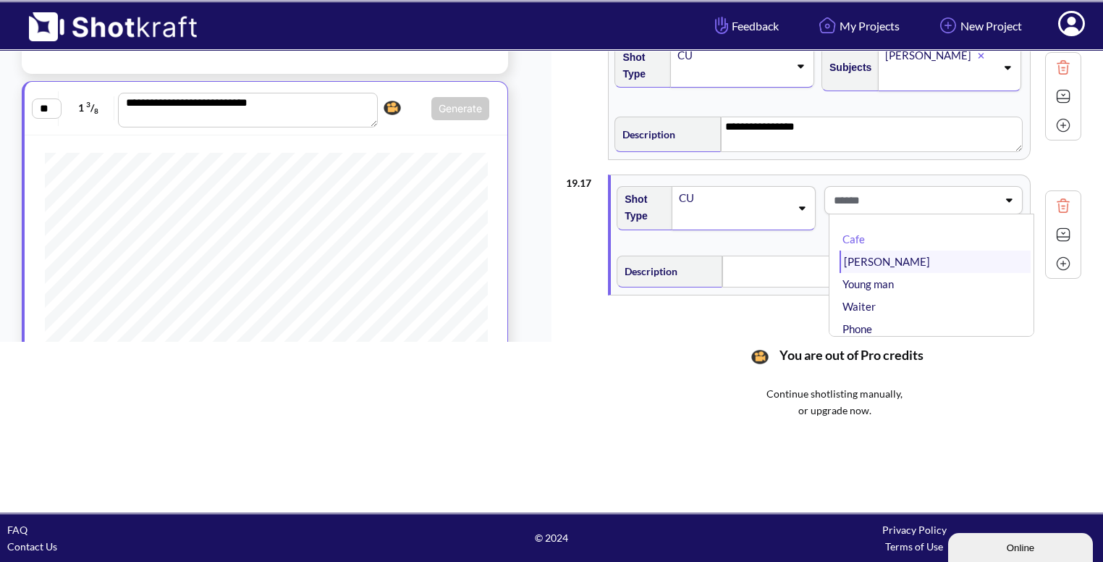
click at [906, 250] on li "[PERSON_NAME]" at bounding box center [935, 261] width 191 height 22
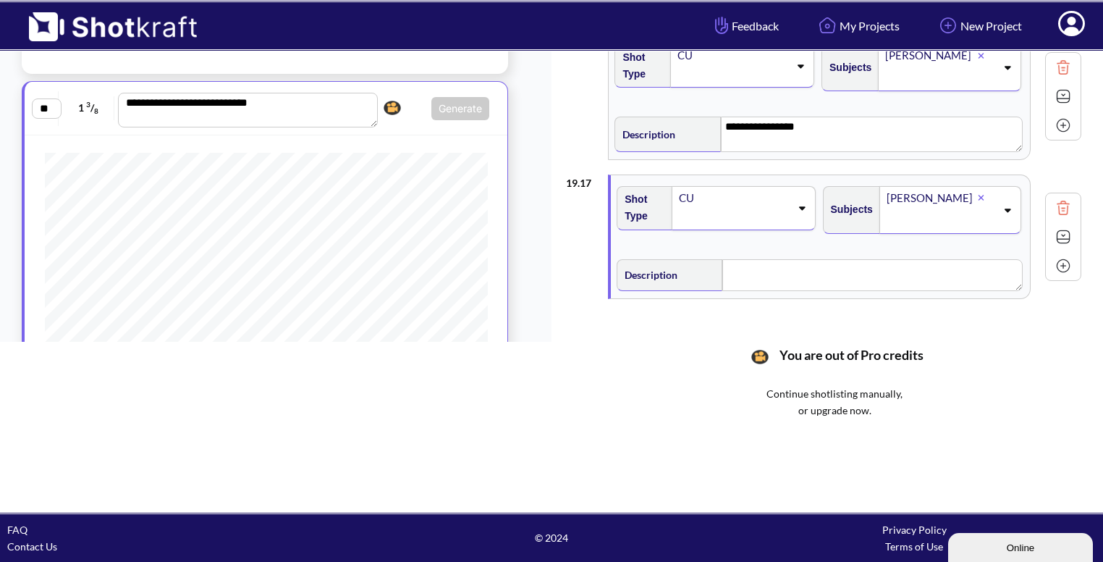
click at [998, 205] on icon at bounding box center [1008, 210] width 20 height 10
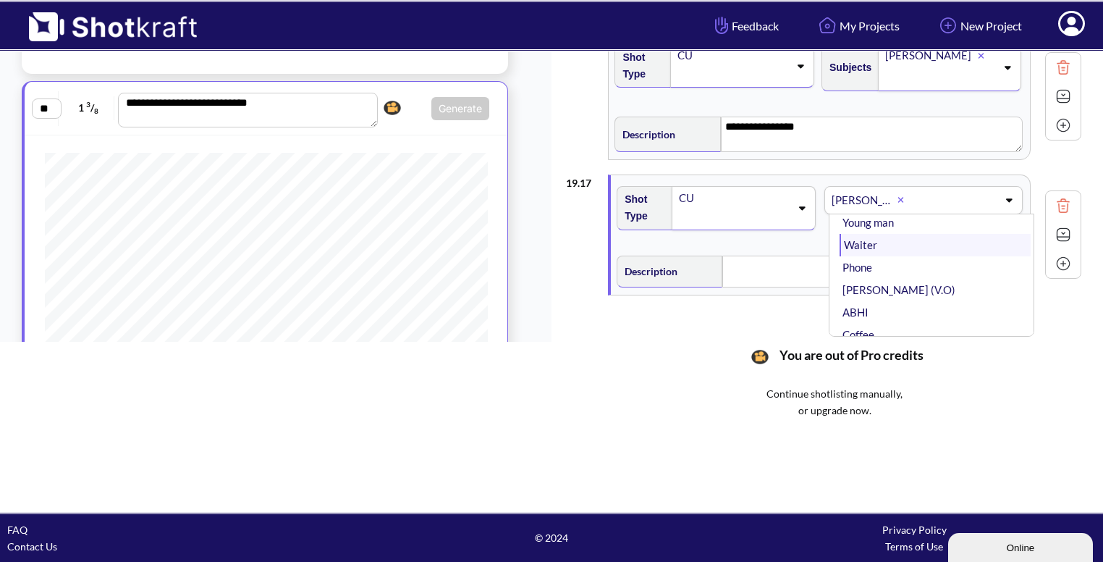
scroll to position [43, 0]
click at [915, 297] on li "ABHI" at bounding box center [935, 308] width 191 height 22
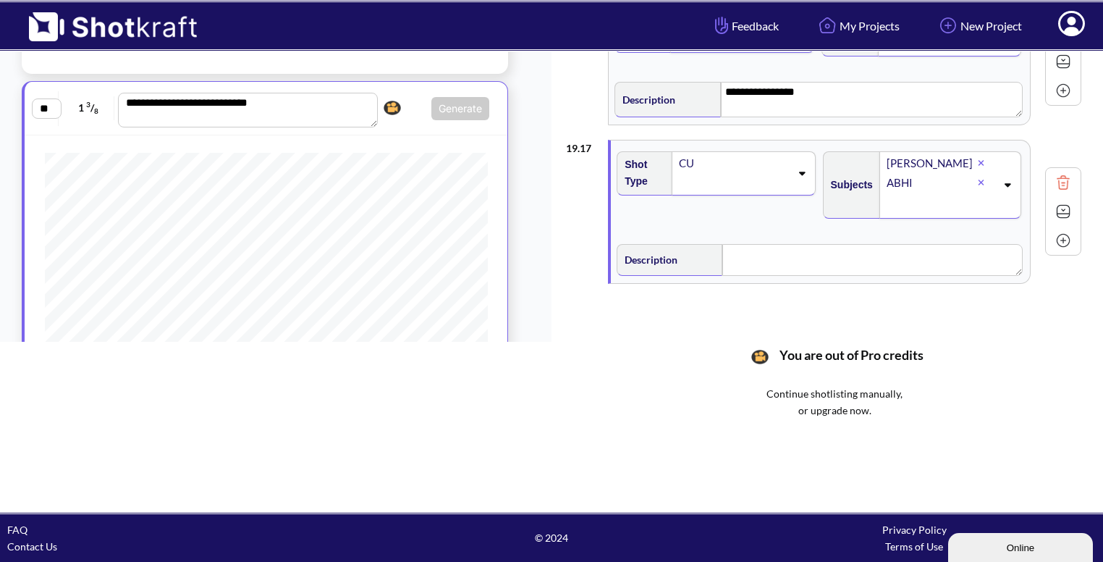
scroll to position [2261, 0]
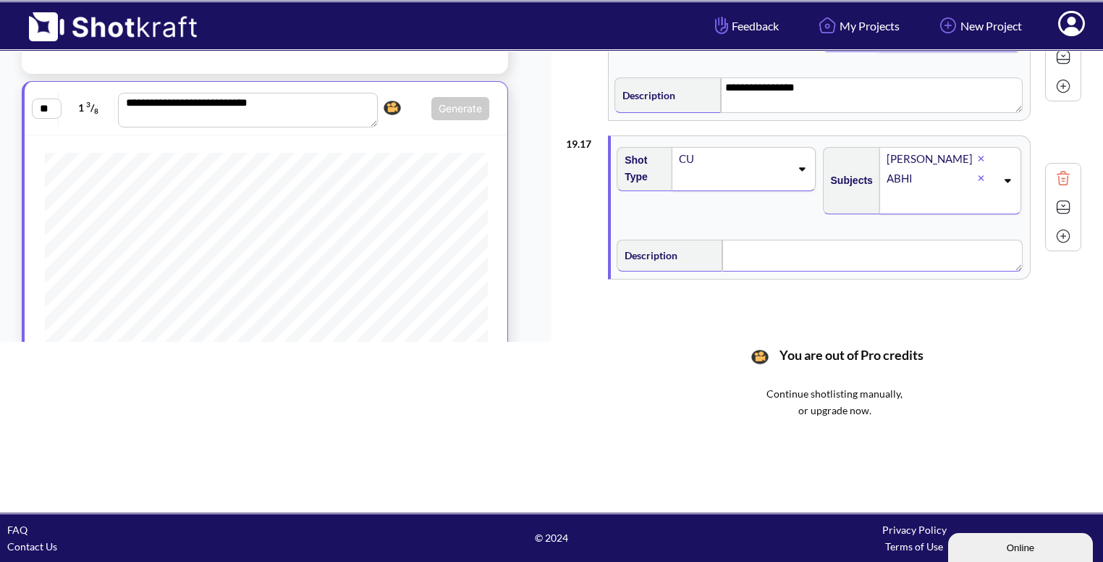
click at [806, 240] on textarea at bounding box center [872, 256] width 300 height 32
type textarea "**********"
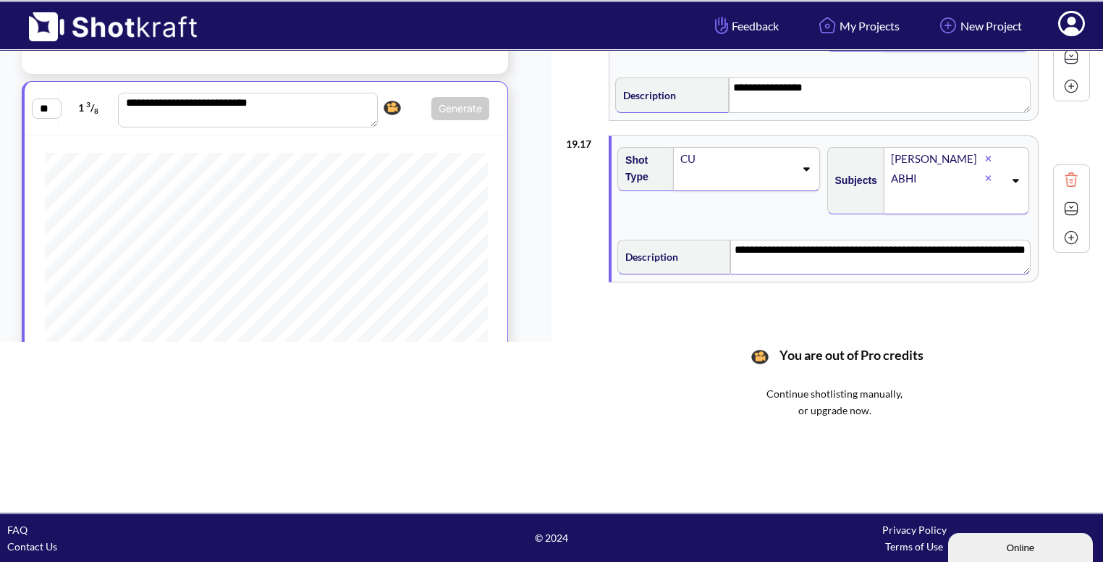
click at [1066, 203] on img at bounding box center [1072, 209] width 22 height 22
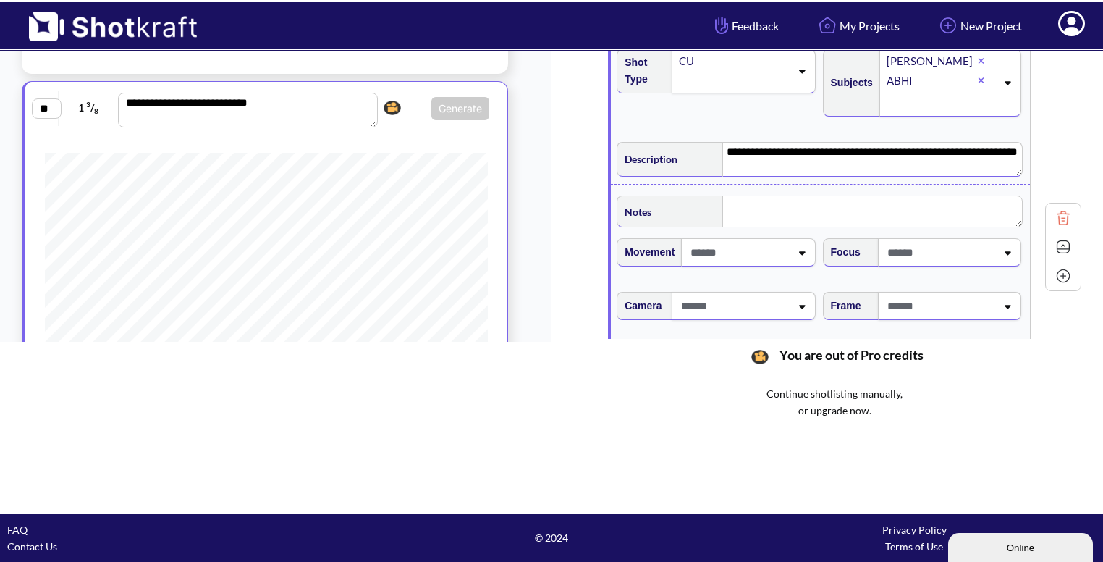
scroll to position [2377, 0]
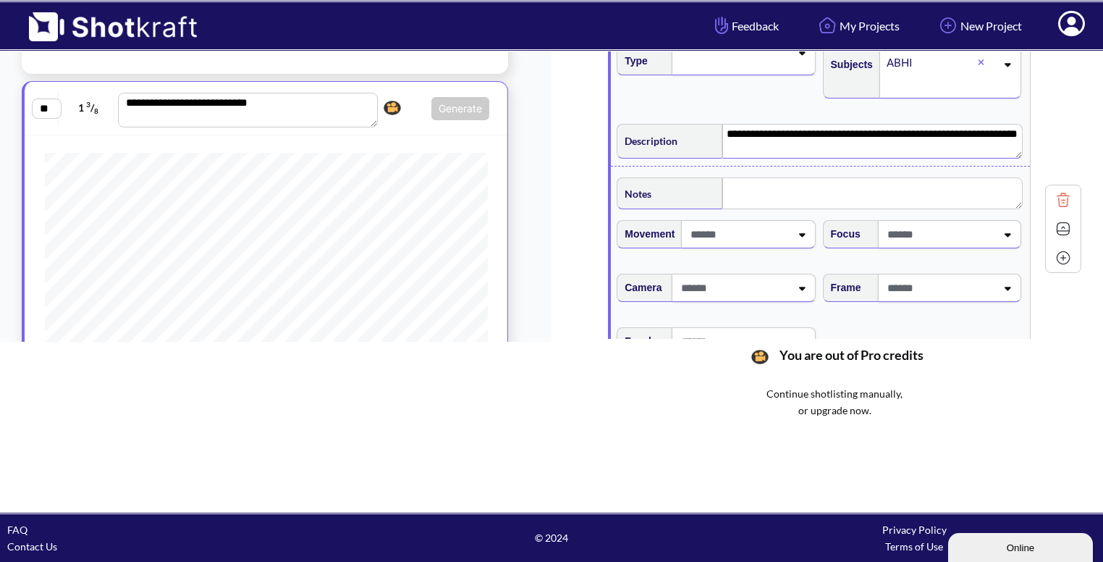
click at [802, 220] on div at bounding box center [748, 234] width 134 height 28
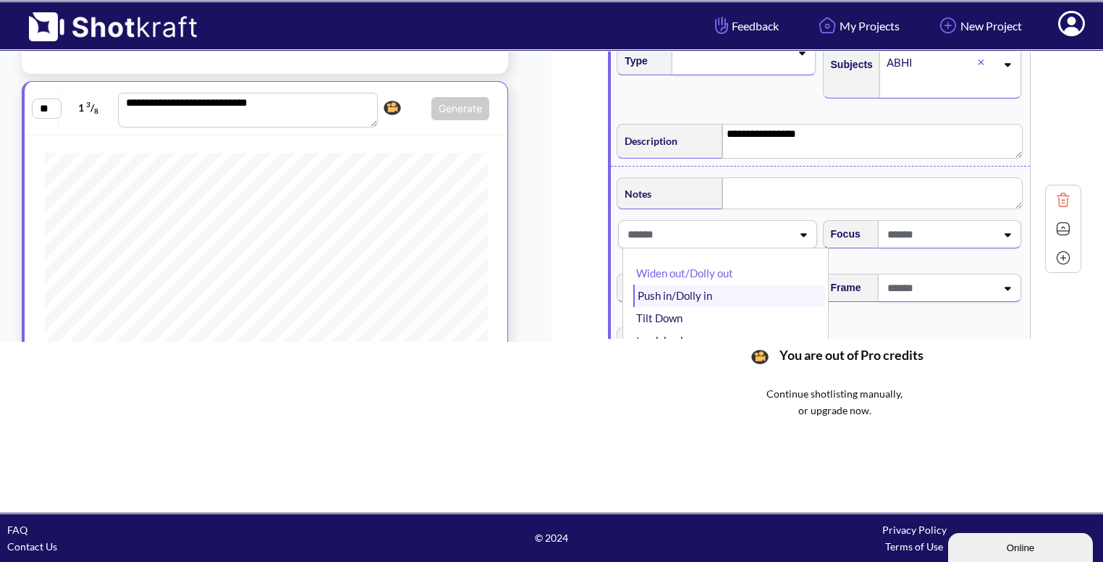
type textarea "**********"
click at [769, 266] on li "Widen out/Dolly out" at bounding box center [728, 273] width 191 height 22
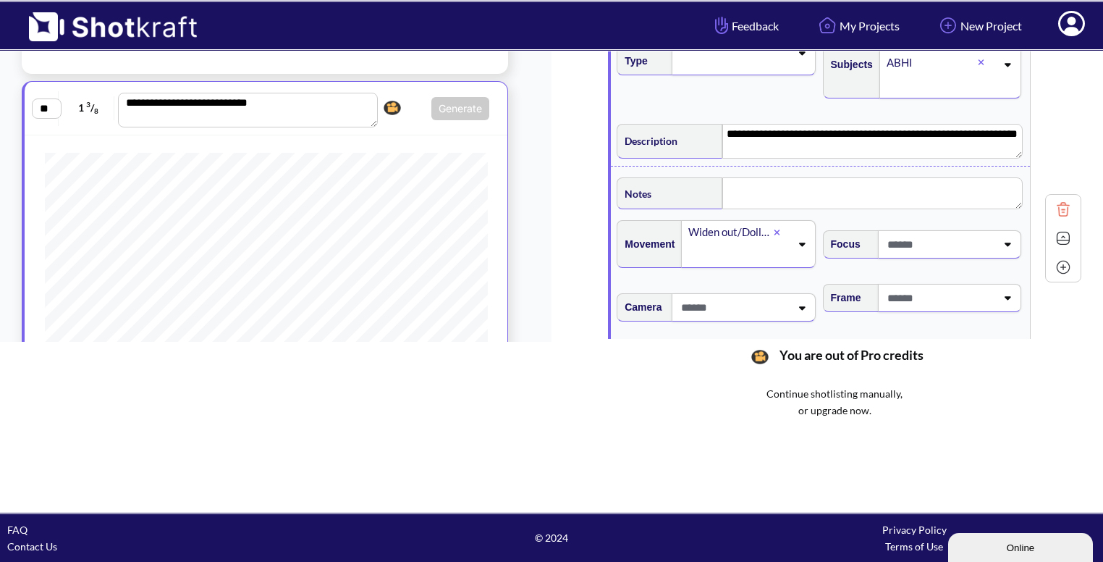
click at [939, 298] on span at bounding box center [940, 298] width 112 height 24
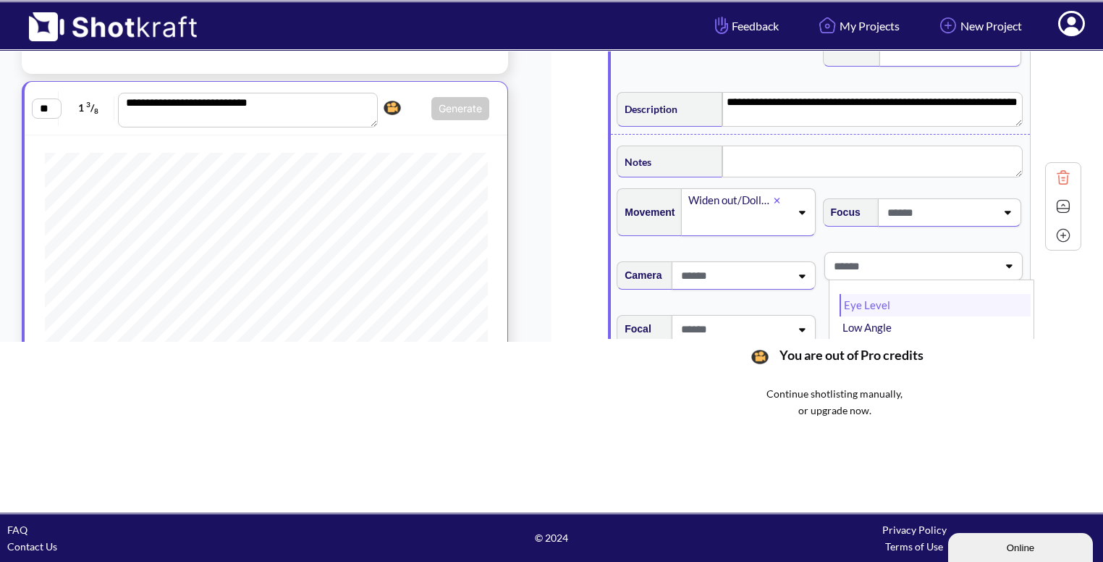
click at [935, 298] on li "Eye Level" at bounding box center [935, 305] width 191 height 22
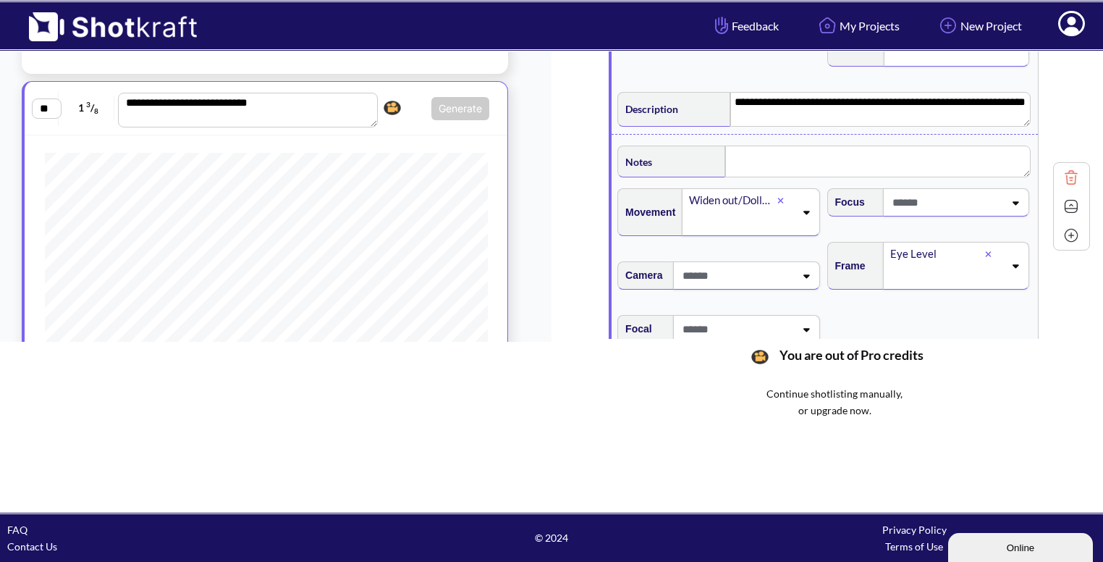
click at [1061, 198] on img at bounding box center [1072, 206] width 22 height 22
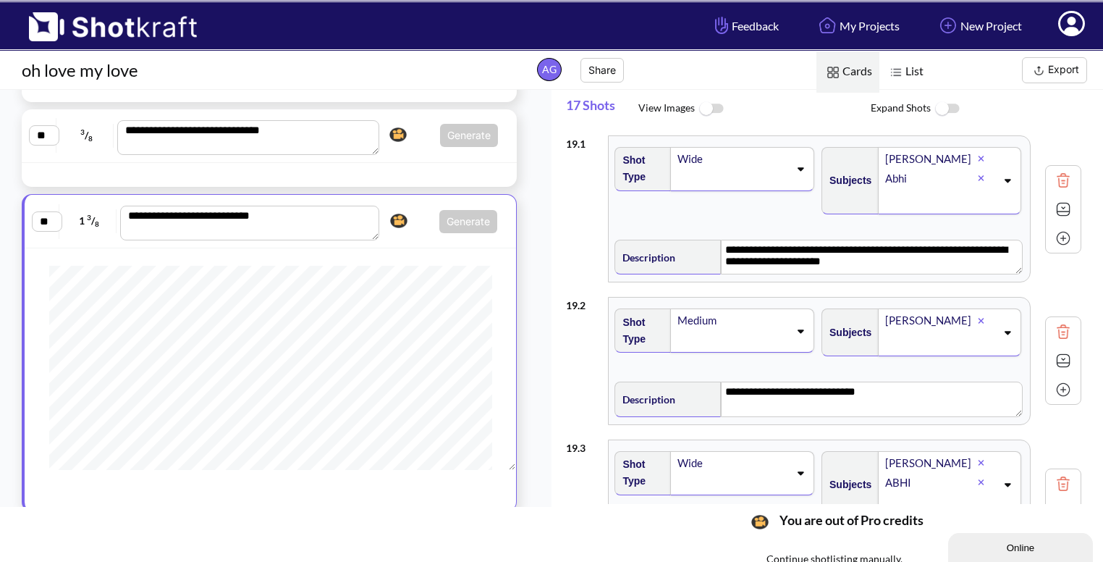
scroll to position [1482, 0]
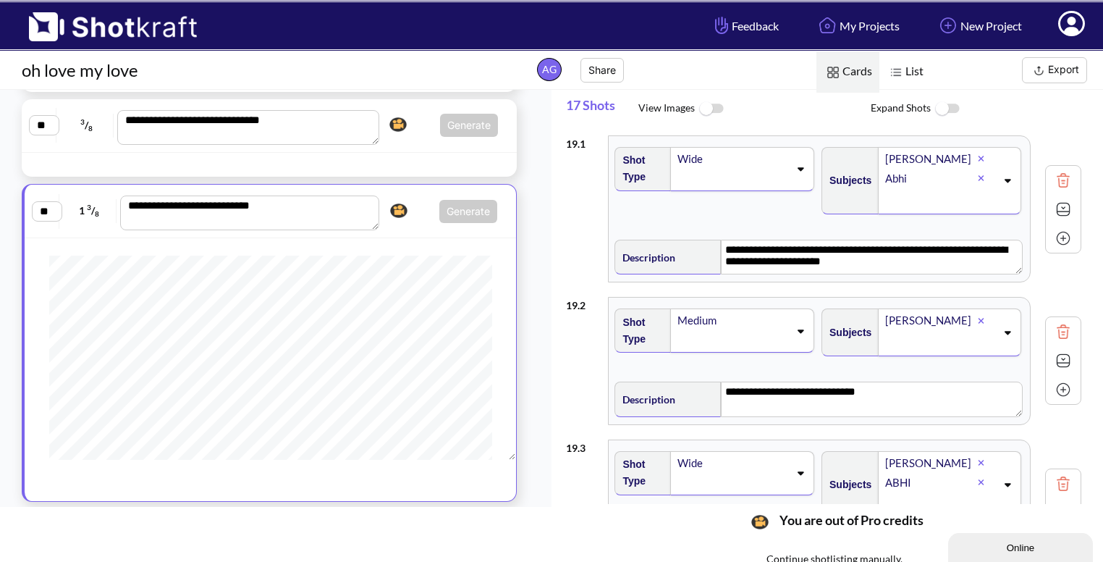
click at [410, 209] on span "Generate Click here to upgrade, or continue to shotlist manually." at bounding box center [441, 211] width 114 height 23
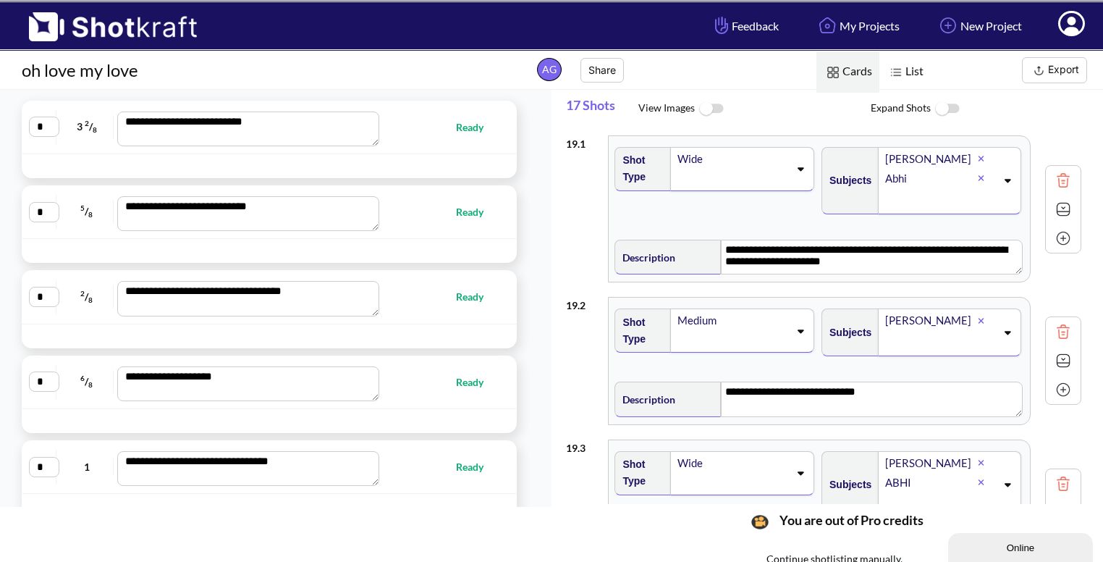
scroll to position [0, 0]
